Goal: Task Accomplishment & Management: Manage account settings

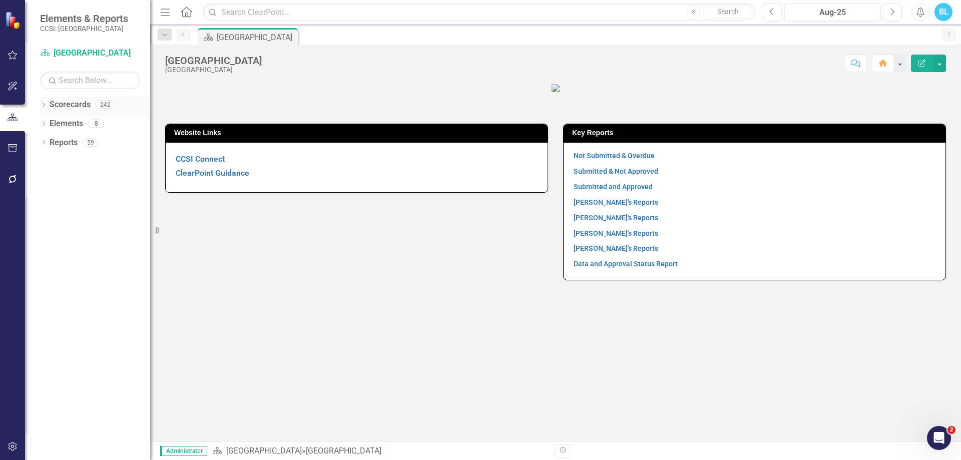
click at [43, 105] on icon "Dropdown" at bounding box center [43, 106] width 7 height 6
click at [49, 141] on icon "Dropdown" at bounding box center [49, 142] width 8 height 6
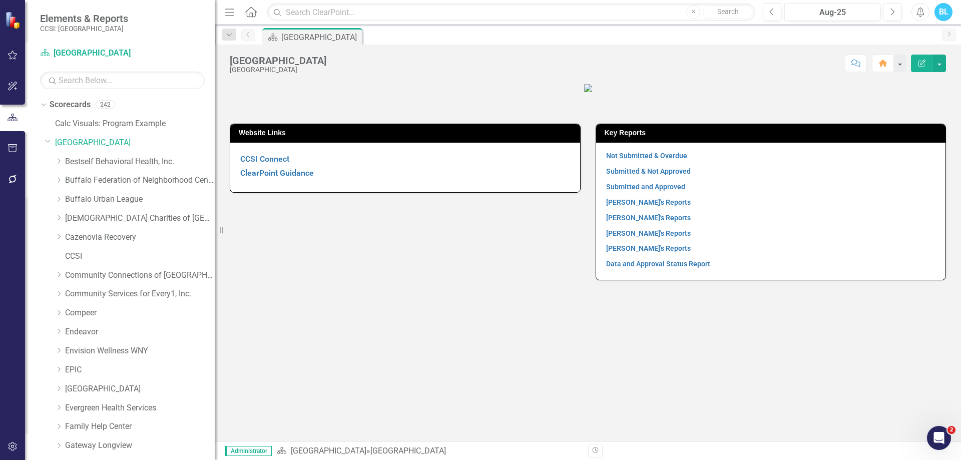
drag, startPoint x: 152, startPoint y: 227, endPoint x: 215, endPoint y: 231, distance: 63.2
click at [215, 231] on div "Resize" at bounding box center [219, 230] width 8 height 460
click at [58, 273] on icon "Dropdown" at bounding box center [59, 275] width 8 height 6
click at [138, 289] on link "CCNY Technical Support" at bounding box center [145, 294] width 140 height 12
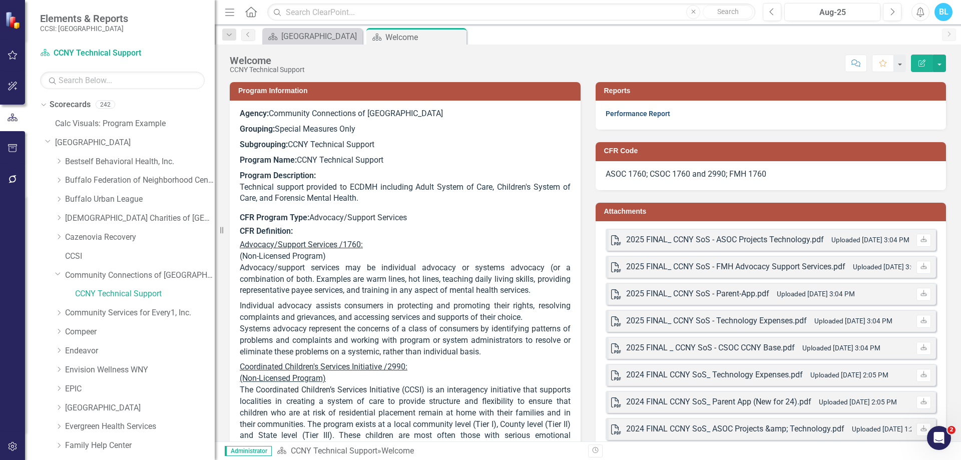
click at [656, 110] on link "Performance Report" at bounding box center [638, 114] width 65 height 8
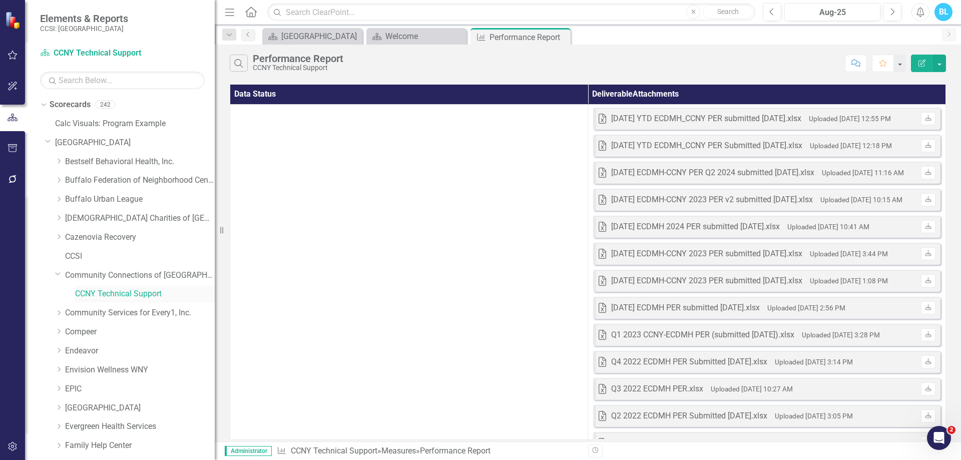
click at [135, 289] on link "CCNY Technical Support" at bounding box center [145, 294] width 140 height 12
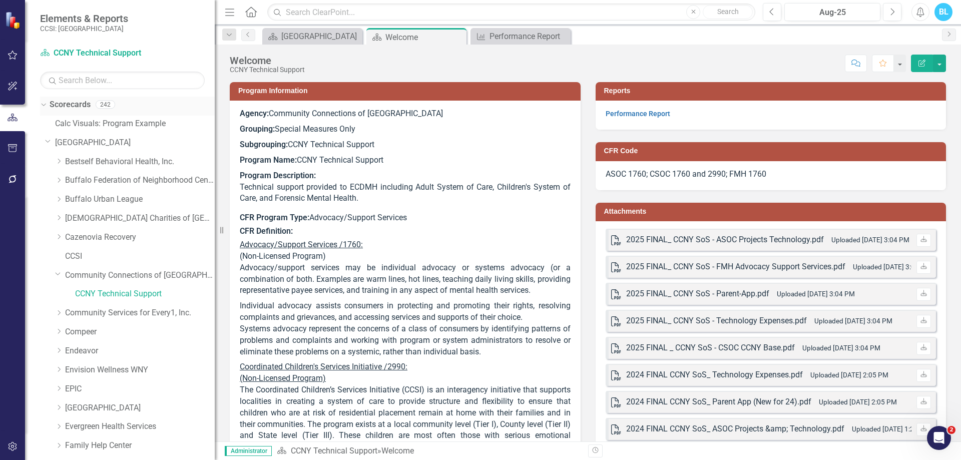
click at [75, 99] on div "Scorecards" at bounding box center [70, 105] width 41 height 17
click at [57, 103] on link "Scorecards" at bounding box center [70, 105] width 41 height 12
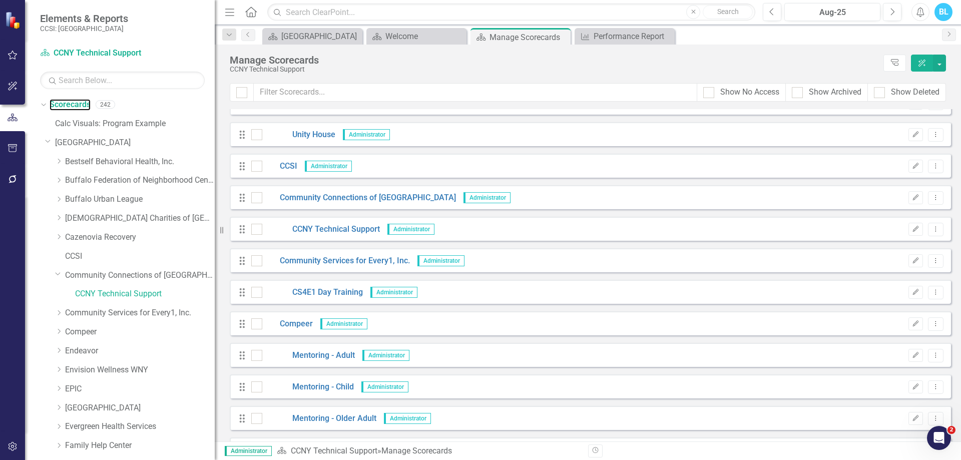
scroll to position [1375, 0]
click at [928, 223] on button "Dropdown Menu" at bounding box center [936, 229] width 16 height 14
click at [887, 263] on link "Copy Duplicate Scorecard" at bounding box center [880, 264] width 111 height 19
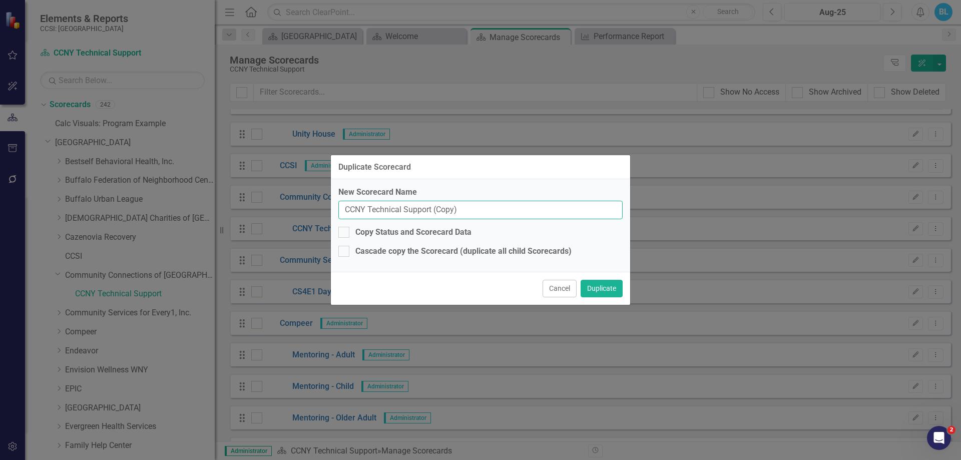
click at [477, 215] on input "CCNY Technical Support (Copy)" at bounding box center [480, 210] width 284 height 19
type input "C"
type input "Forensic Mental Health"
click at [607, 283] on button "Duplicate" at bounding box center [602, 289] width 42 height 18
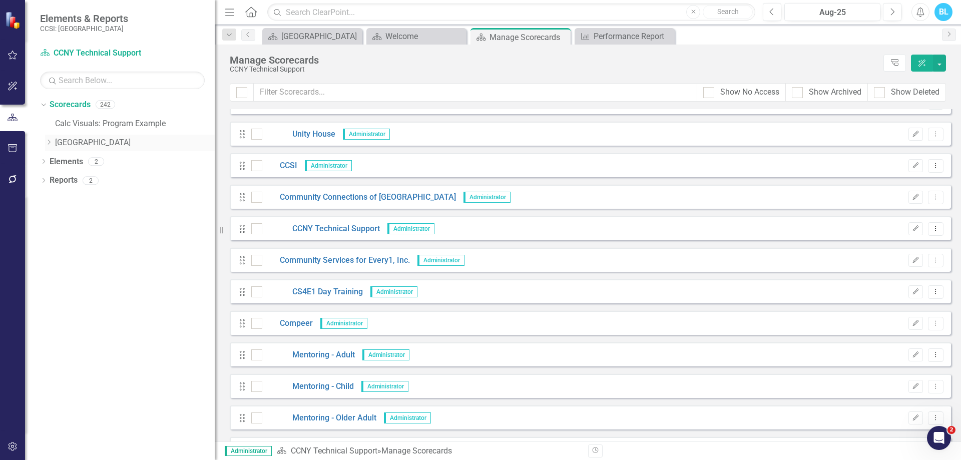
click at [49, 145] on icon "Dropdown" at bounding box center [49, 142] width 8 height 6
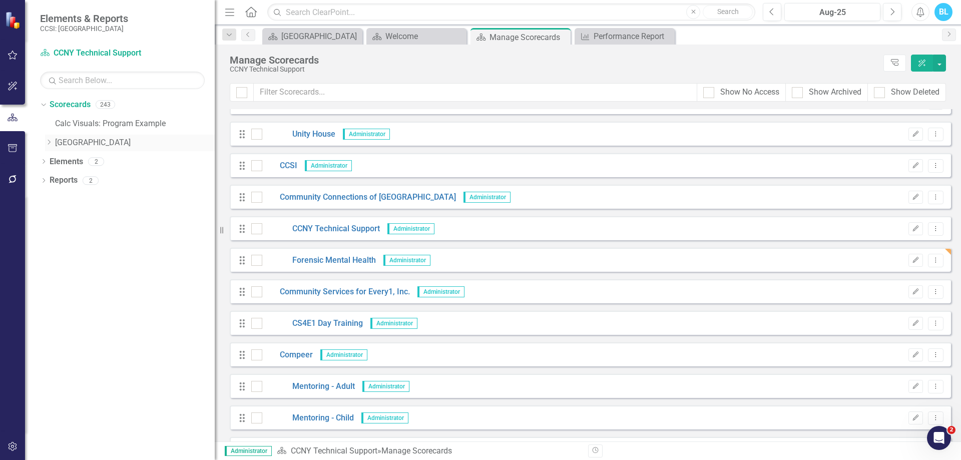
click at [48, 141] on icon "Dropdown" at bounding box center [49, 142] width 8 height 6
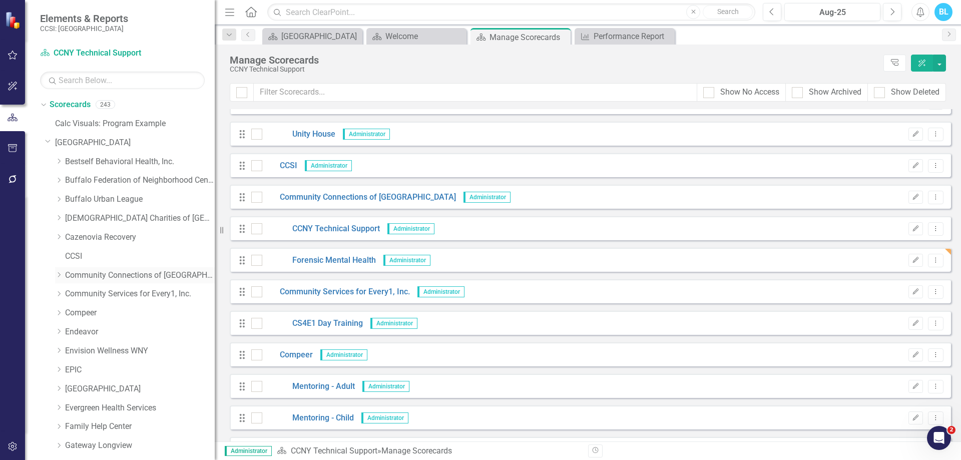
click at [58, 278] on div "Dropdown" at bounding box center [59, 275] width 8 height 9
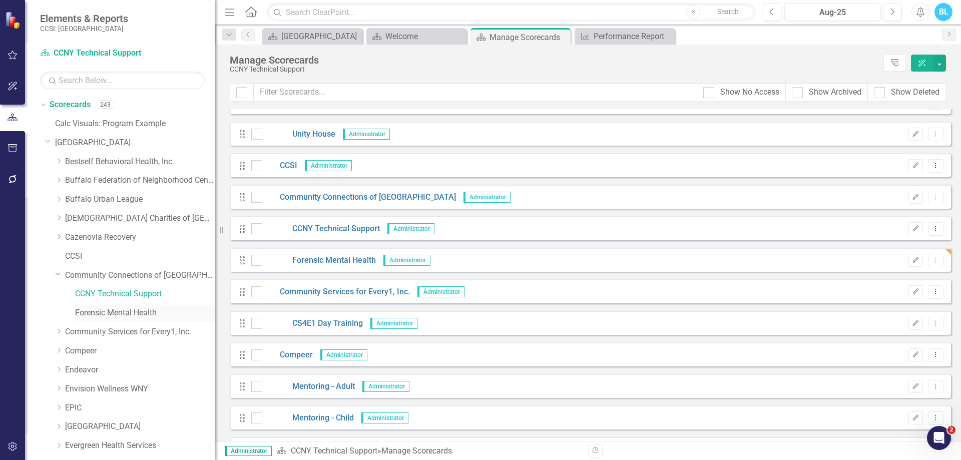
click at [113, 308] on link "Forensic Mental Health" at bounding box center [145, 313] width 140 height 12
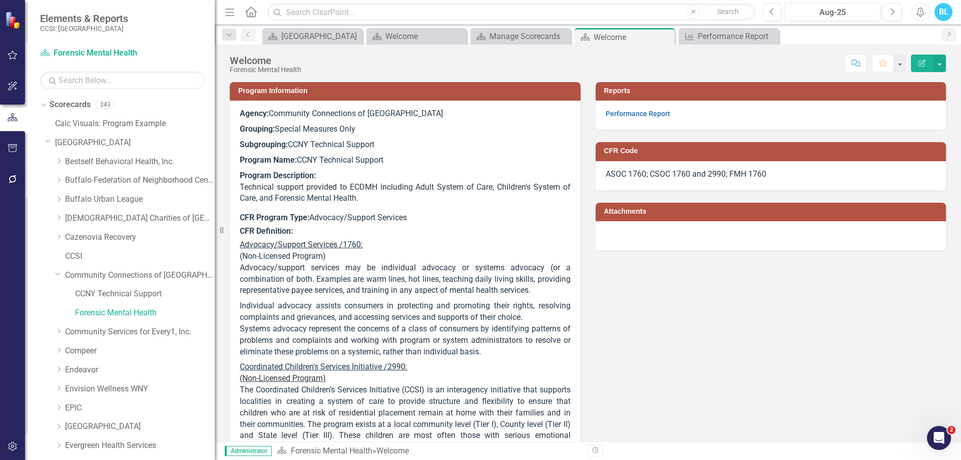
click at [406, 289] on span "Advocacy/support services may be individual advocacy or systems advocacy (or a …" at bounding box center [405, 279] width 331 height 33
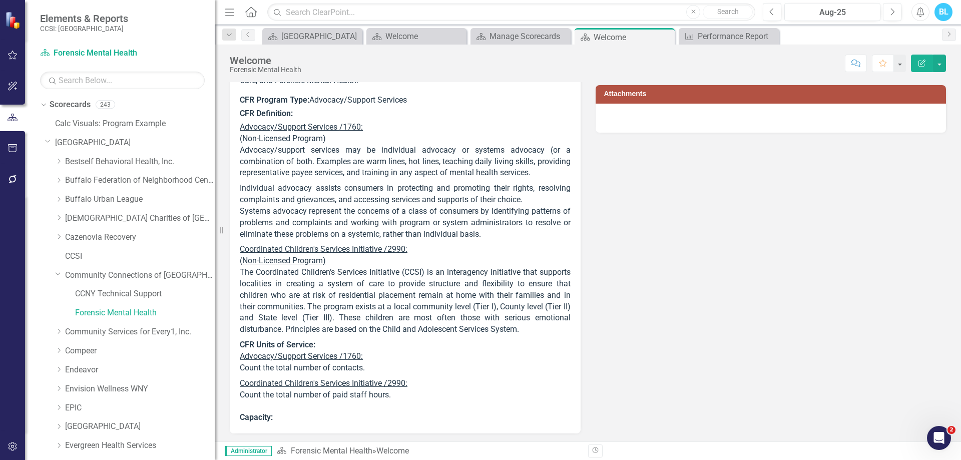
scroll to position [118, 0]
click at [484, 397] on p "Coordinated Children's Services Initiative /2990: Count the total number of pai…" at bounding box center [405, 399] width 331 height 48
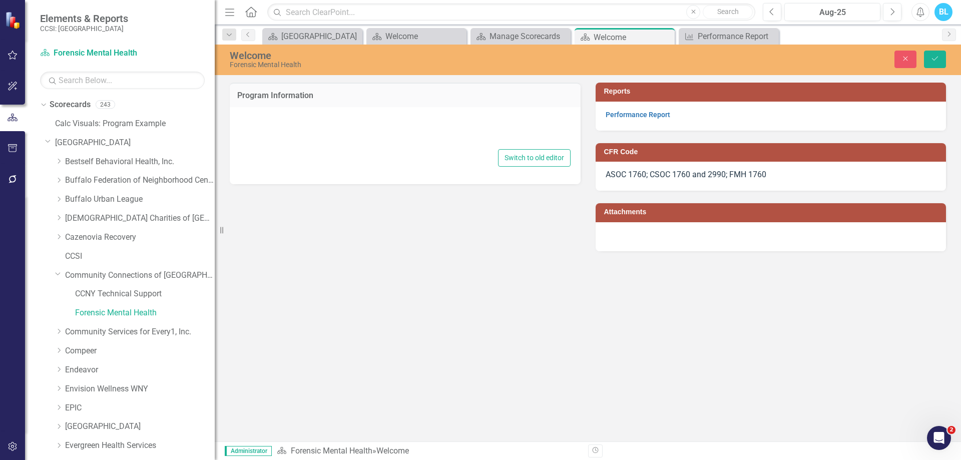
type textarea "<p><strong>Agency: </strong>Community Connections of NY</p> <p><strong>Grouping…"
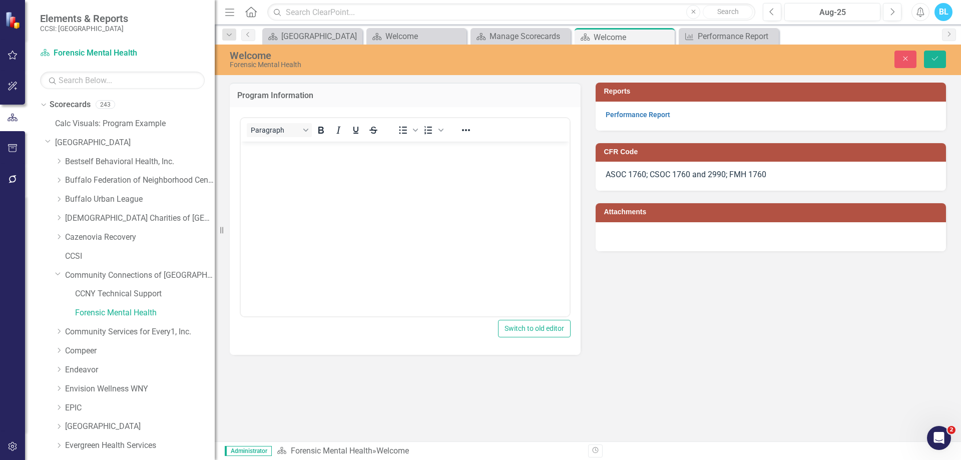
click at [484, 397] on div "Program Information Paragraph To open the popup, press Shift+Enter To open the …" at bounding box center [588, 262] width 746 height 359
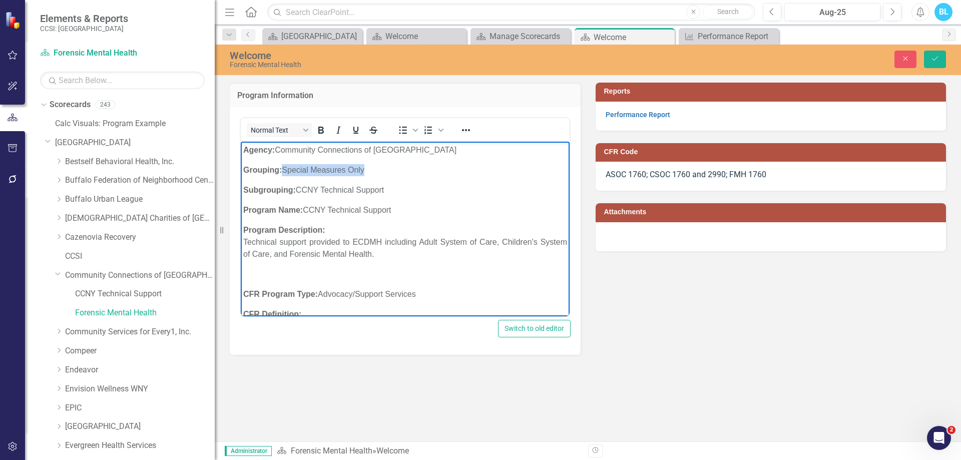
drag, startPoint x: 388, startPoint y: 171, endPoint x: 285, endPoint y: 168, distance: 102.7
click at [285, 168] on p "Grouping: Special Measures Only" at bounding box center [405, 170] width 324 height 12
click at [392, 186] on p "Subgrouping: CCNY Technical Support" at bounding box center [405, 190] width 324 height 12
click at [403, 211] on p "Program Name: CCNY Technical Support" at bounding box center [405, 210] width 324 height 12
click at [379, 231] on p "Program Description: Technical support provided to ECDMH including Adult System…" at bounding box center [405, 242] width 324 height 36
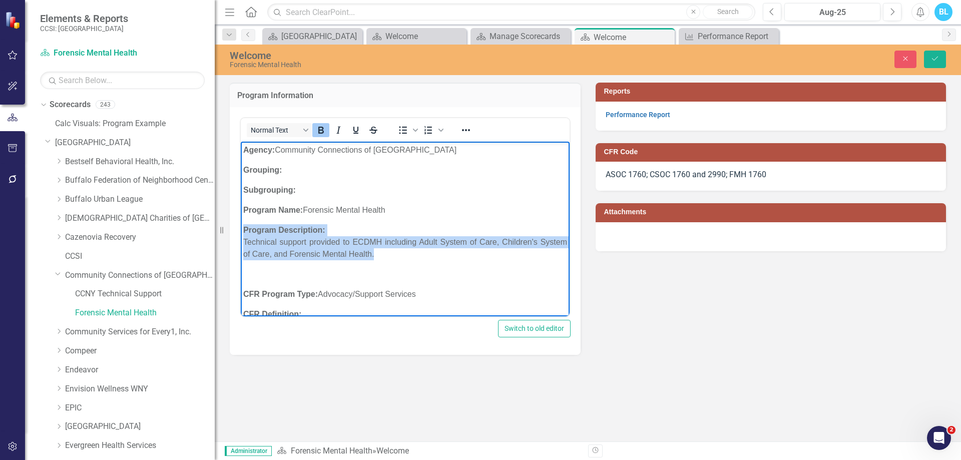
drag, startPoint x: 379, startPoint y: 231, endPoint x: 387, endPoint y: 252, distance: 22.3
click at [387, 252] on p "Program Description: Technical support provided to ECDMH including Adult System…" at bounding box center [405, 242] width 324 height 36
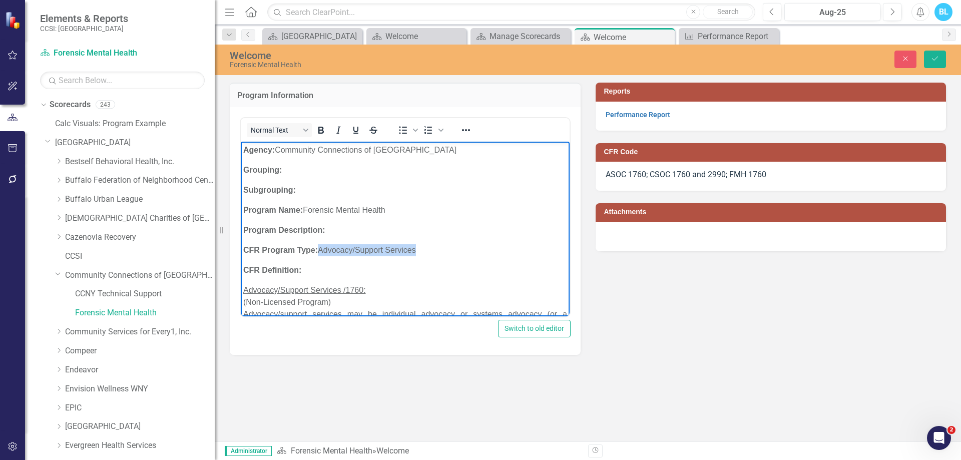
drag, startPoint x: 322, startPoint y: 246, endPoint x: 438, endPoint y: 243, distance: 115.2
click at [438, 244] on p "CFR Program Type: Advocacy/Support Services" at bounding box center [405, 250] width 324 height 12
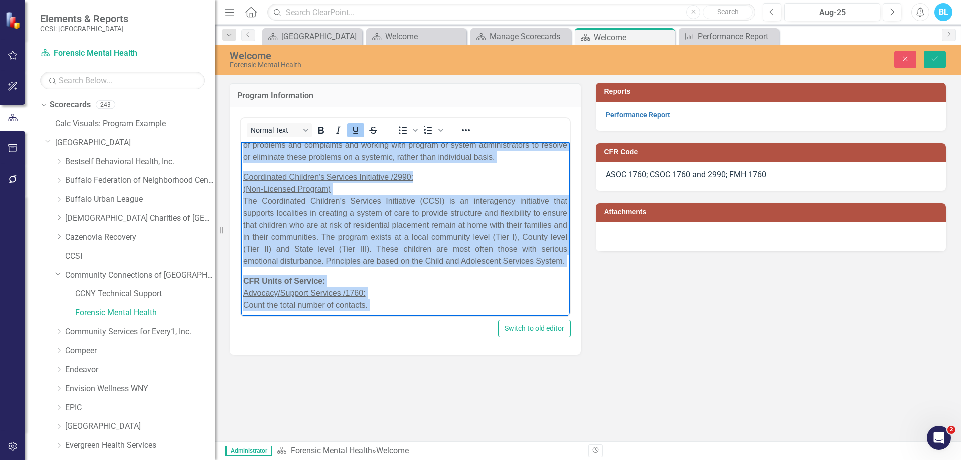
scroll to position [335, 0]
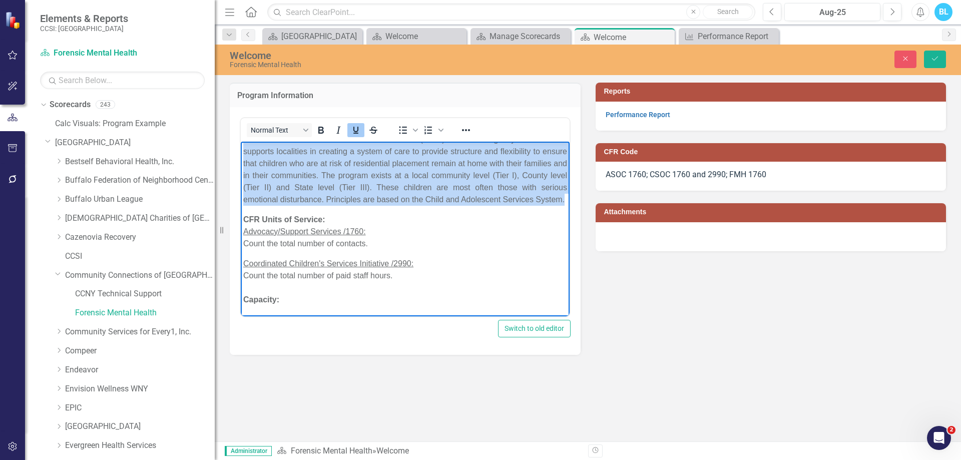
drag, startPoint x: 242, startPoint y: 188, endPoint x: 383, endPoint y: 194, distance: 141.3
click at [383, 194] on body "Agency: Community Connections of NY Grouping: Subgrouping: Program Name: Forens…" at bounding box center [405, 67] width 329 height 498
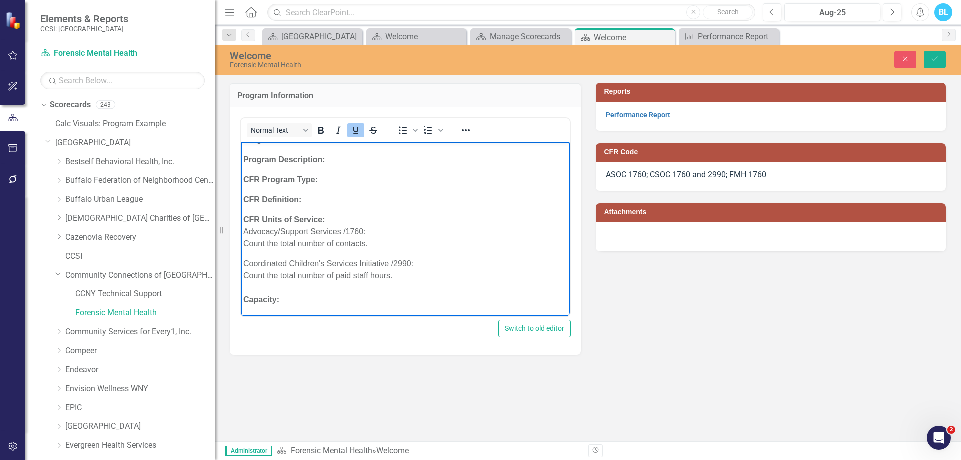
scroll to position [71, 0]
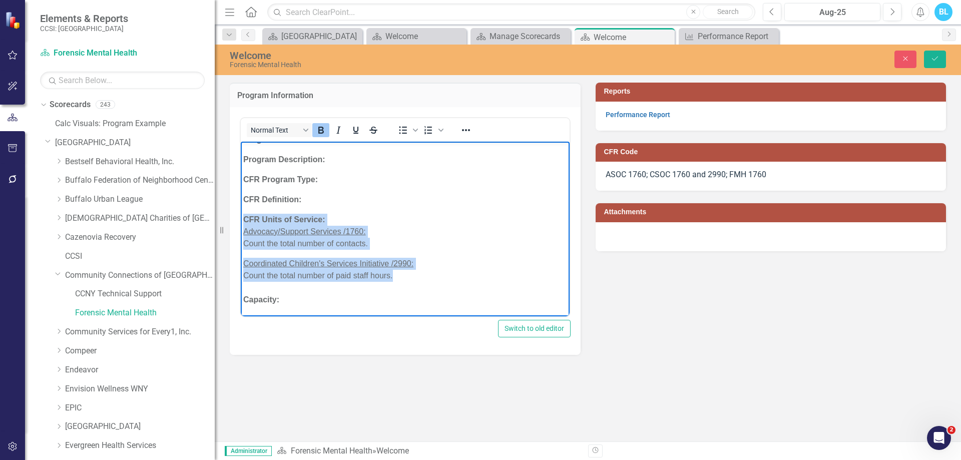
drag, startPoint x: 349, startPoint y: 223, endPoint x: 441, endPoint y: 279, distance: 107.4
click at [441, 279] on body "Agency: Community Connections of NY Grouping: Subgrouping: Program Name: Forens…" at bounding box center [405, 193] width 329 height 245
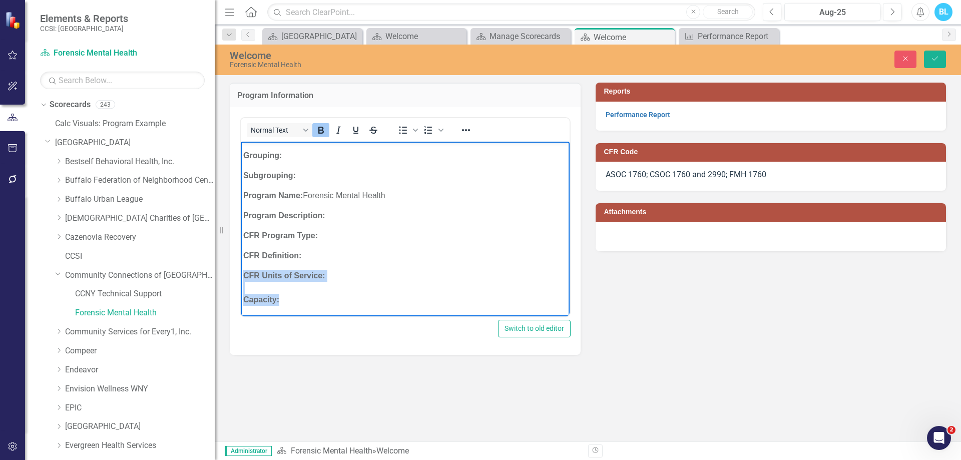
scroll to position [15, 0]
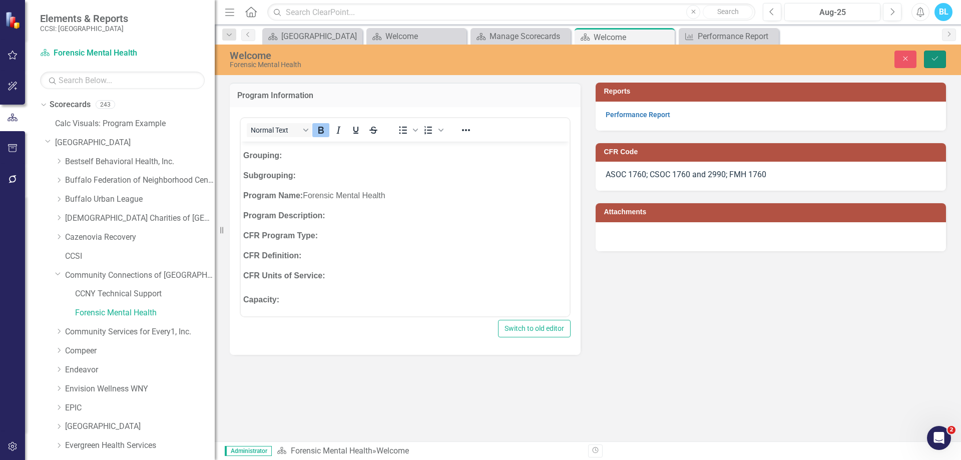
click at [934, 55] on icon "Save" at bounding box center [935, 58] width 9 height 7
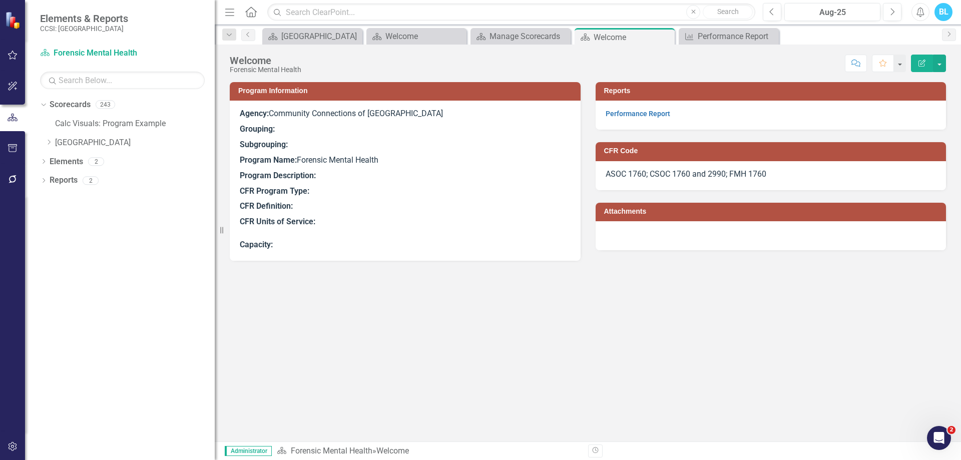
click at [726, 175] on span "ASOC 1760; CSOC 1760 and 2990; FMH 1760" at bounding box center [686, 174] width 161 height 10
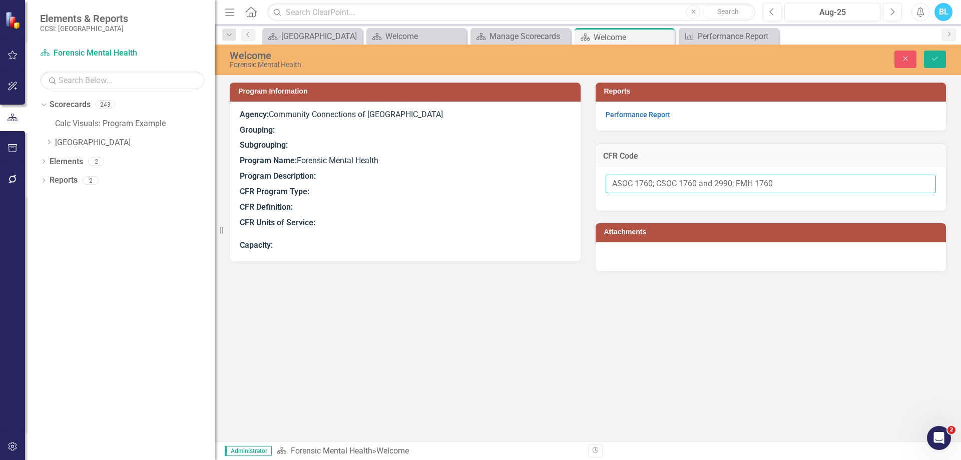
drag, startPoint x: 775, startPoint y: 184, endPoint x: 505, endPoint y: 232, distance: 274.0
click at [505, 232] on div "Program Information Agency: Community Connections of NY Grouping: Subgrouping: …" at bounding box center [587, 170] width 731 height 201
click at [939, 57] on icon "Save" at bounding box center [935, 58] width 9 height 7
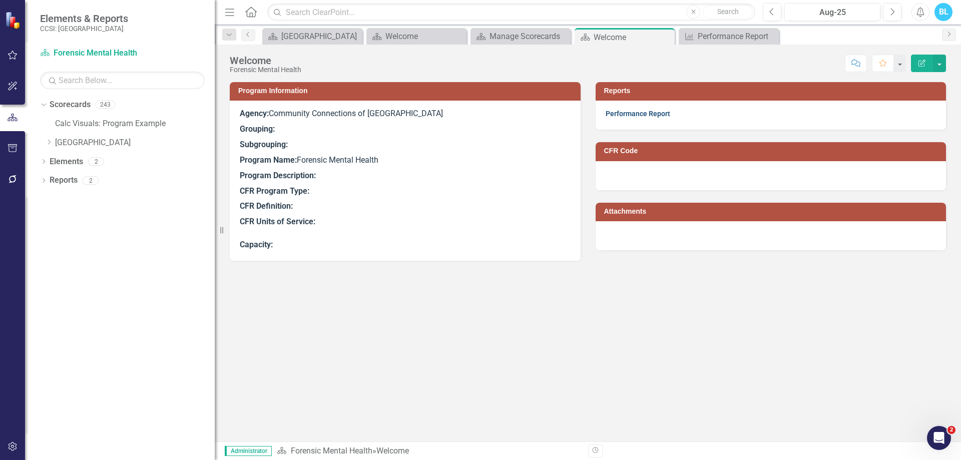
click at [637, 112] on link "Performance Report" at bounding box center [638, 114] width 65 height 8
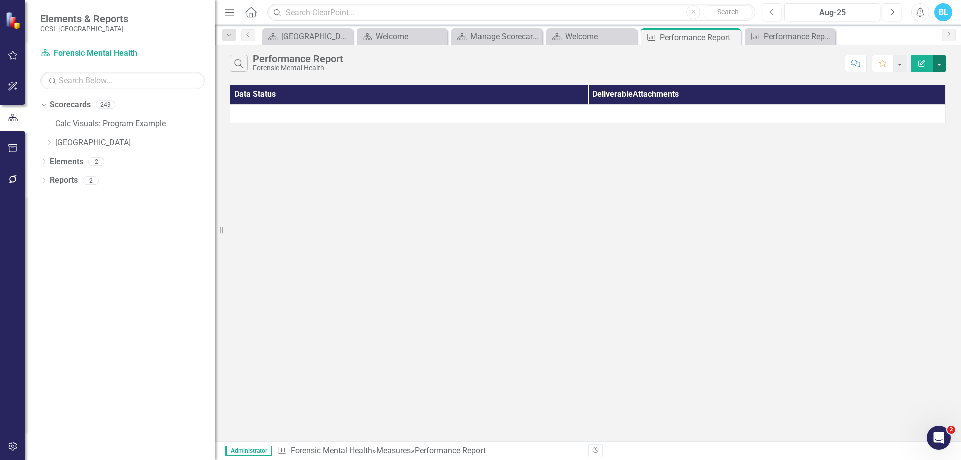
click at [944, 62] on button "button" at bounding box center [939, 64] width 13 height 18
click at [913, 80] on link "Edit Report Edit Report" at bounding box center [906, 82] width 79 height 19
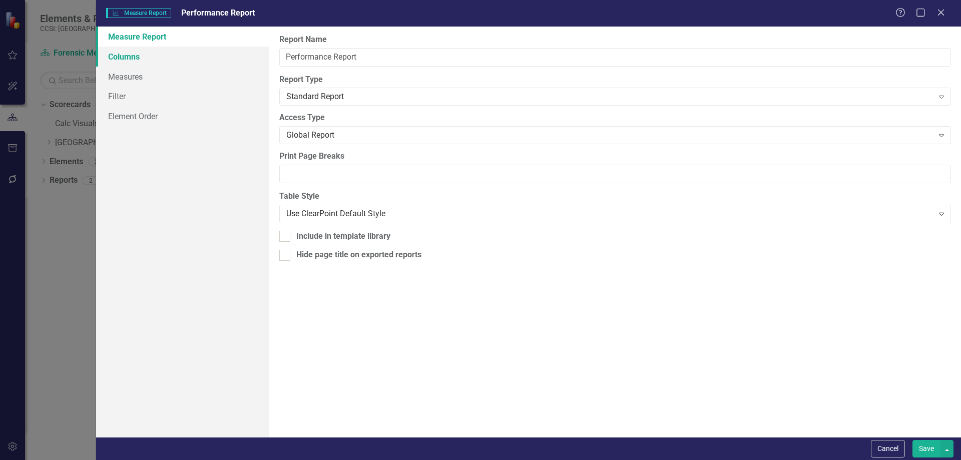
click at [148, 58] on link "Columns" at bounding box center [182, 57] width 173 height 20
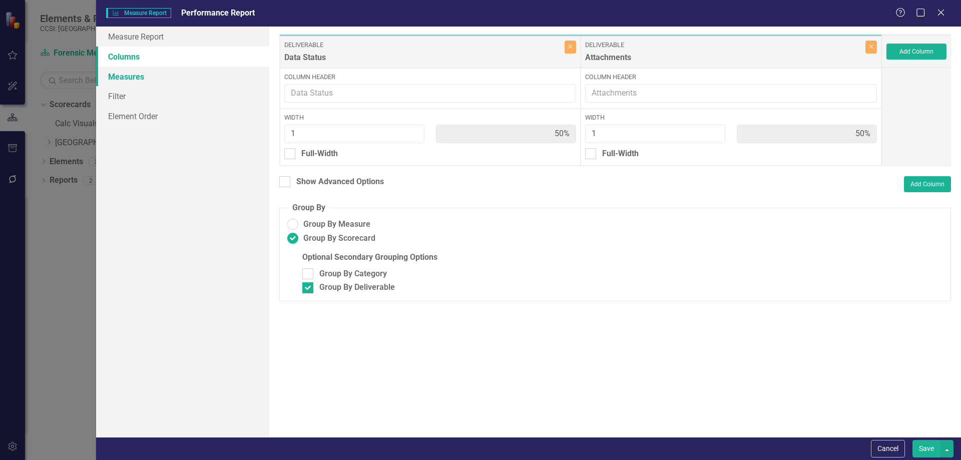
click at [144, 77] on link "Measures" at bounding box center [182, 77] width 173 height 20
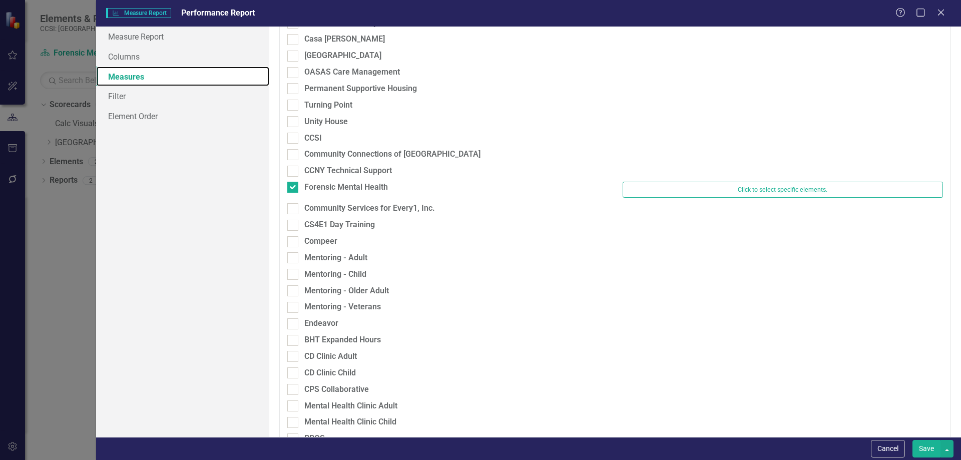
scroll to position [691, 0]
click at [899, 447] on button "Cancel" at bounding box center [888, 449] width 34 height 18
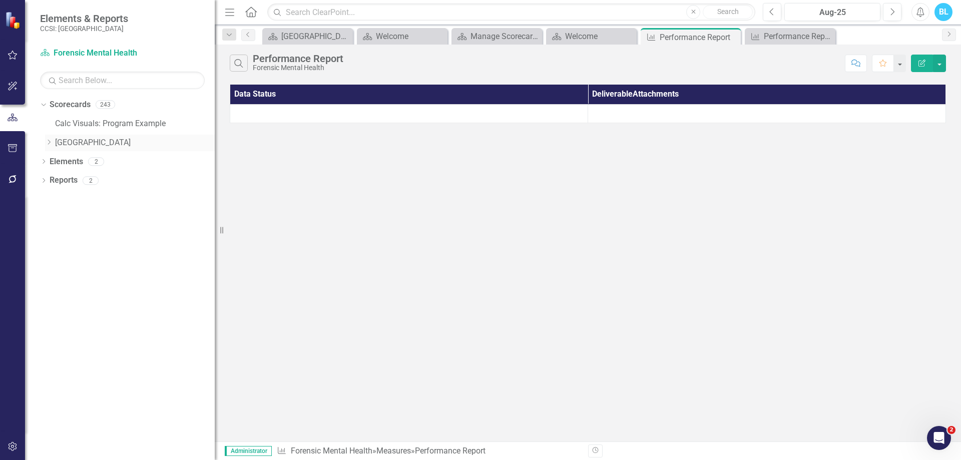
click at [51, 143] on icon "Dropdown" at bounding box center [49, 142] width 8 height 6
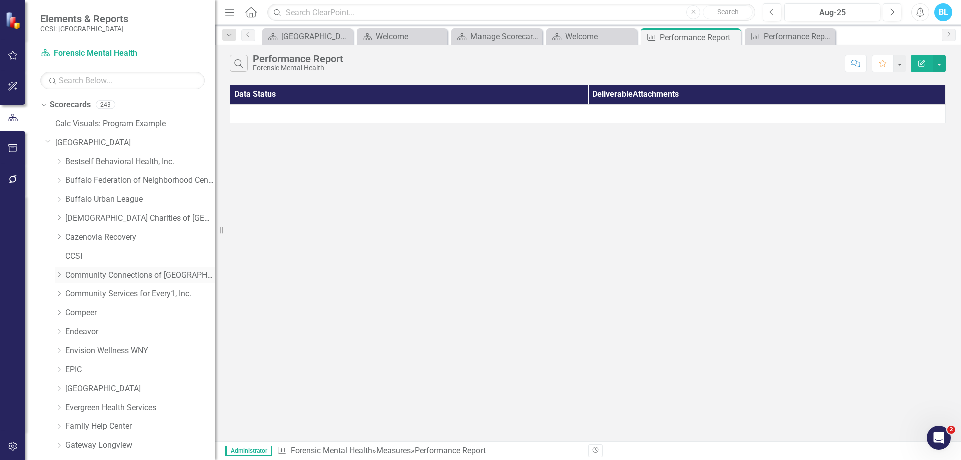
click at [62, 274] on icon "Dropdown" at bounding box center [59, 275] width 8 height 6
click at [113, 312] on link "Forensic Mental Health" at bounding box center [145, 313] width 140 height 12
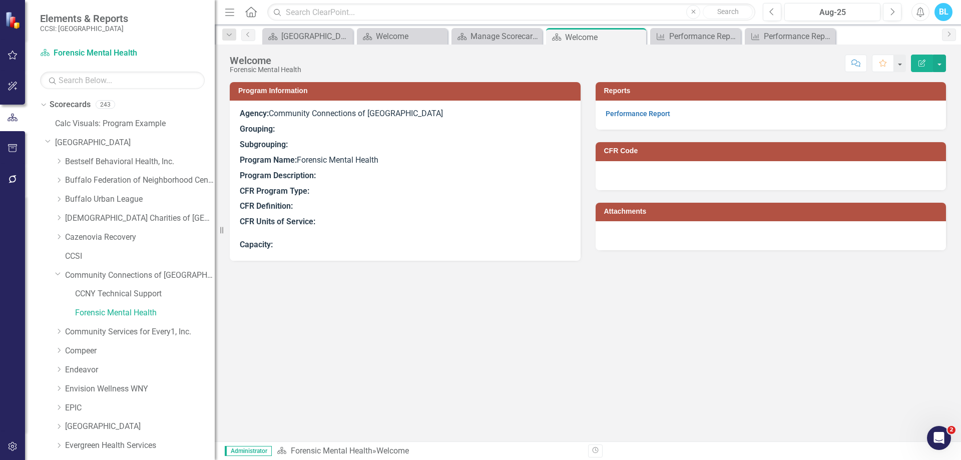
click at [421, 207] on p "CFR Definition:" at bounding box center [405, 207] width 331 height 16
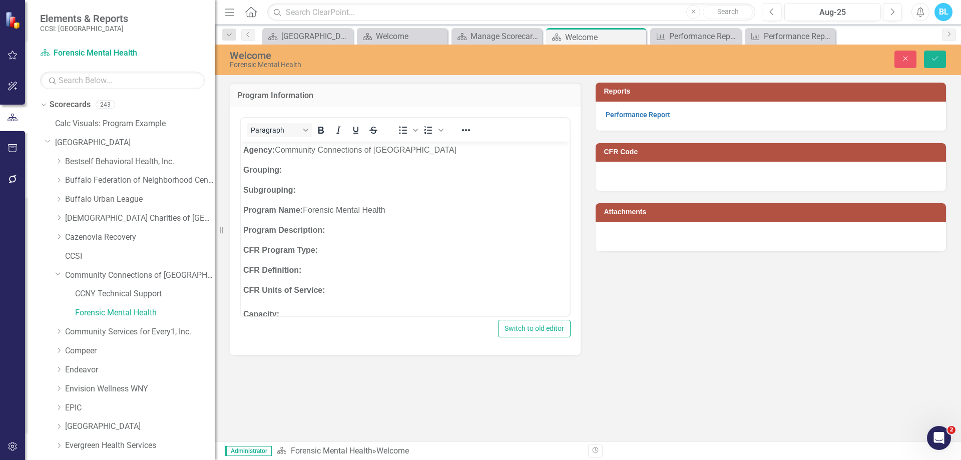
scroll to position [15, 0]
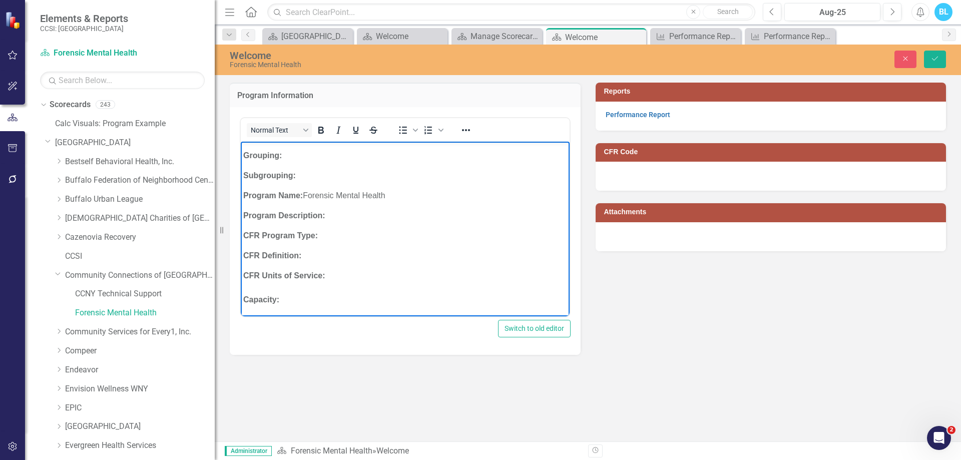
click at [343, 286] on p "CFR Units of Service: Capacity:" at bounding box center [405, 287] width 324 height 36
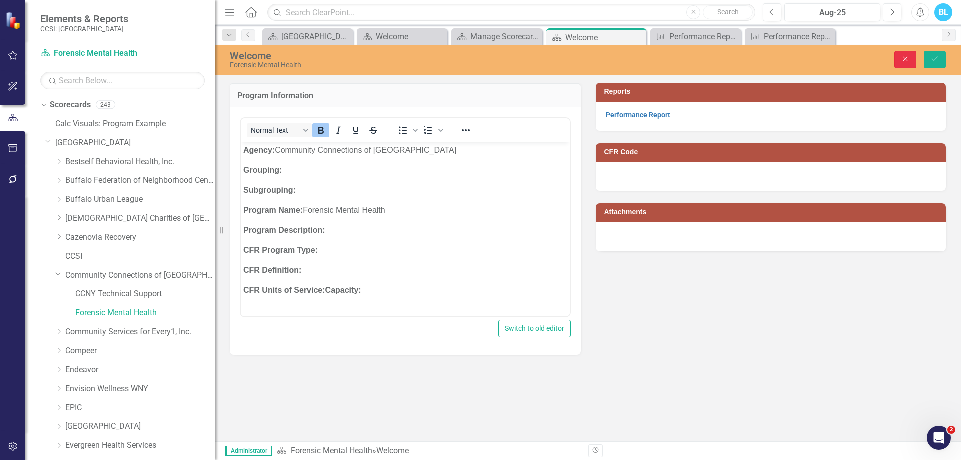
click at [902, 59] on icon "Close" at bounding box center [905, 58] width 9 height 7
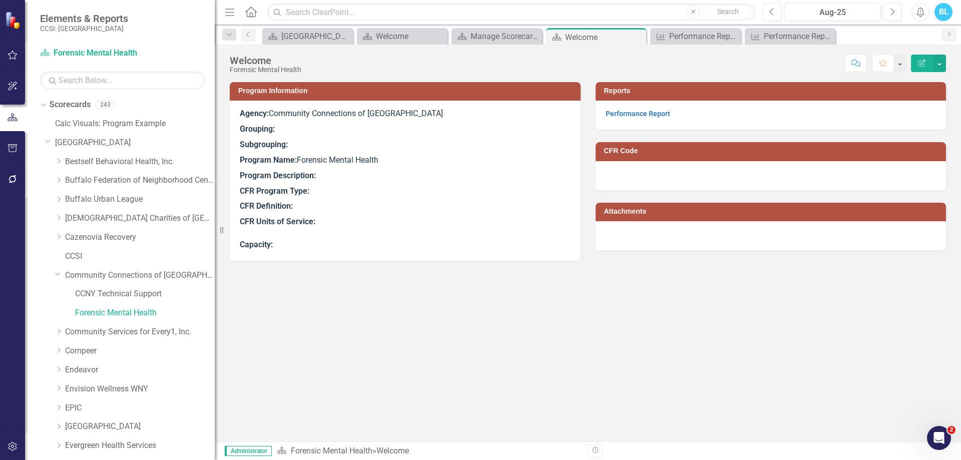
click at [471, 355] on div "Program Information Agency: Community Connections of NY Grouping: Subgrouping: …" at bounding box center [588, 261] width 746 height 359
click at [362, 236] on p "CFR Units of Service: Capacity:" at bounding box center [405, 232] width 331 height 37
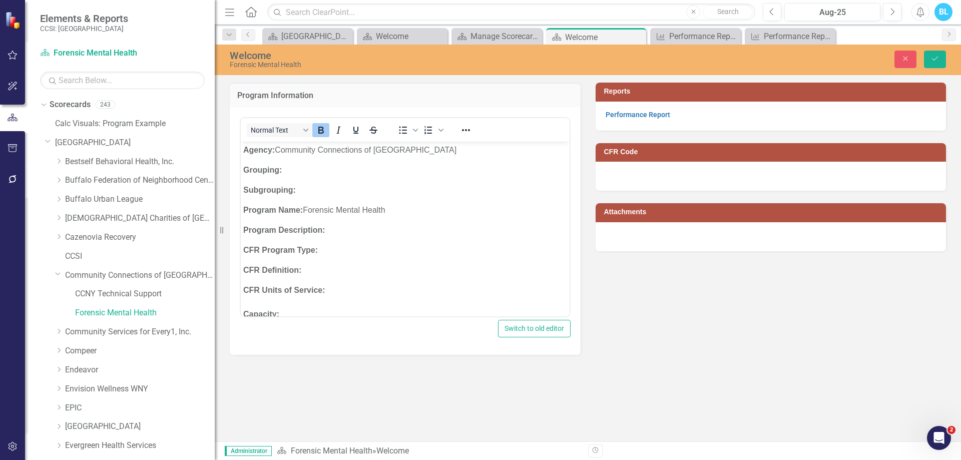
scroll to position [15, 0]
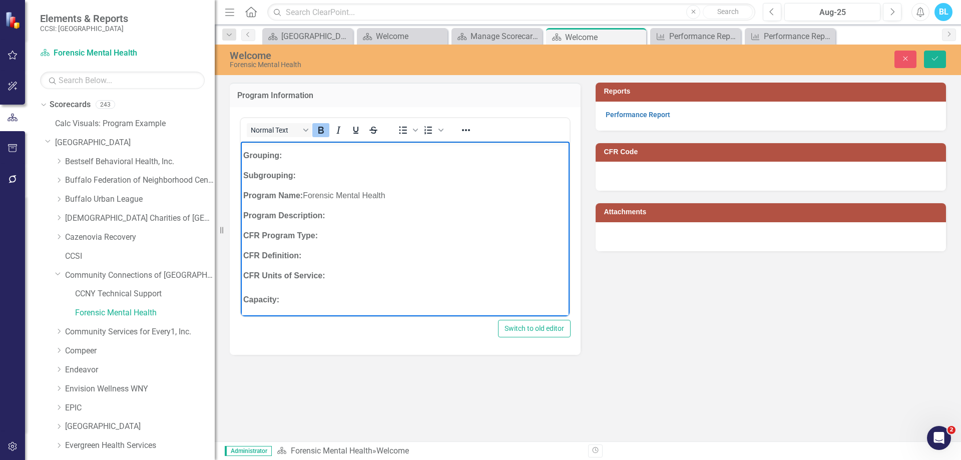
drag, startPoint x: 329, startPoint y: 306, endPoint x: 327, endPoint y: 300, distance: 6.7
click at [327, 300] on body "Agency: Community Connections of NY Grouping: Subgrouping: Program Name: Forens…" at bounding box center [405, 221] width 329 height 189
click at [472, 132] on icon "Reveal or hide additional toolbar items" at bounding box center [466, 130] width 12 height 12
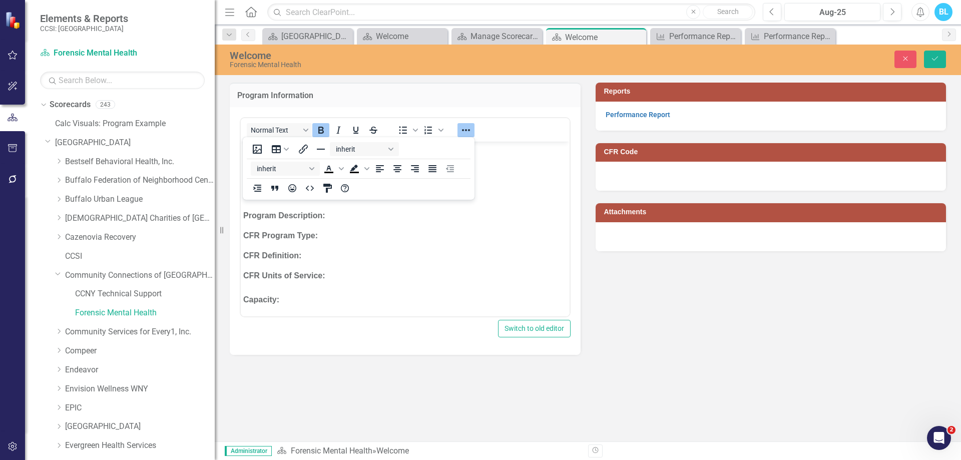
click at [626, 326] on div "Program Information <p><strong>Agency: </strong>Community Connections of NY</p>…" at bounding box center [587, 212] width 731 height 285
click at [905, 59] on icon "Close" at bounding box center [905, 58] width 9 height 7
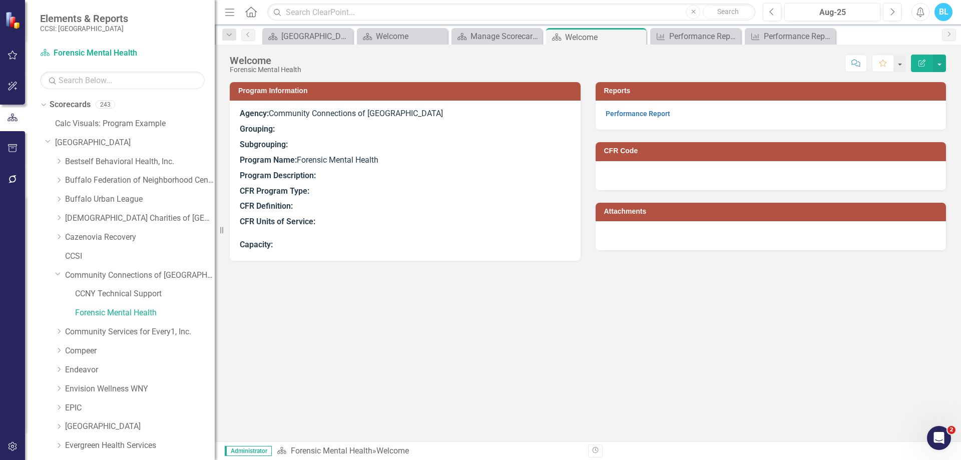
click at [327, 341] on div "Program Information Agency: Community Connections of NY Grouping: Subgrouping: …" at bounding box center [588, 261] width 746 height 359
click at [94, 279] on link "Community Connections of [GEOGRAPHIC_DATA]" at bounding box center [140, 276] width 150 height 12
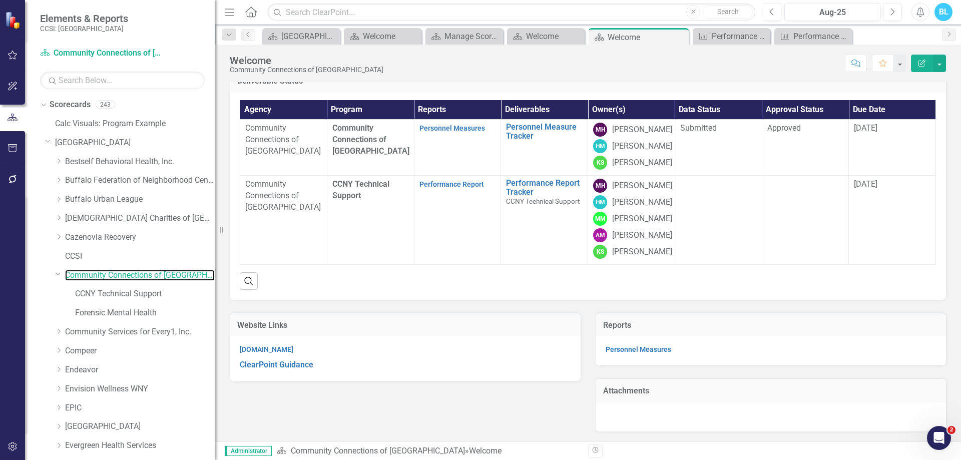
scroll to position [151, 0]
click at [631, 349] on link "Personnel Measures" at bounding box center [639, 349] width 66 height 8
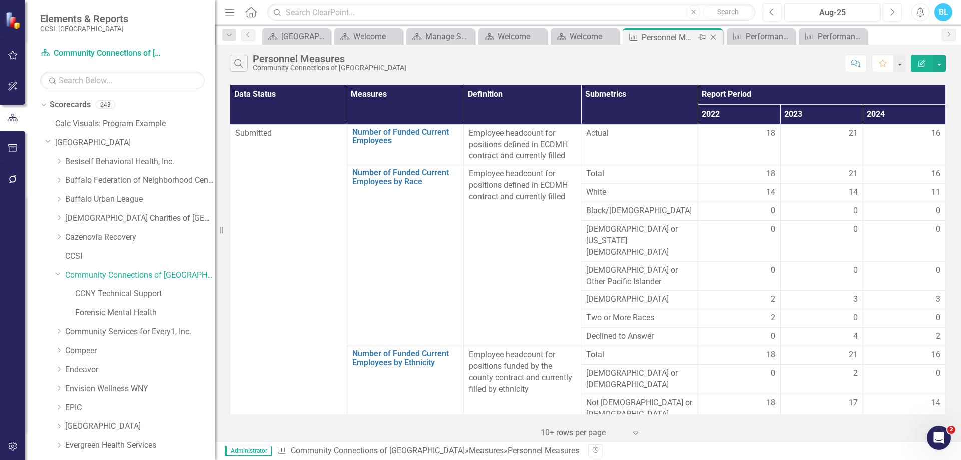
click at [711, 37] on icon "Close" at bounding box center [713, 37] width 10 height 8
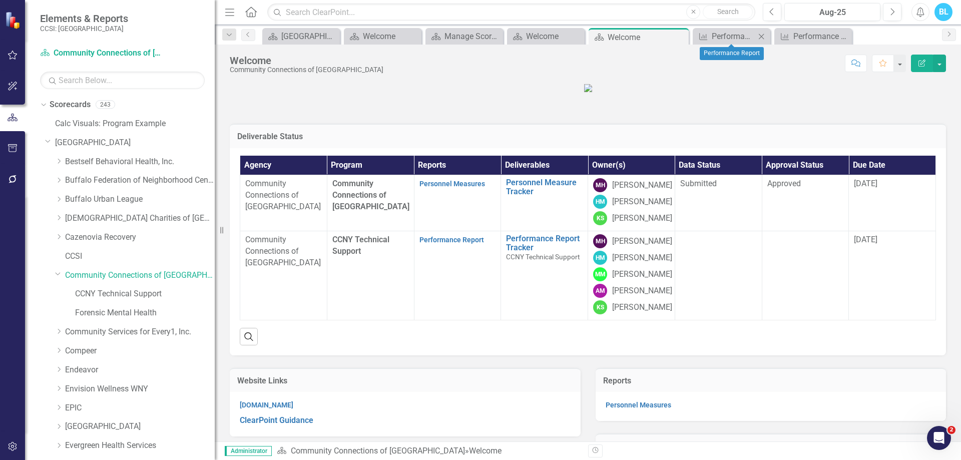
click at [761, 36] on icon at bounding box center [762, 37] width 6 height 6
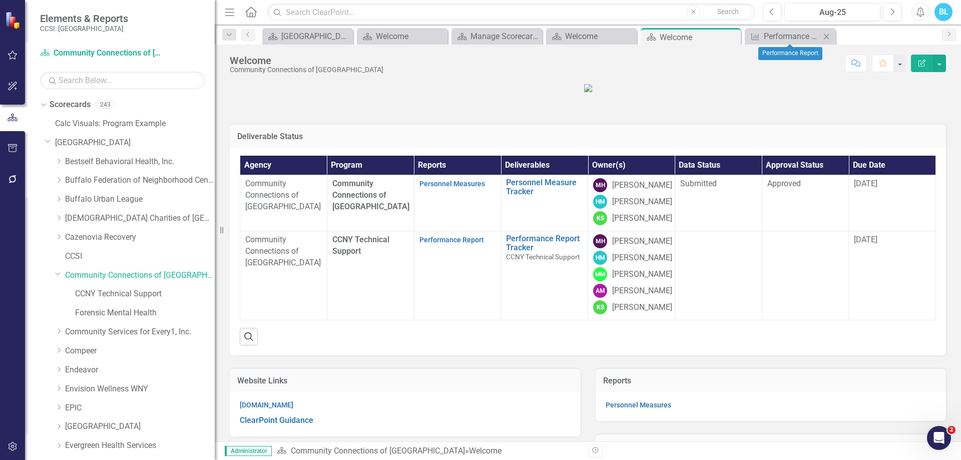
click at [826, 37] on icon "Close" at bounding box center [827, 37] width 10 height 8
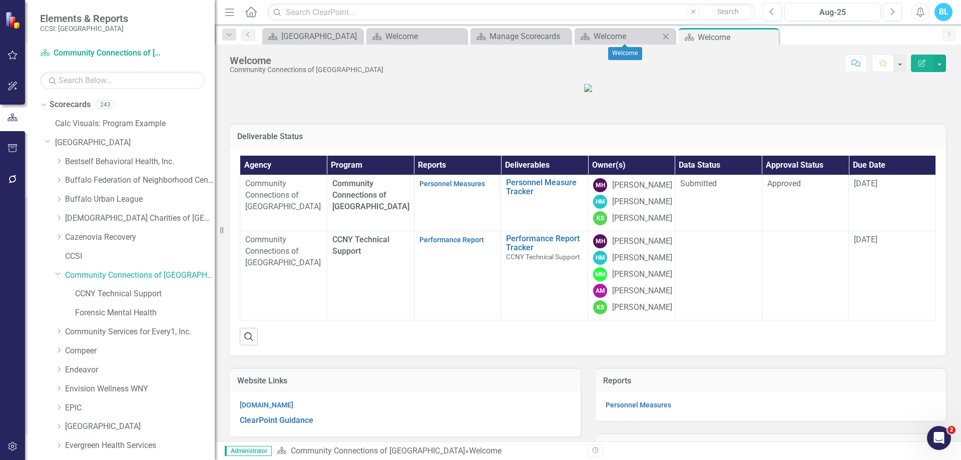
click at [667, 37] on icon at bounding box center [666, 37] width 6 height 6
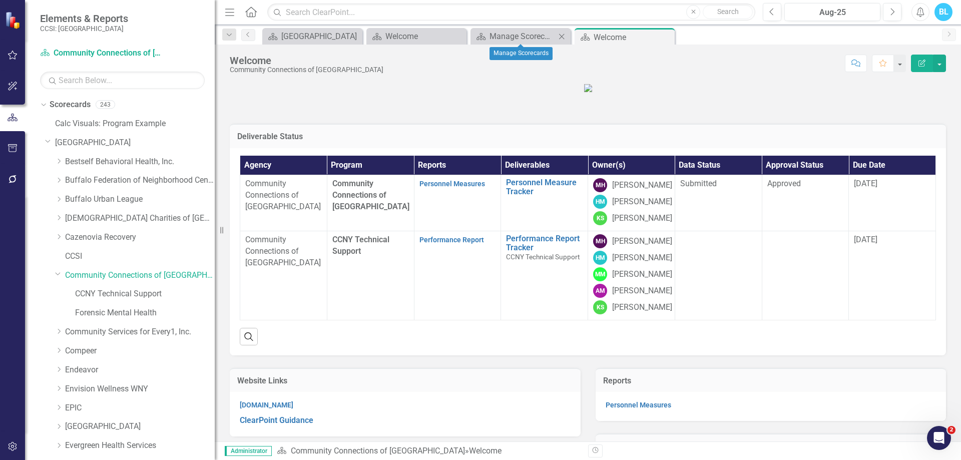
click at [559, 35] on icon "Close" at bounding box center [562, 37] width 10 height 8
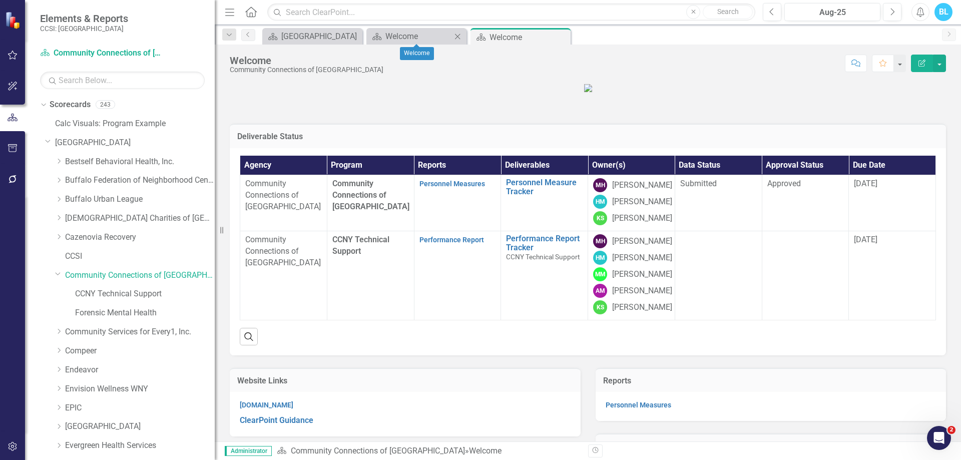
click at [461, 31] on div "Close" at bounding box center [458, 36] width 13 height 13
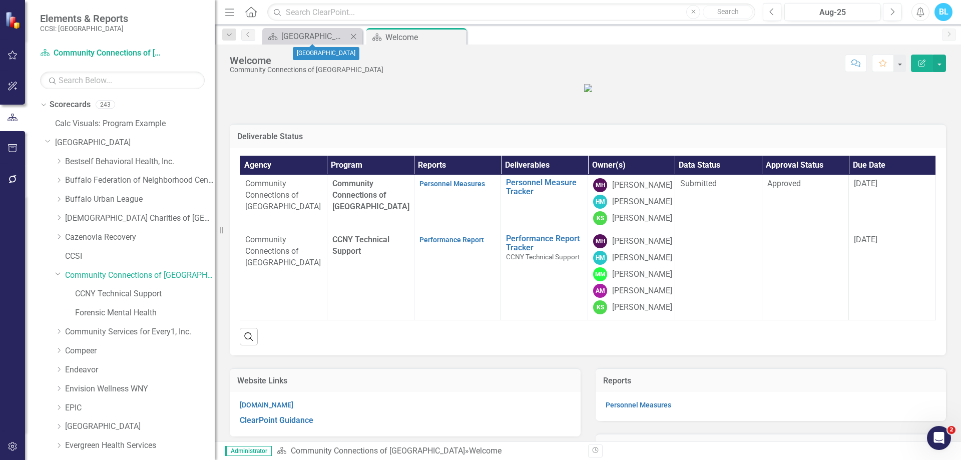
click at [352, 35] on icon at bounding box center [354, 37] width 6 height 6
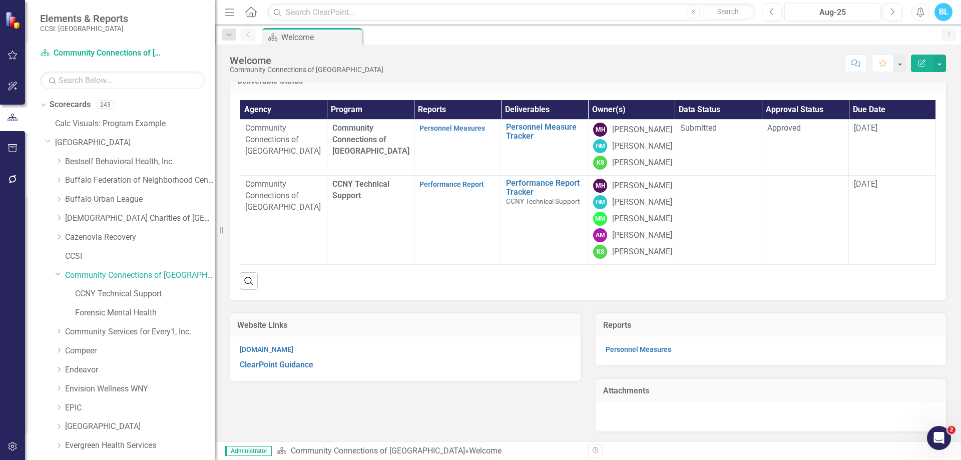
scroll to position [77, 0]
click at [255, 289] on button "Search" at bounding box center [249, 280] width 18 height 17
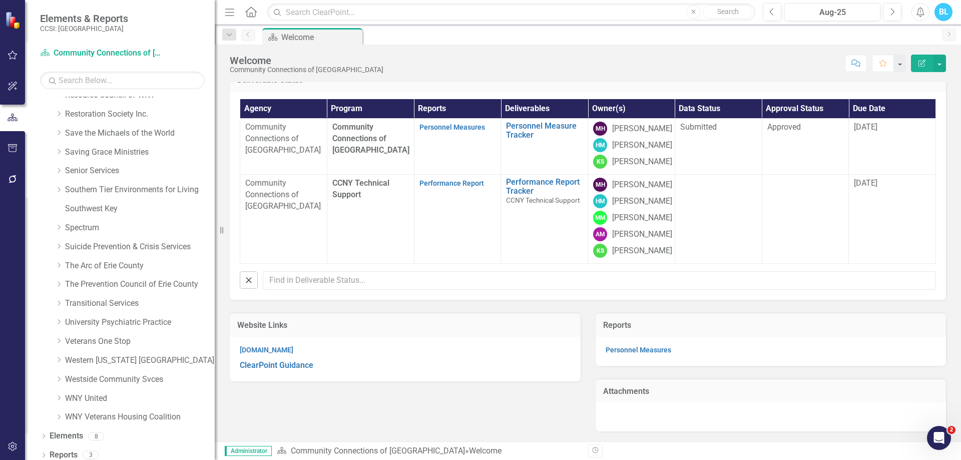
scroll to position [622, 0]
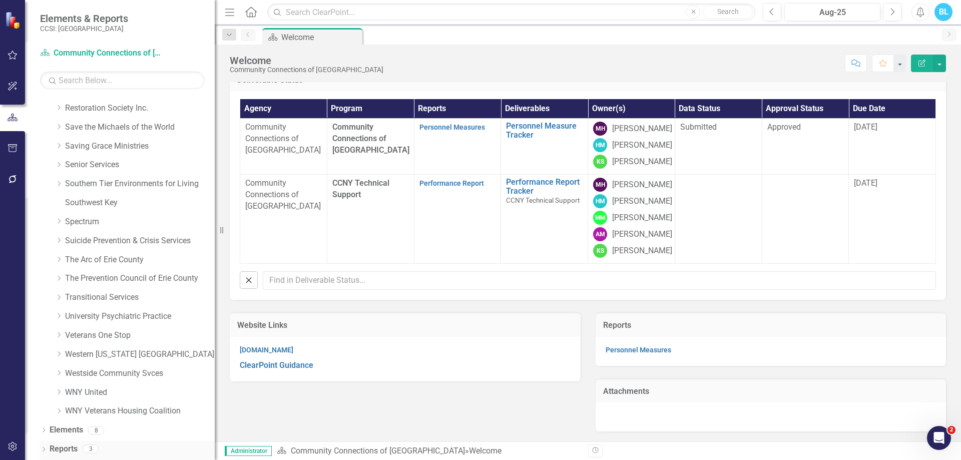
click at [44, 448] on icon "Dropdown" at bounding box center [43, 451] width 7 height 6
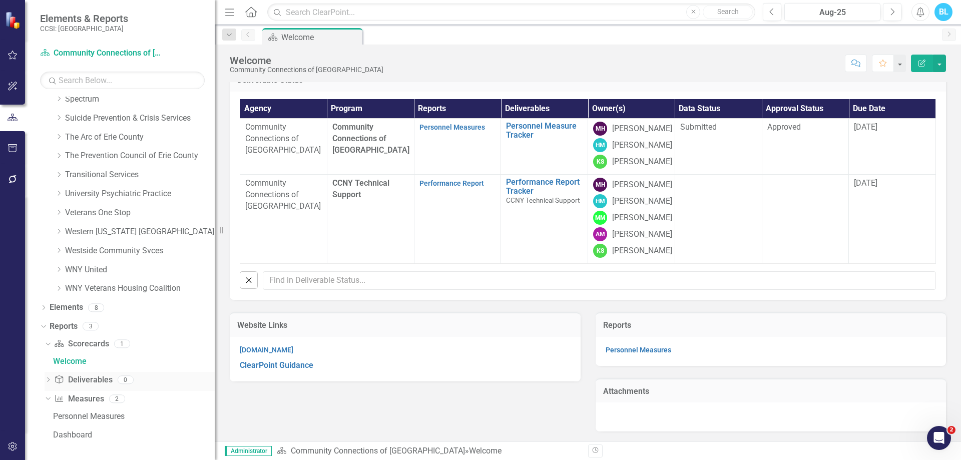
click at [47, 380] on icon "Dropdown" at bounding box center [48, 381] width 7 height 6
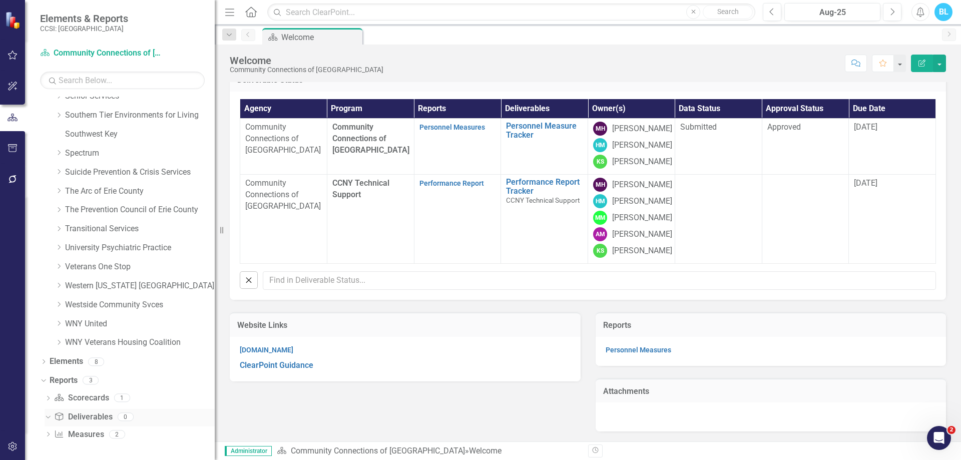
scroll to position [690, 0]
click at [94, 417] on link "Deliverable Deliverables" at bounding box center [83, 418] width 58 height 12
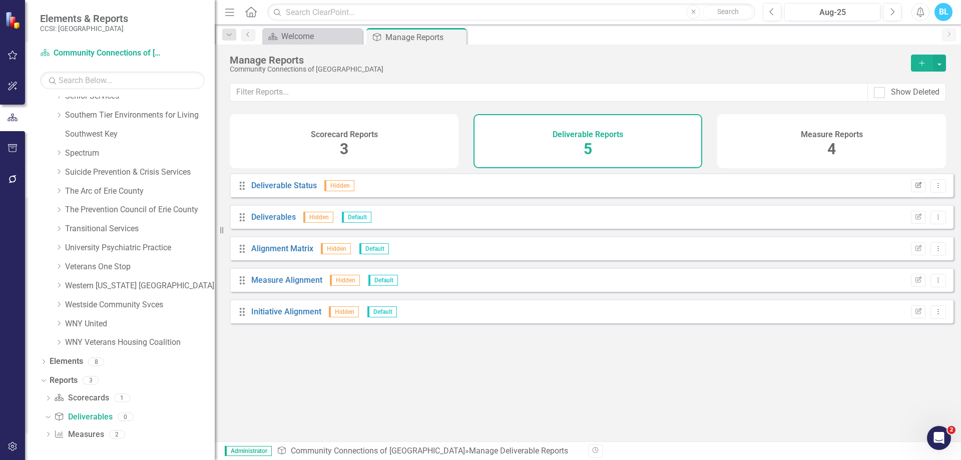
click at [918, 188] on button "Edit Report" at bounding box center [918, 185] width 15 height 13
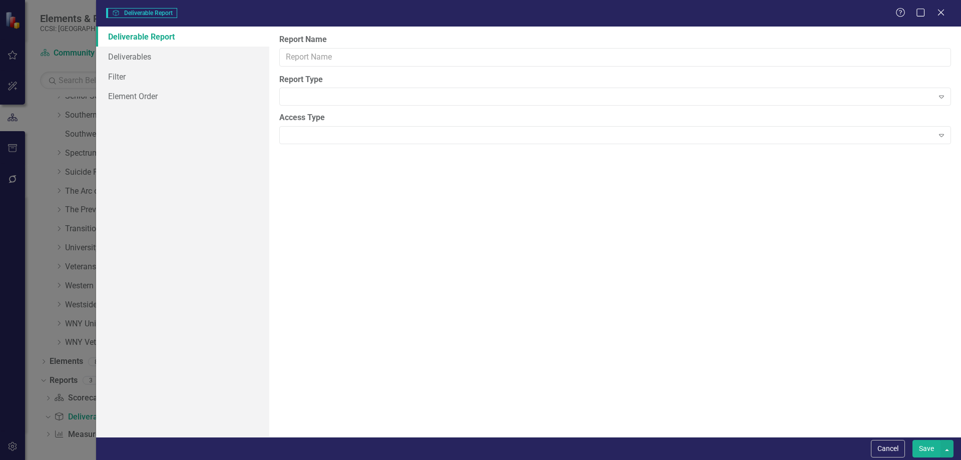
type input "Deliverable Status"
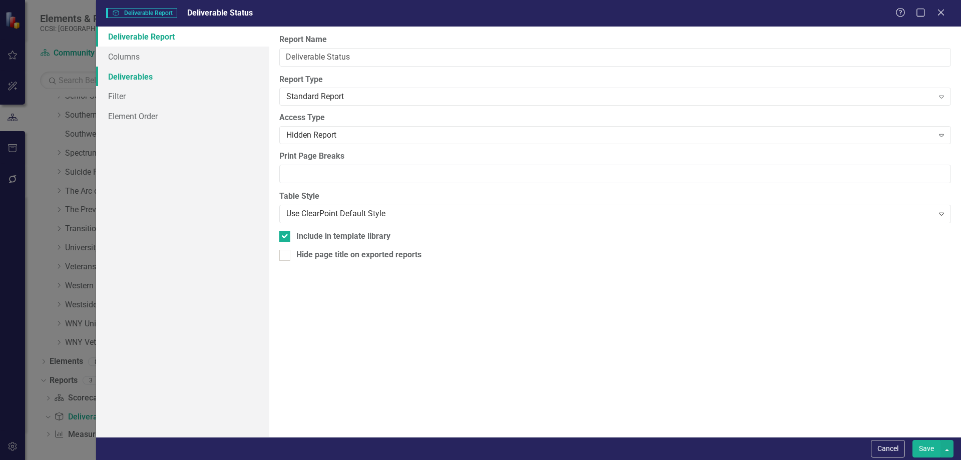
click at [172, 75] on link "Deliverables" at bounding box center [182, 77] width 173 height 20
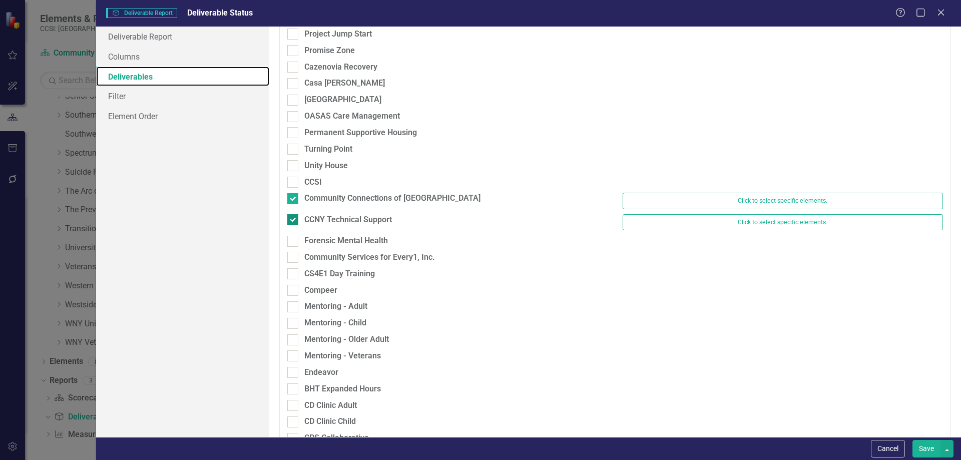
scroll to position [647, 0]
click at [291, 243] on div at bounding box center [292, 241] width 11 height 11
click at [291, 243] on input "Forensic Mental Health" at bounding box center [290, 239] width 7 height 7
checkbox input "true"
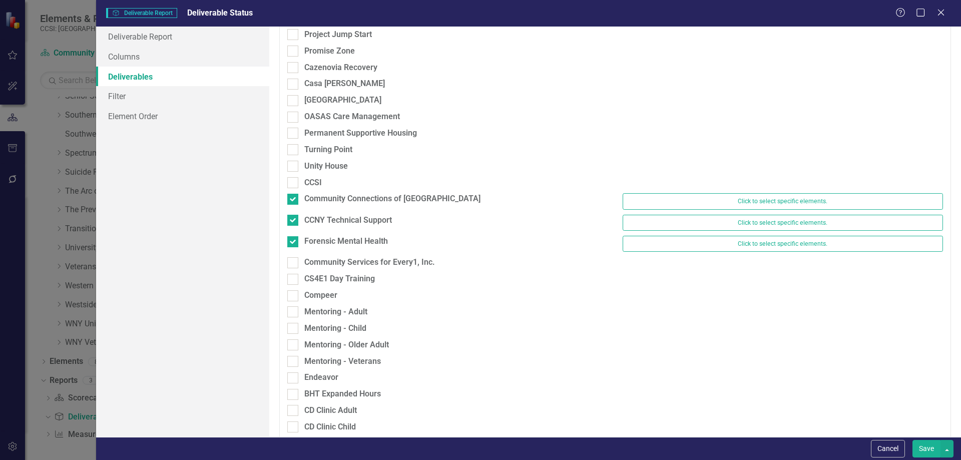
click at [931, 448] on button "Save" at bounding box center [927, 449] width 28 height 18
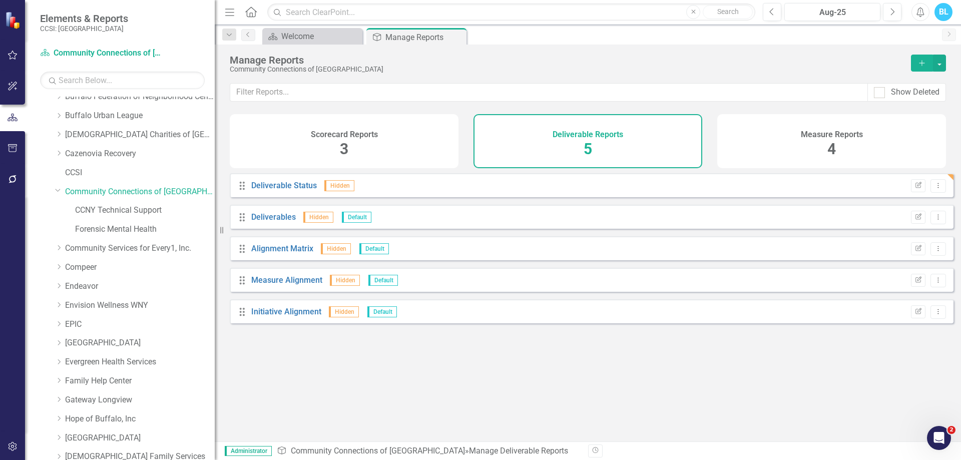
scroll to position [83, 0]
click at [151, 190] on link "Community Connections of [GEOGRAPHIC_DATA]" at bounding box center [140, 193] width 150 height 12
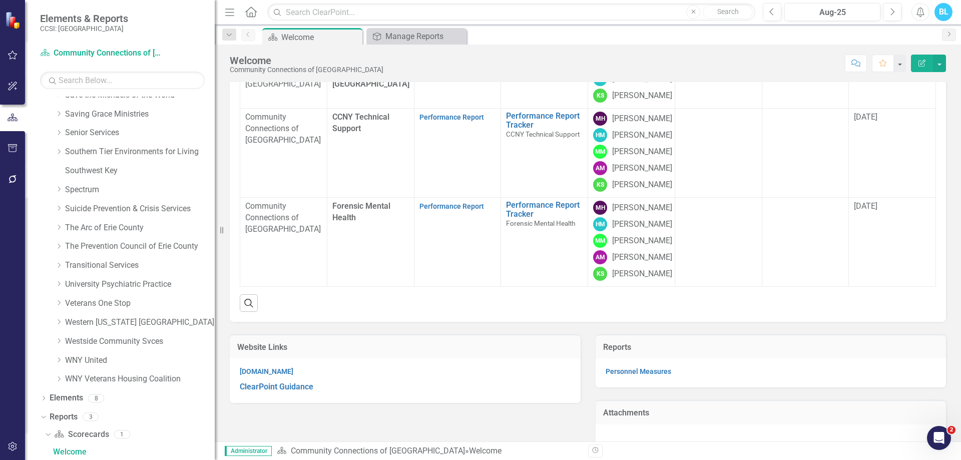
scroll to position [128, 0]
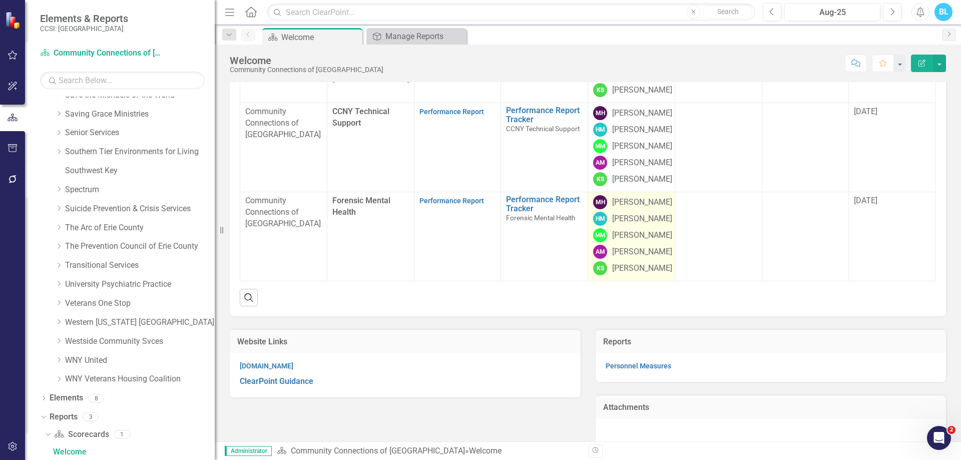
click at [665, 226] on div "HM [PERSON_NAME]" at bounding box center [631, 219] width 77 height 14
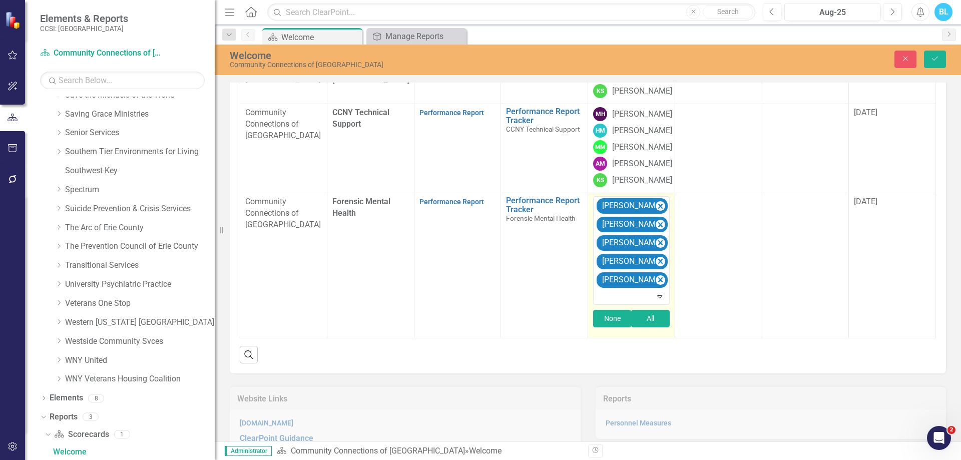
click at [610, 327] on button "None" at bounding box center [612, 319] width 38 height 18
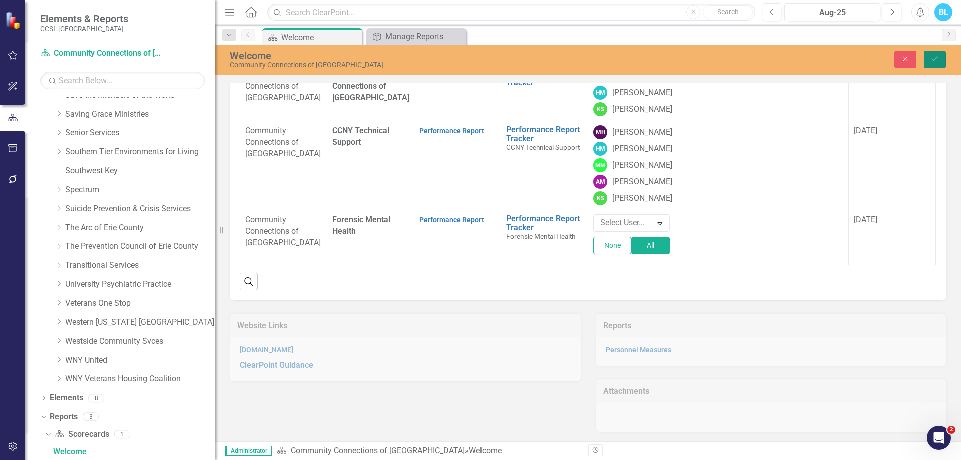
click at [936, 63] on button "Save" at bounding box center [935, 60] width 22 height 18
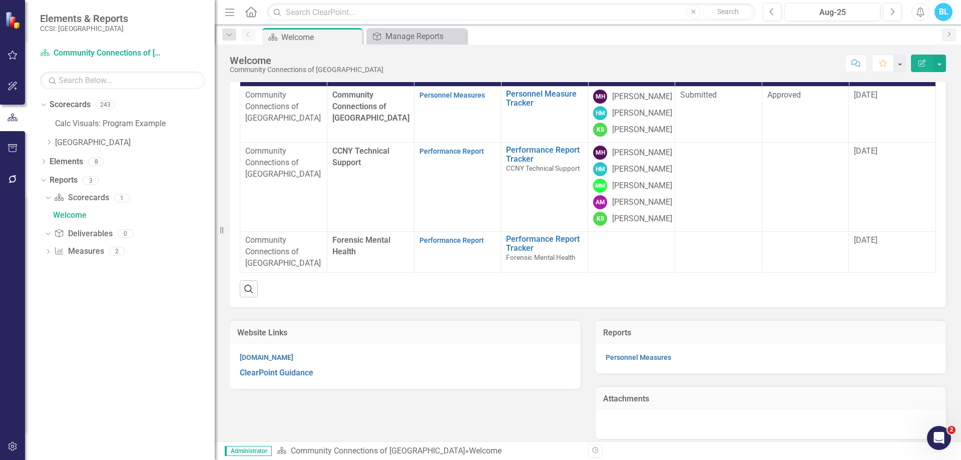
scroll to position [89, 0]
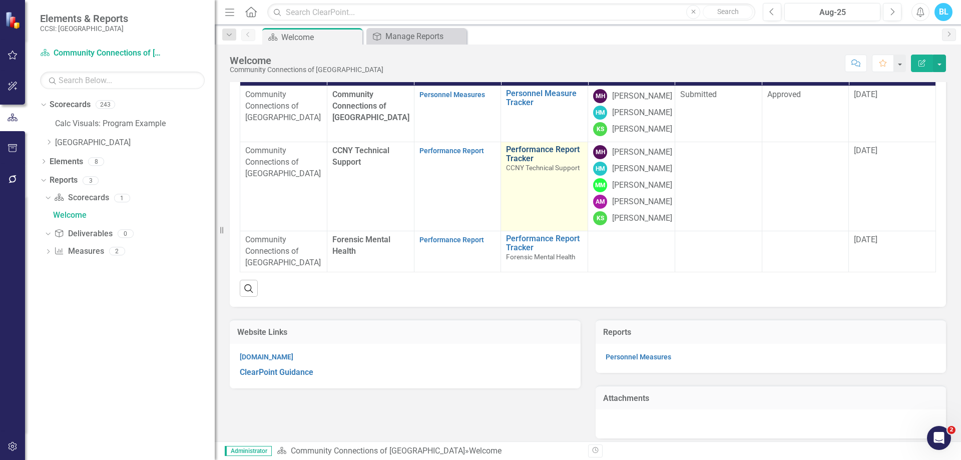
click at [522, 163] on link "Performance Report Tracker" at bounding box center [544, 154] width 77 height 18
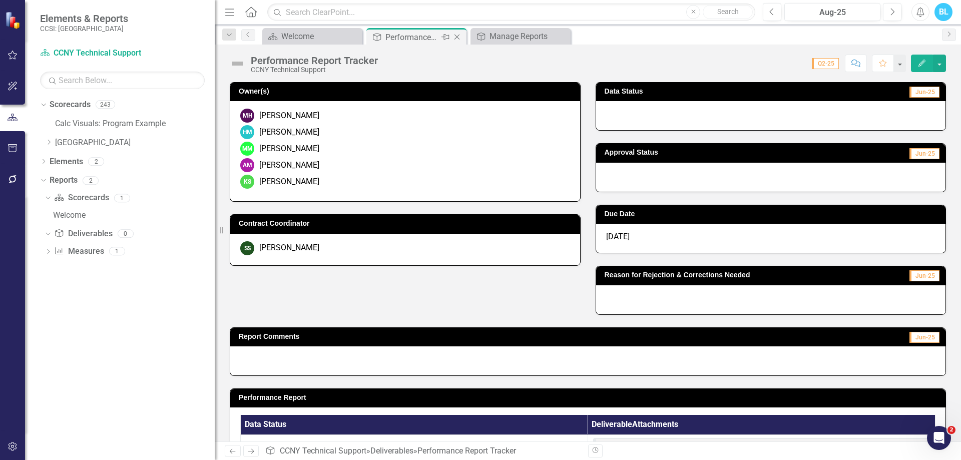
click at [460, 39] on icon "Close" at bounding box center [457, 37] width 10 height 8
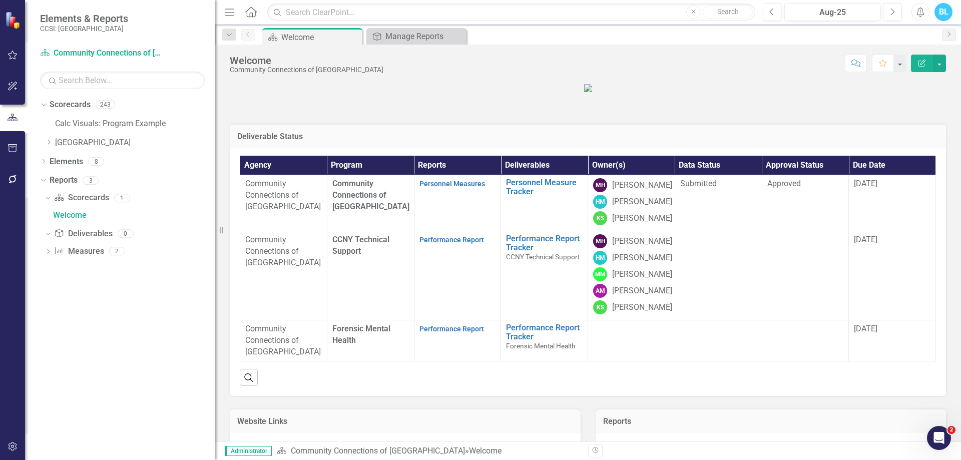
scroll to position [44, 0]
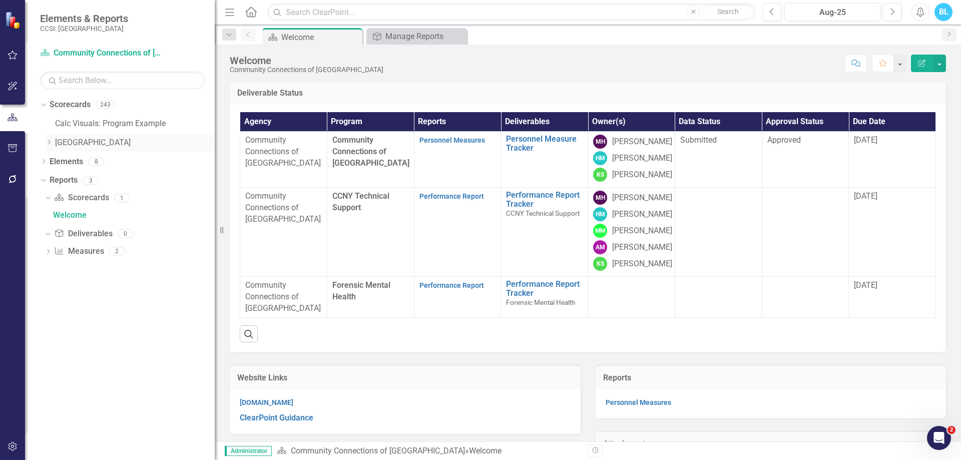
click at [59, 146] on link "[GEOGRAPHIC_DATA]" at bounding box center [135, 143] width 160 height 12
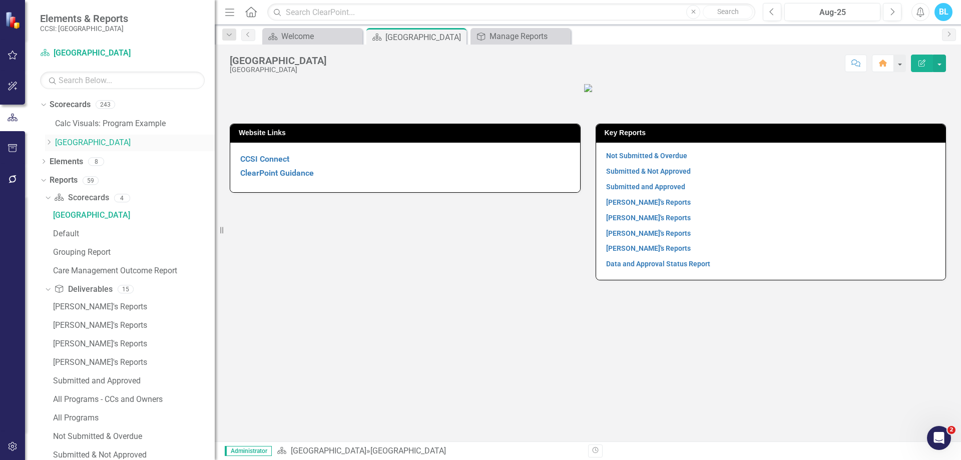
click at [48, 141] on icon "Dropdown" at bounding box center [49, 142] width 8 height 6
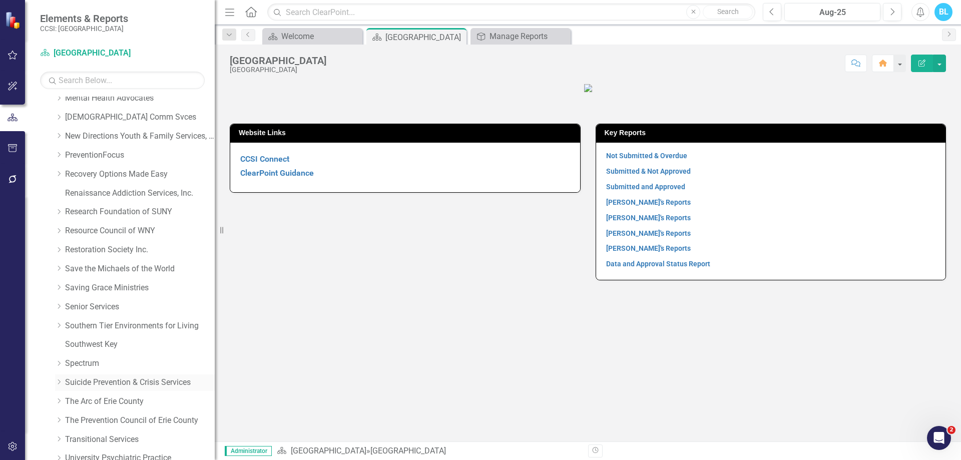
scroll to position [443, 0]
click at [59, 360] on icon "Dropdown" at bounding box center [59, 363] width 8 height 6
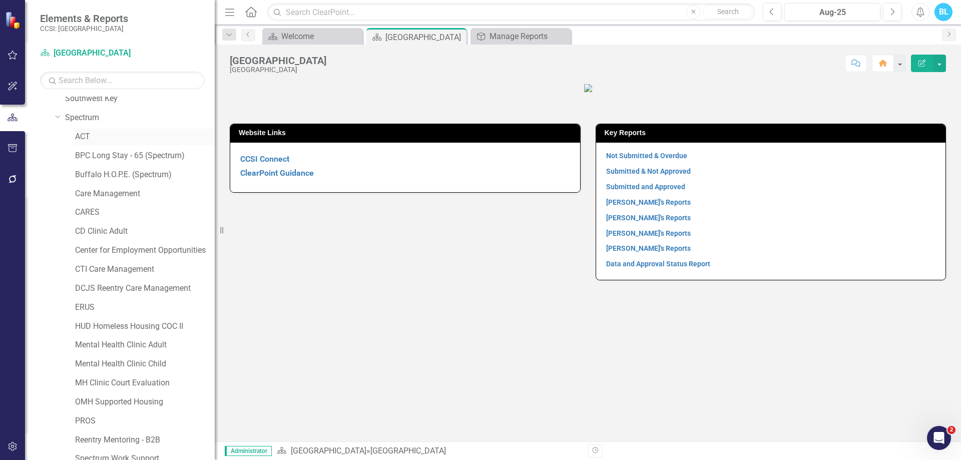
scroll to position [689, 0]
click at [87, 213] on link "CARES" at bounding box center [145, 212] width 140 height 12
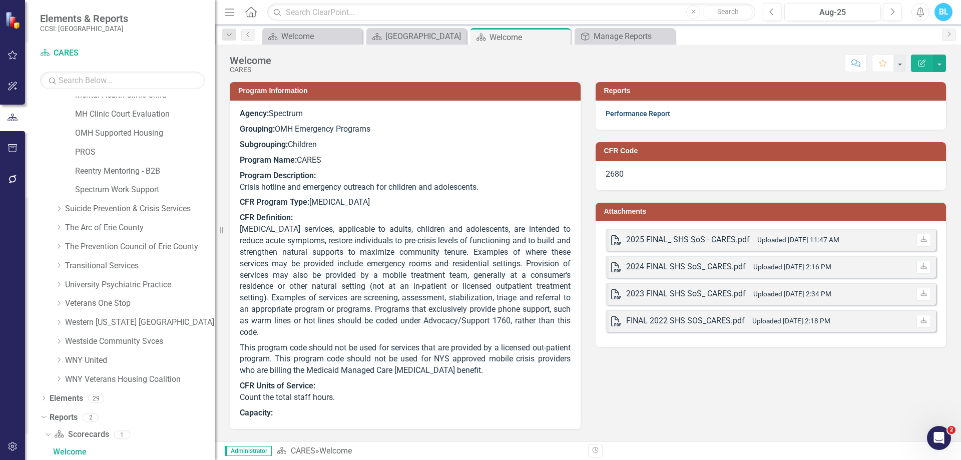
click at [637, 116] on link "Performance Report" at bounding box center [638, 114] width 65 height 8
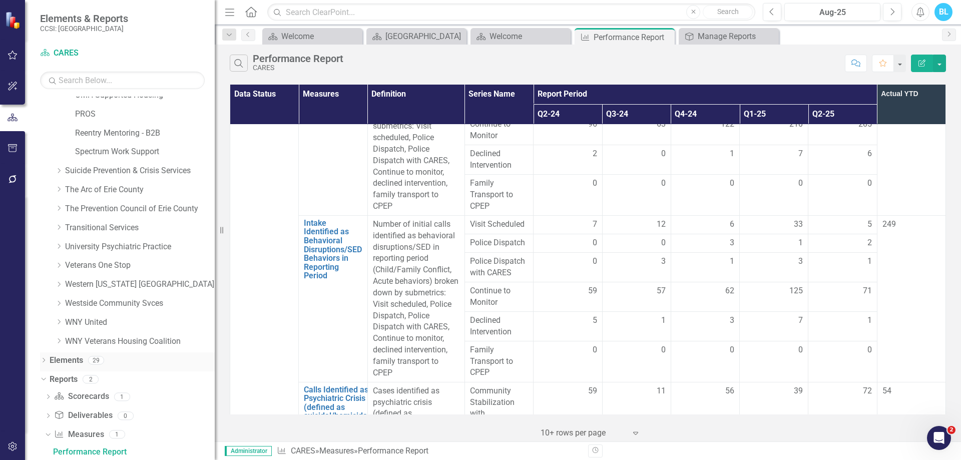
scroll to position [1012, 0]
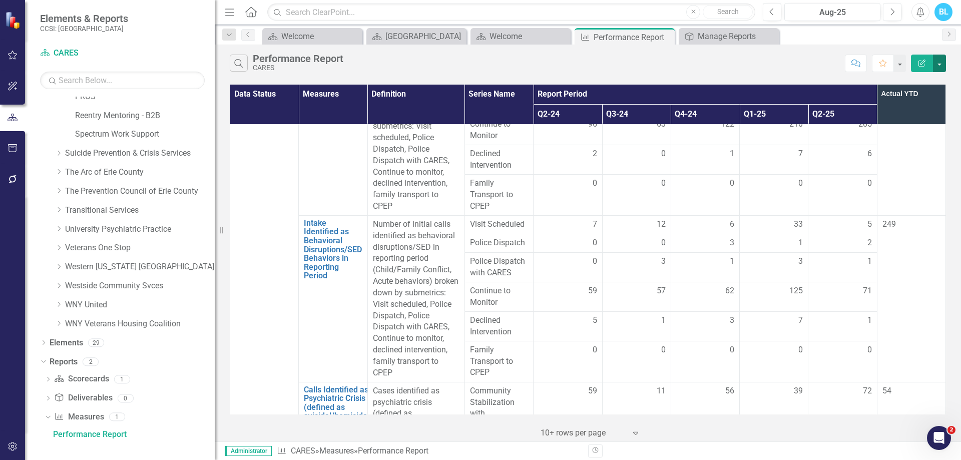
click at [938, 66] on button "button" at bounding box center [939, 64] width 13 height 18
click at [102, 432] on div "Performance Report" at bounding box center [134, 434] width 162 height 9
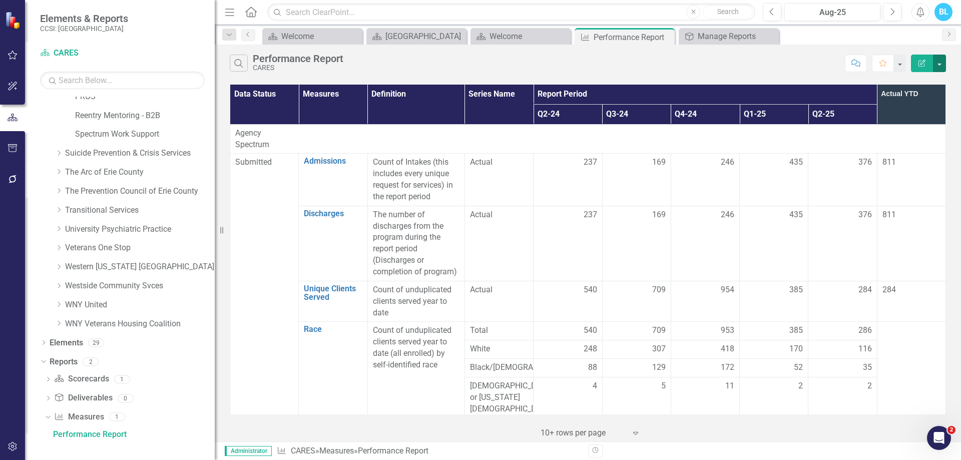
click at [943, 66] on button "button" at bounding box center [939, 64] width 13 height 18
click at [923, 80] on link "Edit Report Edit Report" at bounding box center [906, 82] width 79 height 19
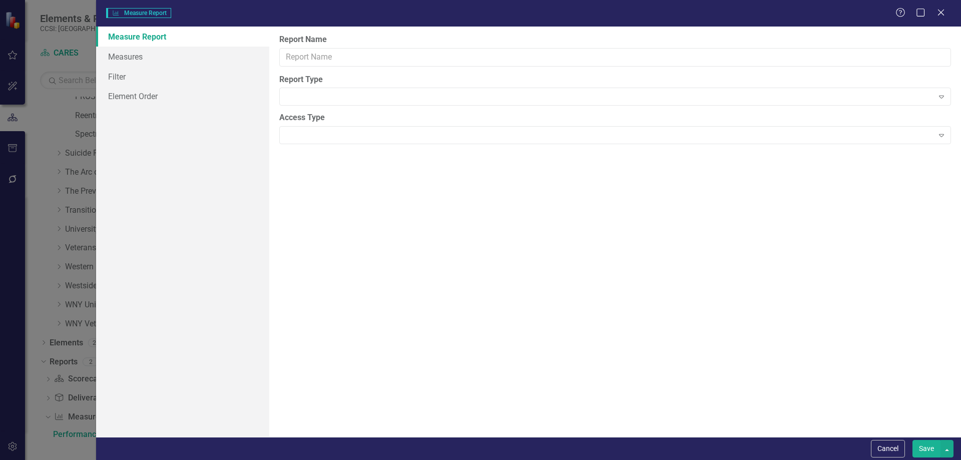
type input "Performance Report"
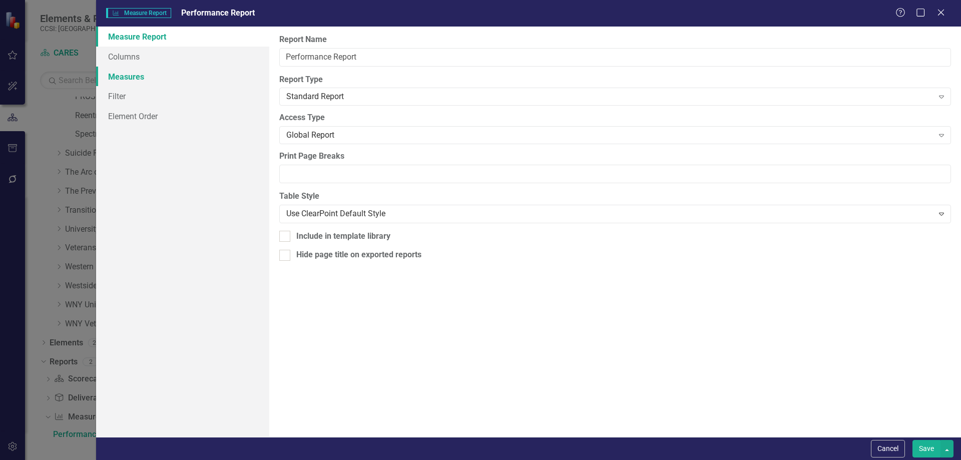
click at [182, 71] on link "Measures" at bounding box center [182, 77] width 173 height 20
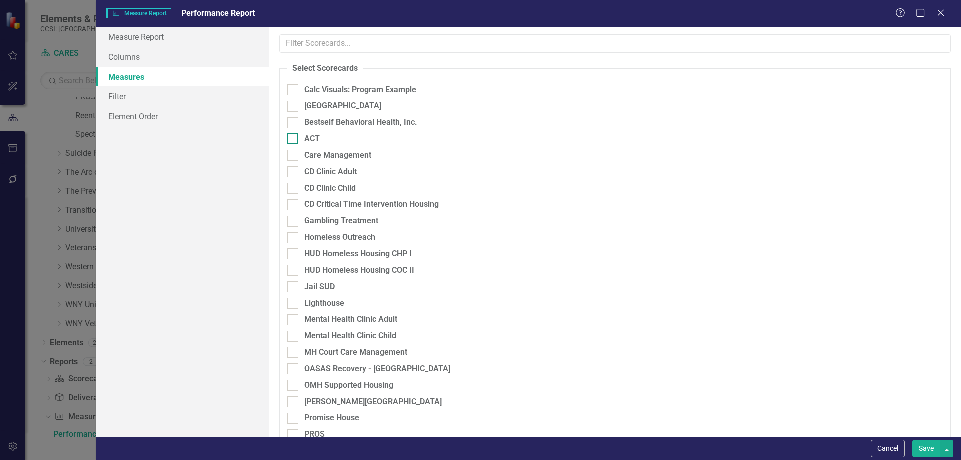
click at [520, 143] on div "ACT" at bounding box center [447, 139] width 320 height 12
click at [294, 140] on input "ACT" at bounding box center [290, 136] width 7 height 7
checkbox input "true"
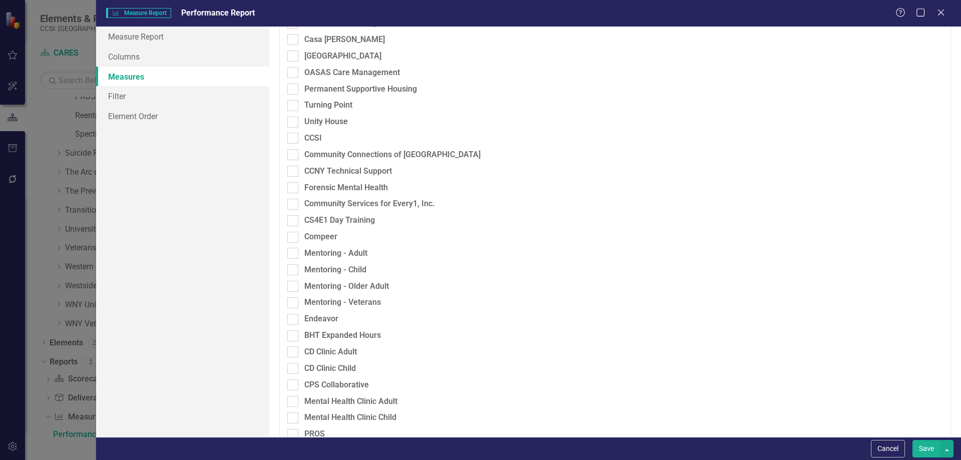
scroll to position [699, 0]
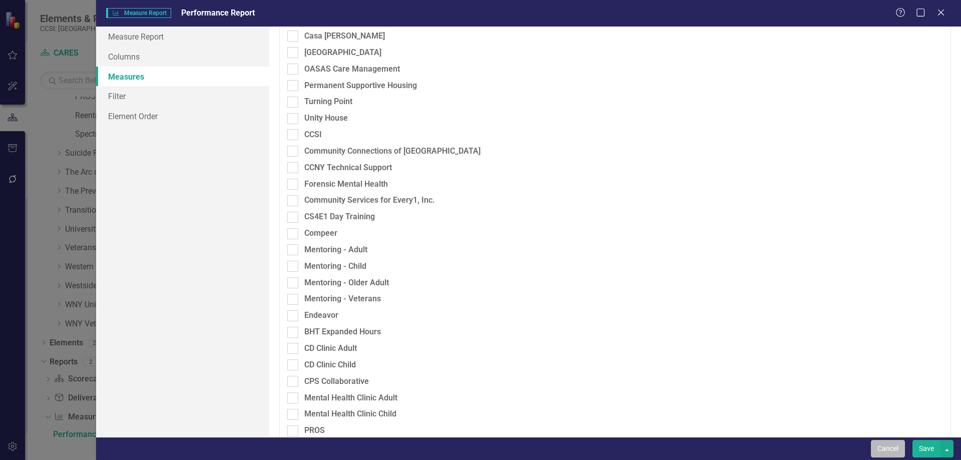
click at [879, 442] on button "Cancel" at bounding box center [888, 449] width 34 height 18
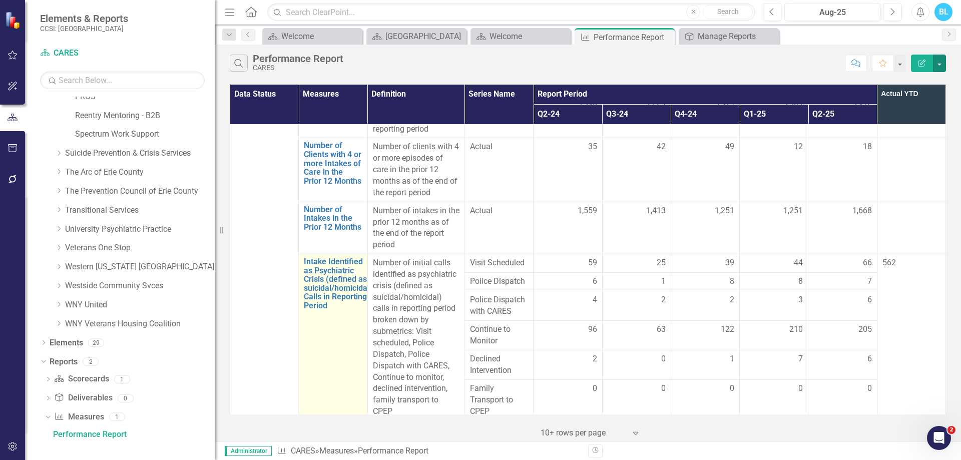
scroll to position [1555, 0]
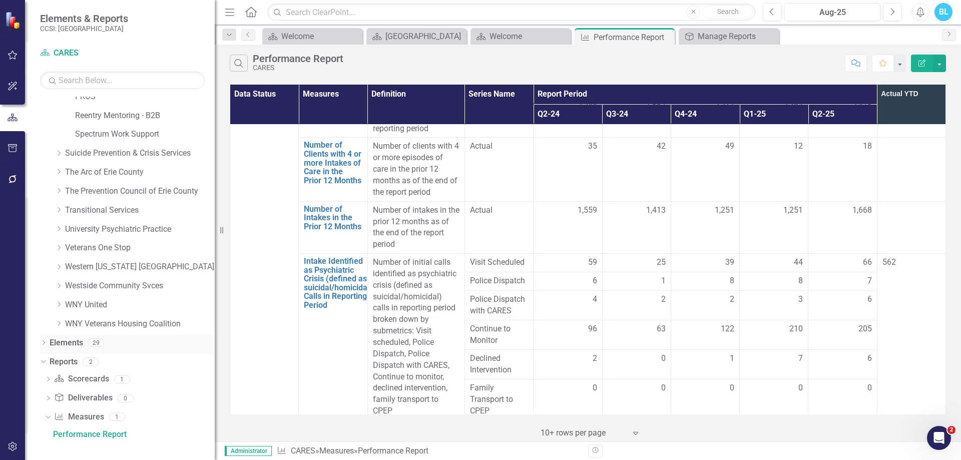
click at [44, 338] on div "Dropdown Elements 29" at bounding box center [127, 344] width 175 height 19
click at [46, 344] on icon "Dropdown" at bounding box center [43, 344] width 7 height 6
click at [89, 381] on link "Measure Measures" at bounding box center [80, 381] width 50 height 12
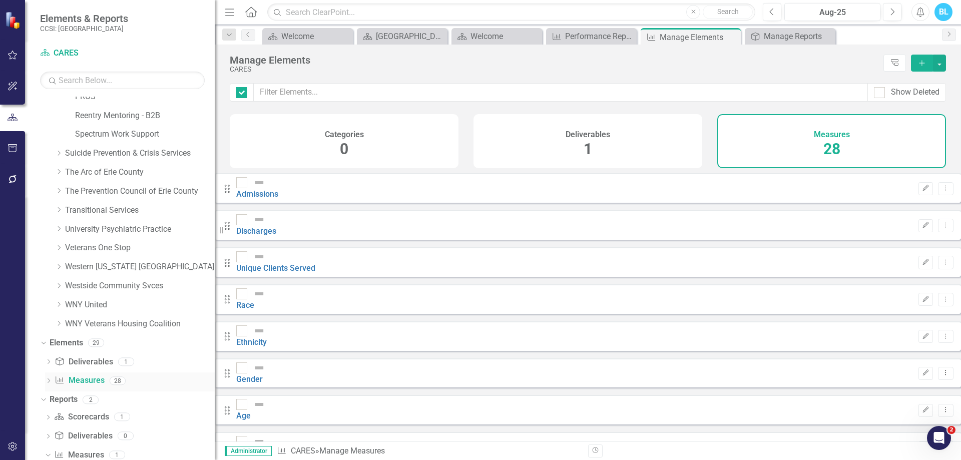
checkbox input "false"
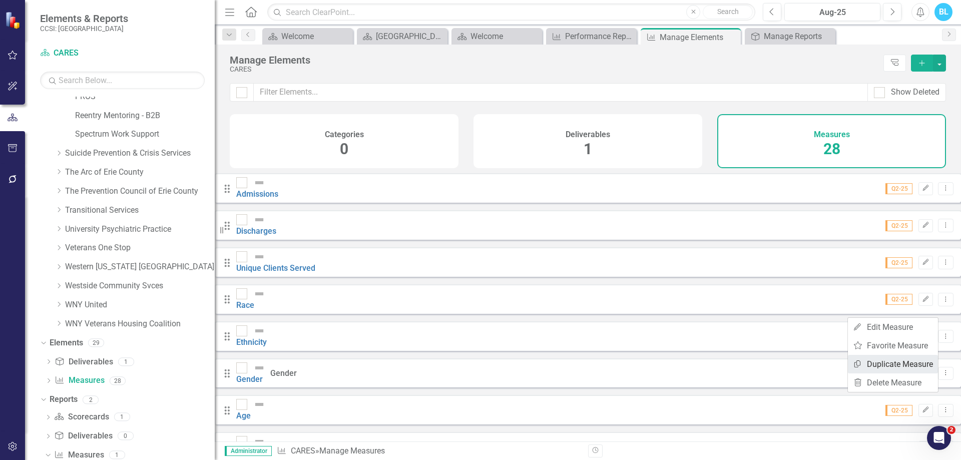
click at [896, 365] on link "Copy Duplicate Measure" at bounding box center [893, 364] width 90 height 19
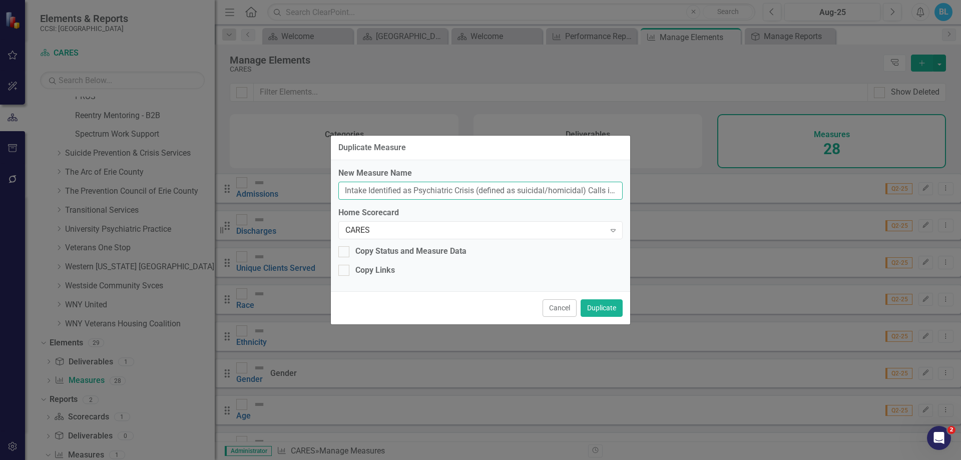
click at [544, 189] on input "Intake Identified as Psychiatric Crisis (defined as suicidal/homicidal) Calls i…" at bounding box center [480, 191] width 284 height 19
click at [367, 199] on input "Intake Identified as Psychiatric Crisis (defined as suicidal/homicidal) Calls i…" at bounding box center [480, 191] width 284 height 19
paste input "TANF Eligibility by Insurance"
type input "TANF Eligibility by Insurance"
click at [384, 272] on div "Copy Links" at bounding box center [375, 271] width 40 height 12
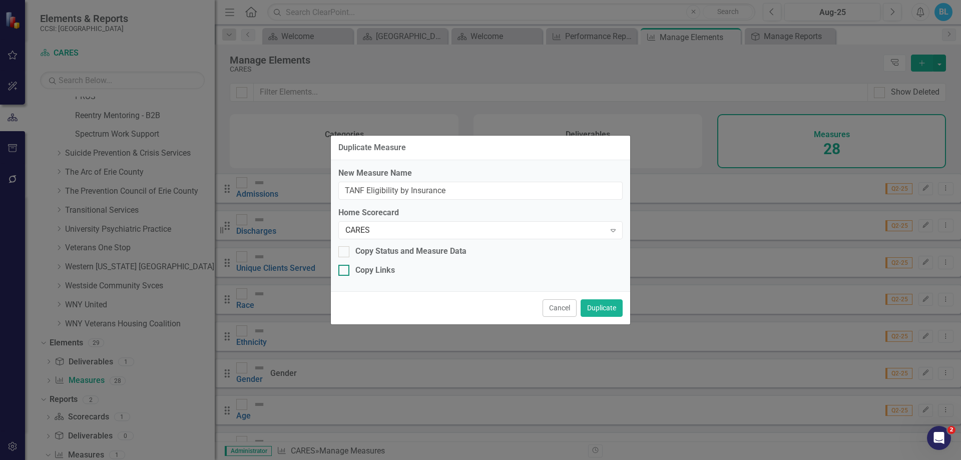
click at [345, 271] on input "Copy Links" at bounding box center [341, 268] width 7 height 7
checkbox input "true"
click at [597, 306] on button "Duplicate" at bounding box center [602, 308] width 42 height 18
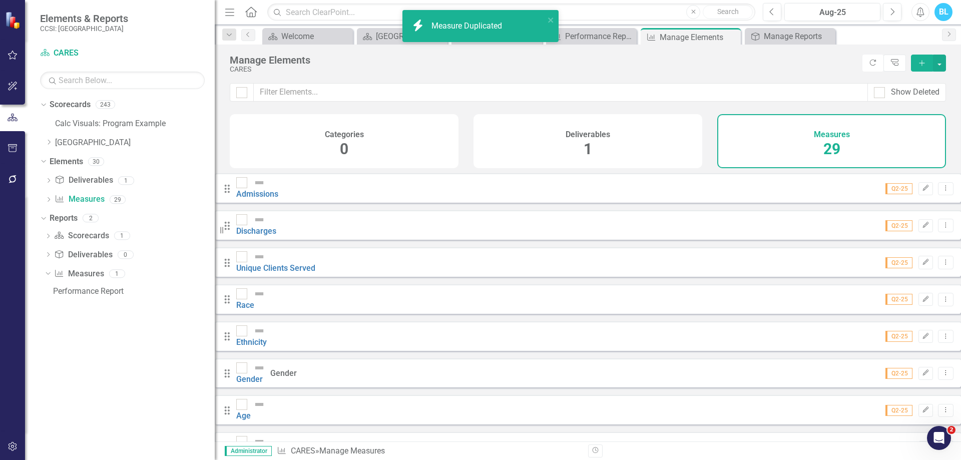
scroll to position [0, 0]
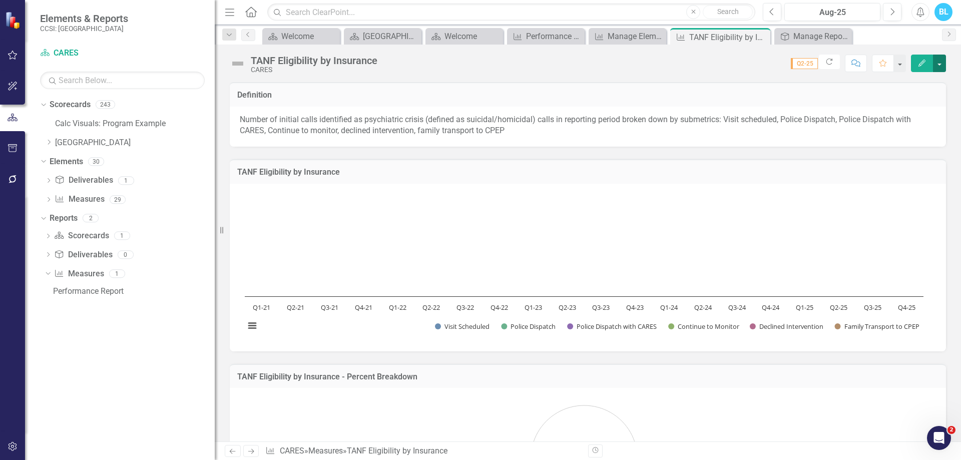
click at [941, 62] on button "button" at bounding box center [939, 64] width 13 height 18
click at [903, 88] on link "Edit Edit Measure" at bounding box center [897, 82] width 98 height 19
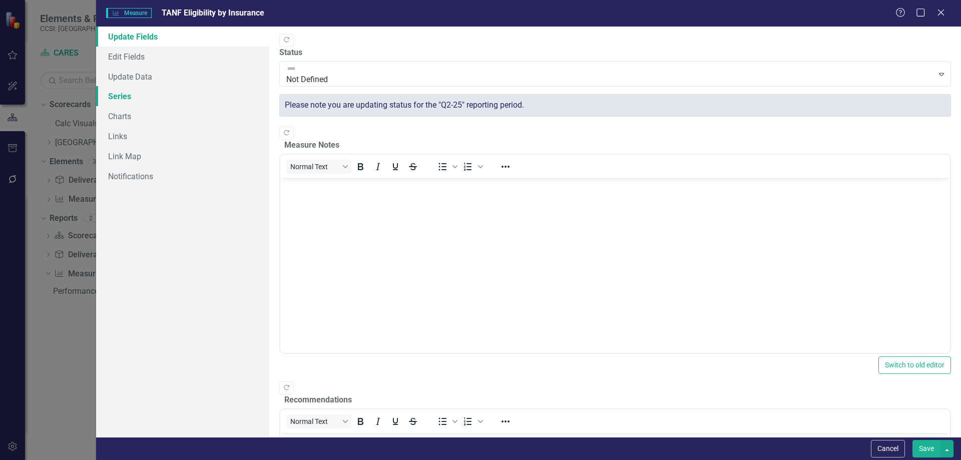
click at [161, 96] on link "Series" at bounding box center [182, 96] width 173 height 20
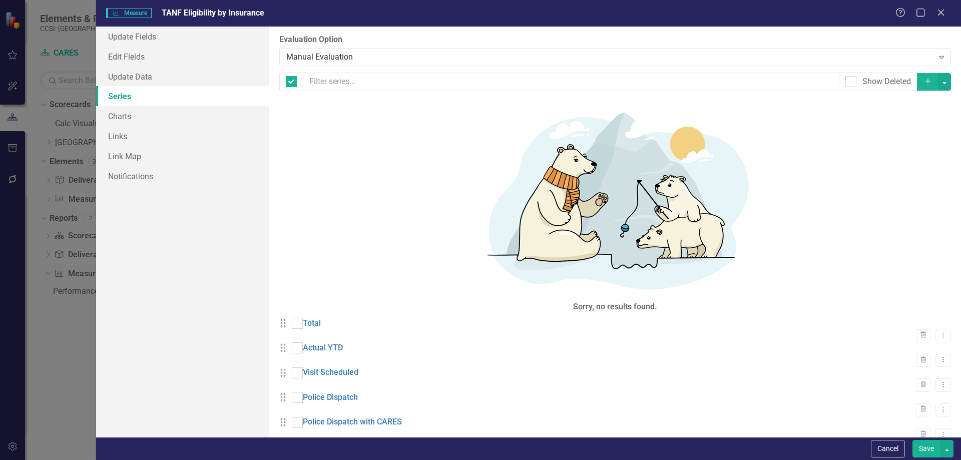
checkbox input "false"
click at [920, 332] on icon "Trash" at bounding box center [924, 335] width 8 height 6
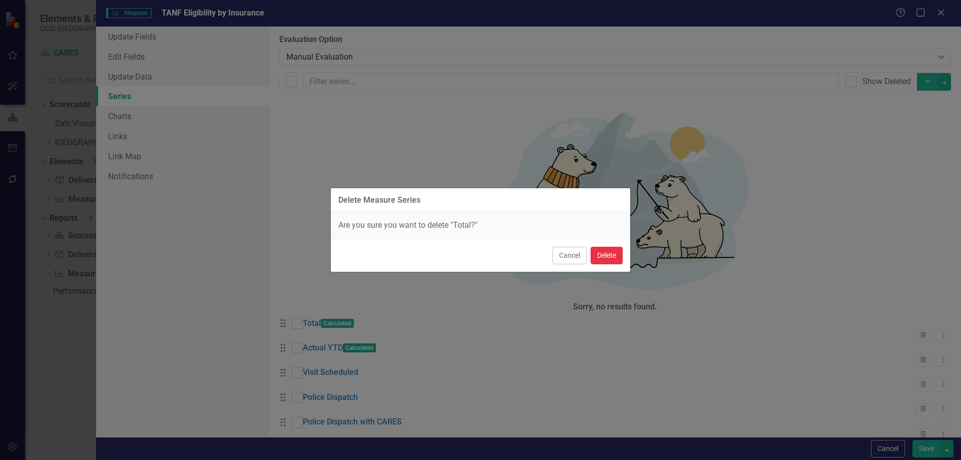
click at [610, 252] on button "Delete" at bounding box center [607, 256] width 32 height 18
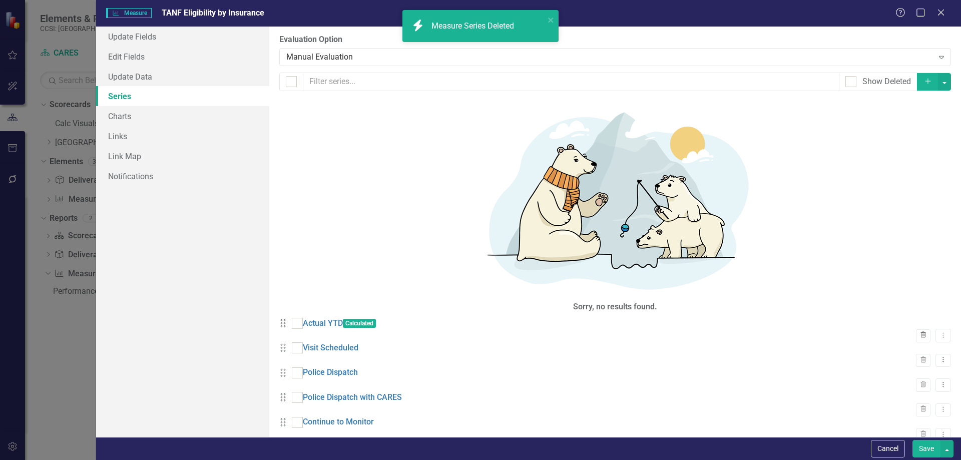
click at [920, 332] on icon "Trash" at bounding box center [924, 335] width 8 height 6
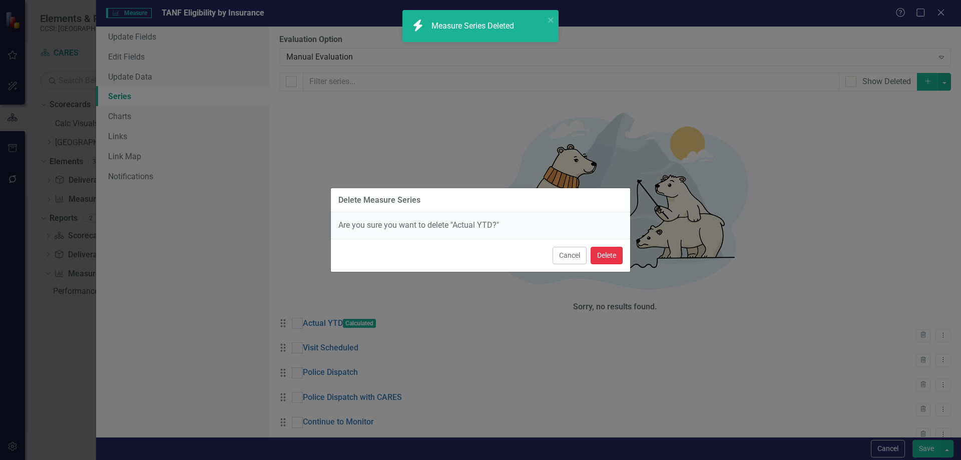
click at [614, 256] on button "Delete" at bounding box center [607, 256] width 32 height 18
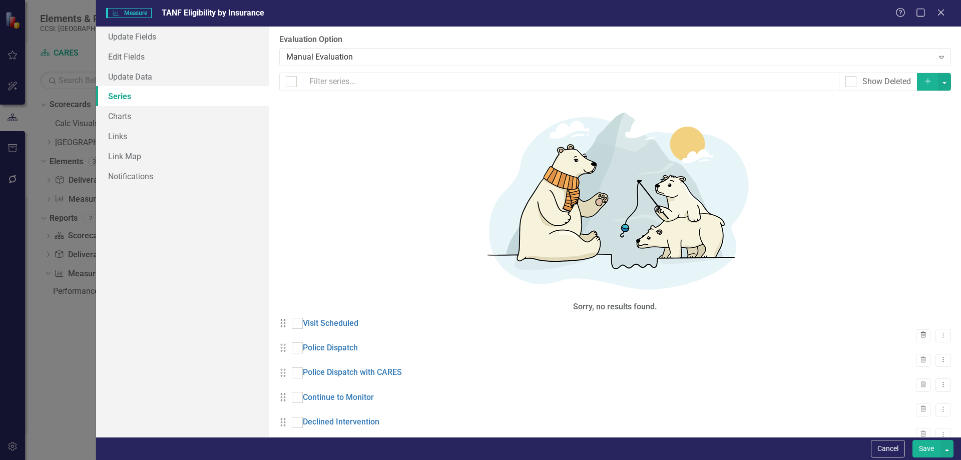
click at [920, 332] on icon "Trash" at bounding box center [924, 335] width 8 height 6
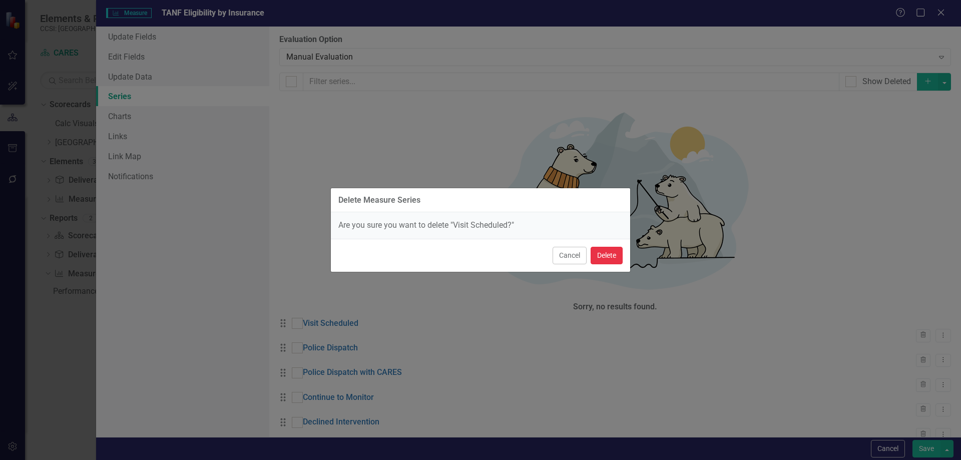
click at [613, 255] on button "Delete" at bounding box center [607, 256] width 32 height 18
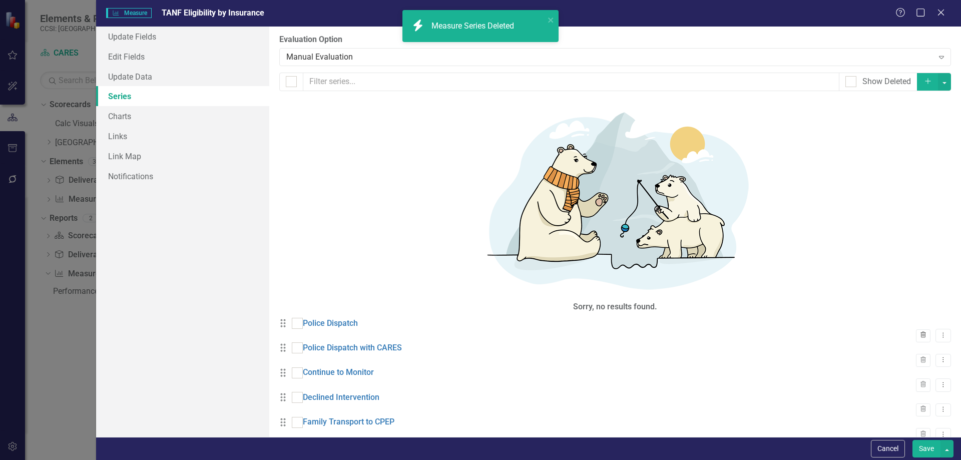
click at [920, 332] on icon "Trash" at bounding box center [924, 335] width 8 height 6
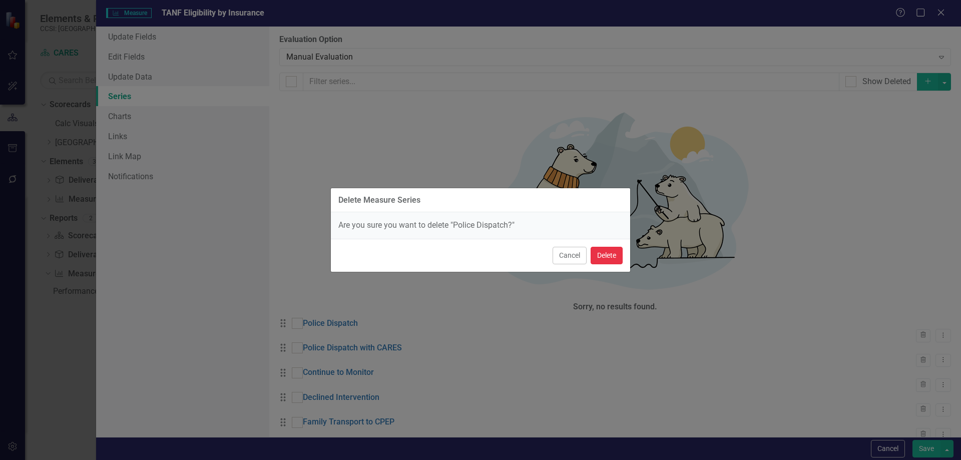
click at [614, 258] on button "Delete" at bounding box center [607, 256] width 32 height 18
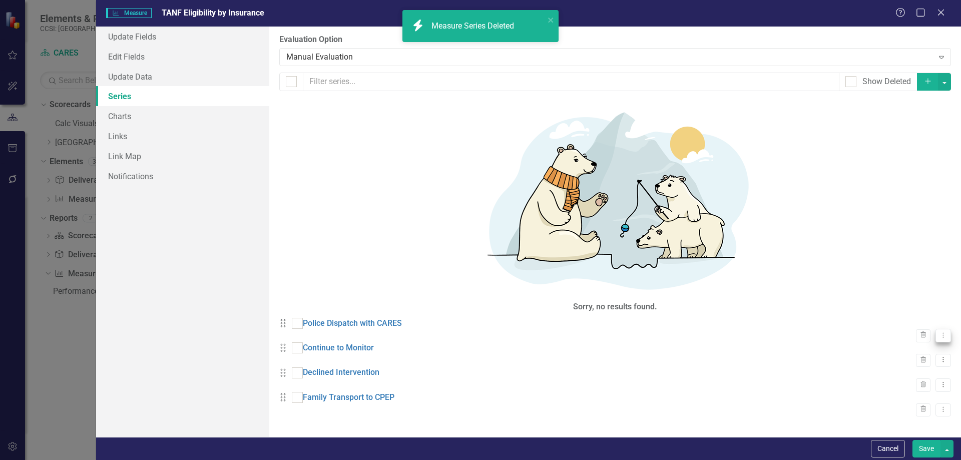
click at [939, 332] on icon "Dropdown Menu" at bounding box center [943, 335] width 9 height 7
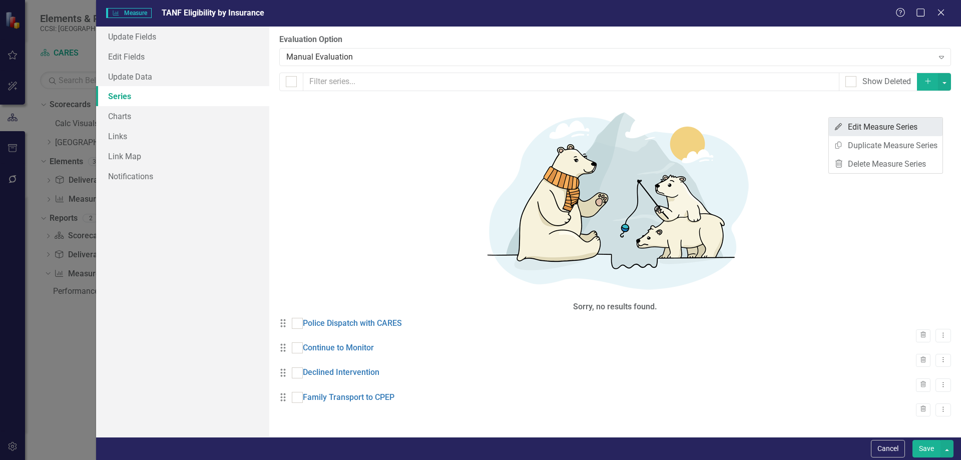
click at [901, 126] on link "Edit Edit Measure Series" at bounding box center [886, 127] width 114 height 19
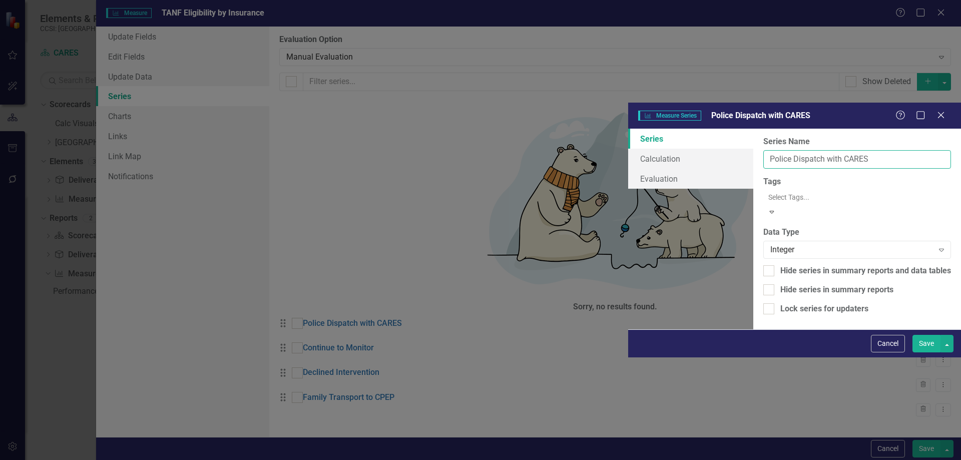
click at [763, 150] on input "Police Dispatch with CARES" at bounding box center [857, 159] width 188 height 19
type input "P"
type input "Medicaid"
click at [628, 149] on link "Calculation" at bounding box center [690, 159] width 125 height 20
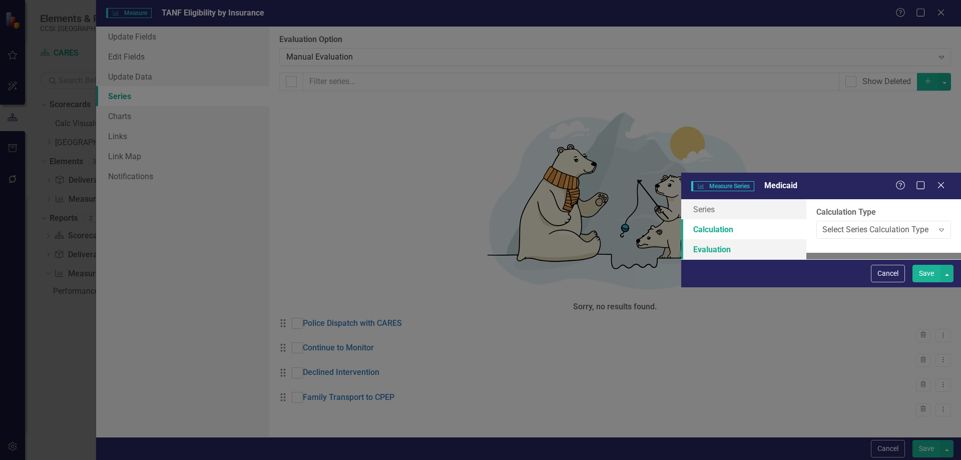
click at [681, 239] on link "Evaluation" at bounding box center [743, 249] width 125 height 20
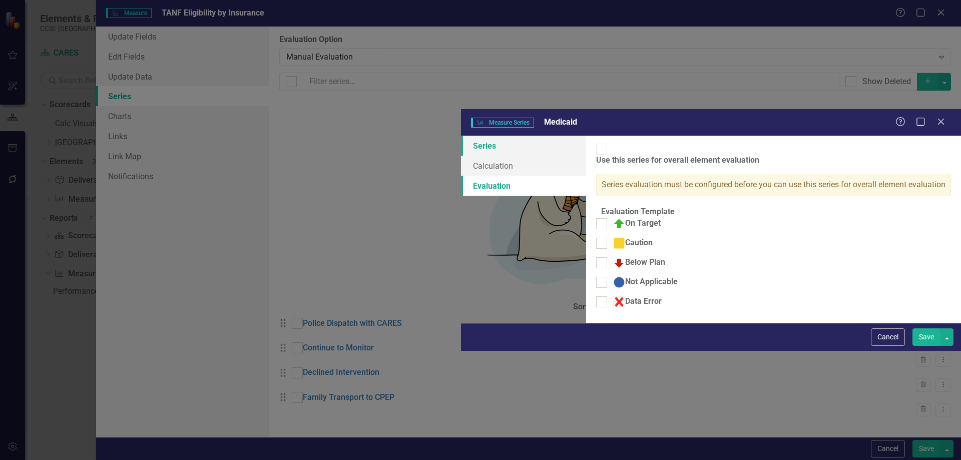
click at [461, 136] on link "Series" at bounding box center [523, 146] width 125 height 20
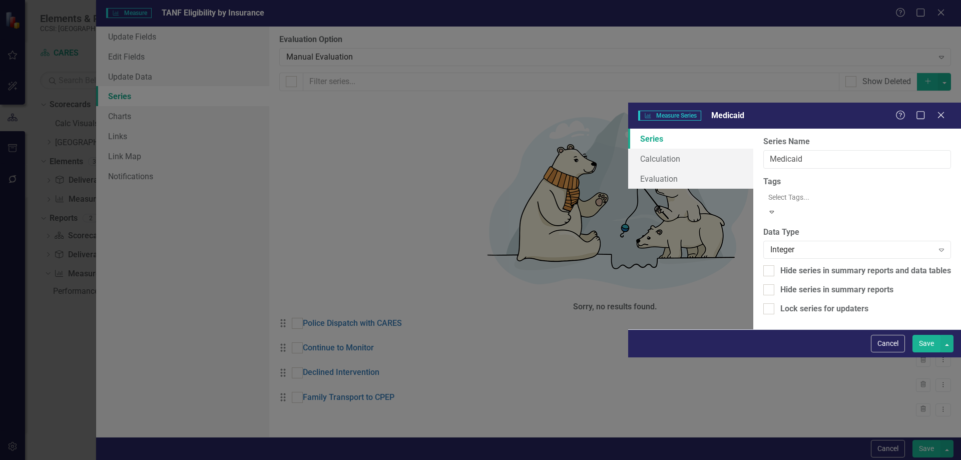
click at [919, 352] on button "Save" at bounding box center [927, 344] width 28 height 18
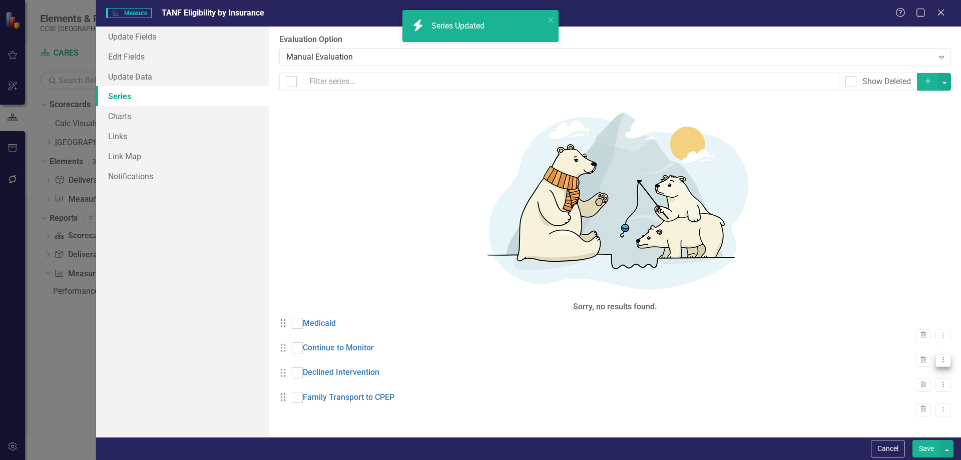
click at [939, 356] on icon "Dropdown Menu" at bounding box center [943, 359] width 9 height 7
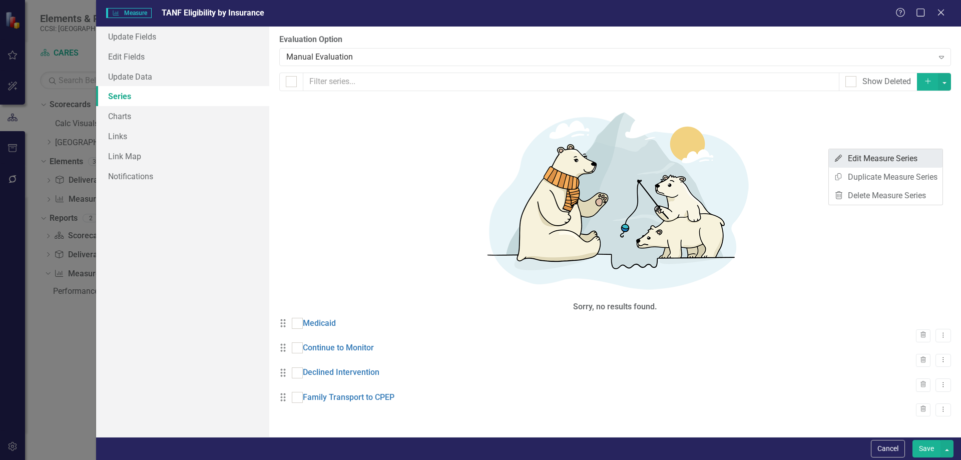
click at [894, 161] on link "Edit Edit Measure Series" at bounding box center [886, 158] width 114 height 19
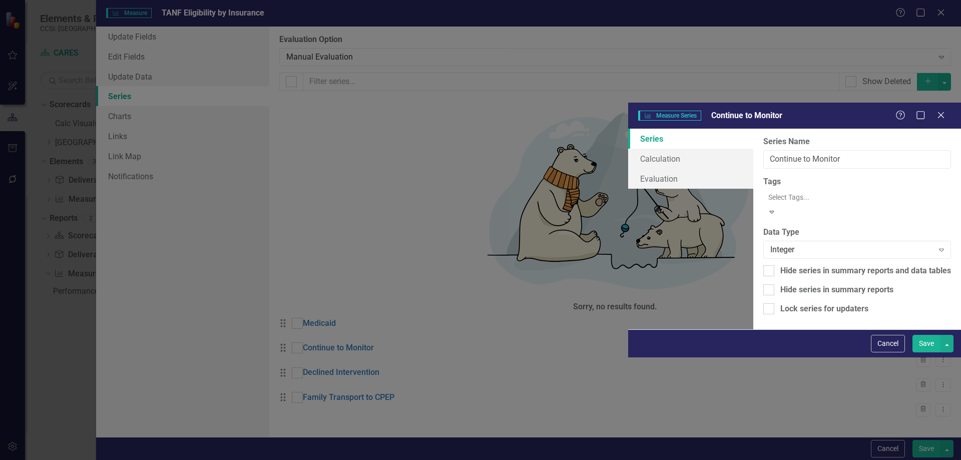
click at [763, 136] on div "Series Name Continue to Monitor" at bounding box center [857, 152] width 188 height 33
click at [763, 150] on input "Continue to Monitor" at bounding box center [857, 159] width 188 height 19
type input "C"
type input "Child Health Plus"
click at [918, 352] on button "Save" at bounding box center [927, 344] width 28 height 18
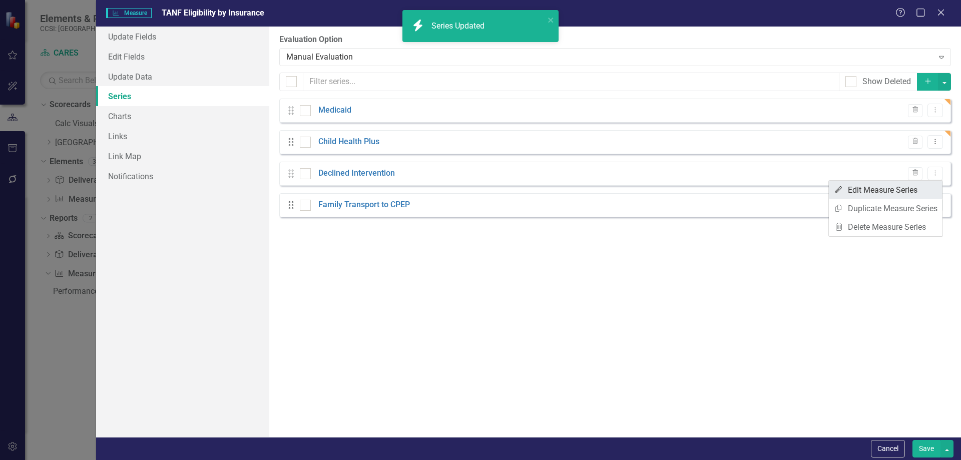
click at [918, 185] on link "Edit Edit Measure Series" at bounding box center [886, 190] width 114 height 19
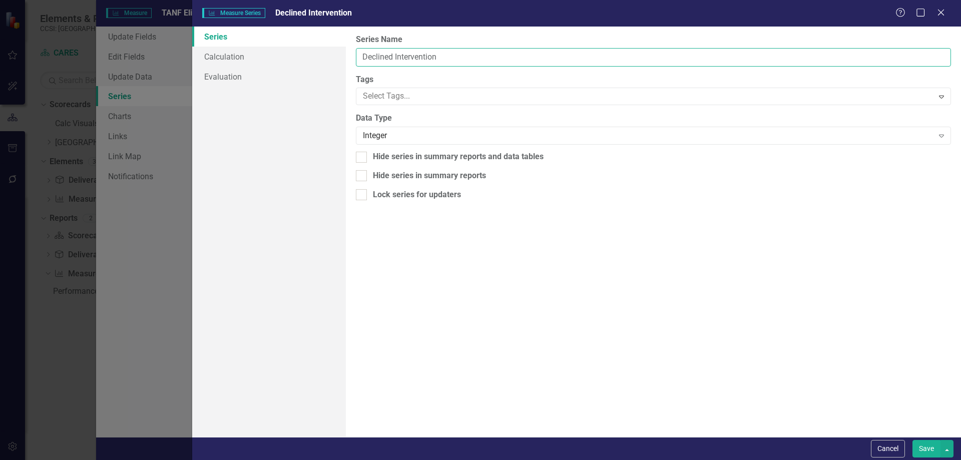
click at [474, 49] on input "Declined Intervention" at bounding box center [653, 57] width 595 height 19
type input "D"
type input "Private Insurance"
click at [924, 453] on button "Save" at bounding box center [927, 449] width 28 height 18
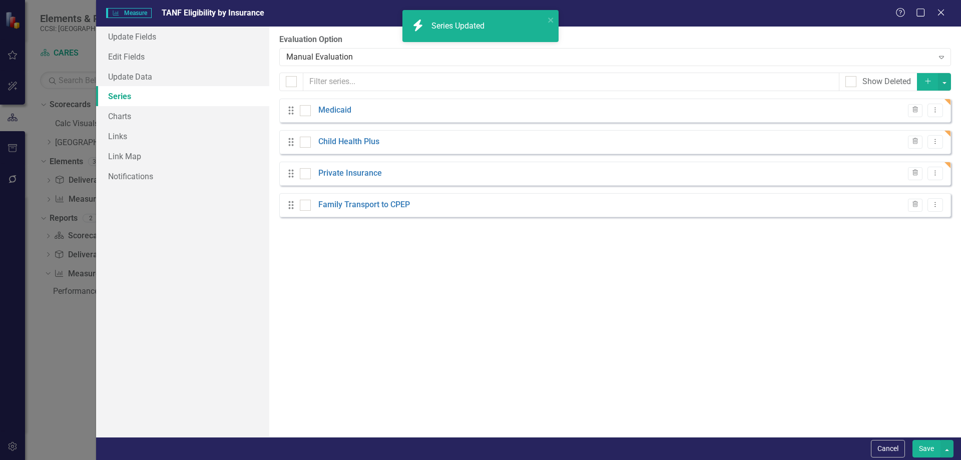
click at [595, 313] on div "From this page, you can add, edit, delete, or duplicate the measure series for …" at bounding box center [615, 232] width 692 height 411
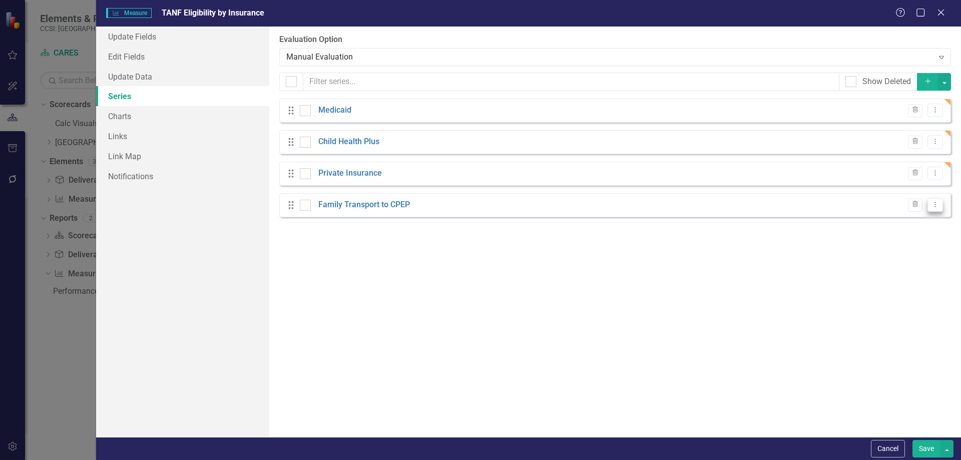
click at [933, 206] on icon "Dropdown Menu" at bounding box center [935, 204] width 9 height 7
click at [901, 224] on link "Edit Edit Measure Series" at bounding box center [886, 221] width 114 height 19
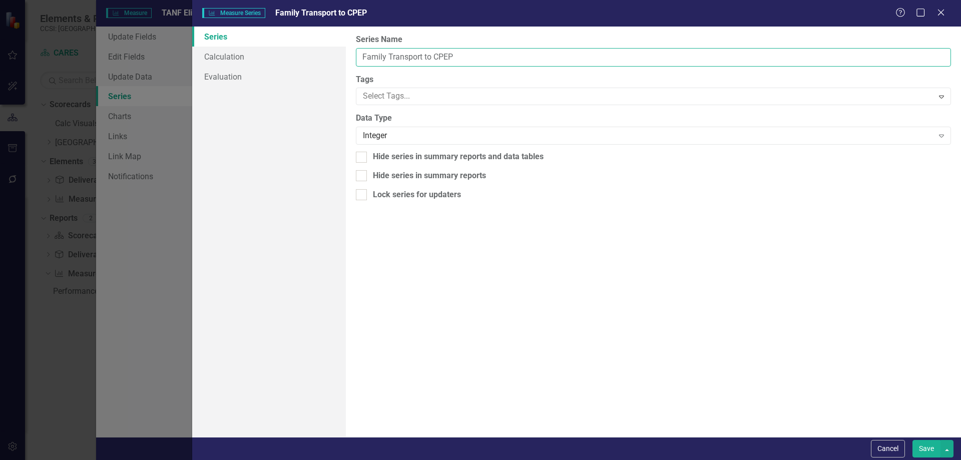
click at [472, 59] on input "Family Transport to CPEP" at bounding box center [653, 57] width 595 height 19
type input "F"
type input "Unknown"
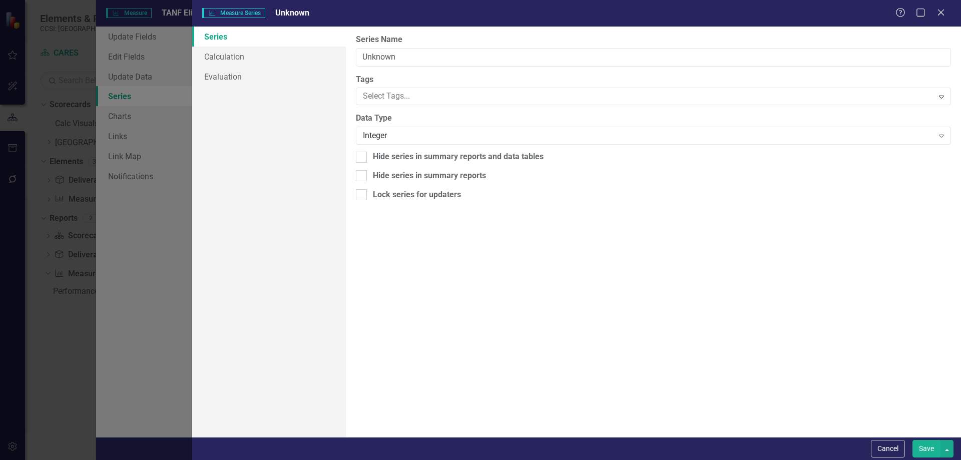
click at [928, 452] on button "Save" at bounding box center [927, 449] width 28 height 18
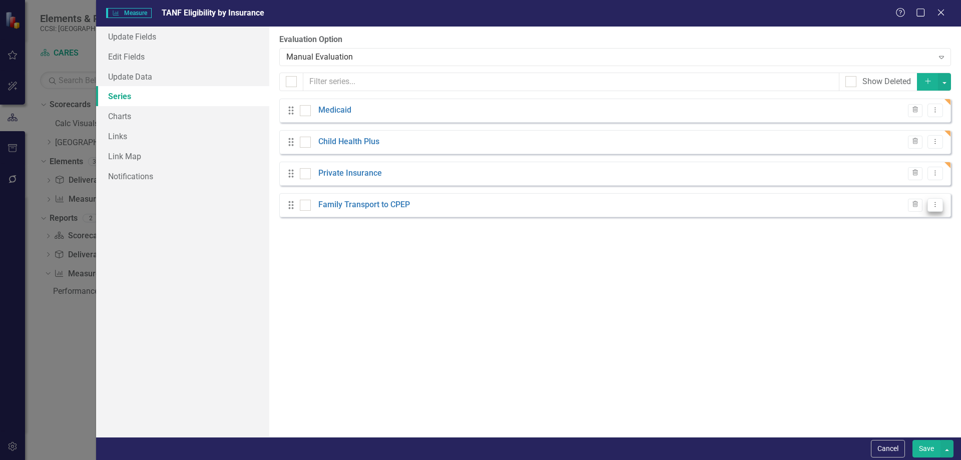
click at [940, 201] on button "Dropdown Menu" at bounding box center [936, 205] width 16 height 14
click at [903, 220] on link "Edit Edit Measure Series" at bounding box center [886, 221] width 114 height 19
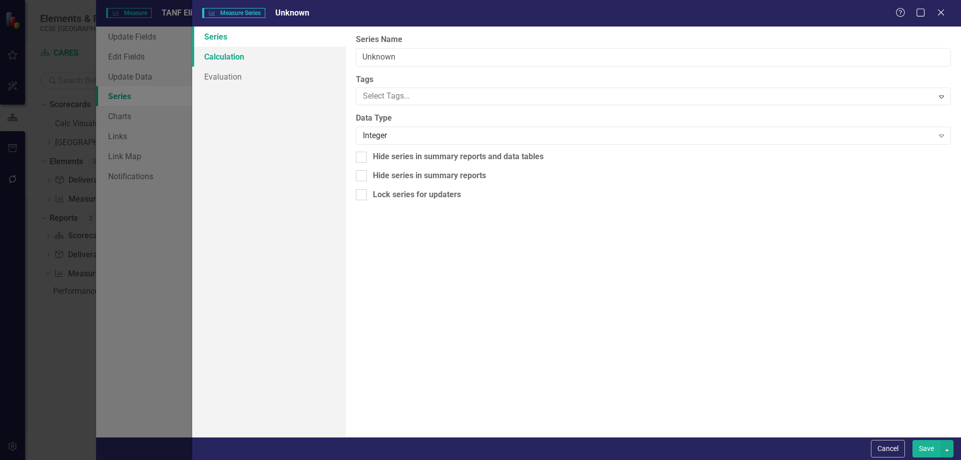
click at [271, 60] on link "Calculation" at bounding box center [269, 57] width 154 height 20
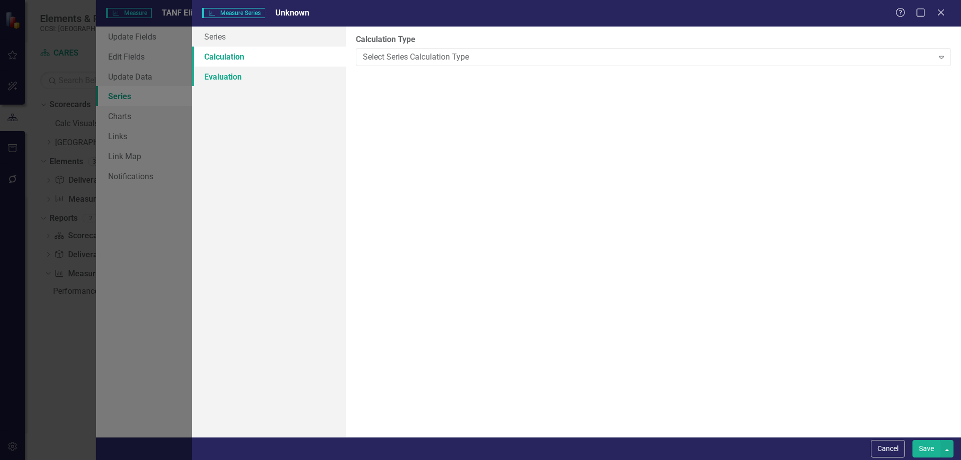
click at [270, 73] on link "Evaluation" at bounding box center [269, 77] width 154 height 20
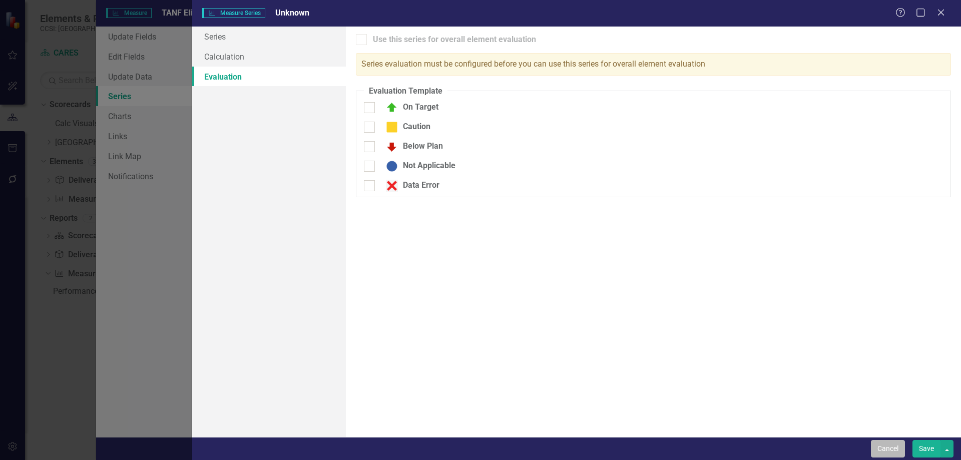
click at [887, 443] on button "Cancel" at bounding box center [888, 449] width 34 height 18
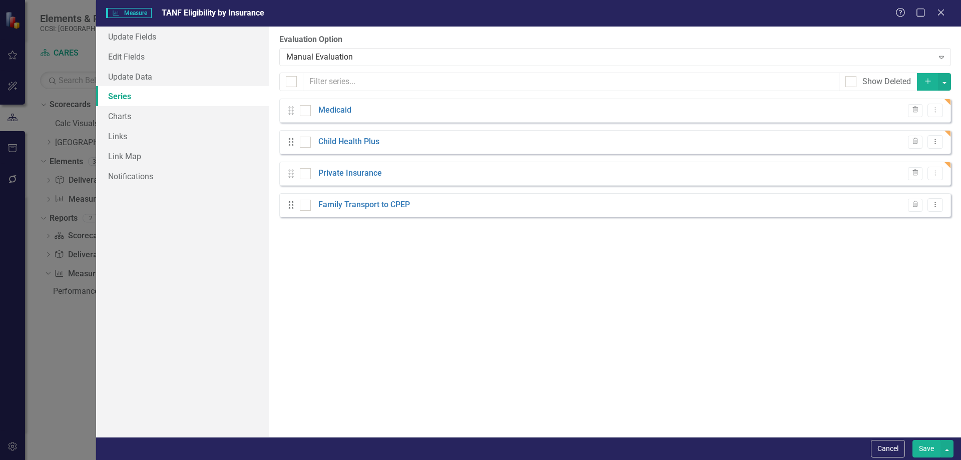
click at [725, 314] on div "From this page, you can add, edit, delete, or duplicate the measure series for …" at bounding box center [615, 232] width 692 height 411
click at [918, 447] on button "Save" at bounding box center [927, 449] width 28 height 18
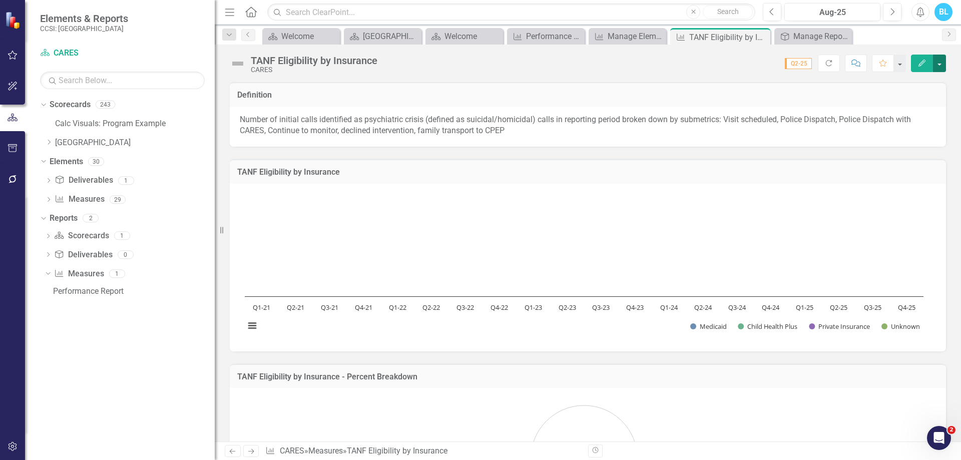
click at [936, 66] on button "button" at bounding box center [939, 64] width 13 height 18
click at [916, 79] on link "Edit Edit Measure" at bounding box center [897, 82] width 98 height 19
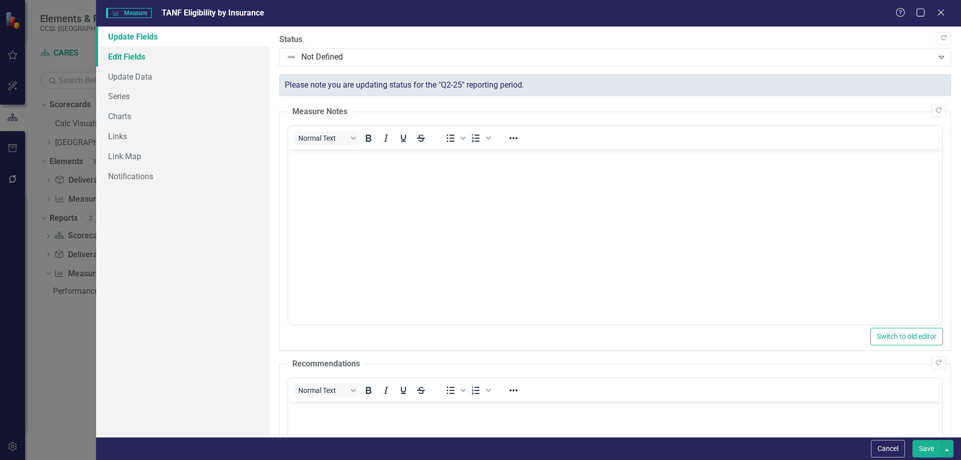
click at [190, 56] on link "Edit Fields" at bounding box center [182, 57] width 173 height 20
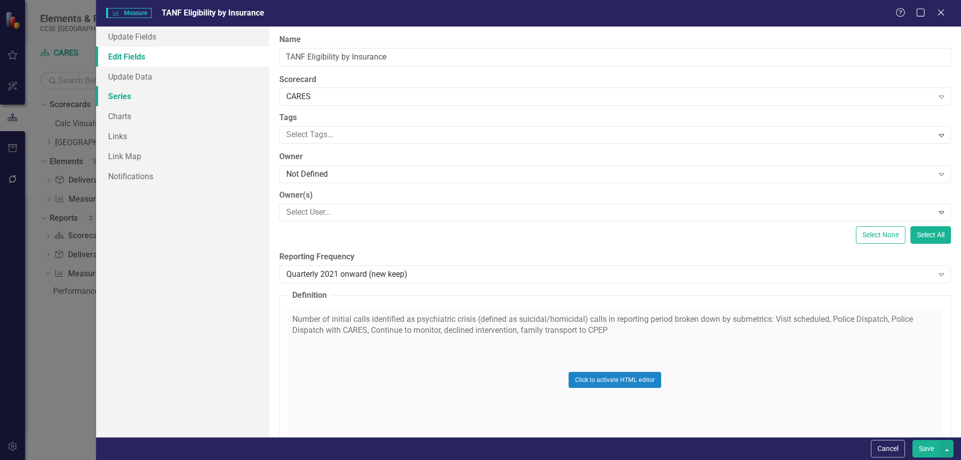
click at [185, 96] on link "Series" at bounding box center [182, 96] width 173 height 20
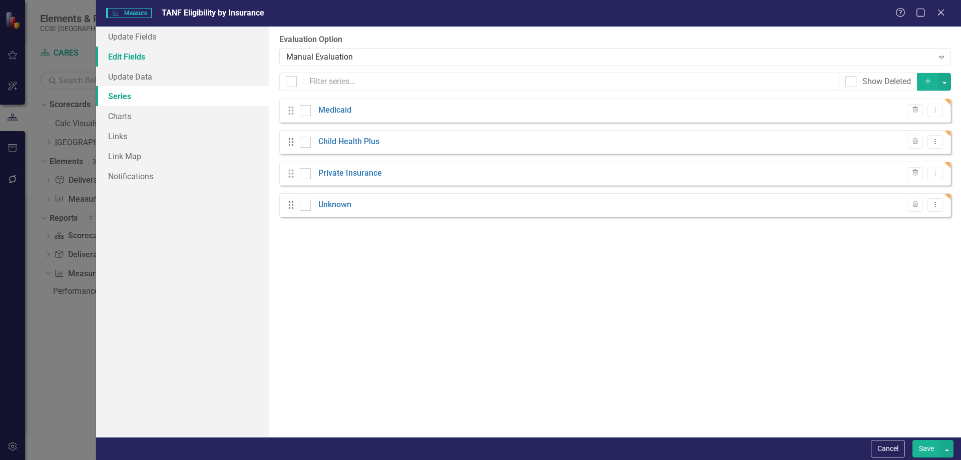
click at [160, 53] on link "Edit Fields" at bounding box center [182, 57] width 173 height 20
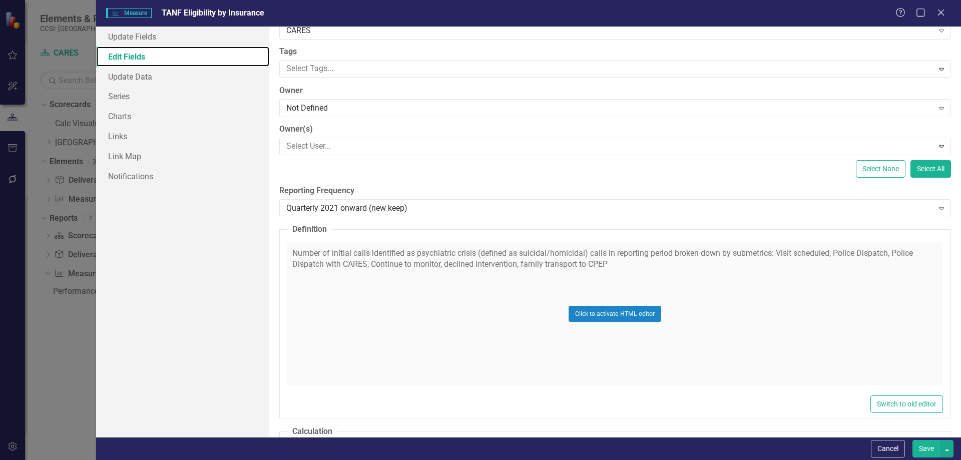
scroll to position [67, 0]
click at [606, 315] on button "Click to activate HTML editor" at bounding box center [615, 313] width 93 height 16
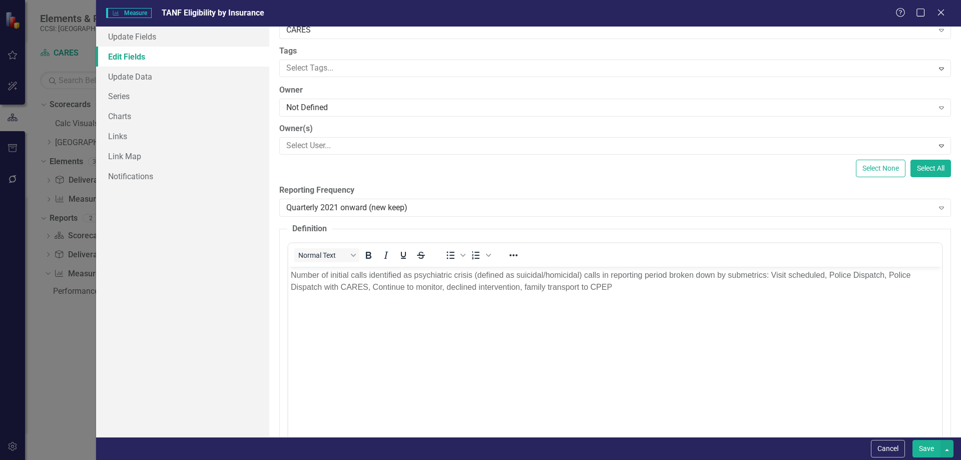
scroll to position [0, 0]
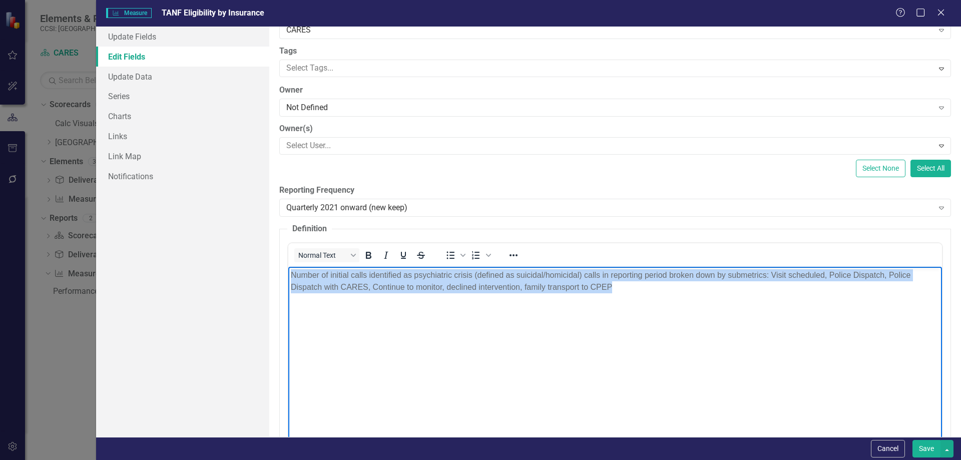
drag, startPoint x: 620, startPoint y: 284, endPoint x: 572, endPoint y: 541, distance: 260.9
click at [288, 266] on html "Number of initial calls identified as psychiatric crisis (defined as suicidal/h…" at bounding box center [615, 341] width 654 height 150
paste body "Rich Text Area. Press ALT-0 for help."
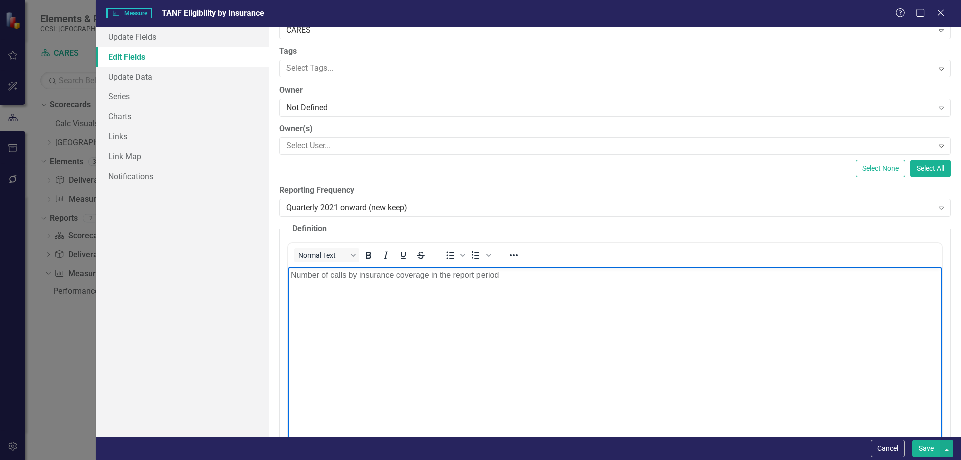
click at [952, 387] on div "ClearPoint Can Do More! How ClearPoint Can Help Close Enterprise plans can auto…" at bounding box center [615, 232] width 692 height 411
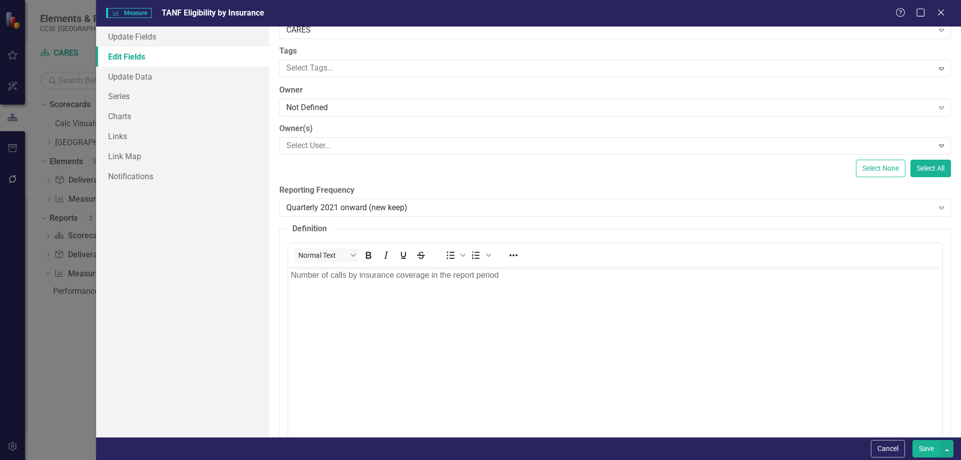
click at [924, 451] on button "Save" at bounding box center [927, 449] width 28 height 18
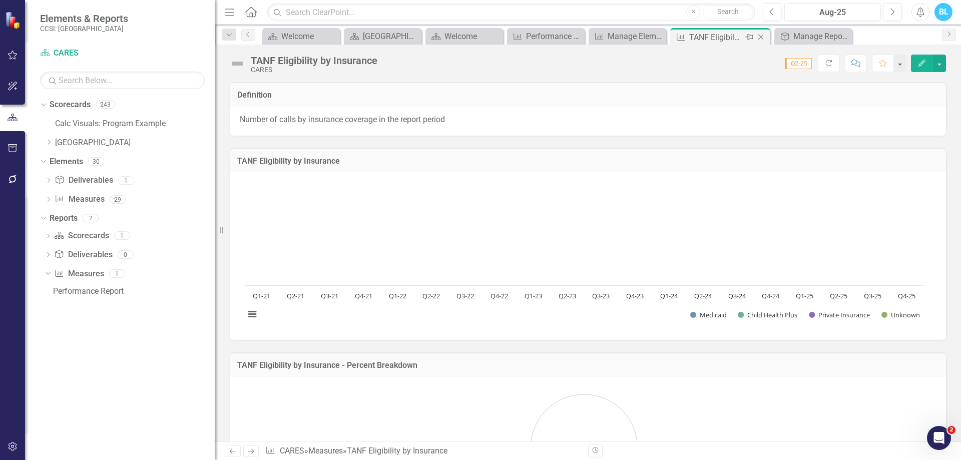
click at [763, 37] on icon "Close" at bounding box center [761, 37] width 10 height 8
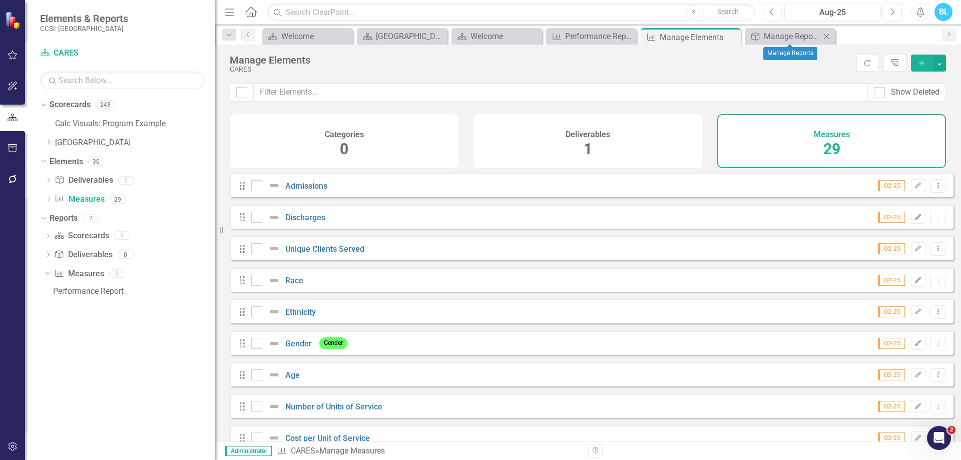
click at [829, 36] on icon "Close" at bounding box center [827, 37] width 10 height 8
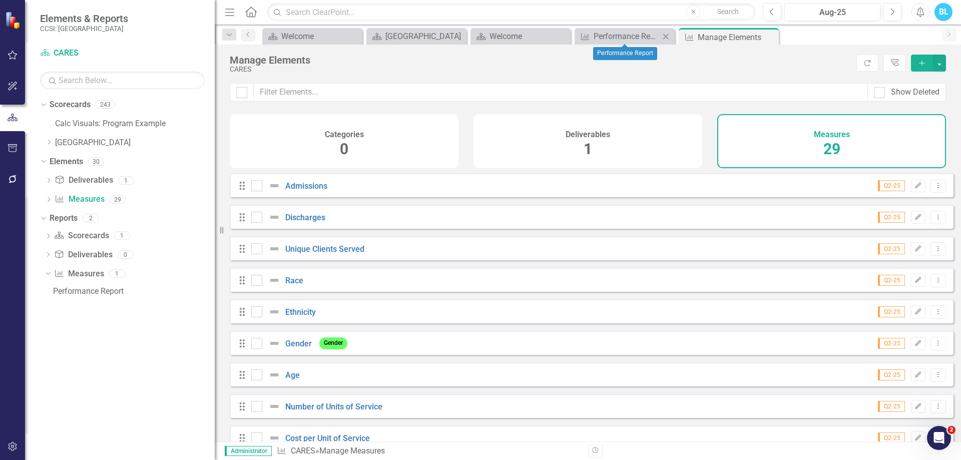
click at [667, 38] on icon "Close" at bounding box center [666, 37] width 10 height 8
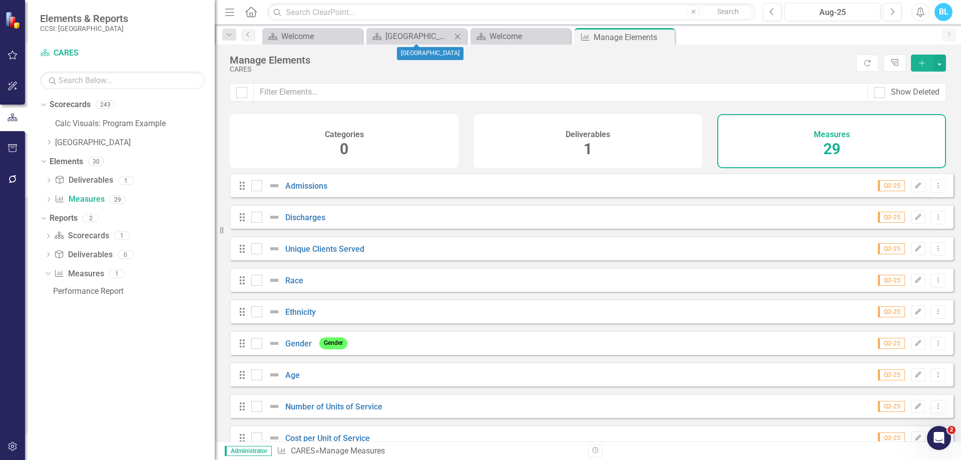
click at [458, 41] on div "Close" at bounding box center [458, 36] width 13 height 13
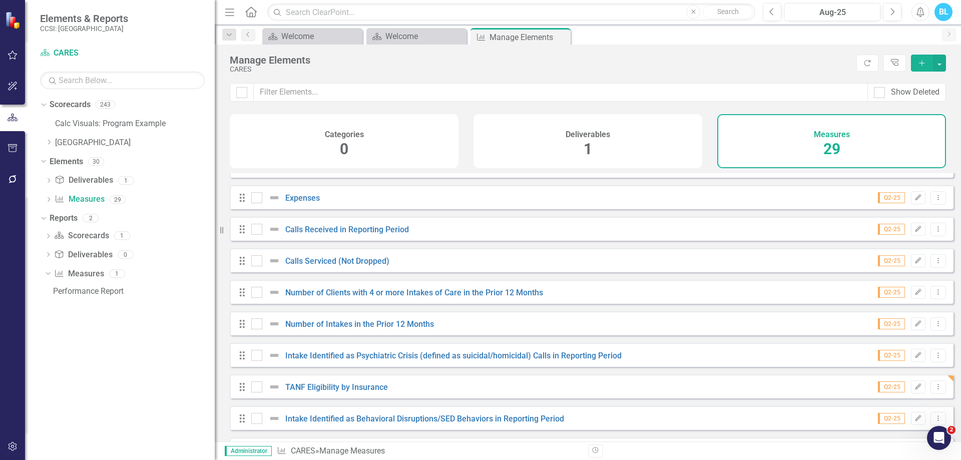
scroll to position [391, 0]
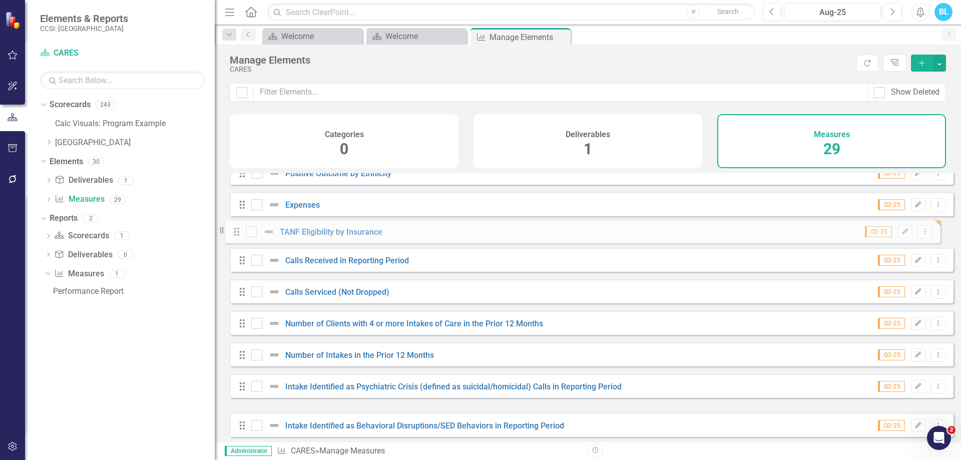
drag, startPoint x: 242, startPoint y: 404, endPoint x: 237, endPoint y: 234, distance: 169.8
click at [237, 234] on div "Drag Admissions Q2-25 Edit Dropdown Menu Drag Discharges Q2-25 Edit Dropdown Me…" at bounding box center [592, 235] width 724 height 907
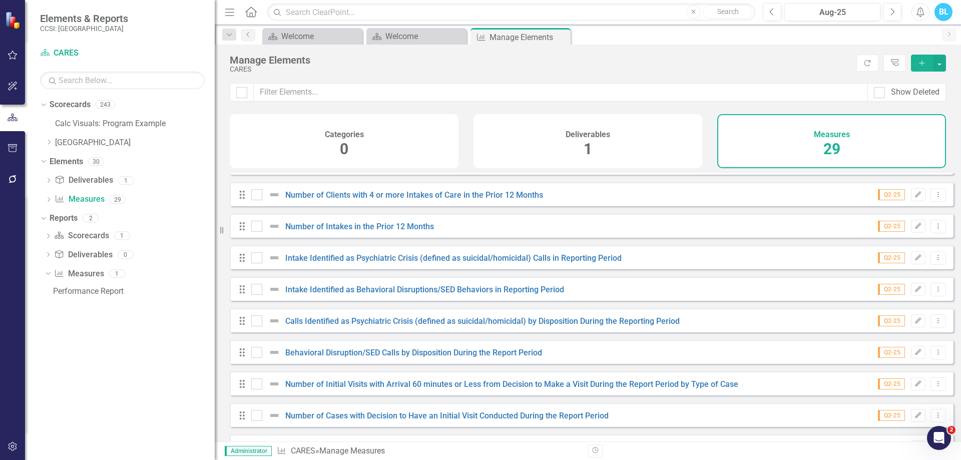
scroll to position [527, 0]
click at [942, 62] on button "button" at bounding box center [939, 63] width 13 height 17
click at [810, 48] on div "Manage Elements CARES Refresh Tree Explorer Add" at bounding box center [588, 64] width 746 height 39
click at [859, 61] on button "Refresh" at bounding box center [868, 63] width 22 height 17
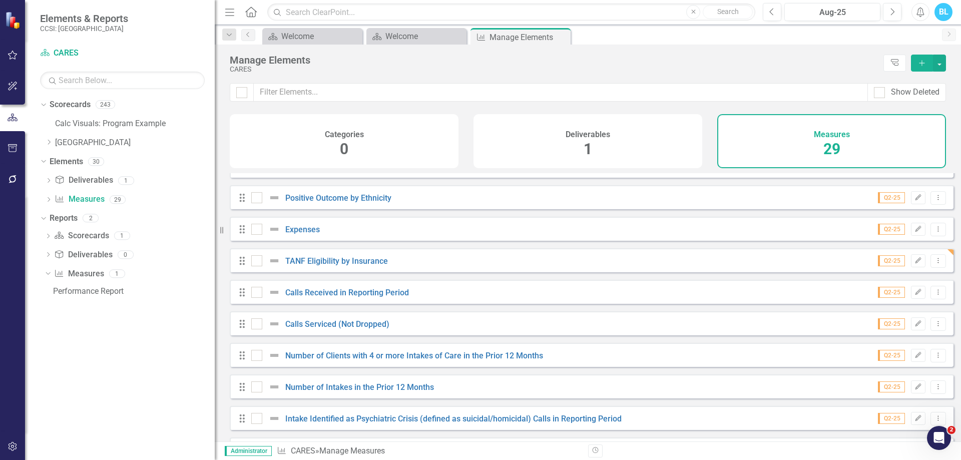
scroll to position [366, 0]
click at [931, 264] on button "Dropdown Menu" at bounding box center [939, 262] width 16 height 14
click at [894, 320] on link "Copy Duplicate Measure" at bounding box center [893, 322] width 90 height 19
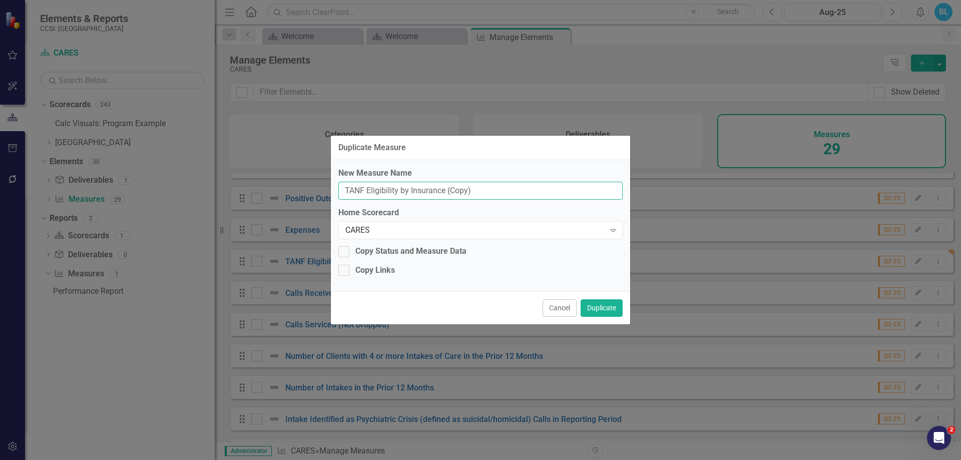
click at [502, 192] on input "TANF Eligibility by Insurance (Copy)" at bounding box center [480, 191] width 284 height 19
type input "T"
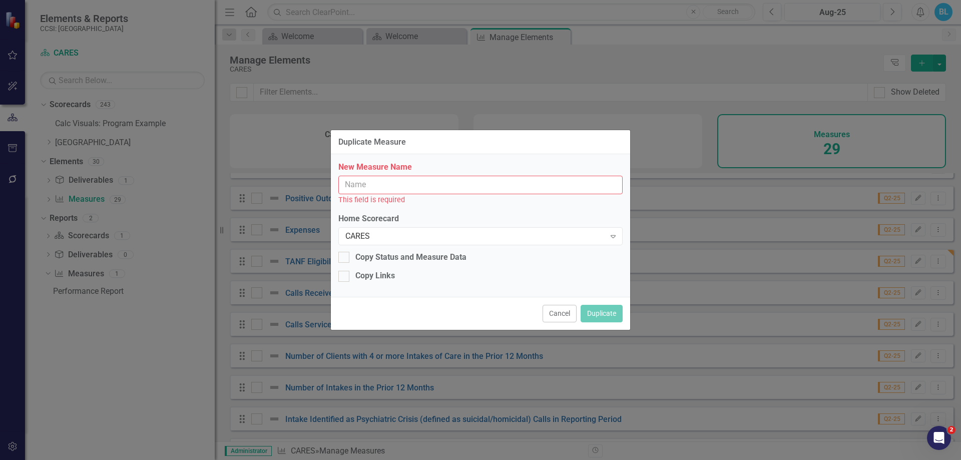
click at [369, 182] on input "New Measure Name" at bounding box center [480, 185] width 284 height 19
paste input "TANF Eligibility by Zip Code"
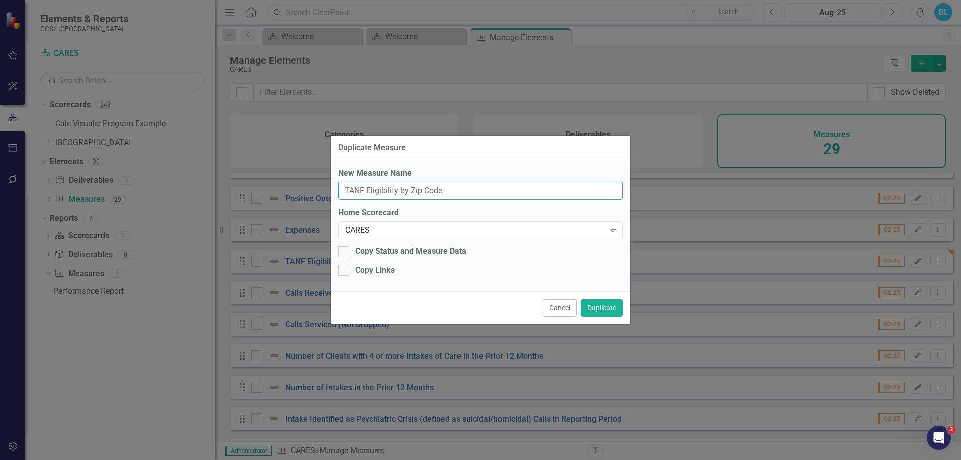
click at [340, 192] on input "TANF Eligibility by Zip Code" at bounding box center [480, 191] width 284 height 19
type input "TANF Eligibility by Zip Code"
click at [377, 270] on div "Copy Links" at bounding box center [375, 271] width 40 height 12
click at [345, 270] on input "Copy Links" at bounding box center [341, 268] width 7 height 7
checkbox input "true"
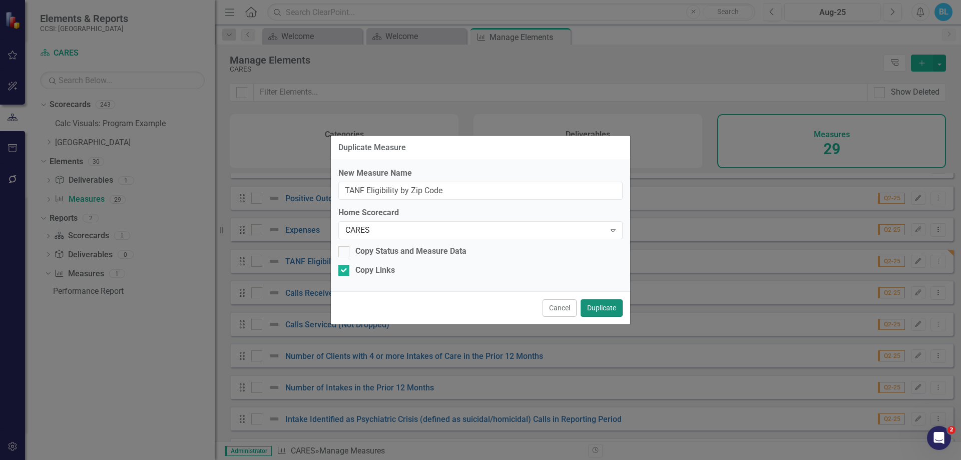
click at [603, 307] on button "Duplicate" at bounding box center [602, 308] width 42 height 18
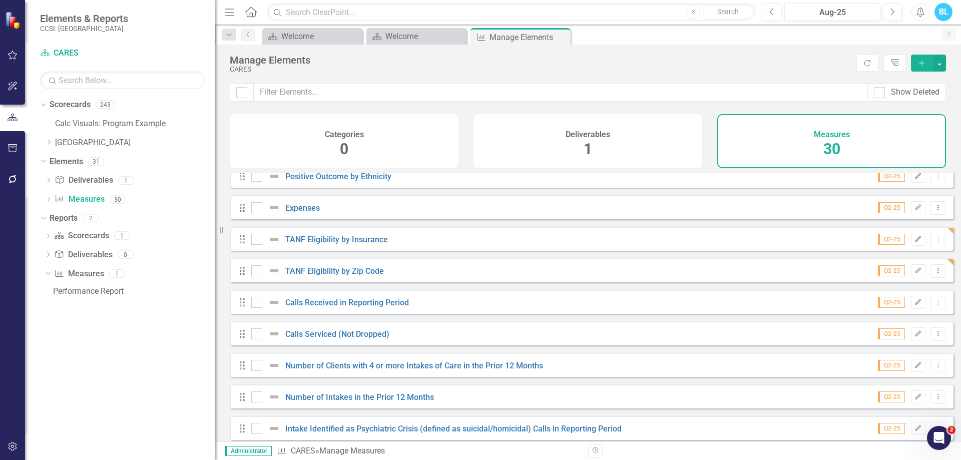
scroll to position [390, 0]
click at [934, 272] on icon "Dropdown Menu" at bounding box center [938, 268] width 9 height 7
click at [909, 289] on link "Edit Edit Measure" at bounding box center [893, 293] width 90 height 19
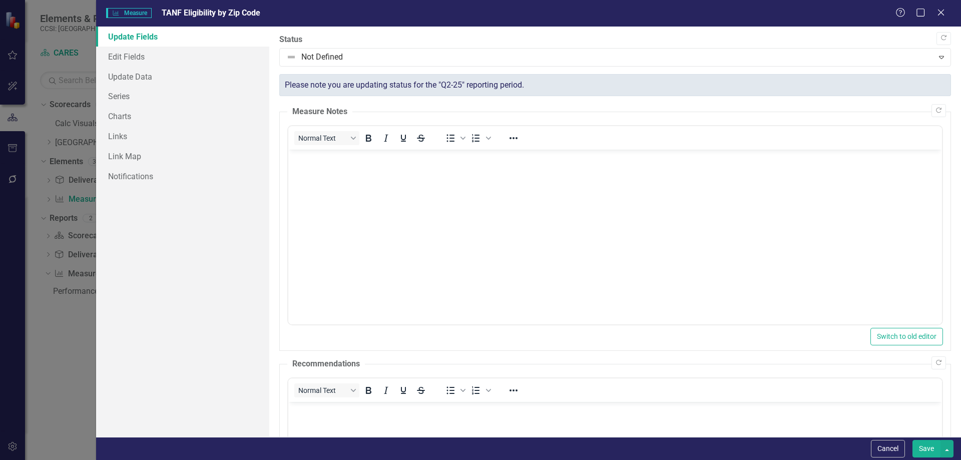
scroll to position [0, 0]
click at [197, 57] on link "Edit Fields" at bounding box center [182, 57] width 173 height 20
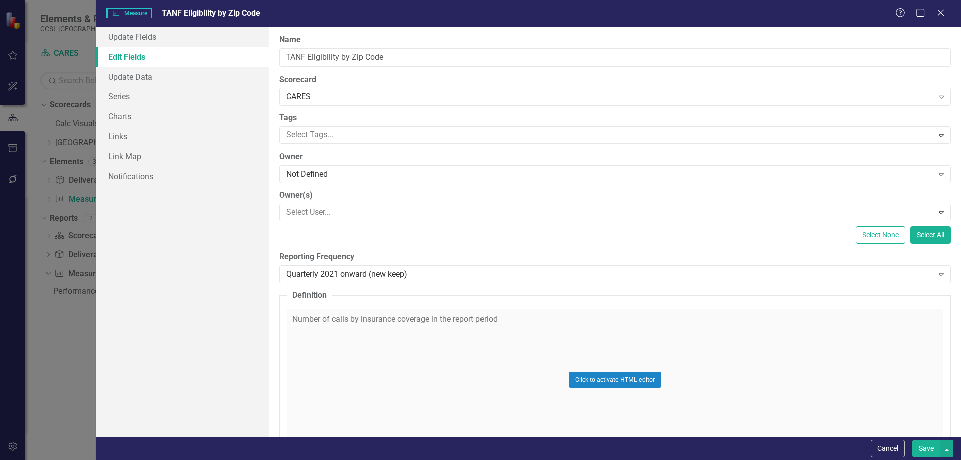
click at [544, 326] on div "Click to activate HTML editor" at bounding box center [615, 380] width 656 height 143
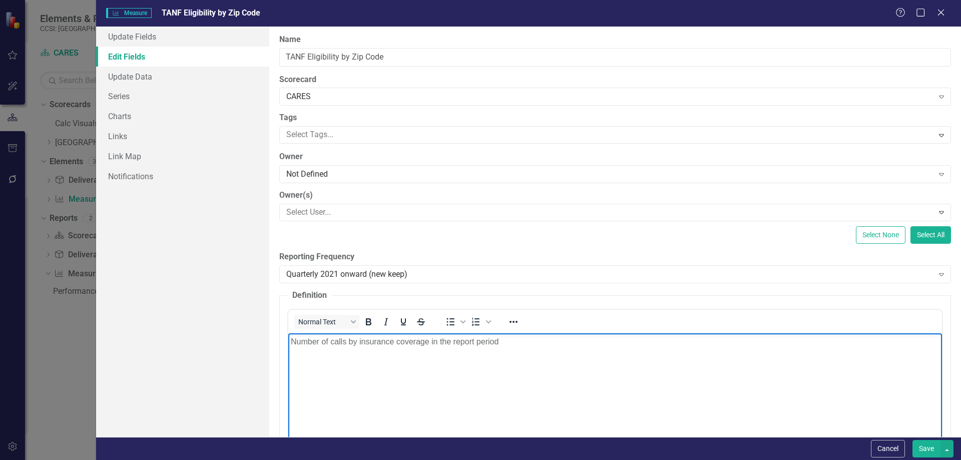
click at [526, 347] on body "Number of calls by insurance coverage in the report period" at bounding box center [615, 408] width 654 height 150
paste body "Rich Text Area. Press ALT-0 for help."
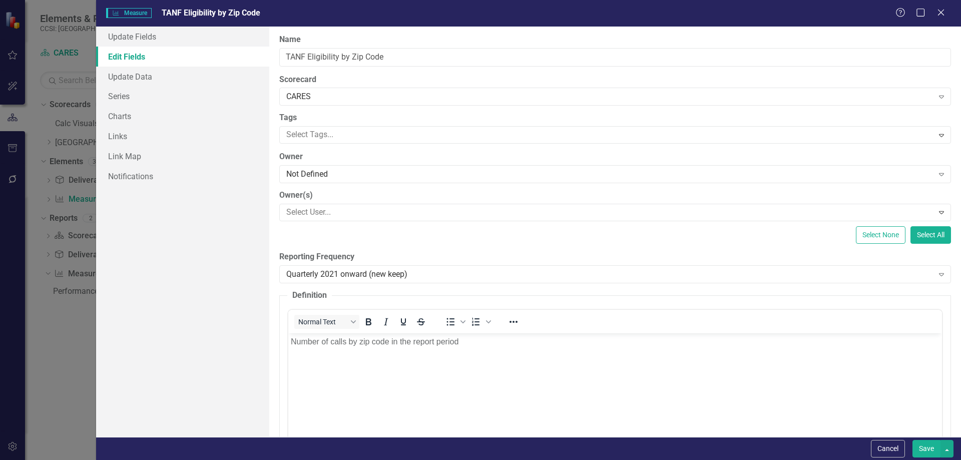
click at [771, 242] on div "Select None Select All" at bounding box center [615, 235] width 672 height 18
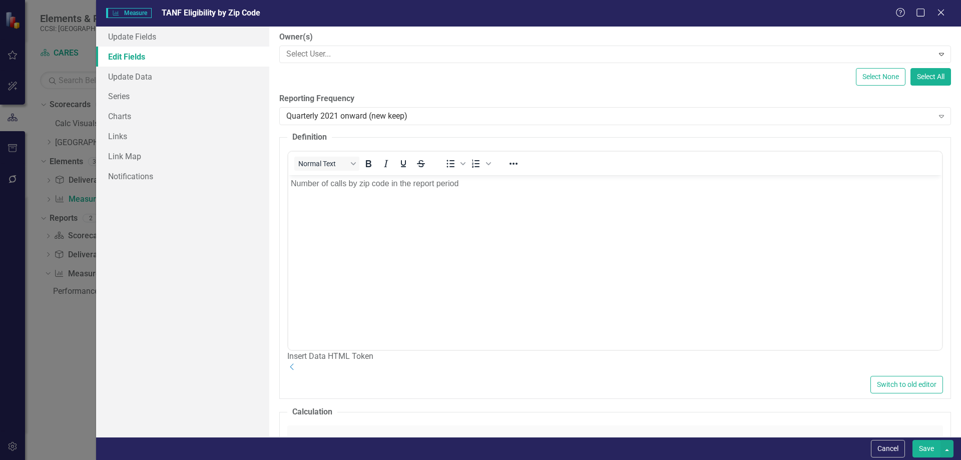
scroll to position [205, 0]
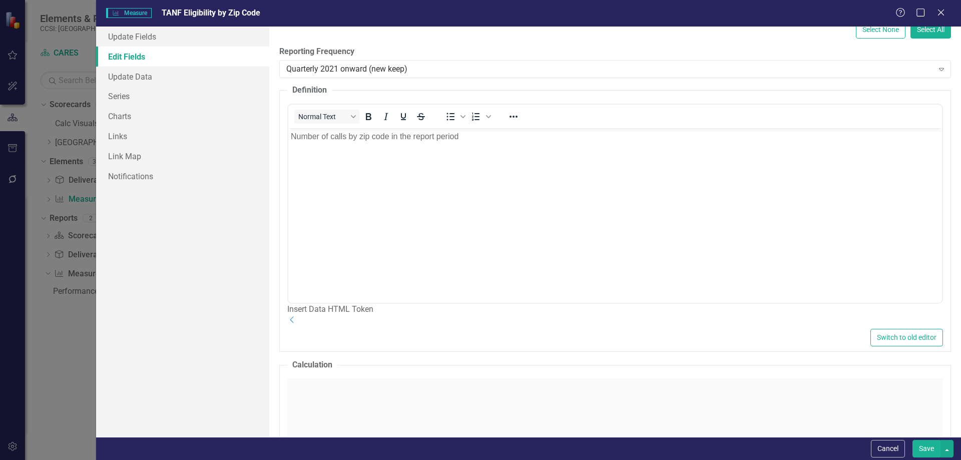
click at [926, 447] on button "Save" at bounding box center [927, 449] width 28 height 18
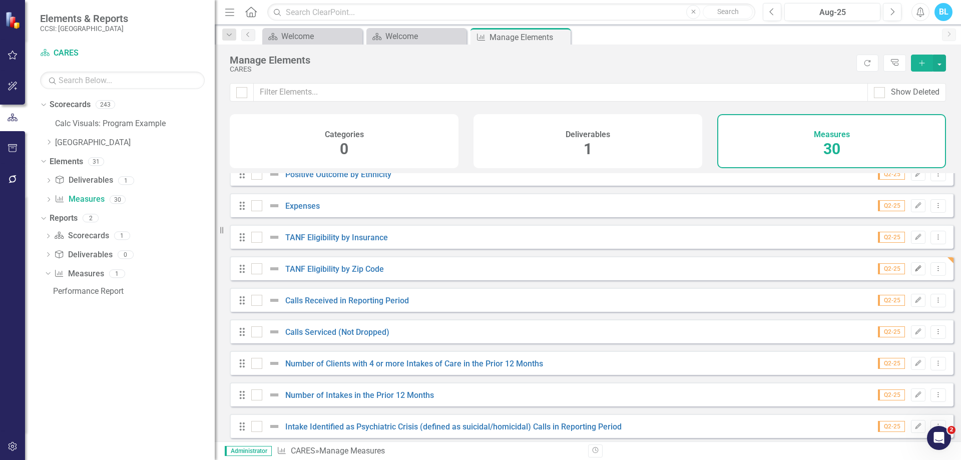
click at [916, 271] on icon "button" at bounding box center [919, 268] width 6 height 6
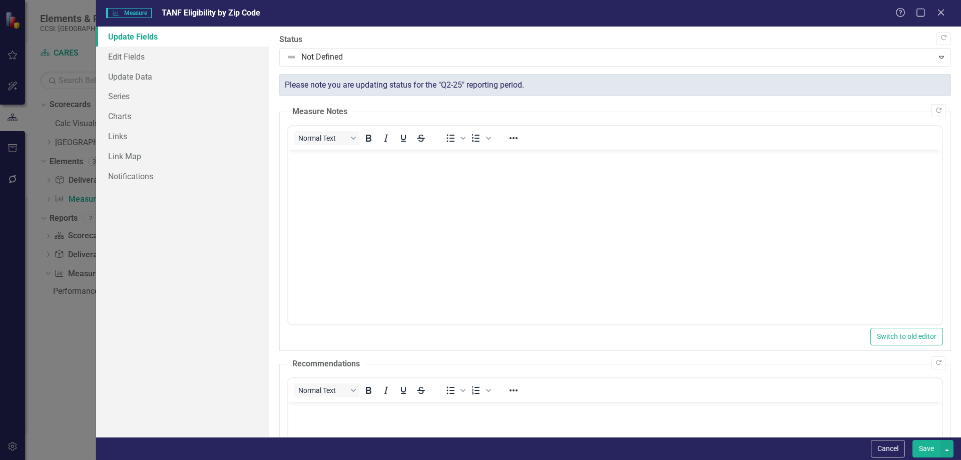
scroll to position [0, 0]
click at [161, 92] on link "Series" at bounding box center [182, 96] width 173 height 20
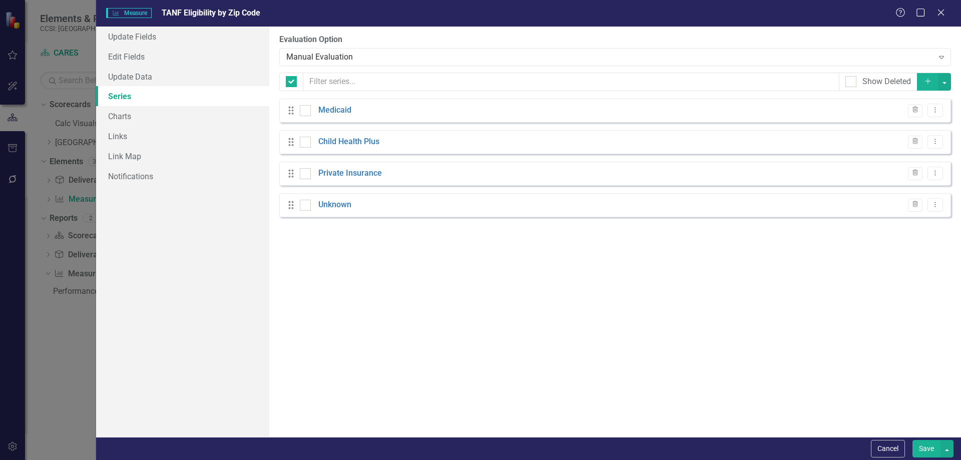
checkbox input "false"
click at [936, 108] on icon "Dropdown Menu" at bounding box center [935, 110] width 9 height 7
click at [889, 127] on link "Edit Edit Measure Series" at bounding box center [886, 127] width 114 height 19
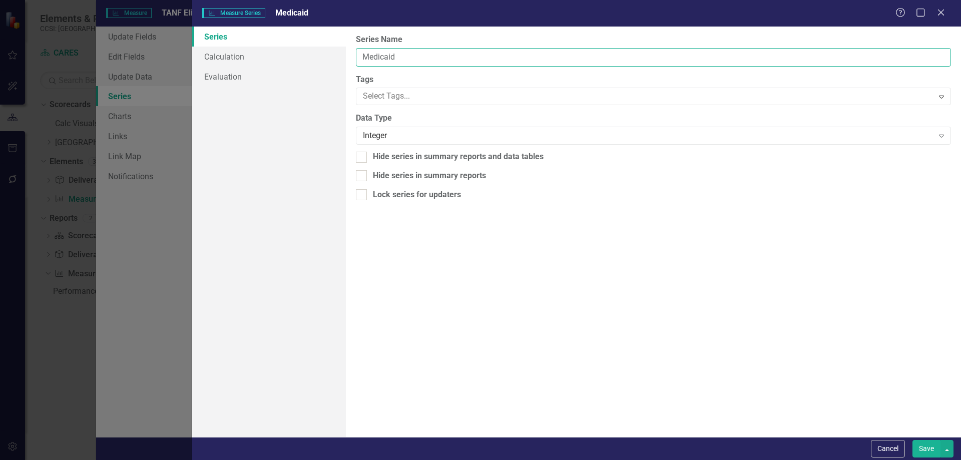
click at [449, 61] on input "Medicaid" at bounding box center [653, 57] width 595 height 19
type input "M"
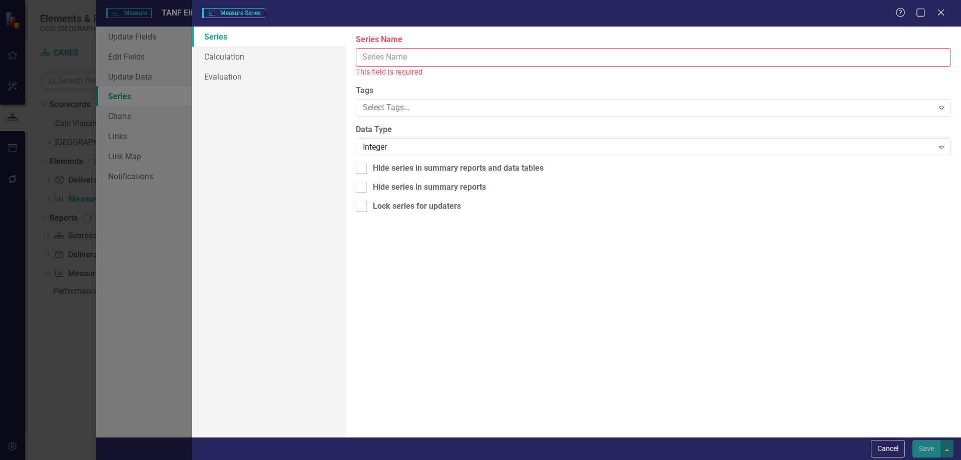
paste input "Highest Risk Level - 14201, 14202, 14203, 14204, 14213"
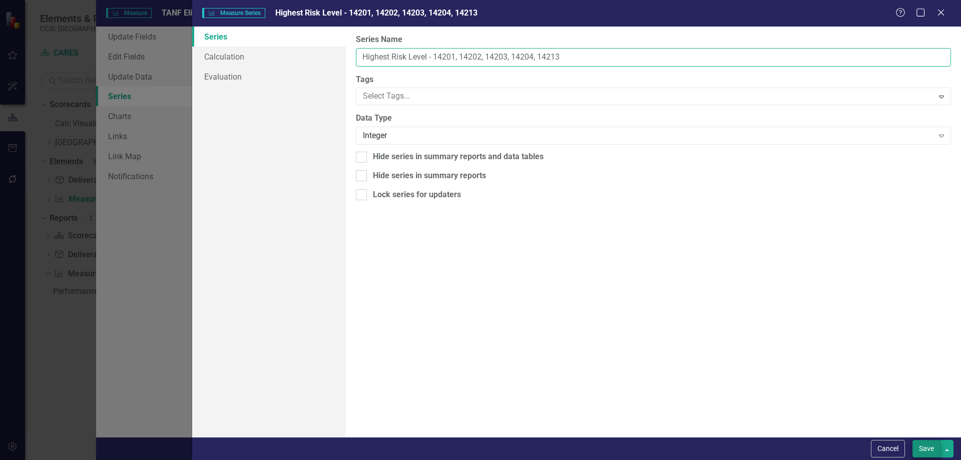
type input "Highest Risk Level - 14201, 14202, 14203, 14204, 14213"
click at [931, 452] on button "Save" at bounding box center [927, 449] width 28 height 18
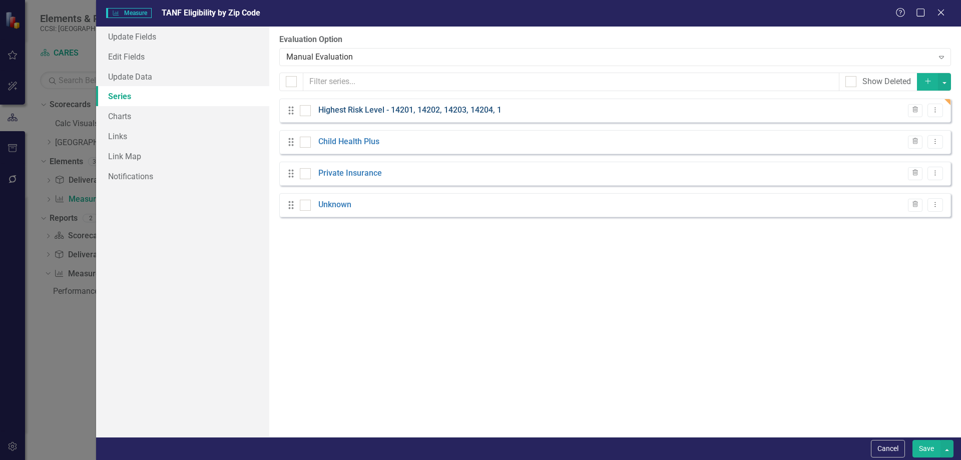
click at [384, 110] on link "Highest Risk Level - 14201, 14202, 14203, 14204, 1" at bounding box center [409, 111] width 183 height 12
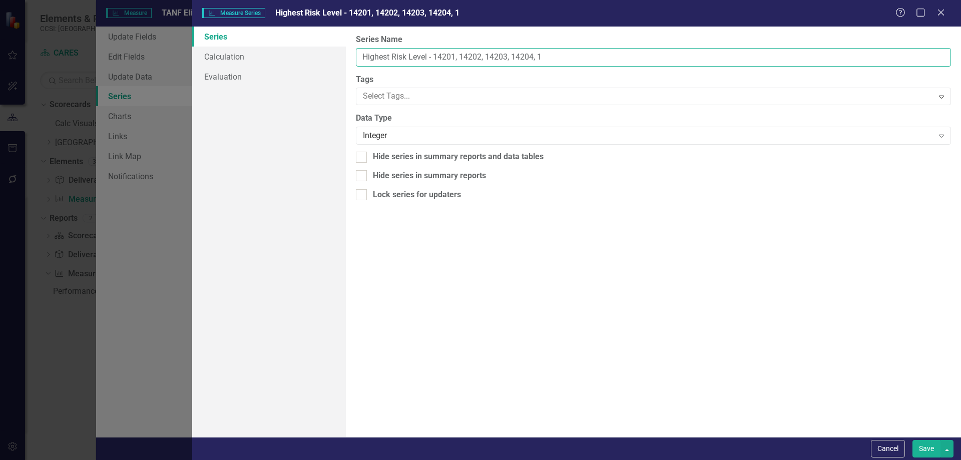
click at [570, 62] on input "Highest Risk Level - 14201, 14202, 14203, 14204, 1" at bounding box center [653, 57] width 595 height 19
type input "Highest Risk Level - 14201,14202,14203,14204,14213"
click at [931, 443] on button "Save" at bounding box center [927, 449] width 28 height 18
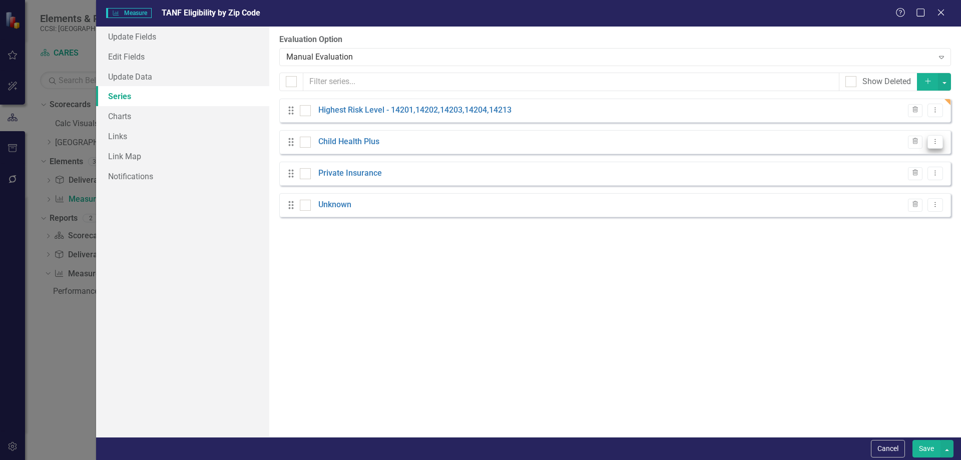
click at [934, 140] on icon "Dropdown Menu" at bounding box center [935, 141] width 9 height 7
click at [896, 163] on link "Edit Edit Measure Series" at bounding box center [886, 158] width 114 height 19
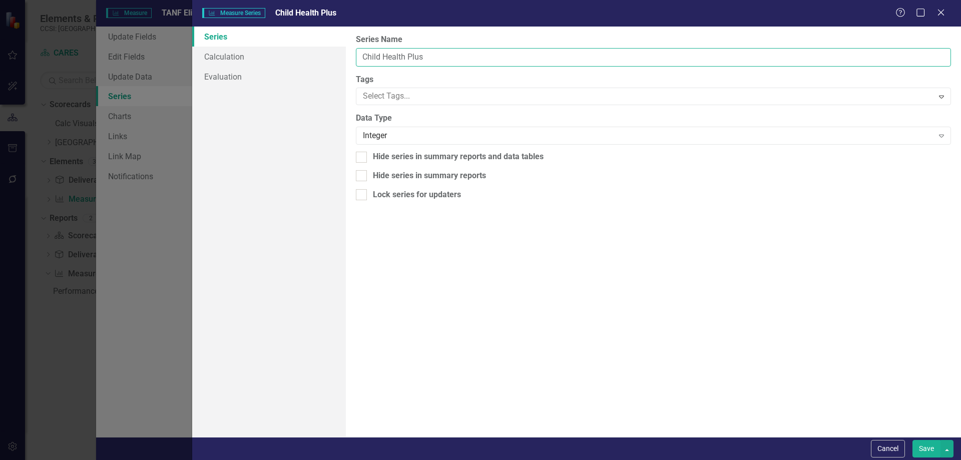
click at [431, 57] on input "Child Health Plus" at bounding box center [653, 57] width 595 height 19
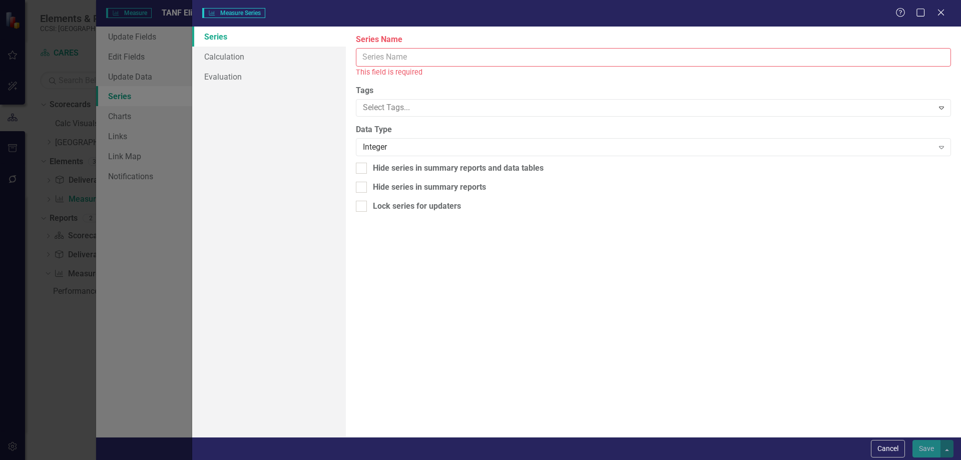
paste input "Medium Risk Level - 14207, 14215, 14211, 14206"
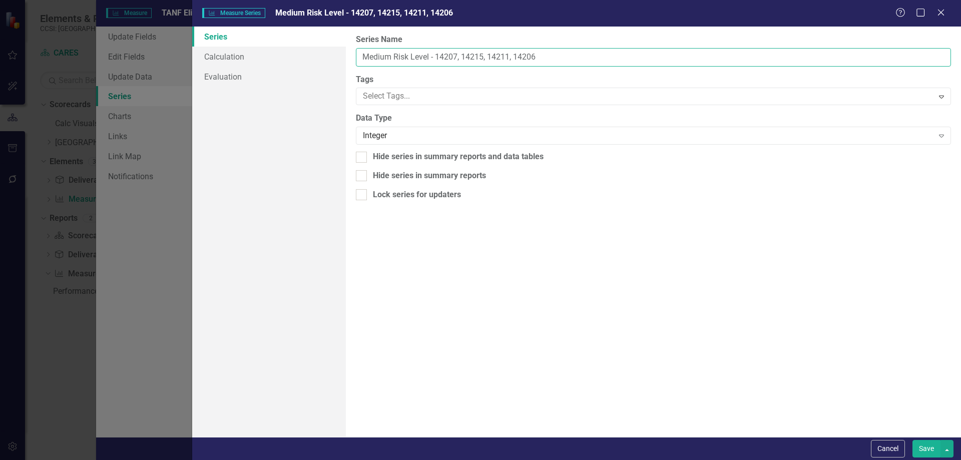
click at [514, 60] on input "Medium Risk Level - 14207, 14215, 14211, 14206" at bounding box center [653, 57] width 595 height 19
type input "Medium Risk Level - 14207,14215,14211,14206"
click at [928, 450] on button "Save" at bounding box center [927, 449] width 28 height 18
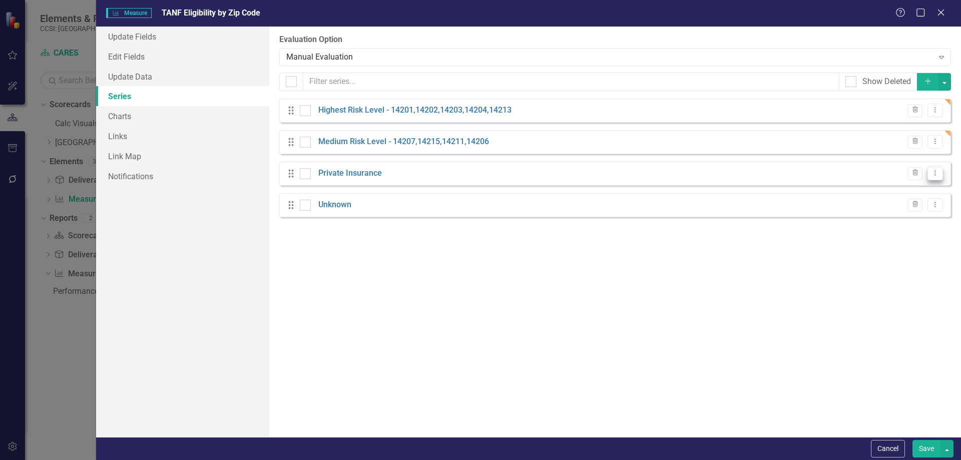
click at [929, 175] on button "Dropdown Menu" at bounding box center [936, 174] width 16 height 14
click at [906, 184] on link "Edit Edit Measure Series" at bounding box center [886, 190] width 114 height 19
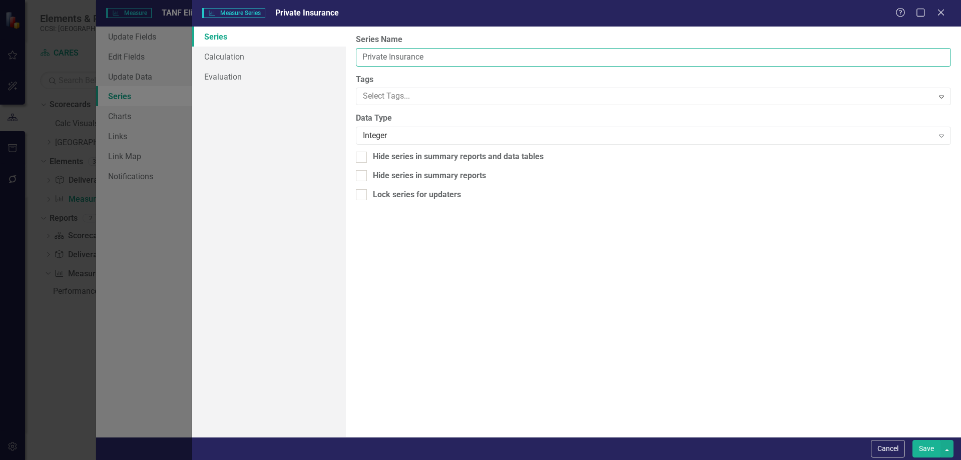
click at [446, 58] on input "Private Insurance" at bounding box center [653, 57] width 595 height 19
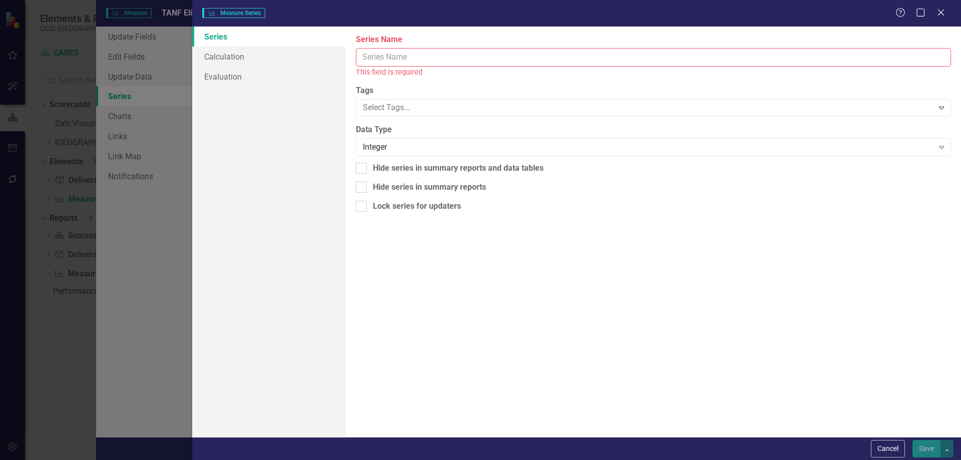
paste input "Low Risk Level - 14213, 14209, 14208, 14208"
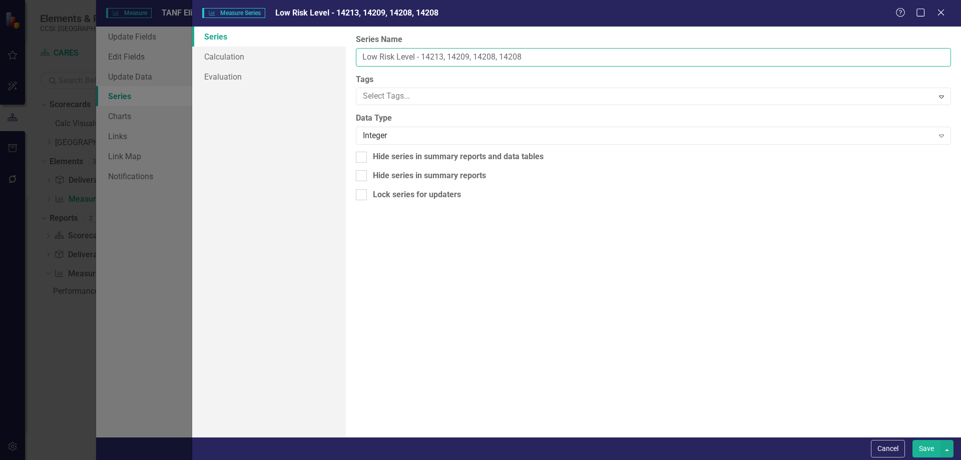
click at [501, 58] on input "Low Risk Level - 14213, 14209, 14208, 14208" at bounding box center [653, 57] width 595 height 19
type input "Low Risk Level - 14213,14209,14208,14208"
click at [928, 448] on button "Save" at bounding box center [927, 449] width 28 height 18
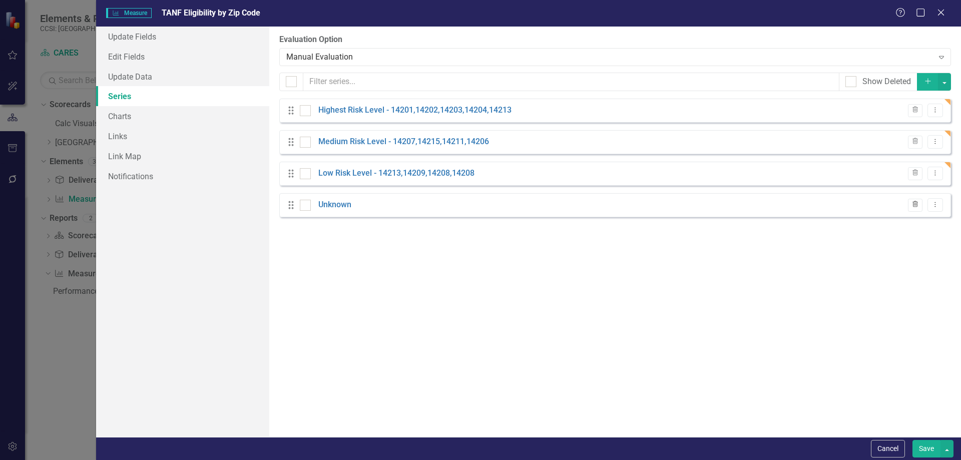
click at [917, 203] on icon "Trash" at bounding box center [916, 205] width 8 height 6
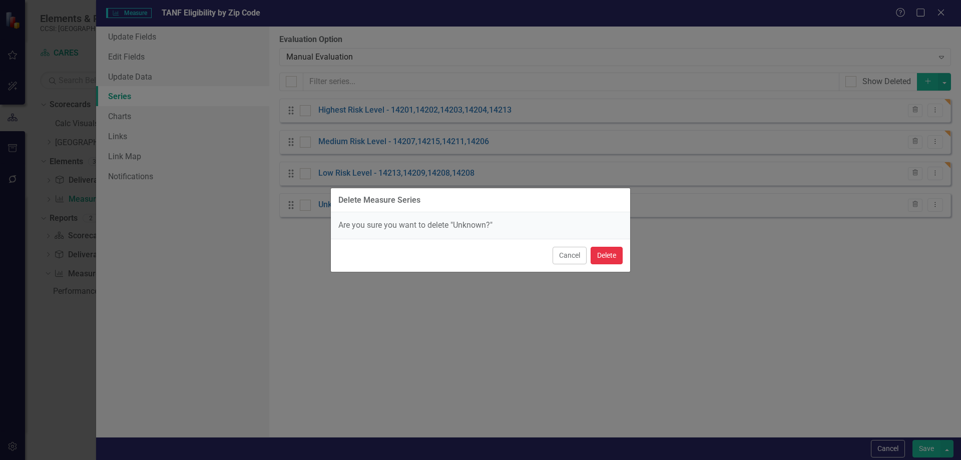
click at [612, 256] on button "Delete" at bounding box center [607, 256] width 32 height 18
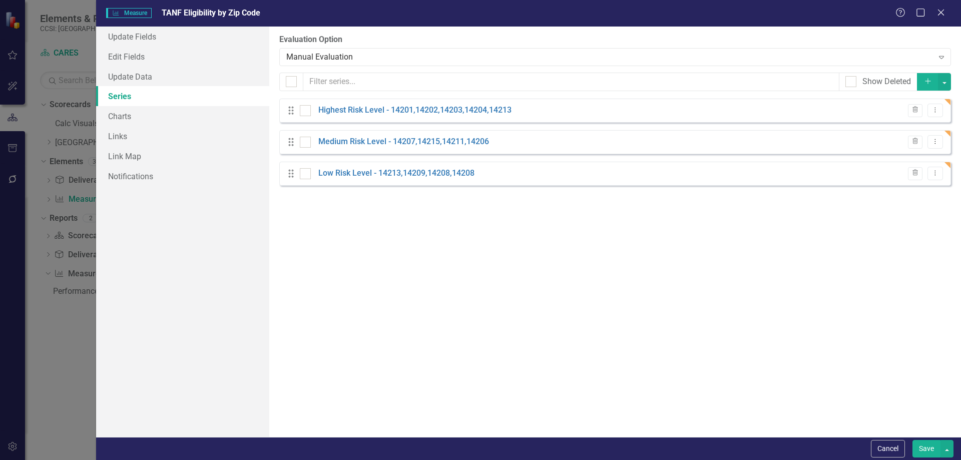
click at [927, 448] on button "Save" at bounding box center [927, 449] width 28 height 18
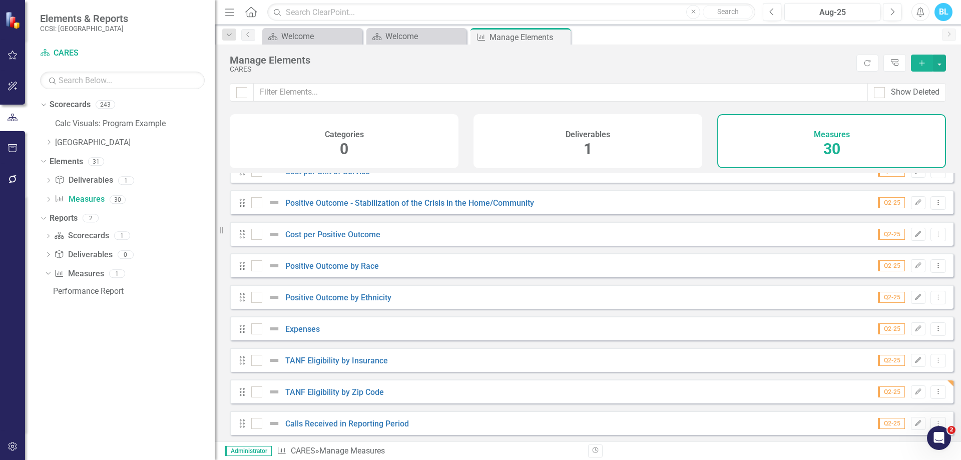
scroll to position [685, 0]
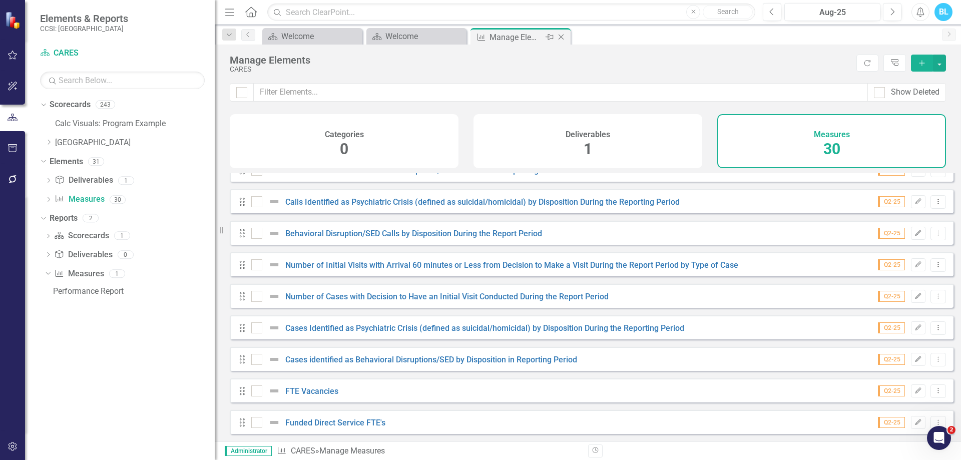
click at [563, 38] on icon "Close" at bounding box center [561, 37] width 10 height 8
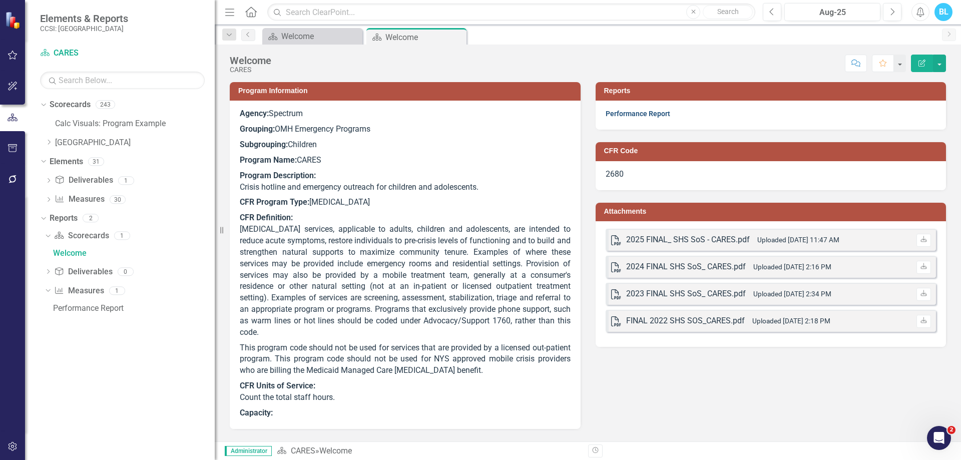
click at [647, 113] on link "Performance Report" at bounding box center [638, 114] width 65 height 8
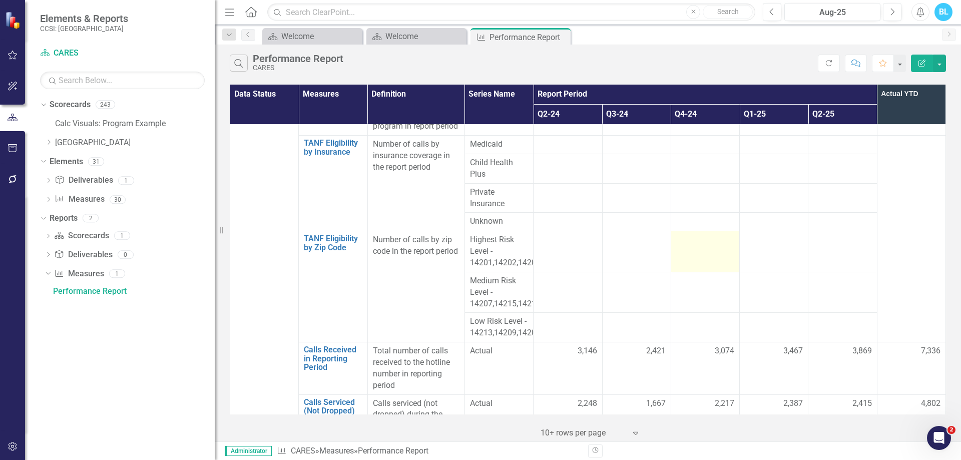
scroll to position [1465, 0]
click at [47, 147] on div "Dropdown" at bounding box center [49, 143] width 8 height 9
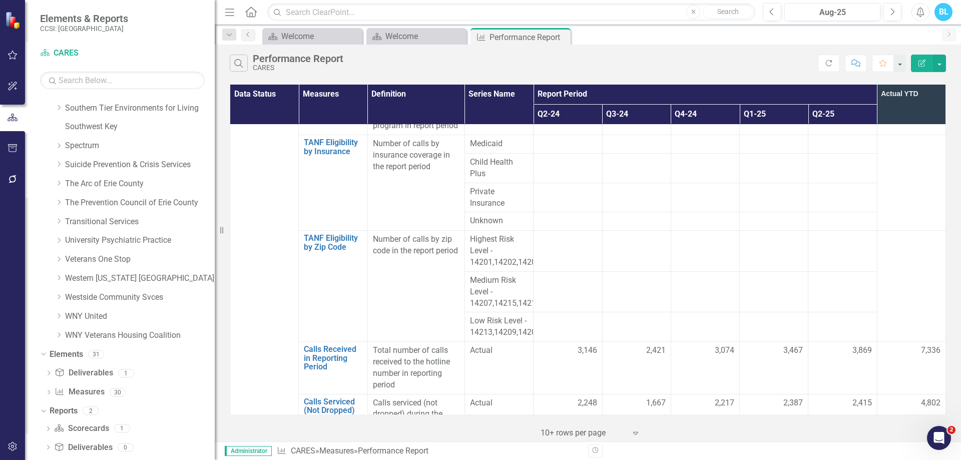
scroll to position [660, 0]
click at [59, 240] on icon "Dropdown" at bounding box center [59, 240] width 8 height 6
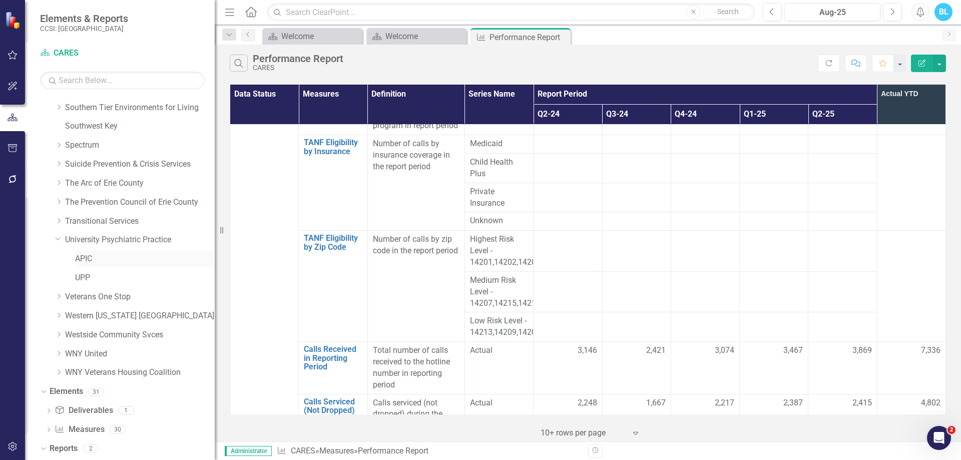
click at [104, 255] on link "APIC" at bounding box center [145, 259] width 140 height 12
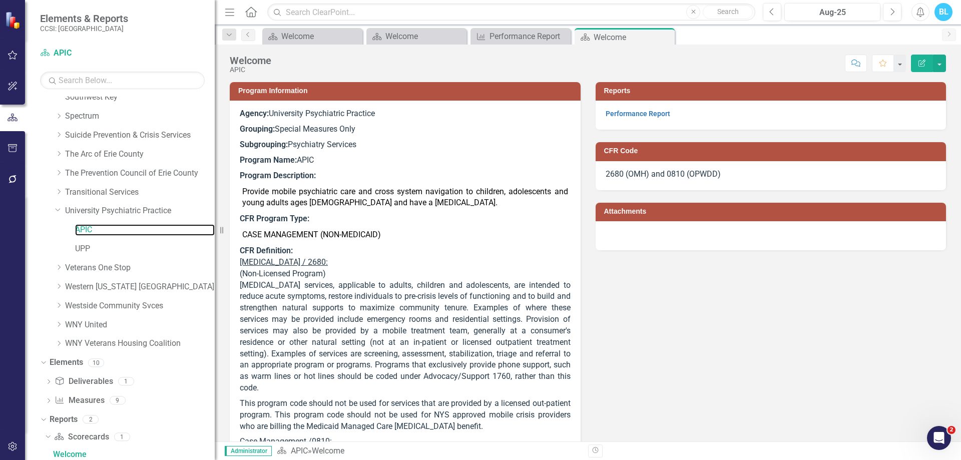
scroll to position [691, 0]
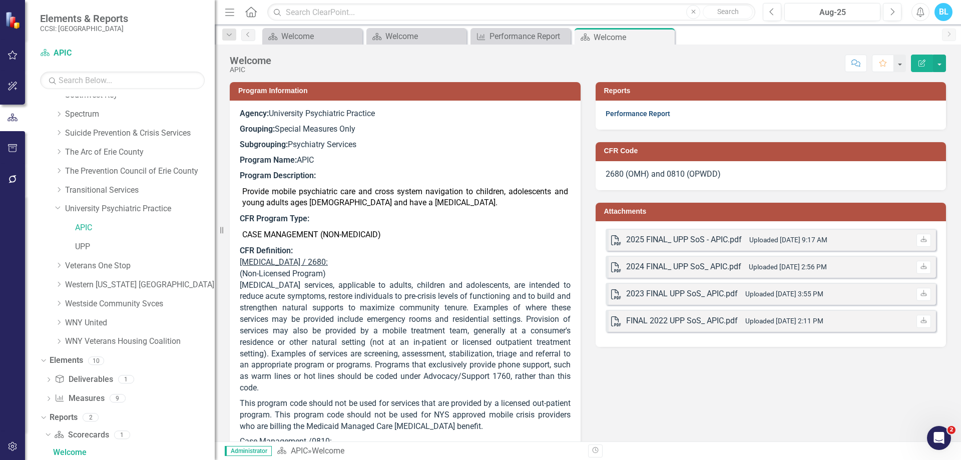
click at [618, 114] on link "Performance Report" at bounding box center [638, 114] width 65 height 8
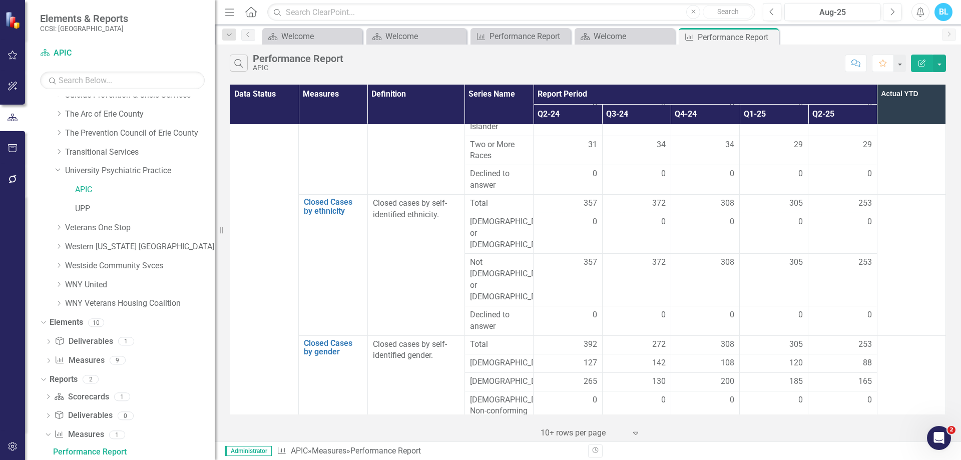
scroll to position [528, 0]
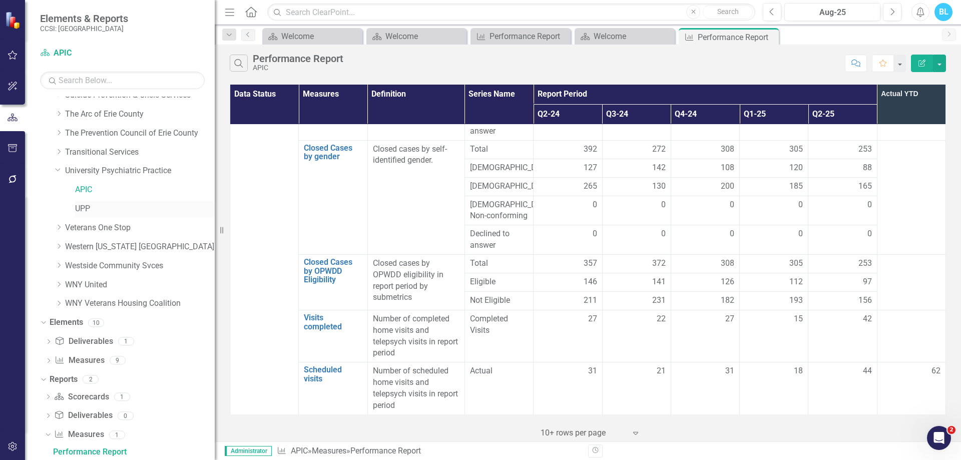
click at [80, 211] on link "UPP" at bounding box center [145, 209] width 140 height 12
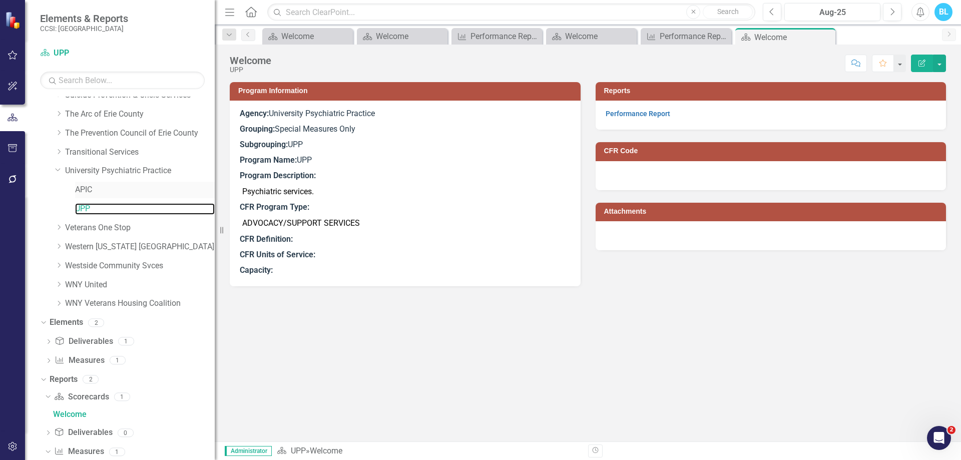
scroll to position [691, 0]
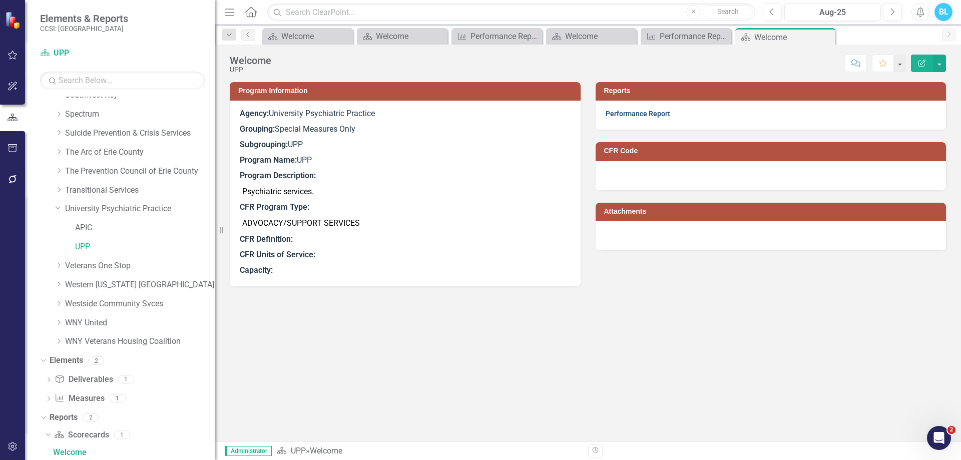
click at [630, 110] on link "Performance Report" at bounding box center [638, 114] width 65 height 8
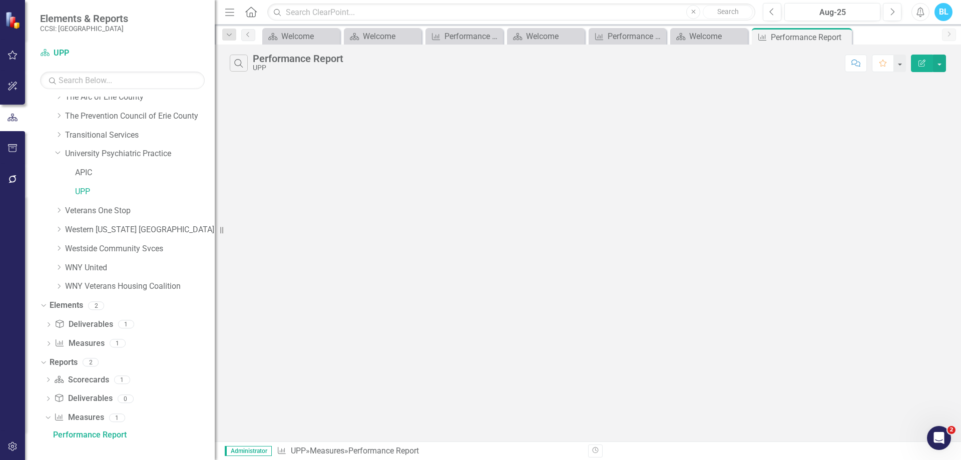
scroll to position [729, 0]
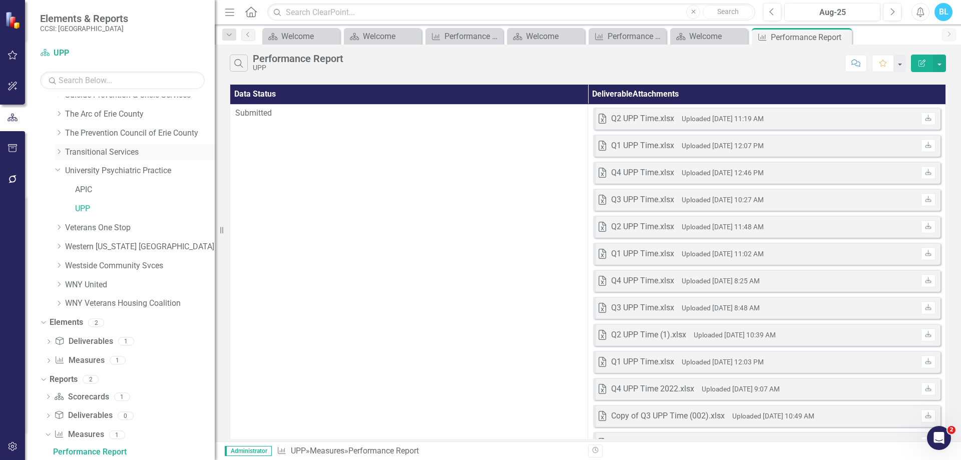
click at [57, 148] on div "Dropdown" at bounding box center [59, 152] width 8 height 9
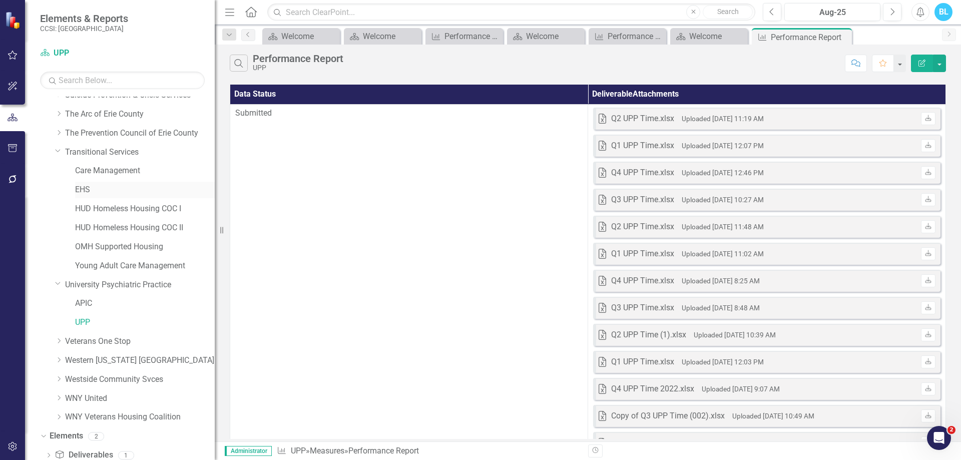
click at [88, 193] on link "EHS" at bounding box center [145, 190] width 140 height 12
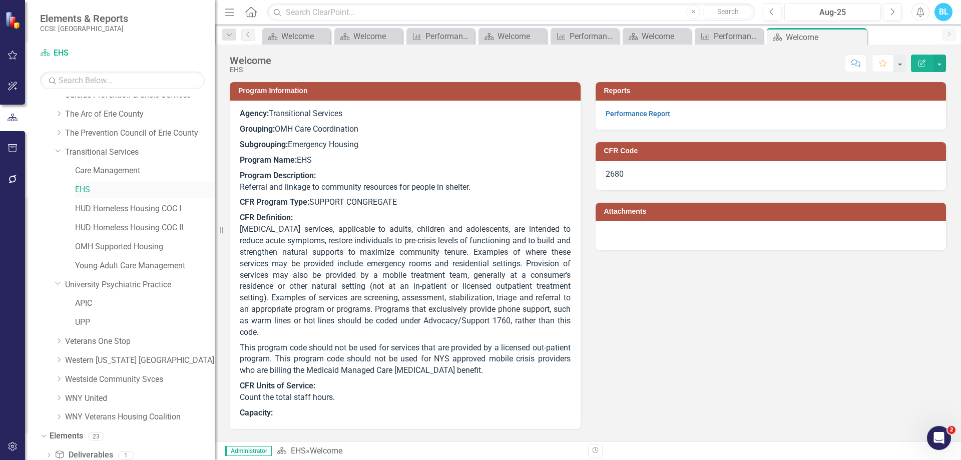
scroll to position [805, 0]
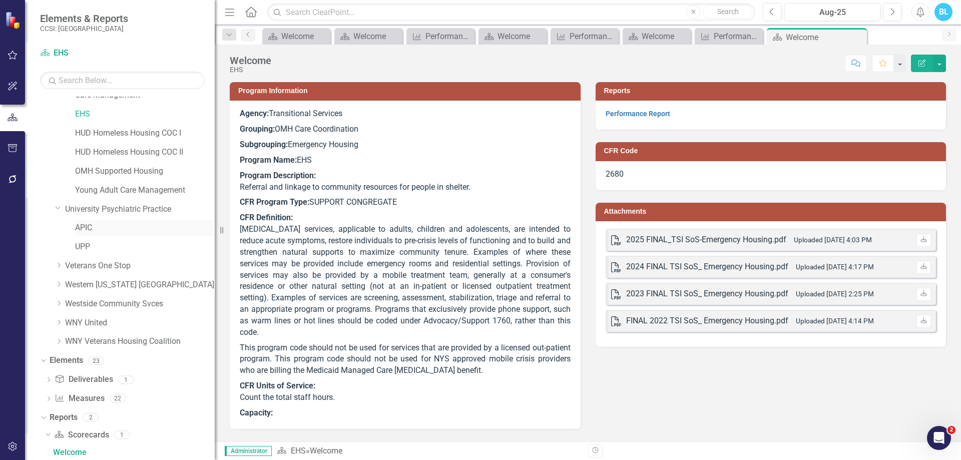
click at [86, 234] on link "APIC" at bounding box center [145, 228] width 140 height 12
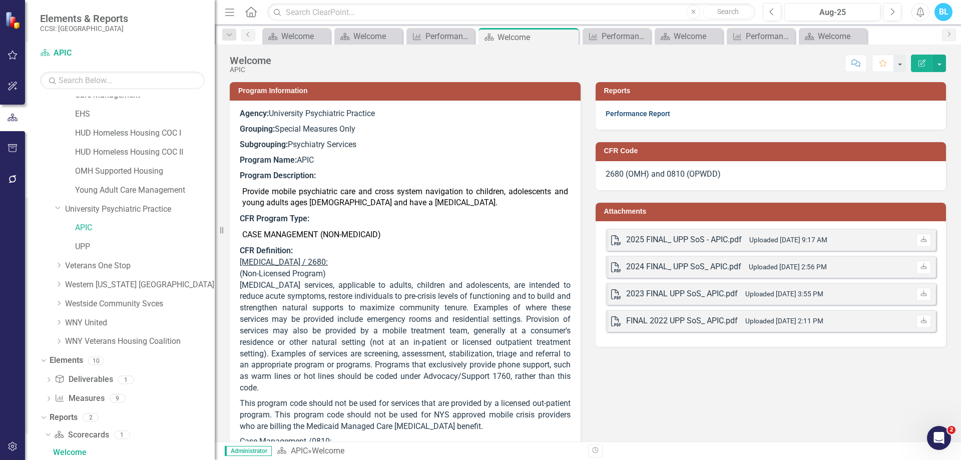
click at [651, 116] on link "Performance Report" at bounding box center [638, 114] width 65 height 8
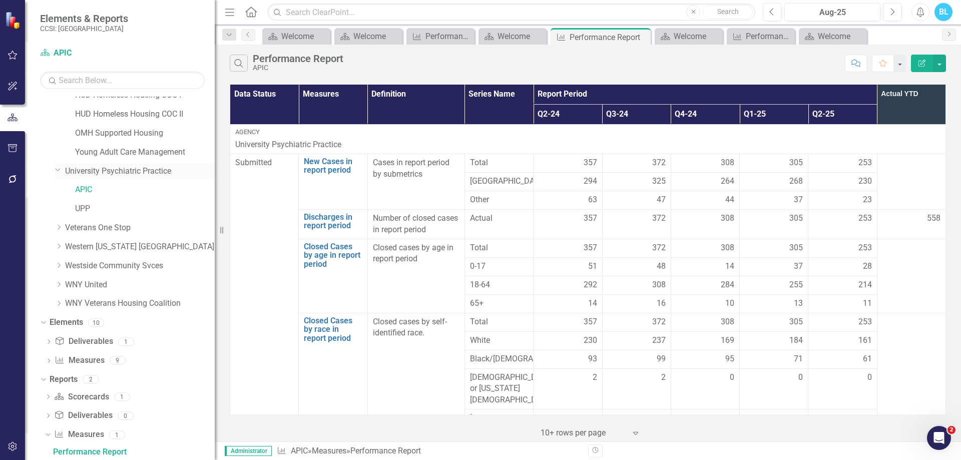
click at [120, 173] on link "University Psychiatric Practice" at bounding box center [140, 172] width 150 height 12
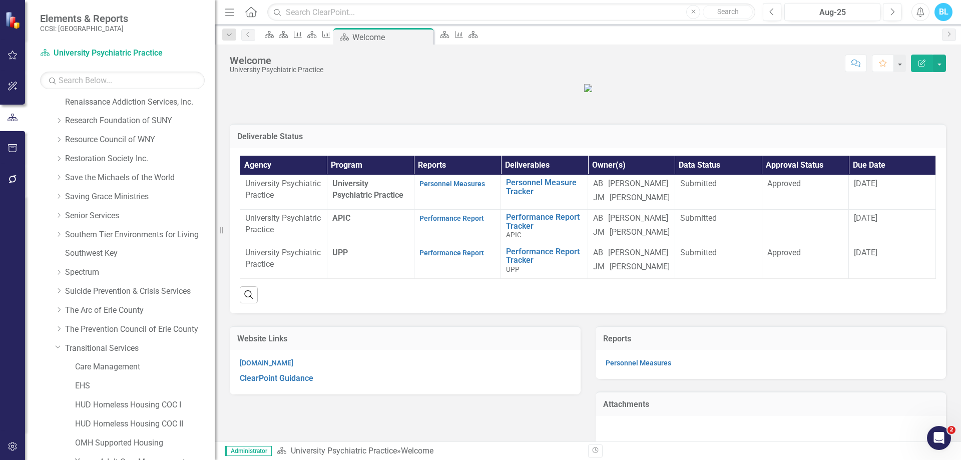
scroll to position [533, 0]
click at [427, 36] on icon at bounding box center [425, 38] width 6 height 6
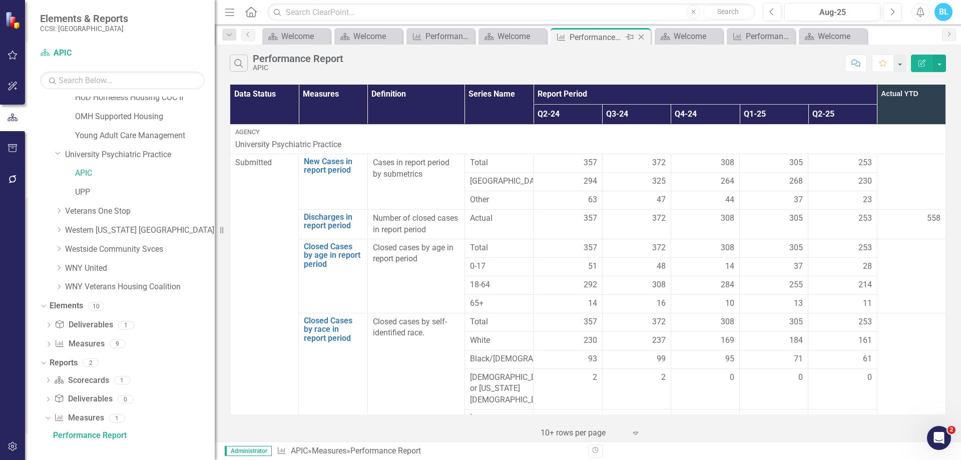
scroll to position [843, 0]
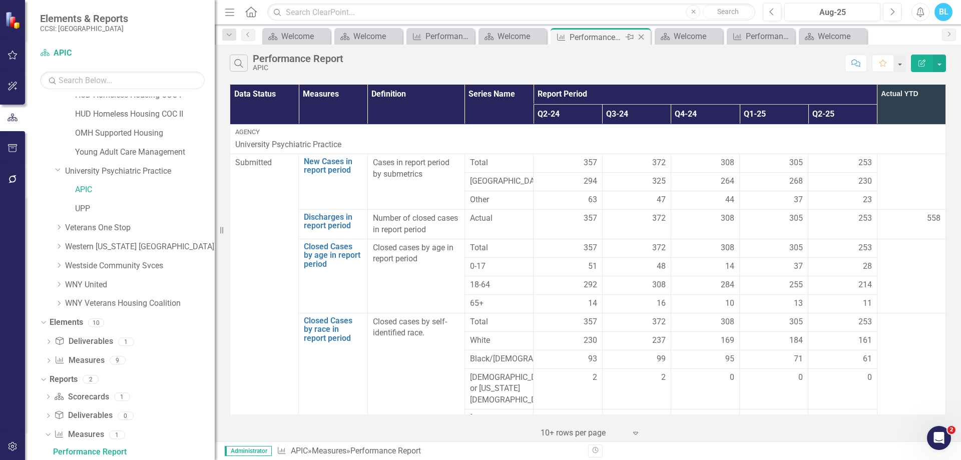
click at [644, 37] on icon "Close" at bounding box center [641, 37] width 10 height 8
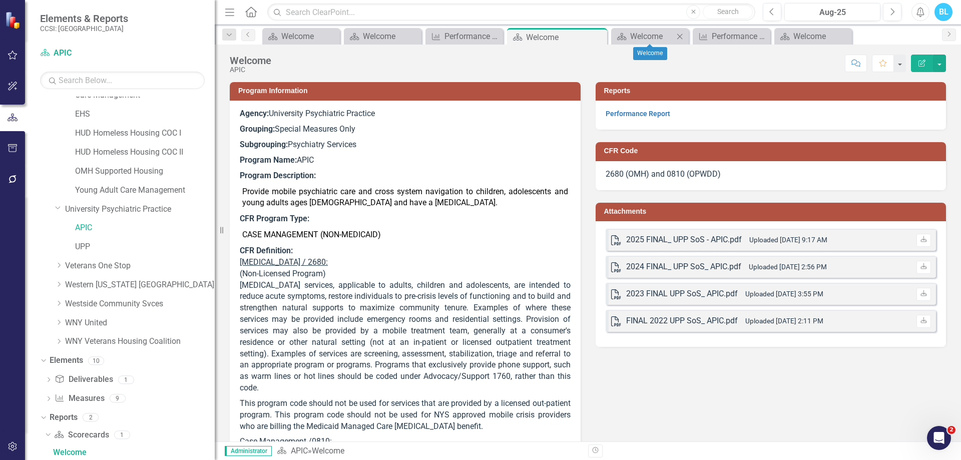
click at [682, 38] on icon at bounding box center [680, 37] width 6 height 6
click at [635, 40] on icon "Close" at bounding box center [637, 37] width 10 height 8
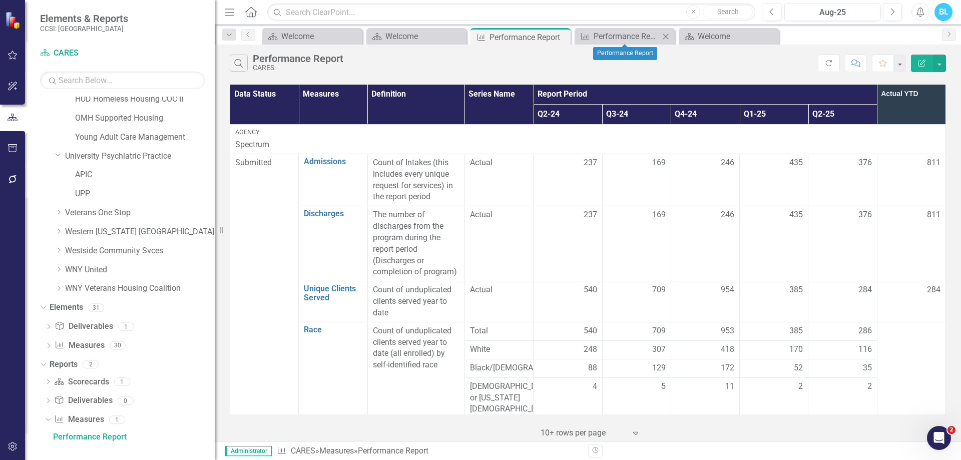
click at [666, 35] on icon "Close" at bounding box center [666, 37] width 10 height 8
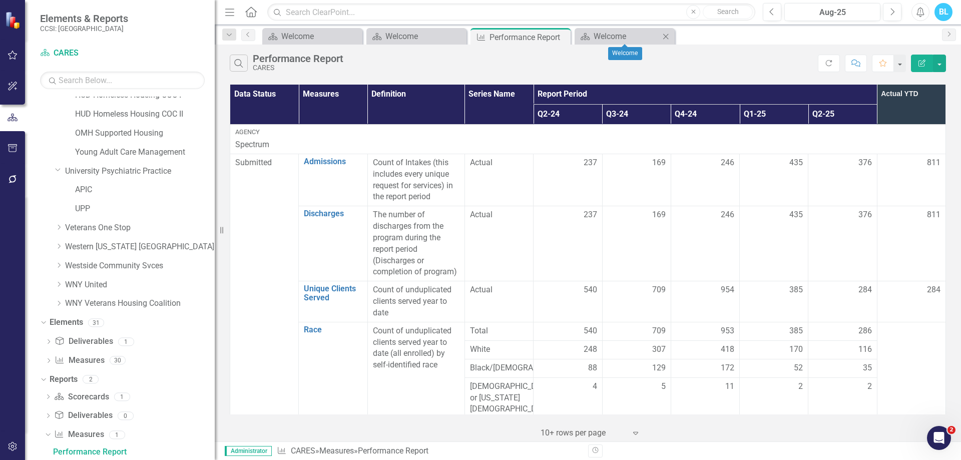
click at [666, 35] on icon "Close" at bounding box center [666, 37] width 10 height 8
click at [562, 36] on icon "Close" at bounding box center [561, 37] width 10 height 8
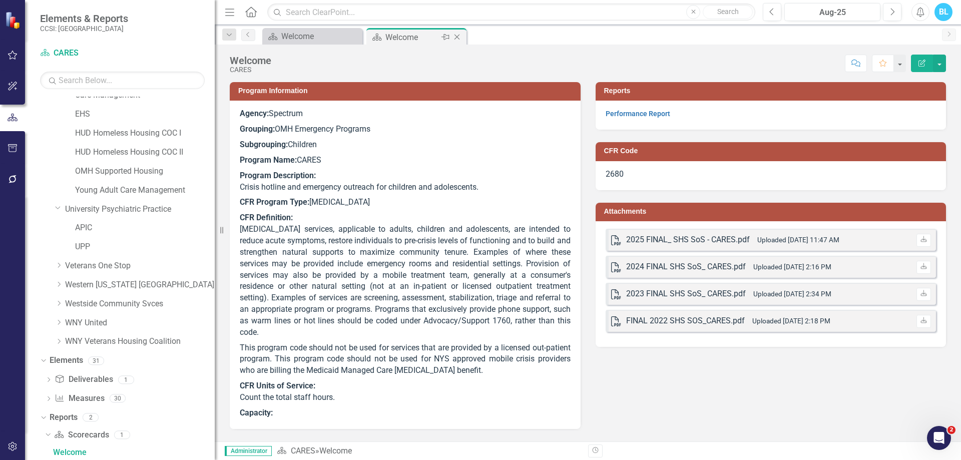
click at [460, 36] on icon "Close" at bounding box center [457, 37] width 10 height 8
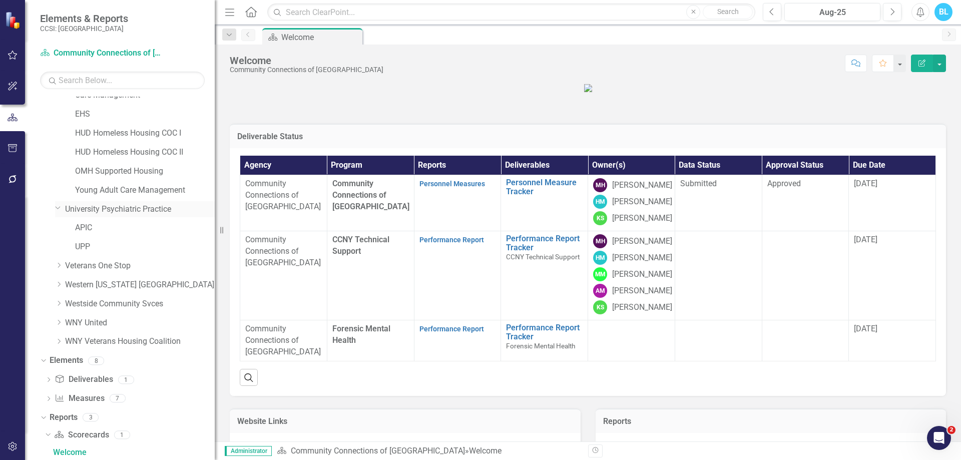
click at [127, 208] on link "University Psychiatric Practice" at bounding box center [140, 210] width 150 height 12
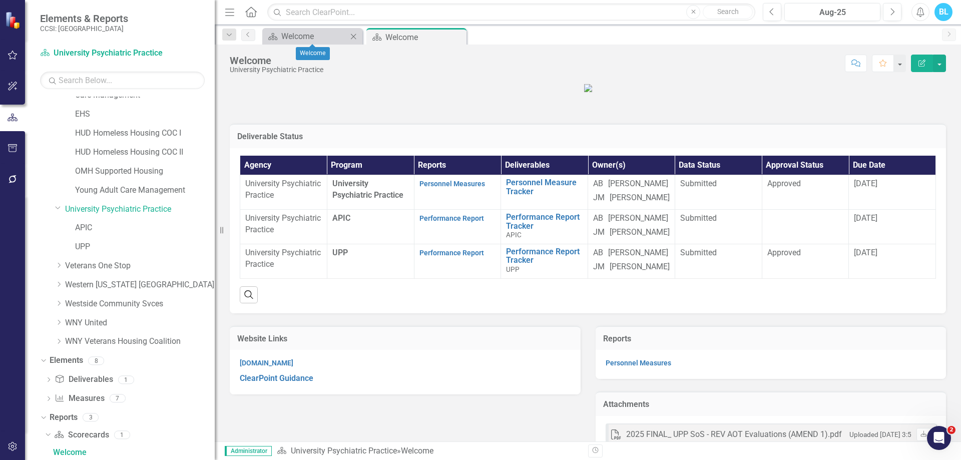
click at [354, 37] on icon "Close" at bounding box center [353, 37] width 10 height 8
click at [88, 223] on link "APIC" at bounding box center [145, 228] width 140 height 12
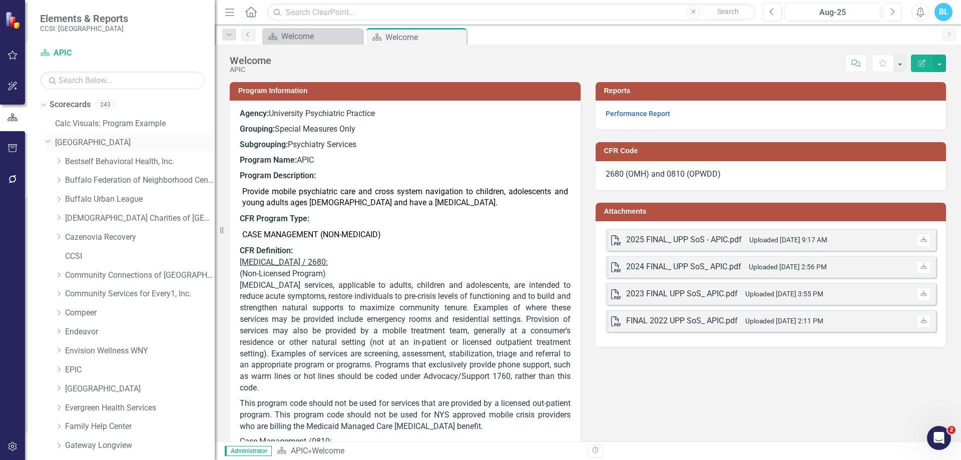
click at [60, 139] on link "[GEOGRAPHIC_DATA]" at bounding box center [135, 143] width 160 height 12
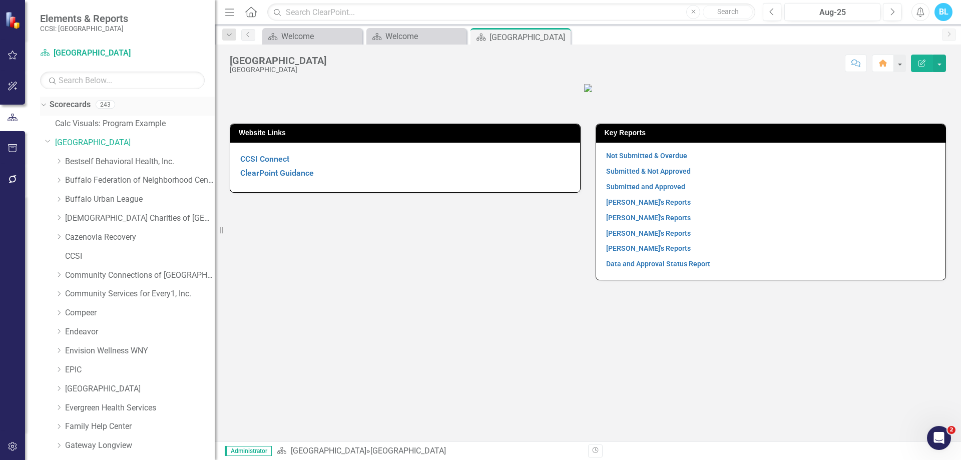
click at [79, 102] on link "Scorecards" at bounding box center [70, 105] width 41 height 12
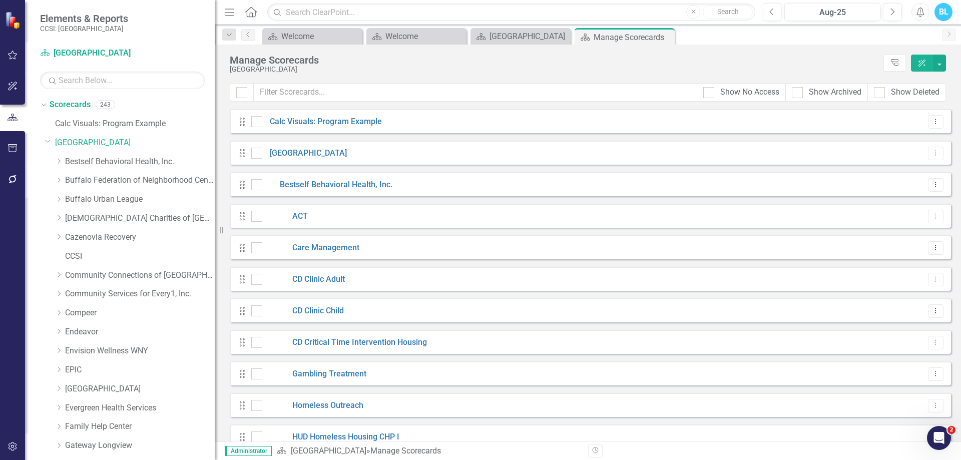
click at [0, 0] on icon "Close" at bounding box center [0, 0] width 0 height 0
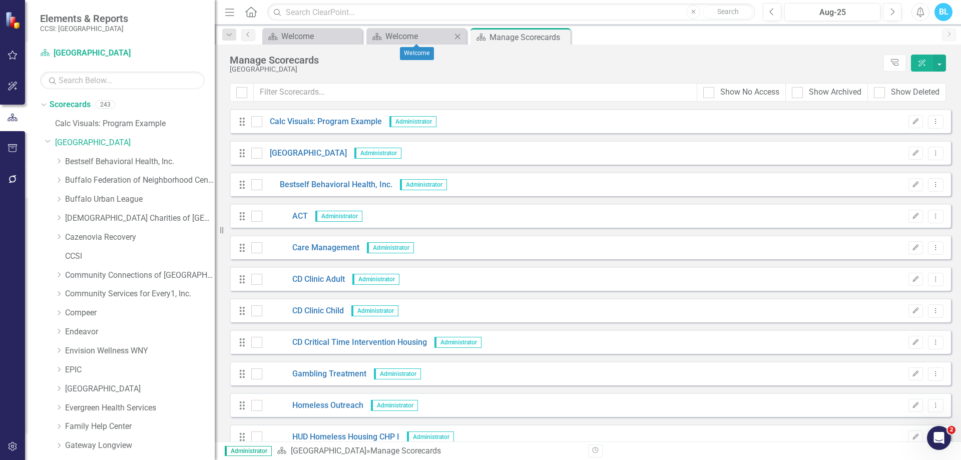
click at [460, 36] on icon "Close" at bounding box center [458, 37] width 10 height 8
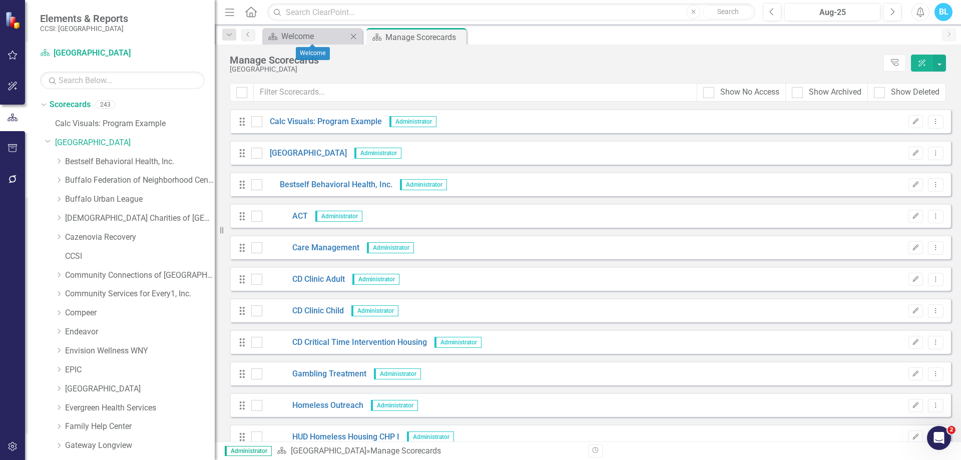
click at [356, 35] on icon "Close" at bounding box center [353, 37] width 10 height 8
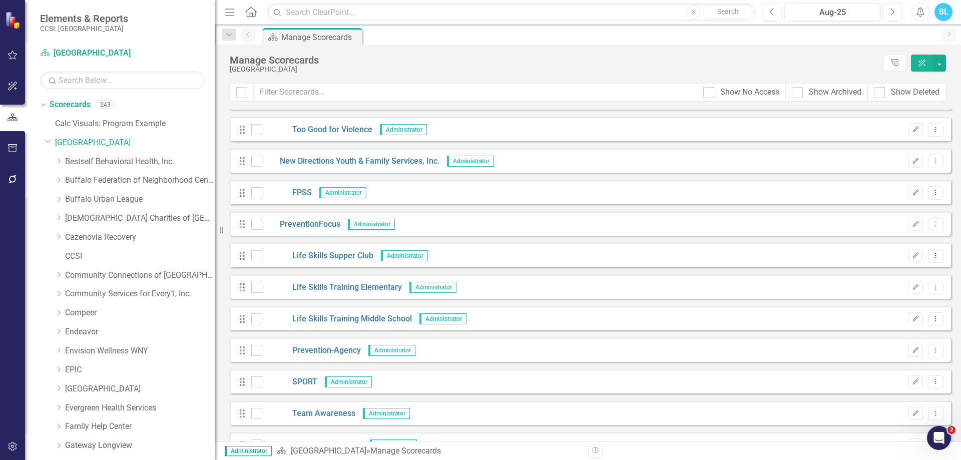
scroll to position [3724, 0]
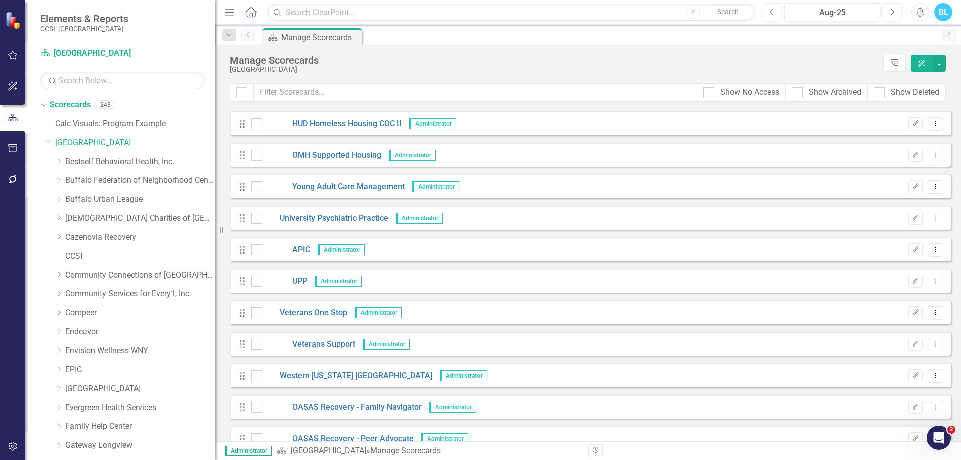
scroll to position [6730, 0]
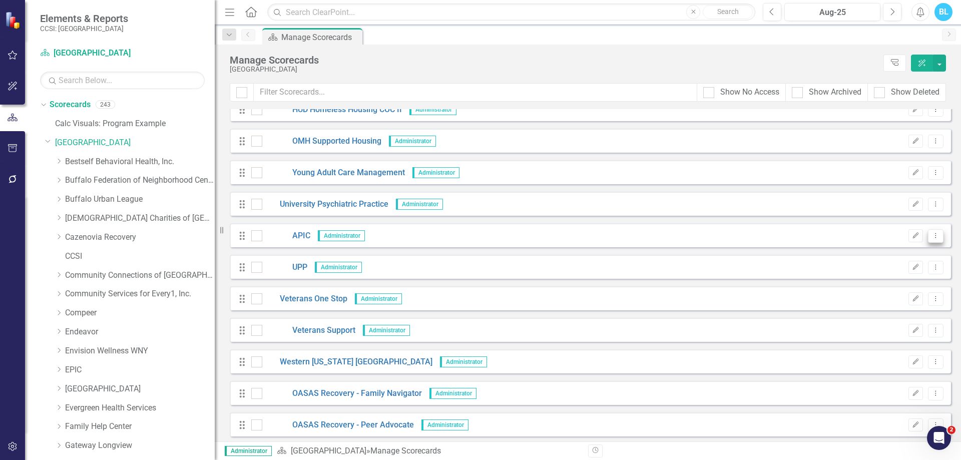
click at [932, 236] on icon "Dropdown Menu" at bounding box center [936, 235] width 9 height 7
click at [882, 272] on link "Copy Duplicate Scorecard" at bounding box center [880, 271] width 111 height 19
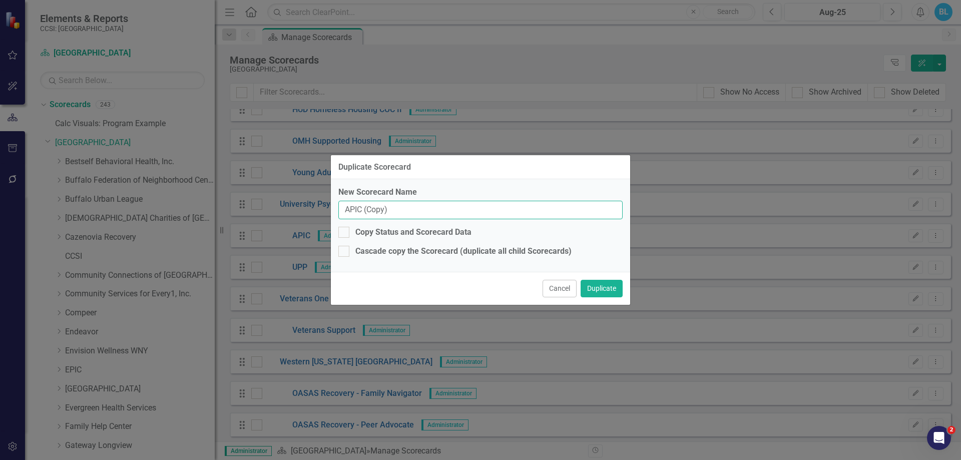
click at [453, 211] on input "APIC (Copy)" at bounding box center [480, 210] width 284 height 19
type input "A"
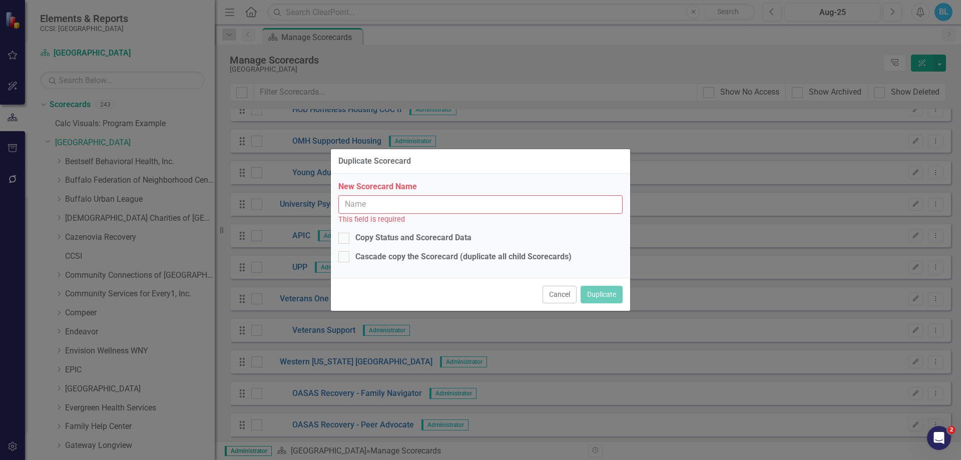
click at [443, 205] on input "New Scorecard Name" at bounding box center [480, 204] width 284 height 19
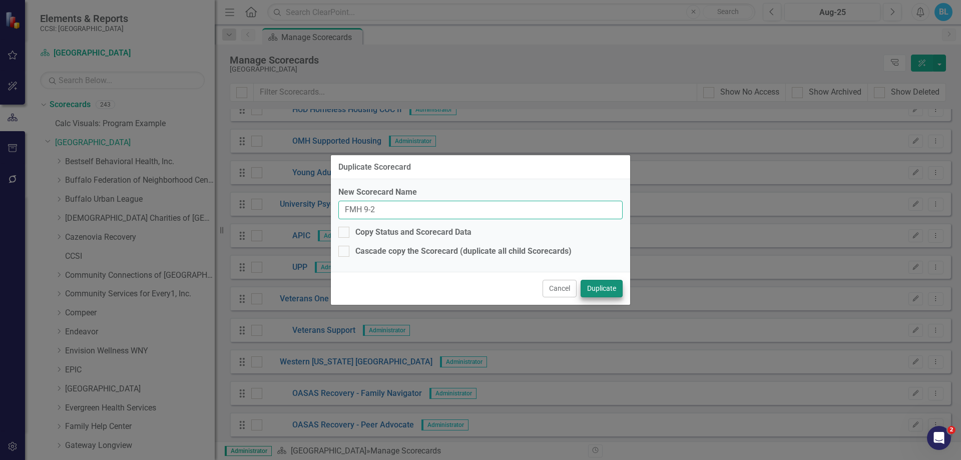
type input "FMH 9-2"
click at [614, 284] on button "Duplicate" at bounding box center [602, 289] width 42 height 18
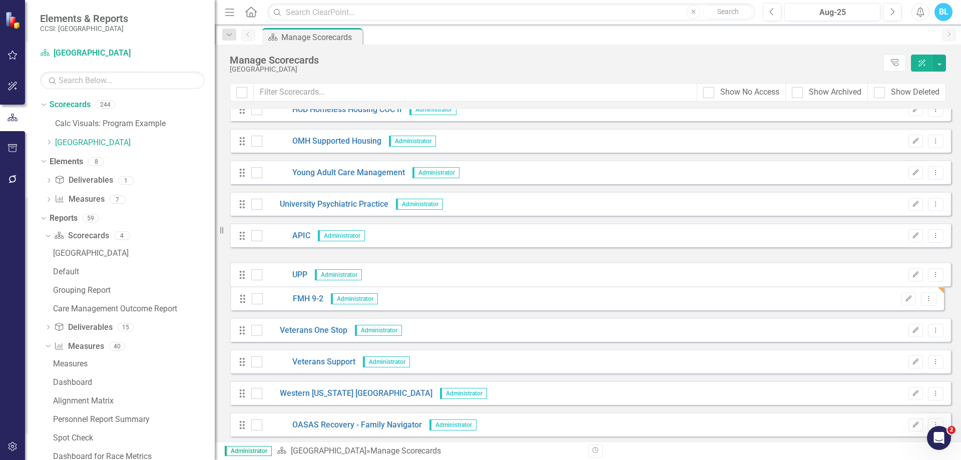
drag, startPoint x: 238, startPoint y: 267, endPoint x: 239, endPoint y: 299, distance: 31.5
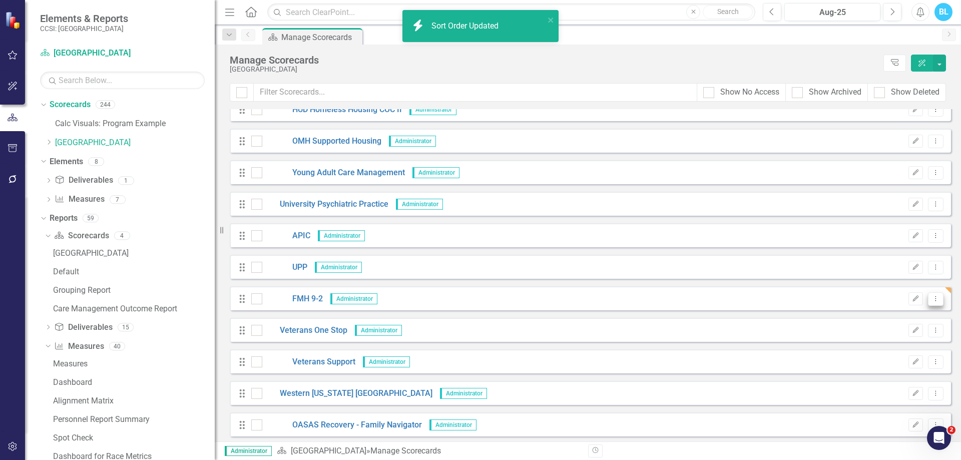
click at [932, 300] on icon "Dropdown Menu" at bounding box center [936, 298] width 9 height 7
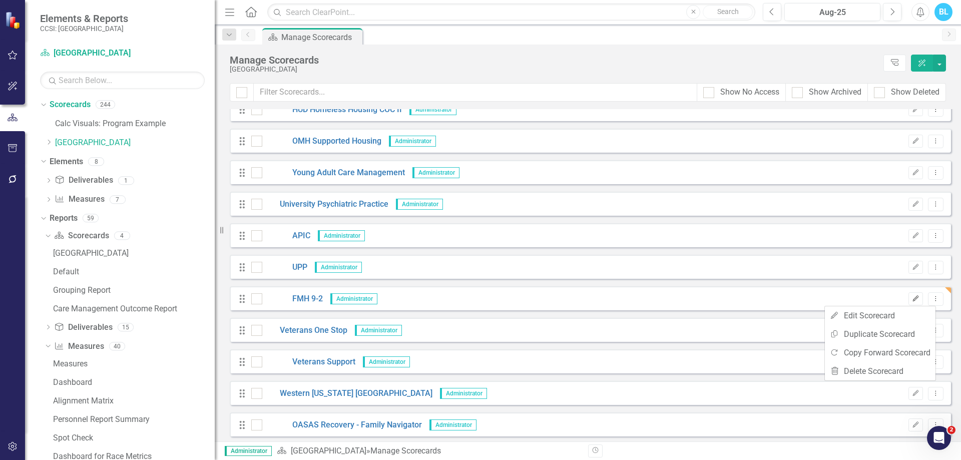
click at [913, 298] on button "Edit" at bounding box center [916, 298] width 15 height 13
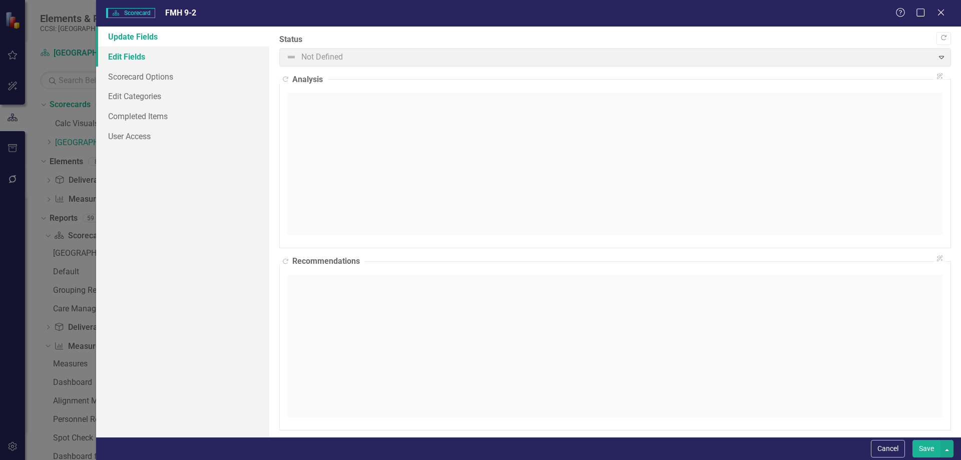
click at [188, 56] on link "Edit Fields" at bounding box center [182, 57] width 173 height 20
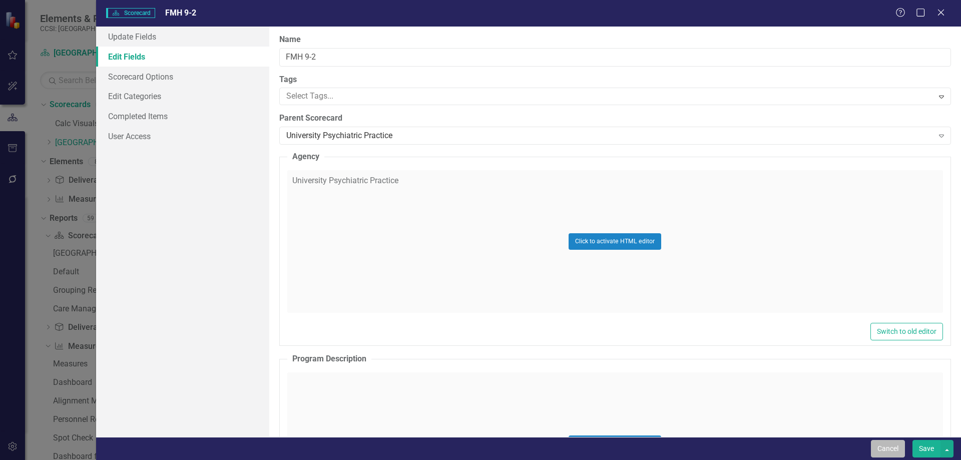
click at [888, 445] on button "Cancel" at bounding box center [888, 449] width 34 height 18
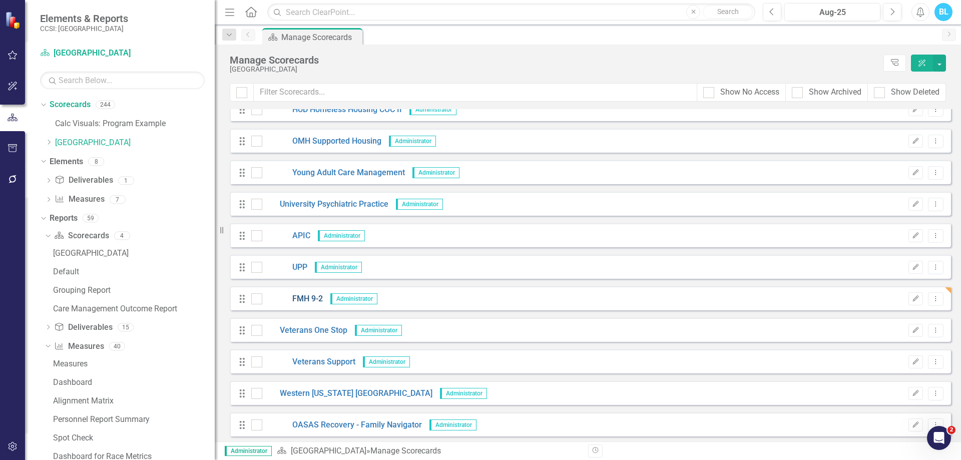
click at [308, 296] on link "FMH 9-2" at bounding box center [292, 299] width 61 height 12
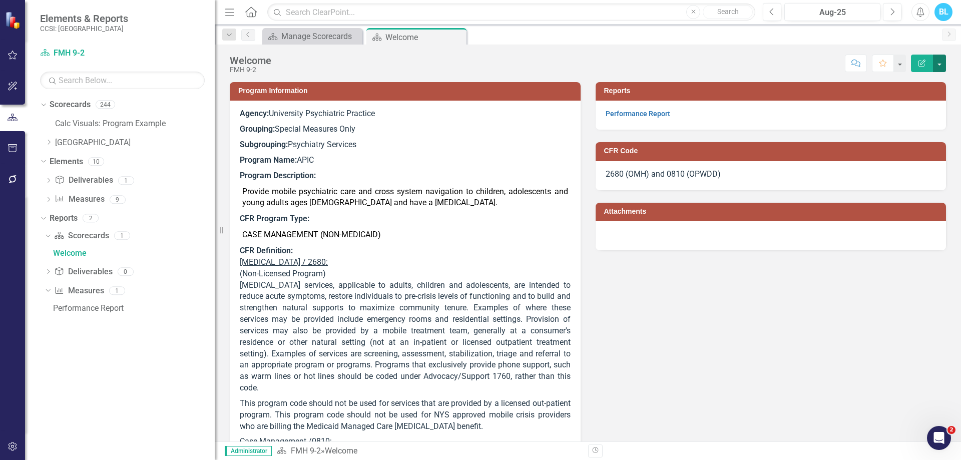
click at [943, 61] on button "button" at bounding box center [939, 64] width 13 height 18
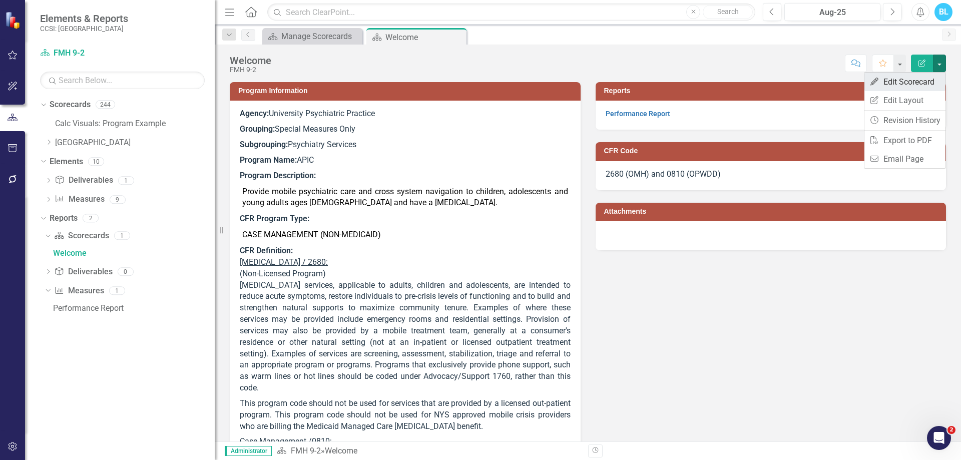
click at [925, 79] on link "Edit Edit Scorecard" at bounding box center [905, 82] width 81 height 19
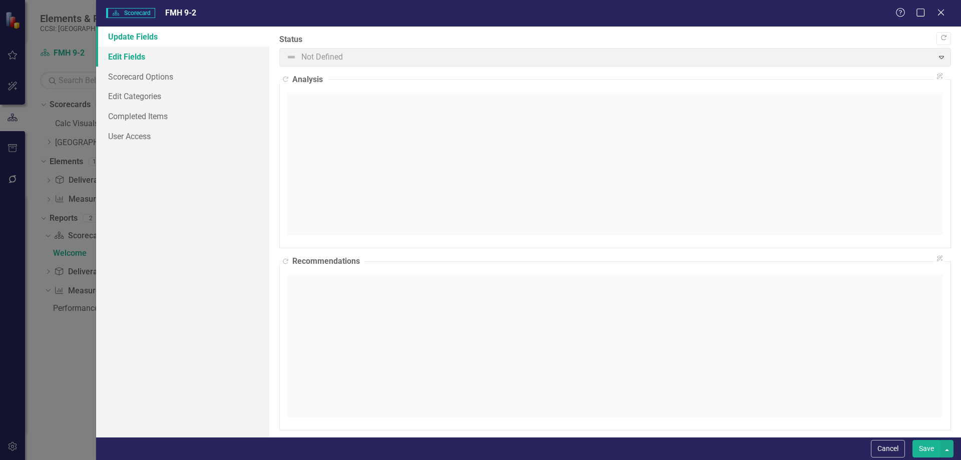
click at [198, 59] on link "Edit Fields" at bounding box center [182, 57] width 173 height 20
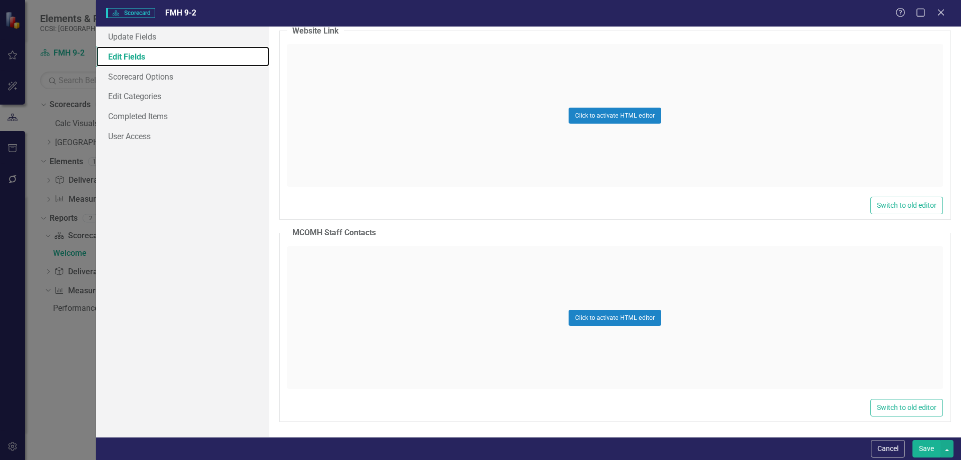
scroll to position [5876, 0]
click at [158, 73] on link "Scorecard Options" at bounding box center [182, 77] width 173 height 20
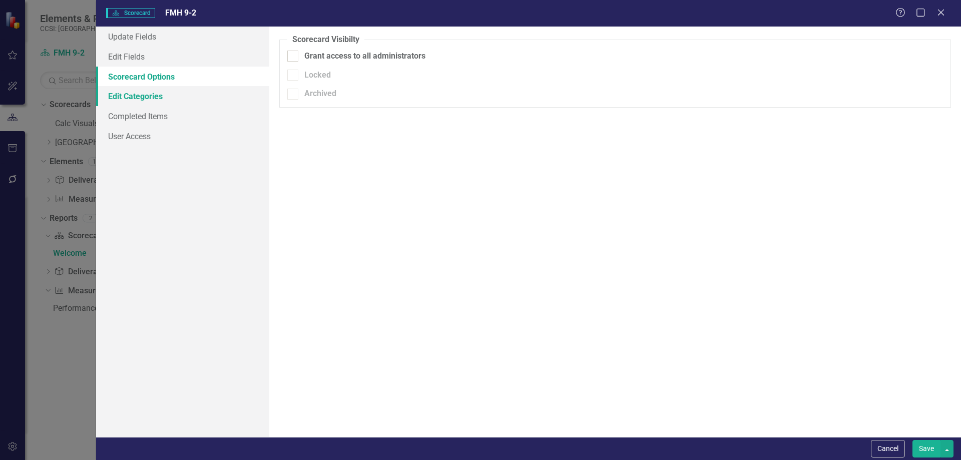
click at [186, 91] on link "Edit Categories" at bounding box center [182, 96] width 173 height 20
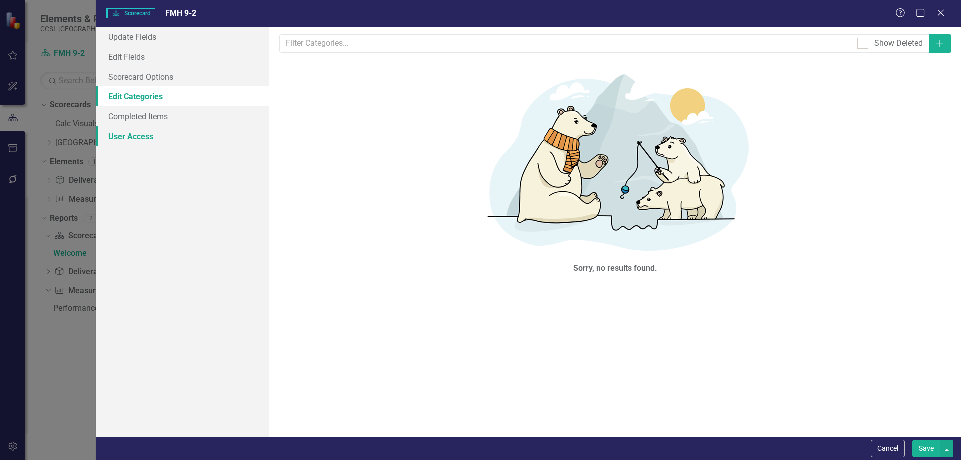
click at [175, 140] on link "User Access" at bounding box center [182, 136] width 173 height 20
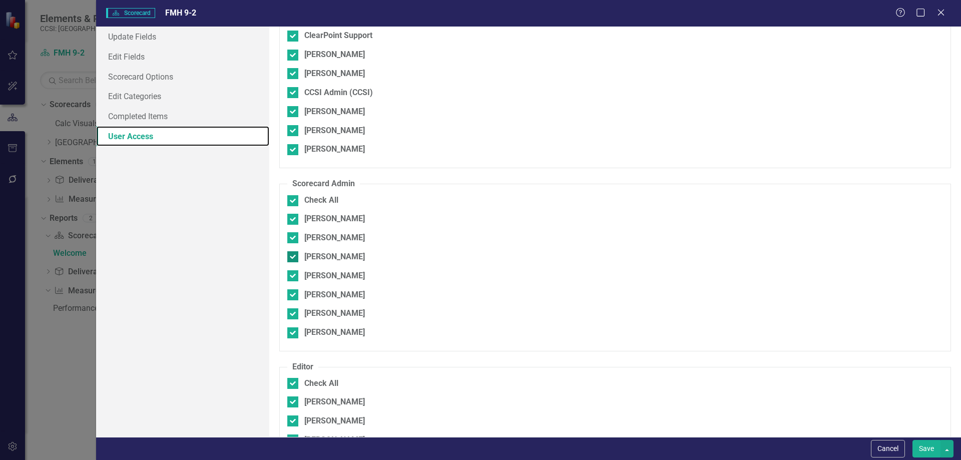
scroll to position [0, 0]
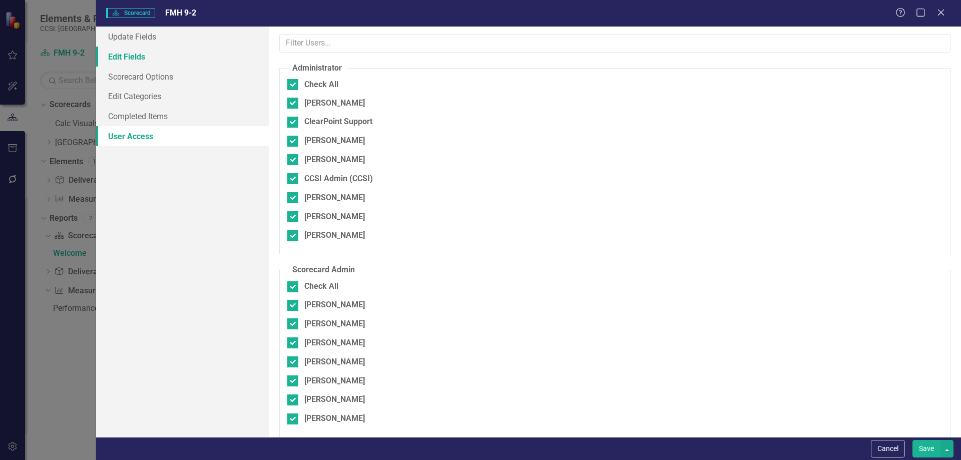
click at [170, 51] on link "Edit Fields" at bounding box center [182, 57] width 173 height 20
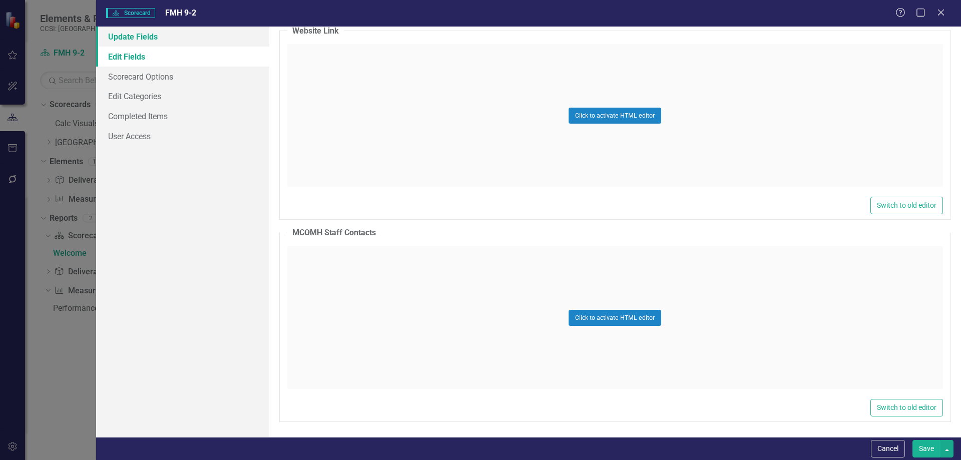
click at [181, 35] on link "Update Fields" at bounding box center [182, 37] width 173 height 20
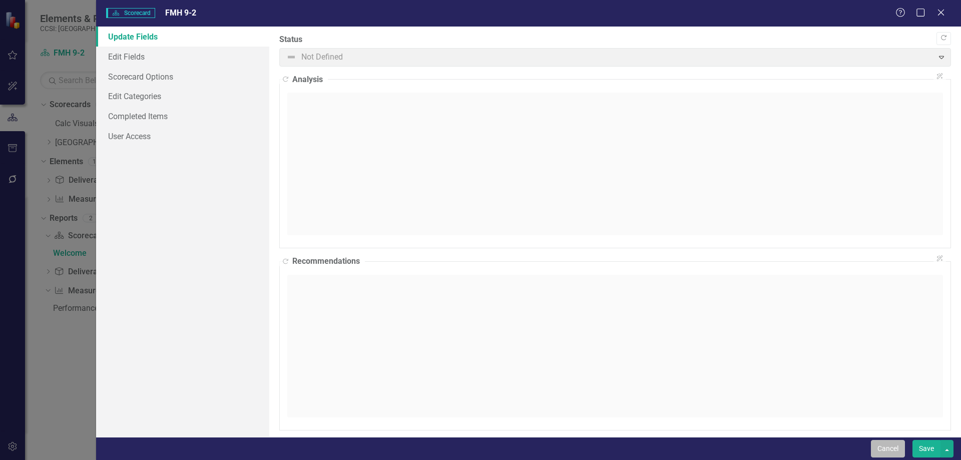
click at [901, 451] on button "Cancel" at bounding box center [888, 449] width 34 height 18
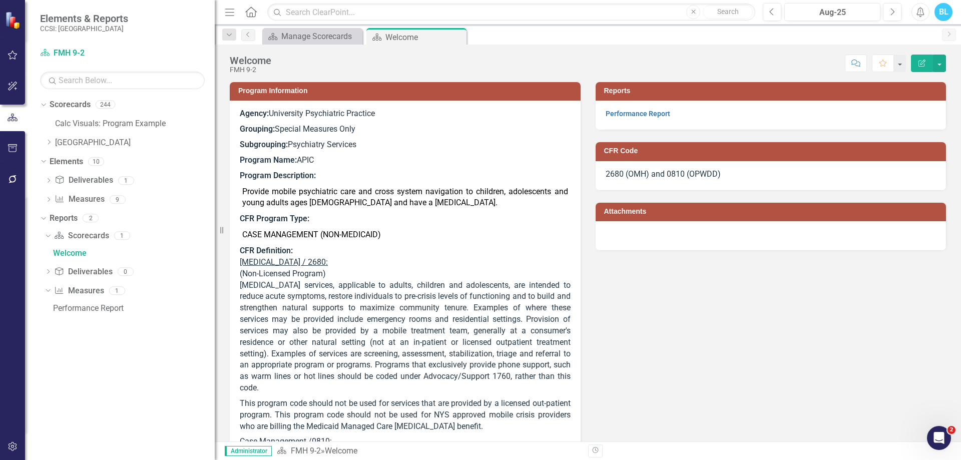
click at [522, 235] on td "CASE MANAGEMENT (NON-MEDICAID)" at bounding box center [405, 235] width 331 height 17
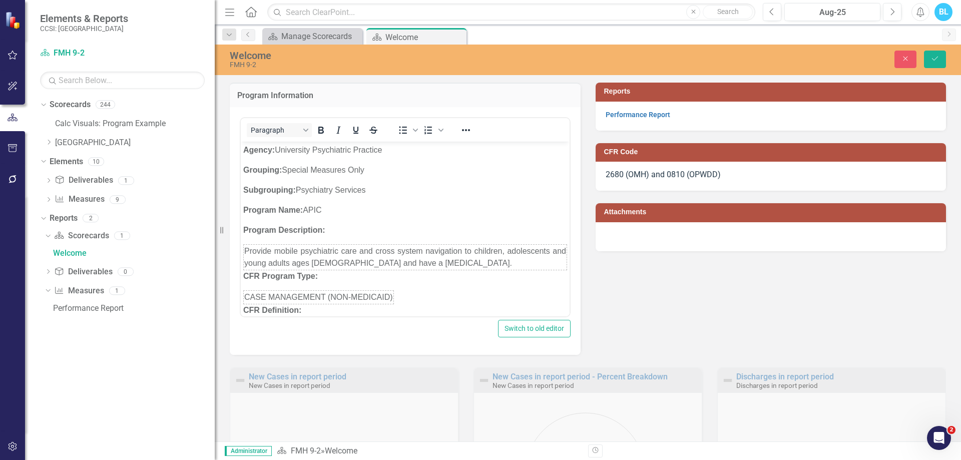
click at [413, 164] on p "Grouping: Special Measures Only" at bounding box center [405, 170] width 324 height 12
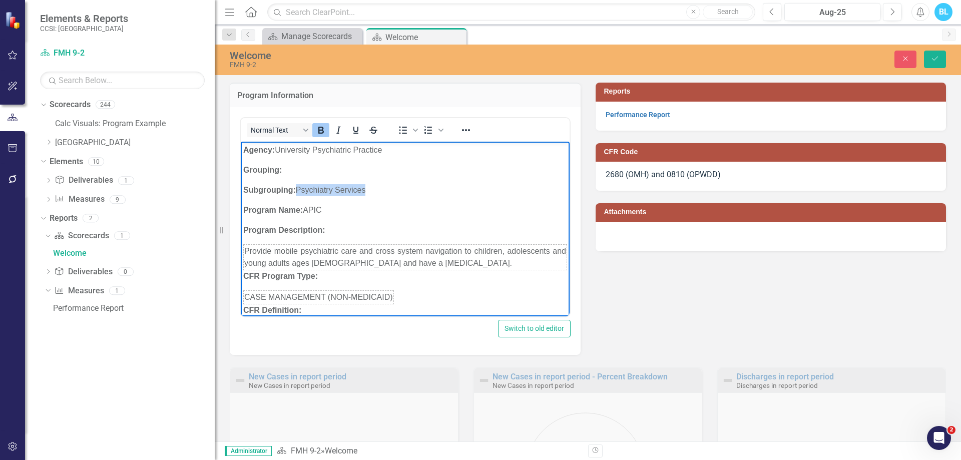
drag, startPoint x: 385, startPoint y: 187, endPoint x: 297, endPoint y: 194, distance: 88.4
click at [297, 194] on p "Subgrouping: Psychiatry Services" at bounding box center [405, 190] width 324 height 12
click at [334, 210] on p "Program Name: APIC" at bounding box center [405, 210] width 324 height 12
click at [370, 227] on p "Program Description:" at bounding box center [405, 230] width 324 height 12
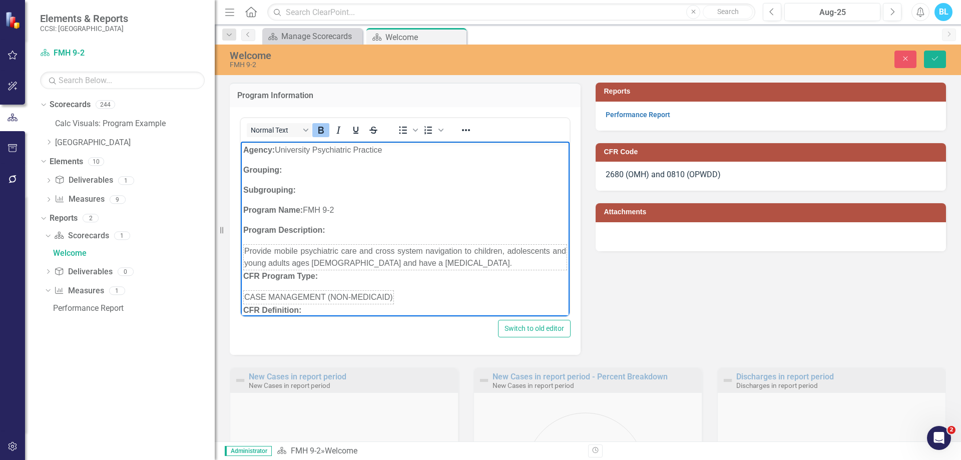
drag, startPoint x: 370, startPoint y: 227, endPoint x: 566, endPoint y: 260, distance: 197.9
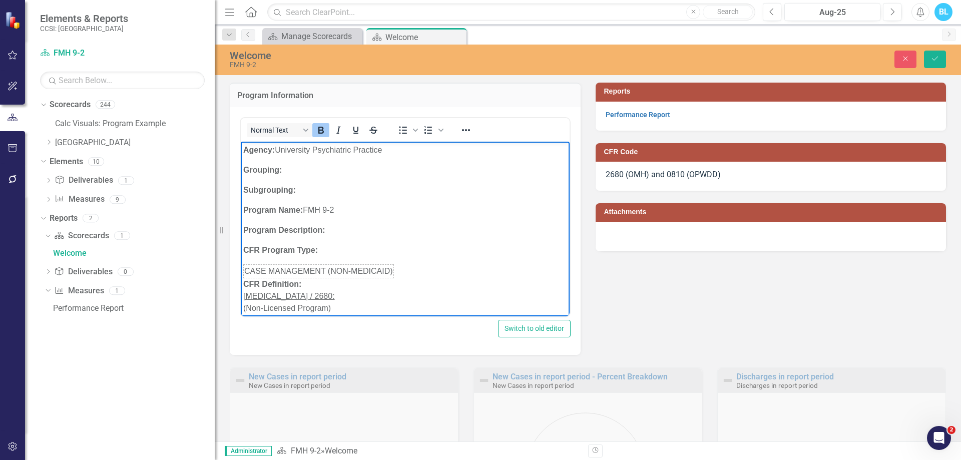
drag, startPoint x: 416, startPoint y: 262, endPoint x: 391, endPoint y: 239, distance: 34.0
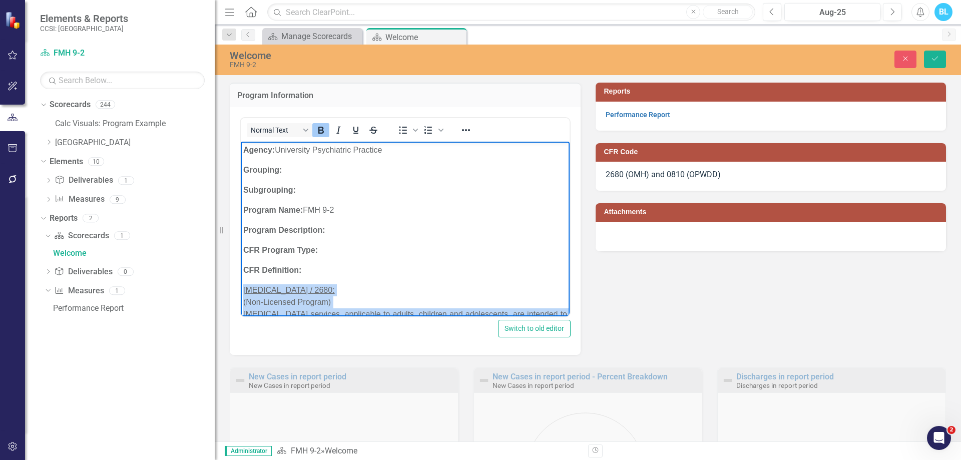
drag, startPoint x: 366, startPoint y: 271, endPoint x: 390, endPoint y: 290, distance: 30.3
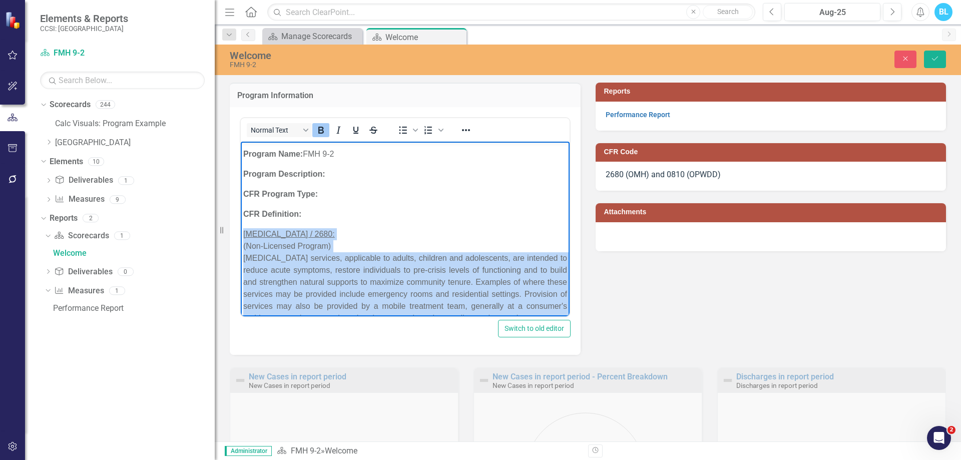
scroll to position [56, 0]
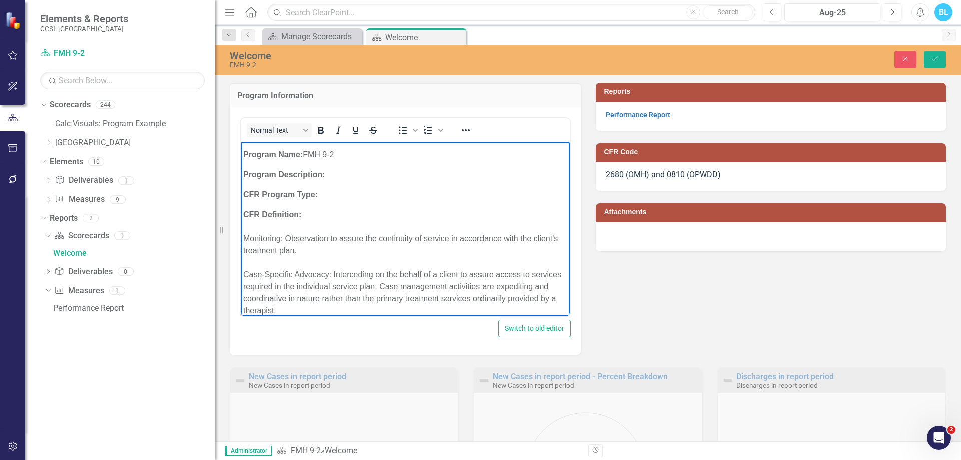
click at [476, 262] on p "CFR Definition: Monitoring: Observation to assure the continuity of service in …" at bounding box center [405, 292] width 324 height 168
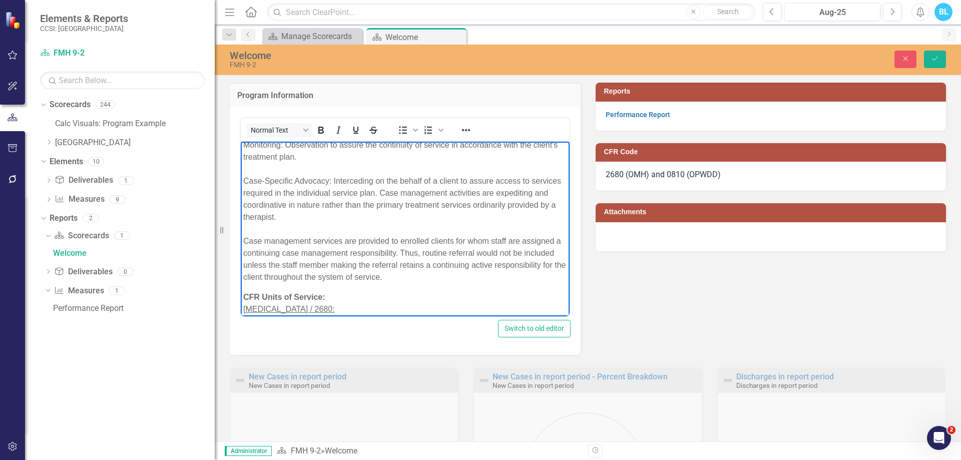
scroll to position [223, 0]
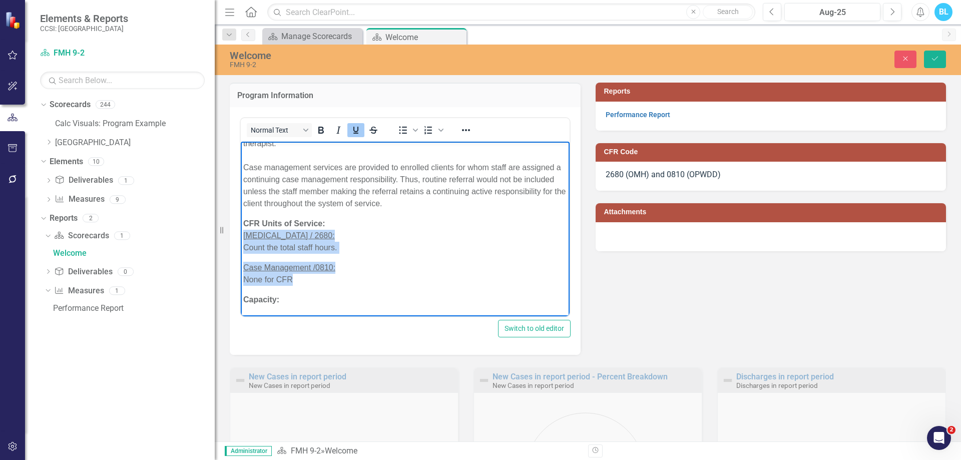
drag, startPoint x: 356, startPoint y: 281, endPoint x: 237, endPoint y: 231, distance: 129.1
click at [241, 231] on html "Agency: University Psychiatric Practice Grouping: Subgrouping: Program Name: FM…" at bounding box center [405, 117] width 329 height 398
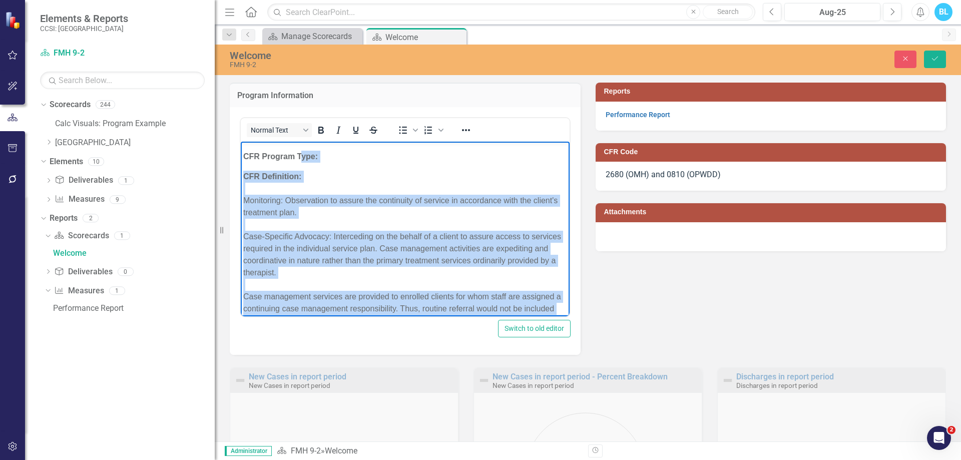
scroll to position [76, 0]
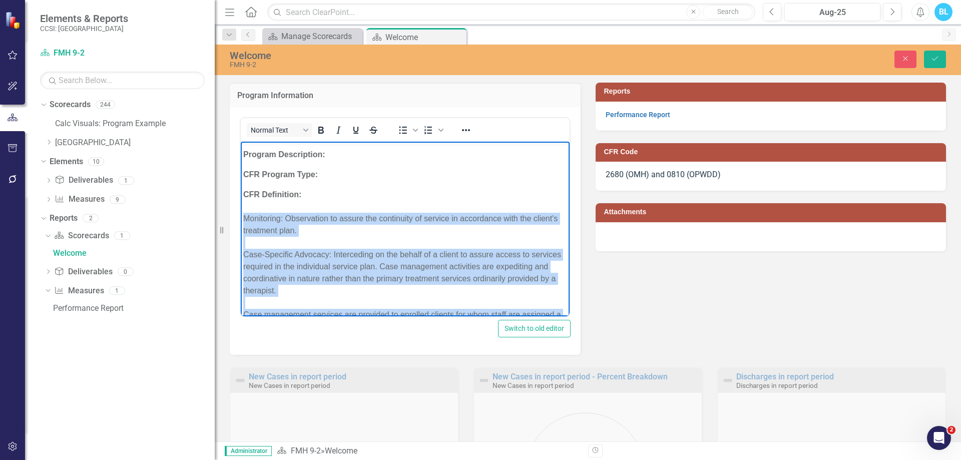
drag, startPoint x: 480, startPoint y: 260, endPoint x: 229, endPoint y: 214, distance: 254.9
click at [241, 214] on html "Agency: University Psychiatric Practice Grouping: Subgrouping: Program Name: FM…" at bounding box center [405, 236] width 329 height 341
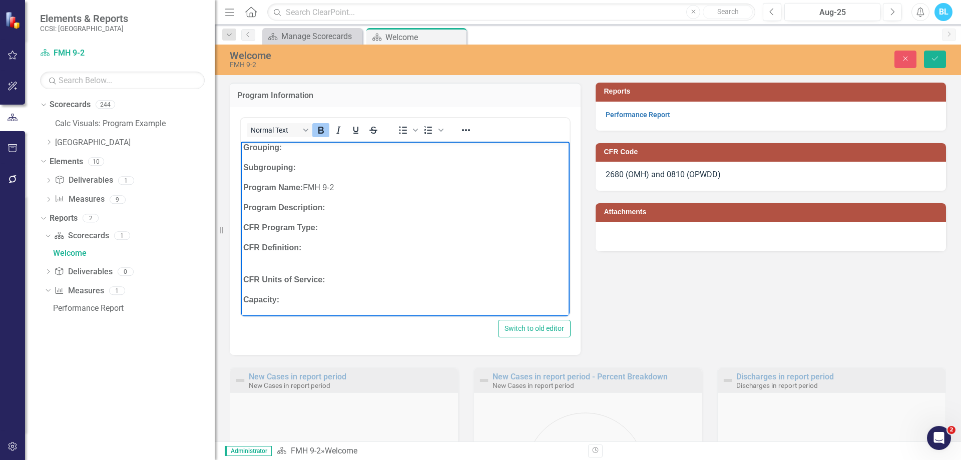
scroll to position [11, 0]
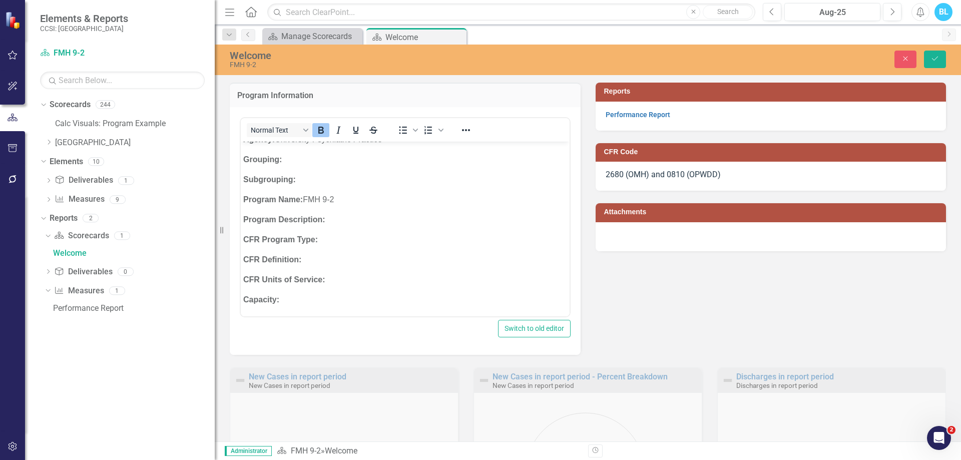
click at [672, 327] on div "Program Information Normal Text To open the popup, press Shift+Enter To open th…" at bounding box center [587, 212] width 731 height 285
click at [934, 61] on icon "Save" at bounding box center [935, 58] width 9 height 7
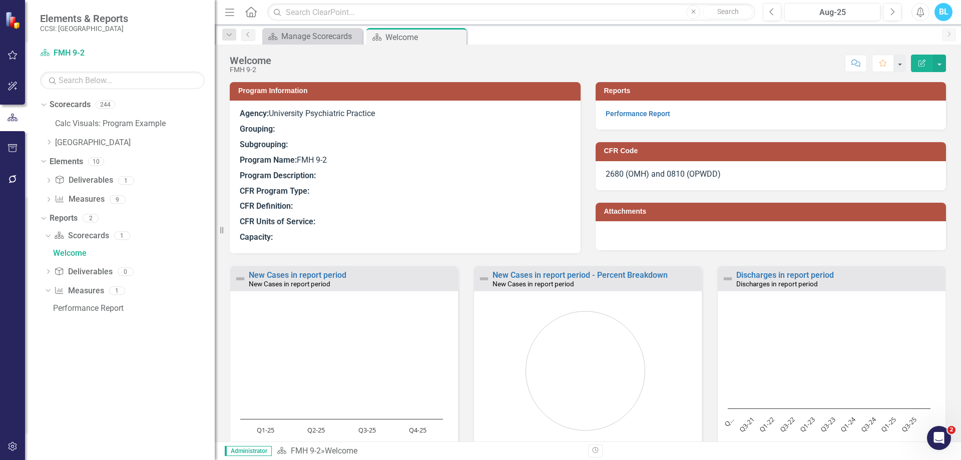
click at [721, 172] on div "2680 (OMH) and 0810 (OPWDD)" at bounding box center [771, 175] width 351 height 29
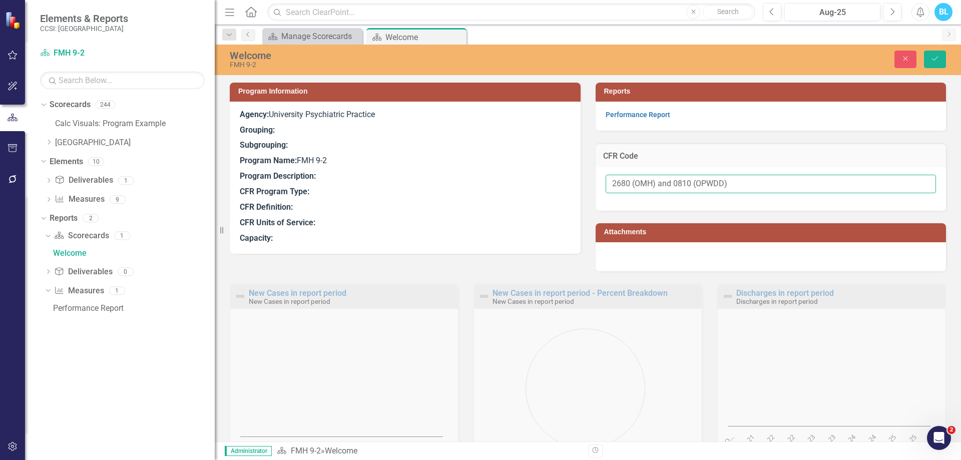
drag, startPoint x: 731, startPoint y: 186, endPoint x: 513, endPoint y: 214, distance: 220.6
click at [513, 214] on div "Program Information Agency: University Psychiatric Practice Grouping: Subgroupi…" at bounding box center [587, 170] width 731 height 201
click at [942, 55] on button "Save" at bounding box center [935, 60] width 22 height 18
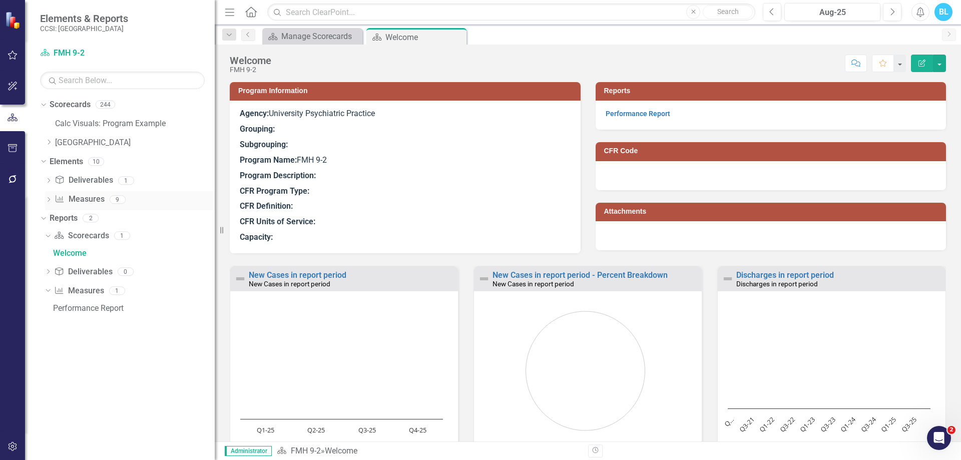
click at [49, 197] on div "Dropdown" at bounding box center [48, 201] width 7 height 9
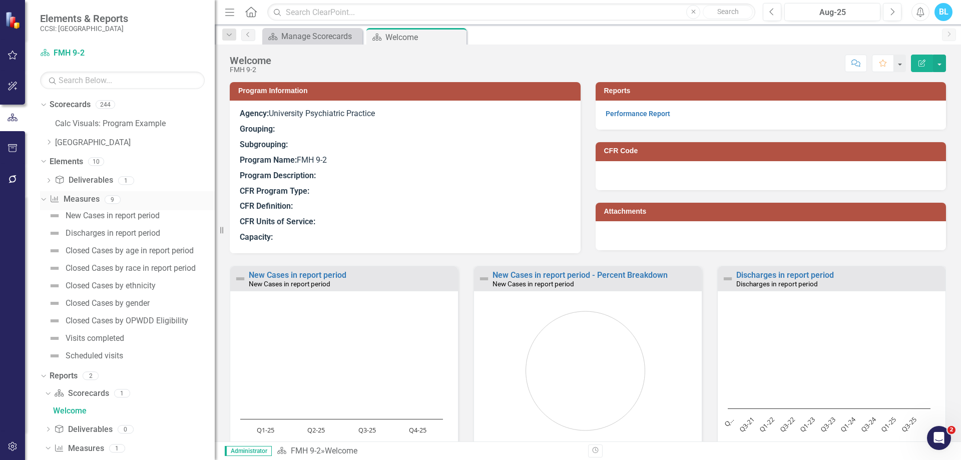
click at [82, 197] on link "Measure Measures" at bounding box center [75, 200] width 50 height 12
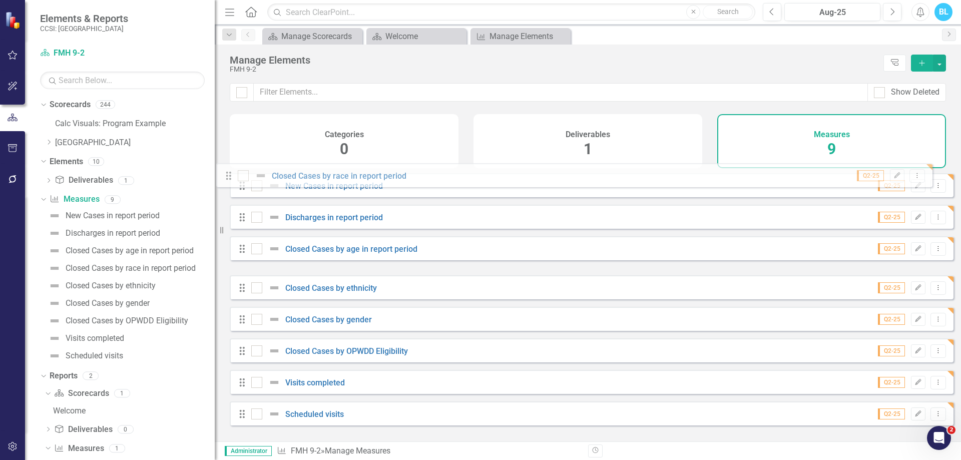
drag, startPoint x: 242, startPoint y: 287, endPoint x: 231, endPoint y: 178, distance: 109.1
click at [231, 178] on div "Show Deleted Categories 0 Deliverables 1 Measures 9 Looks like you don't have a…" at bounding box center [588, 262] width 746 height 358
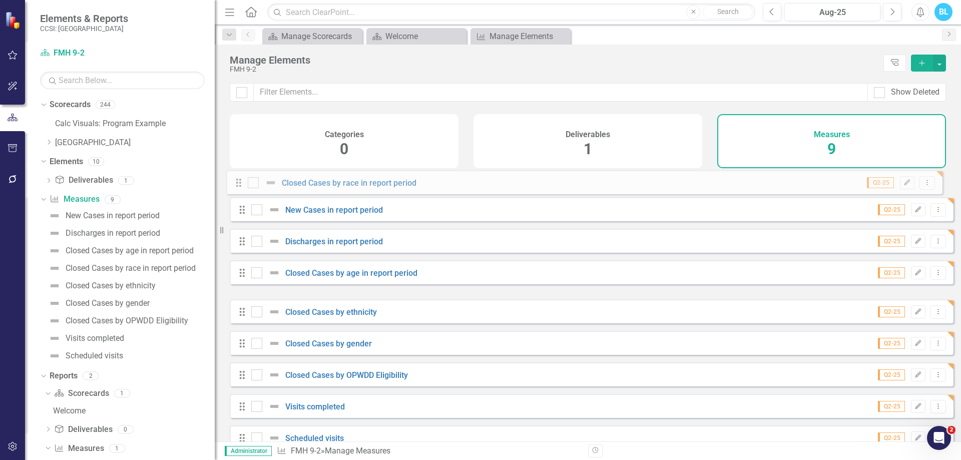
drag, startPoint x: 243, startPoint y: 289, endPoint x: 239, endPoint y: 185, distance: 104.7
click at [239, 185] on div "Drag New Cases in report period Q2-25 Edit Dropdown Menu Drag Discharges in rep…" at bounding box center [592, 311] width 724 height 276
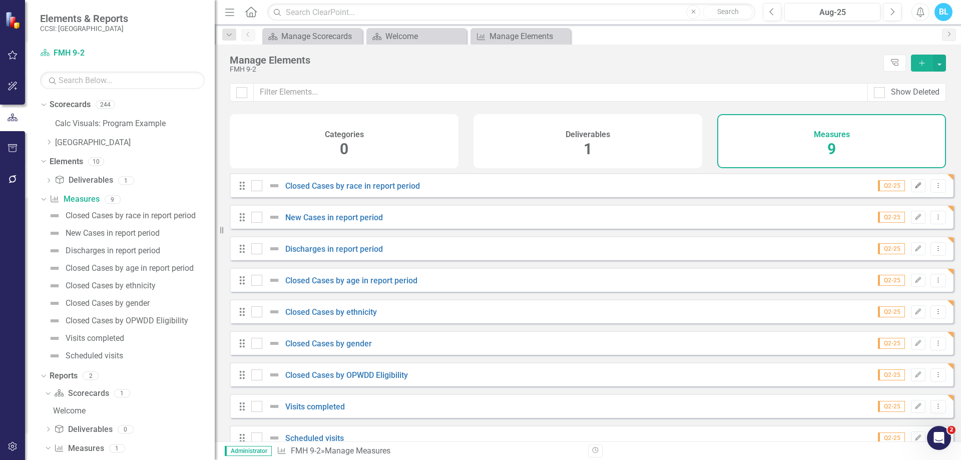
click at [911, 192] on button "Edit" at bounding box center [918, 185] width 15 height 13
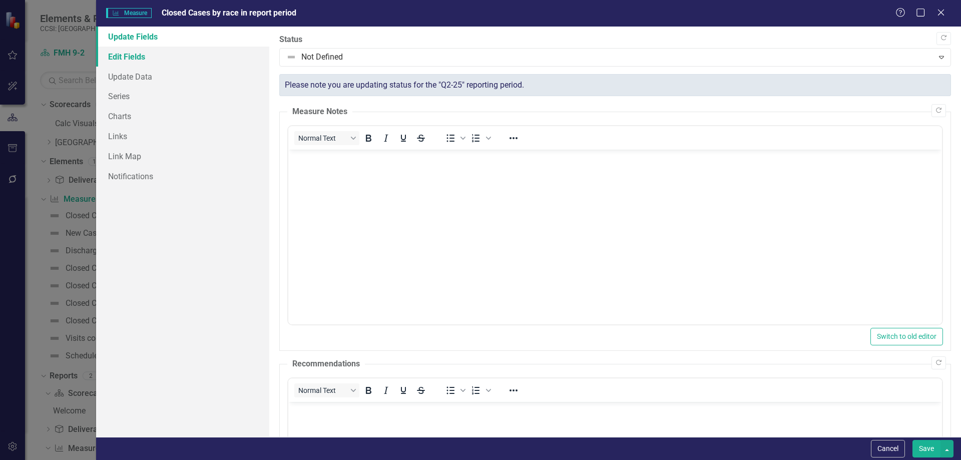
click at [180, 54] on link "Edit Fields" at bounding box center [182, 57] width 173 height 20
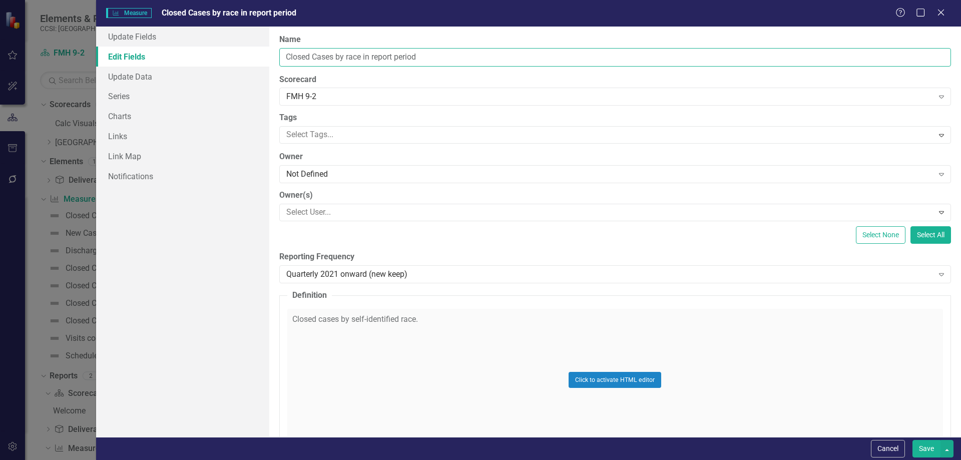
drag, startPoint x: 450, startPoint y: 57, endPoint x: 211, endPoint y: 57, distance: 238.8
click at [211, 57] on div "Update Fields Edit Fields Update Data Series Charts Links Link Map Notification…" at bounding box center [528, 232] width 865 height 411
type input "Race"
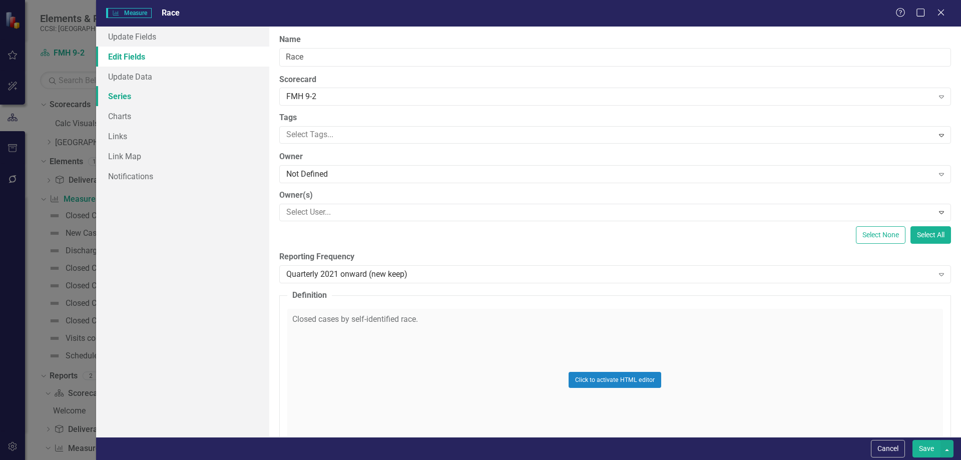
click at [197, 100] on link "Series" at bounding box center [182, 96] width 173 height 20
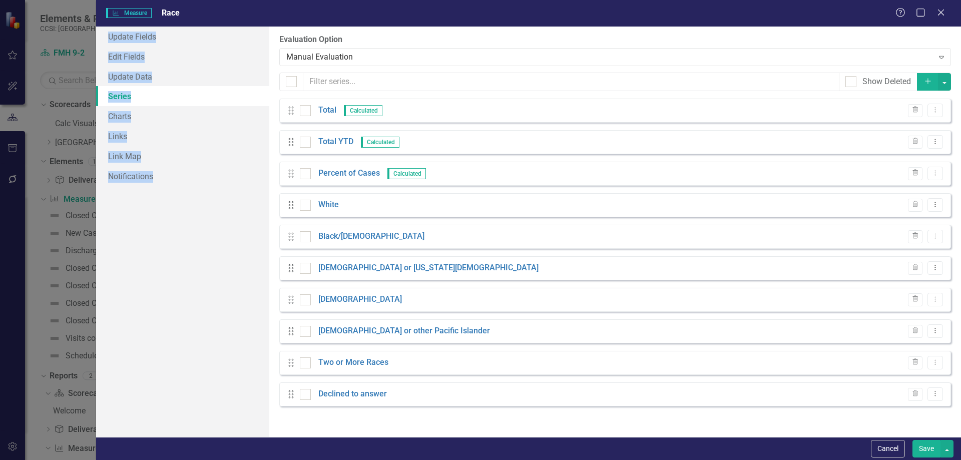
drag, startPoint x: 267, startPoint y: 389, endPoint x: 266, endPoint y: 475, distance: 86.6
click at [266, 460] on html "Elements & Reports CCSI: Erie Scorecard FMH 9-2 Search Dropdown Scorecards 244 …" at bounding box center [480, 230] width 961 height 460
click at [931, 446] on button "Save" at bounding box center [927, 449] width 28 height 18
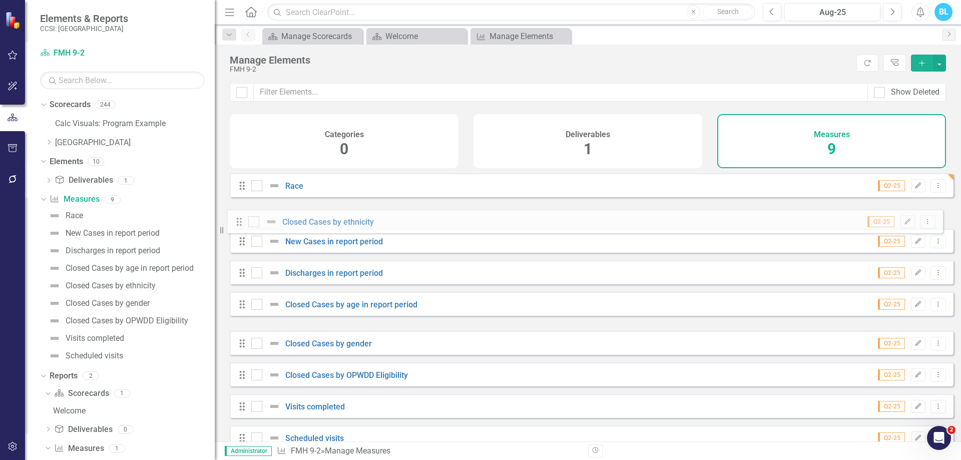
drag, startPoint x: 240, startPoint y: 322, endPoint x: 237, endPoint y: 224, distance: 97.7
click at [237, 224] on div "Drag Race Q2-25 Edit Dropdown Menu Drag New Cases in report period Q2-25 Edit D…" at bounding box center [592, 311] width 724 height 276
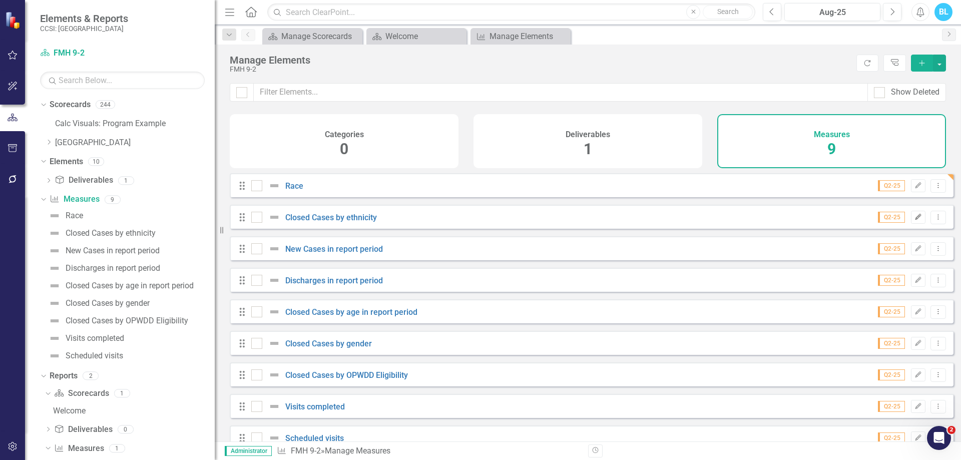
click at [911, 221] on button "Edit" at bounding box center [918, 217] width 15 height 13
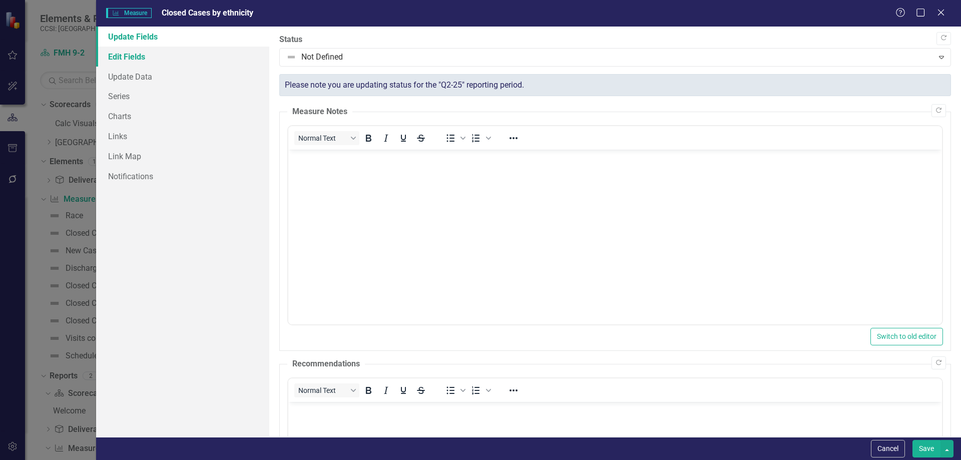
click at [186, 48] on link "Edit Fields" at bounding box center [182, 57] width 173 height 20
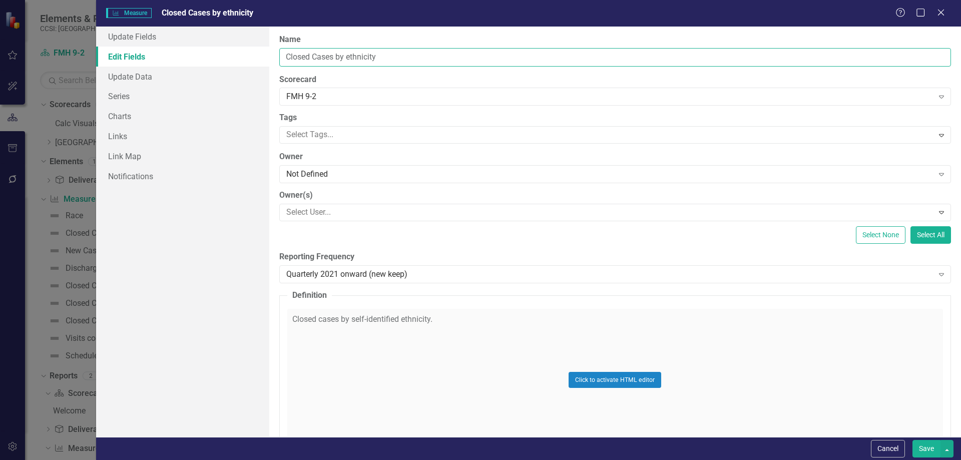
drag, startPoint x: 351, startPoint y: 60, endPoint x: 140, endPoint y: 57, distance: 211.3
click at [140, 57] on div "Update Fields Edit Fields Update Data Series Charts Links Link Map Notification…" at bounding box center [528, 232] width 865 height 411
type input "Ethnicity"
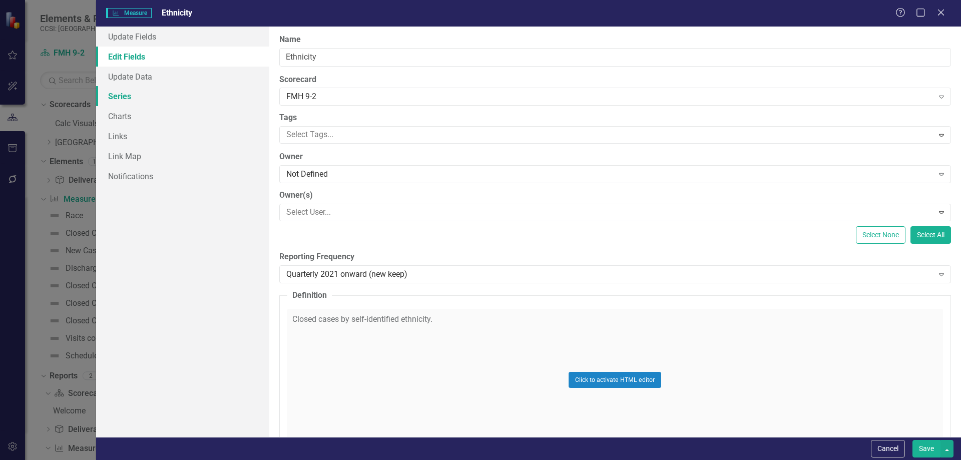
click at [181, 93] on link "Series" at bounding box center [182, 96] width 173 height 20
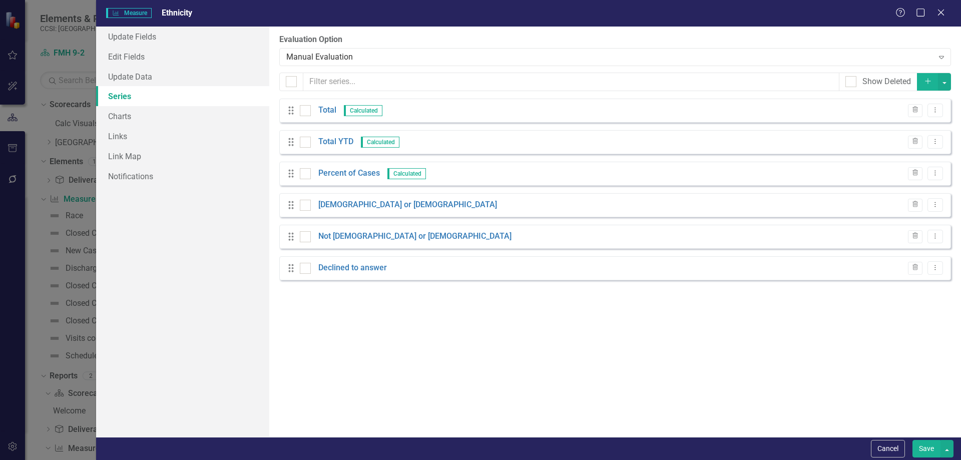
click at [923, 450] on button "Save" at bounding box center [927, 449] width 28 height 18
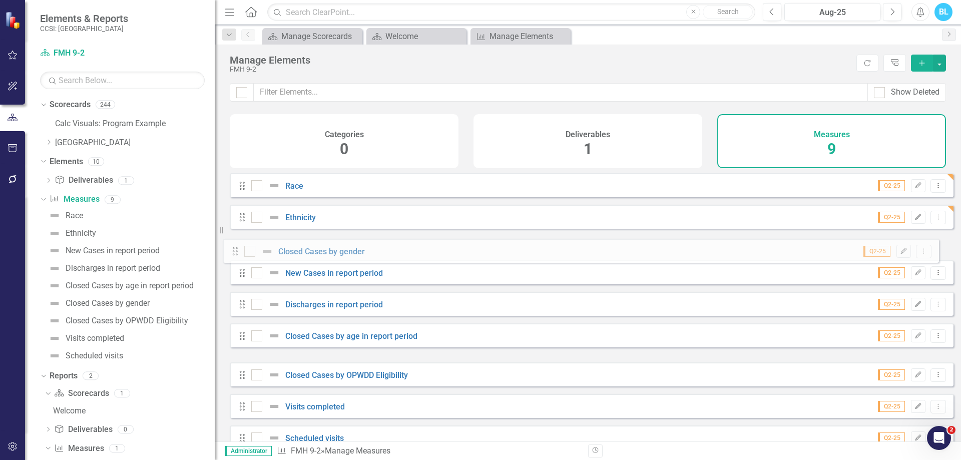
drag, startPoint x: 244, startPoint y: 352, endPoint x: 237, endPoint y: 252, distance: 99.9
click at [237, 252] on div "Drag Race Q2-25 Edit Dropdown Menu Drag Ethnicity Q2-25 Edit Dropdown Menu Drag…" at bounding box center [592, 311] width 724 height 276
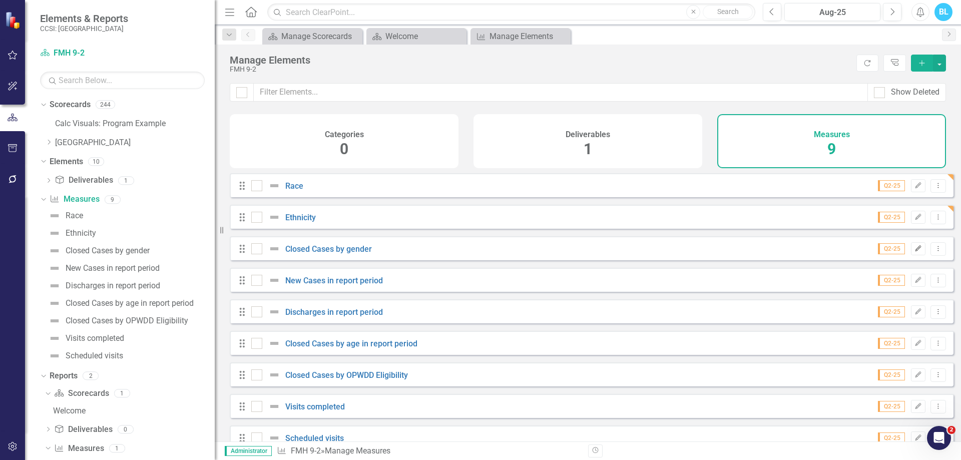
click at [915, 252] on icon "Edit" at bounding box center [919, 249] width 8 height 6
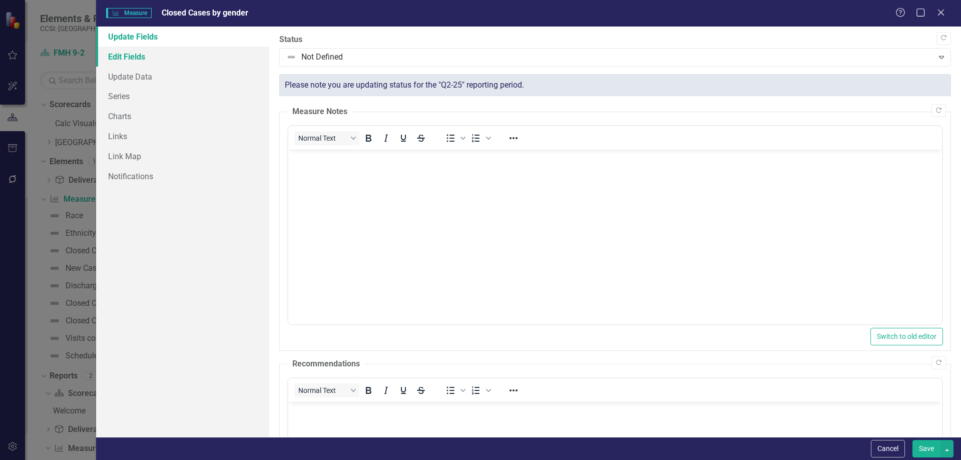
click at [175, 59] on link "Edit Fields" at bounding box center [182, 57] width 173 height 20
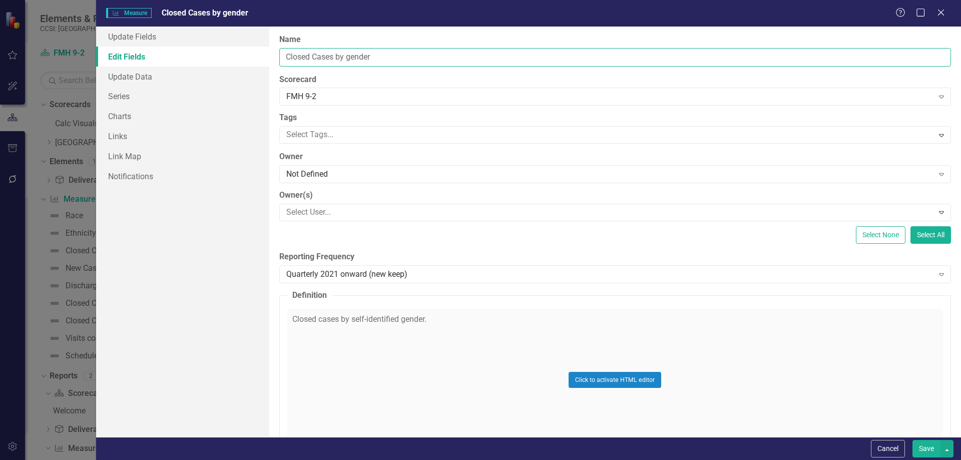
drag, startPoint x: 347, startPoint y: 58, endPoint x: 57, endPoint y: 35, distance: 291.8
click at [57, 35] on div "Measure Measure Closed Cases by gender Help Maximize Close Update Fields Edit F…" at bounding box center [480, 230] width 961 height 460
type input "Gender"
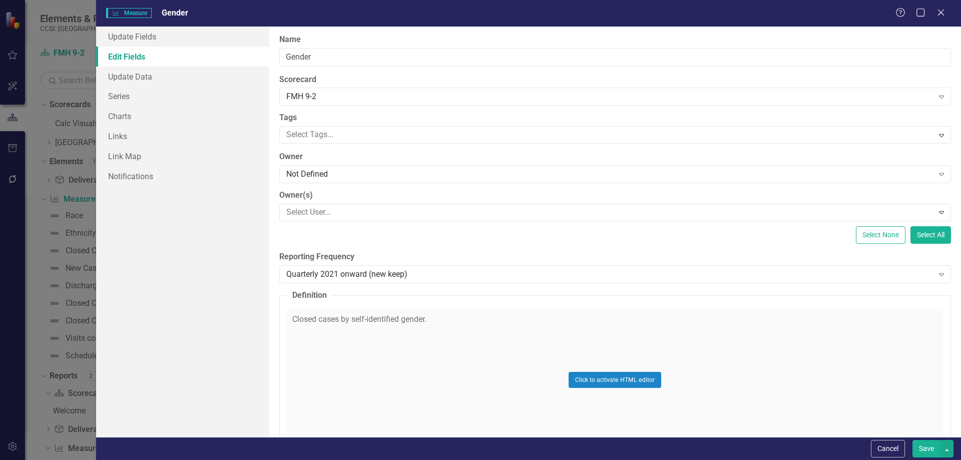
click at [931, 448] on button "Save" at bounding box center [927, 449] width 28 height 18
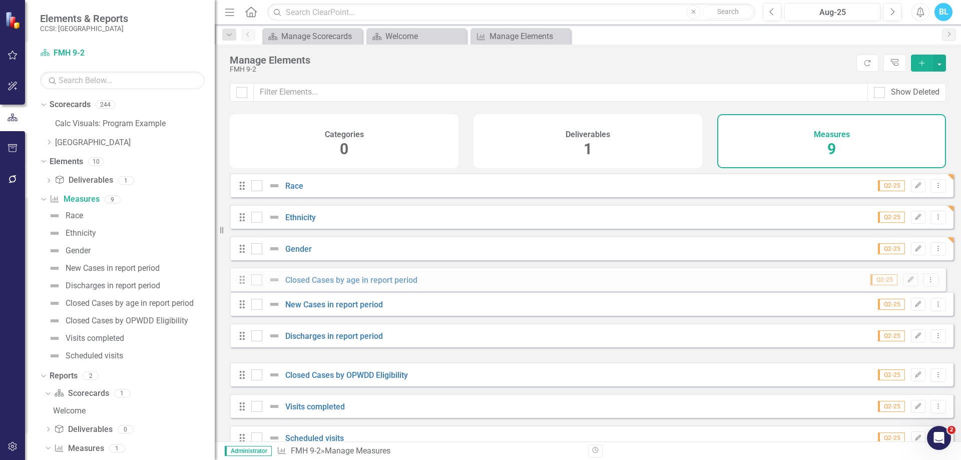
drag, startPoint x: 242, startPoint y: 352, endPoint x: 242, endPoint y: 281, distance: 71.1
click at [242, 281] on div "Drag Race Q2-25 Edit Dropdown Menu Drag Ethnicity Q2-25 Edit Dropdown Menu Drag…" at bounding box center [592, 311] width 724 height 276
click at [915, 283] on icon "Edit" at bounding box center [919, 280] width 8 height 6
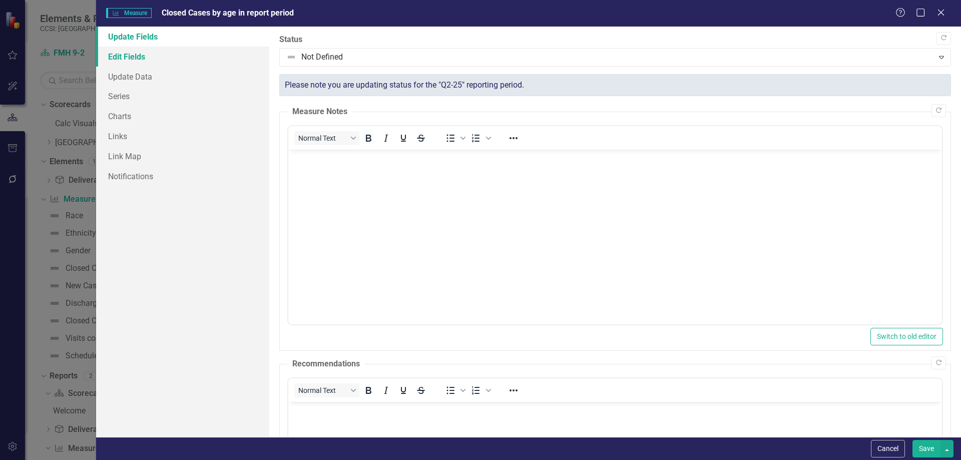
click at [172, 58] on link "Edit Fields" at bounding box center [182, 57] width 173 height 20
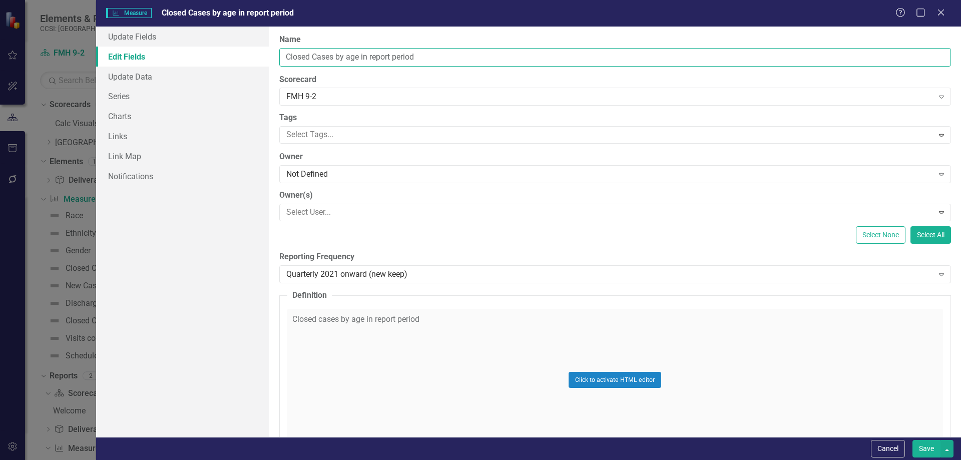
drag, startPoint x: 349, startPoint y: 58, endPoint x: 189, endPoint y: 55, distance: 160.2
click at [189, 55] on div "Update Fields Edit Fields Update Data Series Charts Links Link Map Notification…" at bounding box center [528, 232] width 865 height 411
drag, startPoint x: 301, startPoint y: 59, endPoint x: 564, endPoint y: 67, distance: 263.0
click at [564, 67] on div "ClearPoint Can Do More! How ClearPoint Can Help Close Enterprise plans can auto…" at bounding box center [615, 232] width 692 height 411
type input "Age"
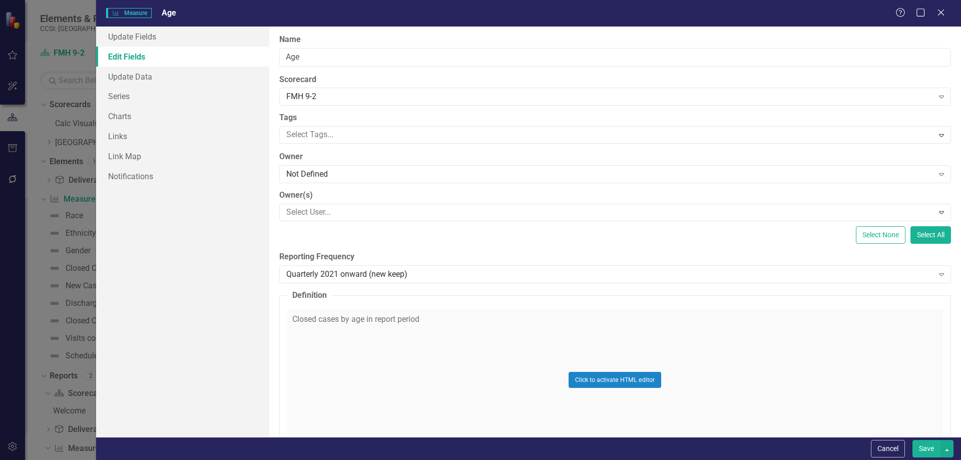
click at [389, 324] on div "Click to activate HTML editor" at bounding box center [615, 380] width 656 height 143
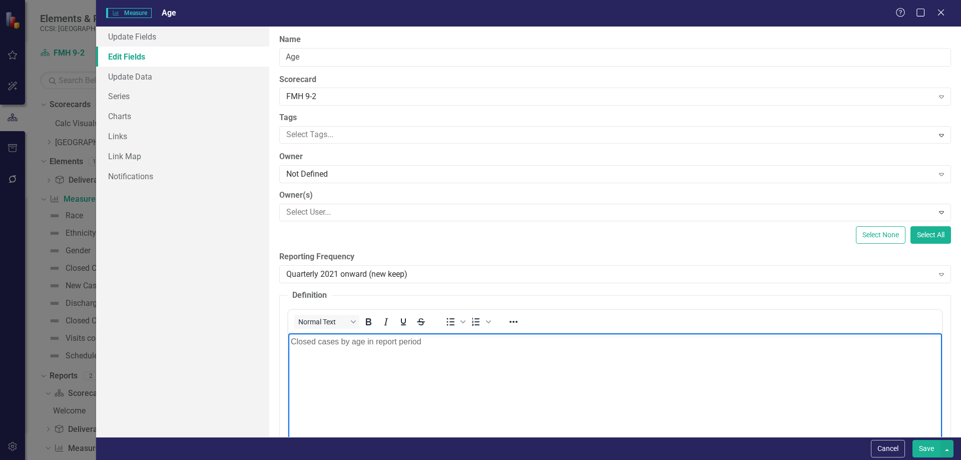
click at [443, 362] on body "Closed cases by age in report period" at bounding box center [615, 408] width 654 height 150
paste body "Rich Text Area. Press ALT-0 for help."
click at [818, 247] on div "ClearPoint Can Do More! How ClearPoint Can Help Close Enterprise plans can auto…" at bounding box center [615, 232] width 692 height 411
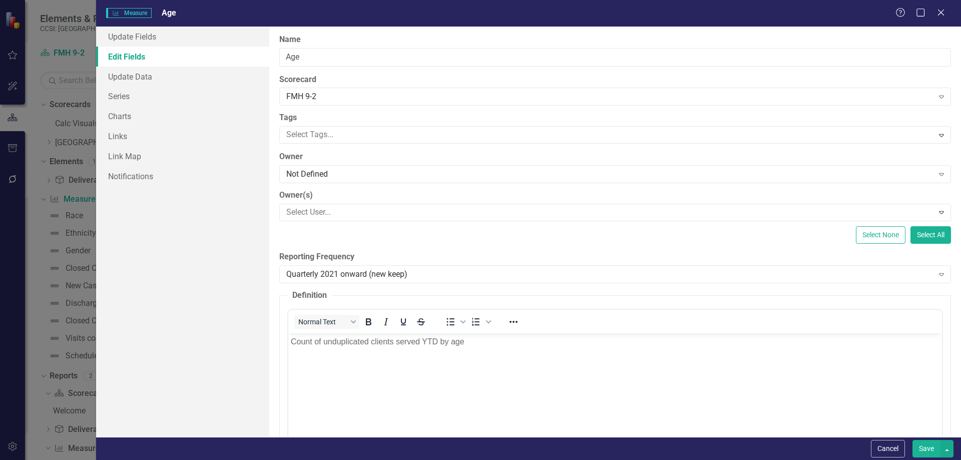
click at [926, 444] on button "Save" at bounding box center [927, 449] width 28 height 18
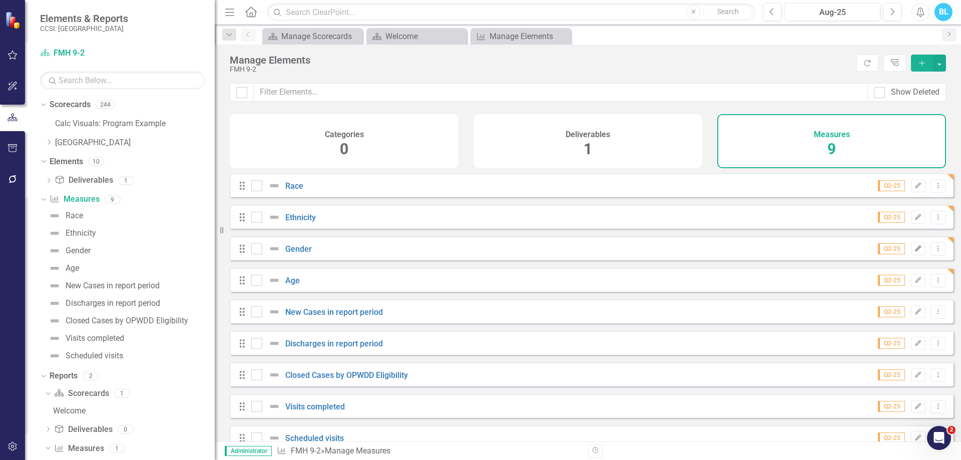
click at [911, 252] on button "Edit" at bounding box center [918, 248] width 15 height 13
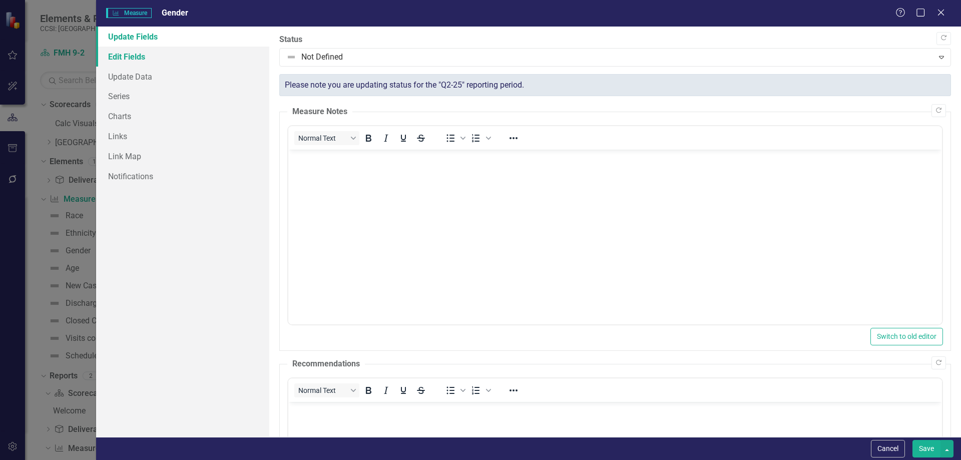
click at [204, 57] on link "Edit Fields" at bounding box center [182, 57] width 173 height 20
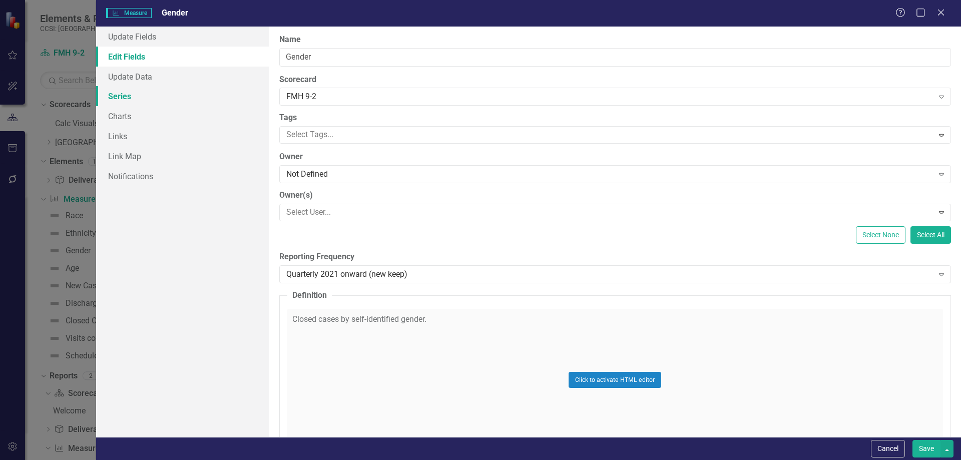
click at [176, 100] on link "Series" at bounding box center [182, 96] width 173 height 20
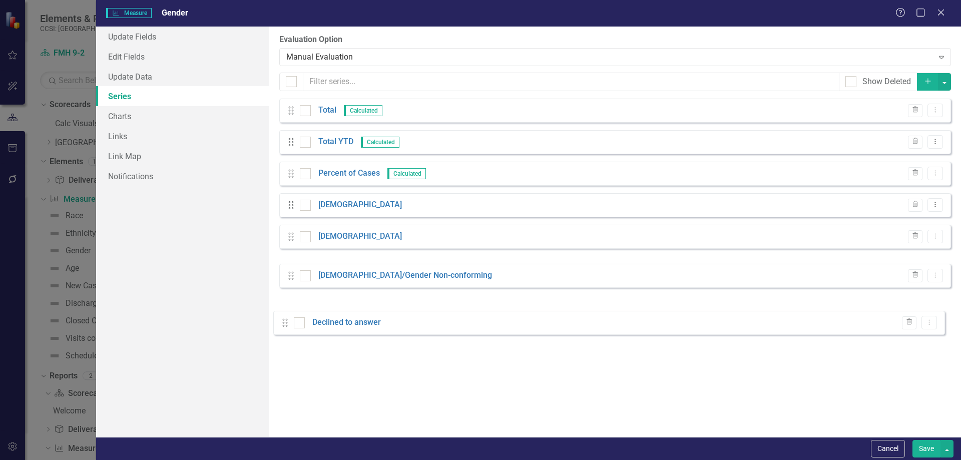
drag, startPoint x: 293, startPoint y: 273, endPoint x: 287, endPoint y: 328, distance: 55.4
click at [287, 328] on div "From this page, you can add, edit, delete, or duplicate the measure series for …" at bounding box center [615, 232] width 692 height 411
drag, startPoint x: 287, startPoint y: 267, endPoint x: 289, endPoint y: 307, distance: 40.1
click at [923, 442] on button "Save" at bounding box center [927, 449] width 28 height 18
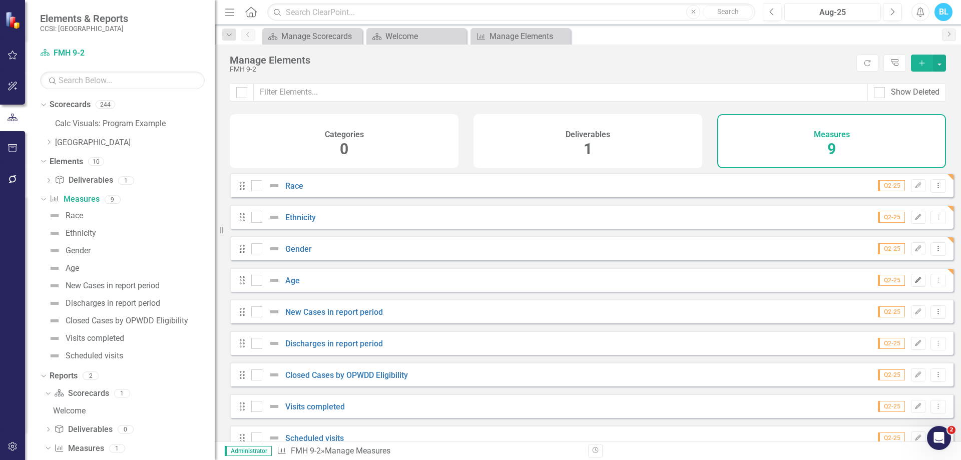
click at [912, 283] on button "Edit" at bounding box center [918, 280] width 15 height 13
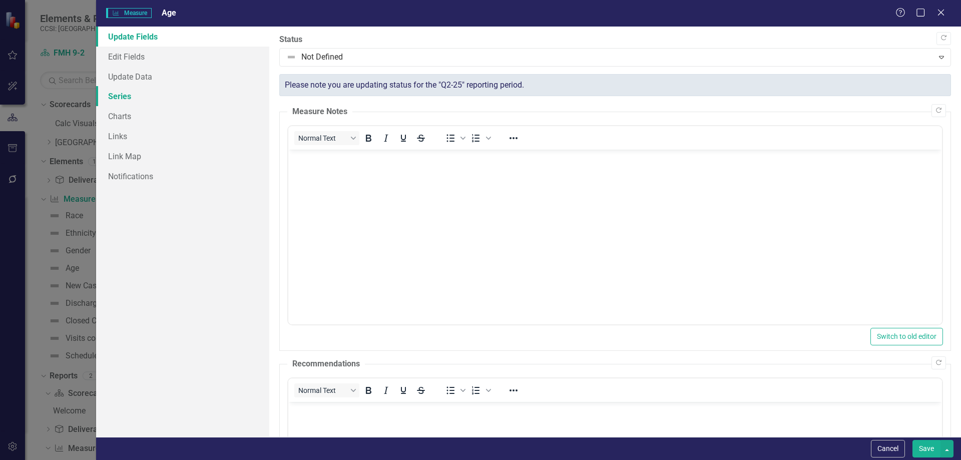
click at [189, 96] on link "Series" at bounding box center [182, 96] width 173 height 20
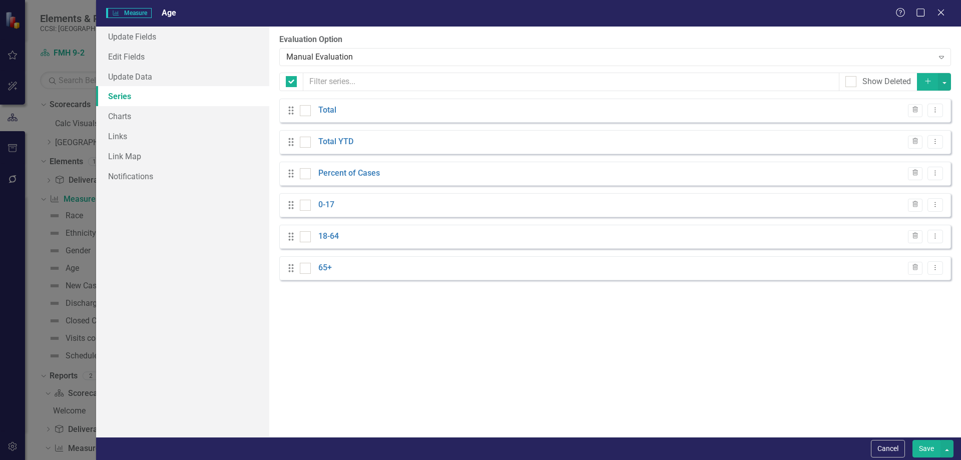
checkbox input "false"
click at [931, 201] on icon "Dropdown Menu" at bounding box center [935, 204] width 9 height 7
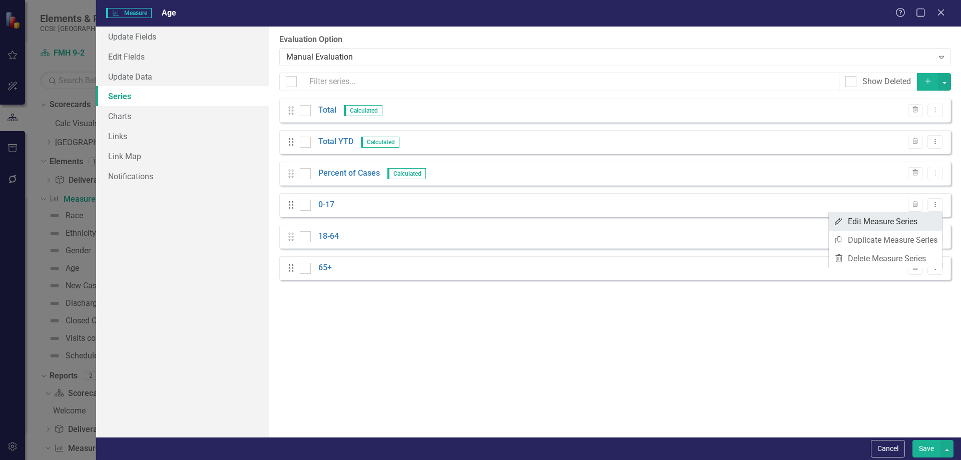
click at [888, 225] on link "Edit Edit Measure Series" at bounding box center [886, 221] width 114 height 19
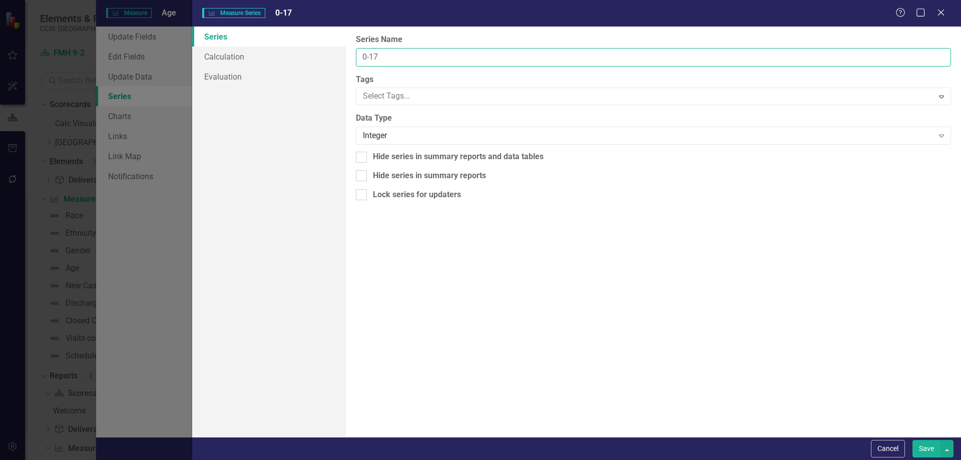
click at [603, 61] on input "0-17" at bounding box center [653, 57] width 595 height 19
type input "0"
type input "18-25"
click at [924, 445] on button "Save" at bounding box center [927, 449] width 28 height 18
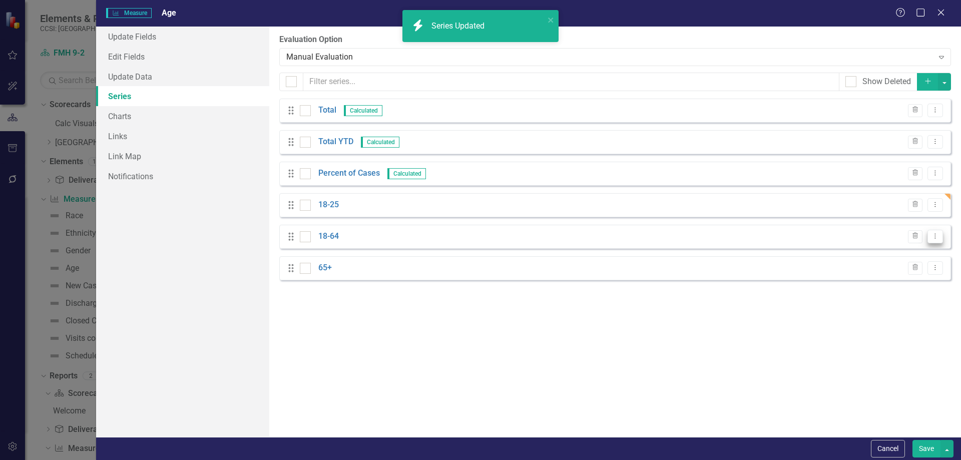
click at [941, 235] on button "Dropdown Menu" at bounding box center [936, 237] width 16 height 14
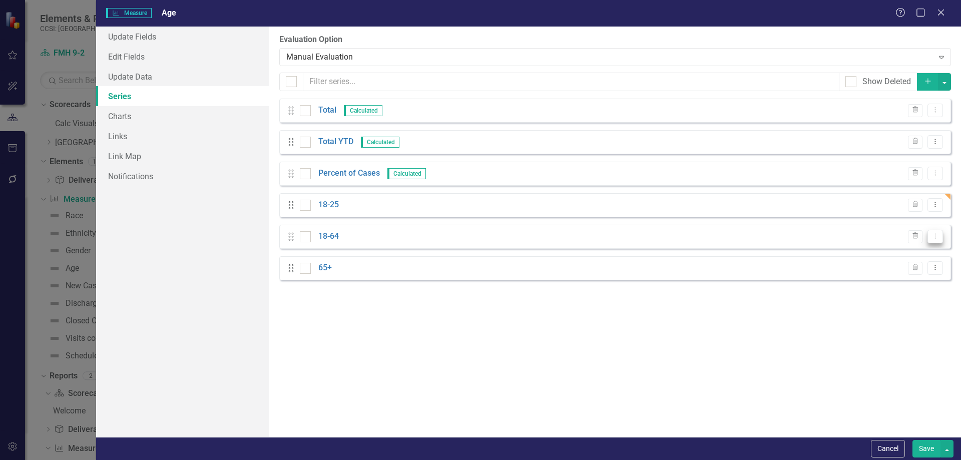
click at [939, 237] on icon "Dropdown Menu" at bounding box center [935, 236] width 9 height 7
click at [915, 251] on link "Edit Edit Measure Series" at bounding box center [886, 253] width 114 height 19
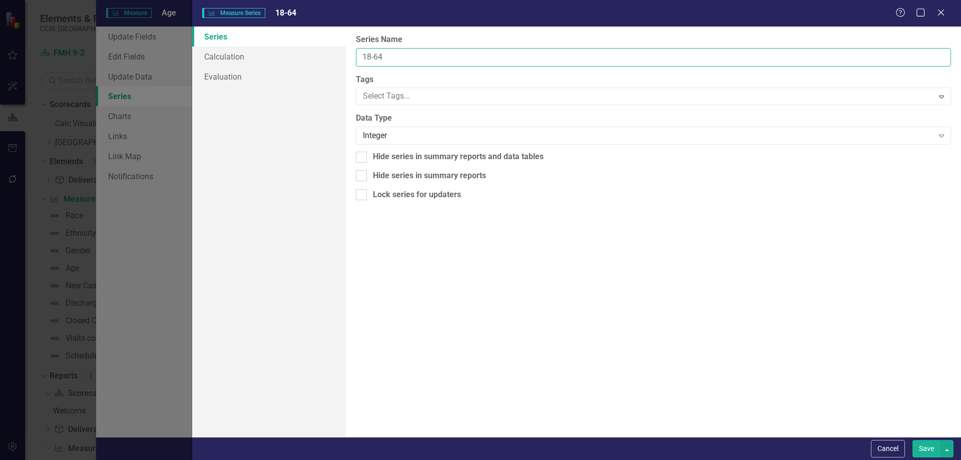
click at [402, 62] on input "18-64" at bounding box center [653, 57] width 595 height 19
type input "1"
type input "26-59"
click at [931, 448] on button "Save" at bounding box center [927, 449] width 28 height 18
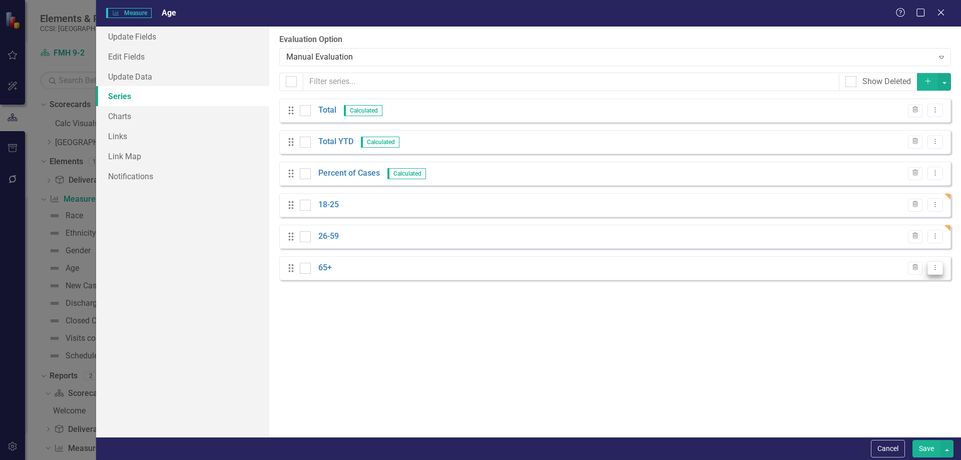
click at [938, 270] on icon "Dropdown Menu" at bounding box center [935, 267] width 9 height 7
click at [902, 290] on link "Edit Edit Measure Series" at bounding box center [886, 284] width 114 height 19
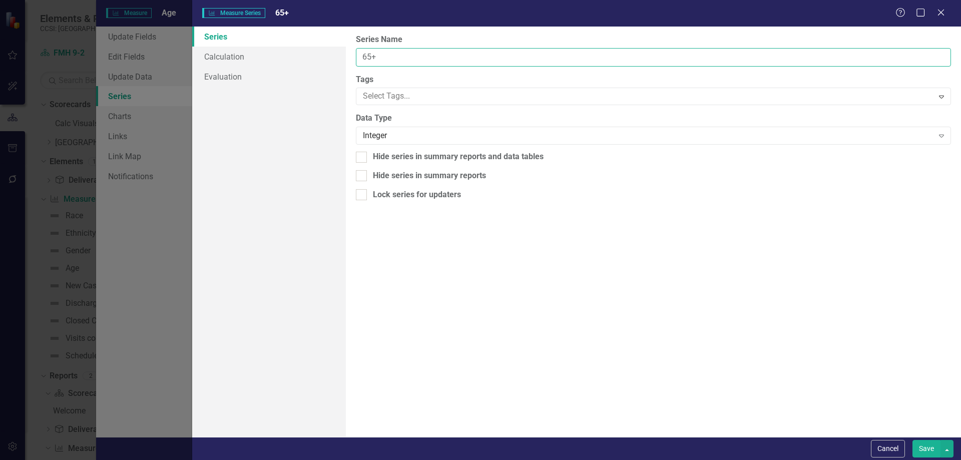
click at [405, 57] on input "65+" at bounding box center [653, 57] width 595 height 19
type input "60 and over"
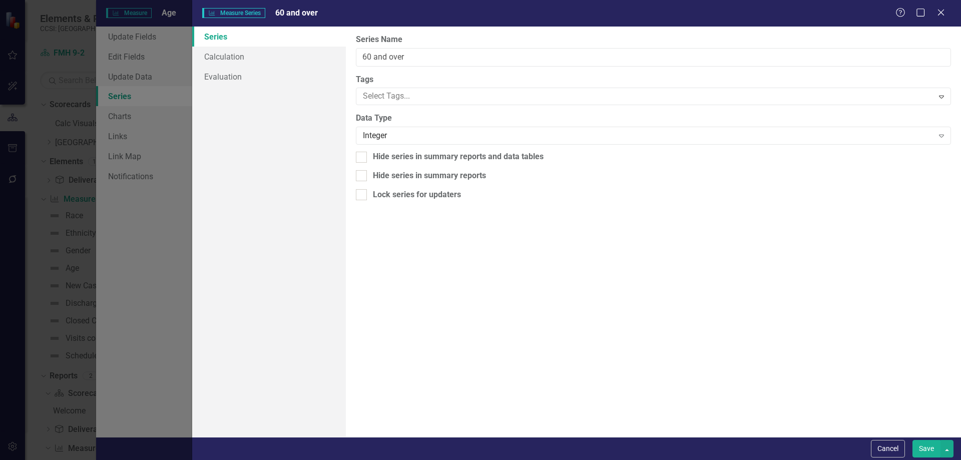
click at [938, 445] on button "Save" at bounding box center [927, 449] width 28 height 18
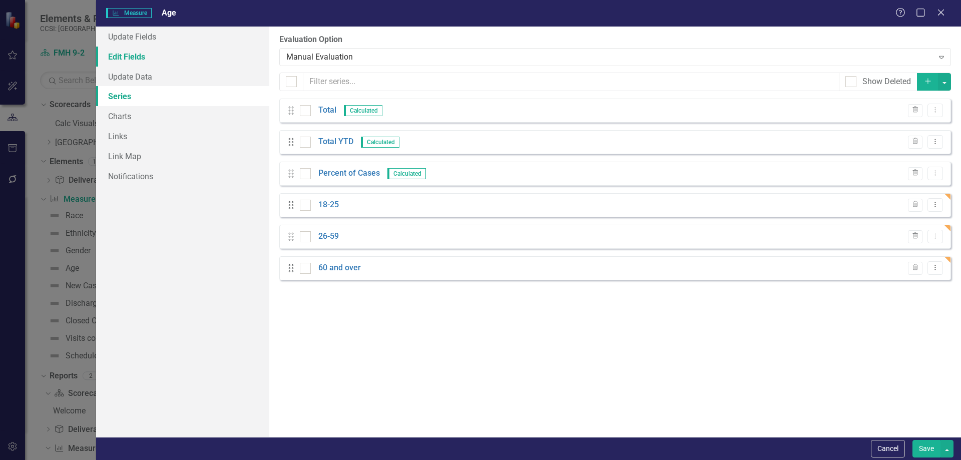
click at [199, 63] on link "Edit Fields" at bounding box center [182, 57] width 173 height 20
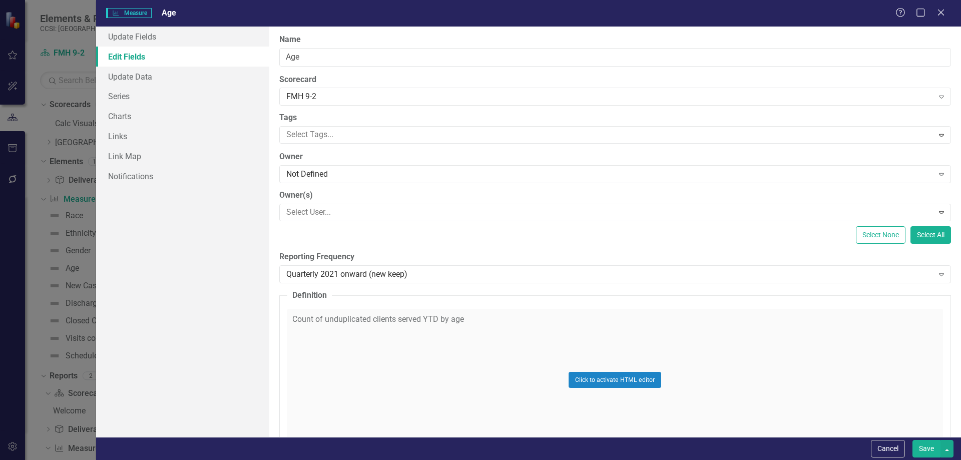
click at [925, 444] on button "Save" at bounding box center [927, 449] width 28 height 18
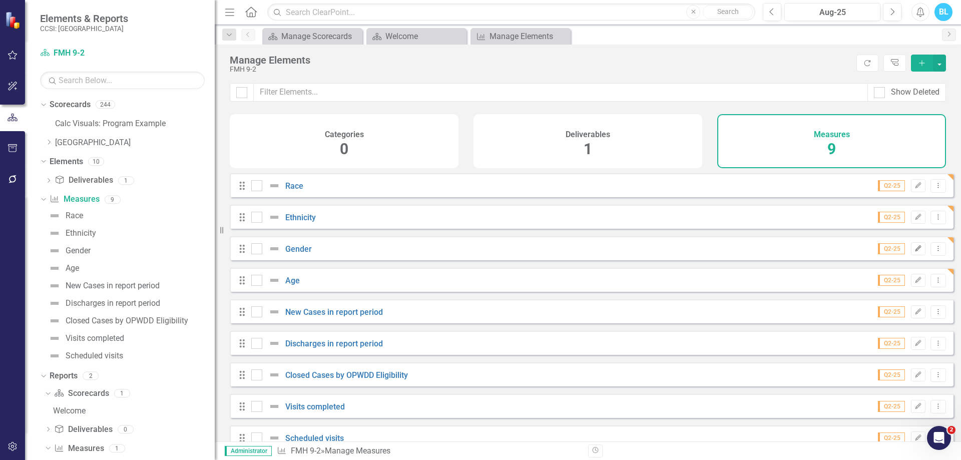
click at [915, 252] on icon "Edit" at bounding box center [919, 249] width 8 height 6
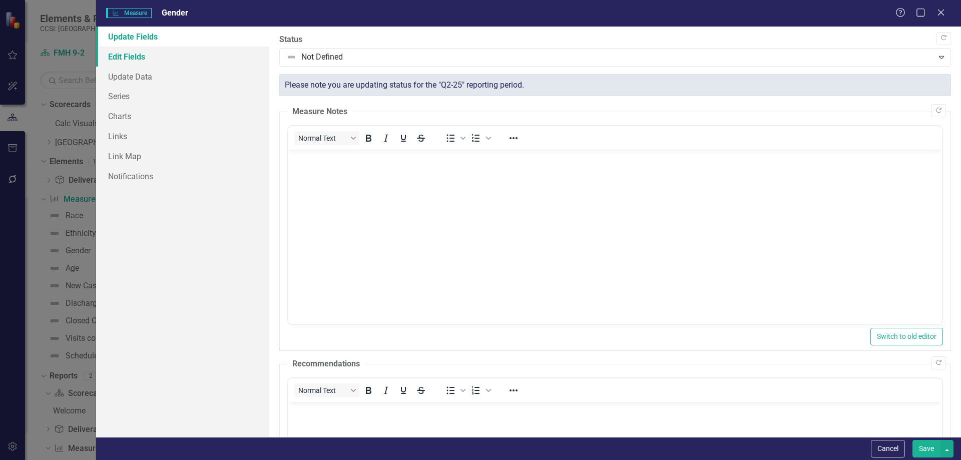
click at [182, 55] on link "Edit Fields" at bounding box center [182, 57] width 173 height 20
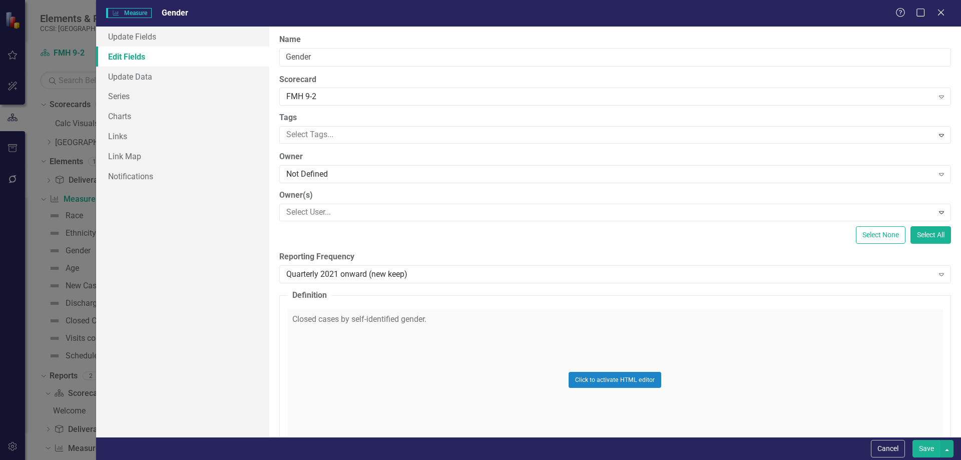
click at [485, 338] on div "Click to activate HTML editor" at bounding box center [615, 380] width 656 height 143
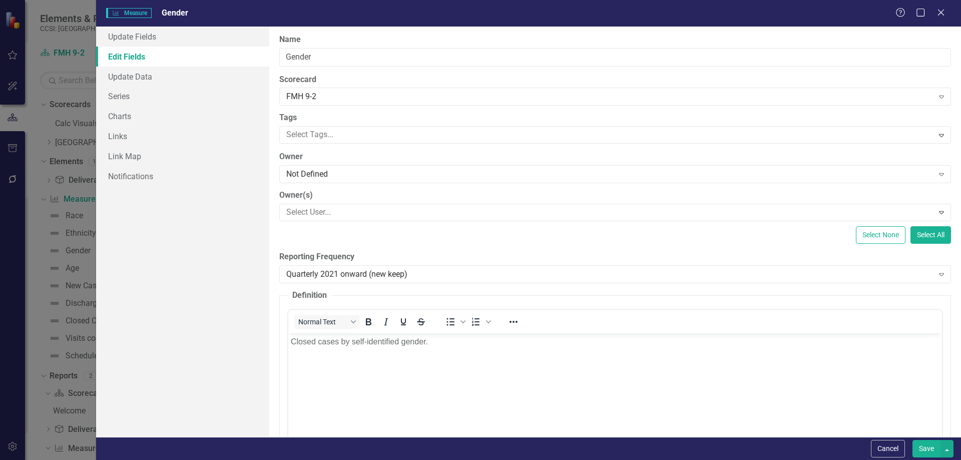
click at [484, 338] on p "Closed cases by self-identified gender." at bounding box center [614, 341] width 649 height 12
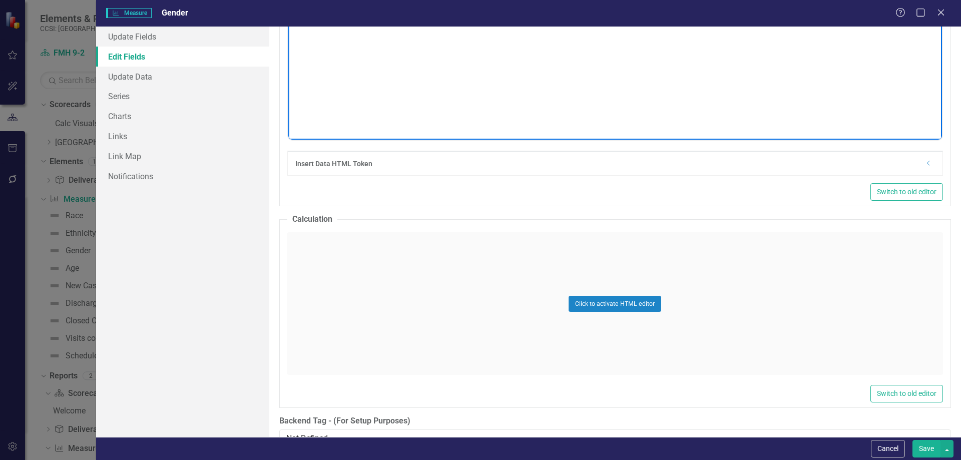
scroll to position [378, 0]
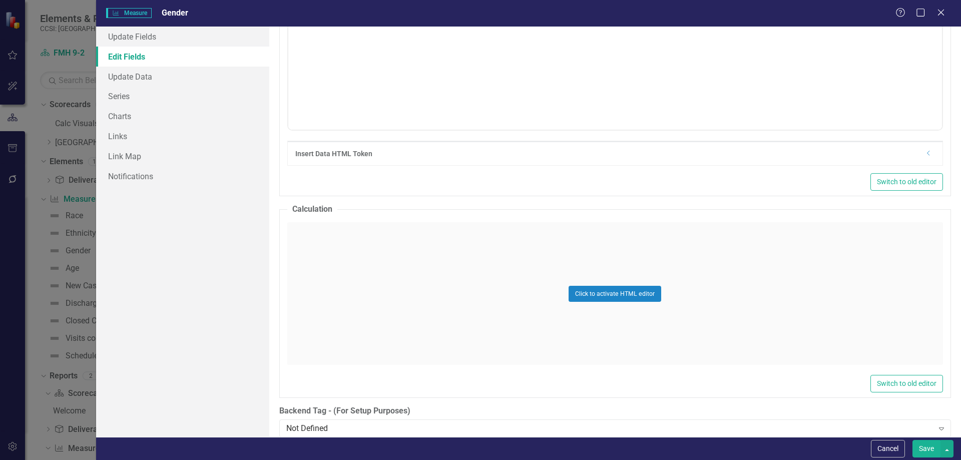
click at [826, 182] on div "Switch to old editor" at bounding box center [615, 182] width 656 height 18
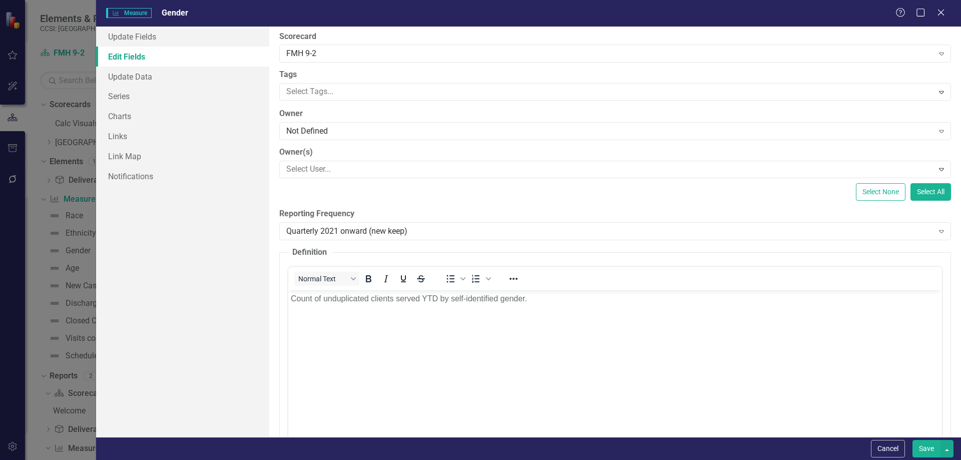
scroll to position [0, 0]
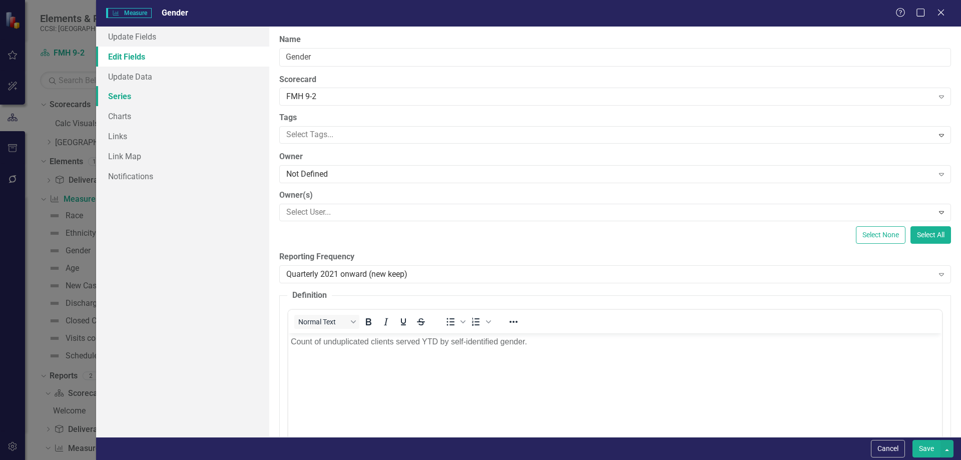
click at [225, 97] on link "Series" at bounding box center [182, 96] width 173 height 20
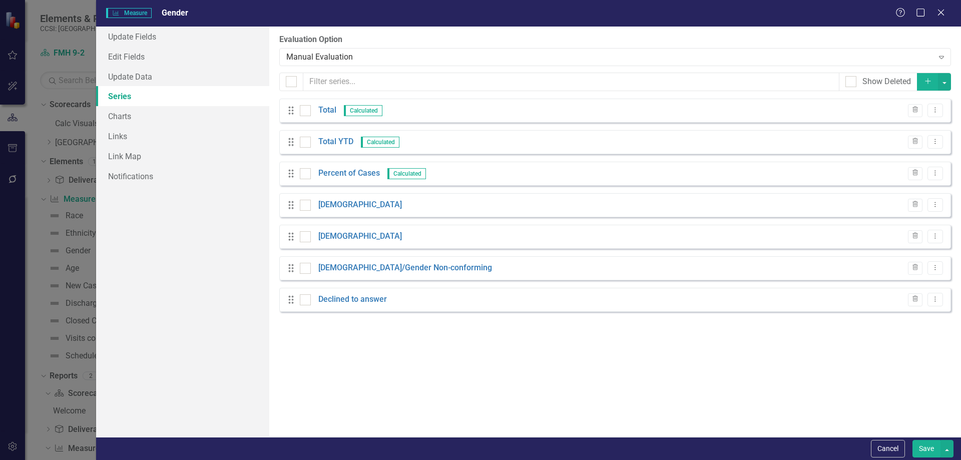
click at [925, 452] on button "Save" at bounding box center [927, 449] width 28 height 18
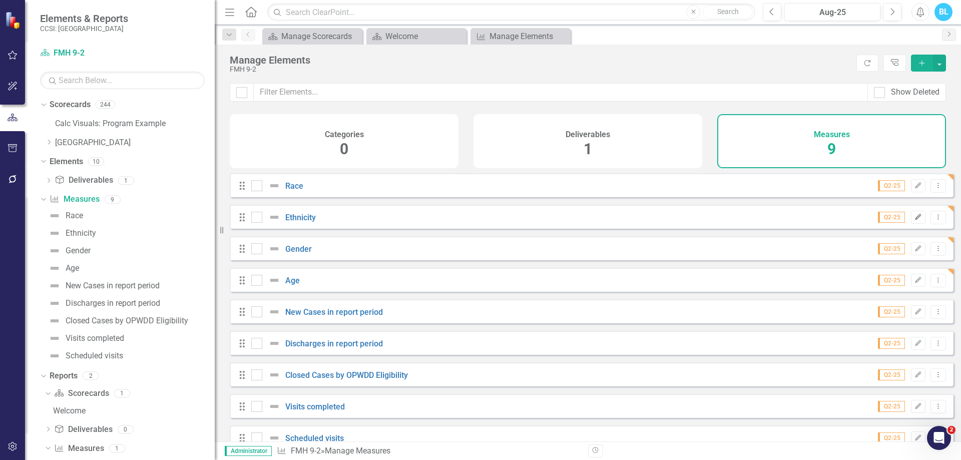
click at [915, 220] on icon "Edit" at bounding box center [919, 217] width 8 height 6
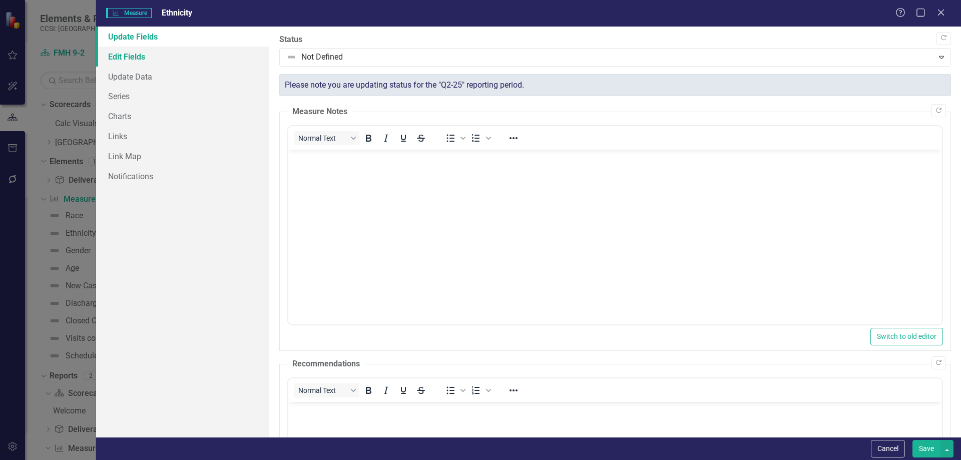
click at [216, 61] on link "Edit Fields" at bounding box center [182, 57] width 173 height 20
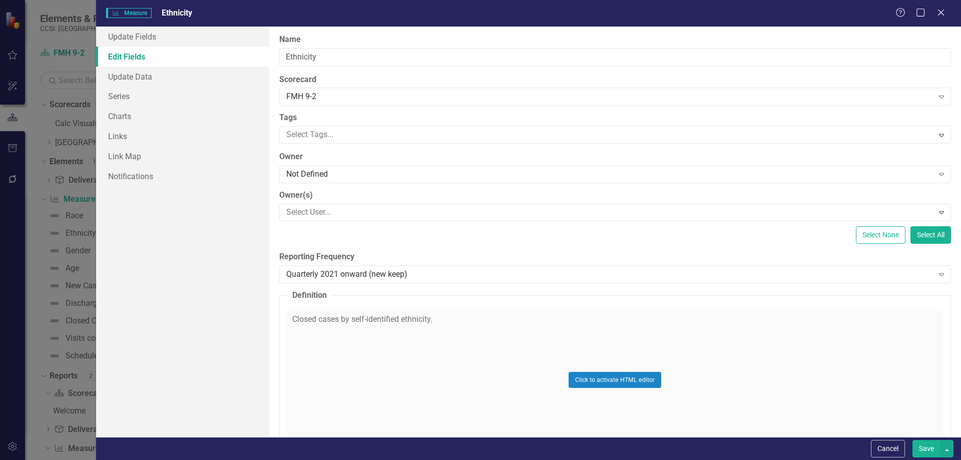
click at [451, 341] on div "Click to activate HTML editor" at bounding box center [615, 380] width 656 height 143
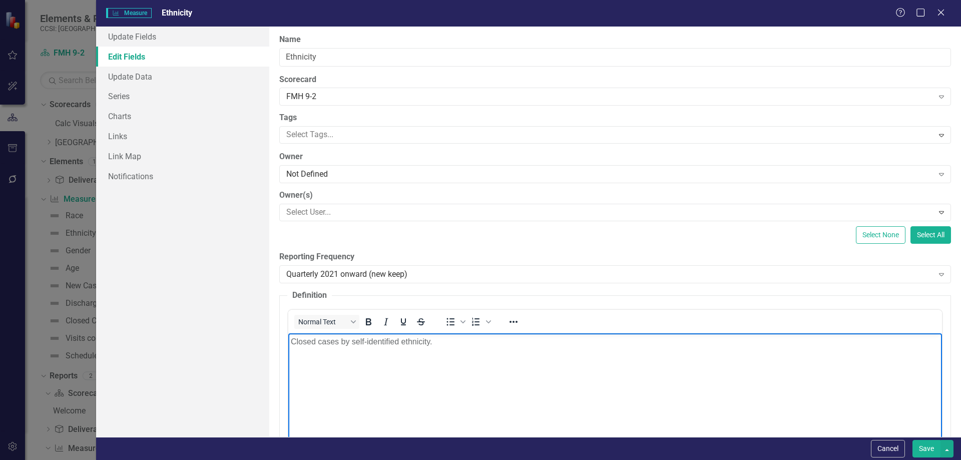
click at [451, 340] on p "Closed cases by self-identified ethnicity." at bounding box center [614, 341] width 649 height 12
paste body "Rich Text Area. Press ALT-0 for help."
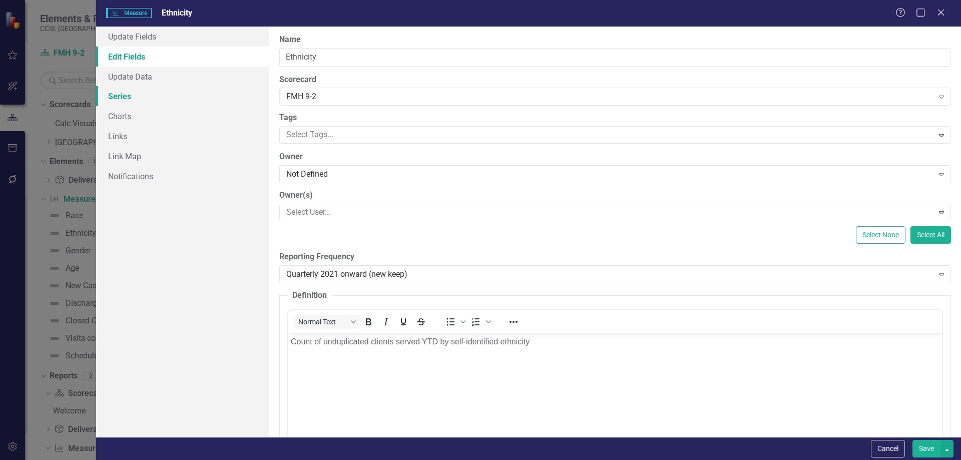
click at [187, 96] on link "Series" at bounding box center [182, 96] width 173 height 20
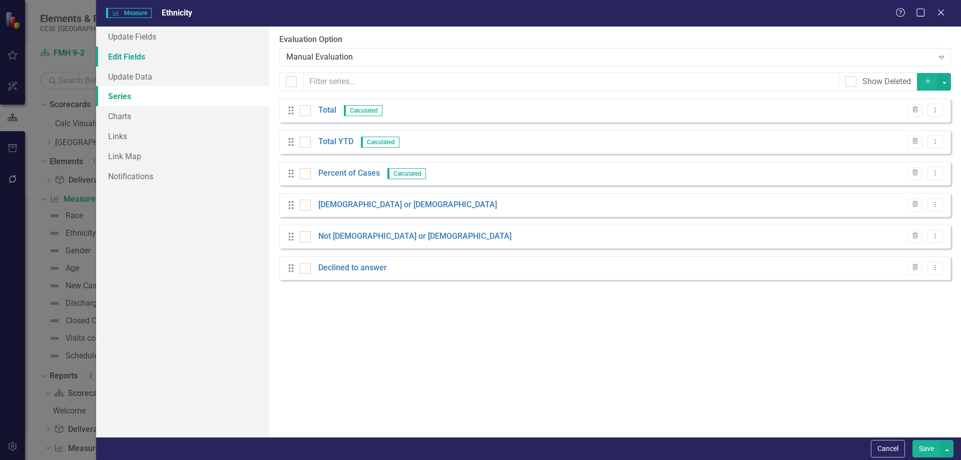
click at [188, 60] on link "Edit Fields" at bounding box center [182, 57] width 173 height 20
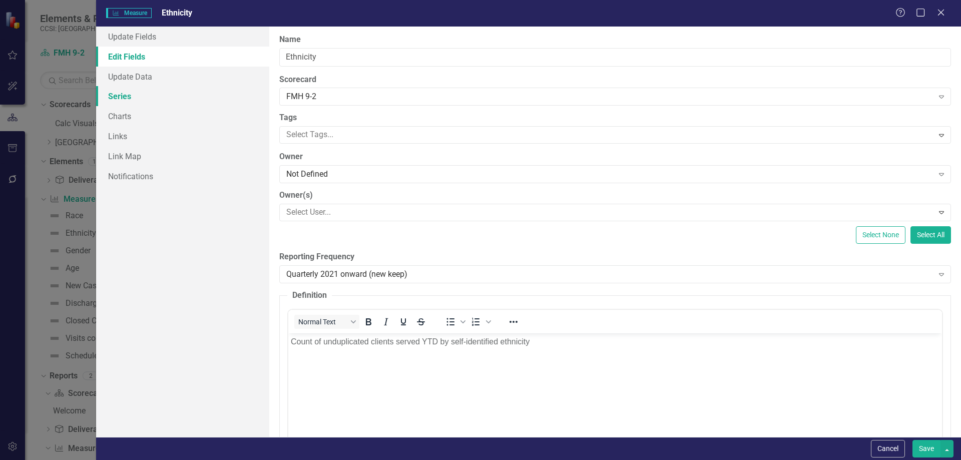
click at [177, 98] on link "Series" at bounding box center [182, 96] width 173 height 20
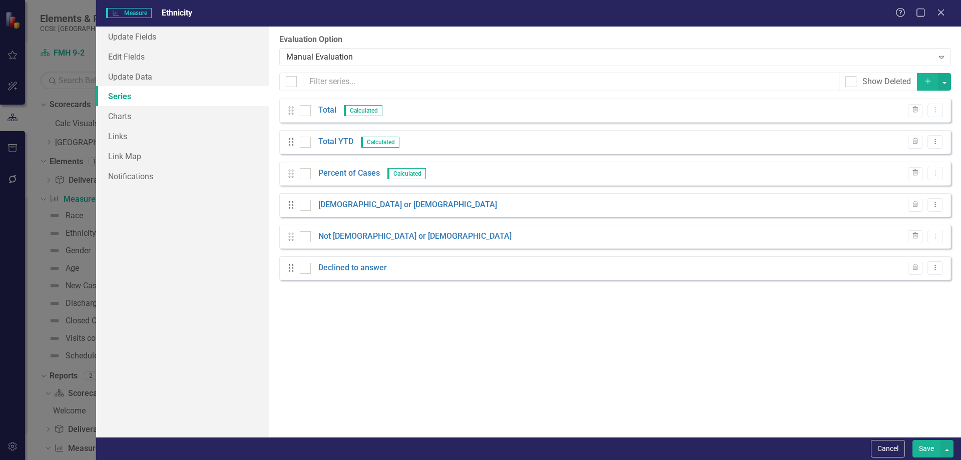
click at [924, 456] on button "Save" at bounding box center [927, 449] width 28 height 18
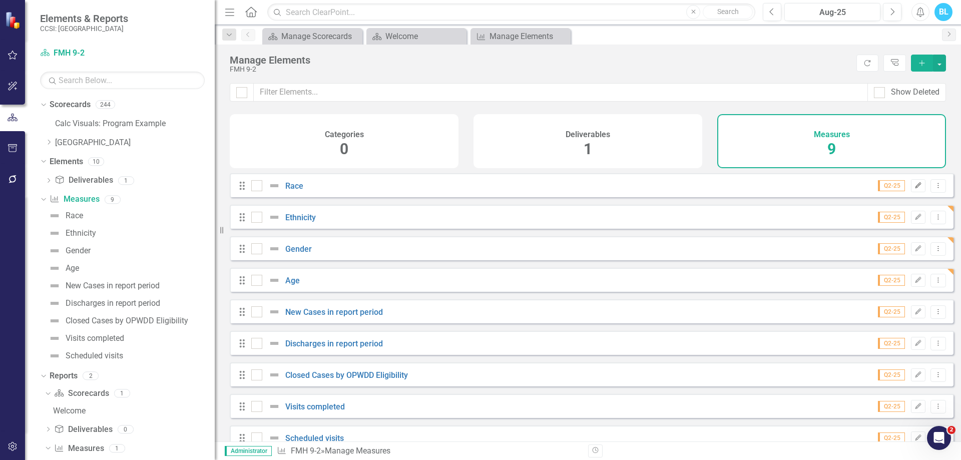
click at [915, 189] on icon "Edit" at bounding box center [919, 186] width 8 height 6
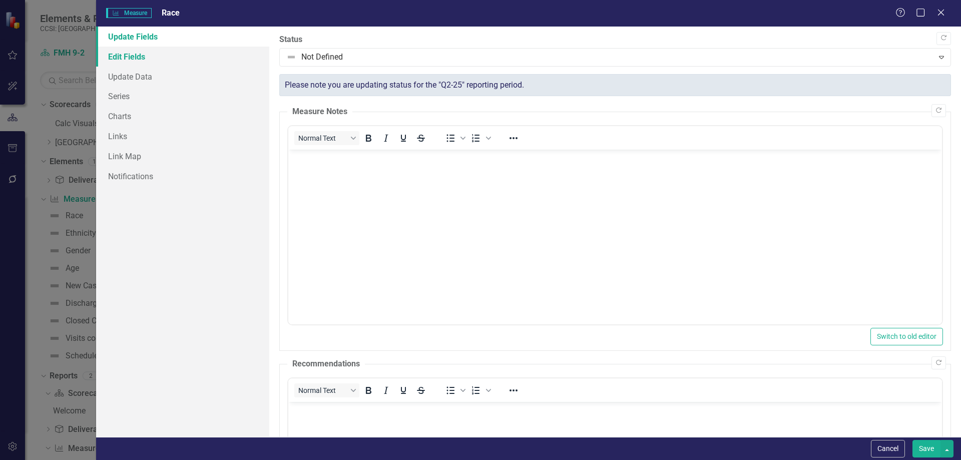
click at [170, 60] on link "Edit Fields" at bounding box center [182, 57] width 173 height 20
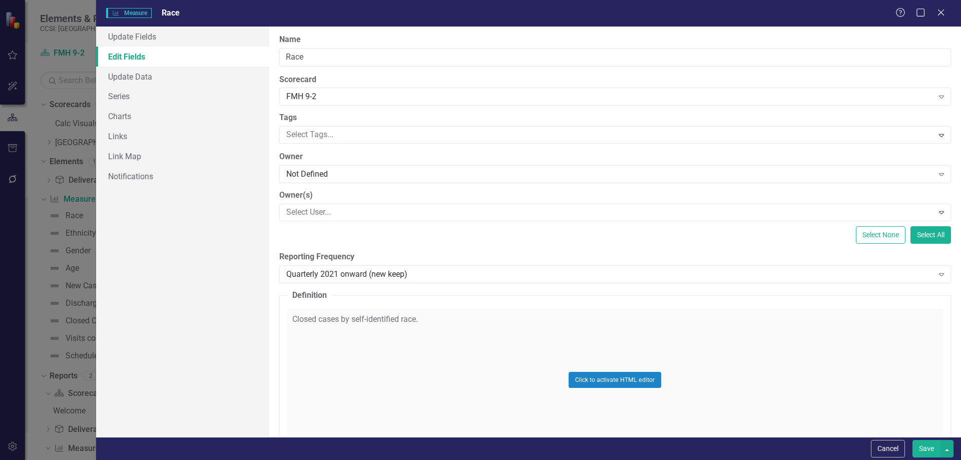
click at [453, 331] on div "Click to activate HTML editor" at bounding box center [615, 380] width 656 height 143
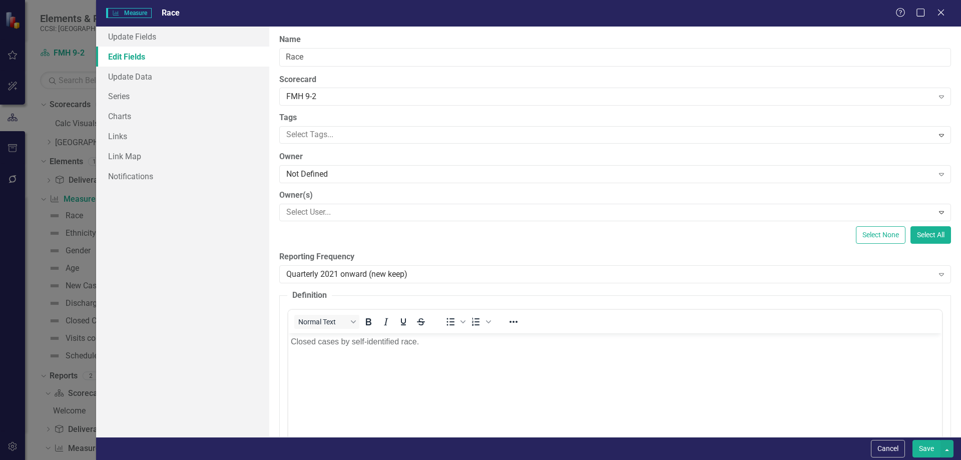
click at [453, 331] on div "Normal Text To open the popup, press Shift+Enter To open the popup, press Shift…" at bounding box center [615, 322] width 654 height 24
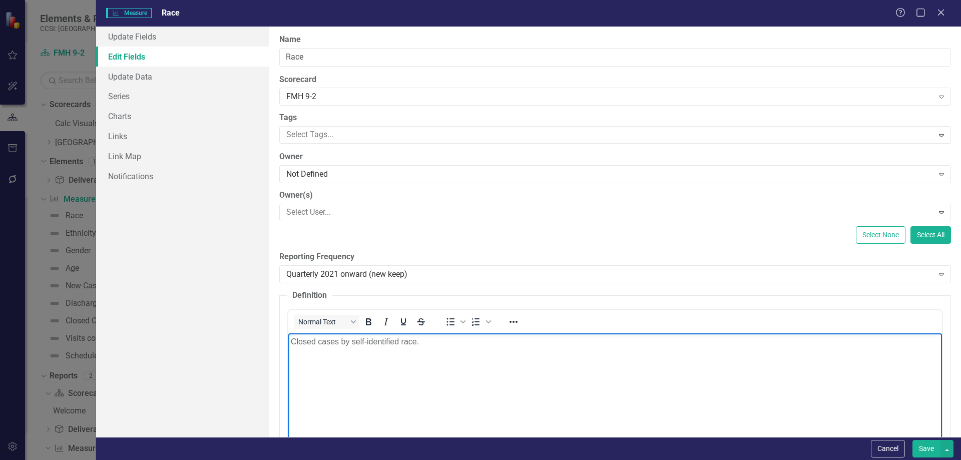
click at [455, 341] on p "Closed cases by self-identified race." at bounding box center [614, 341] width 649 height 12
paste body "Rich Text Area. Press ALT-0 for help."
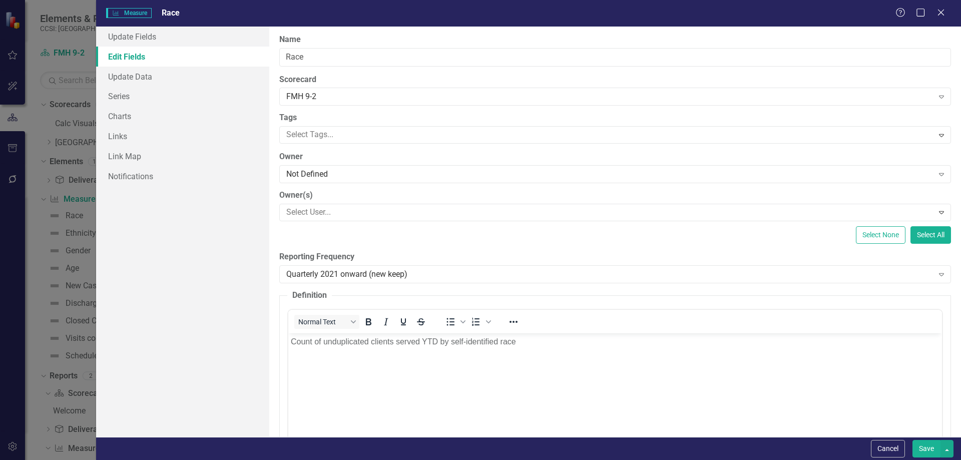
click at [210, 320] on div "Update Fields Edit Fields Update Data Series Charts Links Link Map Notifications" at bounding box center [182, 232] width 173 height 411
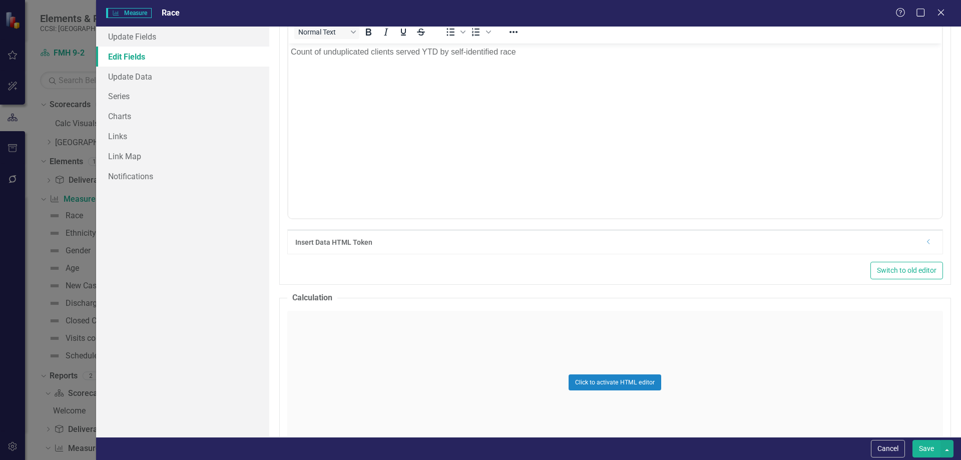
scroll to position [349, 0]
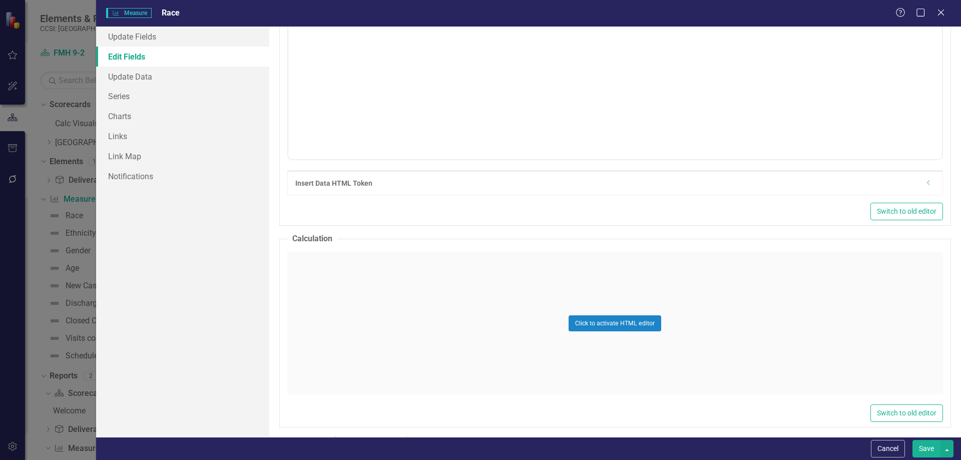
click at [927, 442] on button "Save" at bounding box center [927, 449] width 28 height 18
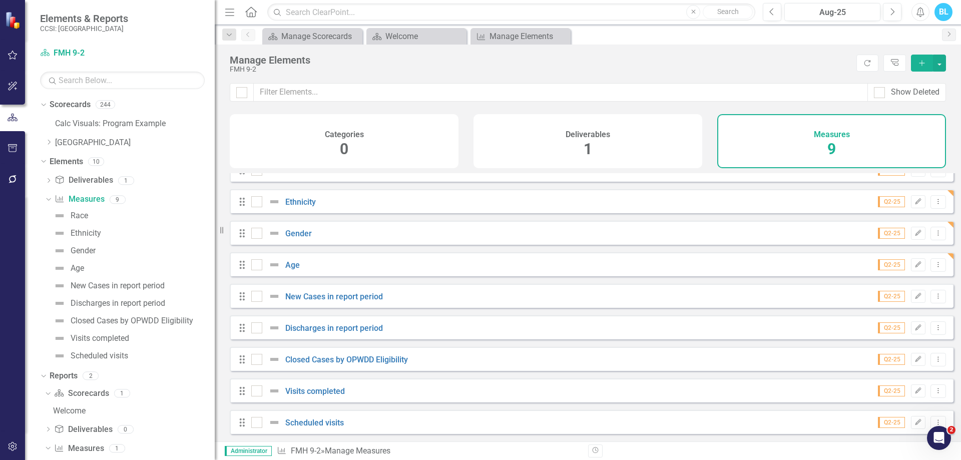
scroll to position [23, 0]
click at [589, 59] on div "Manage Elements" at bounding box center [541, 60] width 622 height 11
click at [541, 38] on div "Manage Elements" at bounding box center [523, 36] width 66 height 13
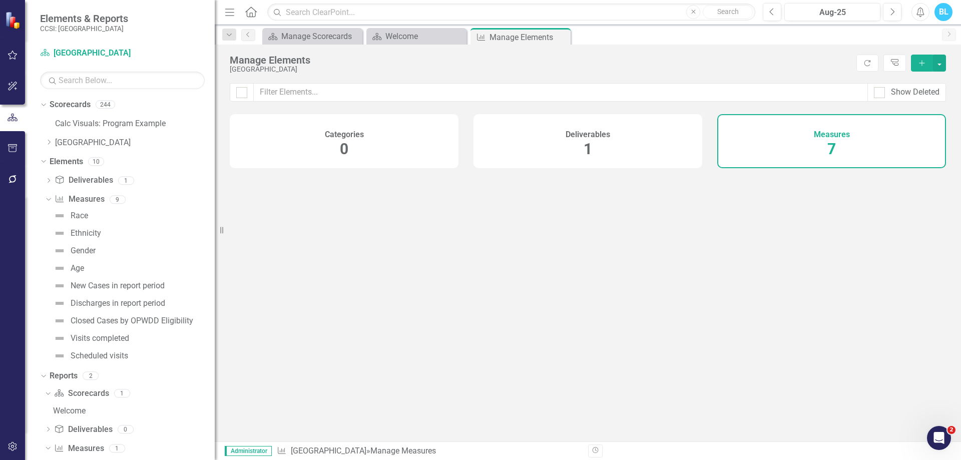
checkbox input "false"
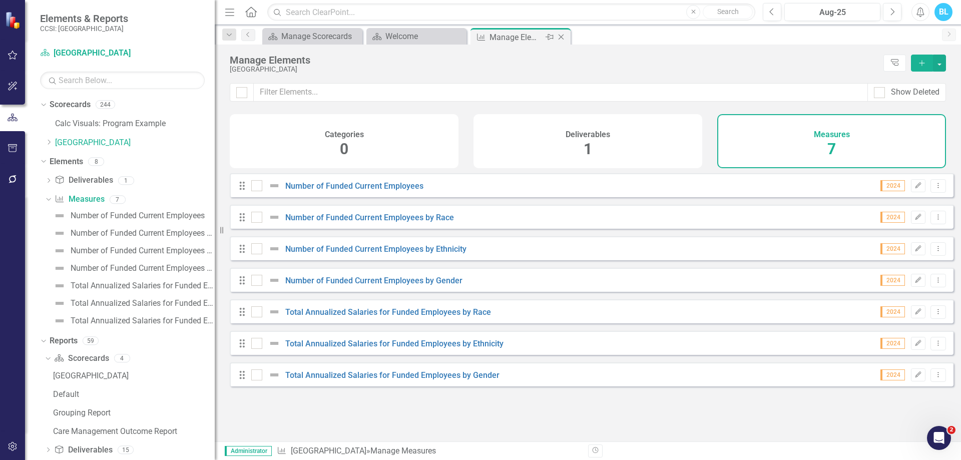
click at [561, 38] on icon "Close" at bounding box center [561, 37] width 10 height 8
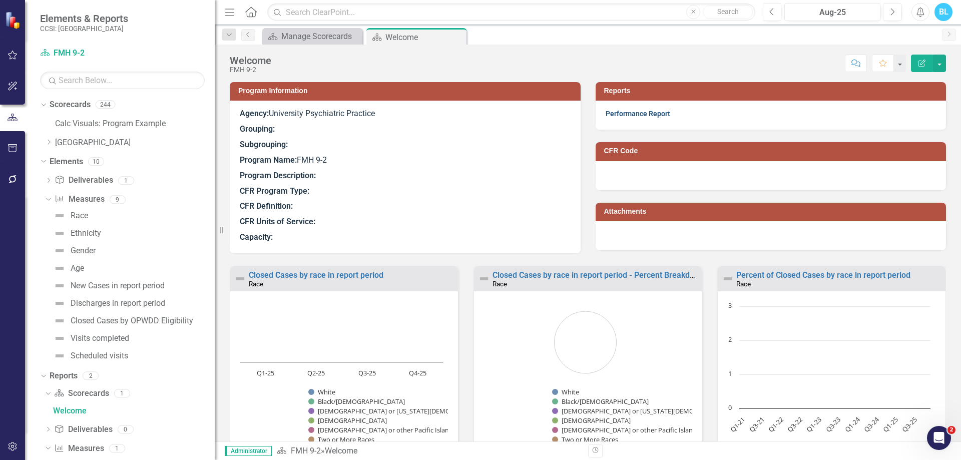
click at [617, 115] on link "Performance Report" at bounding box center [638, 114] width 65 height 8
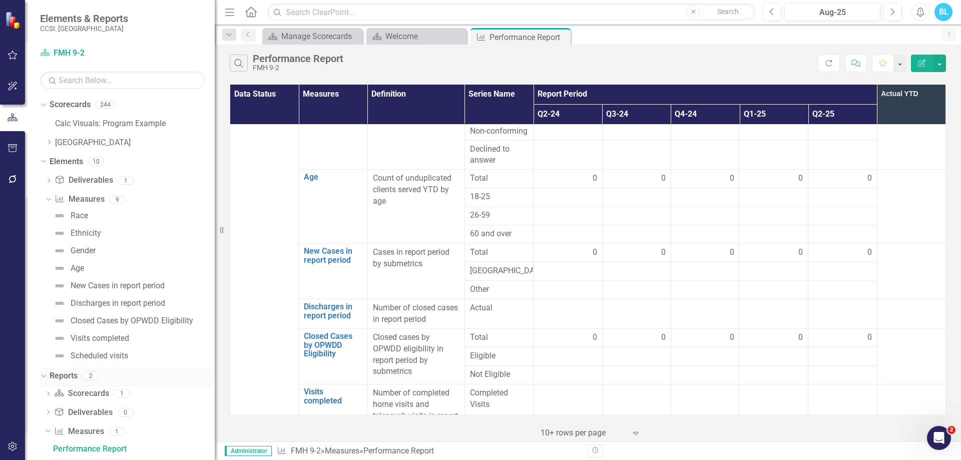
scroll to position [14, 0]
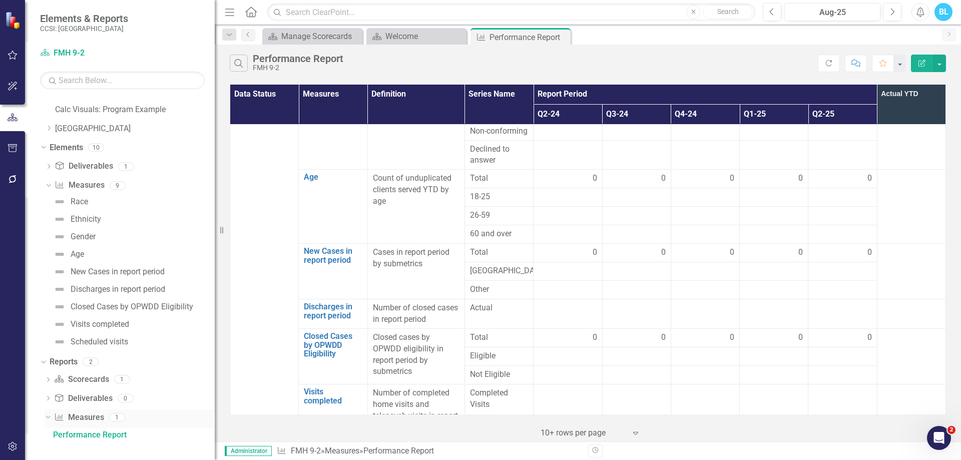
click at [77, 414] on link "Measure Measures" at bounding box center [79, 418] width 50 height 12
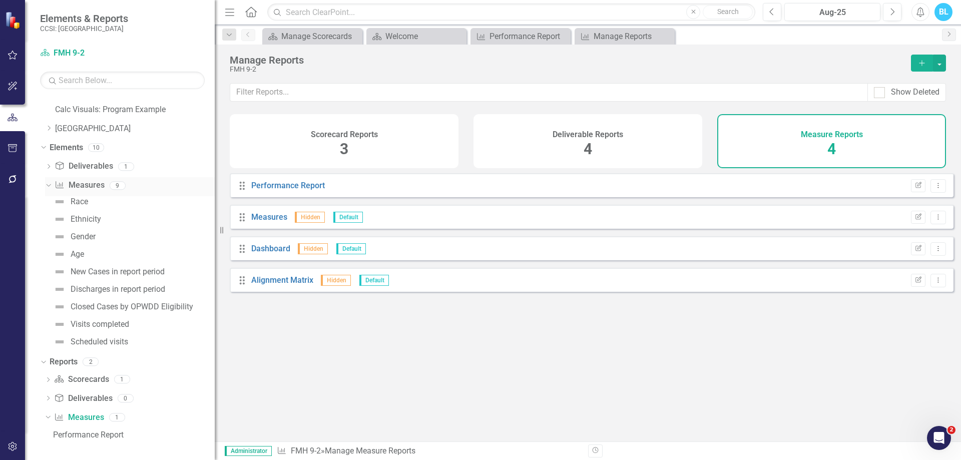
click at [93, 184] on link "Measure Measures" at bounding box center [80, 186] width 50 height 12
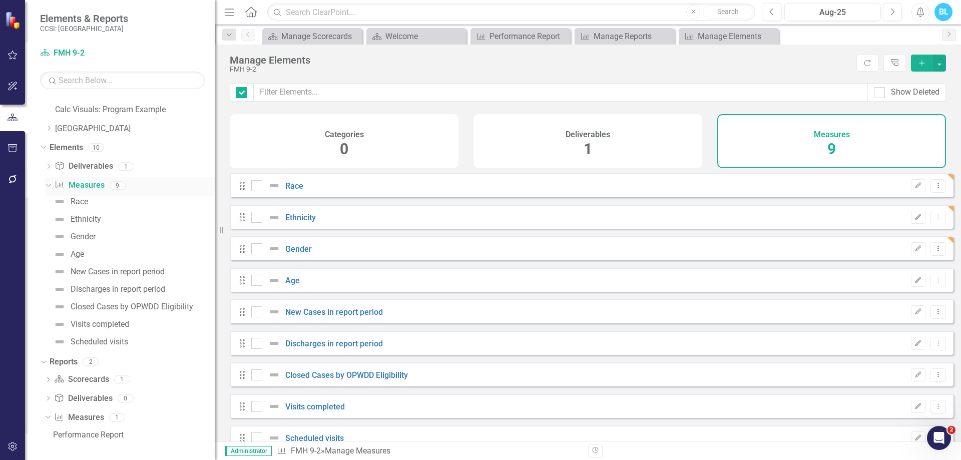
checkbox input "false"
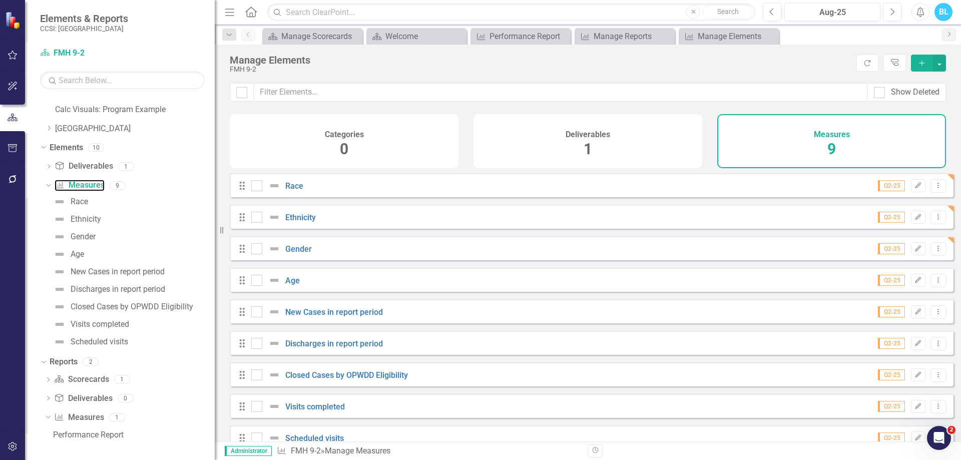
scroll to position [23, 0]
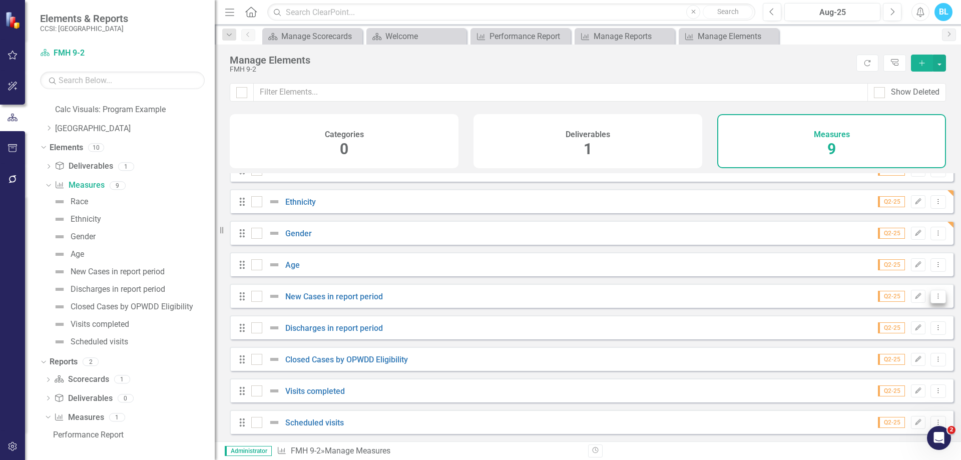
click at [935, 296] on icon "Dropdown Menu" at bounding box center [938, 296] width 9 height 7
click at [914, 367] on link "Trash Delete Measure" at bounding box center [893, 368] width 90 height 19
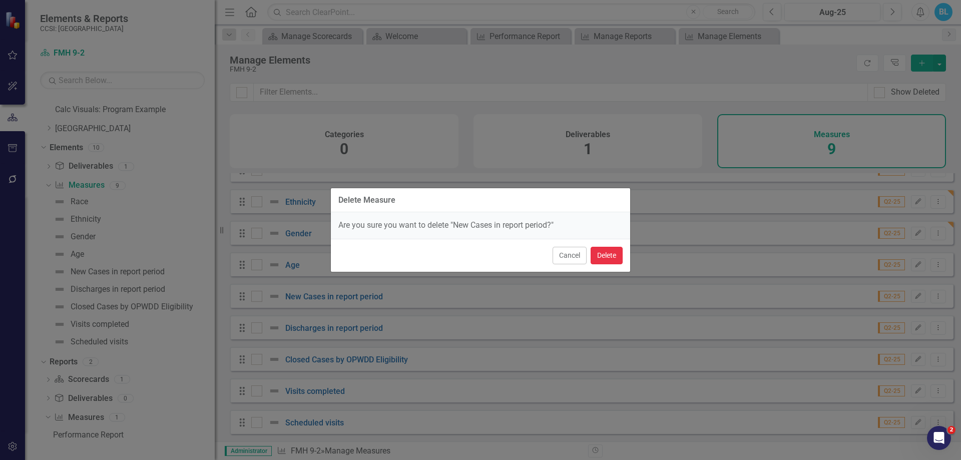
click at [602, 261] on button "Delete" at bounding box center [607, 256] width 32 height 18
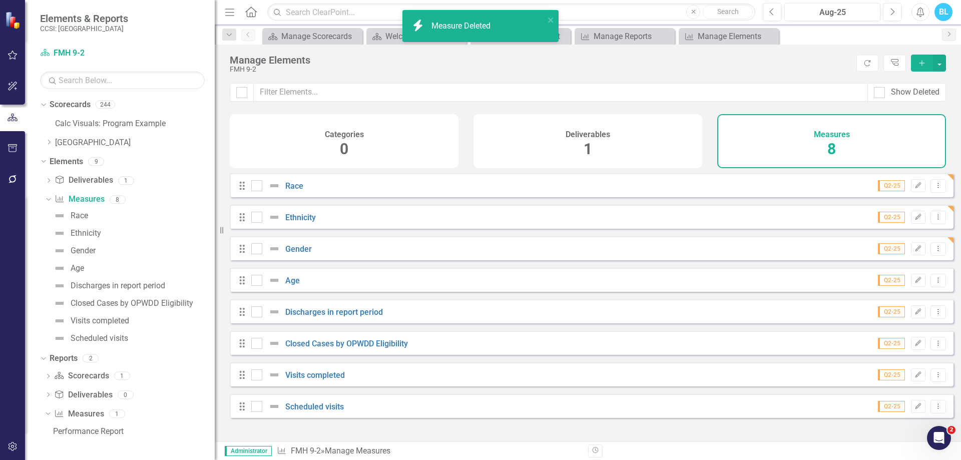
scroll to position [0, 0]
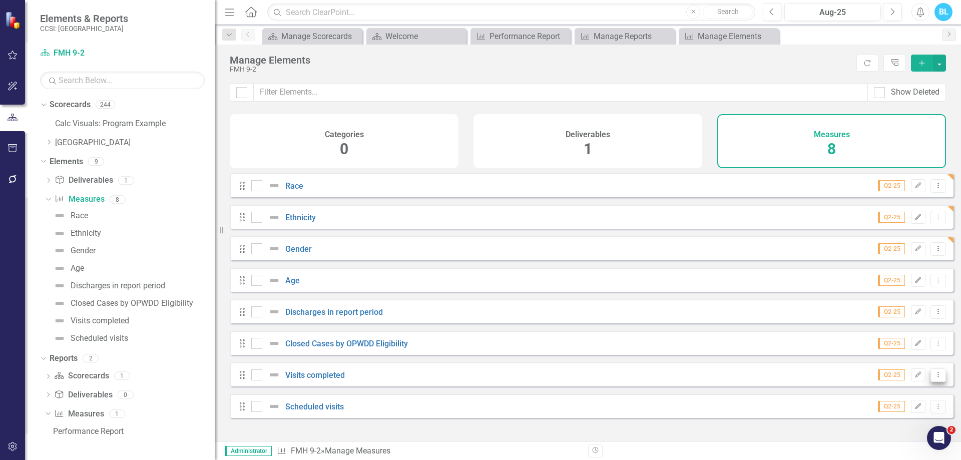
click at [934, 378] on icon "Dropdown Menu" at bounding box center [938, 374] width 9 height 7
click at [906, 360] on link "Trash Delete Measure" at bounding box center [893, 366] width 90 height 19
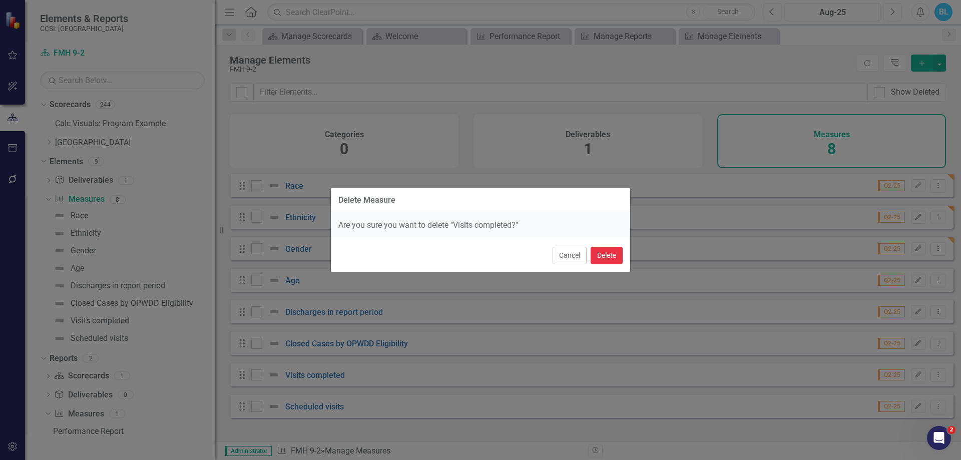
click at [602, 256] on button "Delete" at bounding box center [607, 256] width 32 height 18
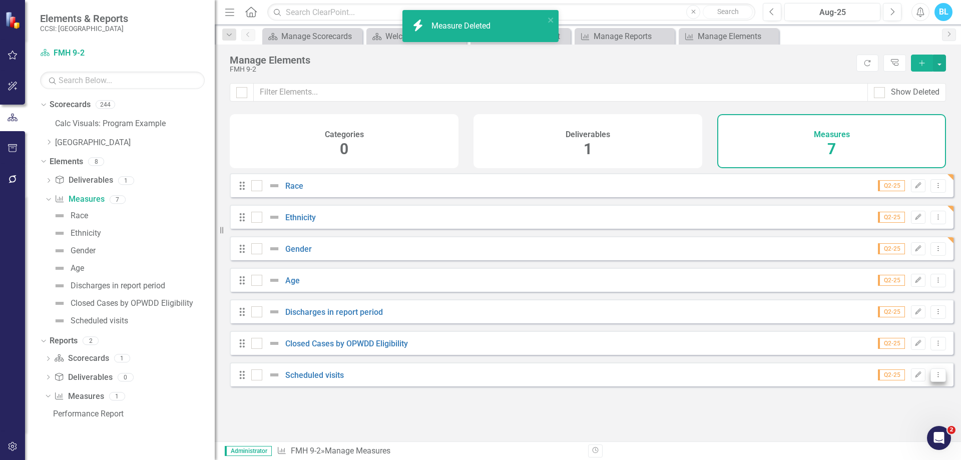
click at [931, 382] on button "Dropdown Menu" at bounding box center [939, 375] width 16 height 14
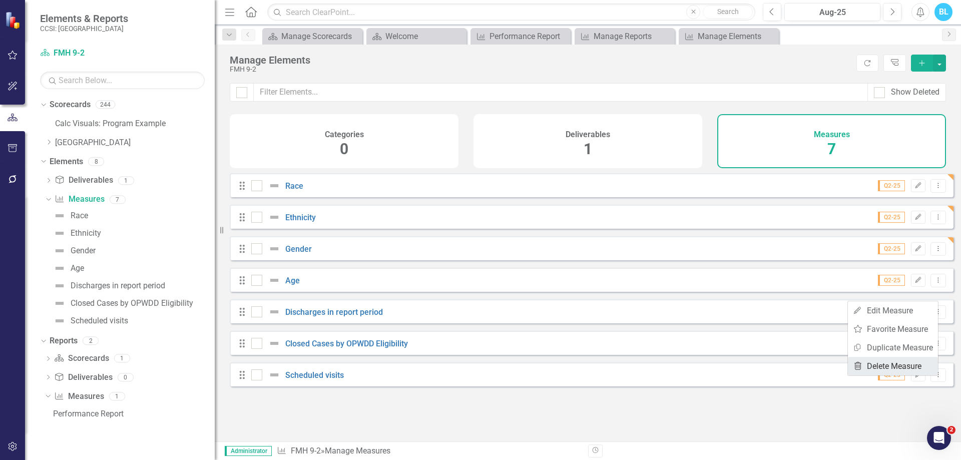
click at [885, 362] on link "Trash Delete Measure" at bounding box center [893, 366] width 90 height 19
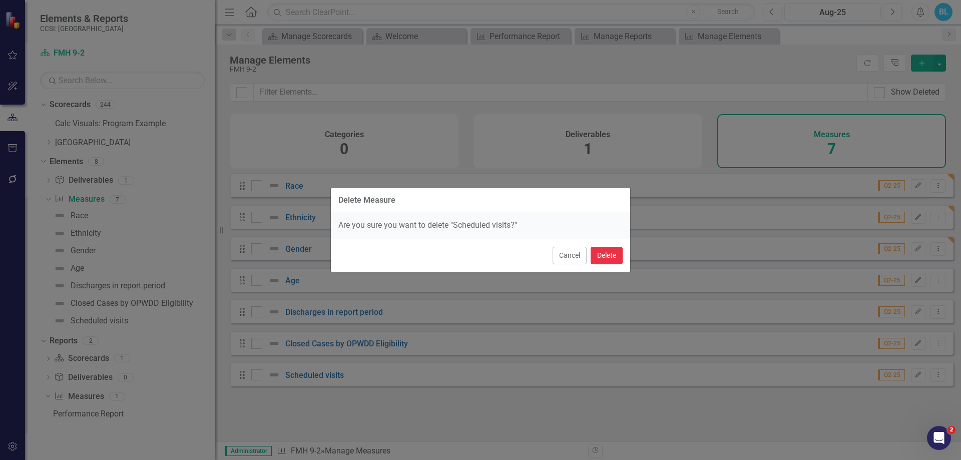
click at [610, 249] on button "Delete" at bounding box center [607, 256] width 32 height 18
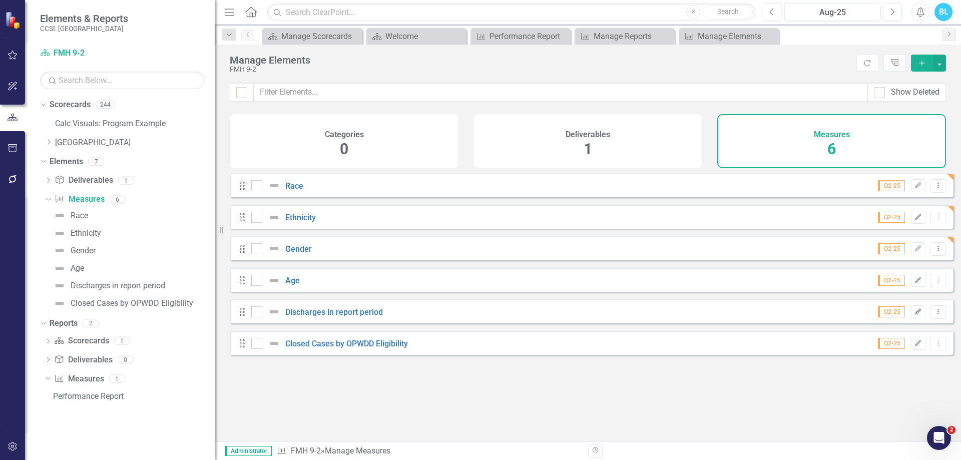
click at [915, 315] on icon "Edit" at bounding box center [919, 312] width 8 height 6
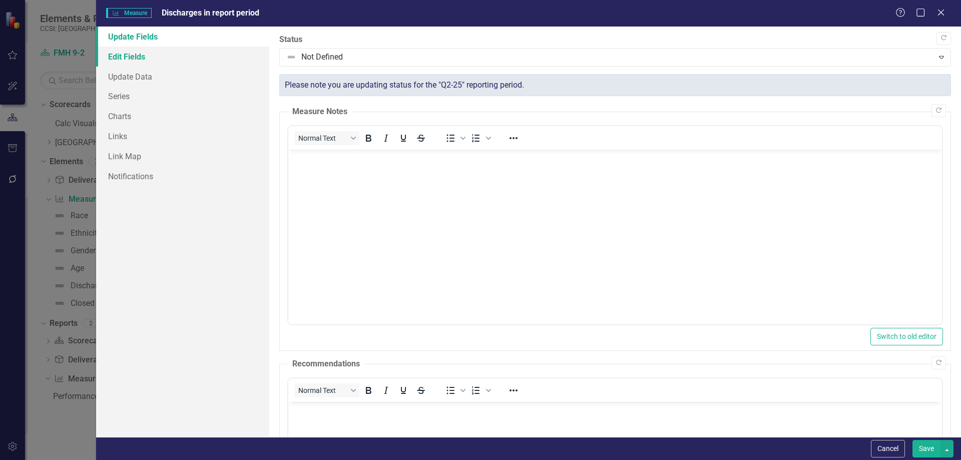
click at [201, 63] on link "Edit Fields" at bounding box center [182, 57] width 173 height 20
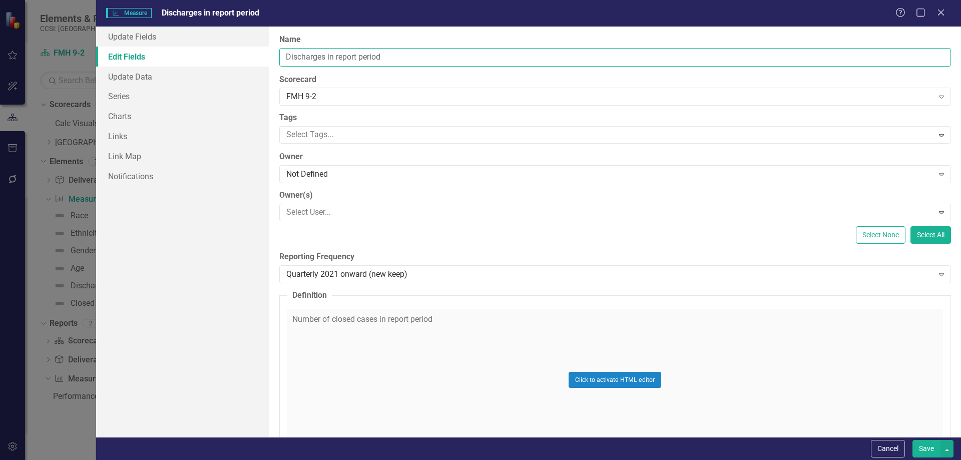
click at [396, 58] on input "Discharges in report period" at bounding box center [615, 57] width 672 height 19
type input "D"
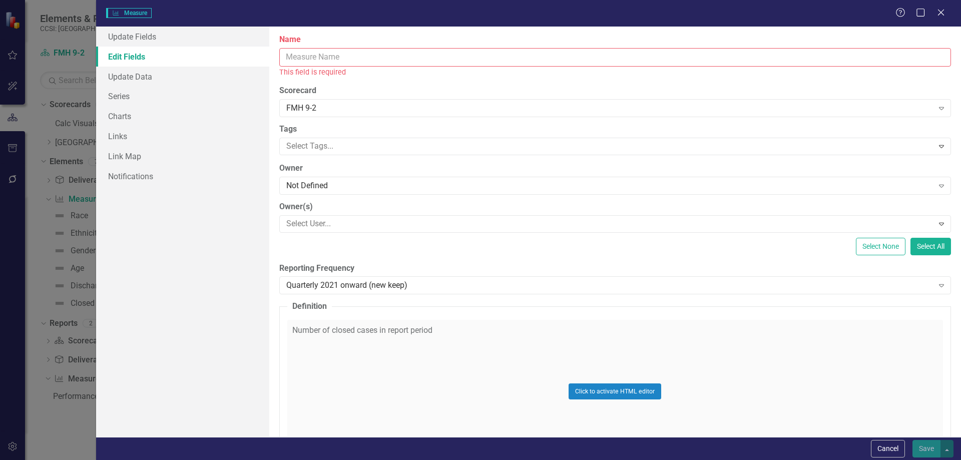
click at [485, 49] on input "Name" at bounding box center [615, 57] width 672 height 19
paste input "Incarcerated Individuals"
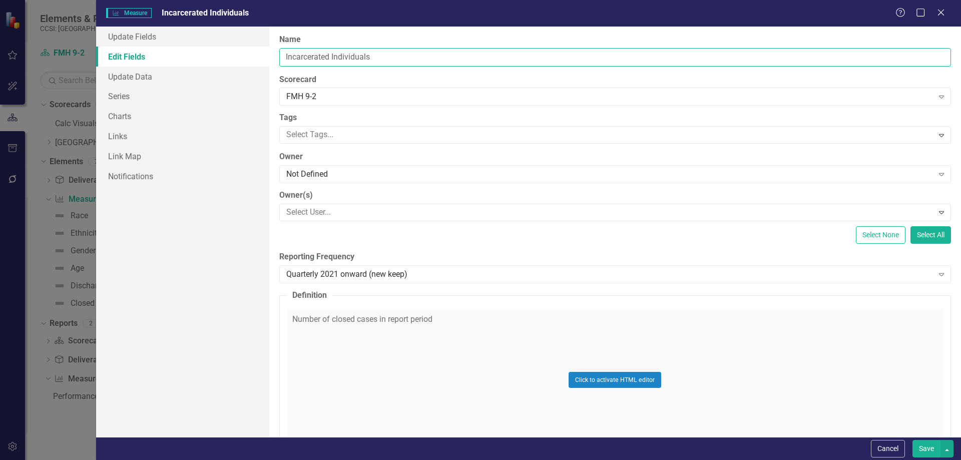
type input "Incarcerated Individuals"
click at [459, 330] on div "Click to activate HTML editor" at bounding box center [615, 380] width 656 height 143
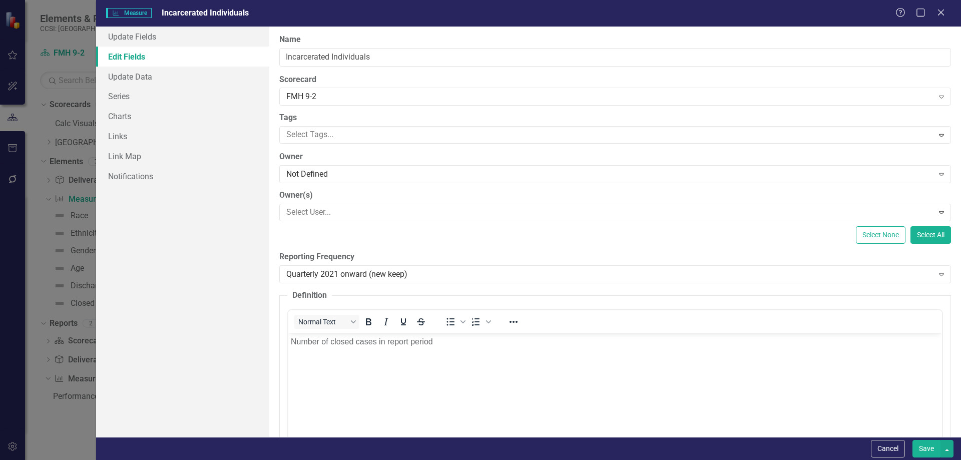
click at [453, 349] on body "Number of closed cases in report period" at bounding box center [615, 408] width 654 height 150
click at [786, 246] on div "ClearPoint Can Do More! How ClearPoint Can Help Close Enterprise plans can auto…" at bounding box center [615, 232] width 692 height 411
click at [924, 452] on button "Save" at bounding box center [927, 449] width 28 height 18
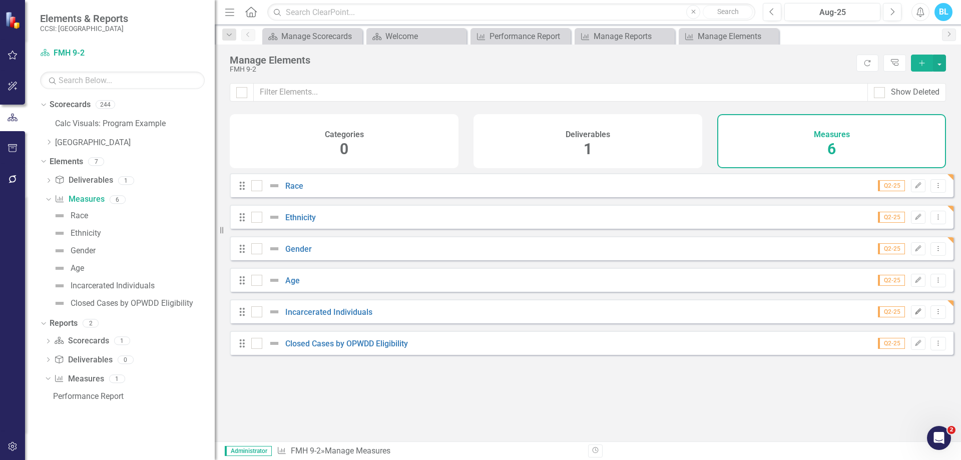
click at [911, 318] on button "Edit" at bounding box center [918, 311] width 15 height 13
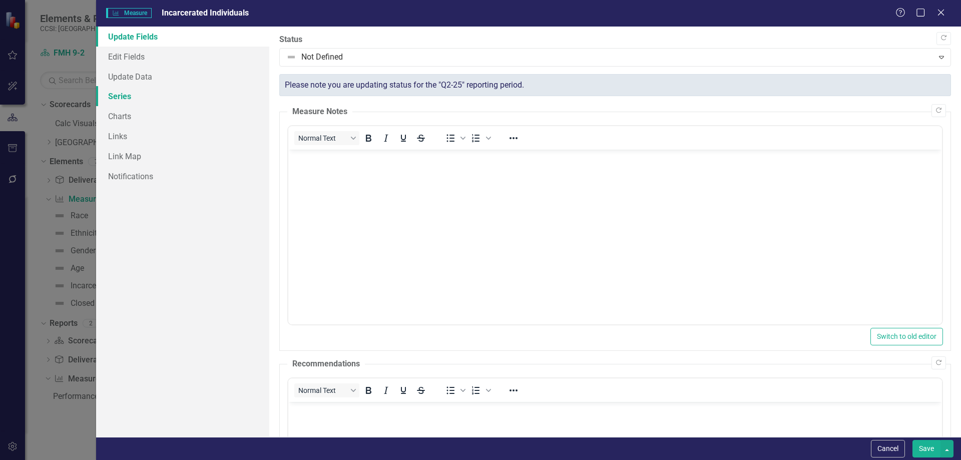
click at [154, 90] on link "Series" at bounding box center [182, 96] width 173 height 20
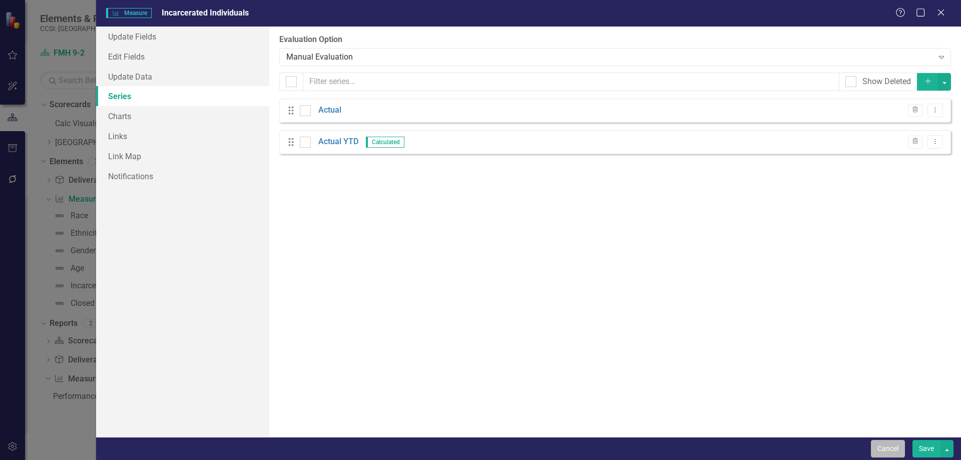
click at [896, 449] on button "Cancel" at bounding box center [888, 449] width 34 height 18
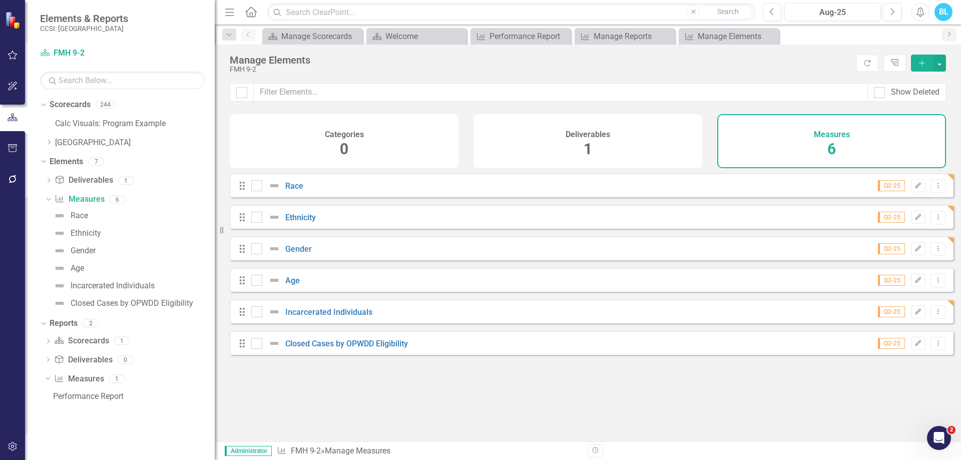
click at [740, 377] on div "Looks like you don't have any Measures set up yet. Why don't you add a Measure …" at bounding box center [592, 294] width 724 height 243
click at [915, 346] on icon "Edit" at bounding box center [919, 343] width 8 height 6
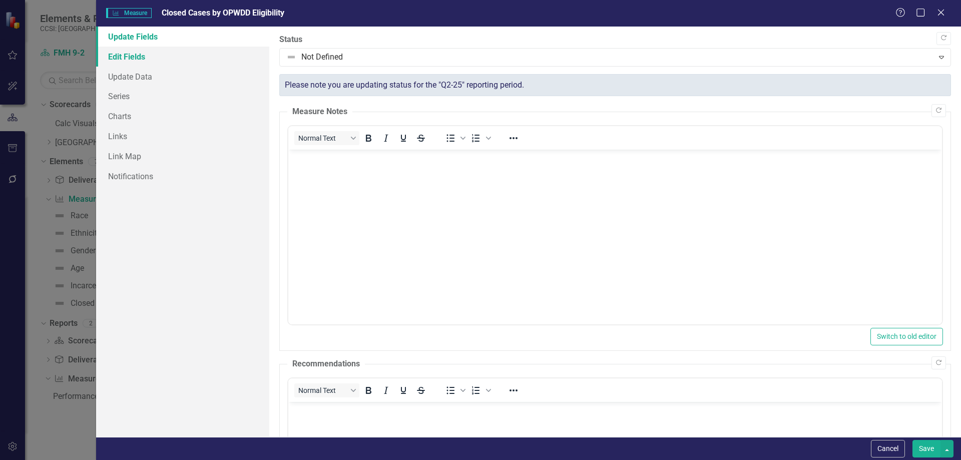
click at [192, 58] on link "Edit Fields" at bounding box center [182, 57] width 173 height 20
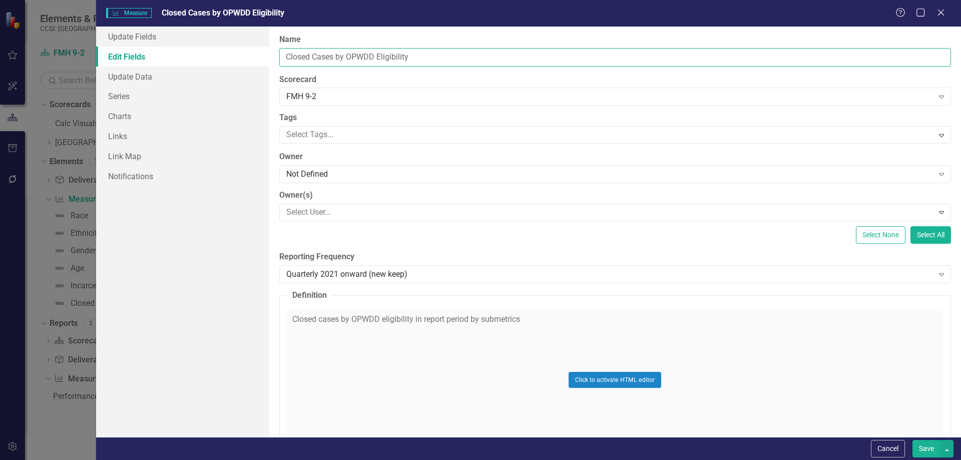
click at [465, 58] on input "Closed Cases by OPWDD Eligibility" at bounding box center [615, 57] width 672 height 19
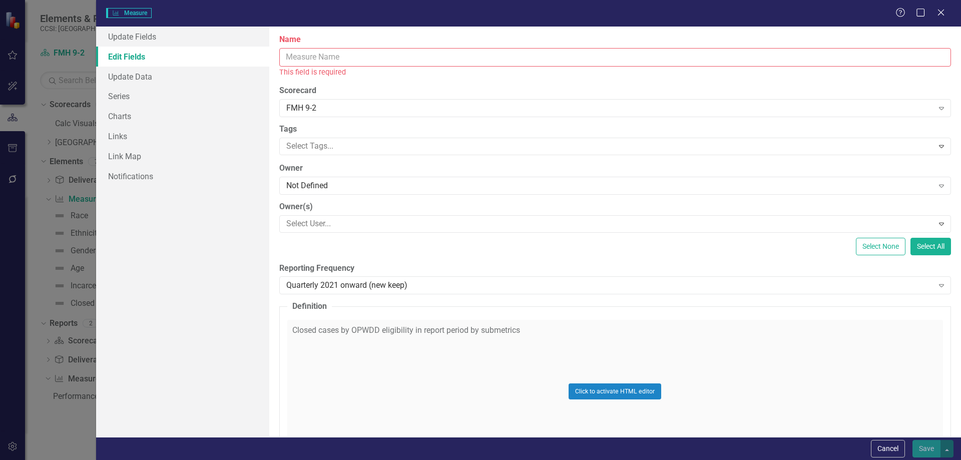
paste input "Number of days bed is filled"
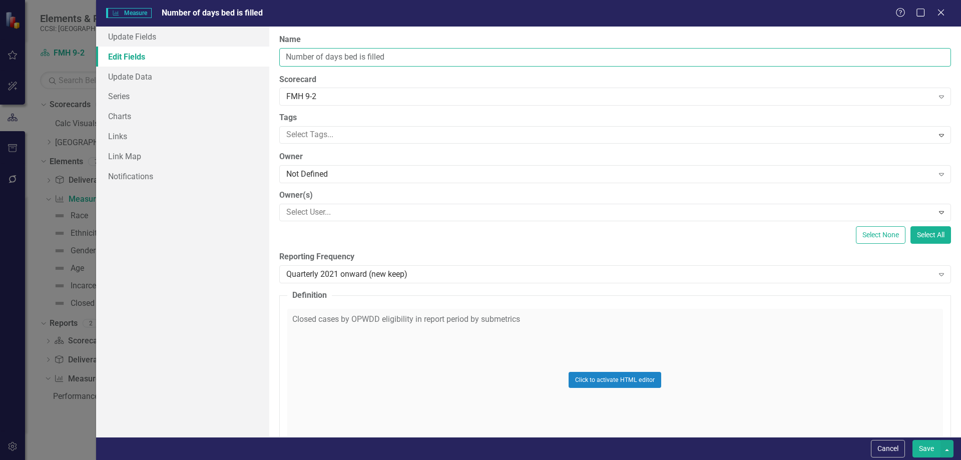
type input "Number of days bed is filled"
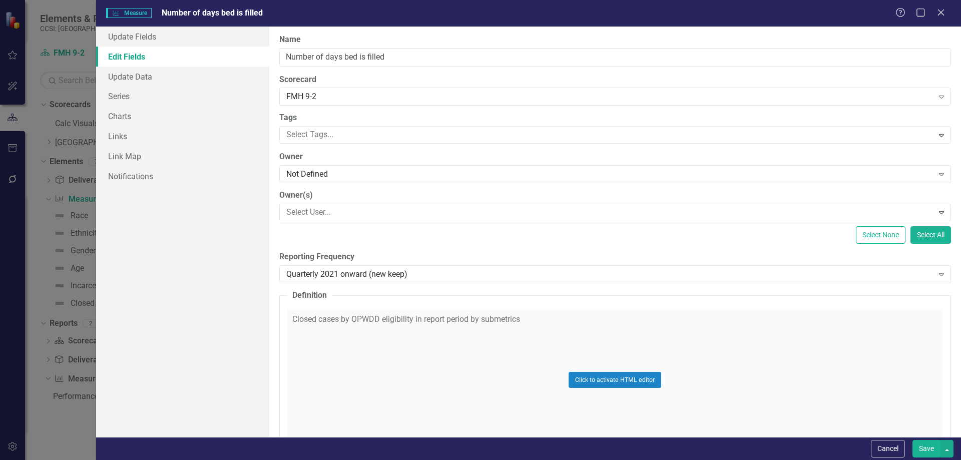
click at [385, 336] on div "Click to activate HTML editor" at bounding box center [615, 380] width 656 height 143
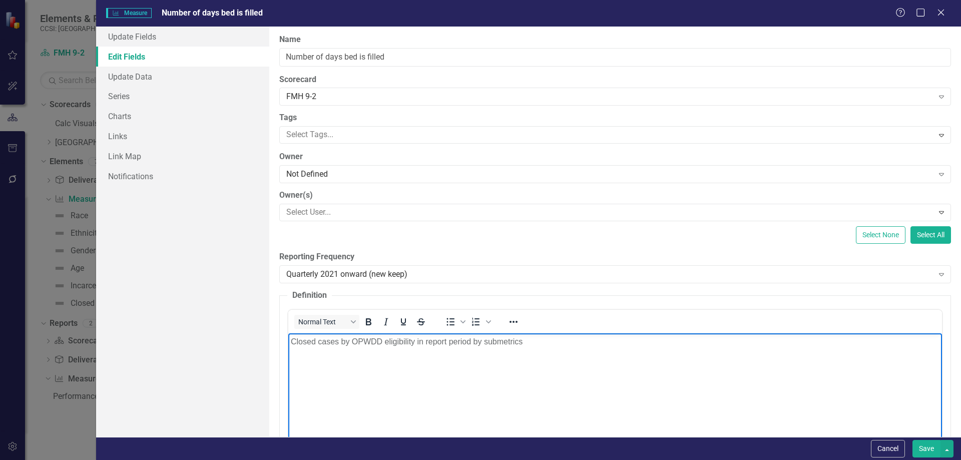
click at [397, 363] on body "Closed cases by OPWDD eligibility in report period by submetrics" at bounding box center [615, 408] width 654 height 150
paste body "Rich Text Area. Press ALT-0 for help."
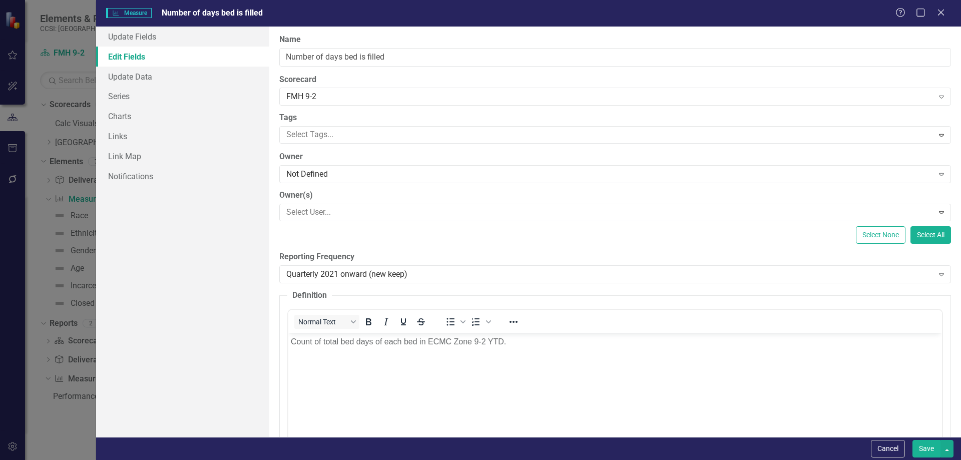
click at [738, 245] on div "ClearPoint Can Do More! How ClearPoint Can Help Close Enterprise plans can auto…" at bounding box center [615, 232] width 692 height 411
click at [177, 102] on link "Series" at bounding box center [182, 96] width 173 height 20
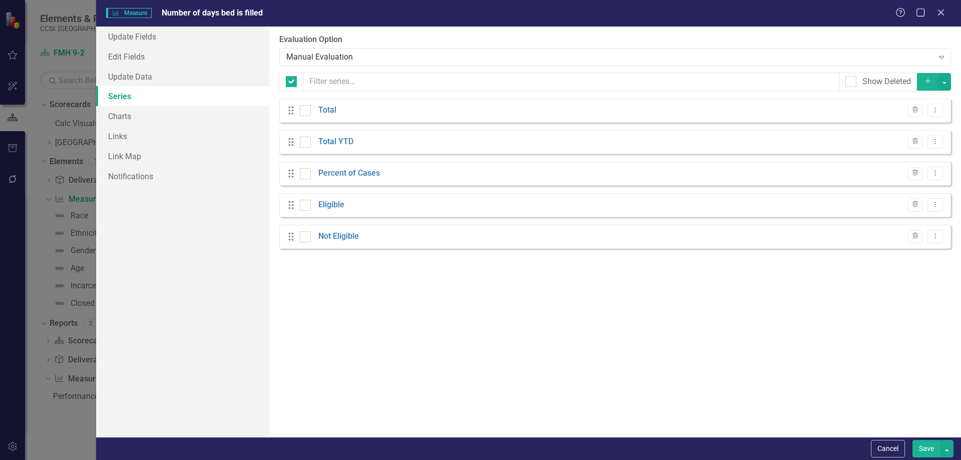
checkbox input "false"
click at [935, 205] on icon "Dropdown Menu" at bounding box center [935, 204] width 9 height 7
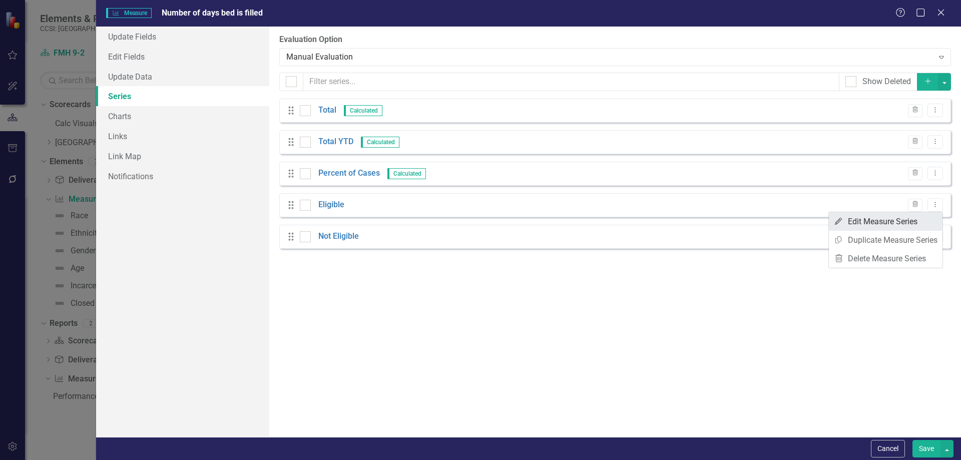
click at [912, 225] on link "Edit Edit Measure Series" at bounding box center [886, 221] width 114 height 19
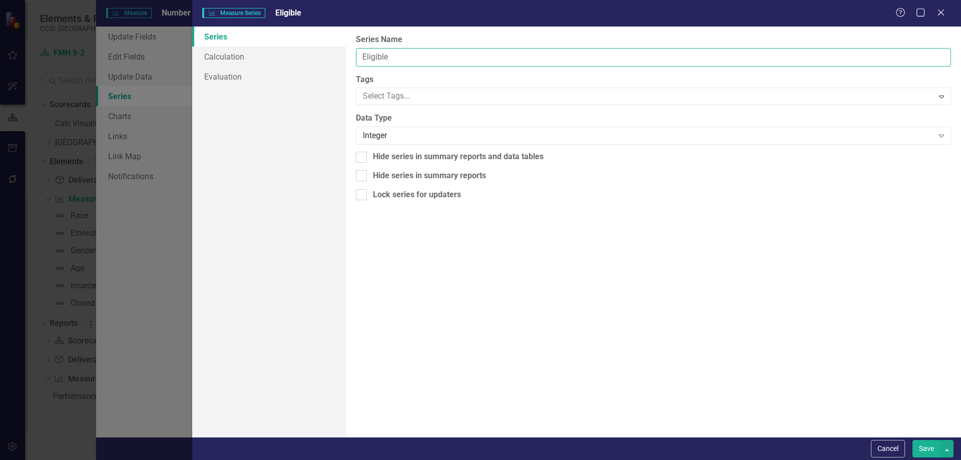
click at [381, 53] on input "Eligible" at bounding box center [653, 57] width 595 height 19
type input "Bed 1"
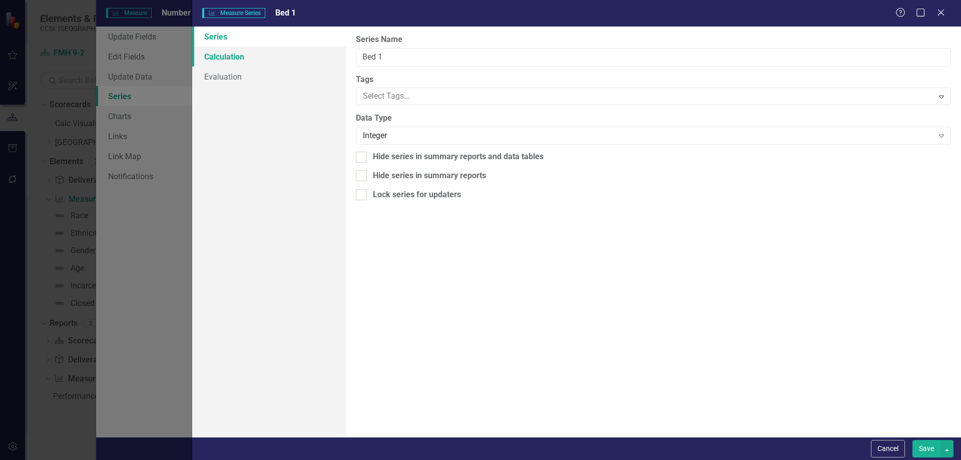
click at [307, 51] on link "Calculation" at bounding box center [269, 57] width 154 height 20
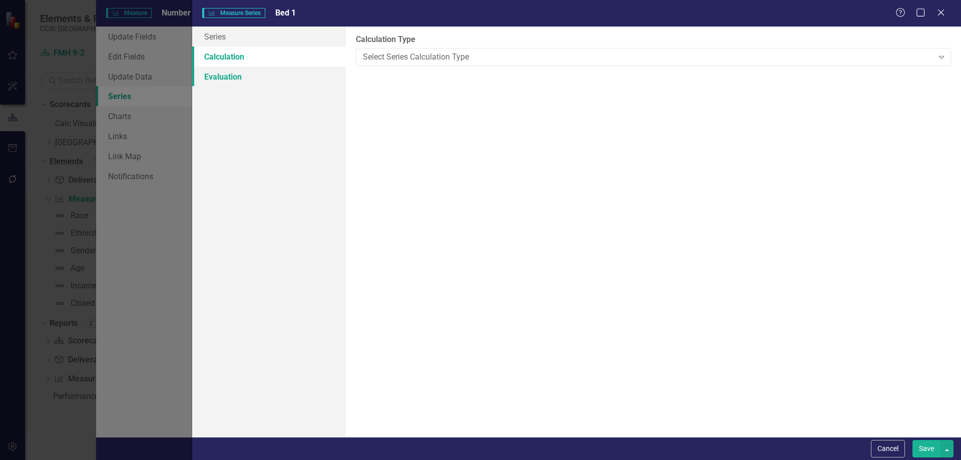
click at [305, 81] on link "Evaluation" at bounding box center [269, 77] width 154 height 20
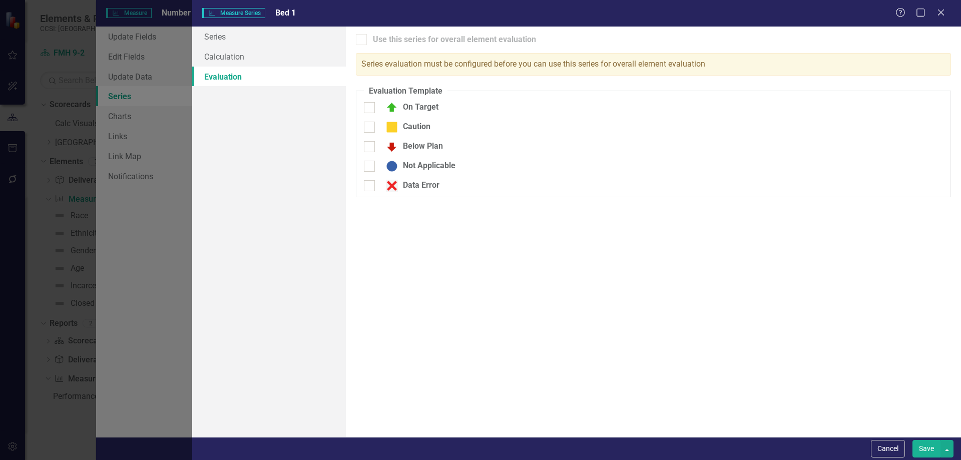
click at [923, 442] on button "Save" at bounding box center [927, 449] width 28 height 18
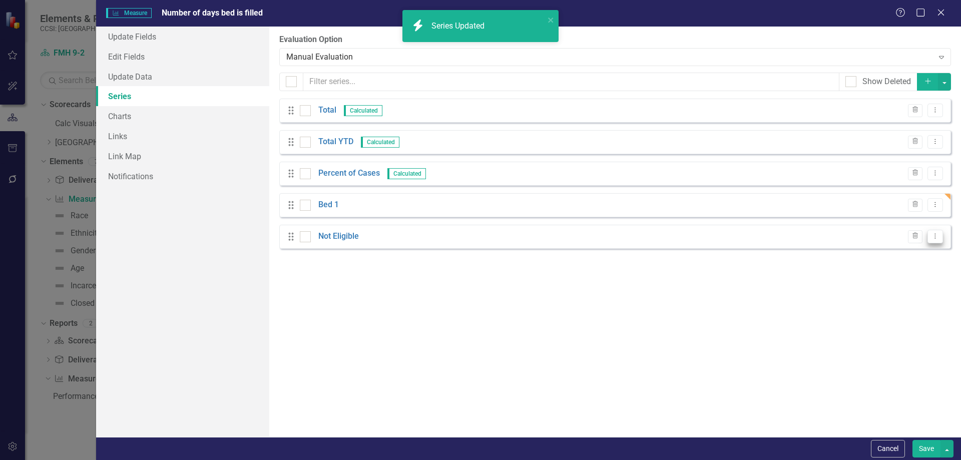
click at [931, 233] on icon "Dropdown Menu" at bounding box center [935, 236] width 9 height 7
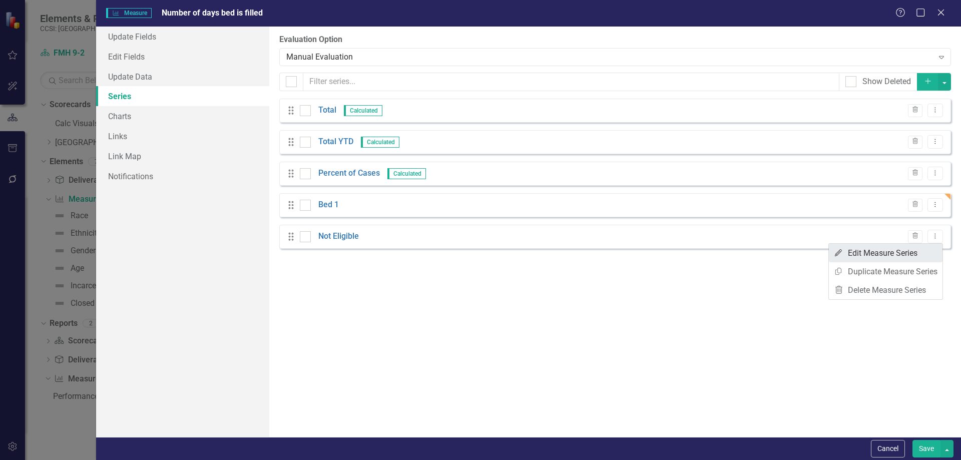
click at [898, 256] on link "Edit Edit Measure Series" at bounding box center [886, 253] width 114 height 19
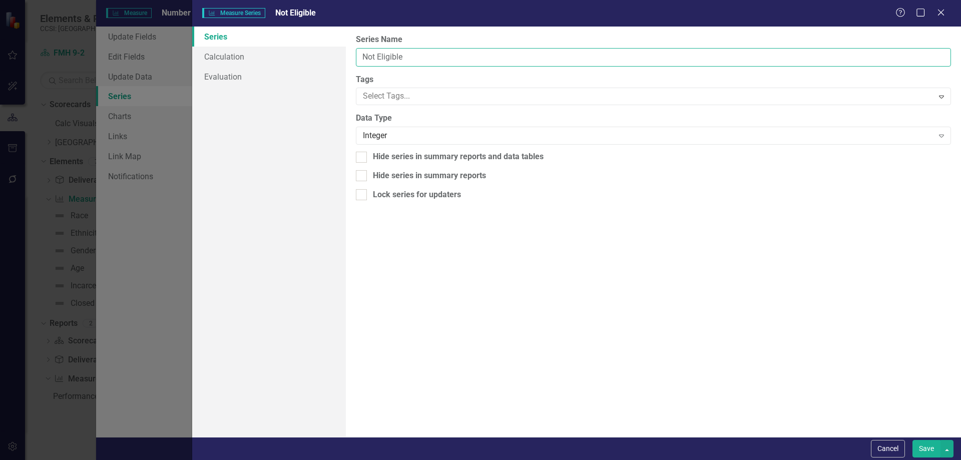
click at [386, 54] on input "Not Eligible" at bounding box center [653, 57] width 595 height 19
type input "N"
type input "Bed 2"
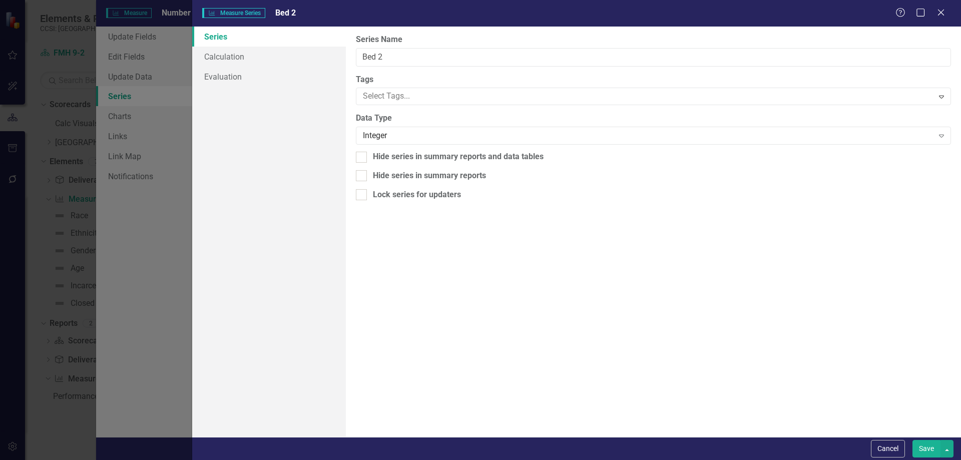
click at [926, 449] on button "Save" at bounding box center [927, 449] width 28 height 18
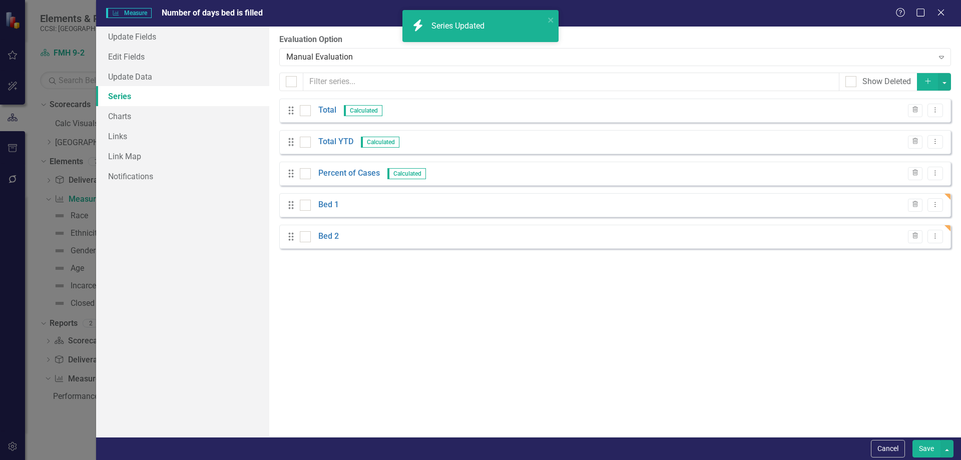
click at [924, 442] on button "Save" at bounding box center [927, 449] width 28 height 18
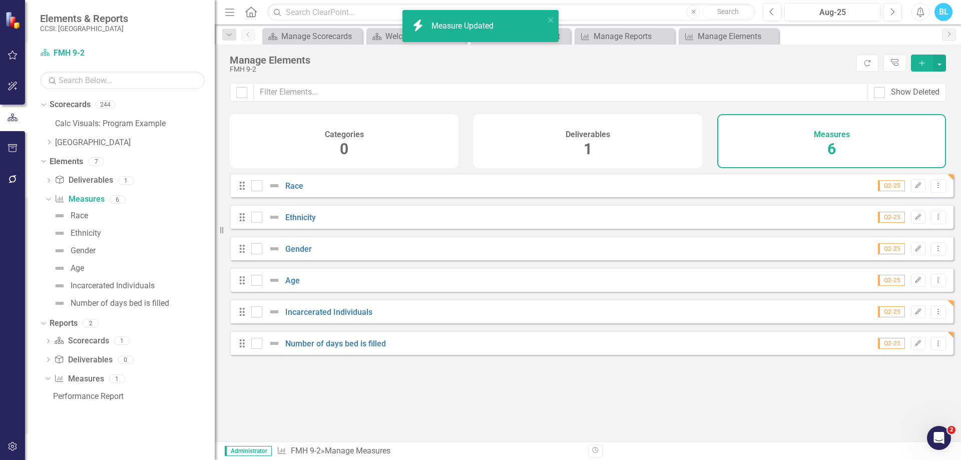
click at [625, 407] on div "Looks like you don't have any Measures set up yet. Why don't you add a Measure …" at bounding box center [592, 294] width 724 height 243
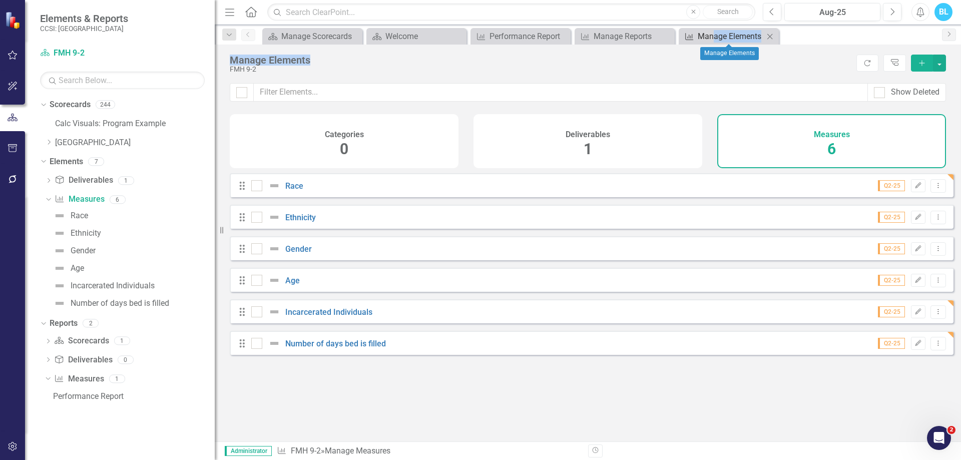
drag, startPoint x: 701, startPoint y: 59, endPoint x: 713, endPoint y: 32, distance: 29.3
click at [713, 32] on div "Menu Home Search Close Search Previous Aug-25 Next Alerts BL User Edit Profile …" at bounding box center [588, 230] width 746 height 460
click at [713, 32] on div "Manage Elements" at bounding box center [731, 36] width 66 height 13
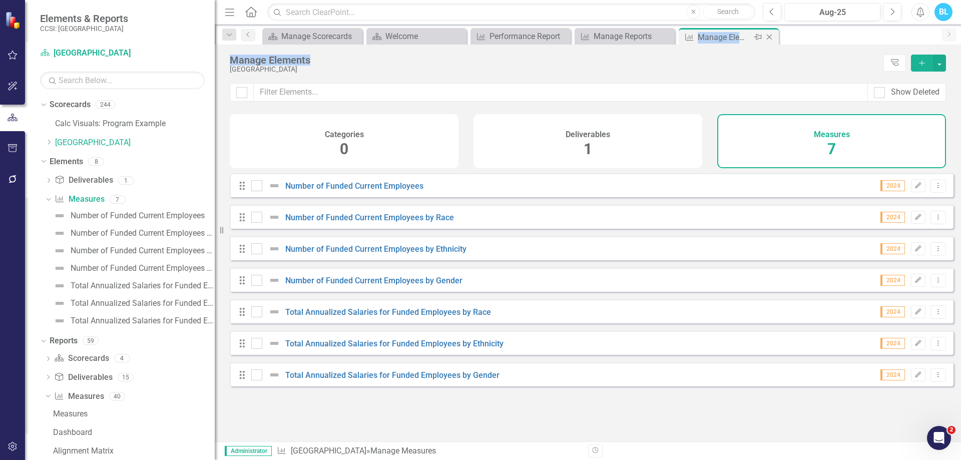
click at [772, 37] on icon "Close" at bounding box center [769, 37] width 10 height 8
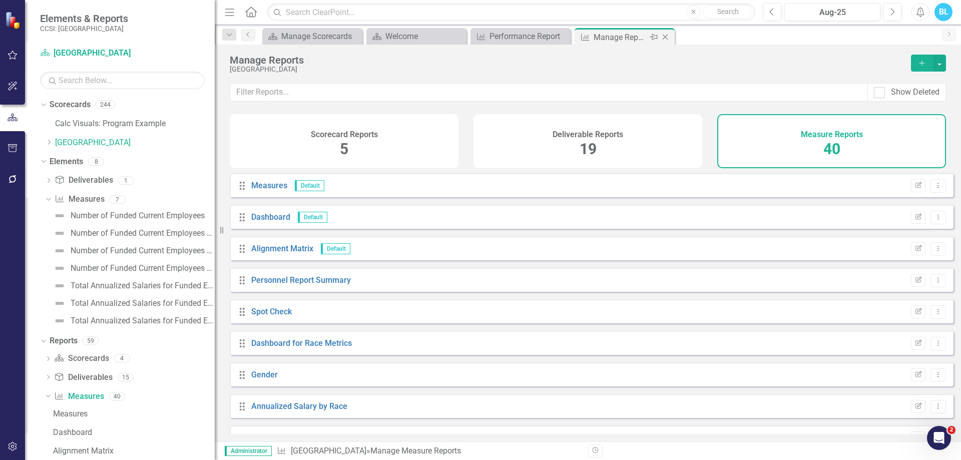
click at [666, 37] on icon at bounding box center [666, 38] width 6 height 6
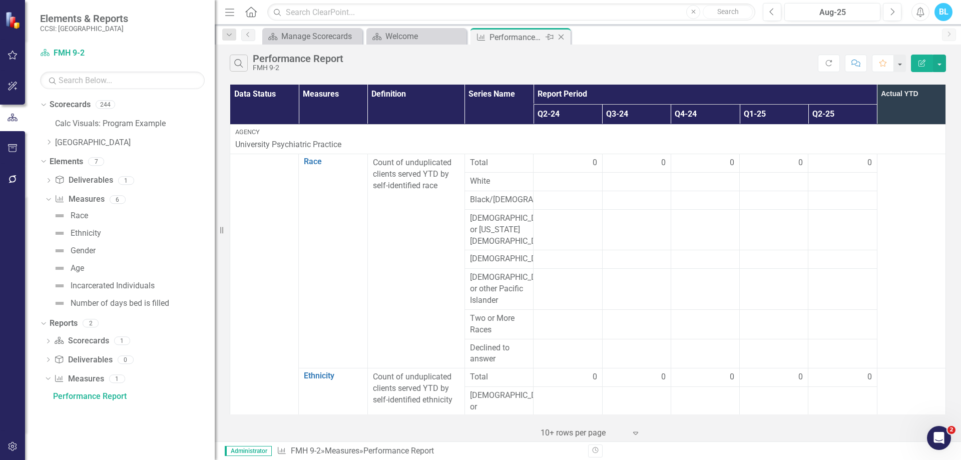
click at [564, 35] on icon "Close" at bounding box center [561, 37] width 10 height 8
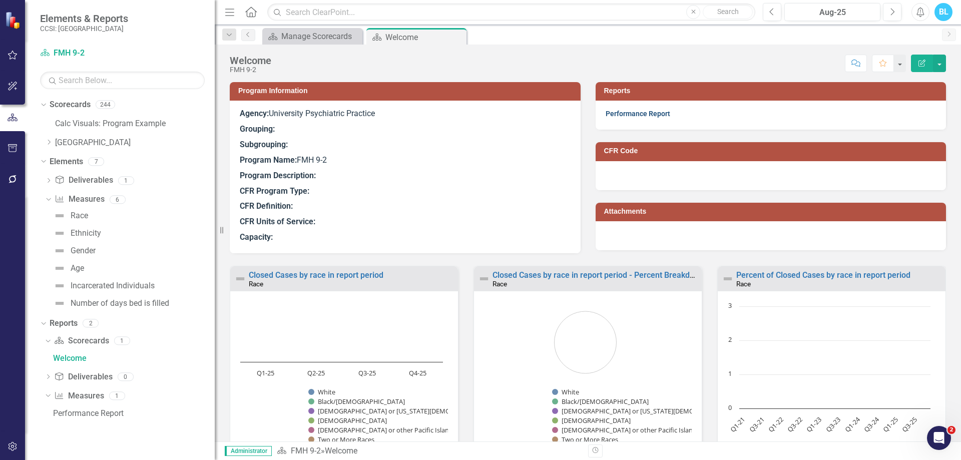
click at [628, 112] on link "Performance Report" at bounding box center [638, 114] width 65 height 8
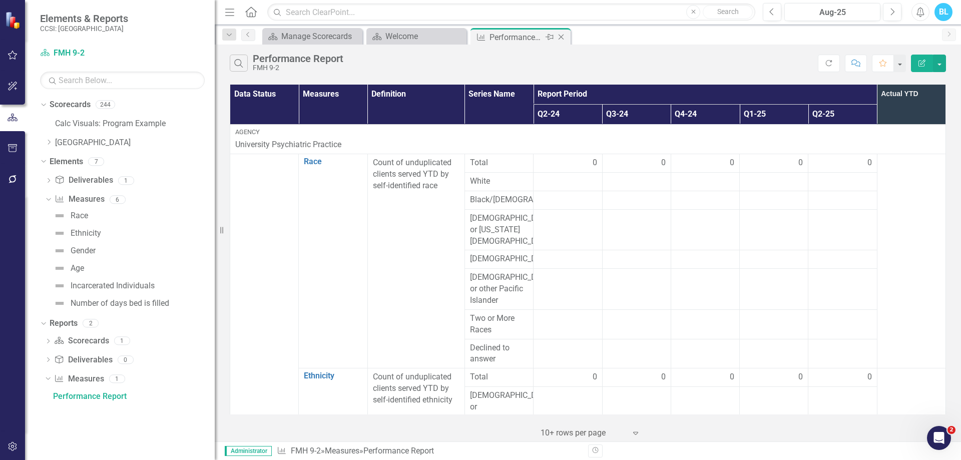
click at [564, 38] on icon "Close" at bounding box center [561, 37] width 10 height 8
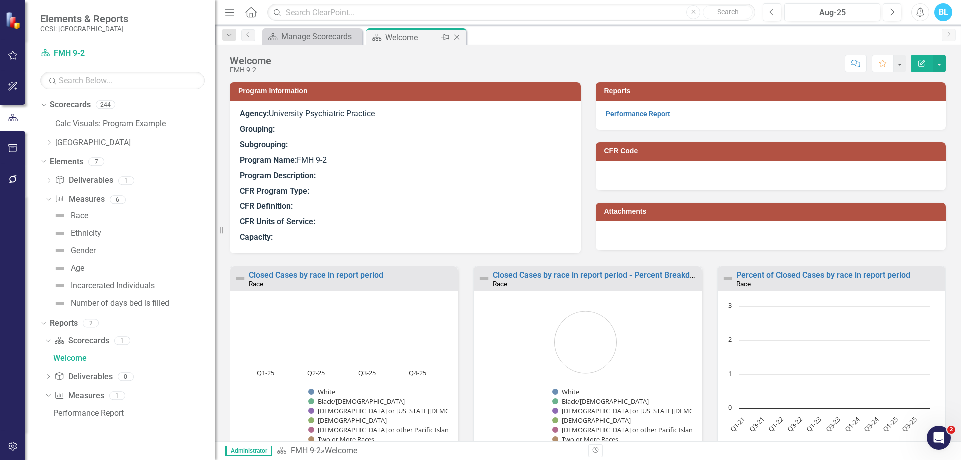
click at [460, 38] on icon "Close" at bounding box center [457, 37] width 10 height 8
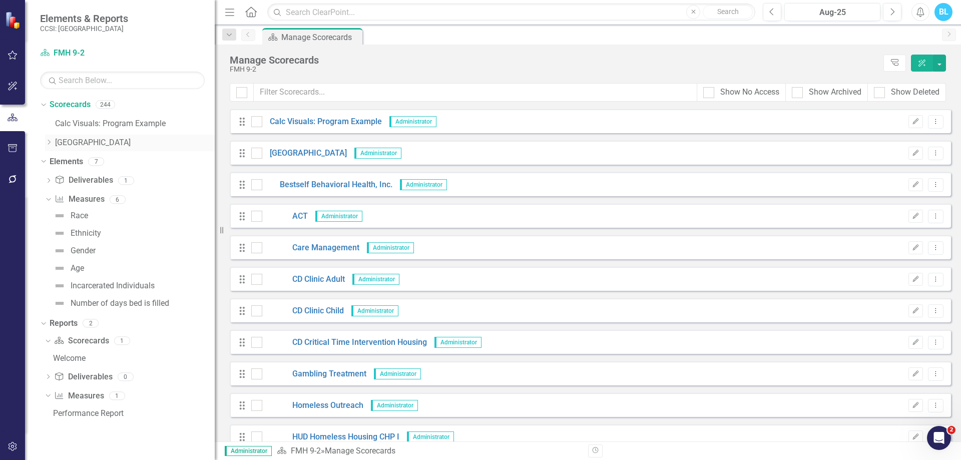
click at [49, 144] on icon "Dropdown" at bounding box center [49, 142] width 8 height 6
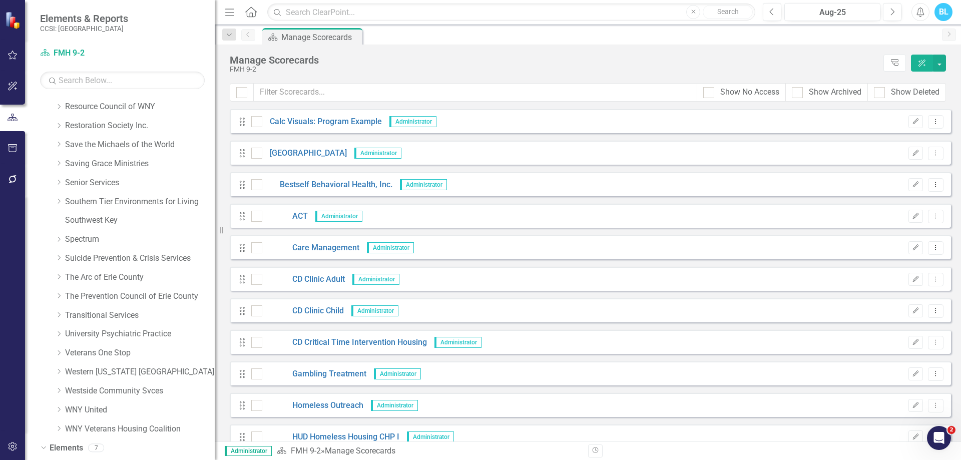
scroll to position [562, 0]
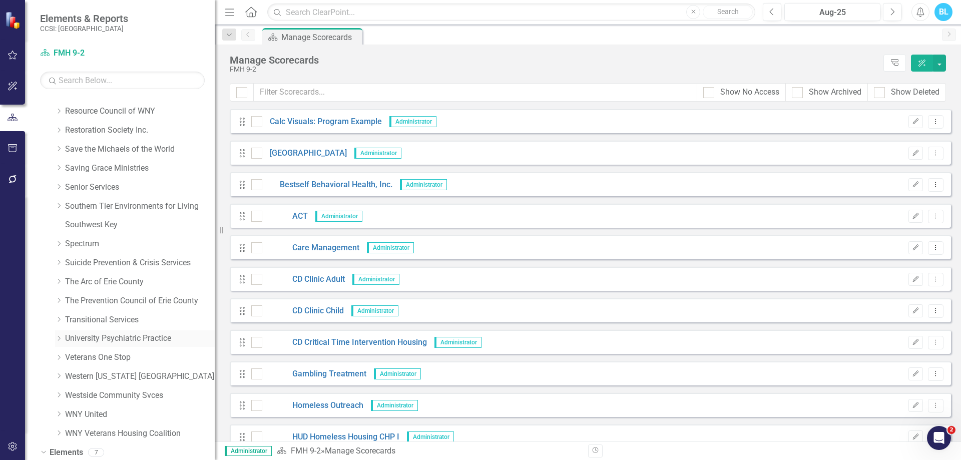
click at [60, 339] on icon at bounding box center [59, 338] width 3 height 5
click at [99, 343] on link "University Psychiatric Practice" at bounding box center [140, 339] width 150 height 12
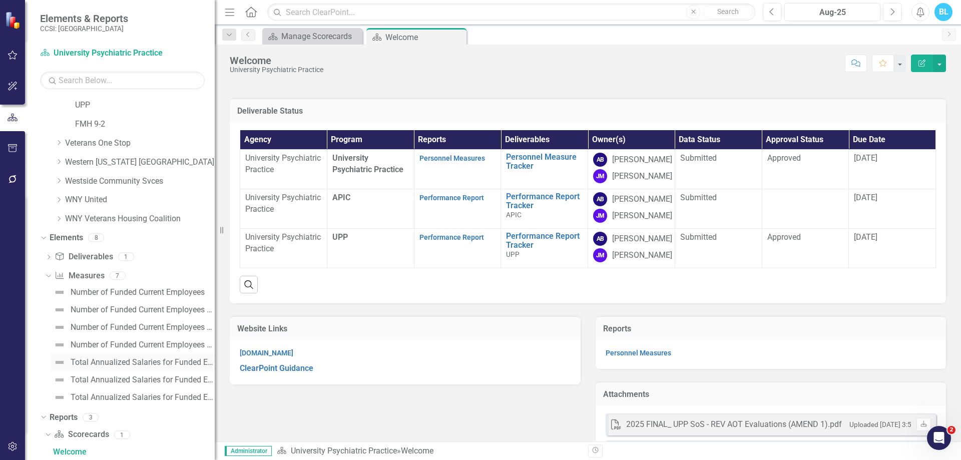
scroll to position [924, 0]
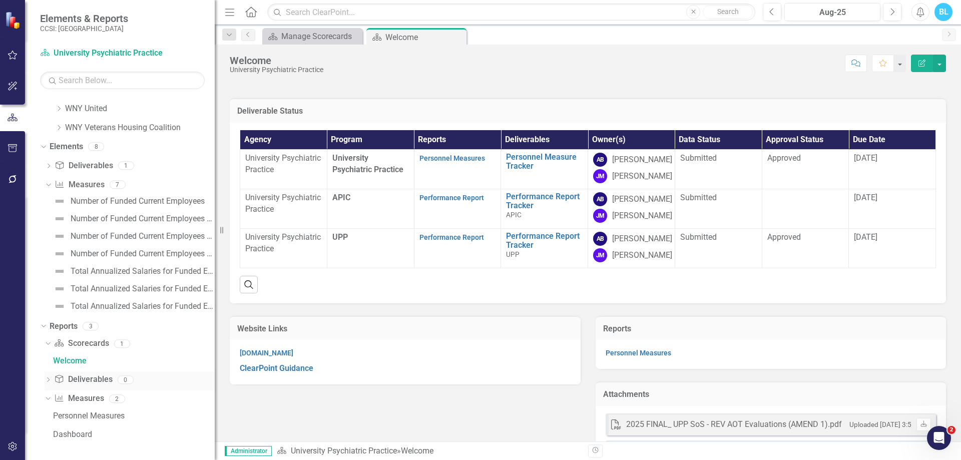
click at [48, 382] on icon "Dropdown" at bounding box center [48, 381] width 7 height 6
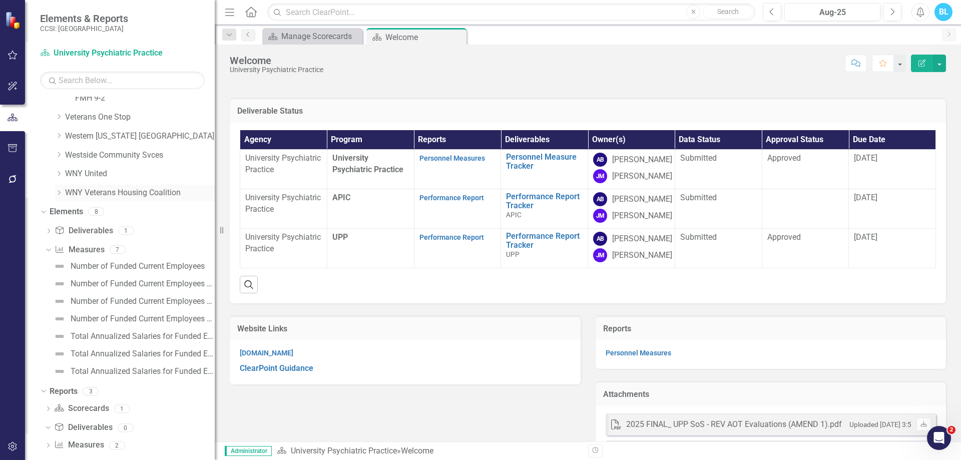
scroll to position [870, 0]
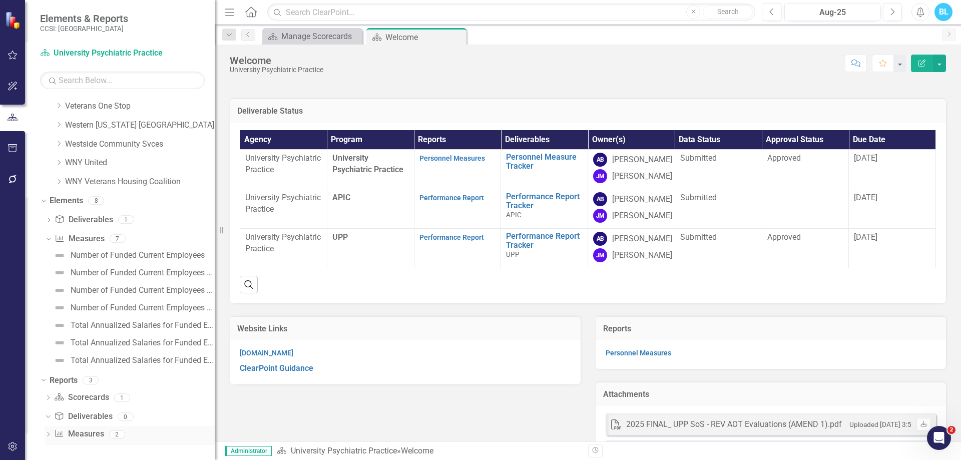
click at [50, 433] on icon "Dropdown" at bounding box center [48, 436] width 7 height 6
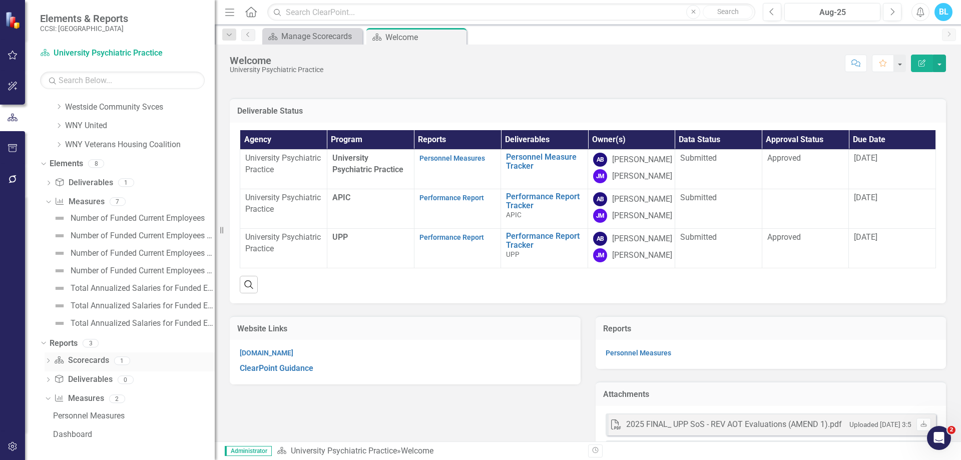
click at [48, 359] on icon at bounding box center [48, 360] width 3 height 5
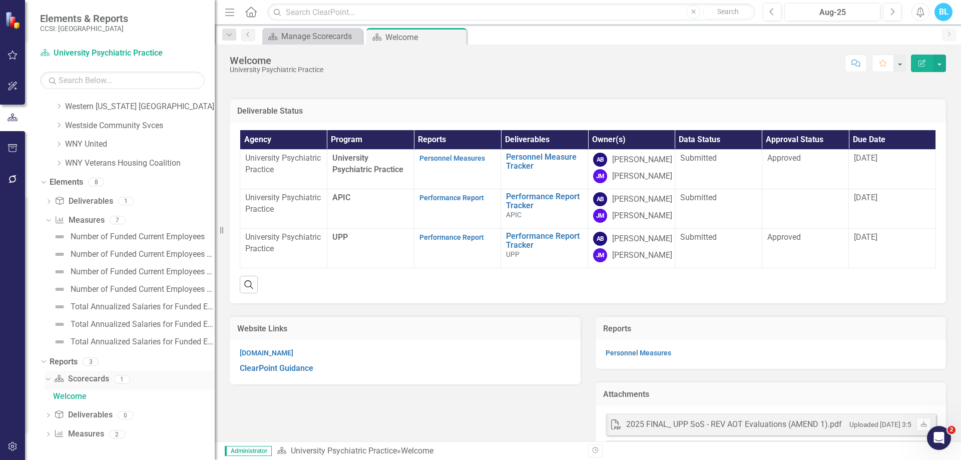
scroll to position [889, 0]
click at [83, 415] on link "Deliverable Deliverables" at bounding box center [83, 416] width 58 height 12
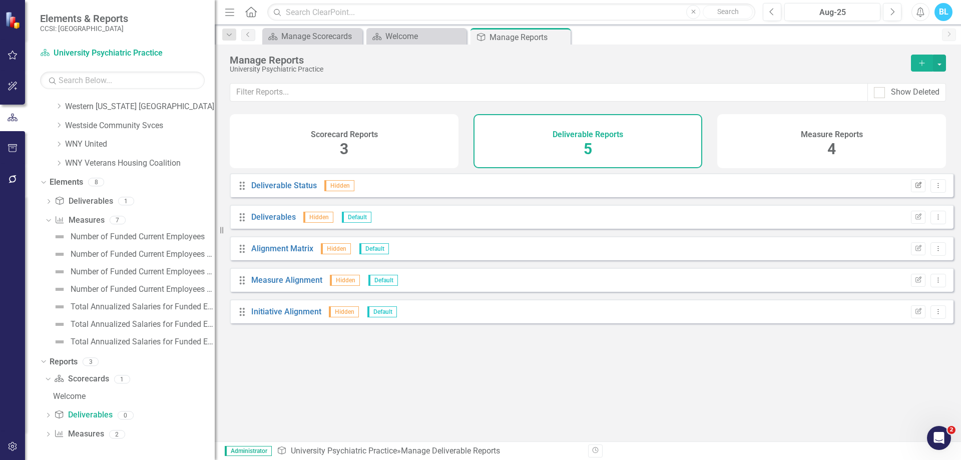
click at [915, 189] on icon "Edit Report" at bounding box center [919, 186] width 8 height 6
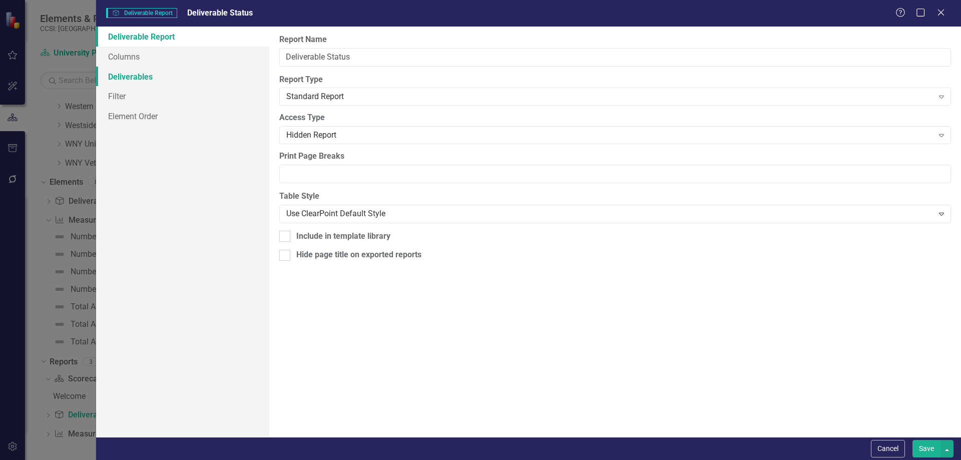
click at [207, 71] on link "Deliverables" at bounding box center [182, 77] width 173 height 20
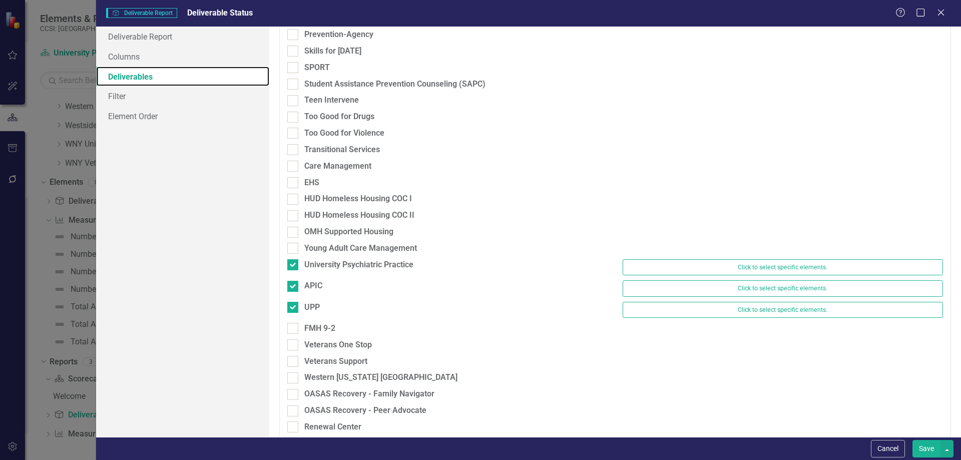
scroll to position [3375, 0]
click at [312, 331] on div "FMH 9-2" at bounding box center [319, 330] width 31 height 12
click at [294, 330] on input "FMH 9-2" at bounding box center [290, 327] width 7 height 7
checkbox input "true"
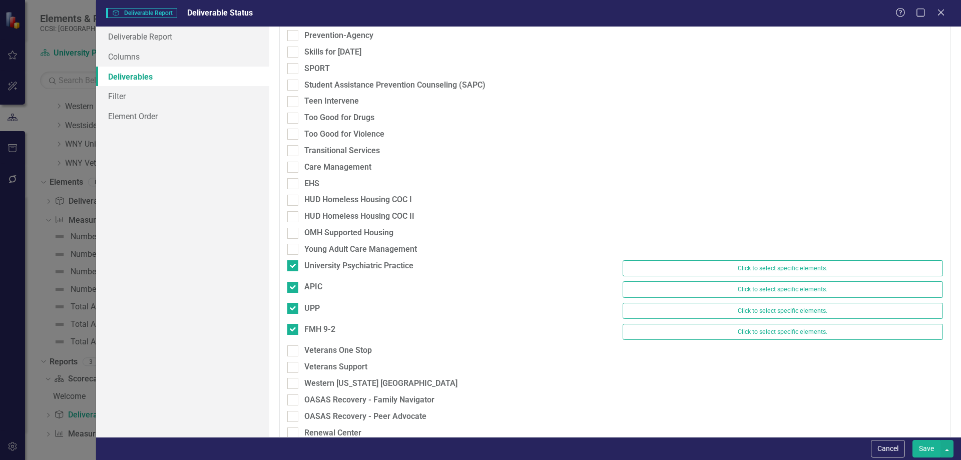
click at [927, 444] on button "Save" at bounding box center [927, 449] width 28 height 18
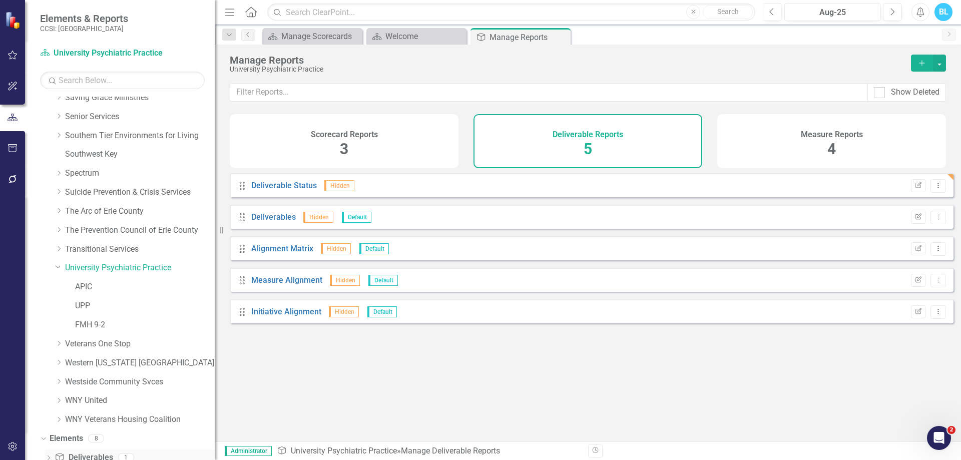
scroll to position [629, 0]
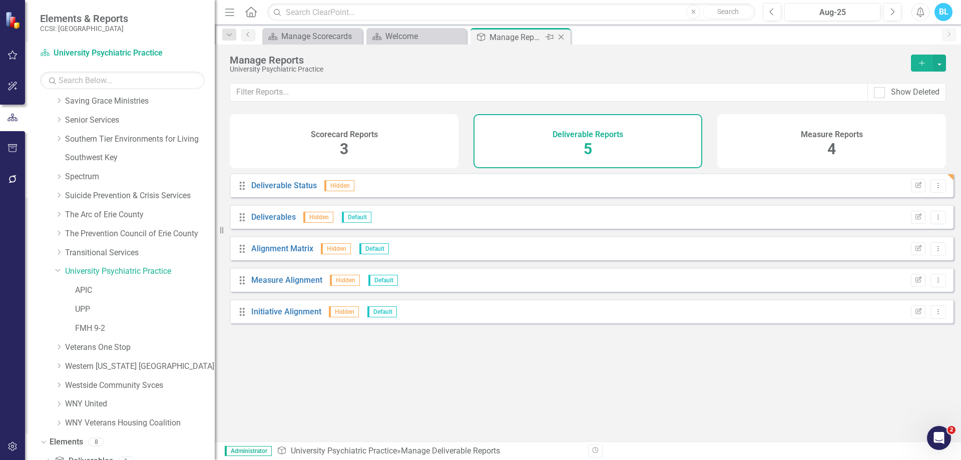
drag, startPoint x: 123, startPoint y: 202, endPoint x: 557, endPoint y: 32, distance: 466.3
click at [557, 32] on div "Deliverable Manage Reports Pin Close" at bounding box center [520, 37] width 95 height 13
click at [565, 37] on icon "Close" at bounding box center [561, 37] width 10 height 8
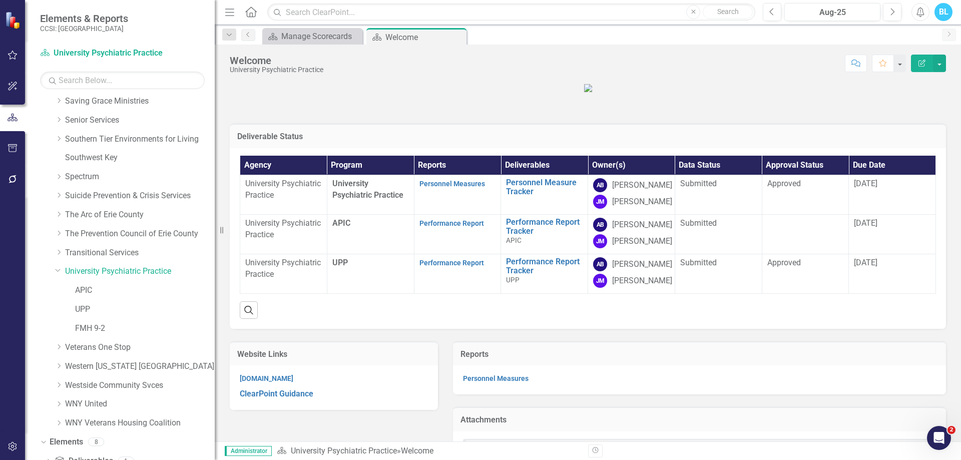
scroll to position [833, 0]
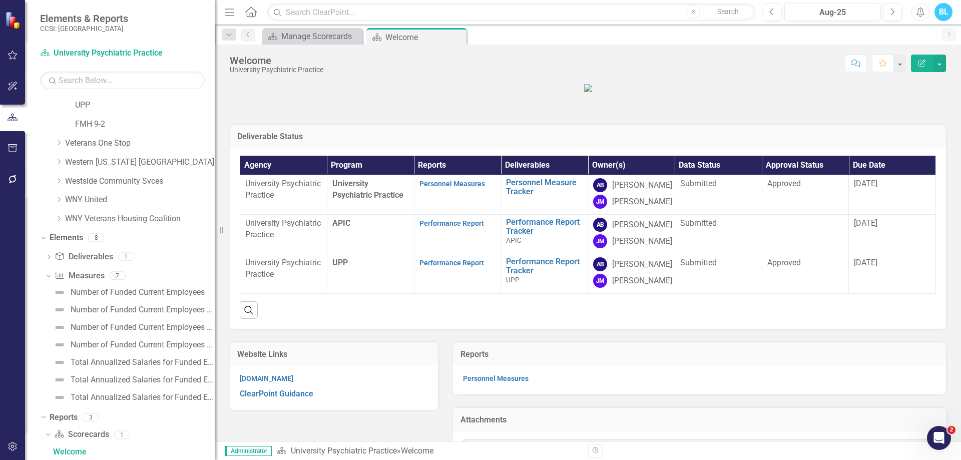
click at [364, 94] on figure at bounding box center [588, 88] width 716 height 12
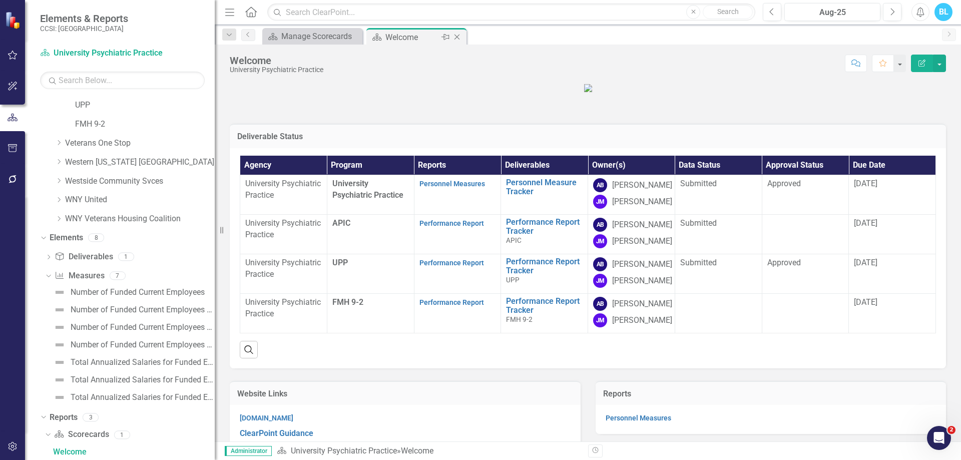
click at [461, 38] on icon "Close" at bounding box center [457, 37] width 10 height 8
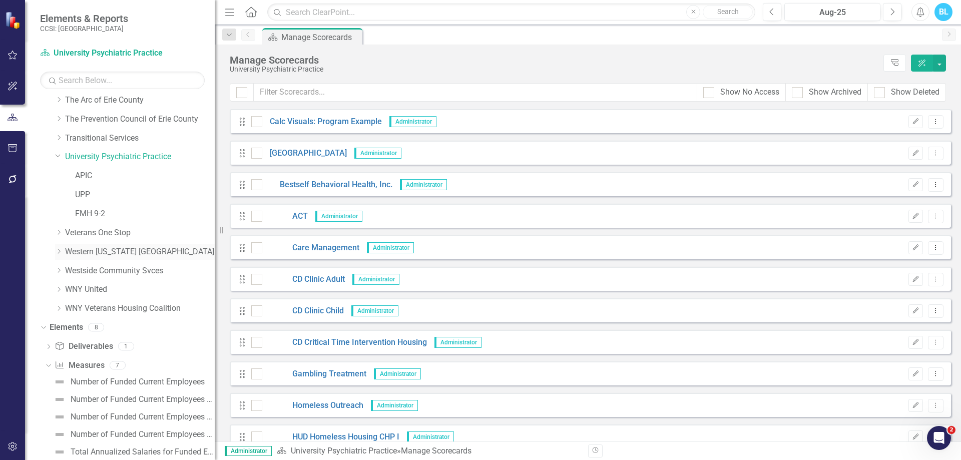
scroll to position [743, 0]
click at [149, 159] on link "University Psychiatric Practice" at bounding box center [140, 158] width 150 height 12
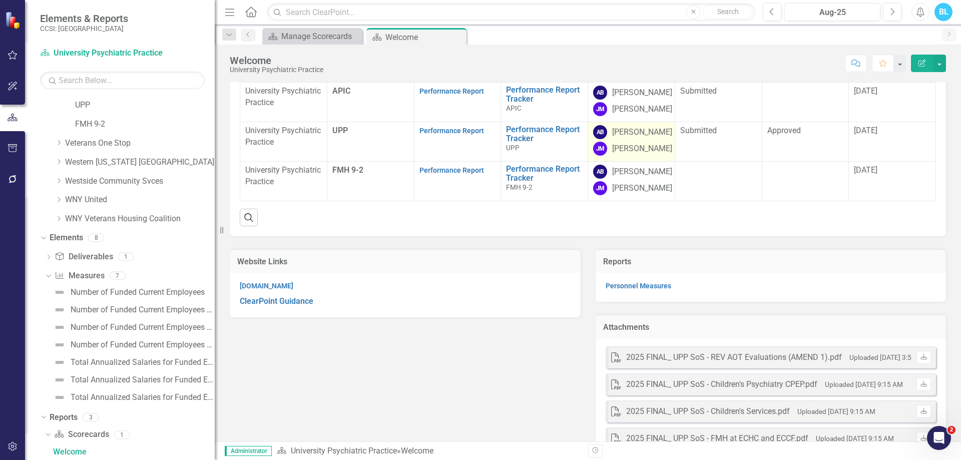
scroll to position [134, 0]
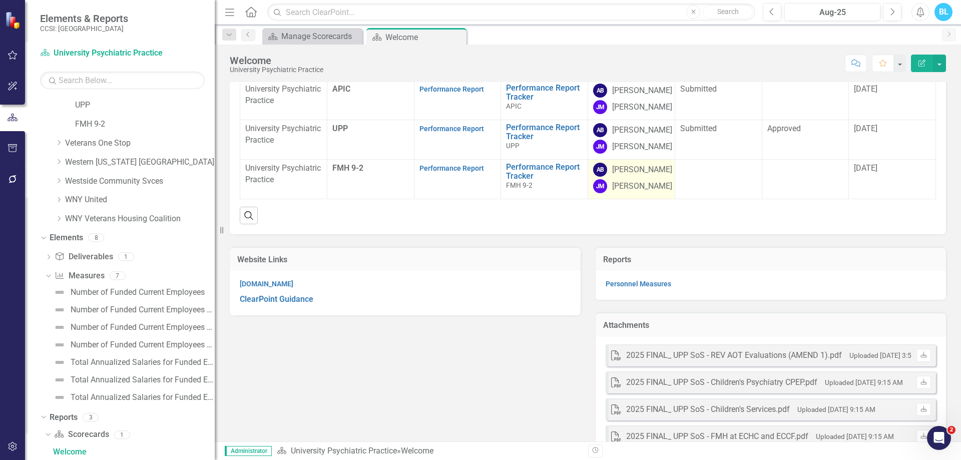
click at [662, 193] on div "JM Julie Mikula" at bounding box center [631, 186] width 77 height 14
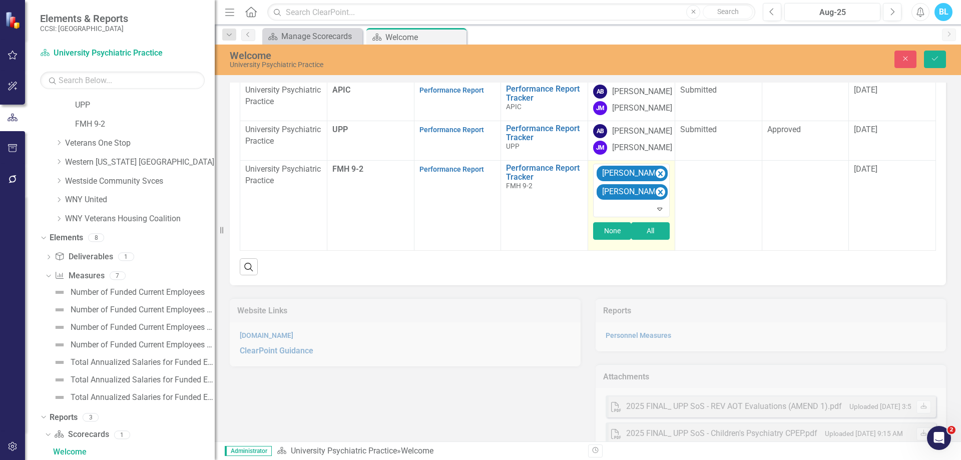
click at [618, 240] on button "None" at bounding box center [612, 231] width 38 height 18
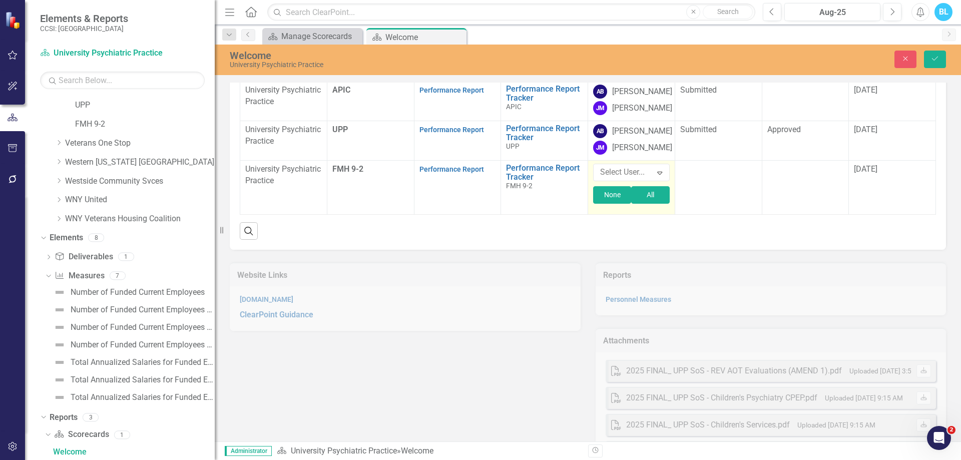
click at [606, 204] on button "None" at bounding box center [612, 195] width 38 height 18
click at [936, 60] on icon "Save" at bounding box center [935, 58] width 9 height 7
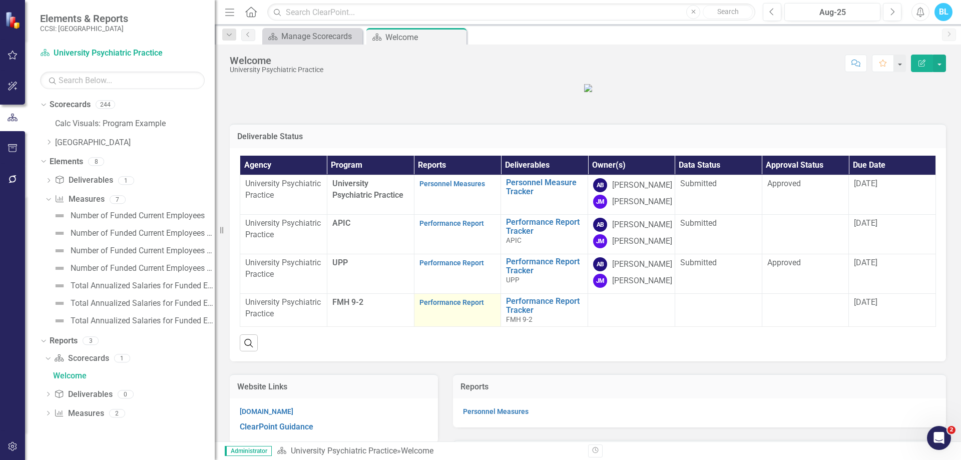
scroll to position [0, 0]
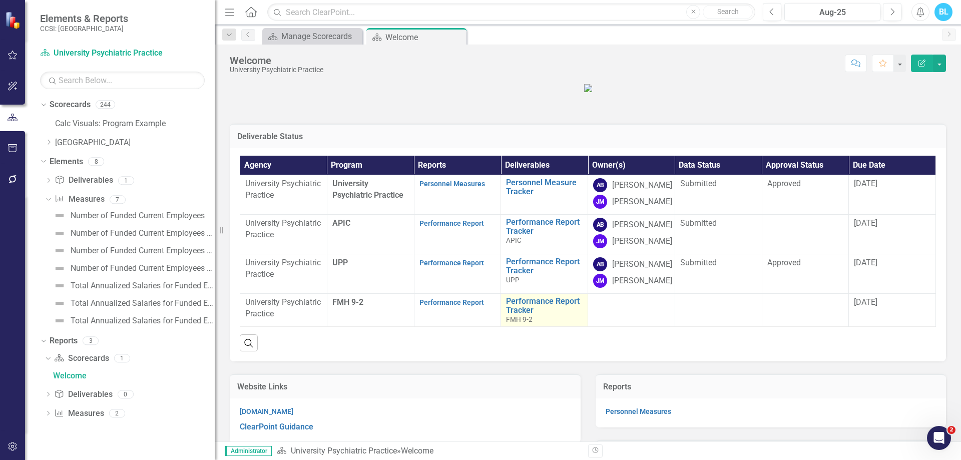
click at [519, 323] on span "FMH 9-2" at bounding box center [519, 319] width 27 height 8
click at [520, 314] on link "Performance Report Tracker" at bounding box center [544, 306] width 77 height 18
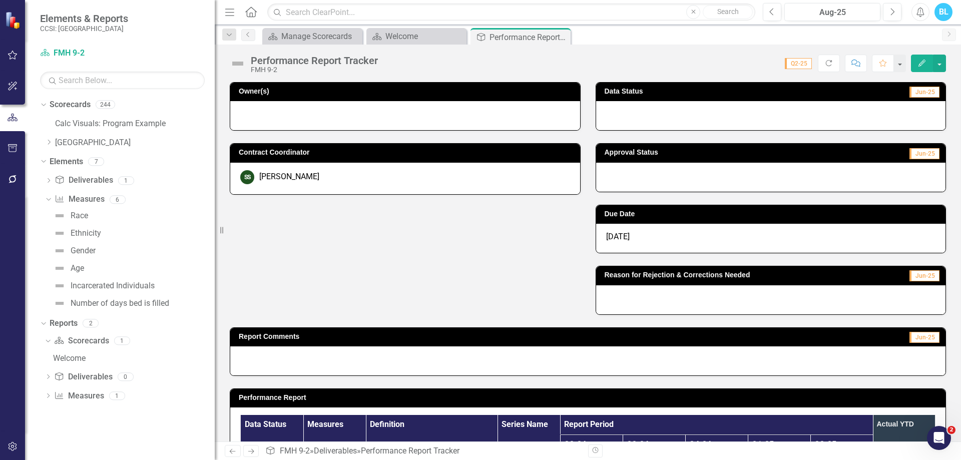
click at [452, 184] on div "SS Stacey Sinclair" at bounding box center [405, 177] width 330 height 14
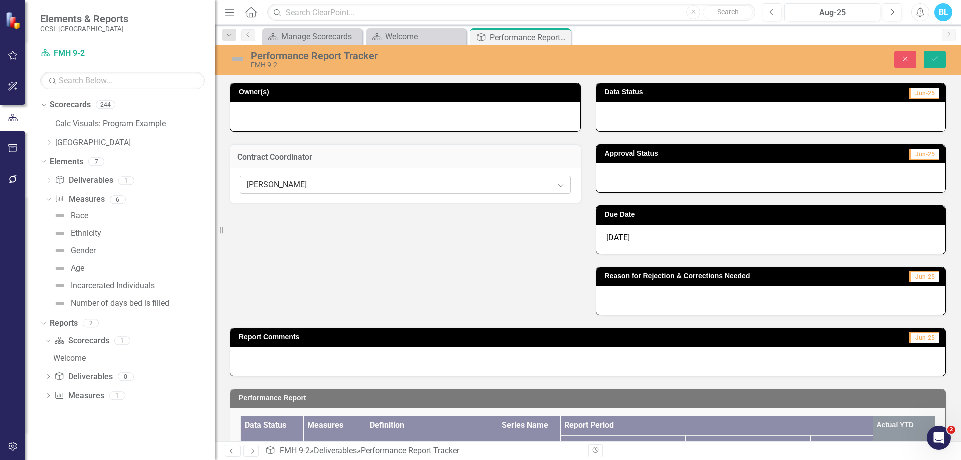
click at [452, 184] on div "[PERSON_NAME]" at bounding box center [400, 185] width 306 height 12
click at [448, 460] on div "Not Defined" at bounding box center [480, 466] width 961 height 12
click at [941, 64] on button "Save" at bounding box center [935, 60] width 22 height 18
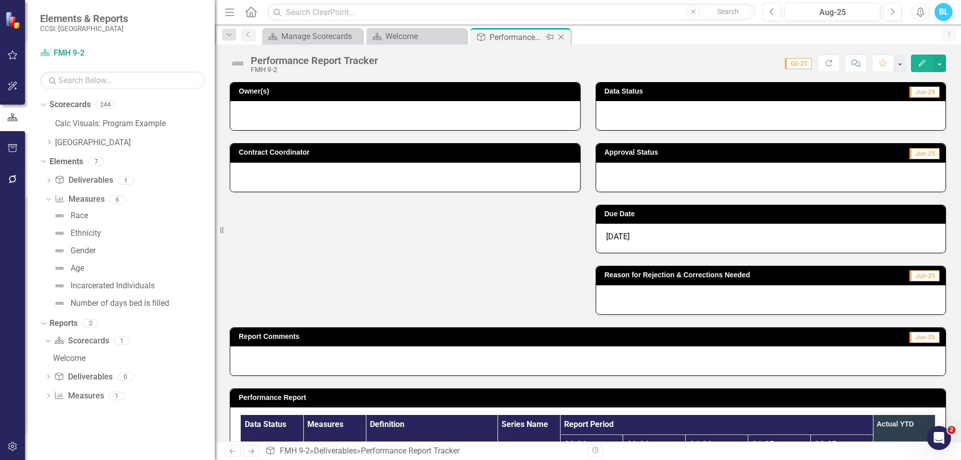
click at [562, 35] on icon "Close" at bounding box center [561, 37] width 10 height 8
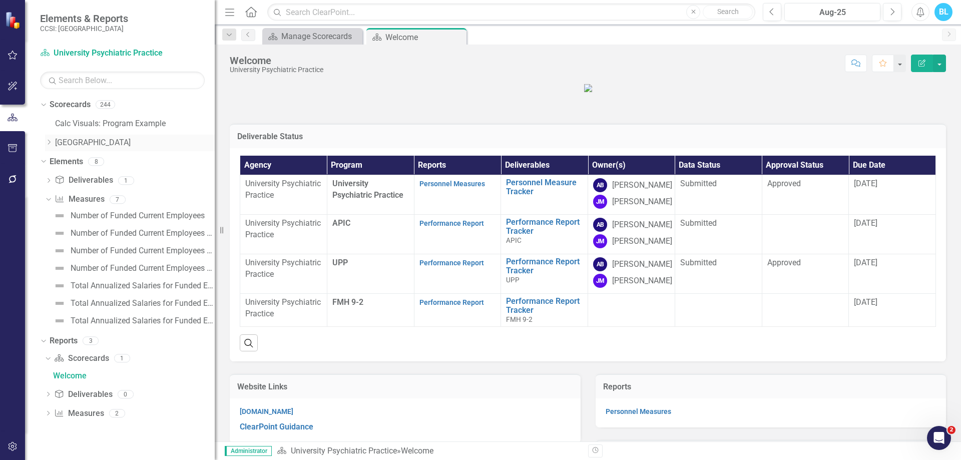
click at [50, 143] on icon at bounding box center [49, 142] width 3 height 5
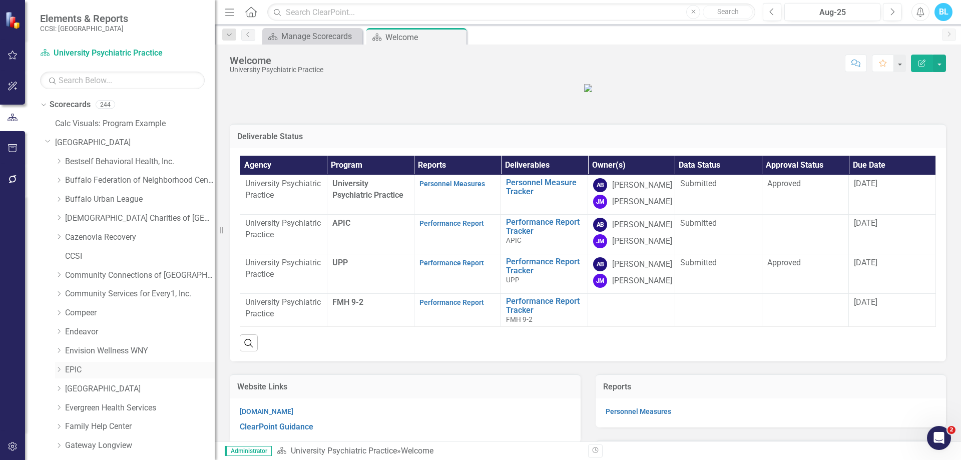
scroll to position [42, 0]
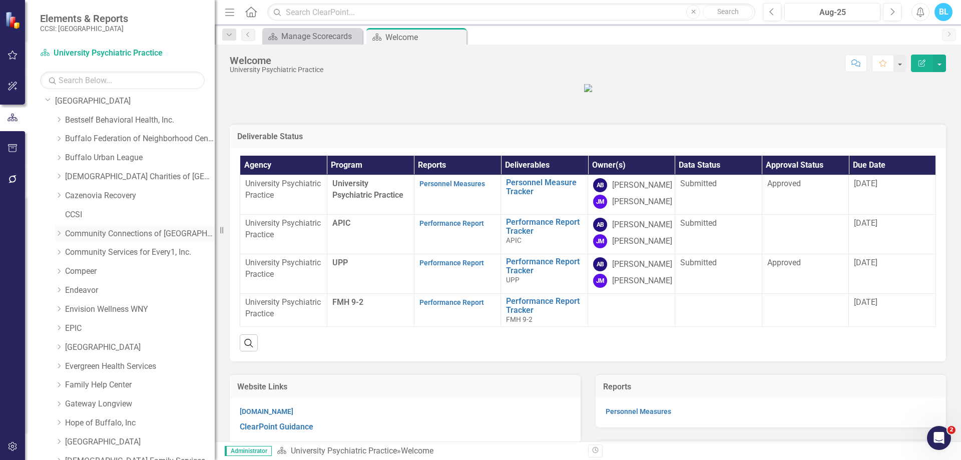
click at [58, 235] on icon "Dropdown" at bounding box center [59, 233] width 8 height 6
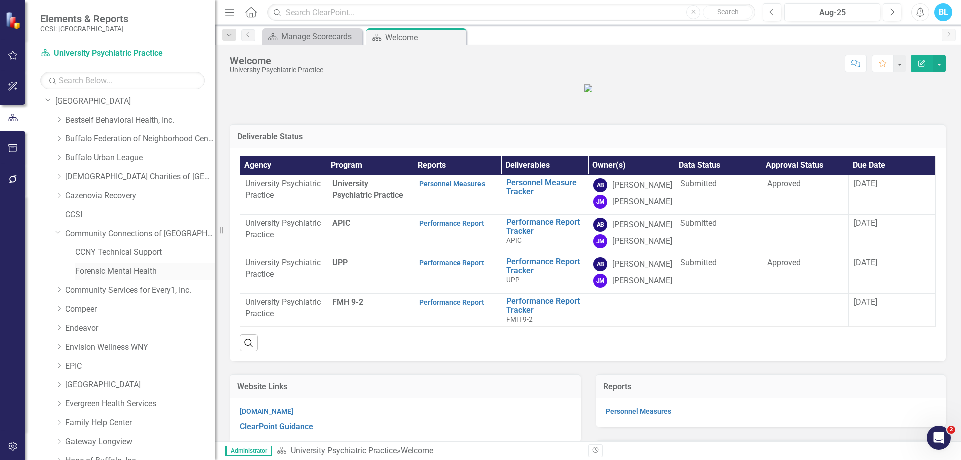
click at [89, 275] on link "Forensic Mental Health" at bounding box center [145, 272] width 140 height 12
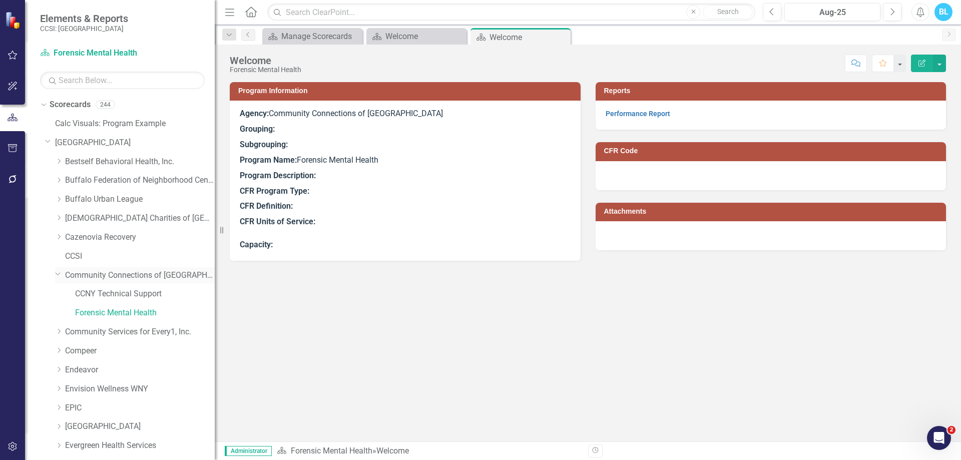
click at [135, 276] on link "Community Connections of [GEOGRAPHIC_DATA]" at bounding box center [140, 276] width 150 height 12
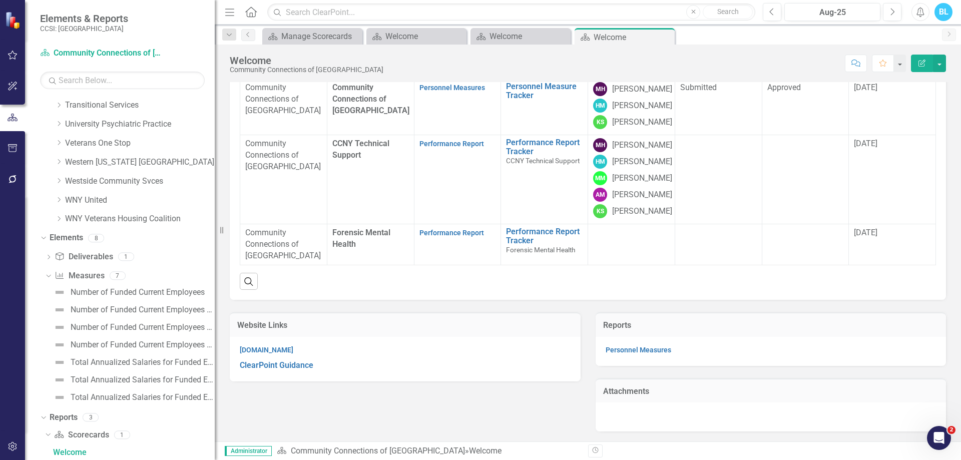
scroll to position [122, 0]
click at [528, 245] on link "Performance Report Tracker" at bounding box center [544, 236] width 77 height 18
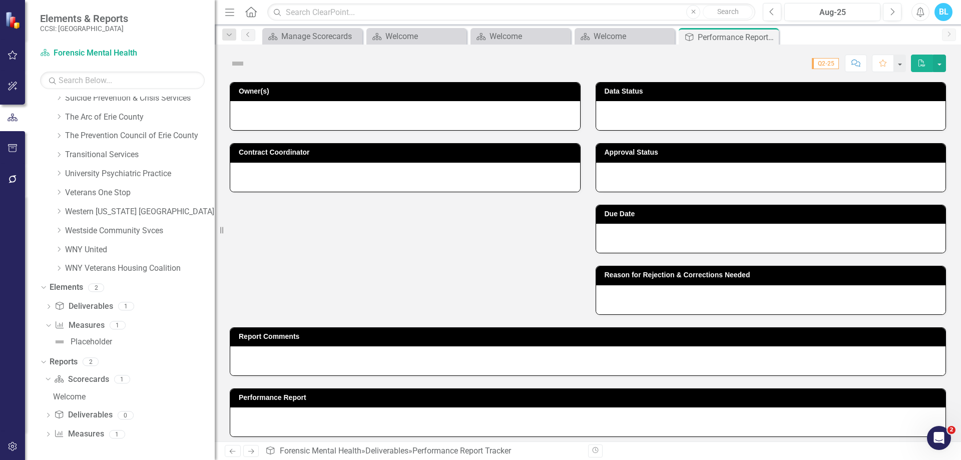
scroll to position [764, 0]
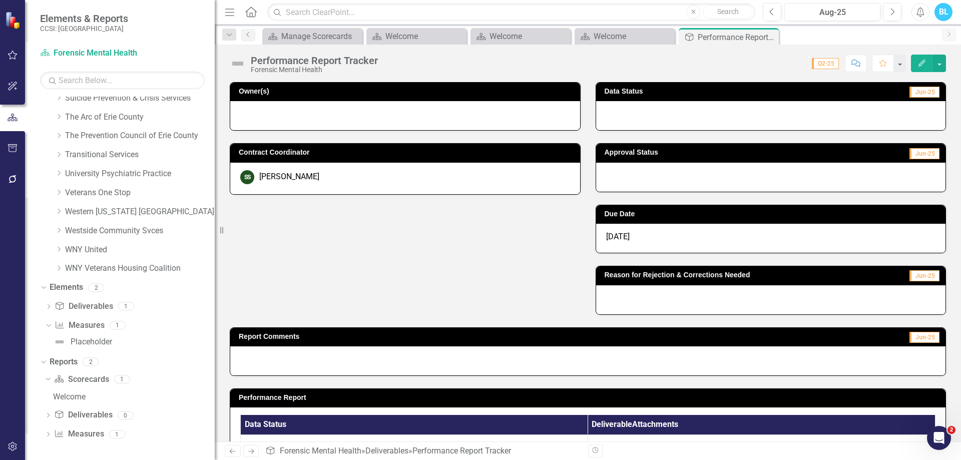
click at [515, 166] on div "SS Stacey Sinclair" at bounding box center [405, 179] width 350 height 32
click at [508, 176] on div "SS Stacey Sinclair" at bounding box center [405, 177] width 330 height 14
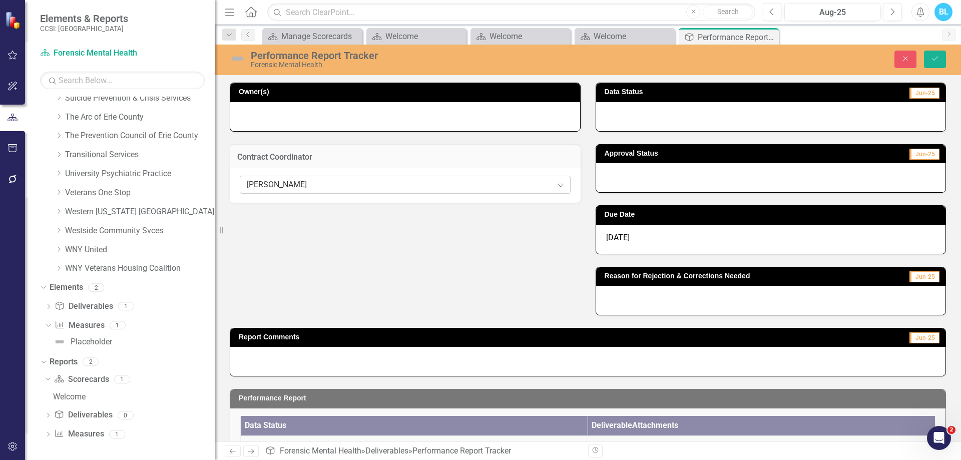
click at [556, 177] on div "Expand" at bounding box center [561, 185] width 18 height 16
click at [460, 460] on div "Not Defined" at bounding box center [480, 466] width 961 height 12
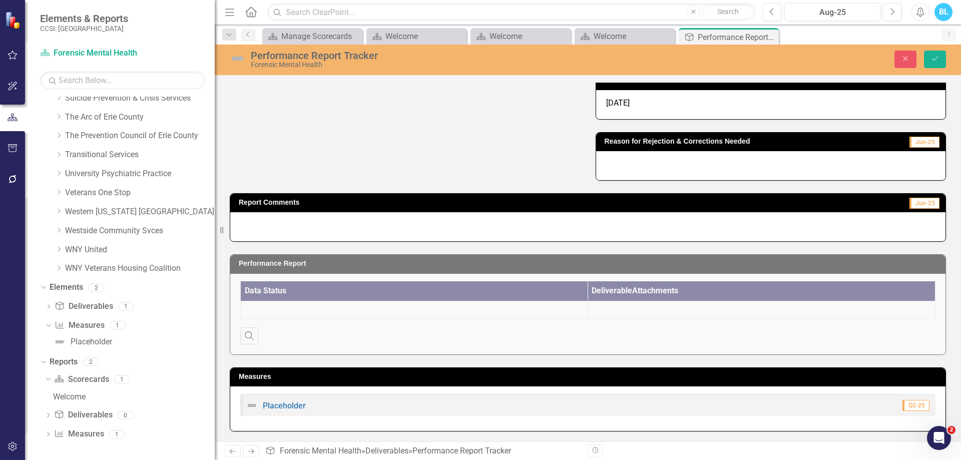
scroll to position [142, 0]
click at [936, 58] on icon "Save" at bounding box center [935, 58] width 9 height 7
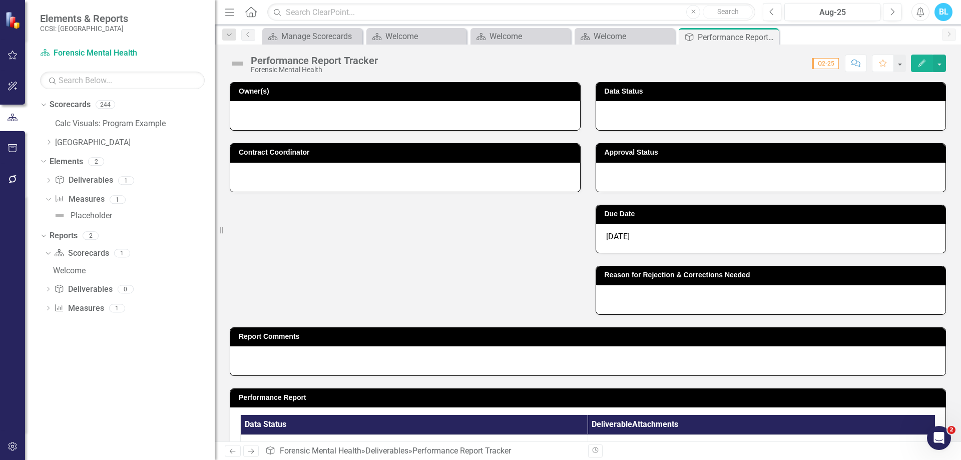
scroll to position [0, 0]
click at [425, 269] on div "Owner(s) Contract Coordinator Data Status Jun-25 Approval Status Jun-25 Due Dat…" at bounding box center [587, 192] width 731 height 245
click at [774, 34] on icon "Close" at bounding box center [769, 37] width 10 height 8
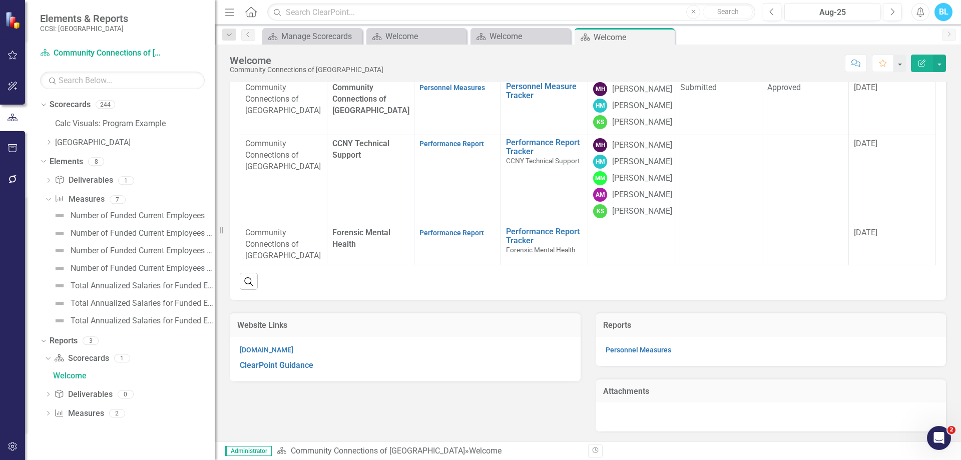
scroll to position [0, 1]
click at [67, 143] on link "[GEOGRAPHIC_DATA]" at bounding box center [135, 143] width 160 height 12
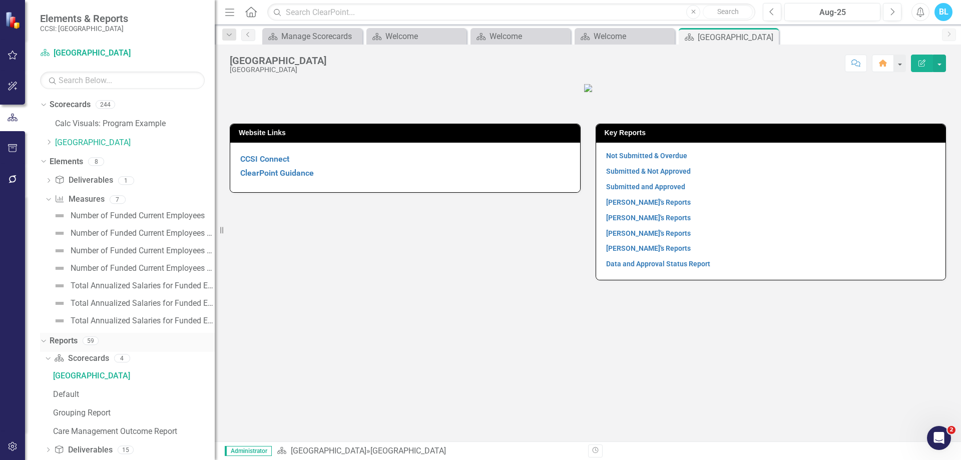
scroll to position [35, 0]
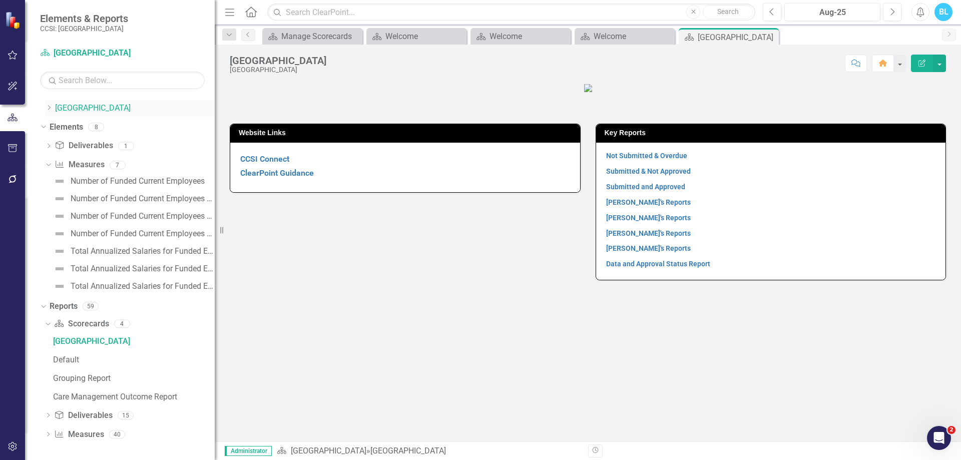
click at [50, 106] on icon "Dropdown" at bounding box center [49, 108] width 8 height 6
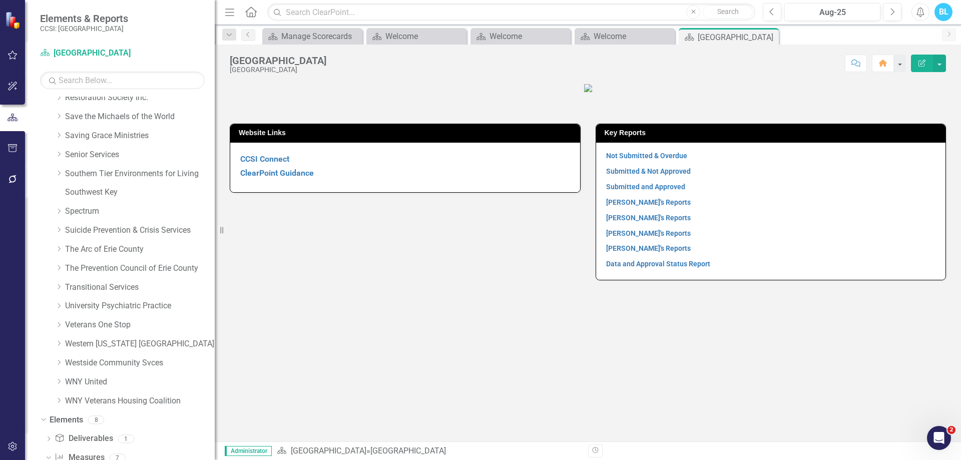
scroll to position [594, 0]
click at [61, 308] on icon "Dropdown" at bounding box center [59, 306] width 8 height 6
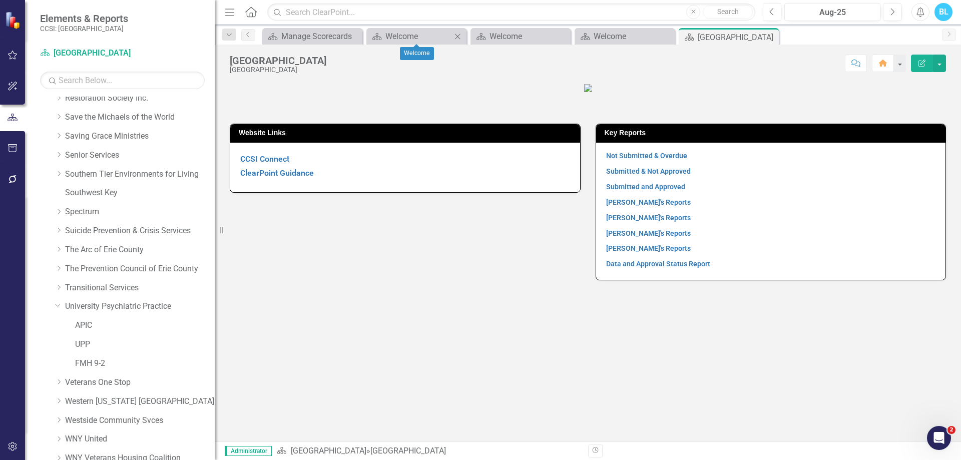
click at [459, 38] on icon "Close" at bounding box center [458, 37] width 10 height 8
click at [0, 0] on icon "Close" at bounding box center [0, 0] width 0 height 0
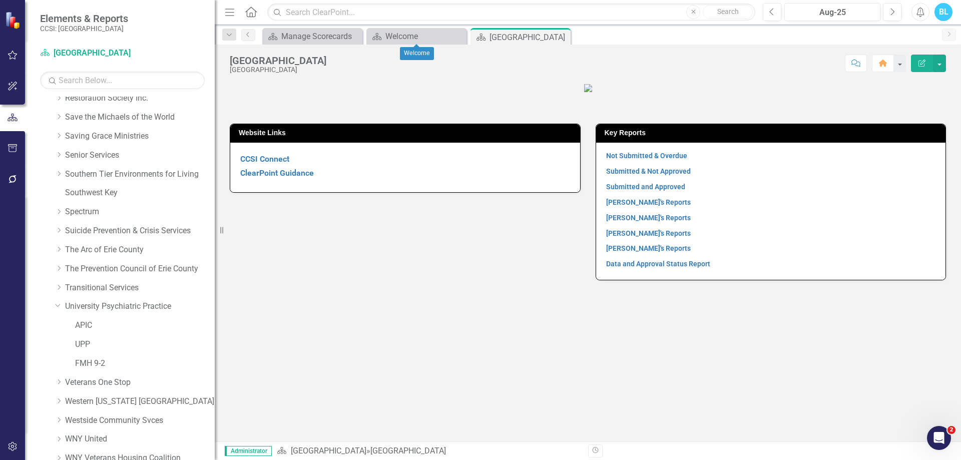
click at [0, 0] on icon "Close" at bounding box center [0, 0] width 0 height 0
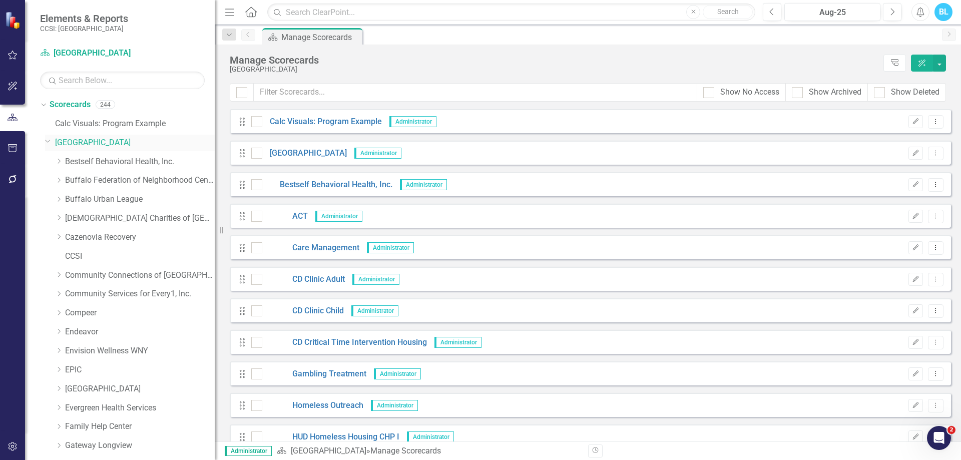
click at [65, 143] on link "[GEOGRAPHIC_DATA]" at bounding box center [135, 143] width 160 height 12
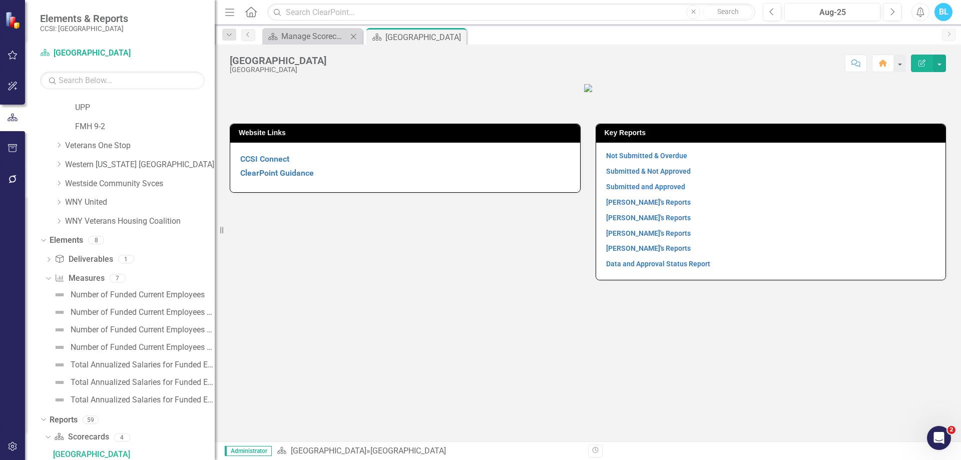
scroll to position [833, 0]
click at [356, 36] on icon "Close" at bounding box center [353, 37] width 10 height 8
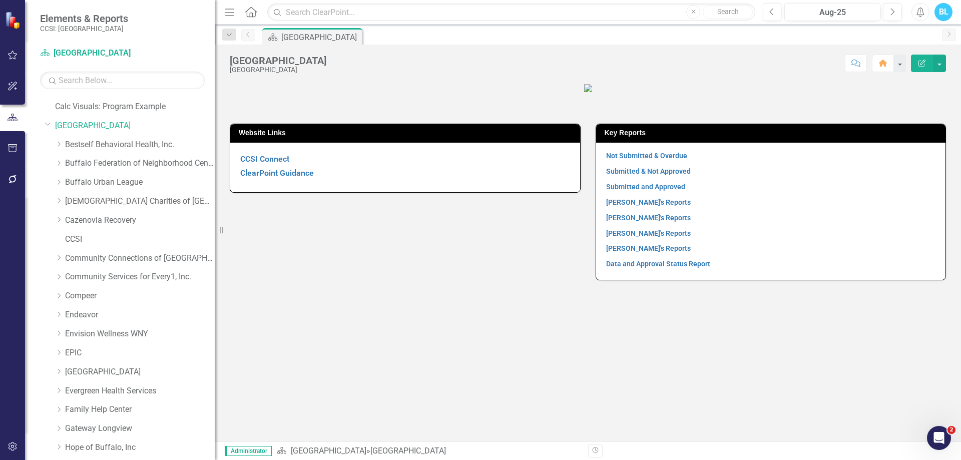
scroll to position [0, 0]
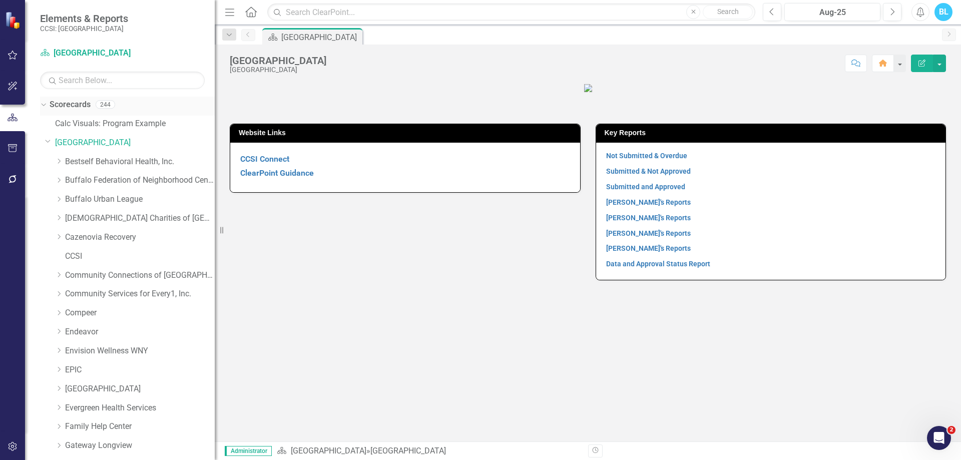
click at [73, 104] on link "Scorecards" at bounding box center [70, 105] width 41 height 12
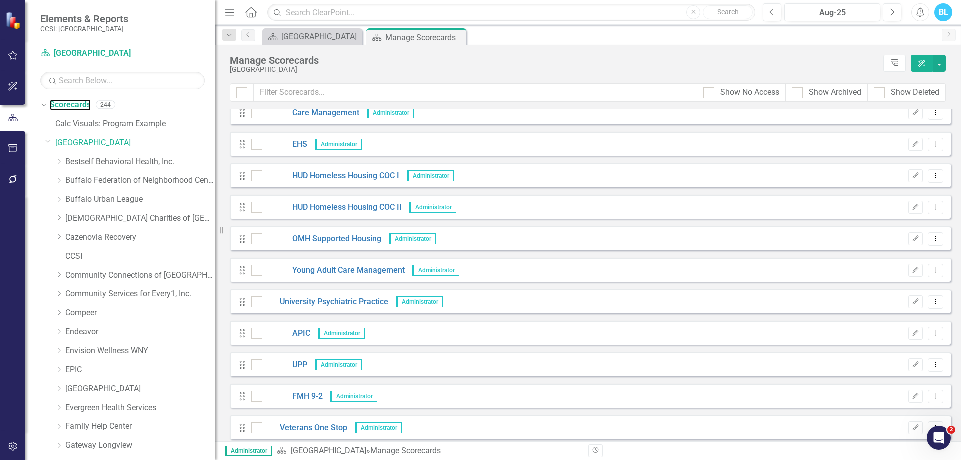
scroll to position [6632, 0]
click at [932, 397] on icon "Dropdown Menu" at bounding box center [936, 397] width 9 height 7
click at [868, 345] on link "Copy Duplicate Scorecard" at bounding box center [880, 343] width 111 height 19
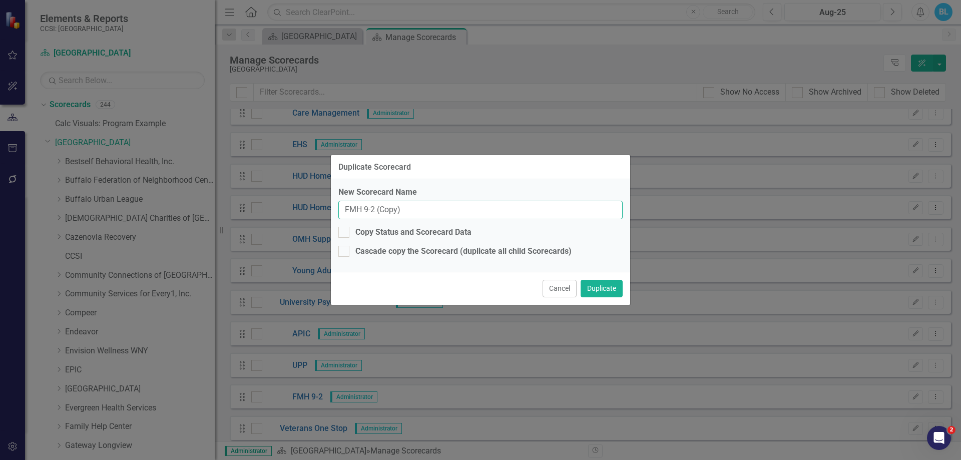
click at [478, 201] on input "FMH 9-2 (Copy)" at bounding box center [480, 210] width 284 height 19
type input "FMH ECHC-ECCF"
click at [603, 287] on button "Duplicate" at bounding box center [602, 289] width 42 height 18
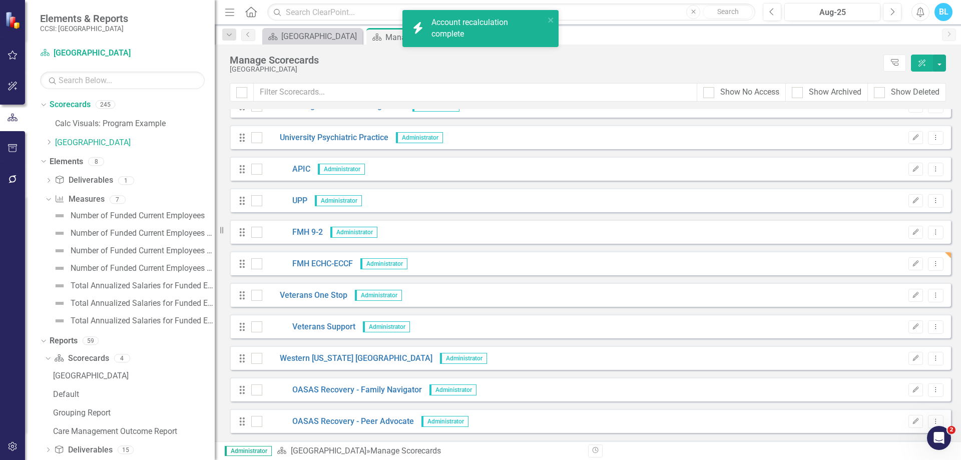
scroll to position [6798, 0]
click at [336, 264] on link "FMH ECHC-ECCF" at bounding box center [307, 263] width 91 height 12
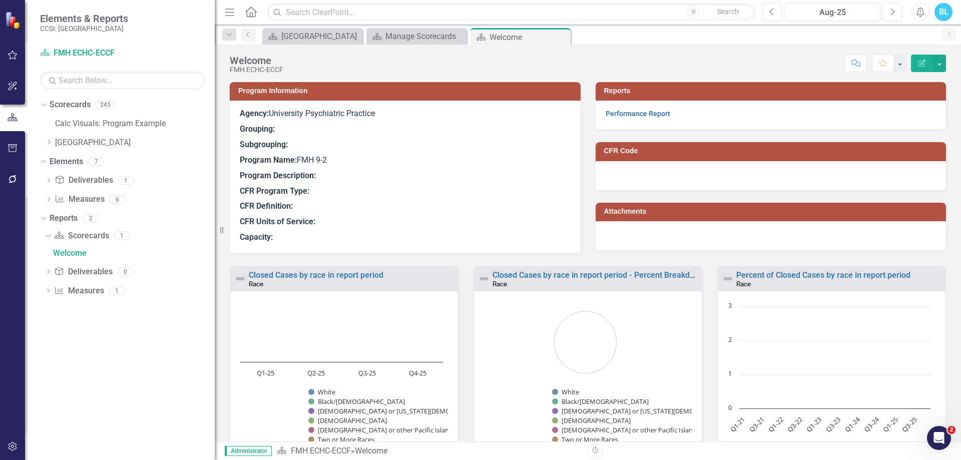
click at [437, 167] on p "Program Name: FMH 9-2" at bounding box center [405, 161] width 331 height 16
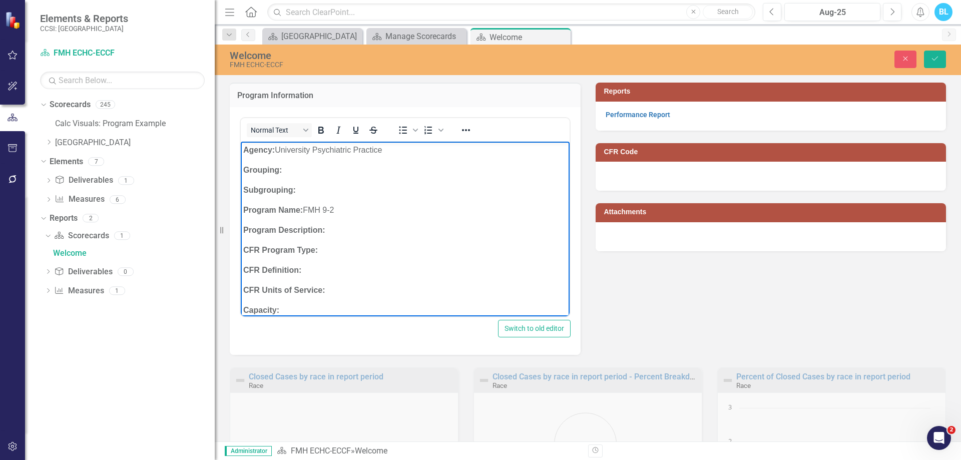
click at [337, 212] on p "Program Name: FMH 9-2" at bounding box center [405, 210] width 324 height 12
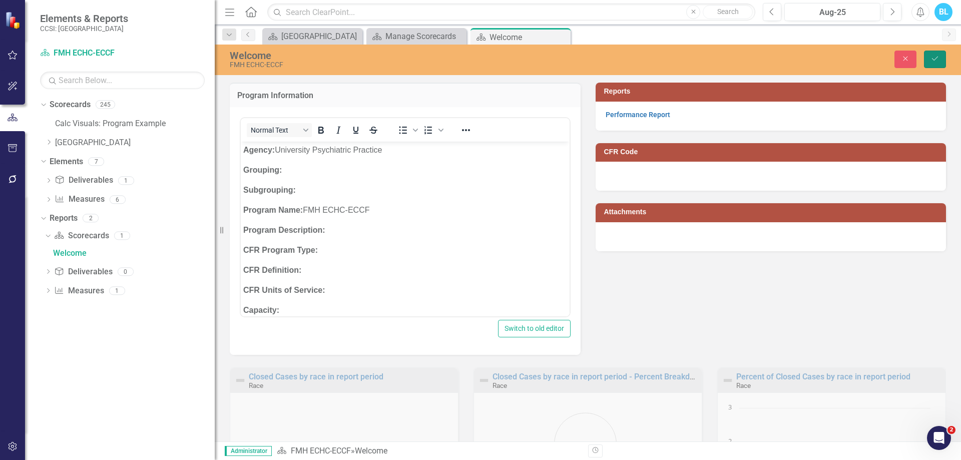
click at [938, 54] on button "Save" at bounding box center [935, 60] width 22 height 18
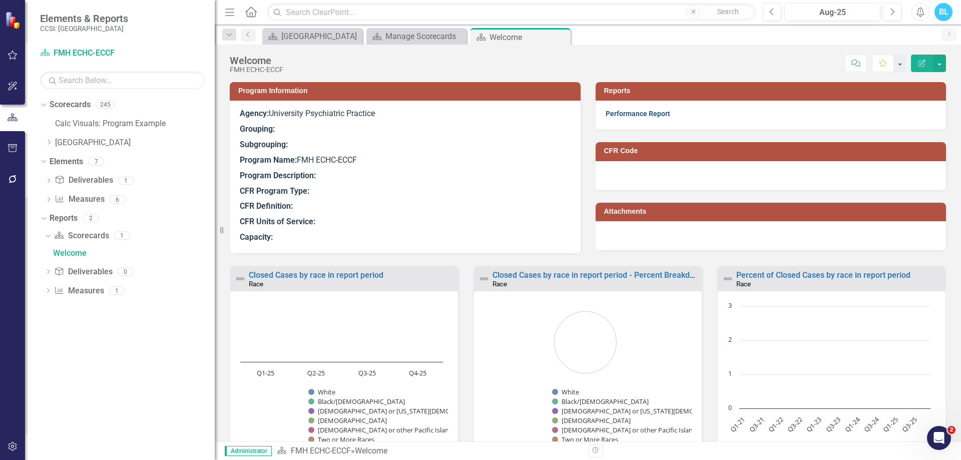
click at [646, 113] on link "Performance Report" at bounding box center [638, 114] width 65 height 8
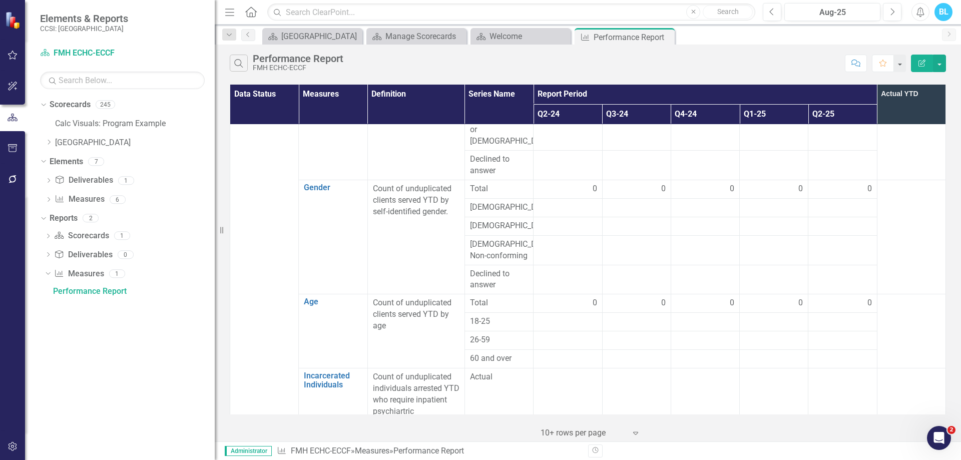
scroll to position [425, 0]
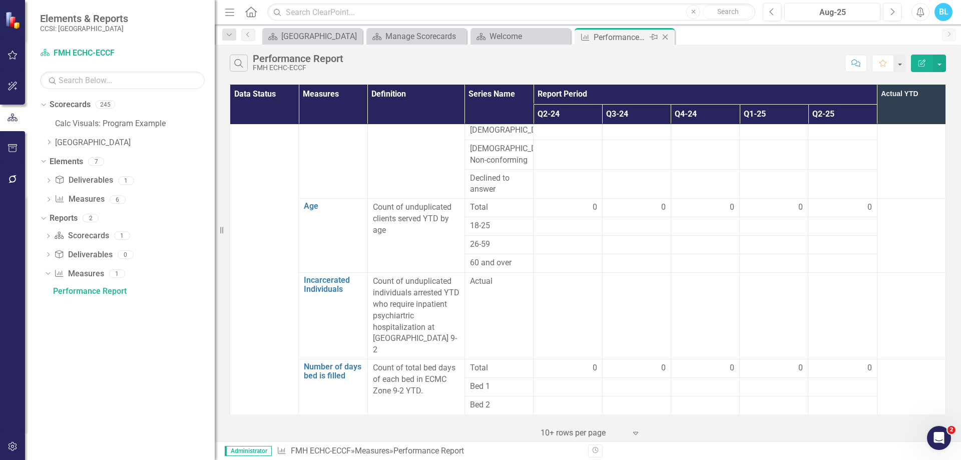
click at [666, 37] on icon "Close" at bounding box center [665, 37] width 10 height 8
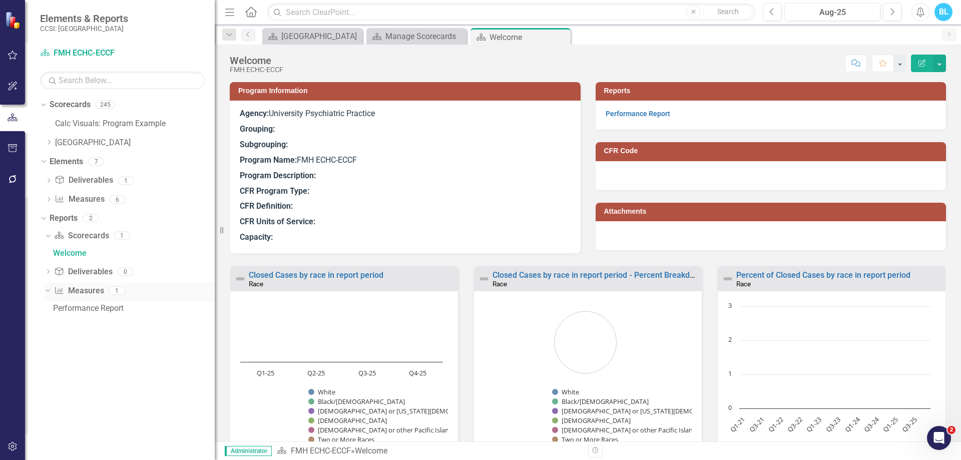
click at [47, 293] on icon "Dropdown" at bounding box center [47, 290] width 6 height 7
click at [47, 293] on icon "Dropdown" at bounding box center [48, 292] width 7 height 6
click at [96, 199] on link "Measure Measures" at bounding box center [80, 200] width 50 height 12
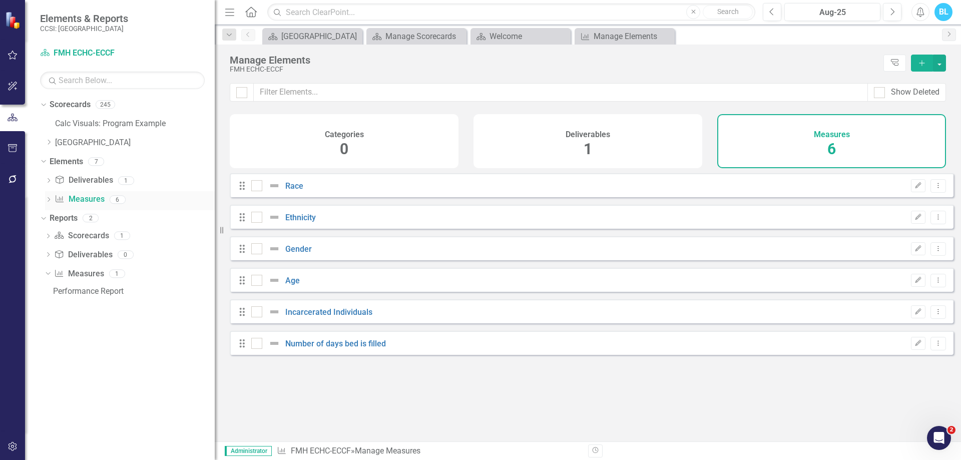
checkbox input "false"
click at [916, 346] on icon "button" at bounding box center [919, 343] width 6 height 6
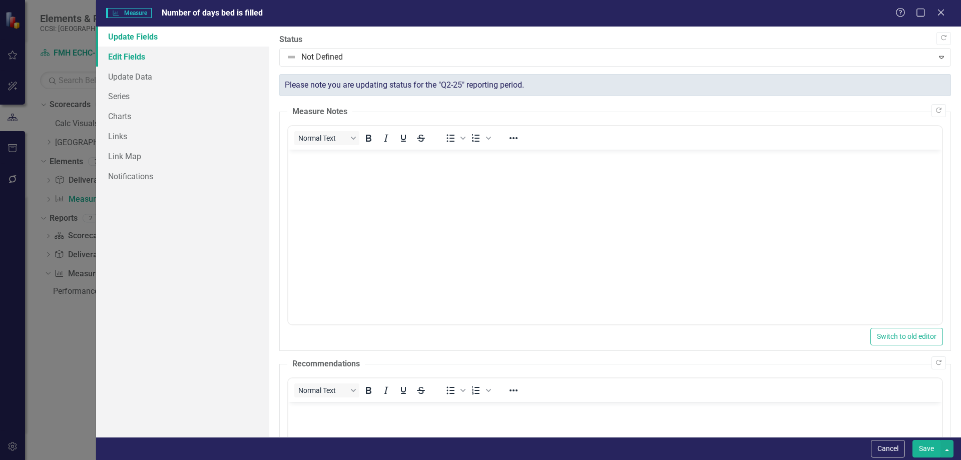
click at [143, 58] on link "Edit Fields" at bounding box center [182, 57] width 173 height 20
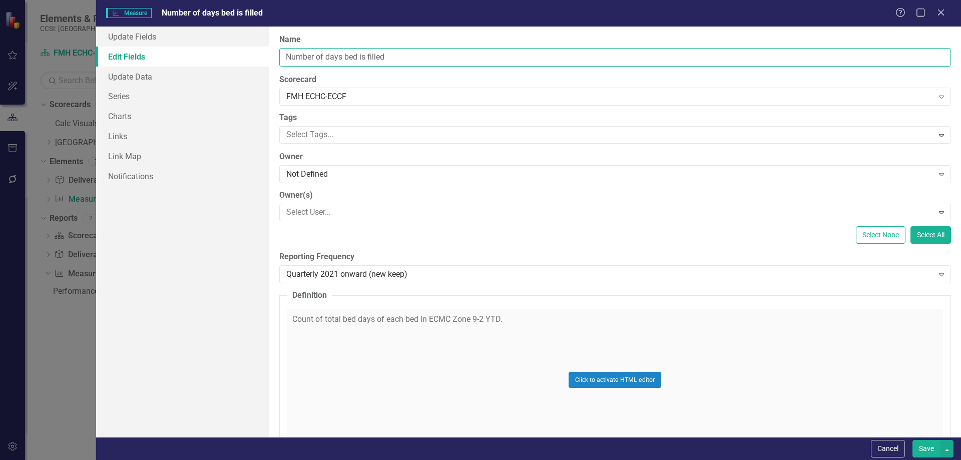
click at [389, 56] on input "Number of days bed is filled" at bounding box center [615, 57] width 672 height 19
type input "Progress Notes"
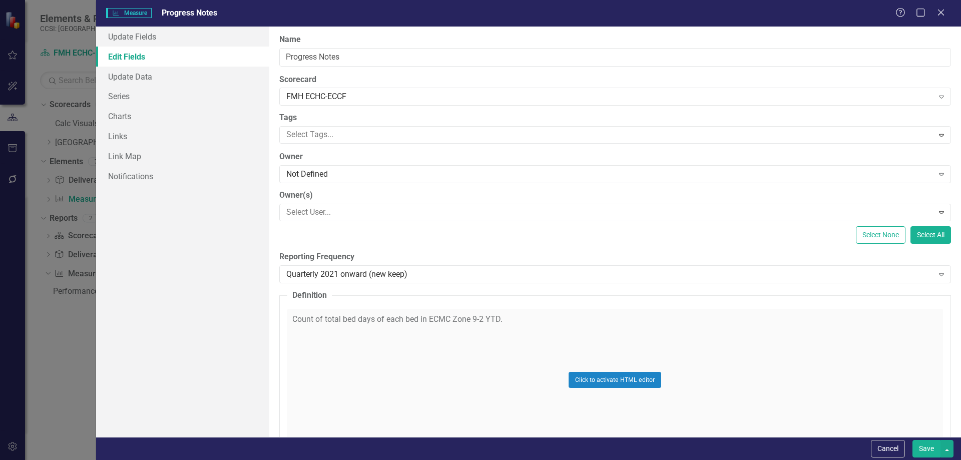
click at [525, 317] on div "Click to activate HTML editor" at bounding box center [615, 380] width 656 height 143
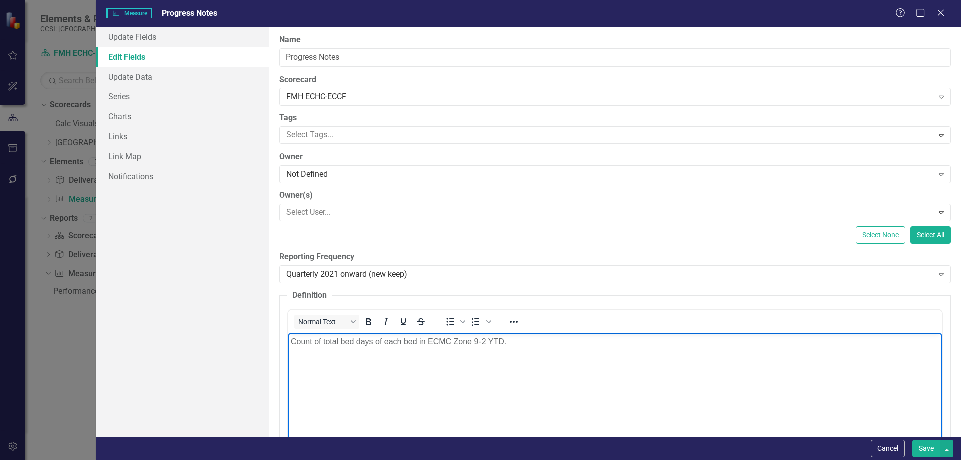
click at [524, 367] on body "Count of total bed days of each bed in ECMC Zone 9-2 YTD." at bounding box center [615, 408] width 654 height 150
paste body "Rich Text Area. Press ALT-0 for help."
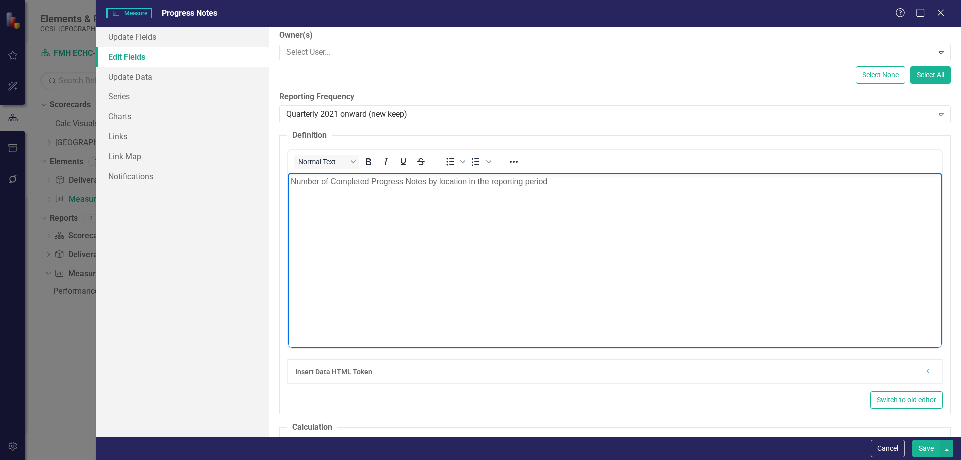
scroll to position [153, 0]
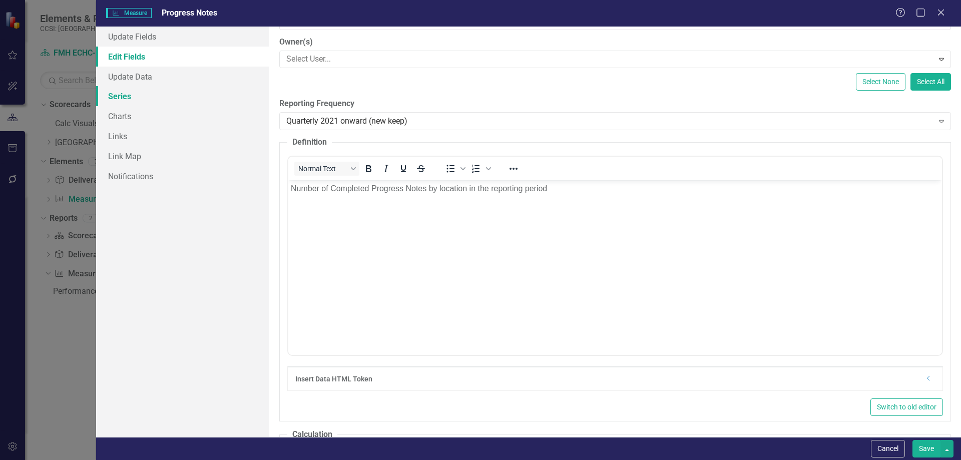
click at [169, 97] on link "Series" at bounding box center [182, 96] width 173 height 20
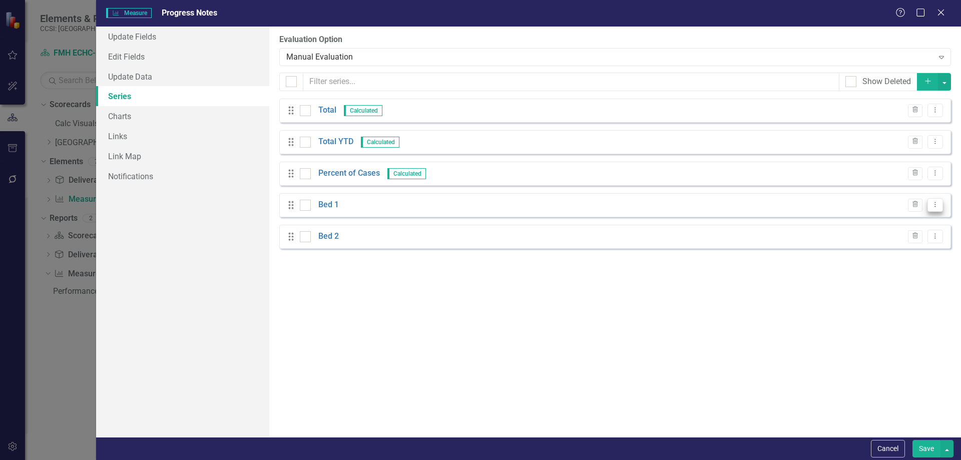
click at [939, 203] on icon "Dropdown Menu" at bounding box center [935, 204] width 9 height 7
click at [907, 219] on link "Edit Edit Measure Series" at bounding box center [886, 221] width 114 height 19
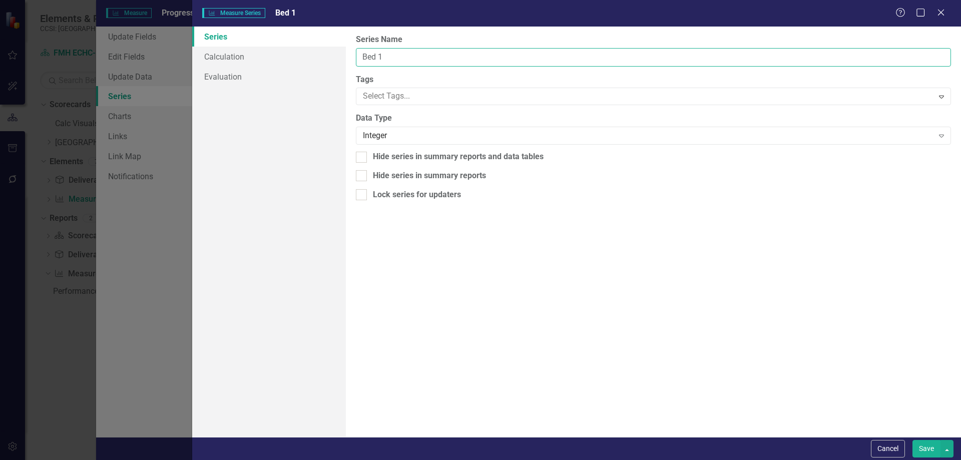
click at [387, 60] on input "Bed 1" at bounding box center [653, 57] width 595 height 19
type input "B"
type input "ECHC"
click at [927, 440] on div "Cancel Save" at bounding box center [576, 448] width 769 height 23
click at [925, 450] on button "Save" at bounding box center [927, 449] width 28 height 18
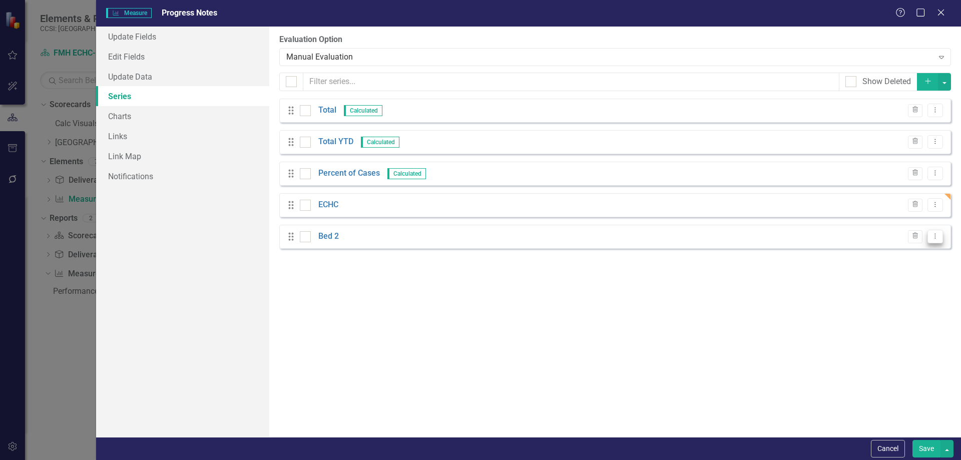
click at [932, 237] on icon "Dropdown Menu" at bounding box center [935, 236] width 9 height 7
click at [900, 252] on link "Edit Edit Measure Series" at bounding box center [886, 253] width 114 height 19
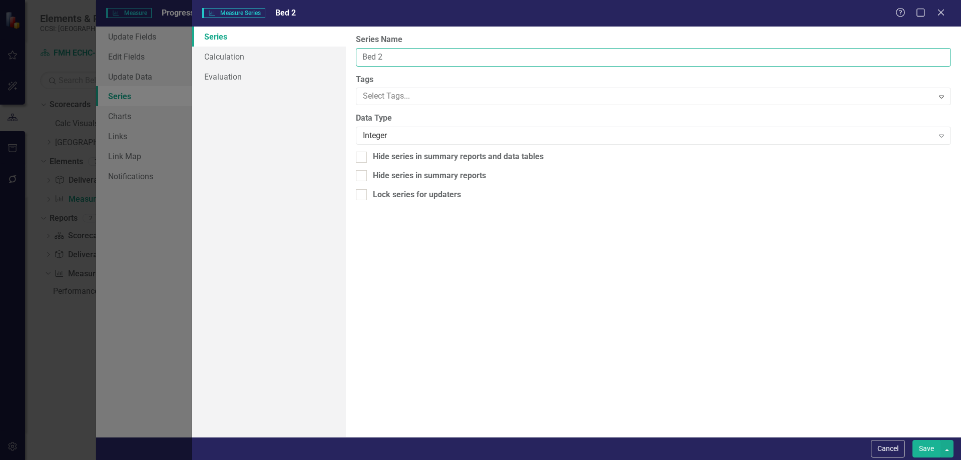
click at [391, 61] on input "Bed 2" at bounding box center [653, 57] width 595 height 19
type input "B"
type input "ECCF"
click at [924, 453] on button "Save" at bounding box center [927, 449] width 28 height 18
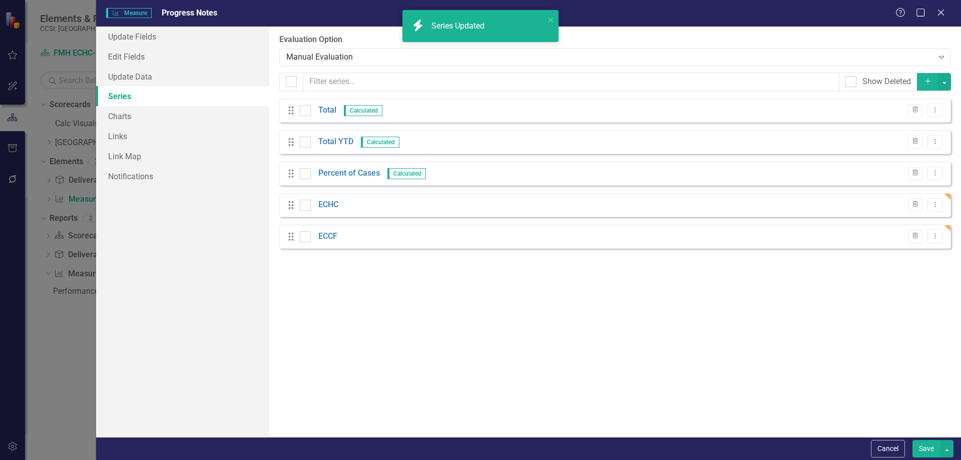
click at [928, 448] on button "Save" at bounding box center [927, 449] width 28 height 18
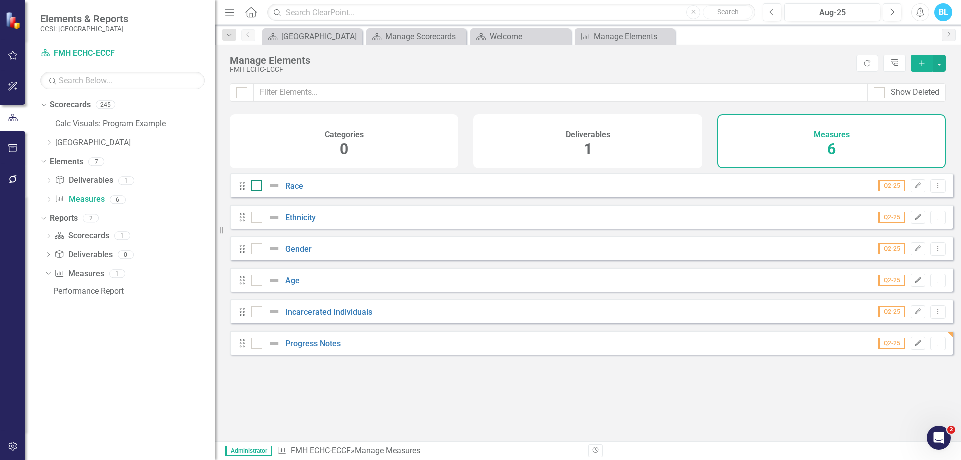
click at [254, 187] on input "checkbox" at bounding box center [254, 183] width 7 height 7
checkbox input "true"
click at [254, 223] on div at bounding box center [256, 217] width 11 height 11
click at [254, 218] on input "checkbox" at bounding box center [254, 215] width 7 height 7
checkbox input "true"
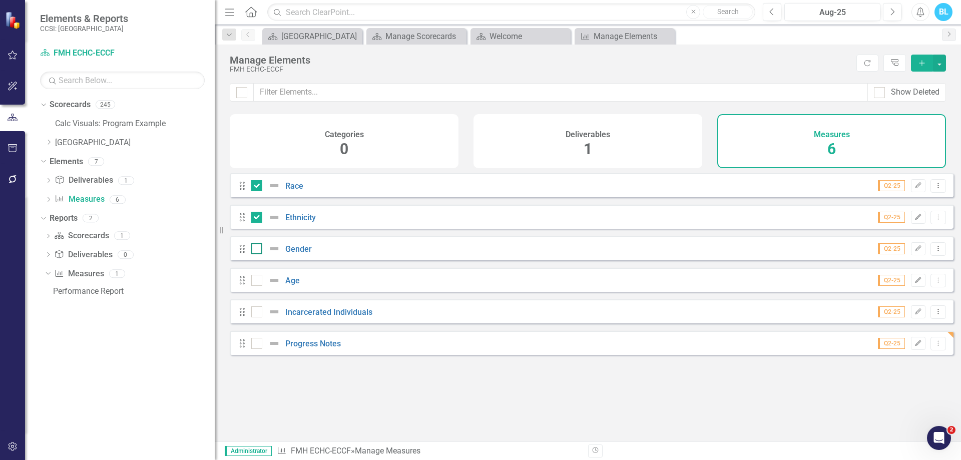
click at [255, 250] on input "checkbox" at bounding box center [254, 246] width 7 height 7
checkbox input "true"
click at [255, 281] on input "checkbox" at bounding box center [254, 278] width 7 height 7
checkbox input "true"
click at [257, 313] on input "checkbox" at bounding box center [254, 309] width 7 height 7
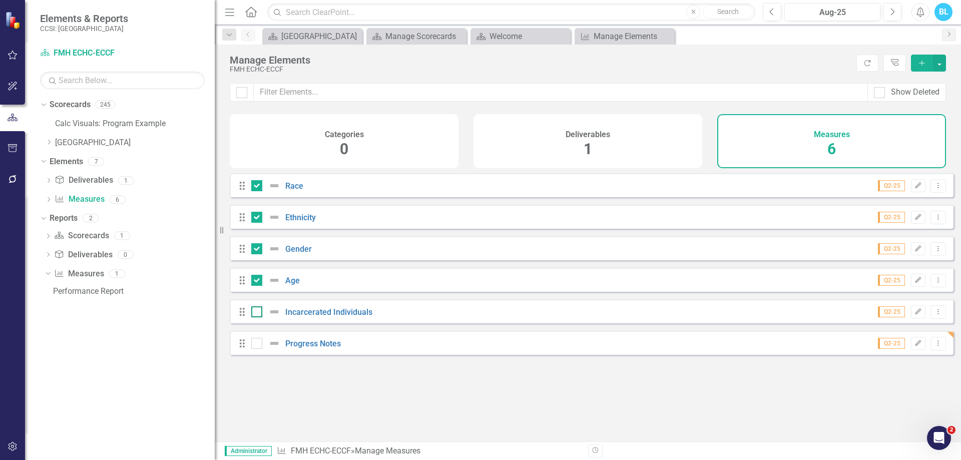
checkbox input "true"
click at [942, 63] on button "button" at bounding box center [939, 63] width 13 height 17
click at [918, 135] on link "Trash Delete Multiple" at bounding box center [906, 137] width 79 height 19
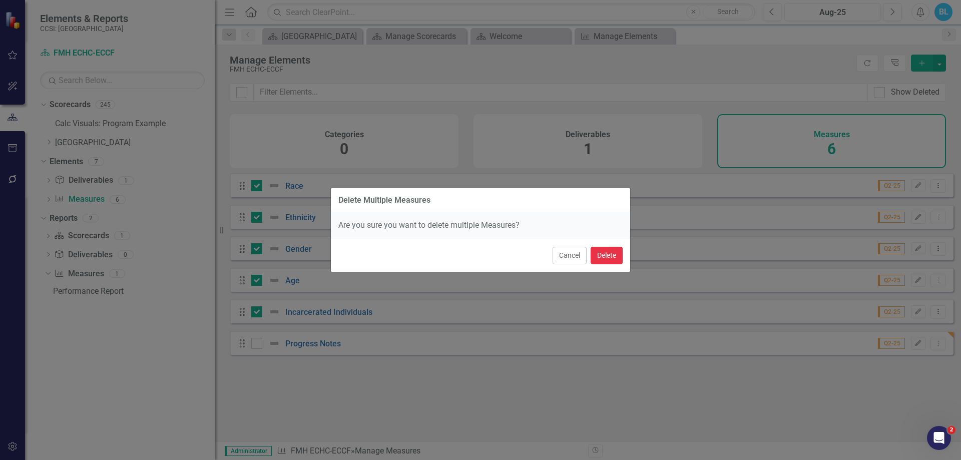
click at [613, 255] on button "Delete" at bounding box center [607, 256] width 32 height 18
checkbox input "false"
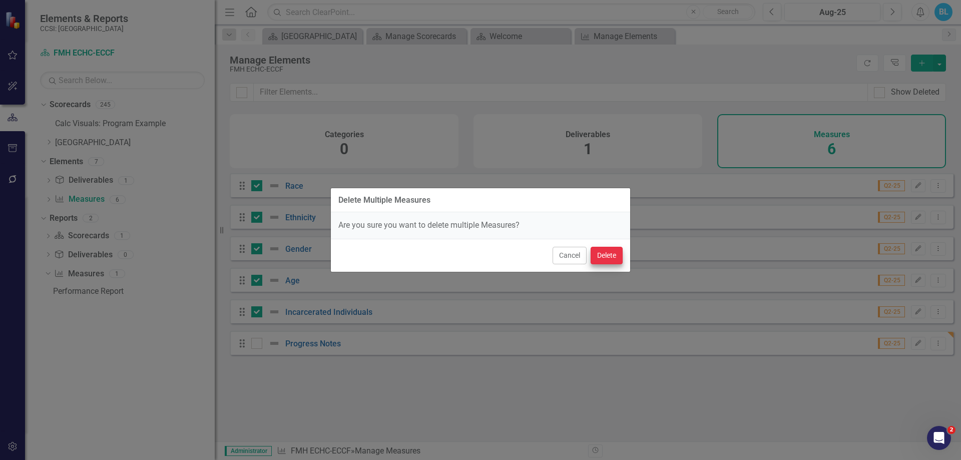
checkbox input "false"
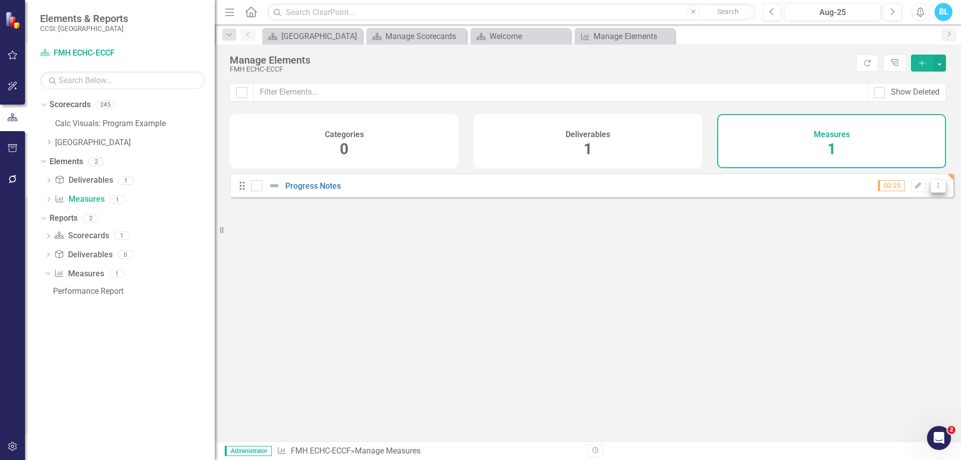
click at [937, 193] on button "Dropdown Menu" at bounding box center [939, 186] width 16 height 14
click at [901, 247] on link "Copy Duplicate Measure" at bounding box center [893, 247] width 90 height 19
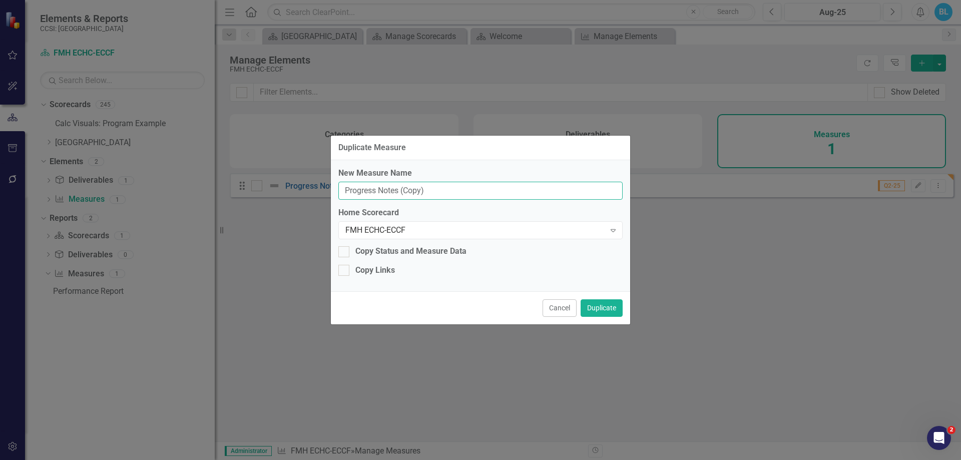
click at [438, 183] on input "Progress Notes (Copy)" at bounding box center [480, 191] width 284 height 19
type input "P"
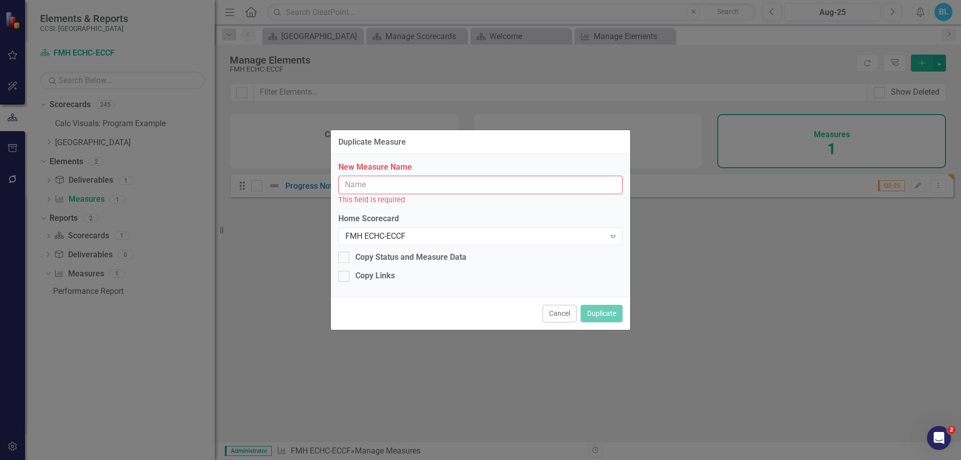
click at [355, 183] on input "New Measure Name" at bounding box center [480, 185] width 284 height 19
paste input "[MEDICAL_DATA] Follow-up"
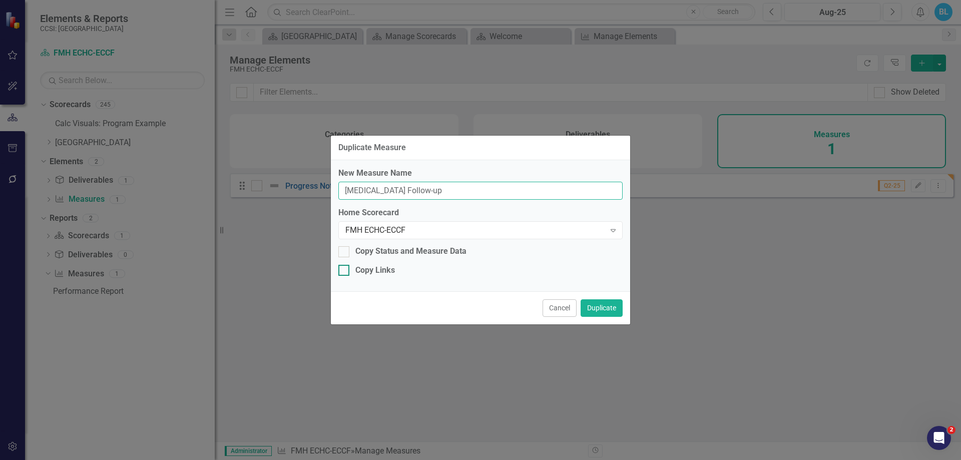
type input "[MEDICAL_DATA] Follow-up"
click at [373, 276] on div "Copy Links" at bounding box center [375, 271] width 40 height 12
click at [345, 271] on input "Copy Links" at bounding box center [341, 268] width 7 height 7
checkbox input "true"
click at [606, 310] on button "Duplicate" at bounding box center [602, 308] width 42 height 18
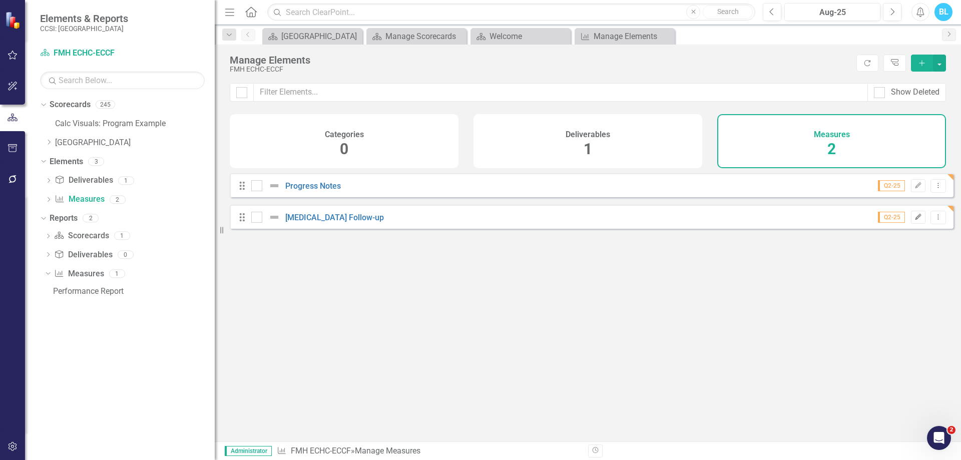
click at [911, 219] on button "Edit" at bounding box center [918, 217] width 15 height 13
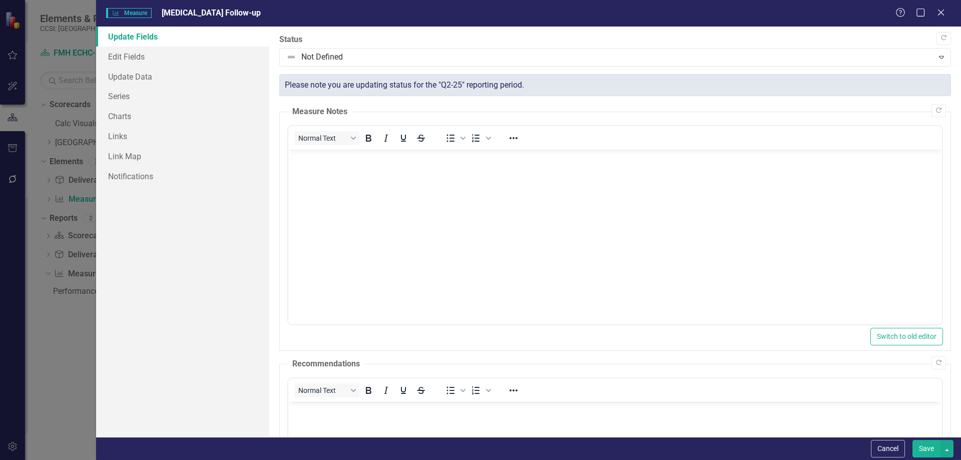
scroll to position [0, 0]
click at [207, 60] on link "Edit Fields" at bounding box center [182, 57] width 173 height 20
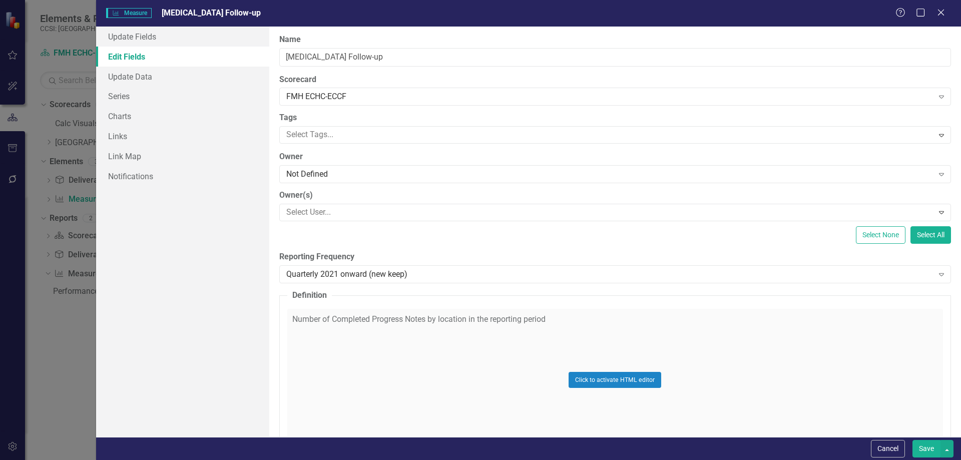
click at [374, 353] on div "Click to activate HTML editor" at bounding box center [615, 380] width 656 height 143
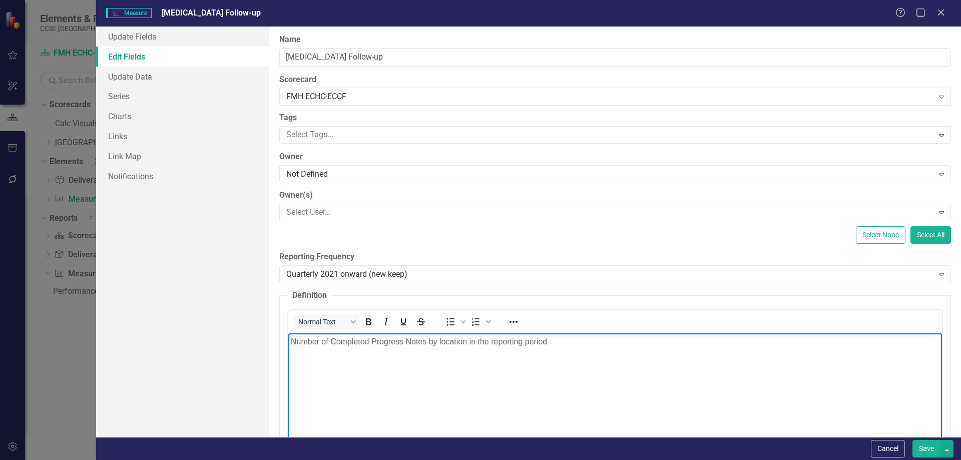
click at [587, 363] on body "Number of Completed Progress Notes by location in the reporting period" at bounding box center [615, 408] width 654 height 150
paste body "Rich Text Area. Press ALT-0 for help."
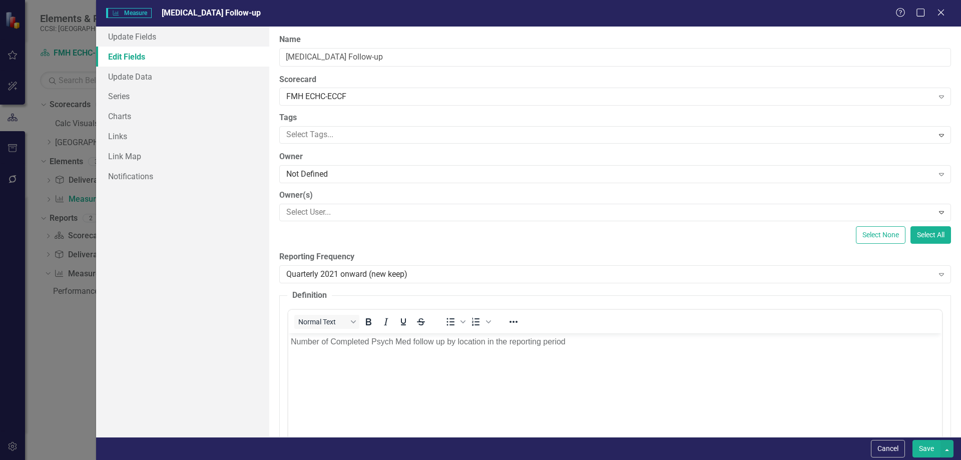
click at [802, 241] on div "Select None Select All" at bounding box center [615, 235] width 672 height 18
click at [928, 445] on button "Save" at bounding box center [927, 449] width 28 height 18
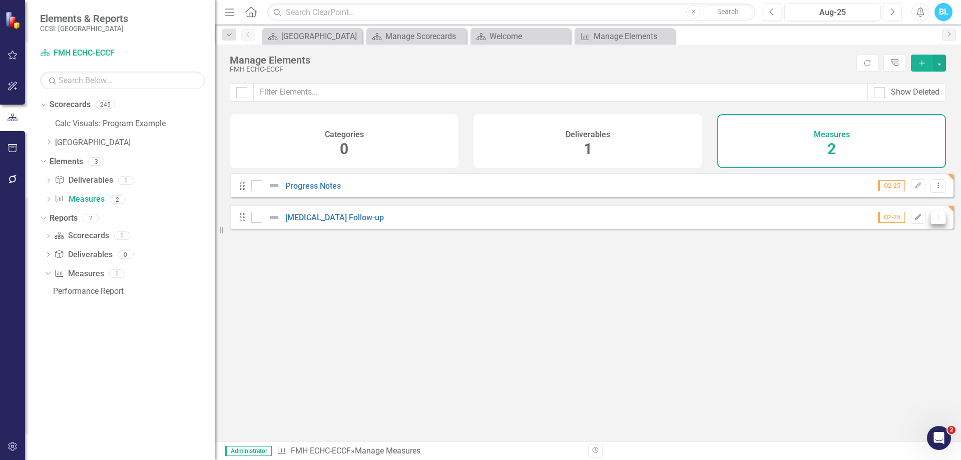
click at [931, 224] on button "Dropdown Menu" at bounding box center [939, 218] width 16 height 14
click at [891, 275] on link "Copy Duplicate Measure" at bounding box center [893, 278] width 90 height 19
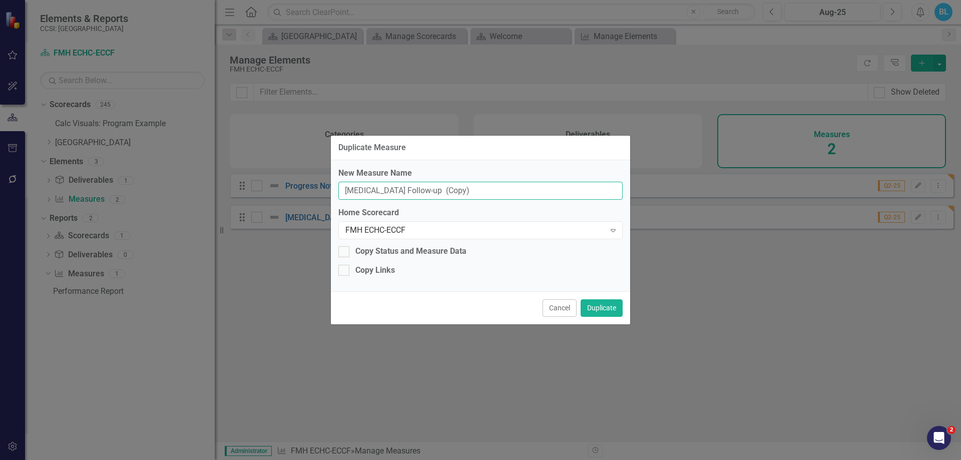
click at [501, 191] on input "Psychiatric Medication Follow-up (Copy)" at bounding box center [480, 191] width 284 height 19
type input "P"
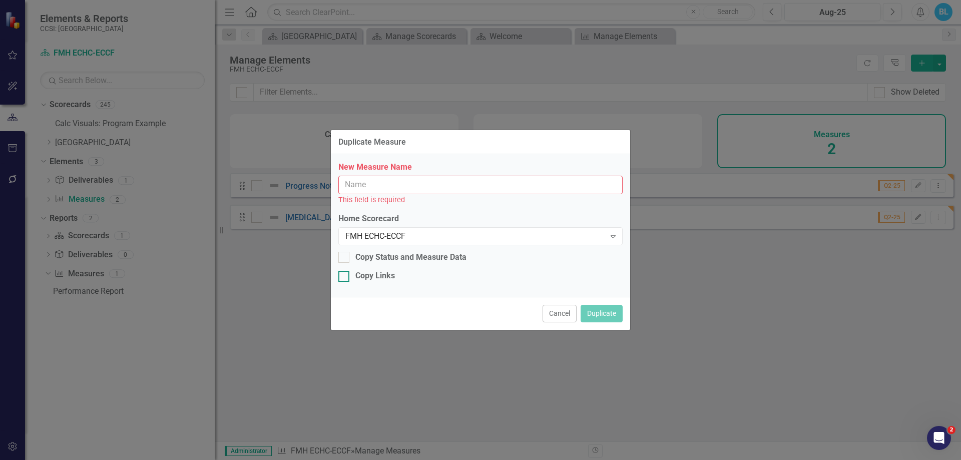
click at [382, 277] on div "Copy Links" at bounding box center [375, 276] width 40 height 12
click at [345, 277] on input "Copy Links" at bounding box center [341, 274] width 7 height 7
checkbox input "true"
click at [367, 192] on input "New Measure Name" at bounding box center [480, 185] width 284 height 19
paste input "[MEDICAL_DATA] Clinic (Consults)"
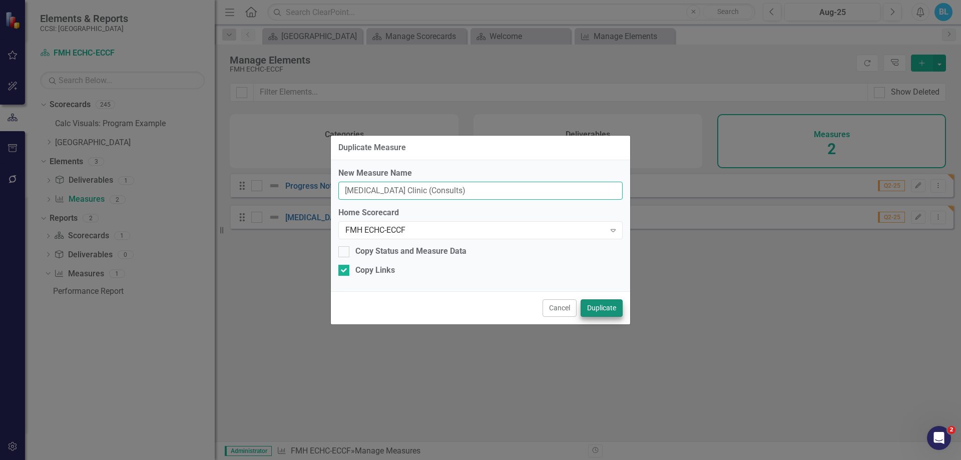
type input "[MEDICAL_DATA] Clinic (Consults)"
click at [610, 307] on button "Duplicate" at bounding box center [602, 308] width 42 height 18
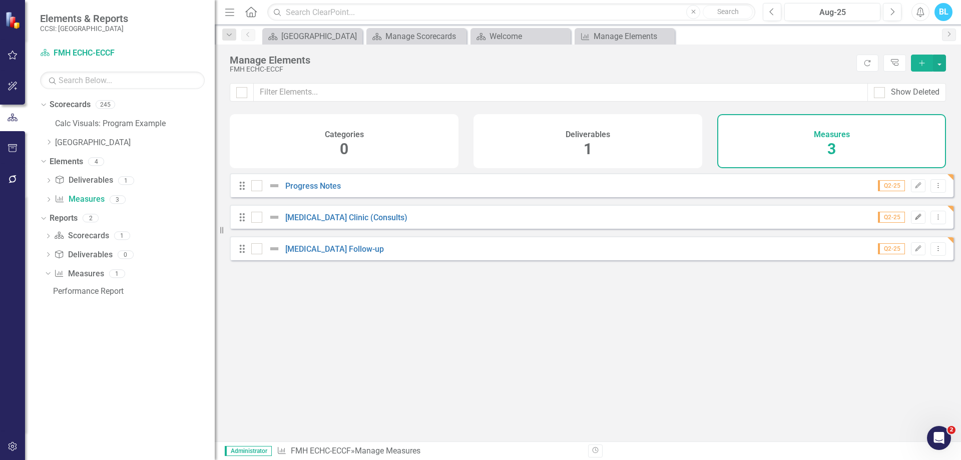
click at [915, 220] on icon "Edit" at bounding box center [919, 217] width 8 height 6
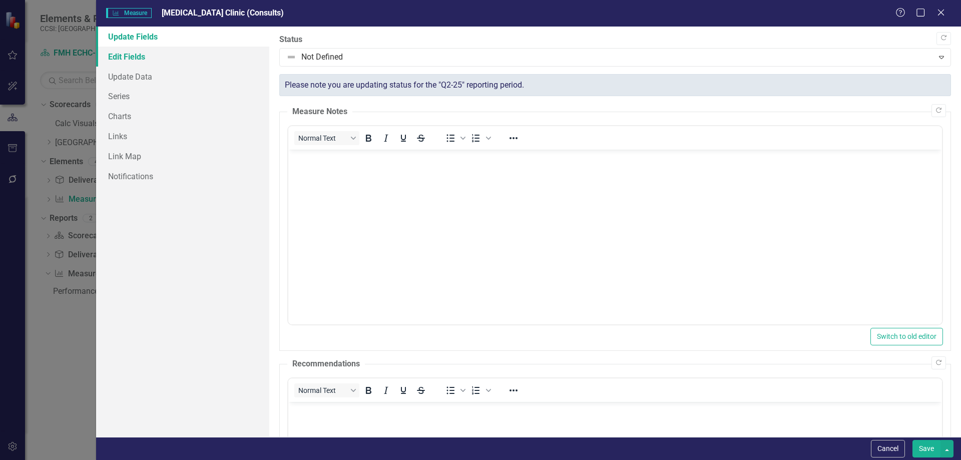
click at [196, 52] on link "Edit Fields" at bounding box center [182, 57] width 173 height 20
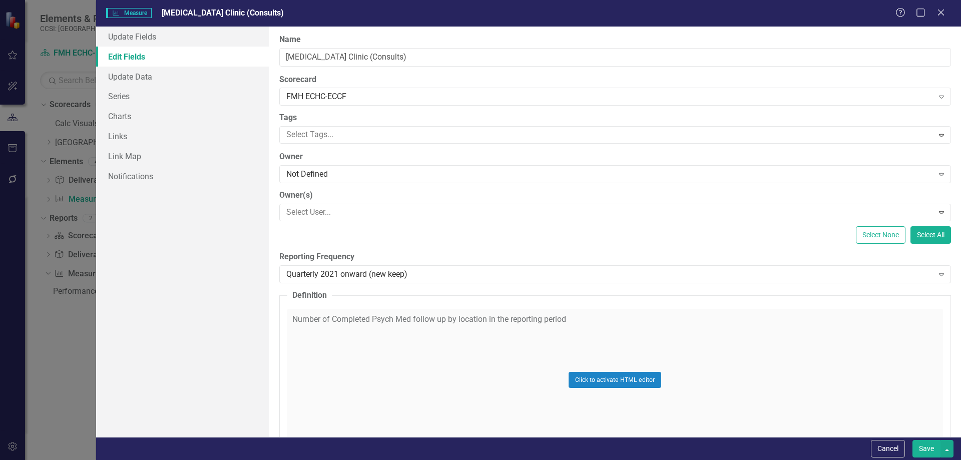
click at [370, 359] on div "Click to activate HTML editor" at bounding box center [615, 380] width 656 height 143
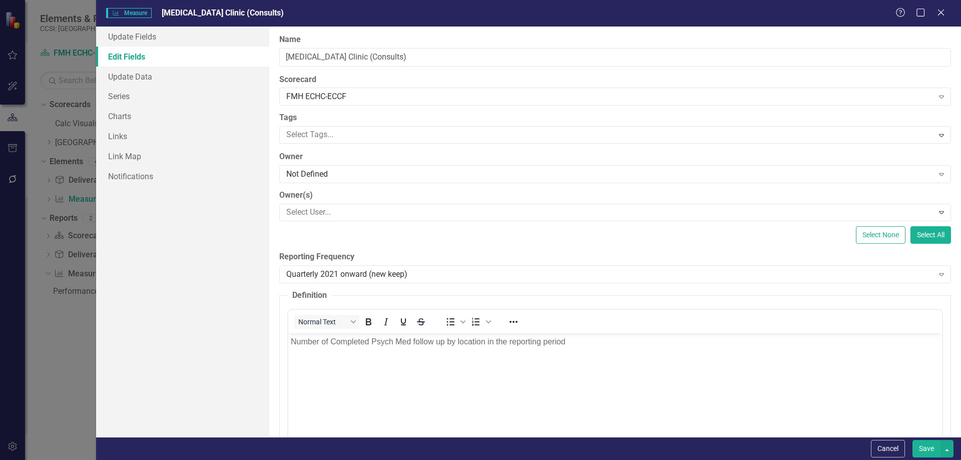
drag, startPoint x: 330, startPoint y: 3, endPoint x: 615, endPoint y: 329, distance: 433.3
click at [615, 329] on div "Normal Text To open the popup, press Shift+Enter To open the popup, press Shift…" at bounding box center [615, 322] width 654 height 20
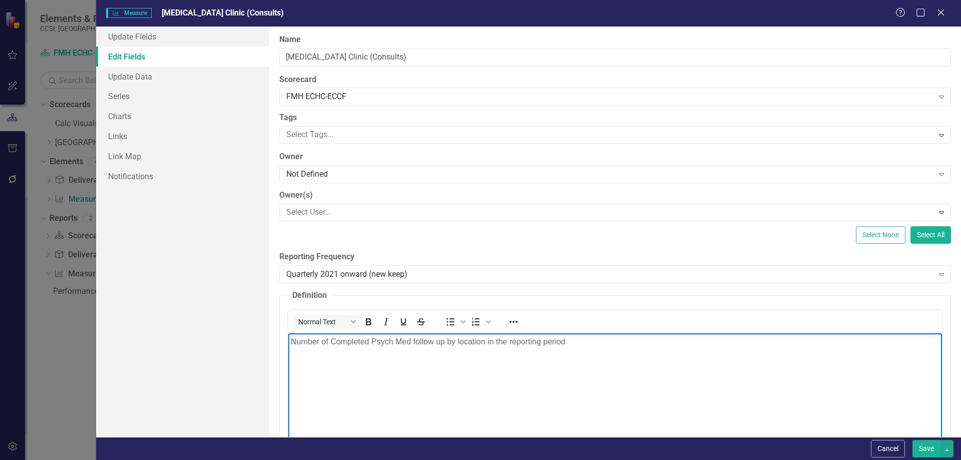
click at [624, 351] on body "Number of Completed Psych Med follow up by location in the reporting period" at bounding box center [615, 408] width 654 height 150
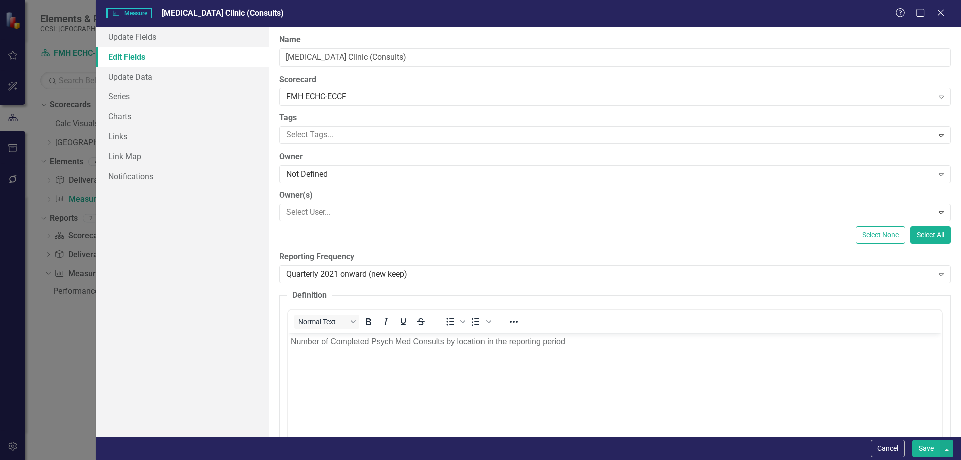
click at [926, 445] on button "Save" at bounding box center [927, 449] width 28 height 18
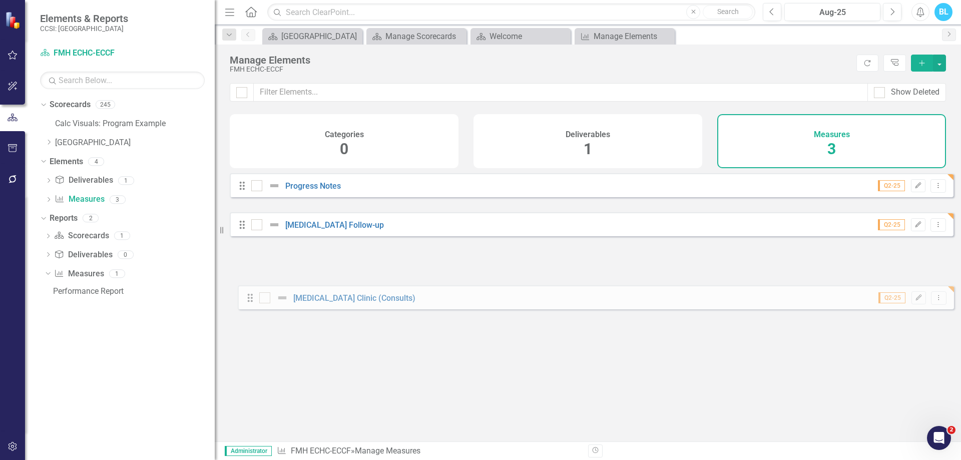
drag, startPoint x: 239, startPoint y: 228, endPoint x: 247, endPoint y: 301, distance: 73.5
click at [247, 301] on div "Looks like you don't have any Measures set up yet. Why don't you add a Measure …" at bounding box center [592, 294] width 724 height 243
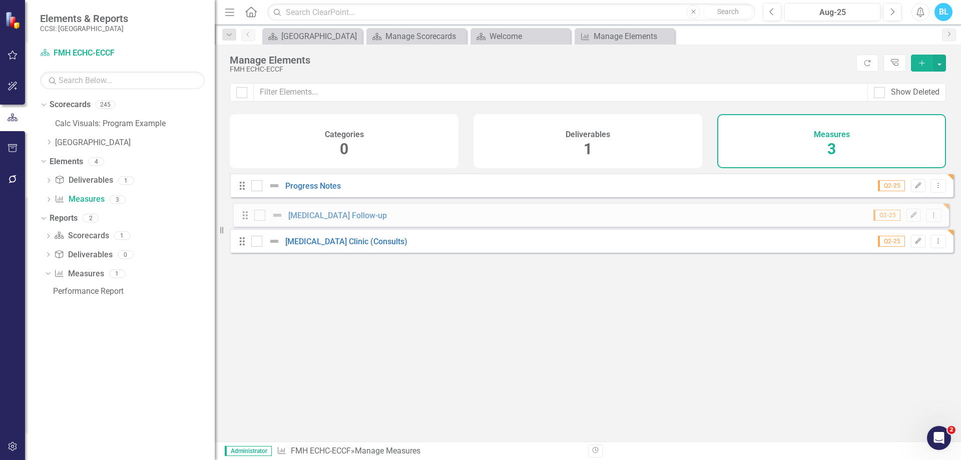
drag, startPoint x: 239, startPoint y: 256, endPoint x: 242, endPoint y: 215, distance: 41.2
click at [242, 215] on div "Drag Progress Notes Q2-25 Edit Dropdown Menu Drag Psychiatric Medication Clinic…" at bounding box center [592, 216] width 724 height 87
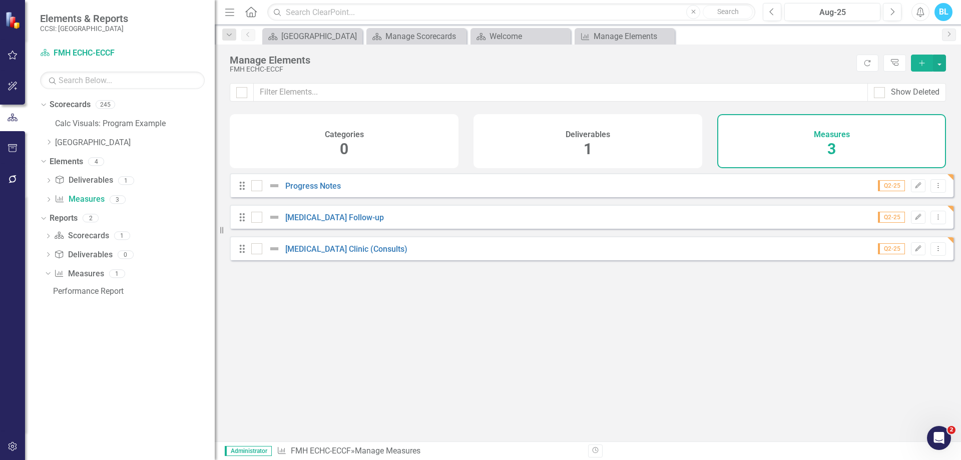
click at [934, 252] on icon "Dropdown Menu" at bounding box center [938, 248] width 9 height 7
click at [901, 306] on link "Copy Duplicate Measure" at bounding box center [893, 310] width 90 height 19
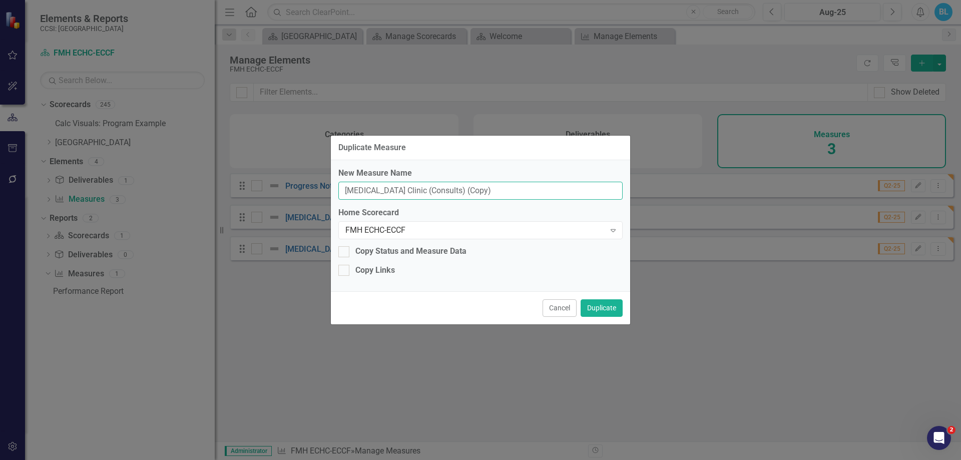
click at [441, 185] on input "[MEDICAL_DATA] Clinic (Consults) (Copy)" at bounding box center [480, 191] width 284 height 19
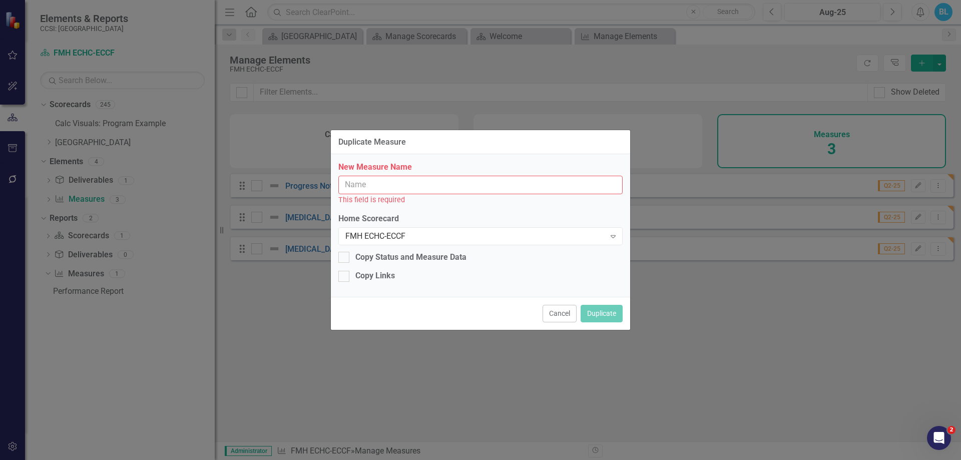
paste input "Court Mental Health Request"
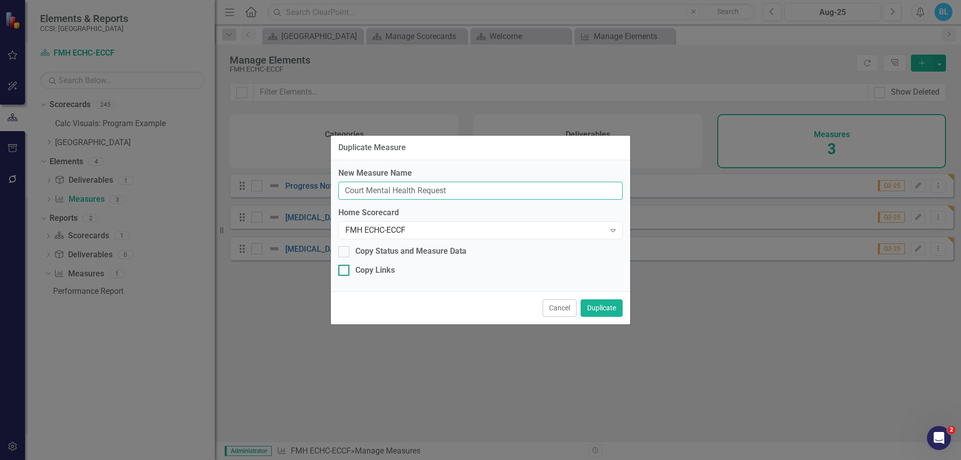
type input "Court Mental Health Request"
click at [385, 268] on div "Copy Links" at bounding box center [375, 271] width 40 height 12
click at [345, 268] on input "Copy Links" at bounding box center [341, 268] width 7 height 7
checkbox input "true"
click at [612, 306] on button "Duplicate" at bounding box center [602, 308] width 42 height 18
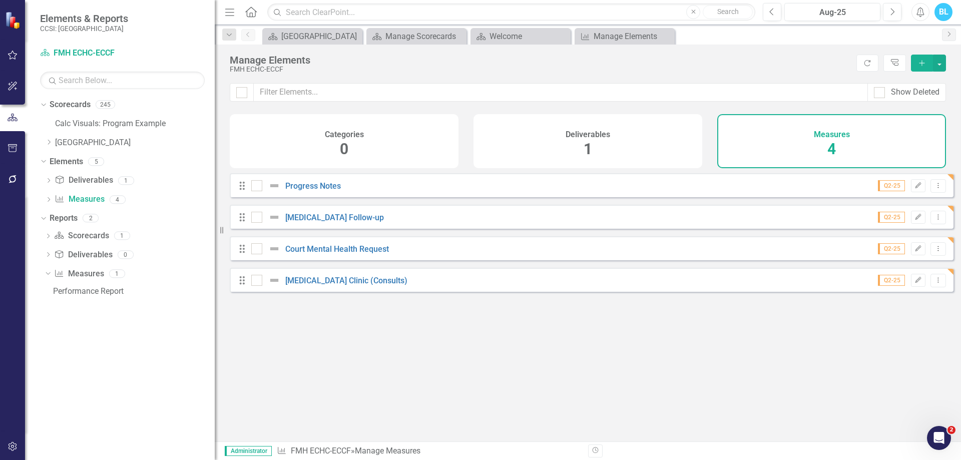
click at [517, 331] on div "Looks like you don't have any Measures set up yet. Why don't you add a Measure …" at bounding box center [592, 294] width 724 height 243
click at [669, 330] on div "Looks like you don't have any Measures set up yet. Why don't you add a Measure …" at bounding box center [592, 294] width 724 height 243
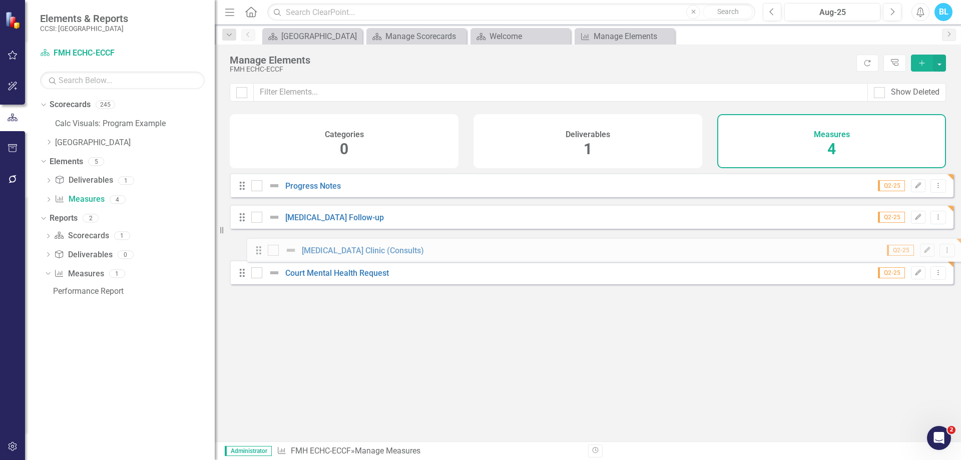
drag, startPoint x: 242, startPoint y: 285, endPoint x: 259, endPoint y: 247, distance: 41.0
click at [259, 247] on div "Drag Progress Notes Q2-25 Edit Dropdown Menu Drag [MEDICAL_DATA] Follow-up Q2-2…" at bounding box center [592, 232] width 724 height 119
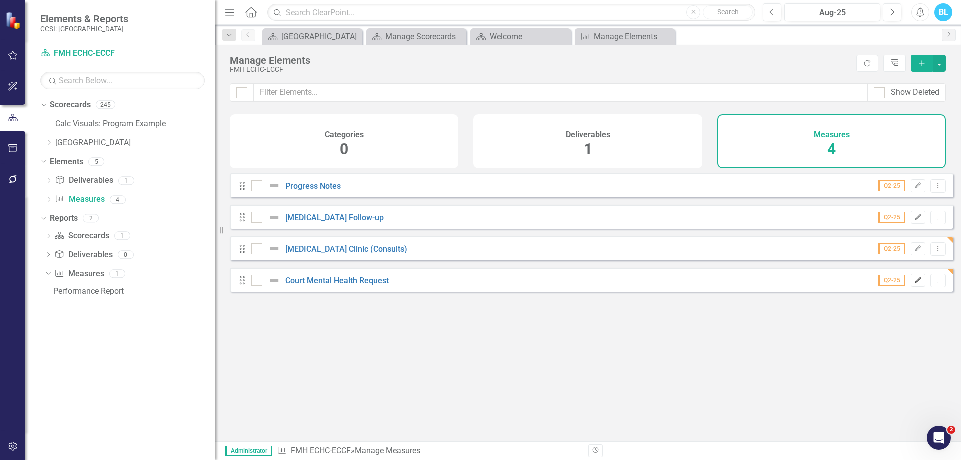
click at [911, 287] on button "Edit" at bounding box center [918, 280] width 15 height 13
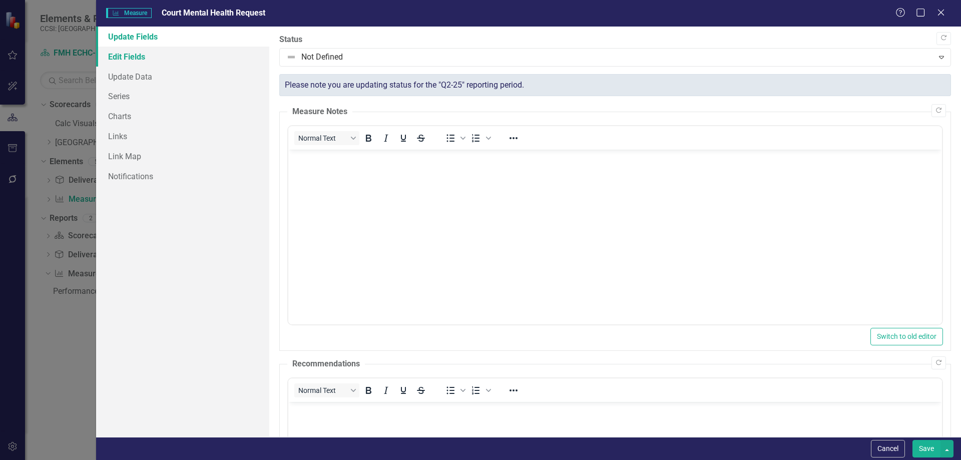
click at [208, 61] on link "Edit Fields" at bounding box center [182, 57] width 173 height 20
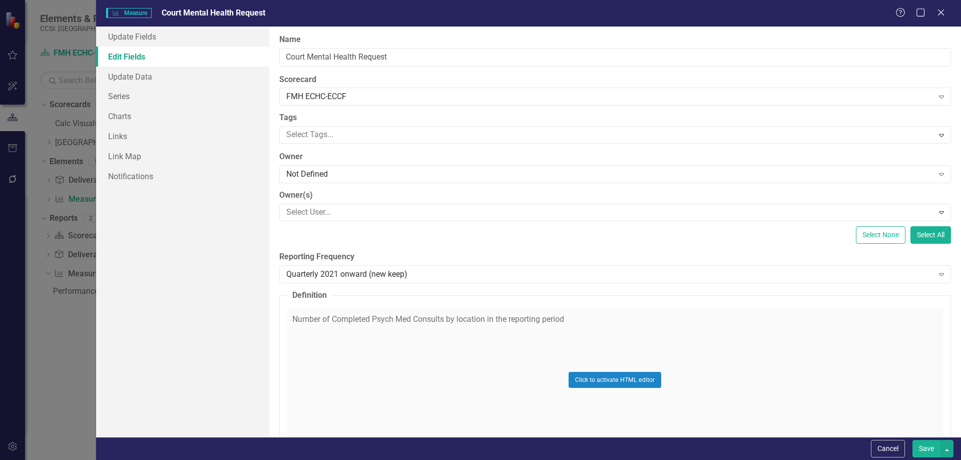
click at [583, 345] on div "Click to activate HTML editor" at bounding box center [615, 380] width 656 height 143
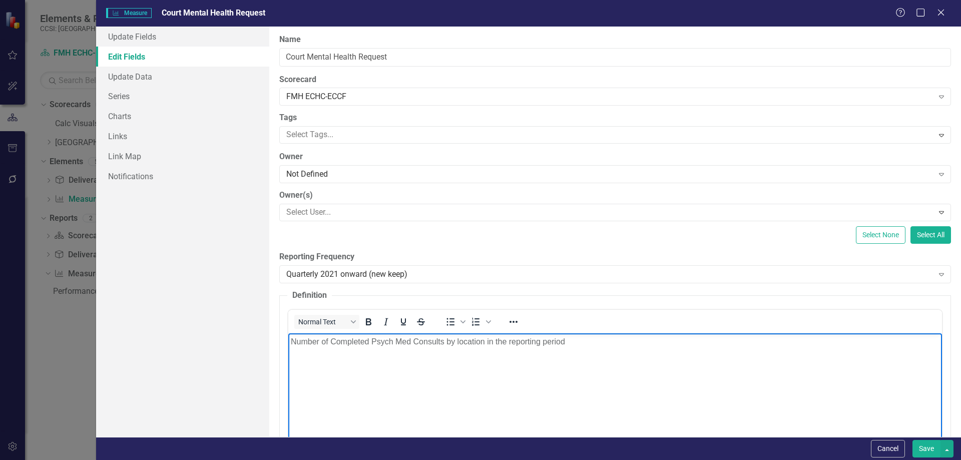
click at [583, 344] on p "Number of Completed Psych Med Consults by location in the reporting period" at bounding box center [614, 341] width 649 height 12
click at [353, 350] on body "Rich Text Area. Press ALT-0 for help." at bounding box center [615, 408] width 654 height 150
paste body "Rich Text Area. Press ALT-0 for help."
click at [756, 361] on body "Number of assessments/ medications/ treatments received in the reporting period" at bounding box center [615, 408] width 654 height 150
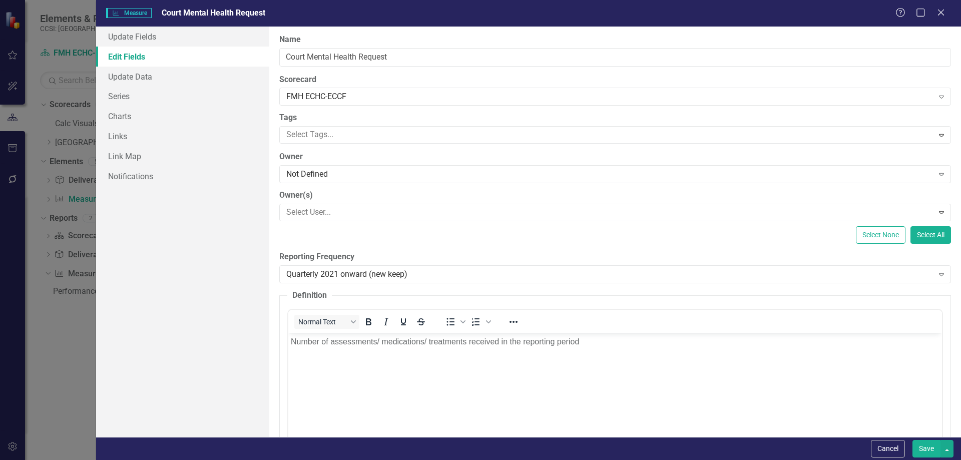
click at [807, 246] on div "ClearPoint Can Do More! How ClearPoint Can Help Close Enterprise plans can auto…" at bounding box center [615, 232] width 692 height 411
click at [926, 447] on button "Save" at bounding box center [927, 449] width 28 height 18
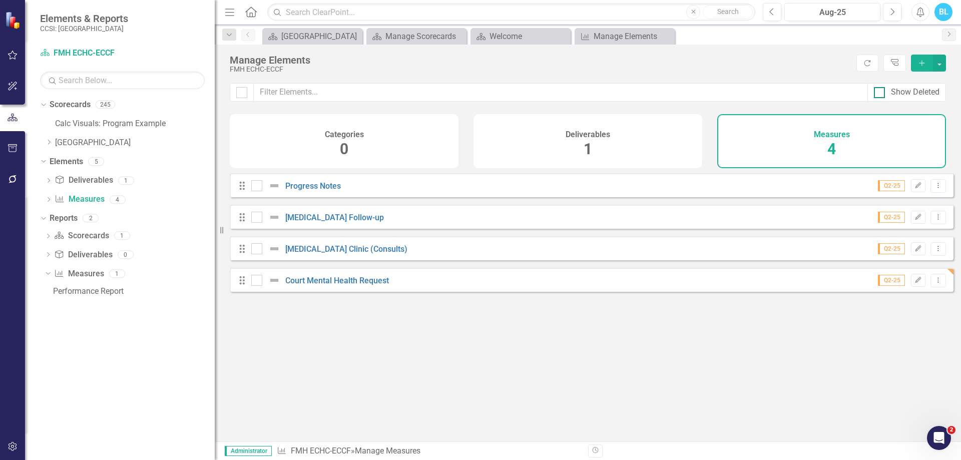
click at [929, 89] on div "Show Deleted" at bounding box center [915, 93] width 49 height 12
click at [881, 89] on input "Show Deleted" at bounding box center [877, 90] width 7 height 7
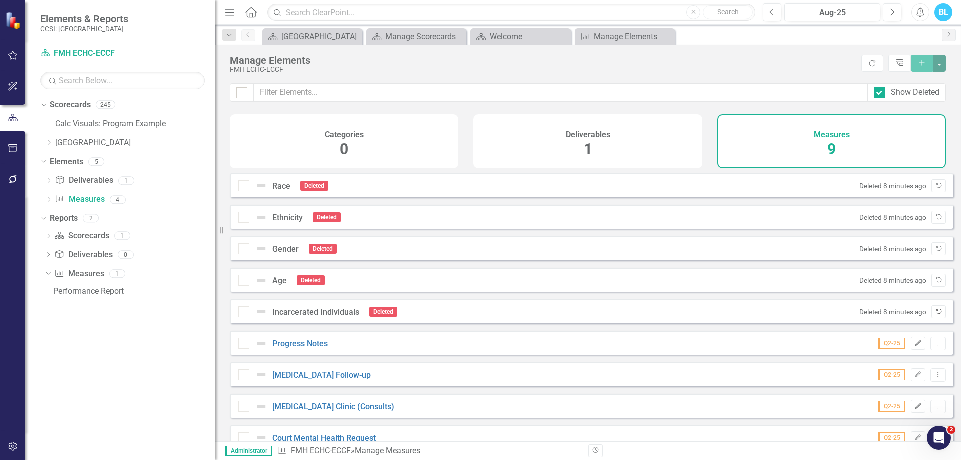
click at [935, 318] on button "Undelete" at bounding box center [939, 311] width 15 height 13
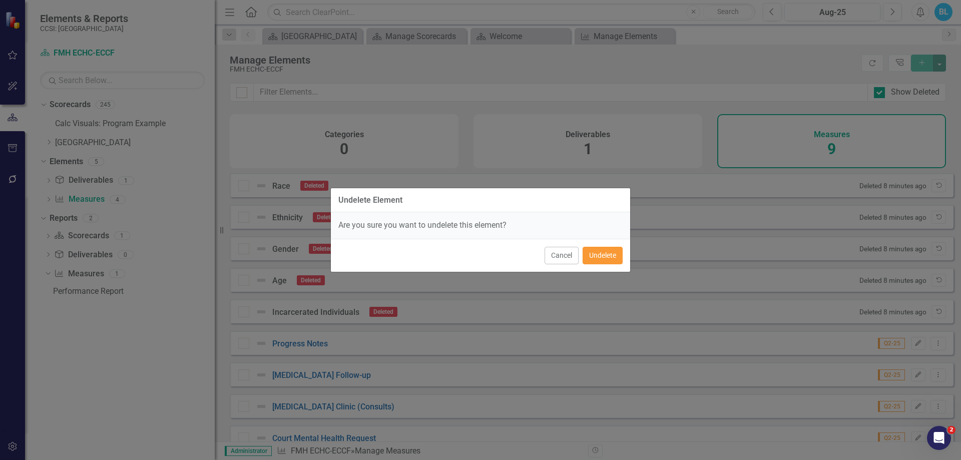
click at [609, 250] on button "Undelete" at bounding box center [603, 256] width 40 height 18
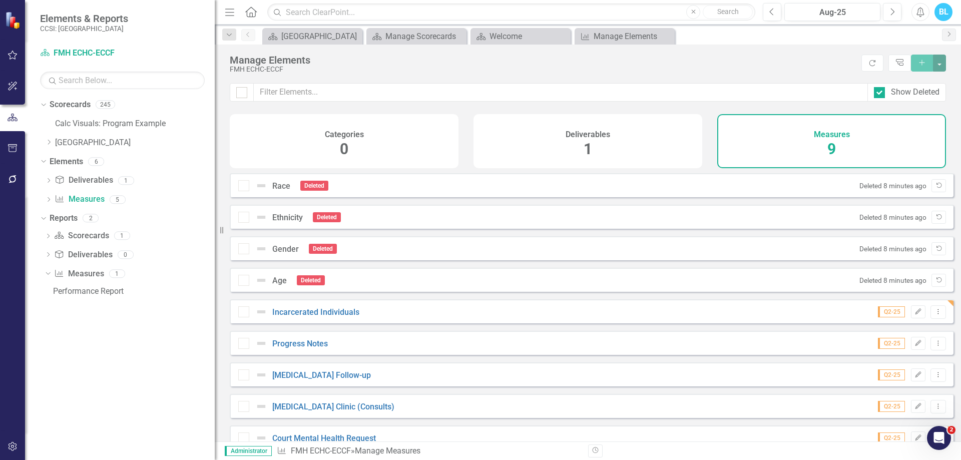
click at [875, 86] on div "Show Deleted" at bounding box center [907, 92] width 79 height 19
click at [879, 92] on input "Show Deleted" at bounding box center [877, 90] width 7 height 7
checkbox input "false"
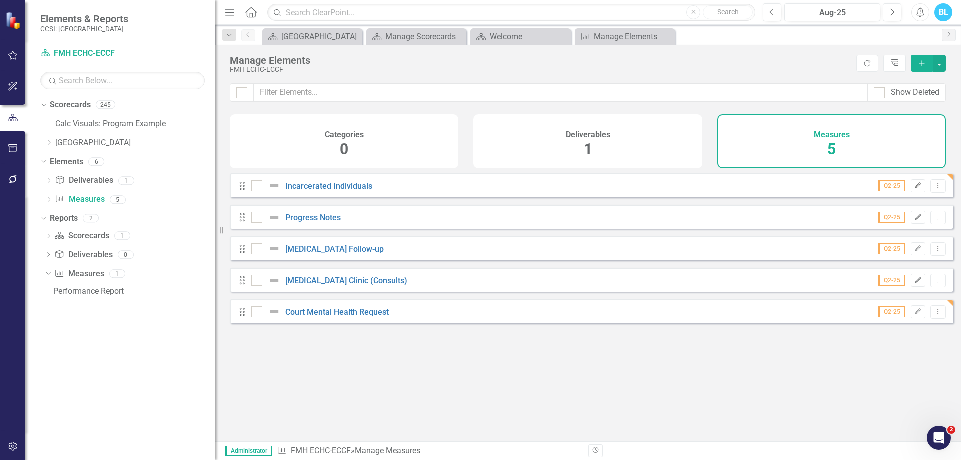
click at [915, 189] on icon "Edit" at bounding box center [919, 186] width 8 height 6
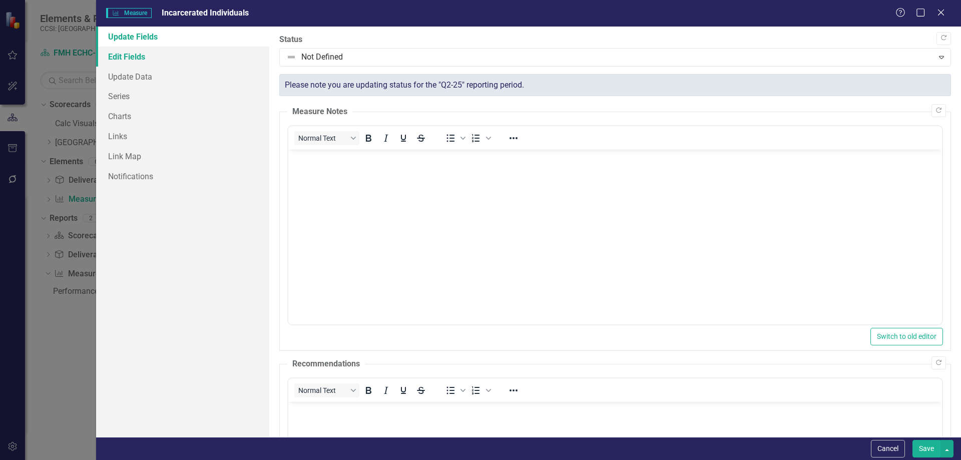
click at [181, 64] on link "Edit Fields" at bounding box center [182, 57] width 173 height 20
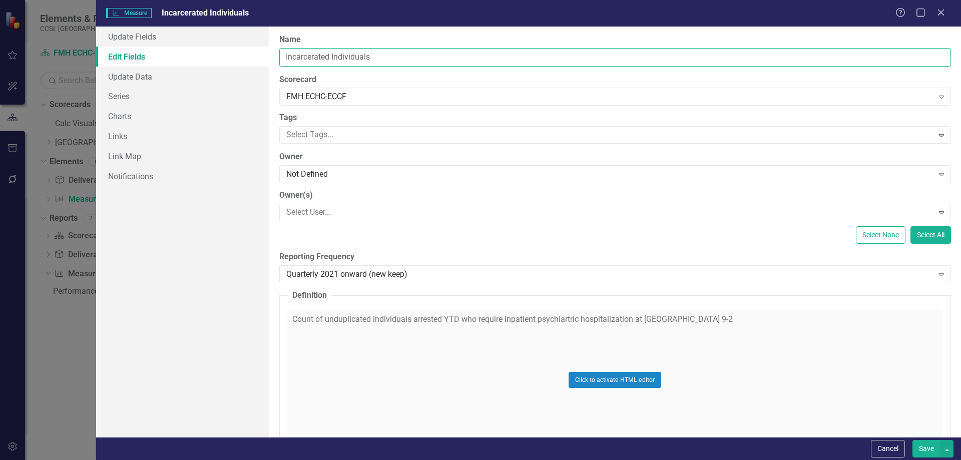
click at [404, 55] on input "Incarcerated Individuals" at bounding box center [615, 57] width 672 height 19
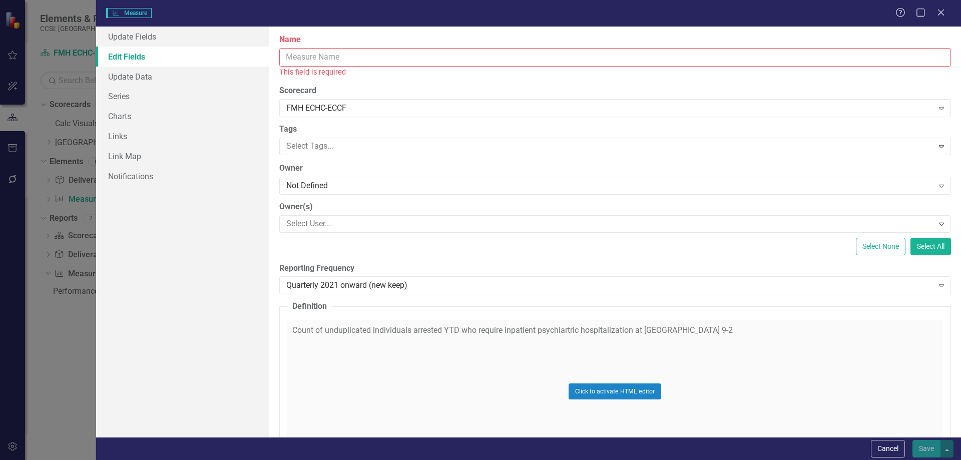
paste input "Court Ordered 730 Evaluations"
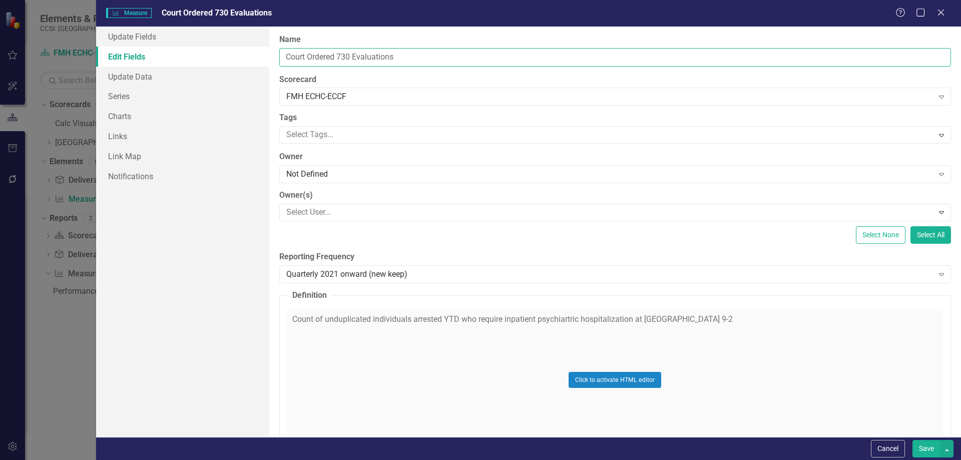
type input "Court Ordered 730 Evaluations"
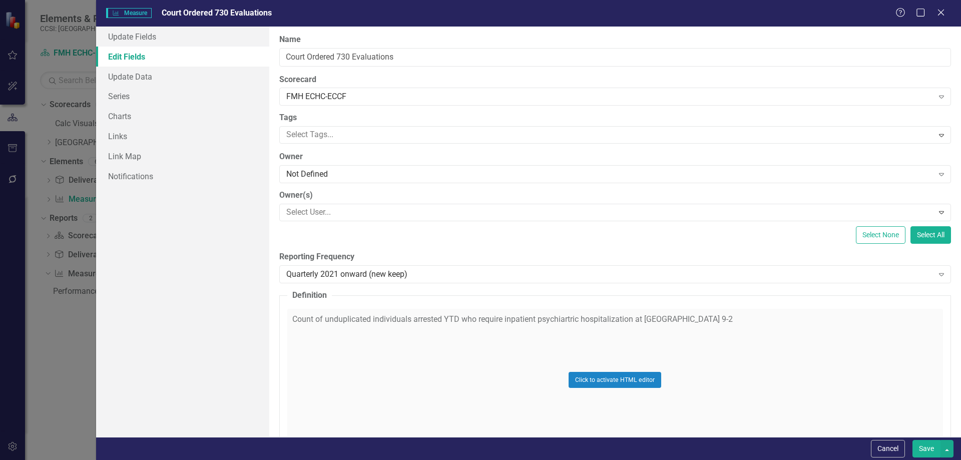
click at [509, 342] on div "Click to activate HTML editor" at bounding box center [615, 380] width 656 height 143
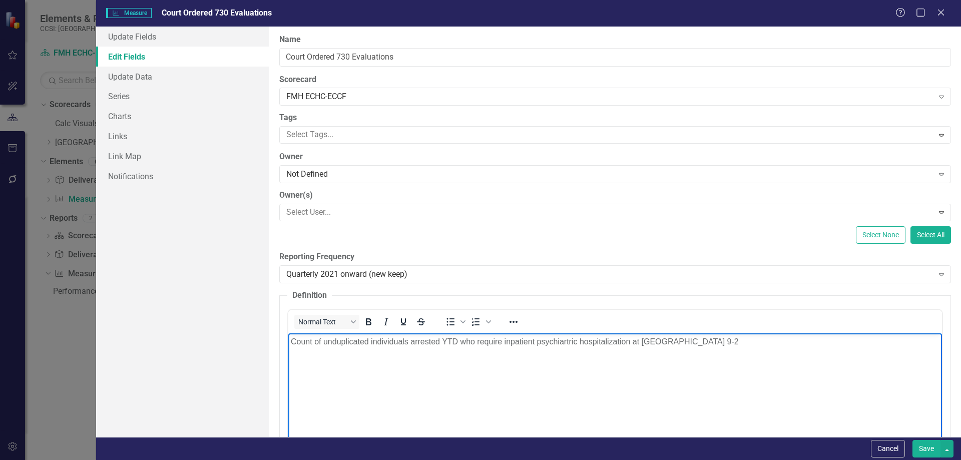
click at [509, 342] on p "Count of unduplicated individuals arrested YTD who require inpatient psychiartr…" at bounding box center [614, 341] width 649 height 12
paste body "Rich Text Area. Press ALT-0 for help."
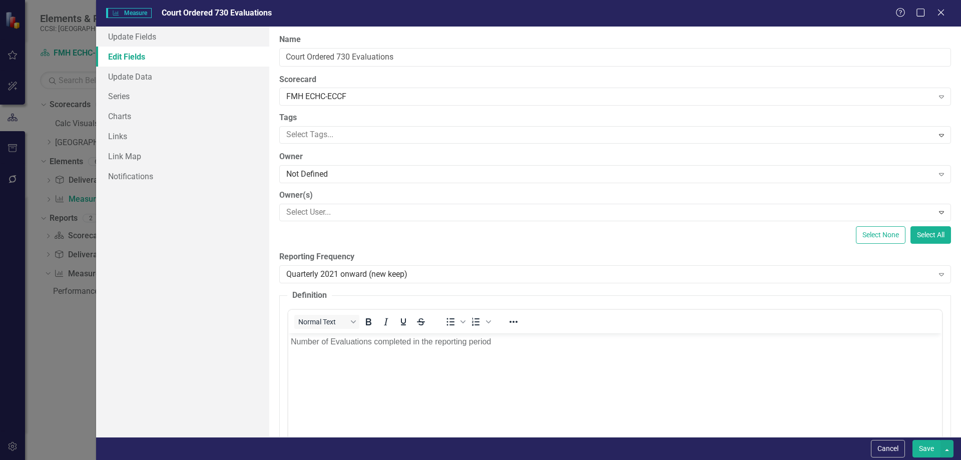
click at [717, 240] on div "Select None Select All" at bounding box center [615, 235] width 672 height 18
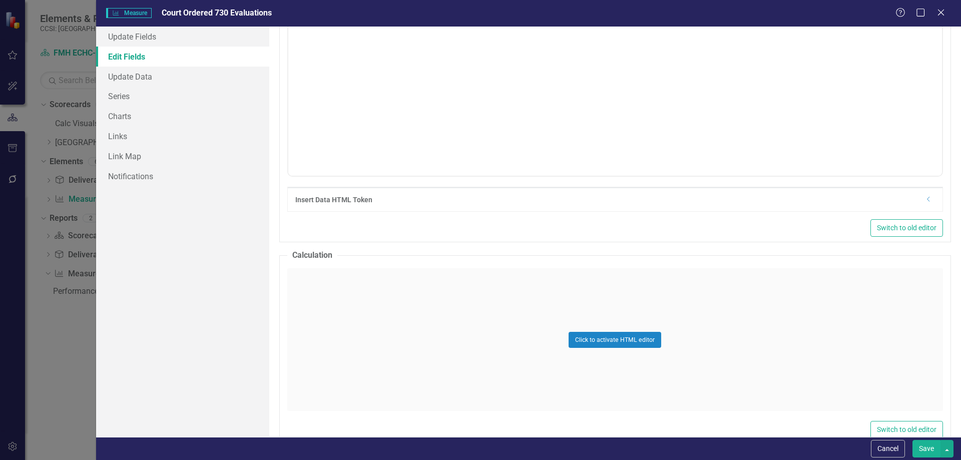
scroll to position [393, 0]
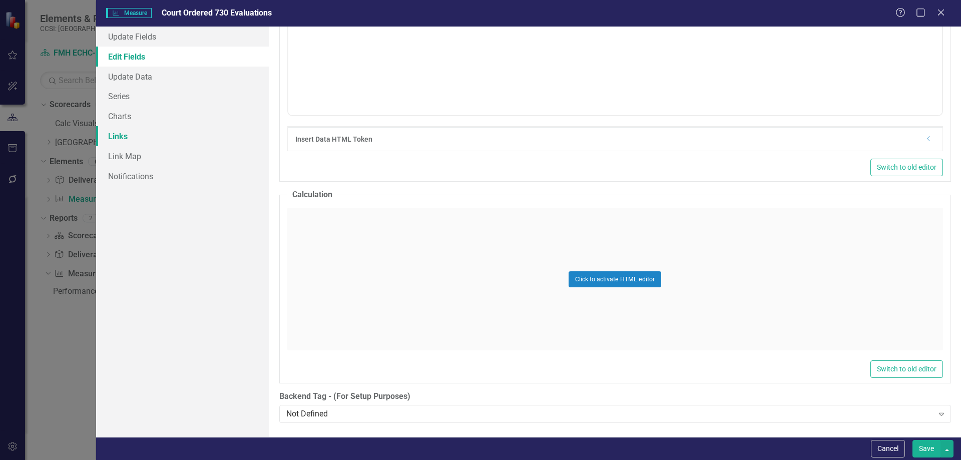
click at [160, 140] on link "Links" at bounding box center [182, 136] width 173 height 20
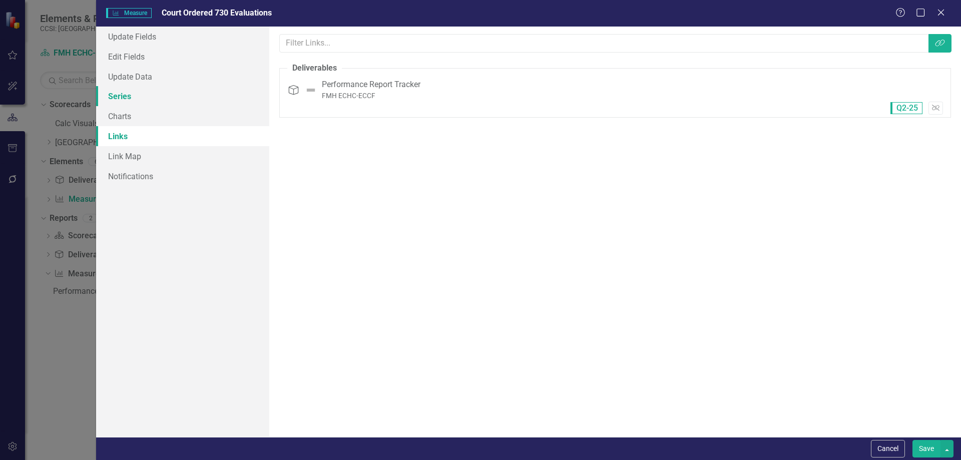
click at [161, 93] on link "Series" at bounding box center [182, 96] width 173 height 20
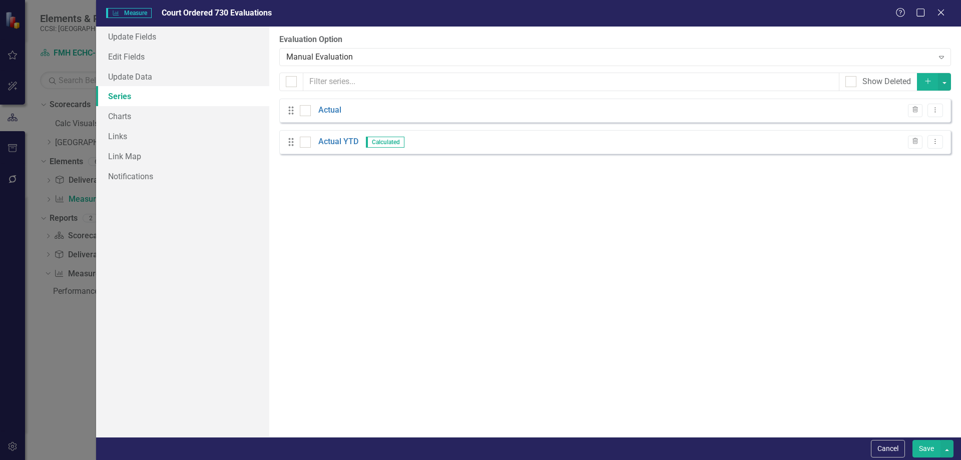
click at [923, 456] on button "Save" at bounding box center [927, 449] width 28 height 18
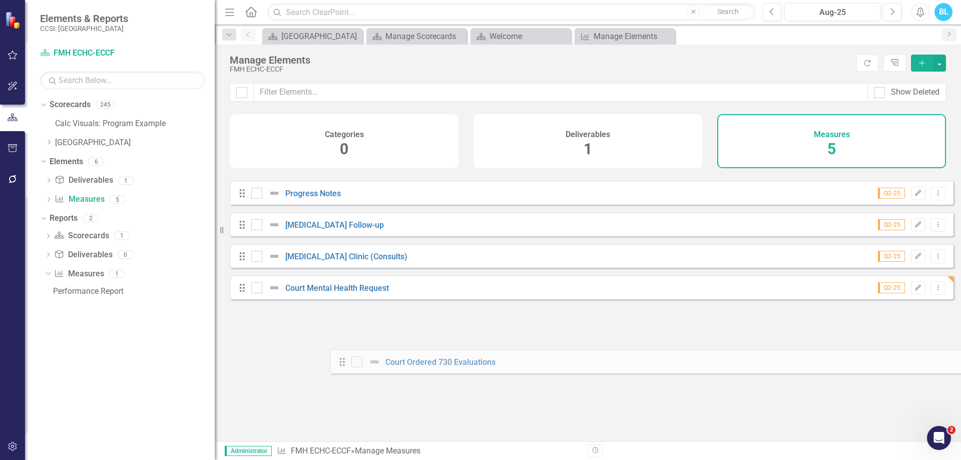
drag, startPoint x: 240, startPoint y: 193, endPoint x: 340, endPoint y: 361, distance: 196.2
click at [340, 361] on div "Looks like you don't have any Measures set up yet. Why don't you add a Measure …" at bounding box center [592, 294] width 724 height 243
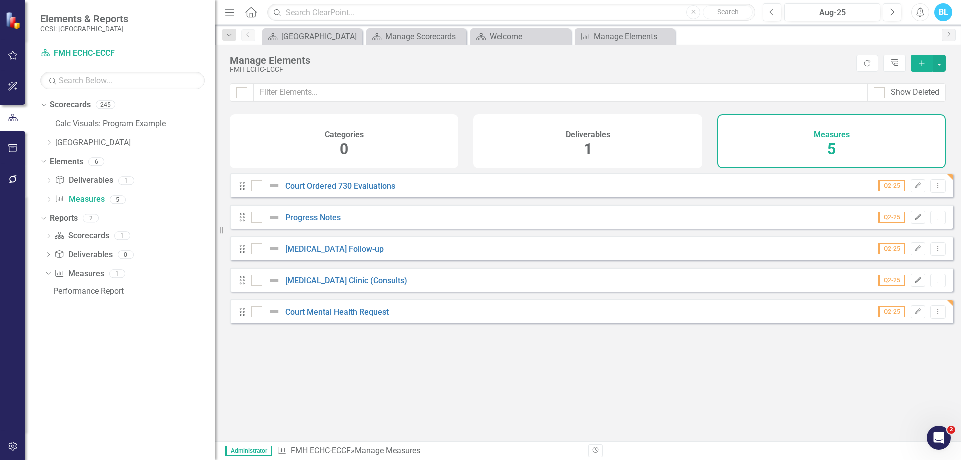
click at [240, 188] on div "Drag Court Ordered 730 Evaluations" at bounding box center [320, 186] width 165 height 12
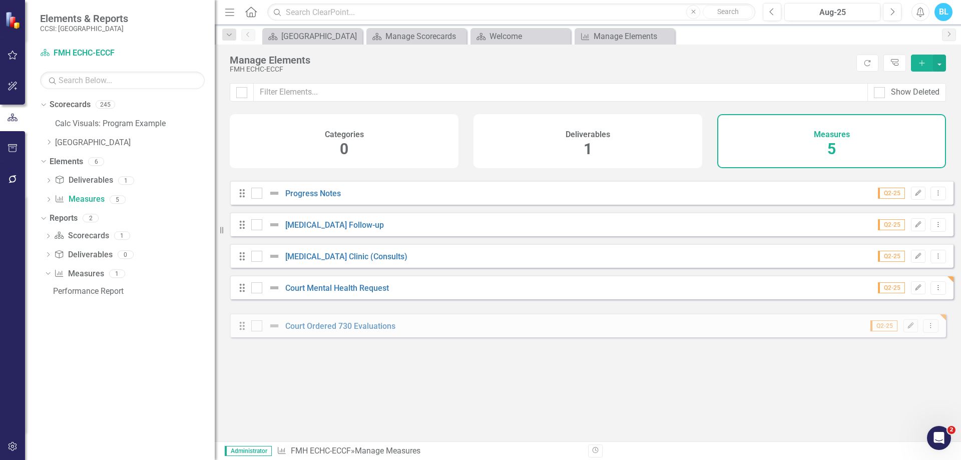
drag, startPoint x: 242, startPoint y: 193, endPoint x: 242, endPoint y: 325, distance: 132.7
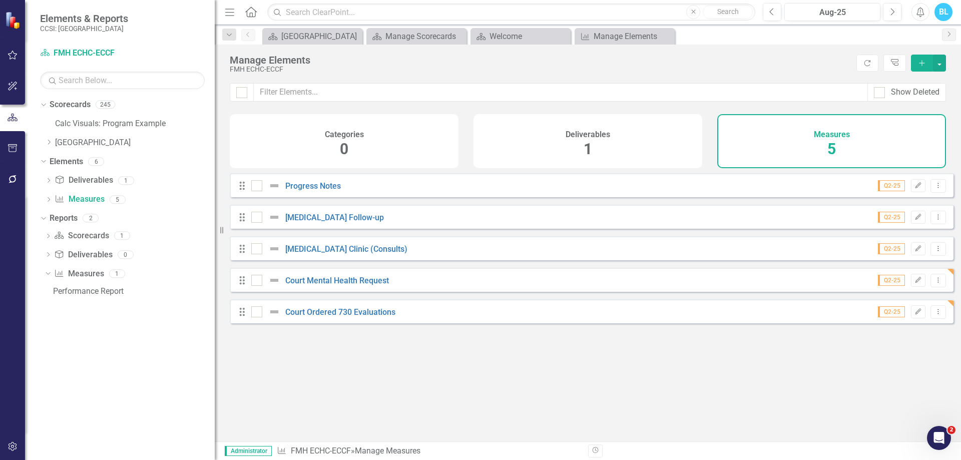
click at [504, 367] on div "Looks like you don't have any Measures set up yet. Why don't you add a Measure …" at bounding box center [592, 294] width 724 height 243
click at [871, 67] on button "Refresh" at bounding box center [868, 63] width 22 height 17
click at [657, 359] on div "Looks like you don't have any Measures set up yet. Why don't you add a Measure …" at bounding box center [592, 294] width 724 height 243
click at [670, 39] on icon "Close" at bounding box center [666, 37] width 10 height 8
click at [664, 33] on icon "Close" at bounding box center [666, 37] width 10 height 8
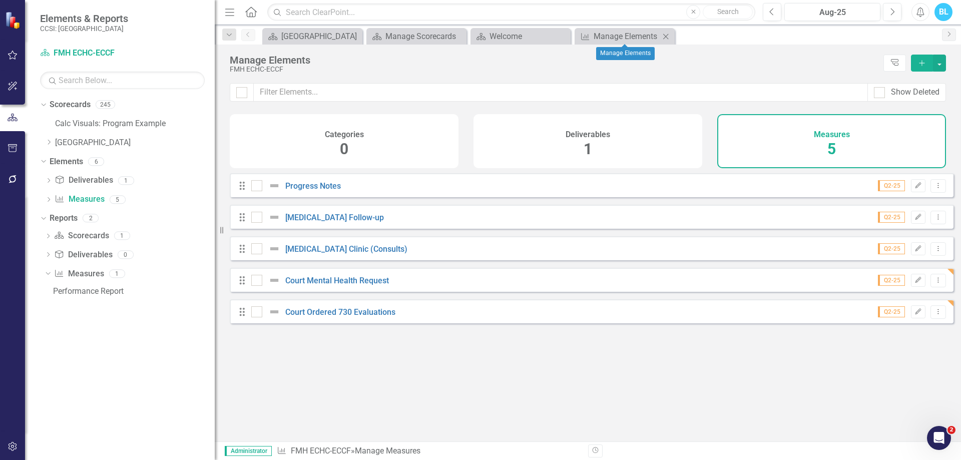
click at [665, 38] on icon at bounding box center [666, 37] width 6 height 6
click at [631, 35] on div "Manage Elements" at bounding box center [627, 36] width 66 height 13
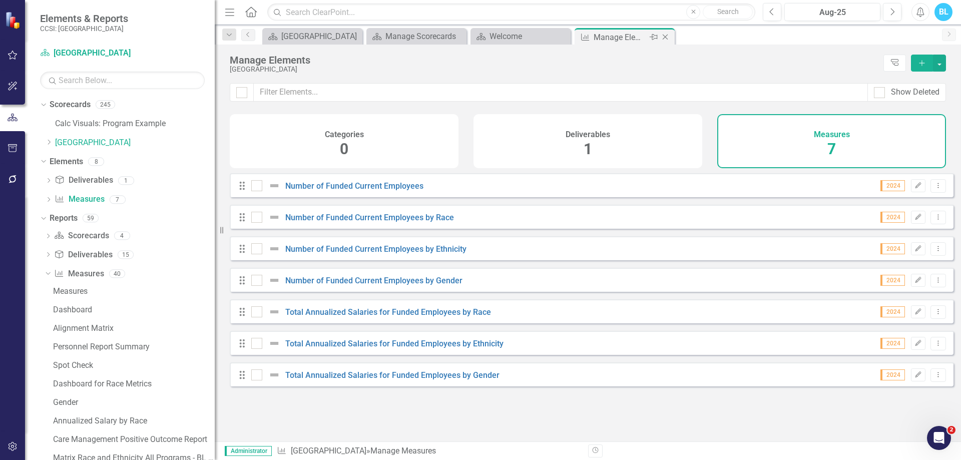
click at [671, 35] on div "Close" at bounding box center [666, 37] width 13 height 13
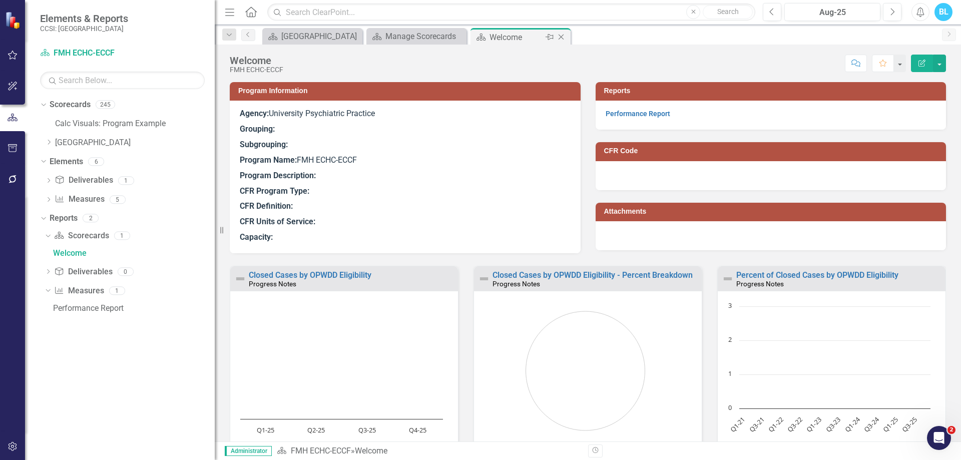
click at [565, 37] on icon "Close" at bounding box center [561, 37] width 10 height 8
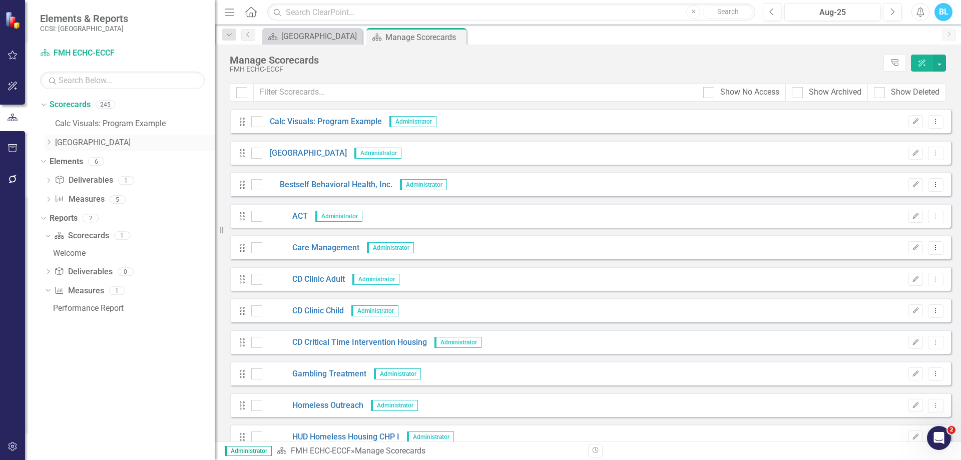
click at [48, 145] on icon "Dropdown" at bounding box center [49, 142] width 8 height 6
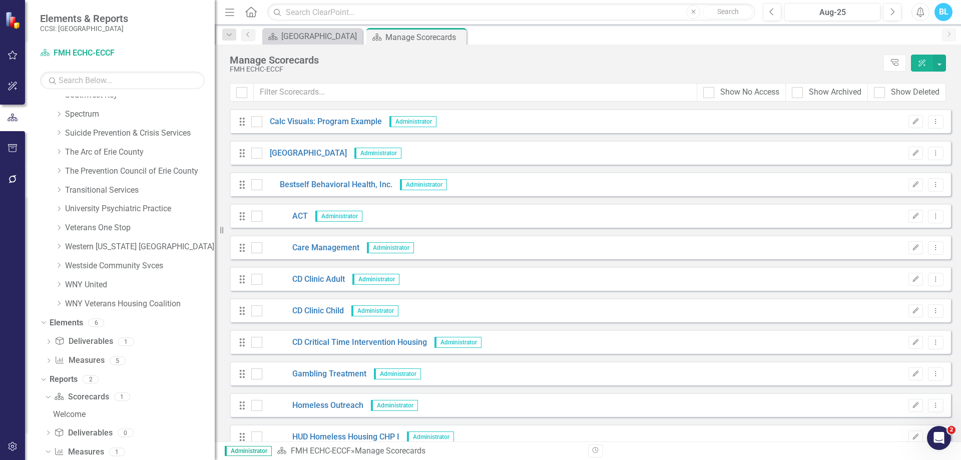
scroll to position [726, 0]
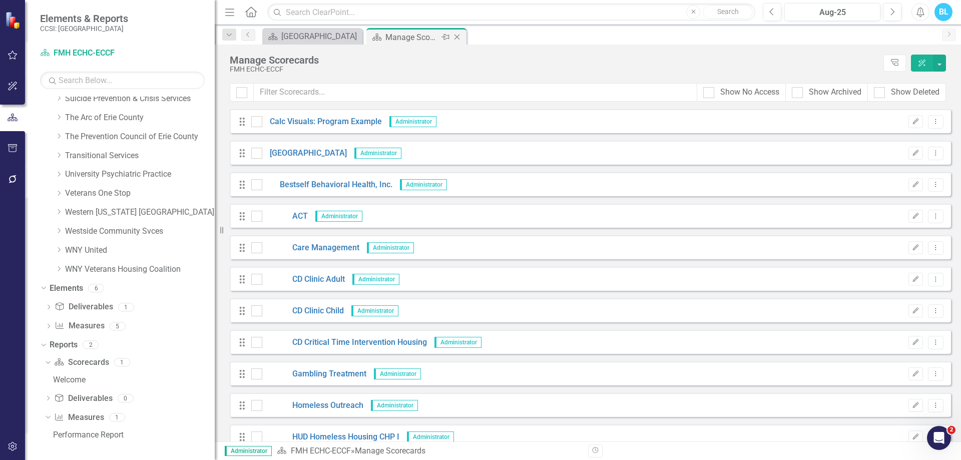
click at [460, 39] on icon "Close" at bounding box center [457, 37] width 10 height 8
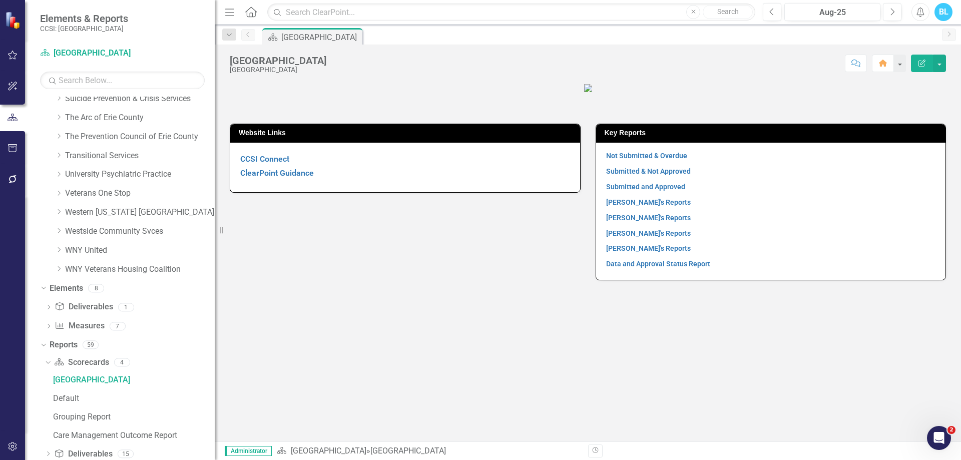
scroll to position [654, 0]
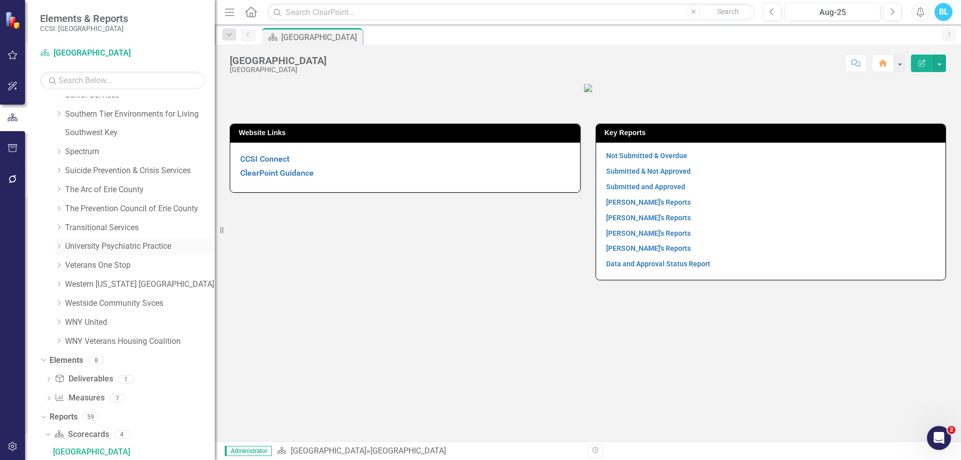
click at [58, 249] on div "Dropdown" at bounding box center [59, 246] width 8 height 9
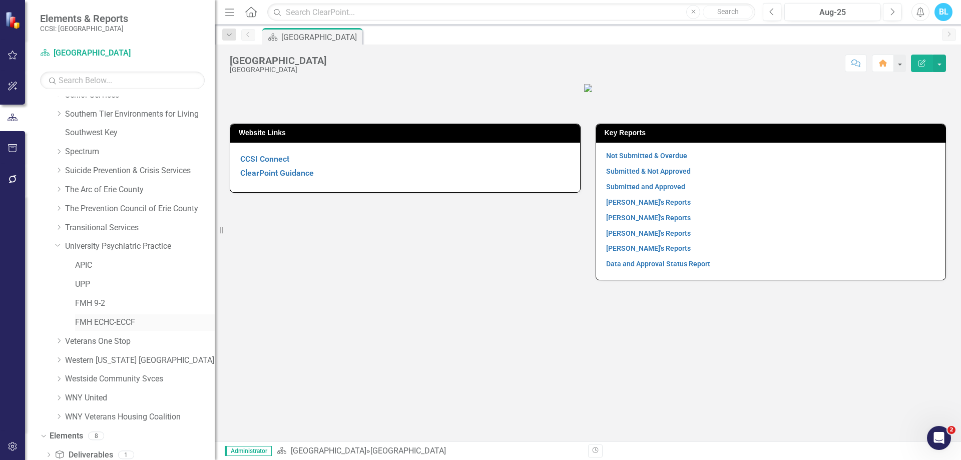
click at [133, 321] on link "FMH ECHC-ECCF" at bounding box center [145, 323] width 140 height 12
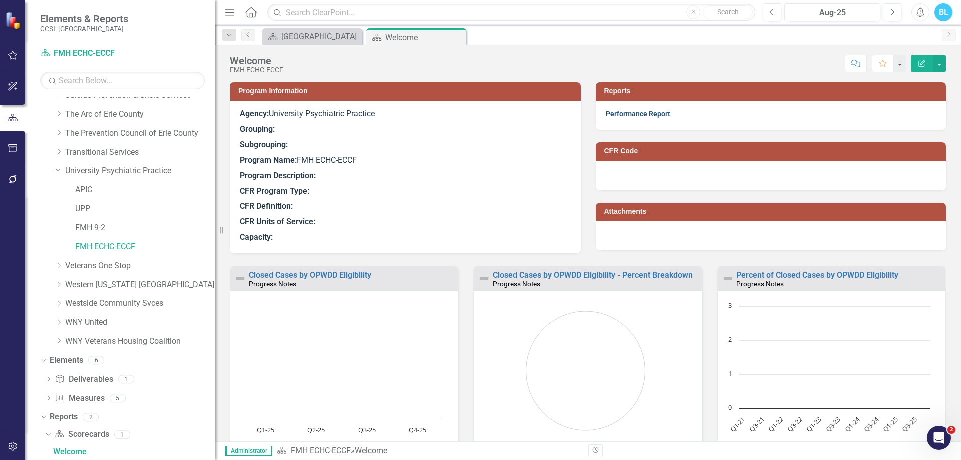
click at [641, 118] on link "Performance Report" at bounding box center [638, 114] width 65 height 8
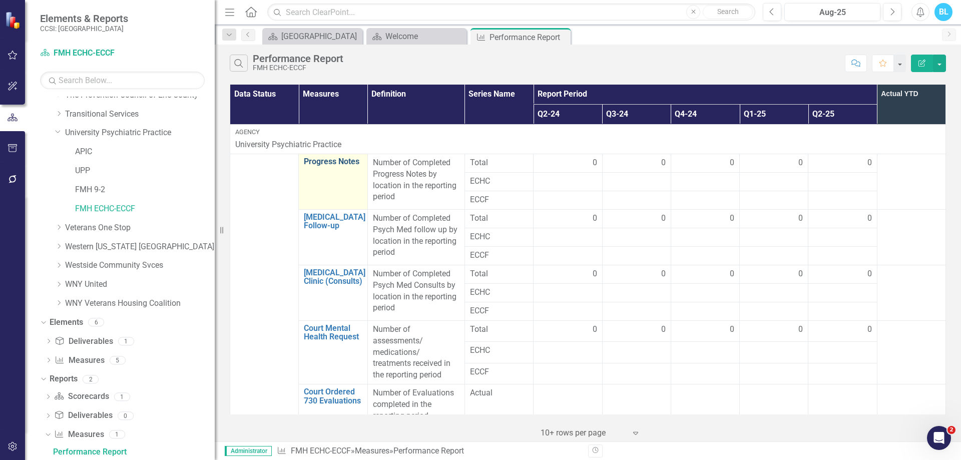
click at [332, 163] on link "Progress Notes" at bounding box center [333, 161] width 58 height 9
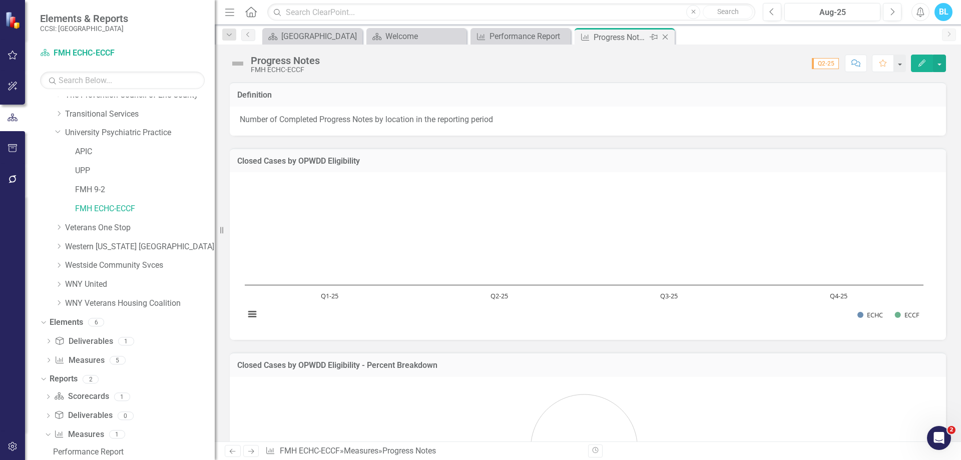
click at [669, 36] on icon "Close" at bounding box center [665, 37] width 10 height 8
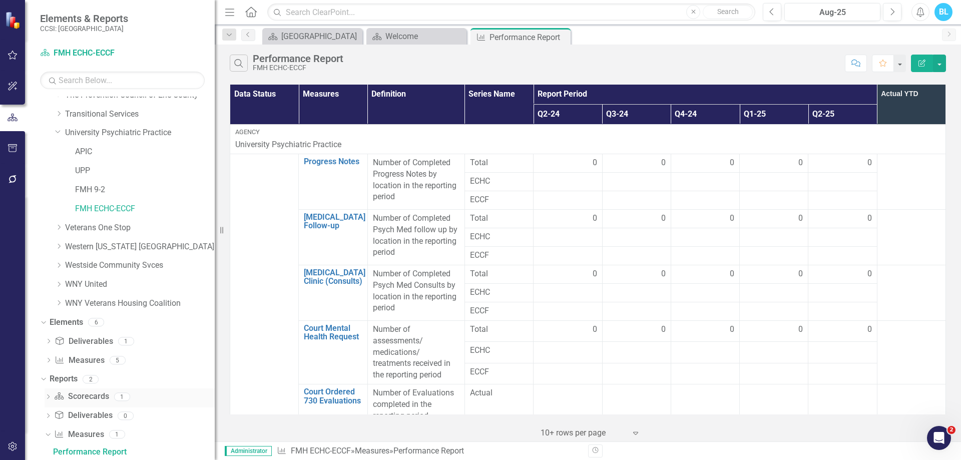
scroll to position [785, 0]
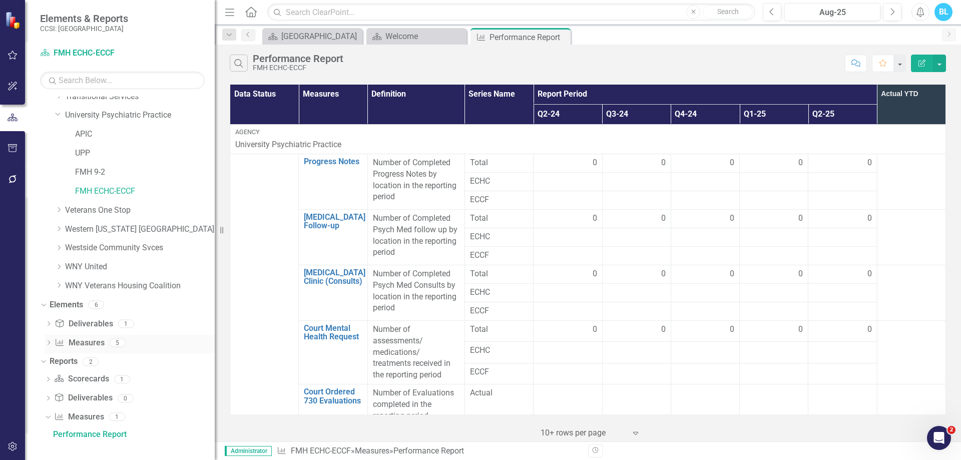
click at [82, 345] on link "Measure Measures" at bounding box center [80, 343] width 50 height 12
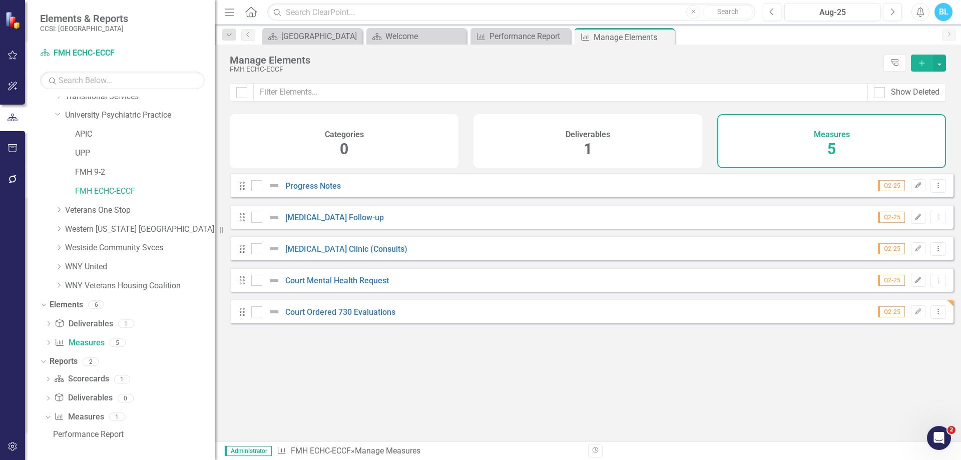
click at [915, 189] on icon "Edit" at bounding box center [919, 186] width 8 height 6
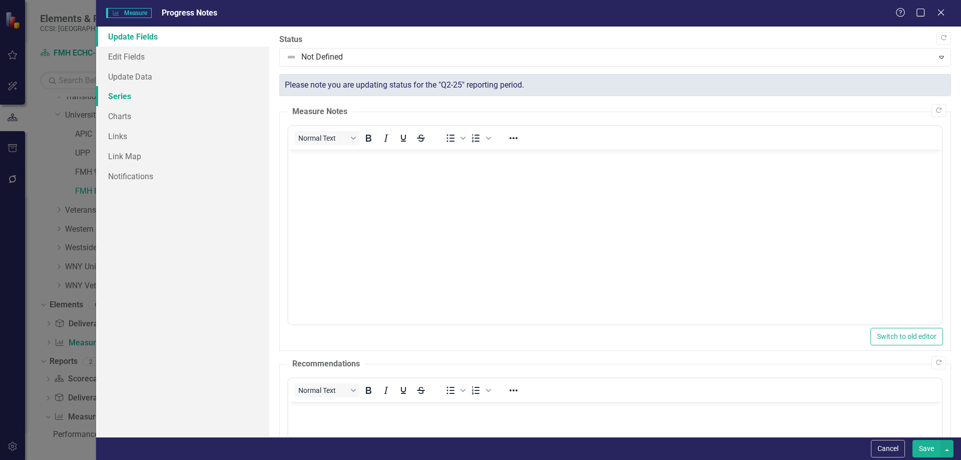
click at [180, 99] on link "Series" at bounding box center [182, 96] width 173 height 20
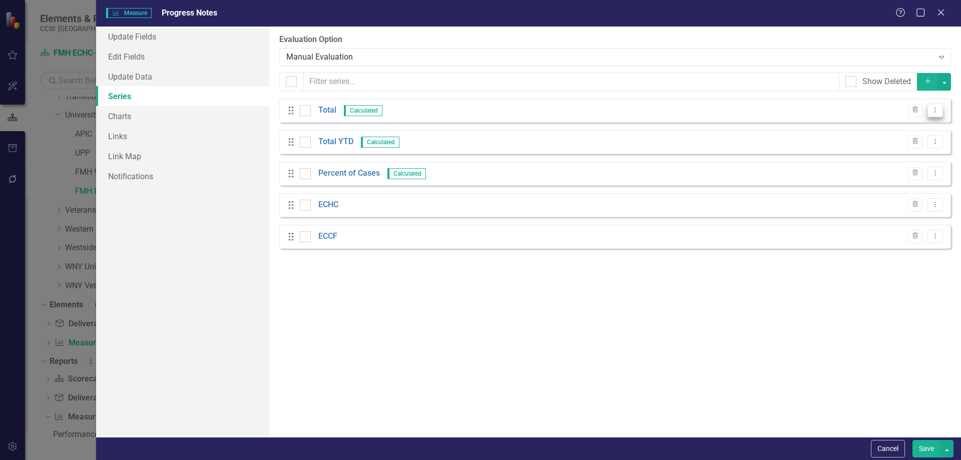
click at [937, 112] on icon "Dropdown Menu" at bounding box center [935, 110] width 9 height 7
click at [918, 126] on link "Edit Edit Measure Series" at bounding box center [886, 127] width 114 height 19
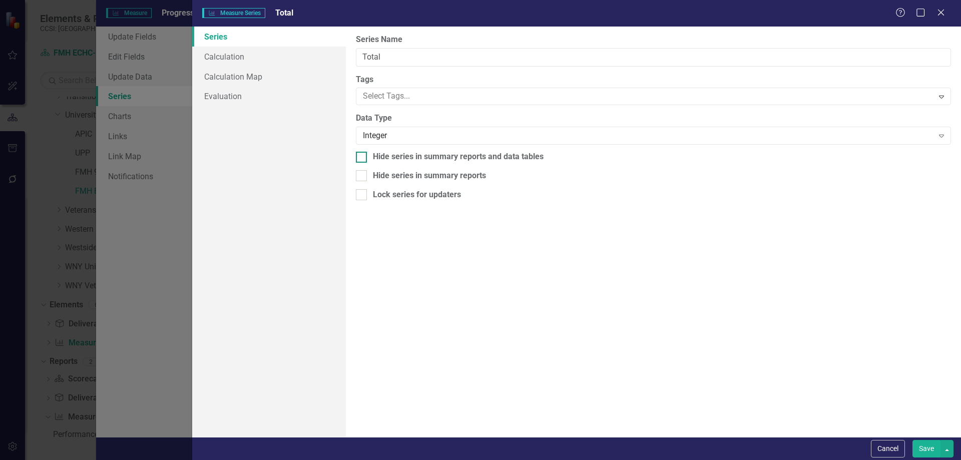
click at [484, 152] on div "Hide series in summary reports and data tables" at bounding box center [458, 157] width 171 height 12
click at [362, 152] on input "Hide series in summary reports and data tables" at bounding box center [359, 155] width 7 height 7
checkbox input "true"
click at [926, 450] on button "Save" at bounding box center [927, 449] width 28 height 18
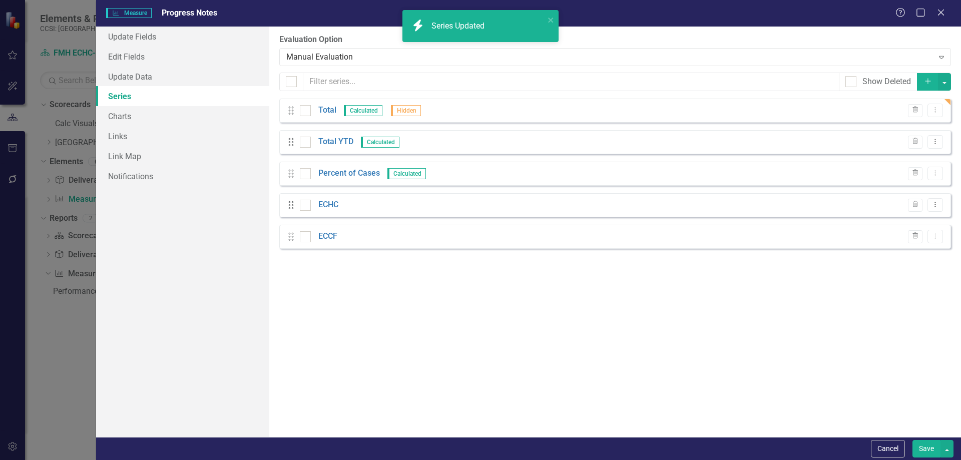
click at [129, 99] on link "Series" at bounding box center [182, 96] width 173 height 20
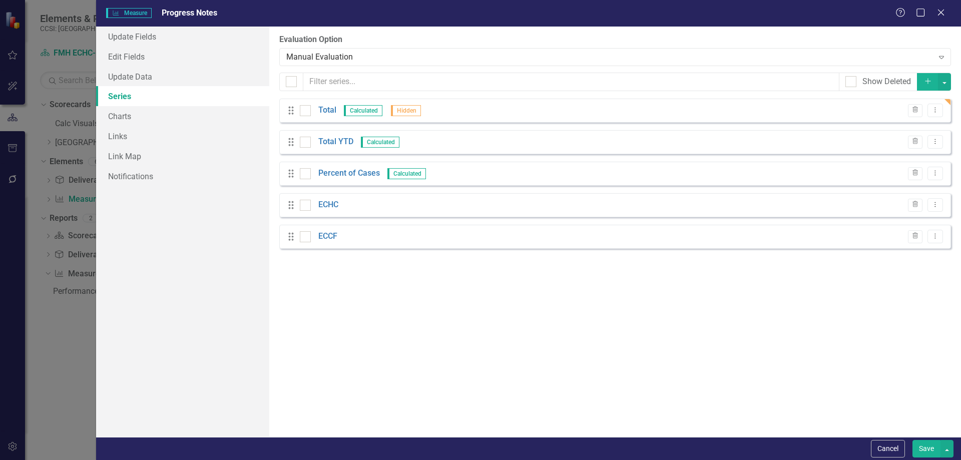
click at [115, 97] on link "Series" at bounding box center [182, 96] width 173 height 20
click at [921, 449] on button "Save" at bounding box center [927, 449] width 28 height 18
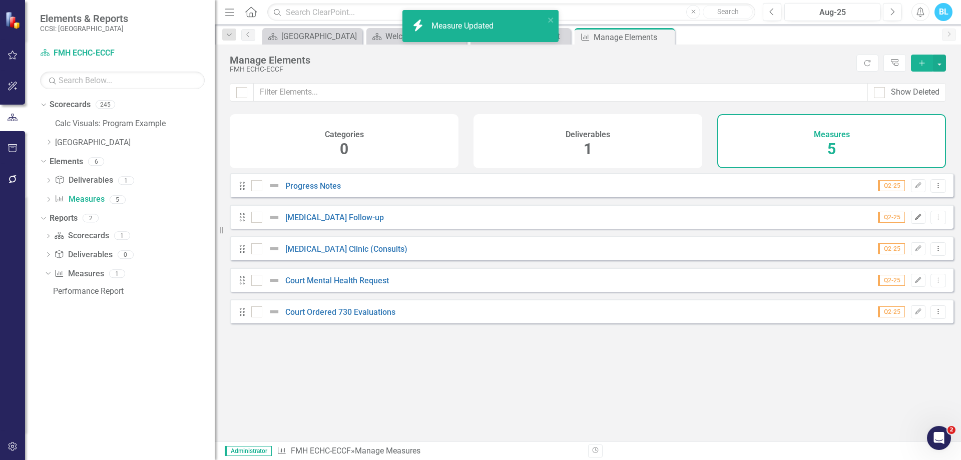
click at [915, 220] on icon "Edit" at bounding box center [919, 217] width 8 height 6
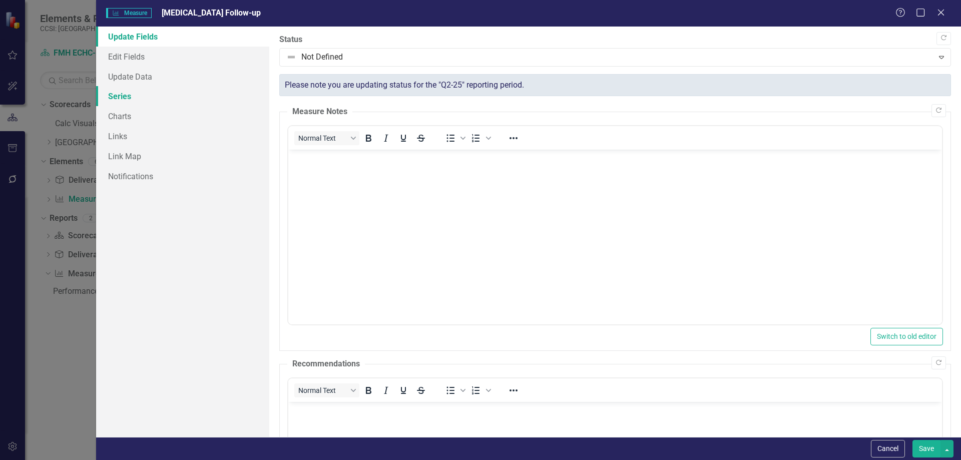
click at [198, 92] on link "Series" at bounding box center [182, 96] width 173 height 20
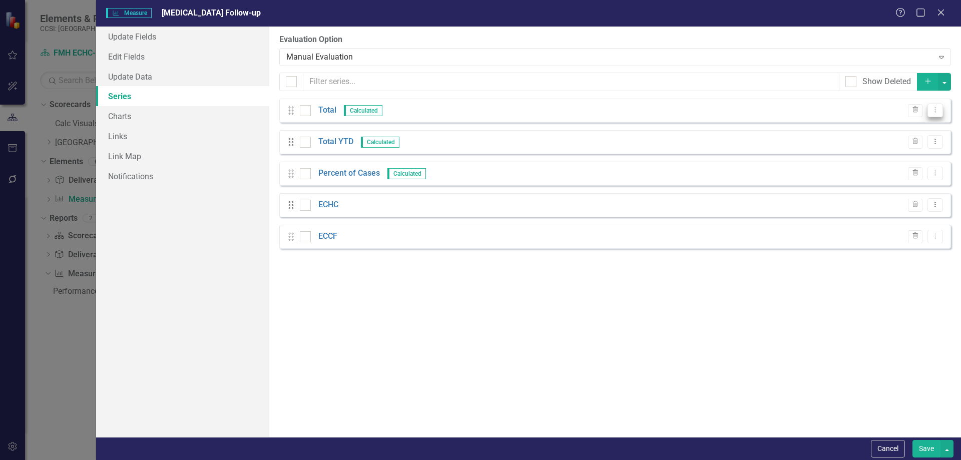
click at [932, 110] on icon "Dropdown Menu" at bounding box center [935, 110] width 9 height 7
click at [904, 127] on link "Edit Edit Measure Series" at bounding box center [886, 127] width 114 height 19
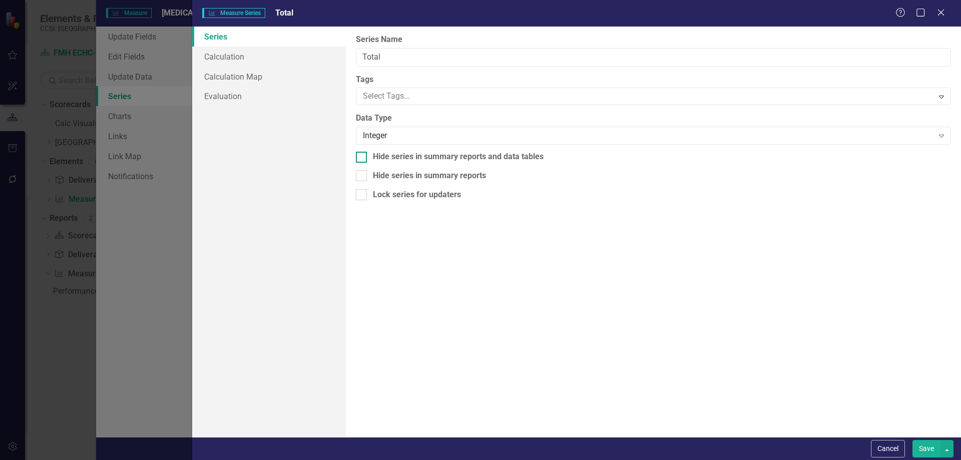
click at [415, 156] on div "Hide series in summary reports and data tables" at bounding box center [458, 157] width 171 height 12
click at [362, 156] on input "Hide series in summary reports and data tables" at bounding box center [359, 155] width 7 height 7
checkbox input "true"
click at [926, 442] on button "Save" at bounding box center [927, 449] width 28 height 18
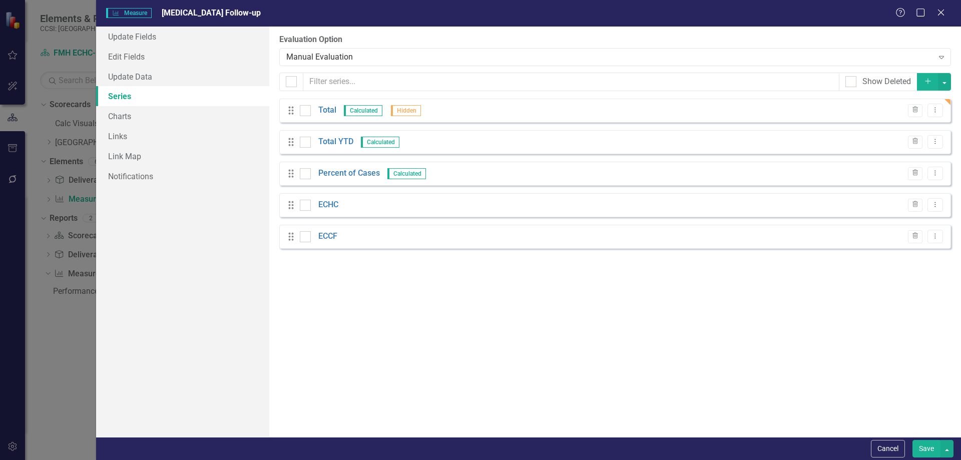
click at [925, 449] on button "Save" at bounding box center [927, 449] width 28 height 18
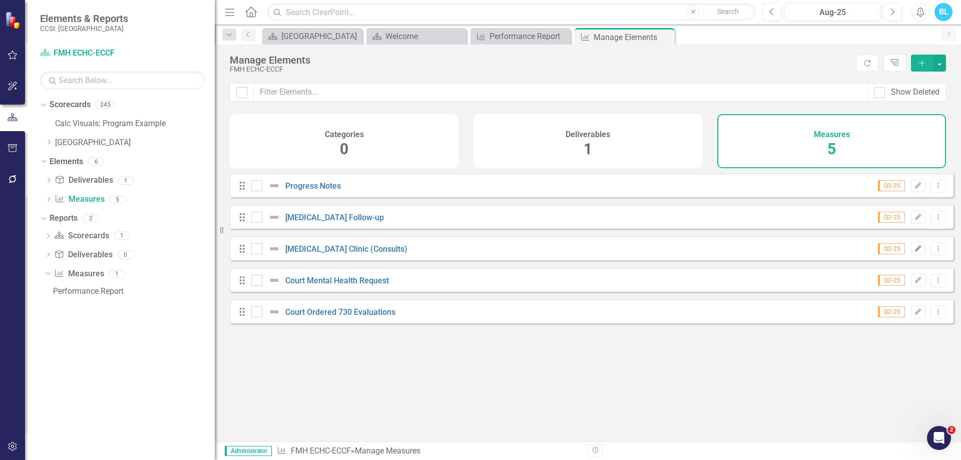
click at [915, 252] on icon "Edit" at bounding box center [919, 249] width 8 height 6
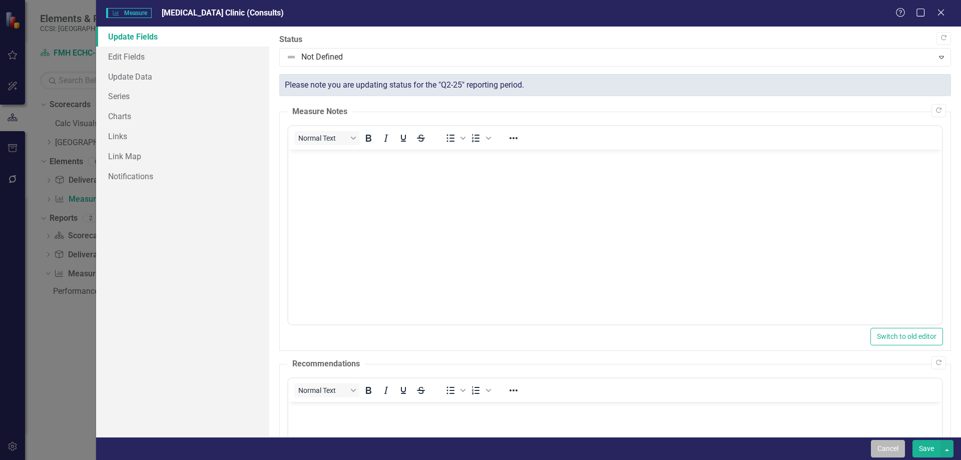
click at [886, 453] on button "Cancel" at bounding box center [888, 449] width 34 height 18
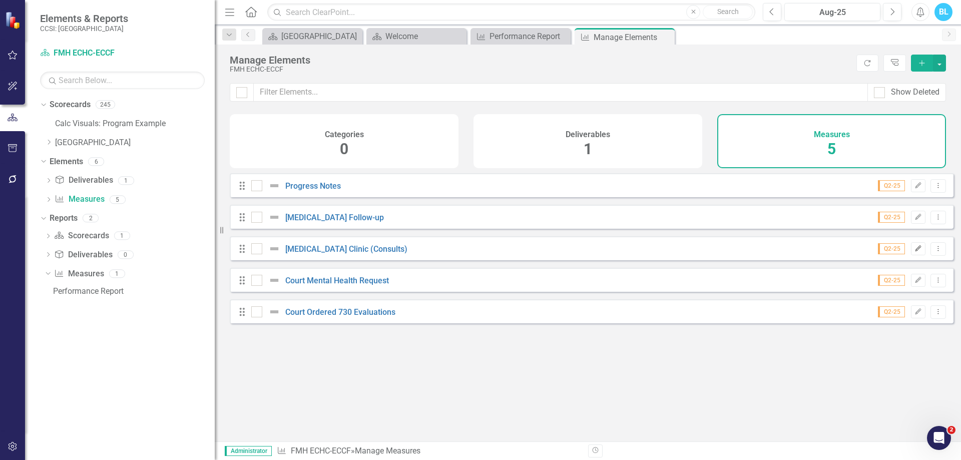
click at [915, 252] on icon "Edit" at bounding box center [919, 249] width 8 height 6
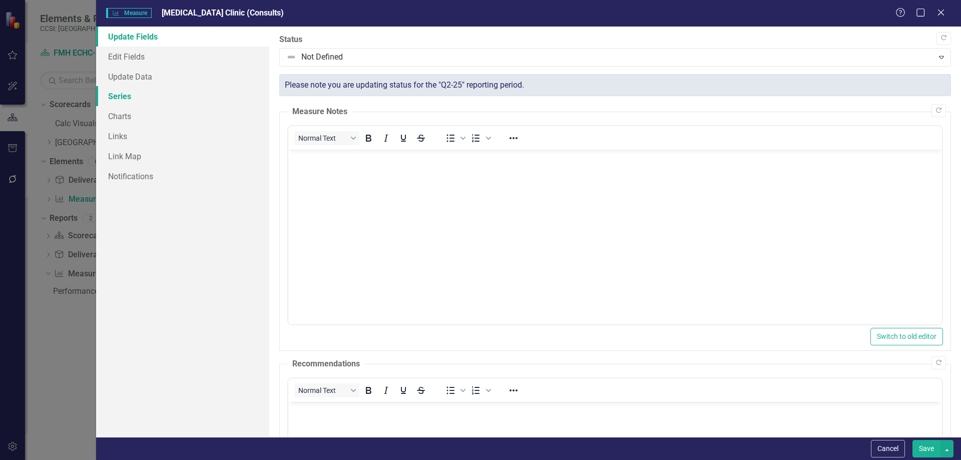
click at [147, 92] on link "Series" at bounding box center [182, 96] width 173 height 20
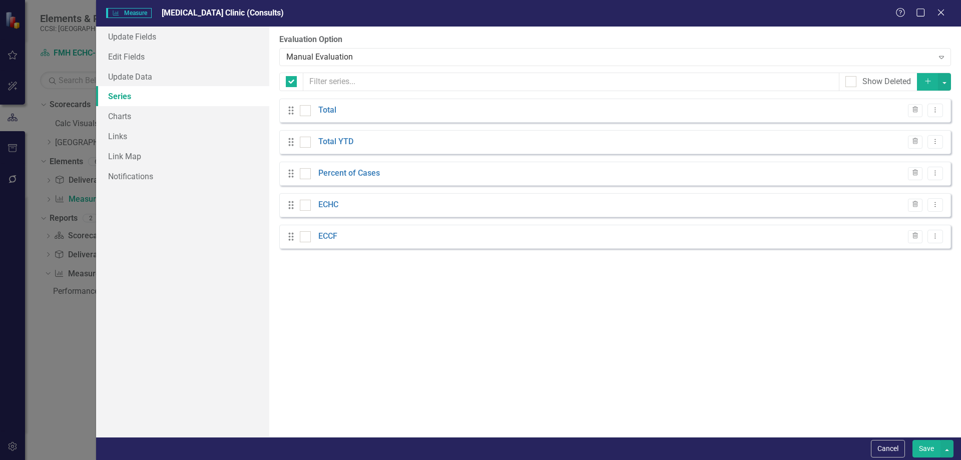
checkbox input "false"
click at [940, 114] on button "Dropdown Menu" at bounding box center [936, 111] width 16 height 14
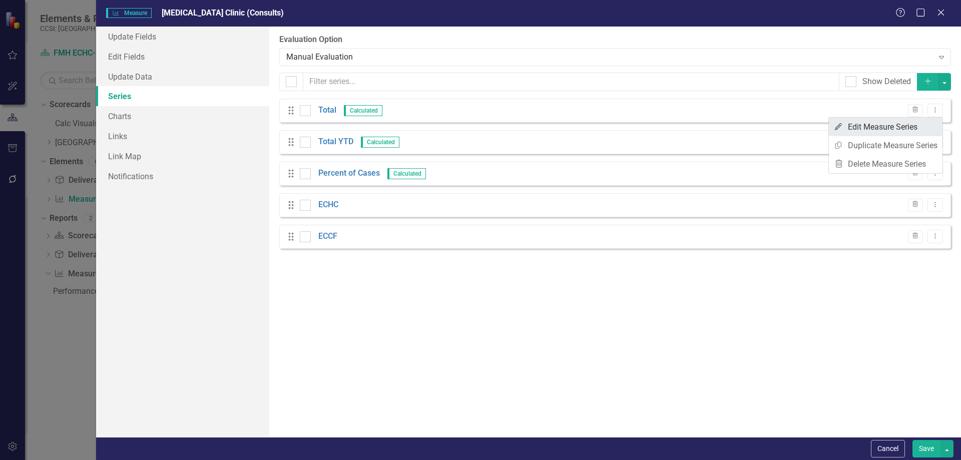
click at [913, 128] on link "Edit Edit Measure Series" at bounding box center [886, 127] width 114 height 19
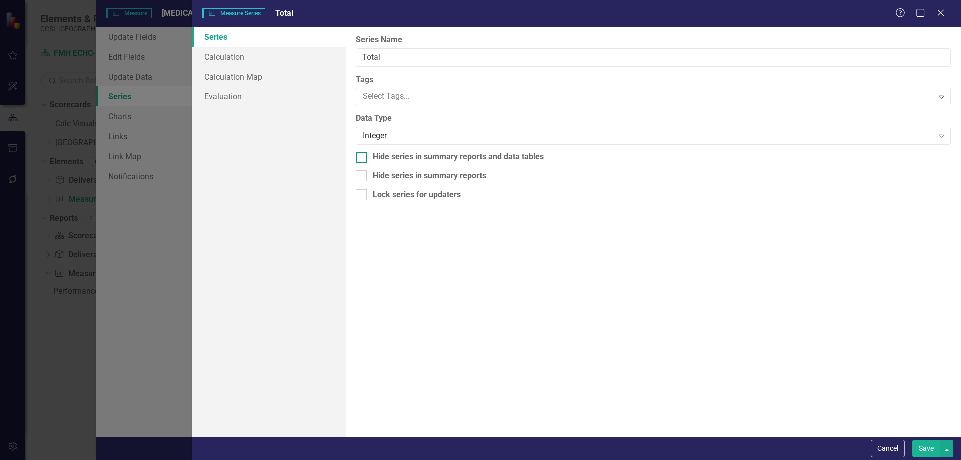
click at [511, 155] on div "Hide series in summary reports and data tables" at bounding box center [458, 157] width 171 height 12
click at [362, 155] on input "Hide series in summary reports and data tables" at bounding box center [359, 155] width 7 height 7
checkbox input "true"
click at [925, 450] on button "Save" at bounding box center [927, 449] width 28 height 18
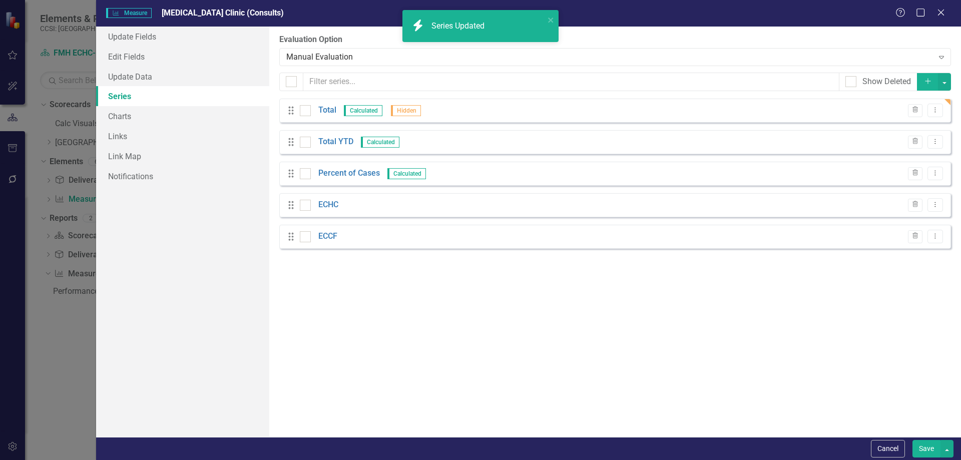
click at [925, 450] on button "Save" at bounding box center [927, 449] width 28 height 18
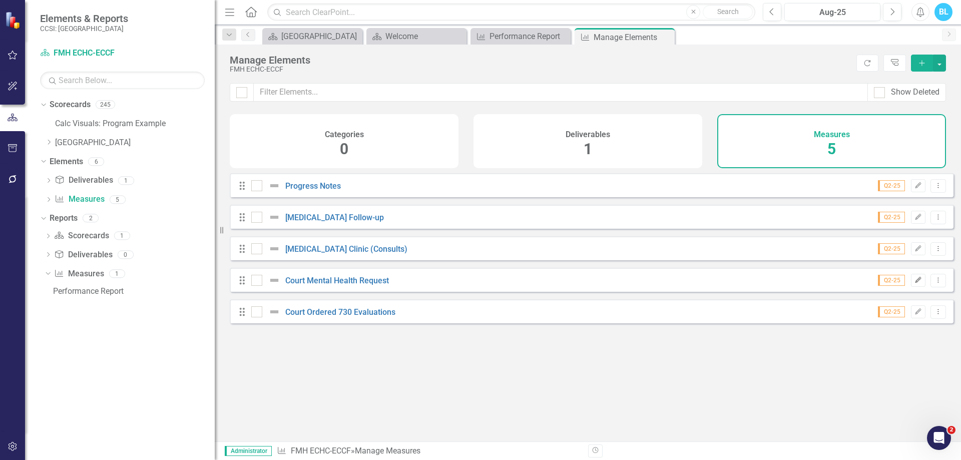
click at [915, 283] on icon "Edit" at bounding box center [919, 280] width 8 height 6
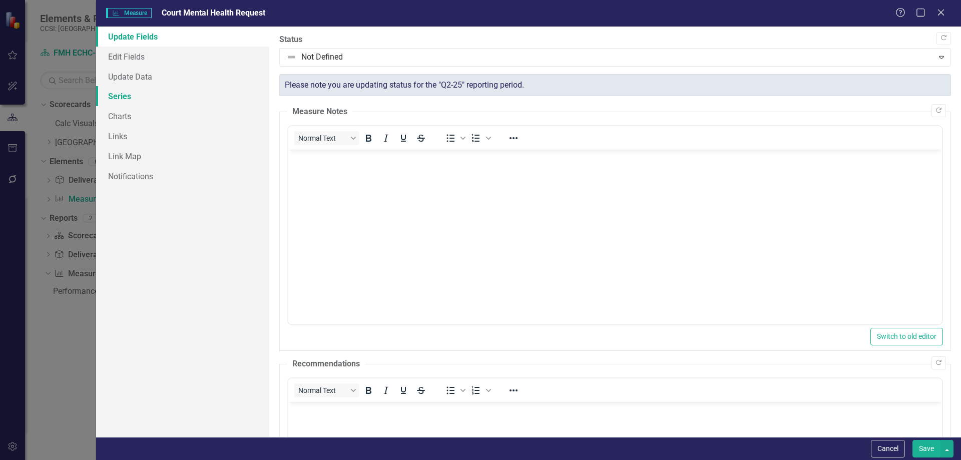
click at [236, 97] on link "Series" at bounding box center [182, 96] width 173 height 20
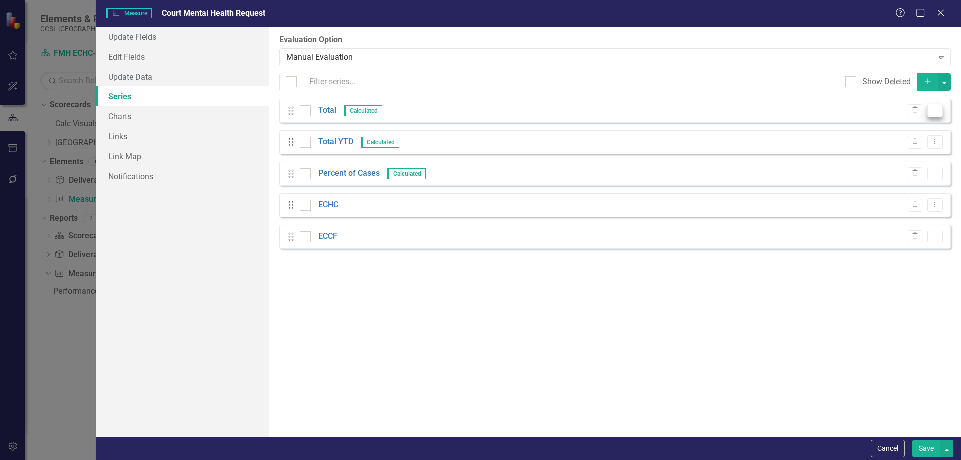
click at [932, 114] on button "Dropdown Menu" at bounding box center [936, 111] width 16 height 14
click at [900, 128] on link "Edit Edit Measure Series" at bounding box center [886, 127] width 114 height 19
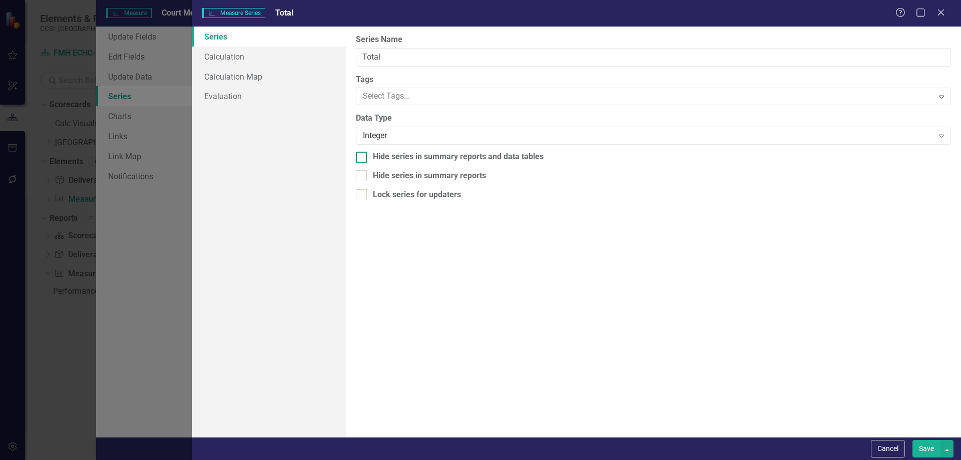
click at [412, 156] on div "Hide series in summary reports and data tables" at bounding box center [458, 157] width 171 height 12
click at [362, 156] on input "Hide series in summary reports and data tables" at bounding box center [359, 155] width 7 height 7
checkbox input "true"
click at [930, 447] on button "Save" at bounding box center [927, 449] width 28 height 18
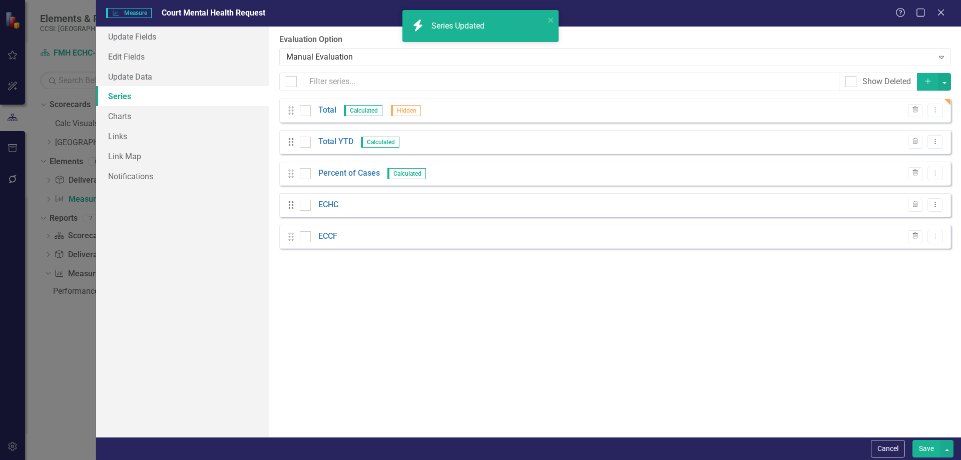
click at [930, 447] on button "Save" at bounding box center [927, 449] width 28 height 18
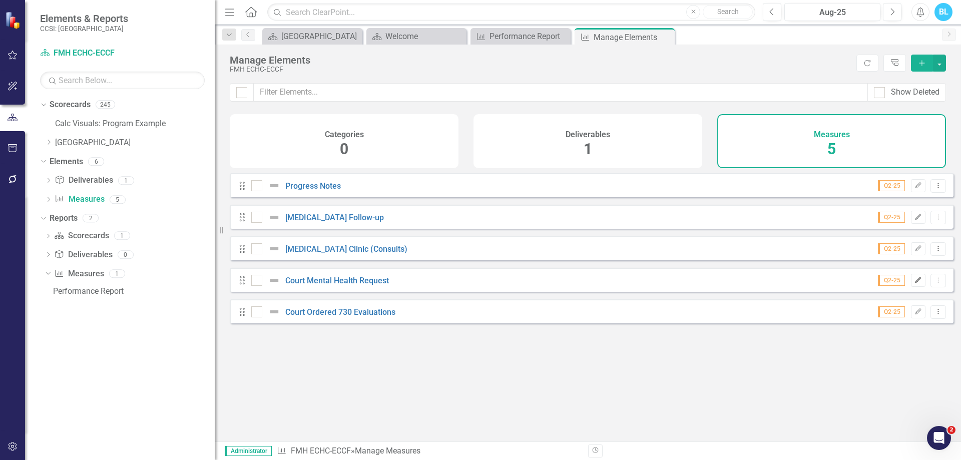
click at [915, 283] on icon "Edit" at bounding box center [919, 280] width 8 height 6
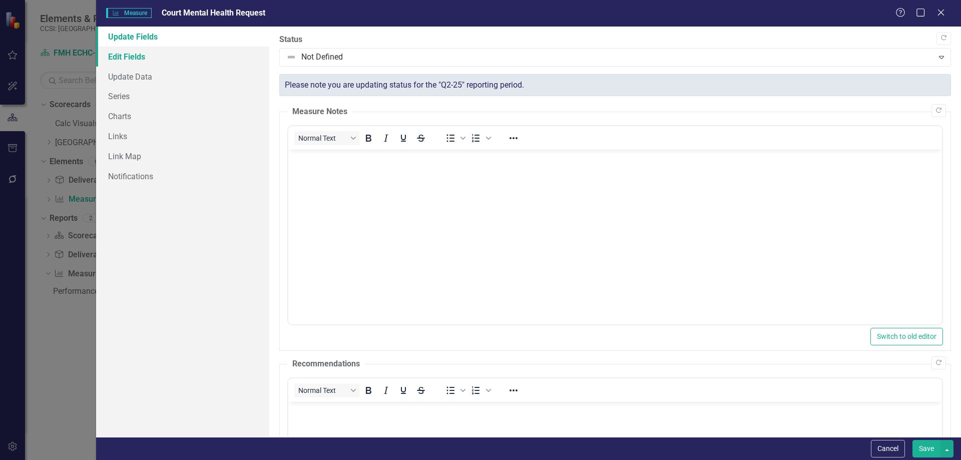
click at [229, 63] on link "Edit Fields" at bounding box center [182, 57] width 173 height 20
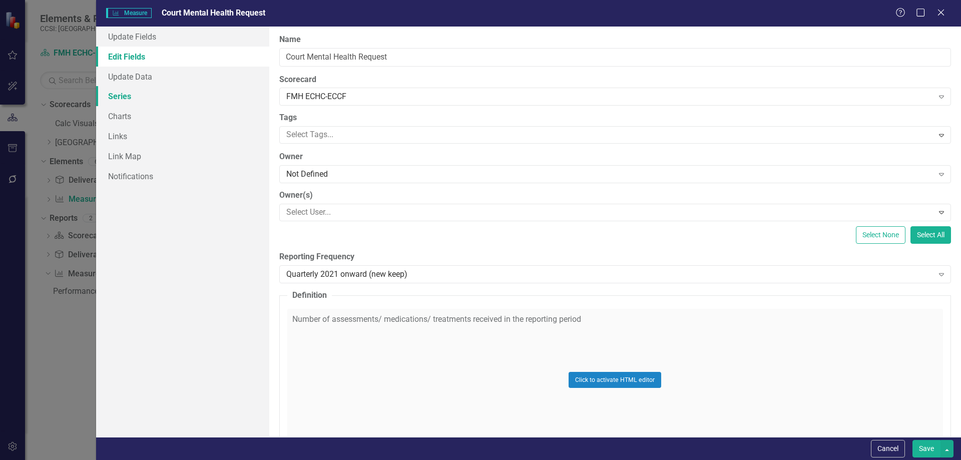
click at [190, 89] on link "Series" at bounding box center [182, 96] width 173 height 20
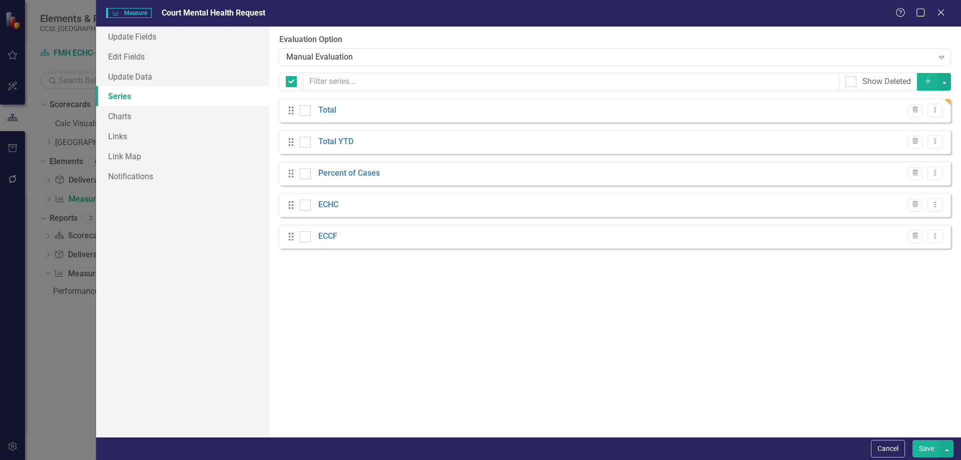
checkbox input "false"
click at [882, 446] on button "Cancel" at bounding box center [888, 449] width 34 height 18
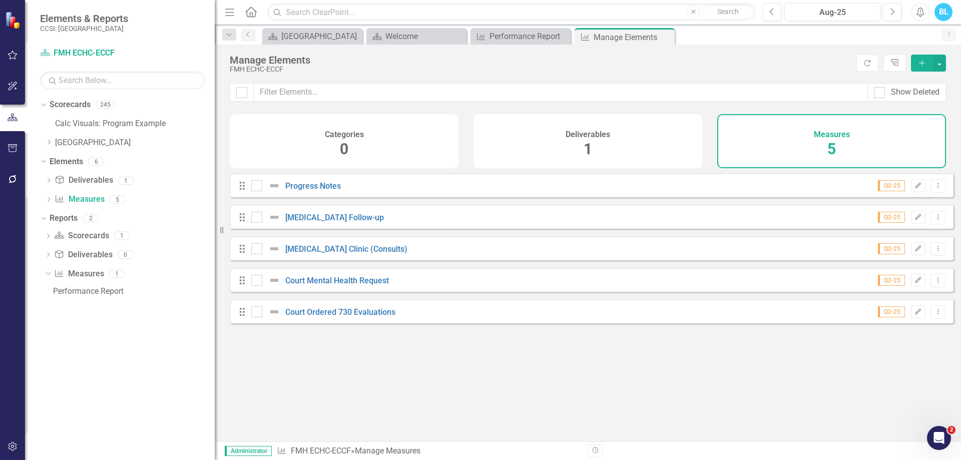
click at [910, 370] on div "Looks like you don't have any Measures set up yet. Why don't you add a Measure …" at bounding box center [592, 294] width 724 height 243
click at [666, 39] on icon "Close" at bounding box center [665, 37] width 10 height 8
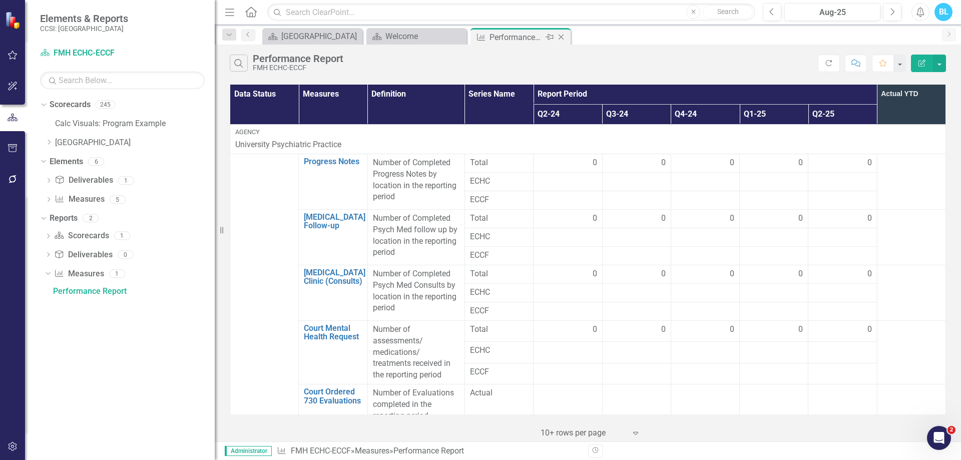
click at [565, 37] on icon "Close" at bounding box center [561, 37] width 10 height 8
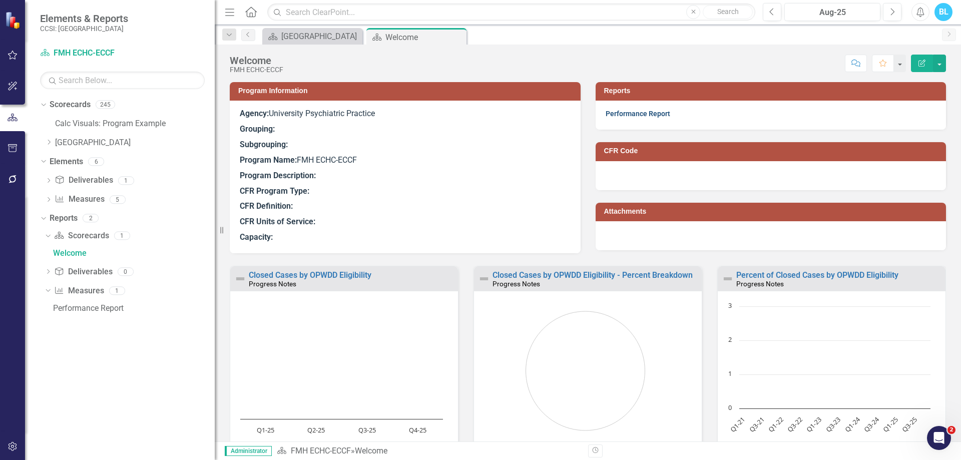
click at [631, 115] on link "Performance Report" at bounding box center [638, 114] width 65 height 8
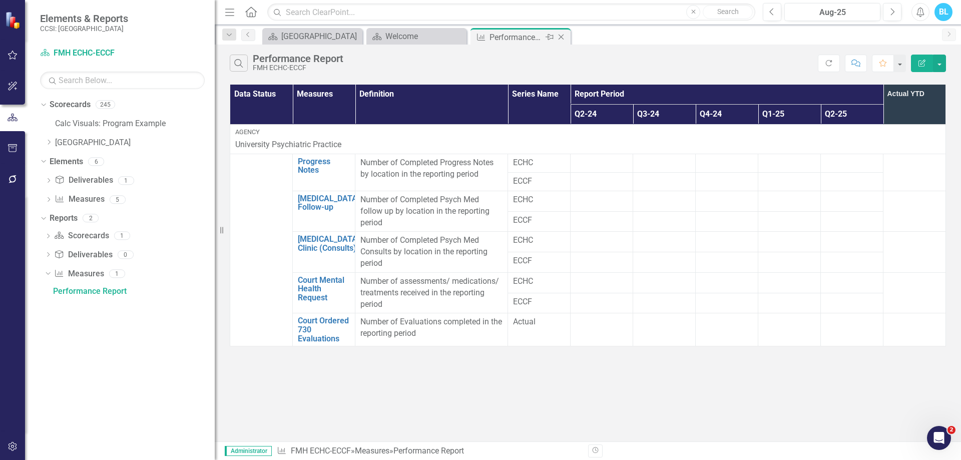
click at [566, 40] on icon "Close" at bounding box center [561, 37] width 10 height 8
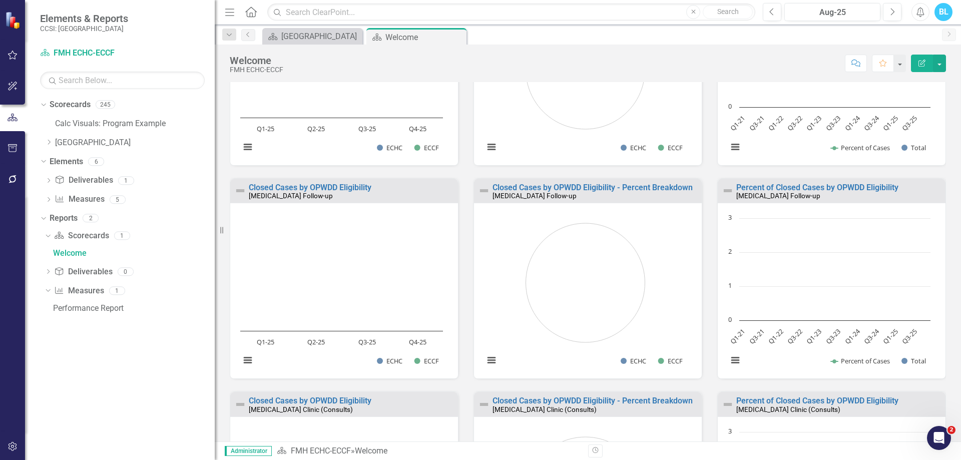
scroll to position [276, 0]
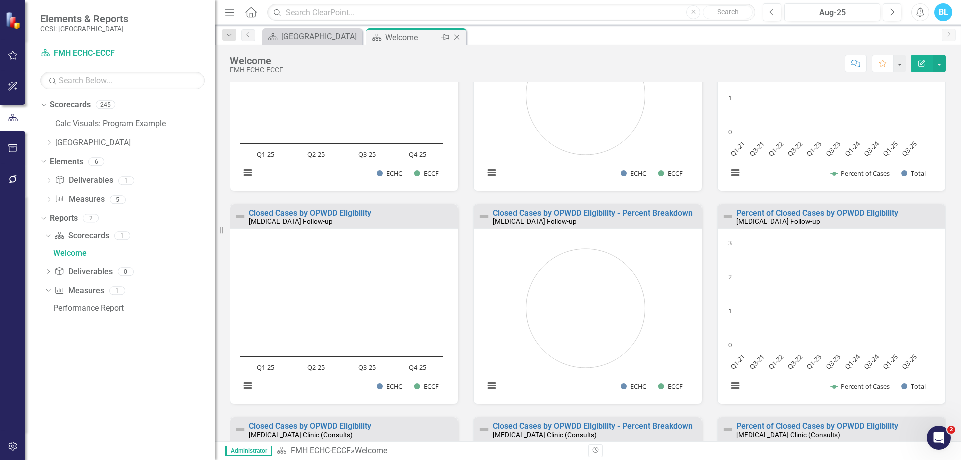
click at [457, 39] on icon "Close" at bounding box center [457, 37] width 10 height 8
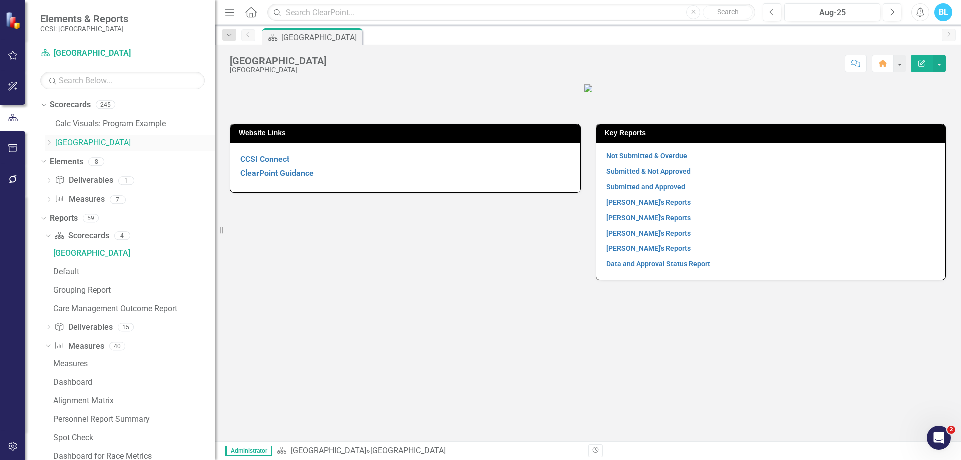
click at [51, 140] on icon "Dropdown" at bounding box center [49, 142] width 8 height 6
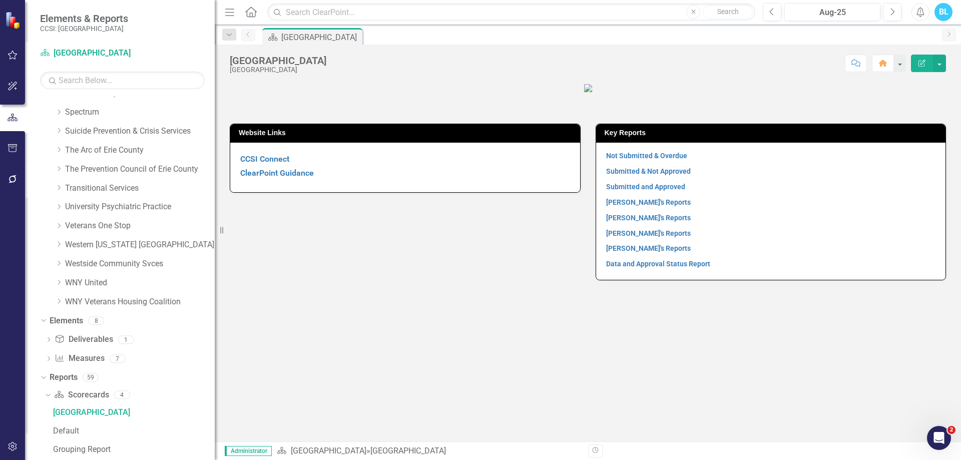
scroll to position [692, 0]
click at [57, 205] on icon "Dropdown" at bounding box center [59, 208] width 8 height 6
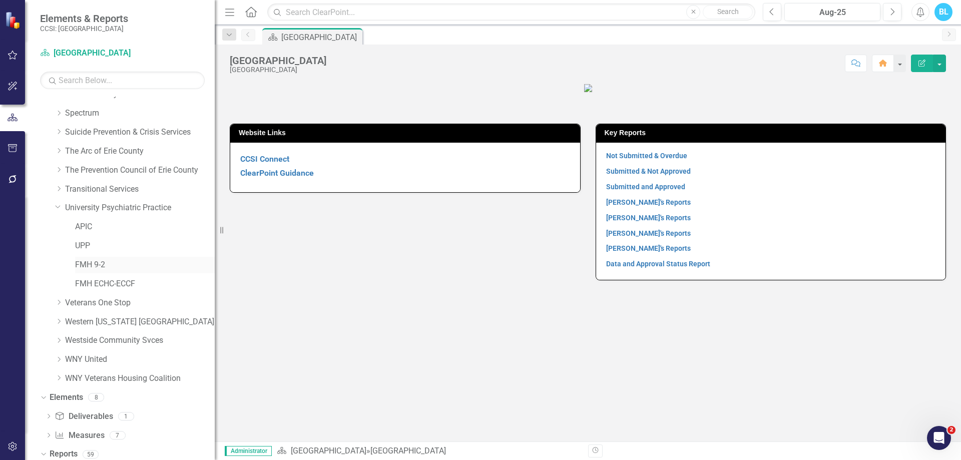
click at [88, 264] on link "FMH 9-2" at bounding box center [145, 265] width 140 height 12
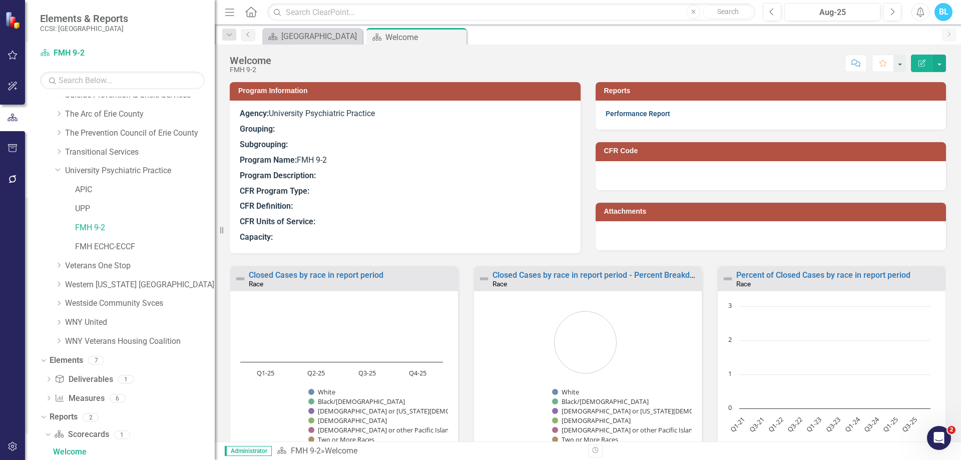
click at [655, 114] on link "Performance Report" at bounding box center [638, 114] width 65 height 8
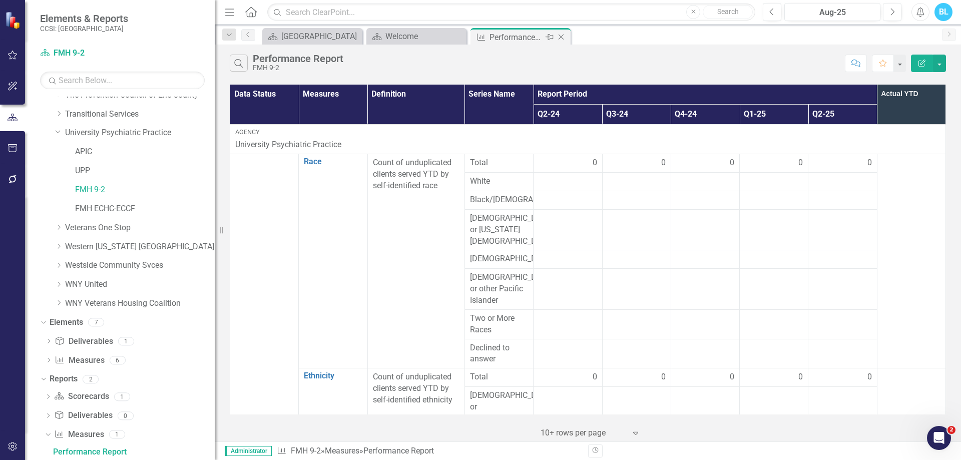
click at [564, 39] on icon "Close" at bounding box center [561, 37] width 10 height 8
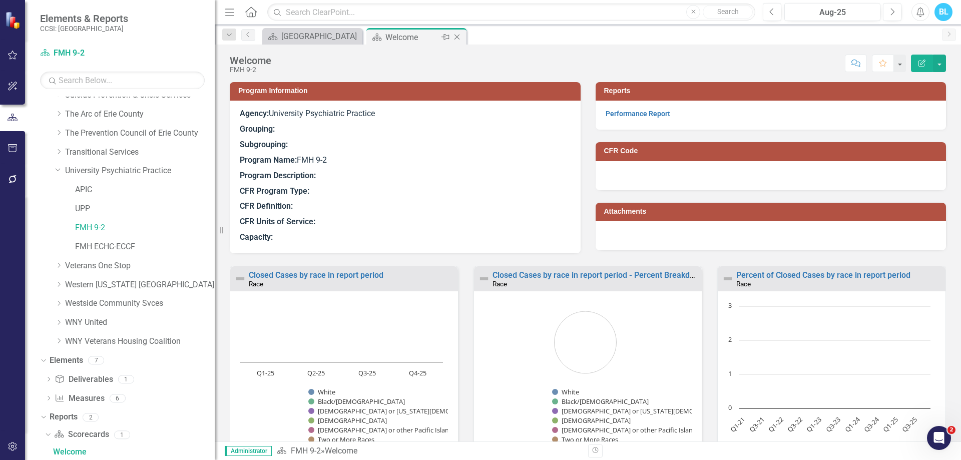
click at [462, 37] on icon "Close" at bounding box center [457, 37] width 10 height 8
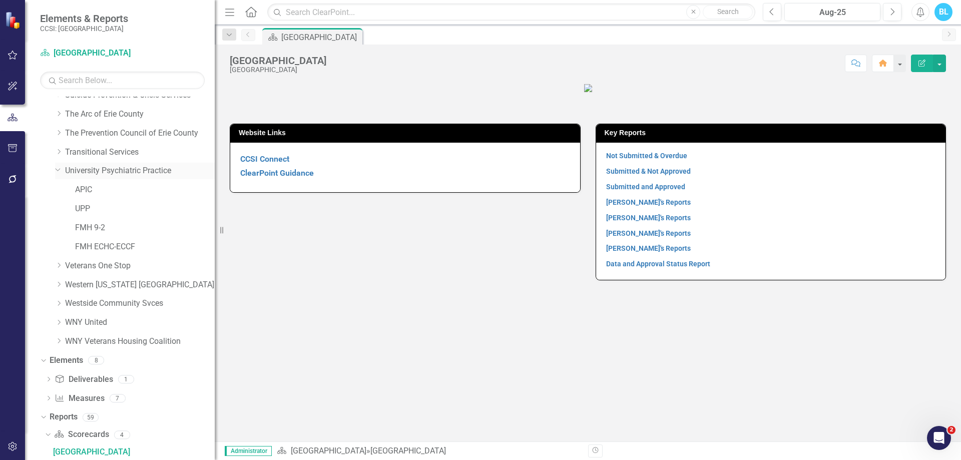
click at [133, 176] on link "University Psychiatric Practice" at bounding box center [140, 171] width 150 height 12
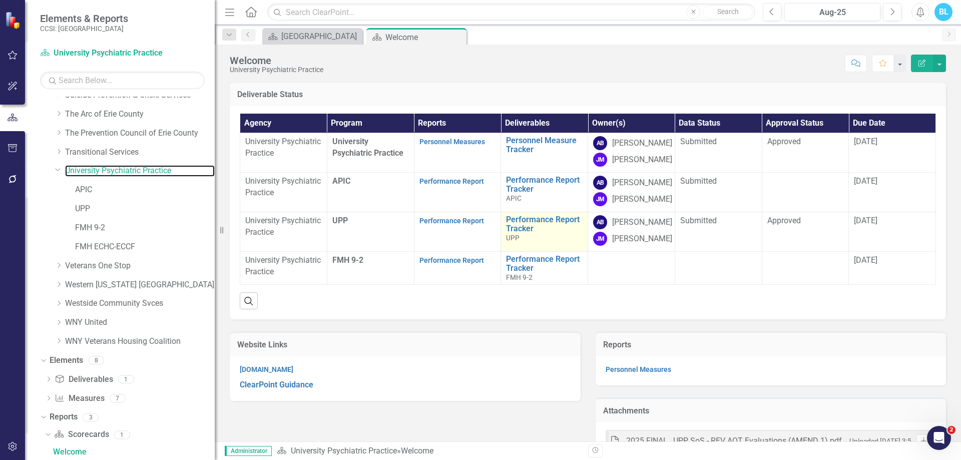
scroll to position [51, 0]
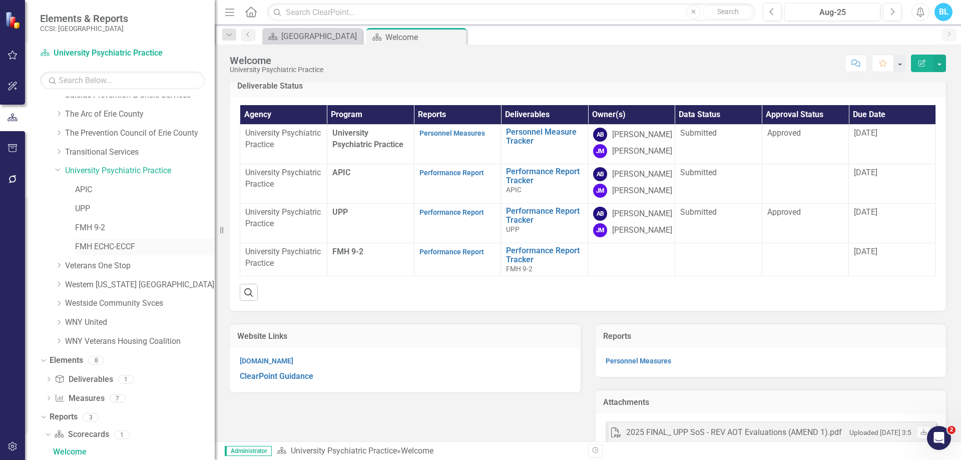
click at [132, 243] on link "FMH ECHC-ECCF" at bounding box center [145, 247] width 140 height 12
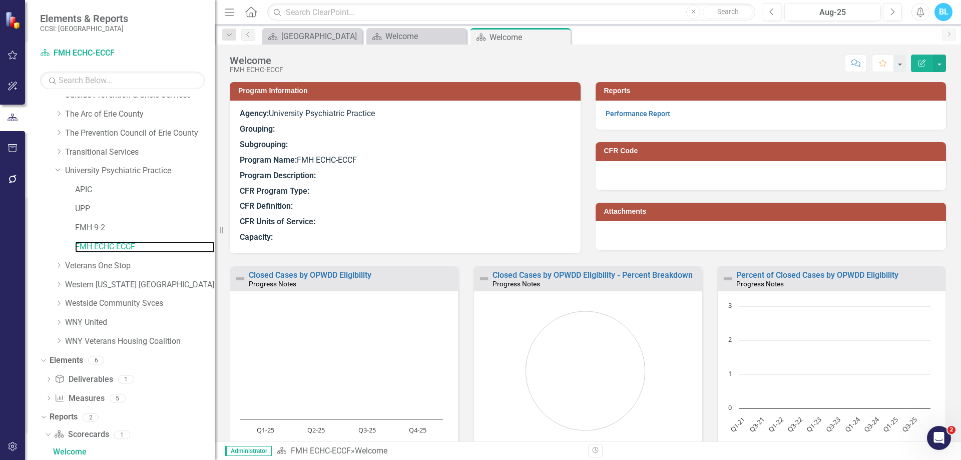
scroll to position [1, 0]
click at [629, 112] on link "Performance Report" at bounding box center [638, 114] width 65 height 8
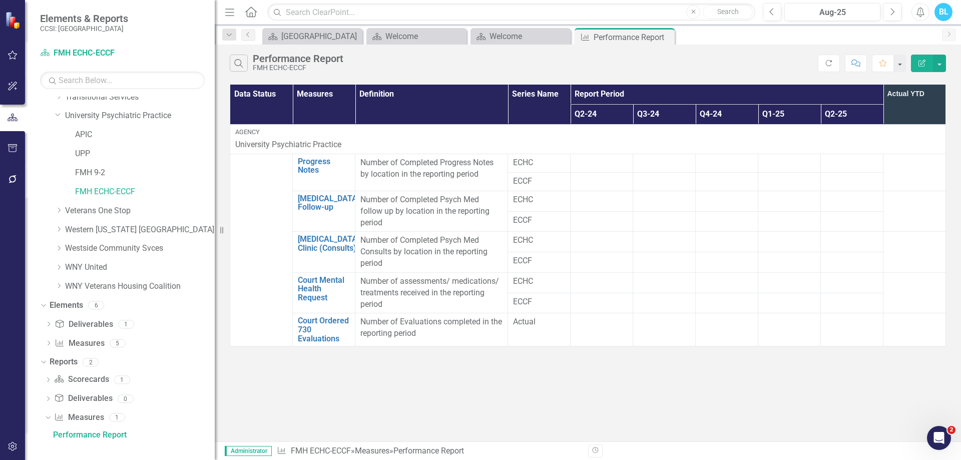
scroll to position [768, 0]
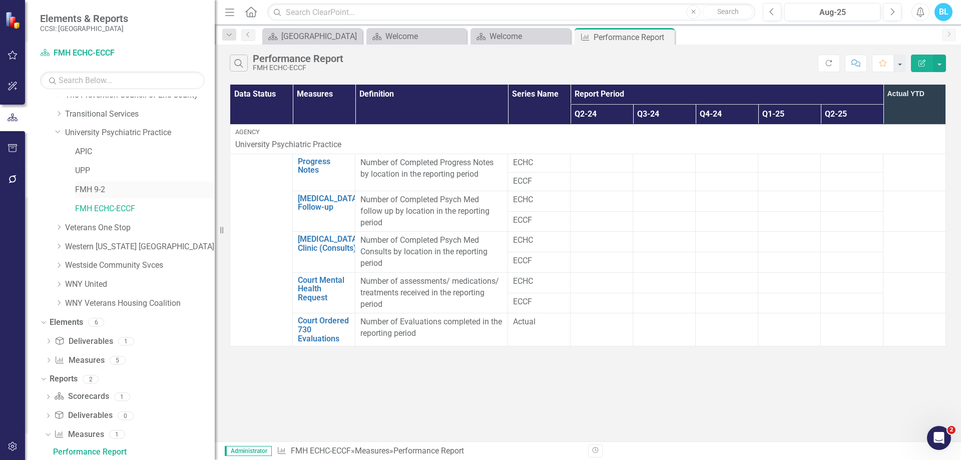
click at [94, 191] on link "FMH 9-2" at bounding box center [145, 190] width 140 height 12
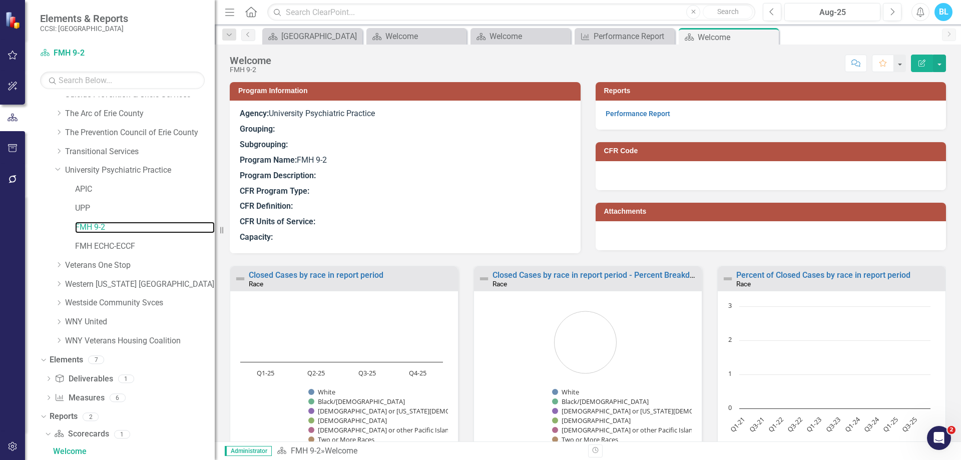
scroll to position [729, 0]
click at [645, 118] on link "Performance Report" at bounding box center [638, 114] width 65 height 8
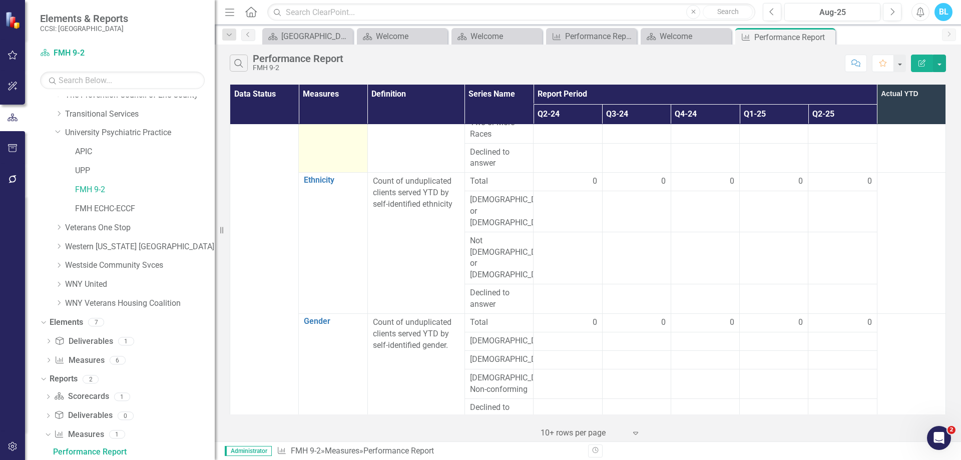
scroll to position [196, 0]
click at [116, 135] on link "University Psychiatric Practice" at bounding box center [140, 133] width 150 height 12
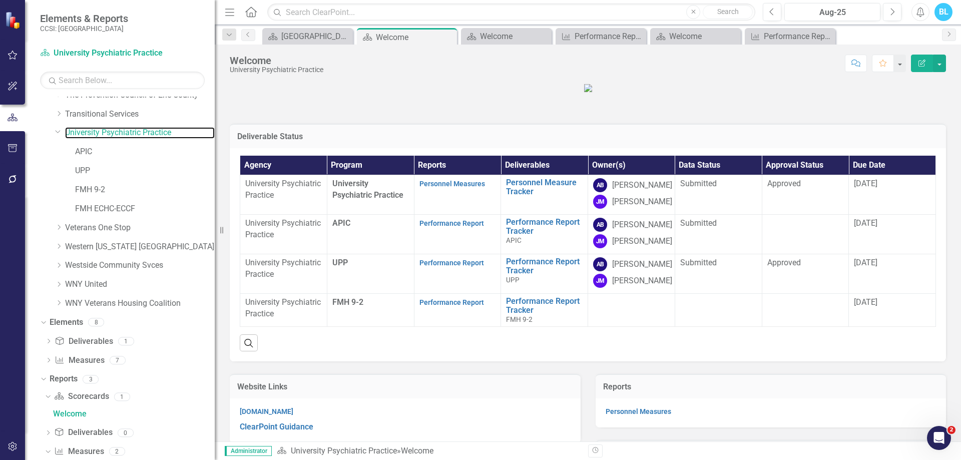
scroll to position [729, 0]
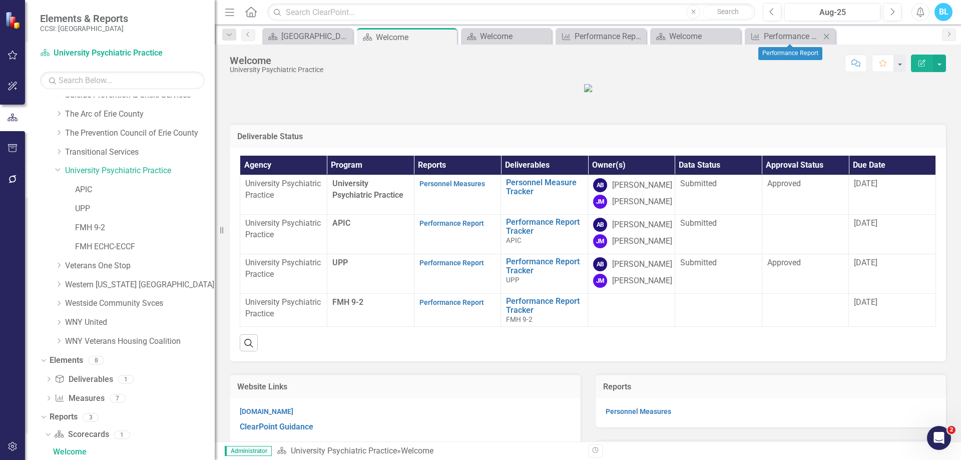
click at [831, 35] on icon "Close" at bounding box center [827, 37] width 10 height 8
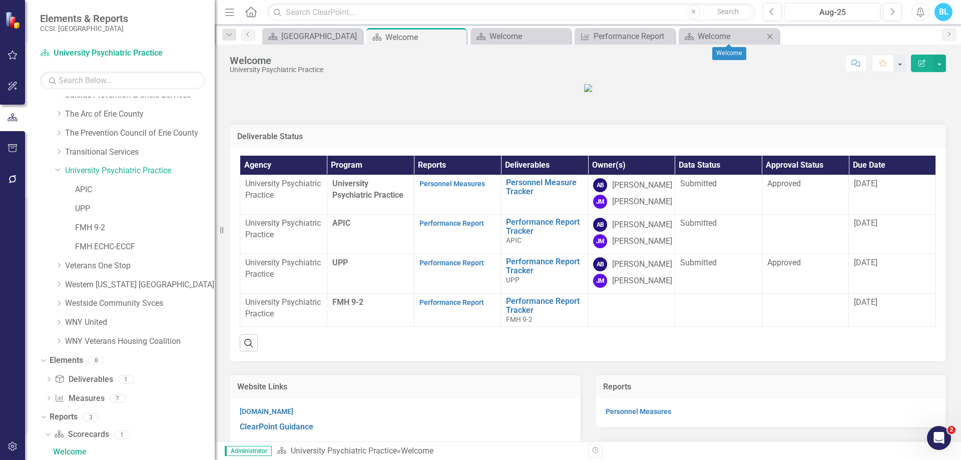
click at [772, 38] on icon at bounding box center [771, 37] width 6 height 6
click at [667, 38] on icon at bounding box center [666, 37] width 6 height 6
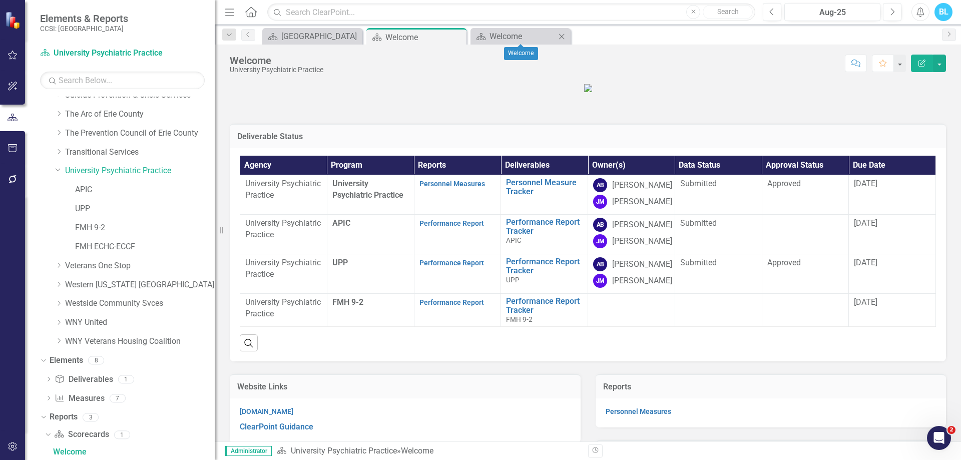
click at [566, 38] on icon "Close" at bounding box center [562, 37] width 10 height 8
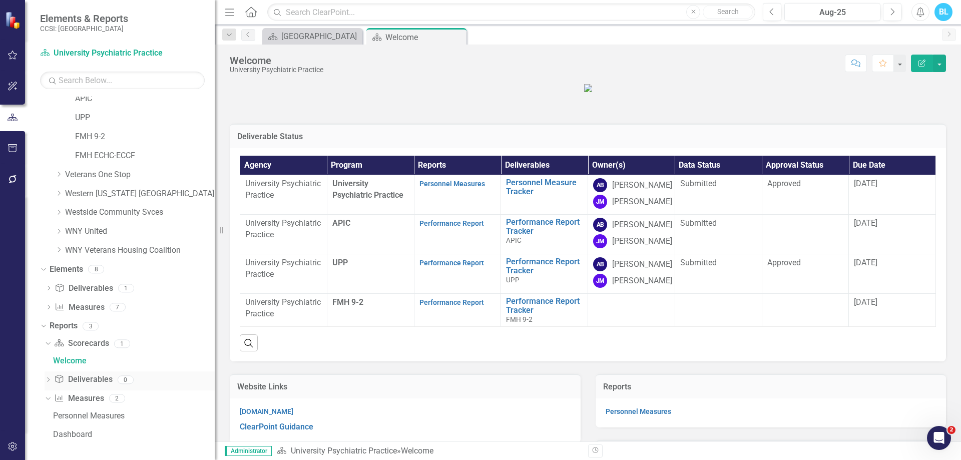
click at [45, 382] on icon "Dropdown" at bounding box center [48, 381] width 7 height 6
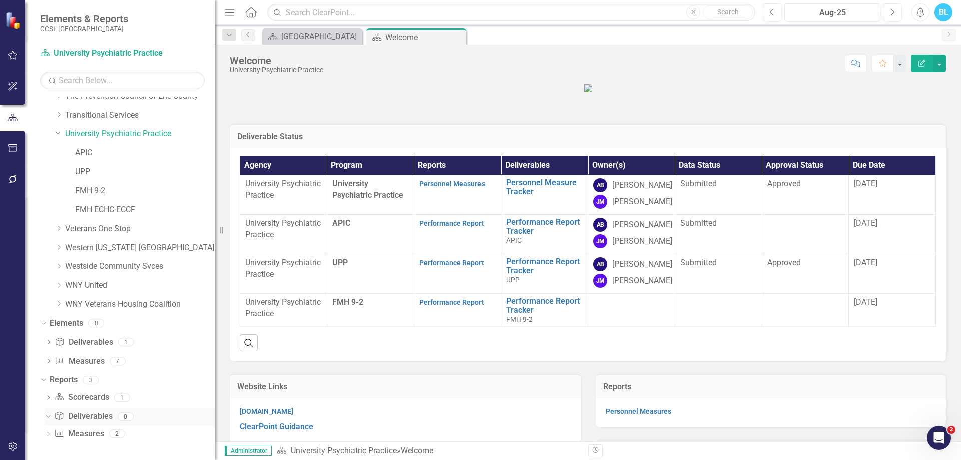
click at [94, 419] on link "Deliverable Deliverables" at bounding box center [83, 417] width 58 height 12
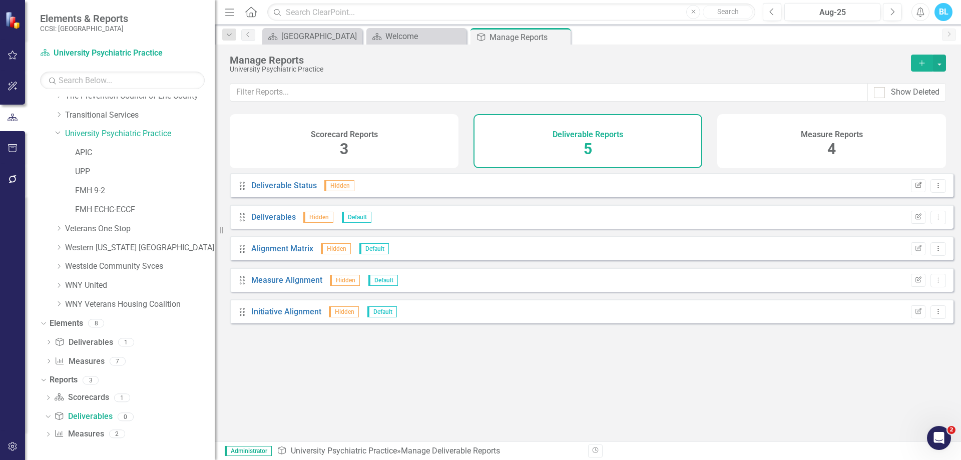
click at [916, 188] on icon "button" at bounding box center [919, 185] width 6 height 6
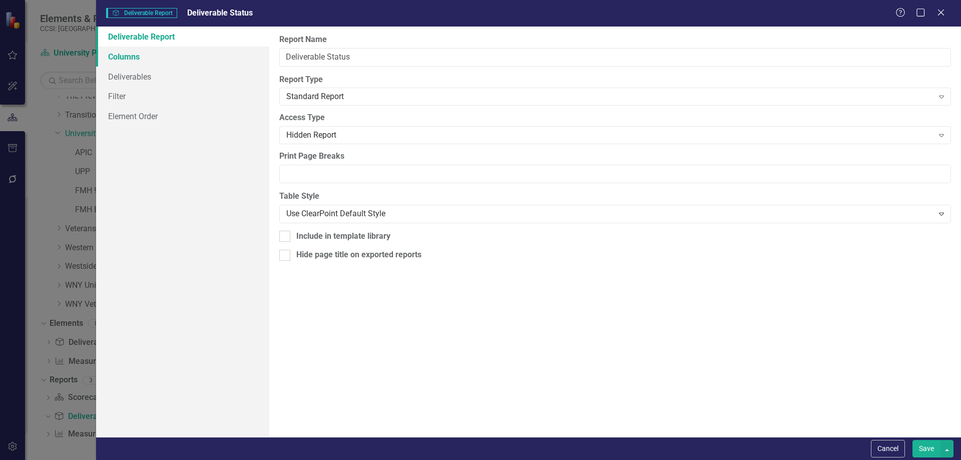
click at [167, 62] on link "Columns" at bounding box center [182, 57] width 173 height 20
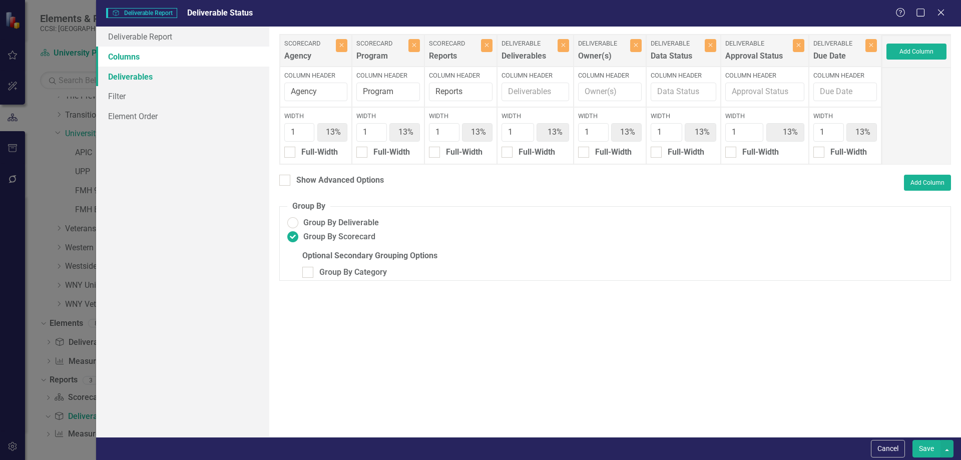
click at [159, 78] on link "Deliverables" at bounding box center [182, 77] width 173 height 20
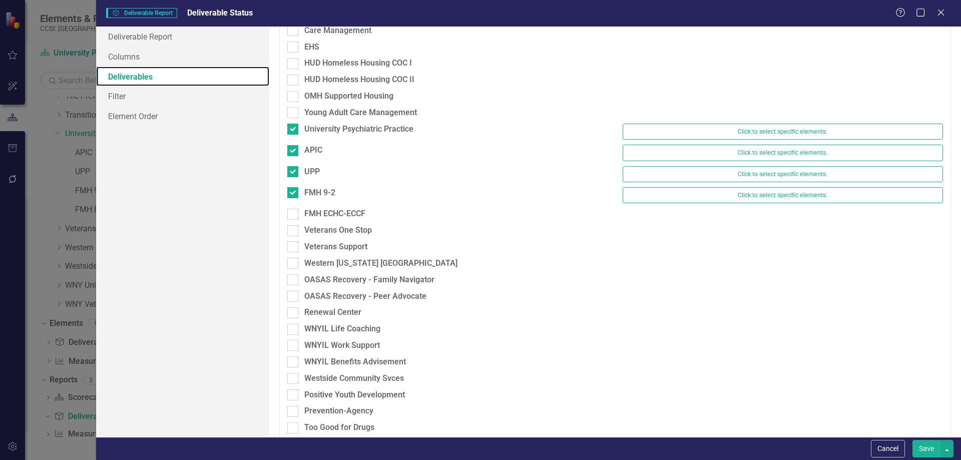
scroll to position [3509, 0]
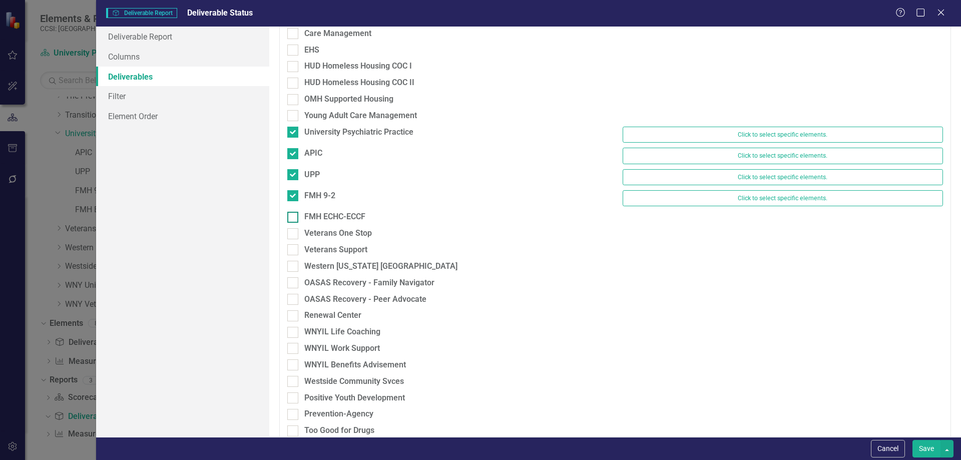
click at [356, 217] on div "FMH ECHC-ECCF" at bounding box center [334, 217] width 61 height 12
click at [294, 217] on input "FMH ECHC-ECCF" at bounding box center [290, 215] width 7 height 7
checkbox input "true"
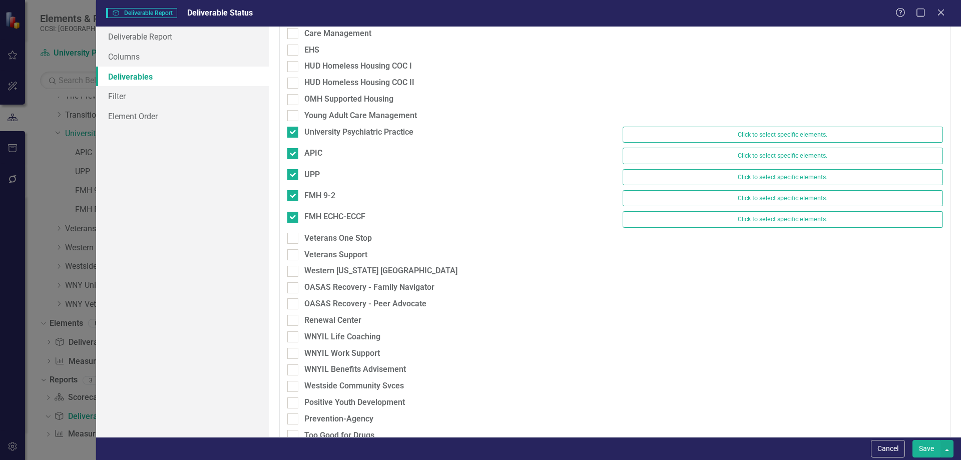
click at [928, 443] on button "Save" at bounding box center [927, 449] width 28 height 18
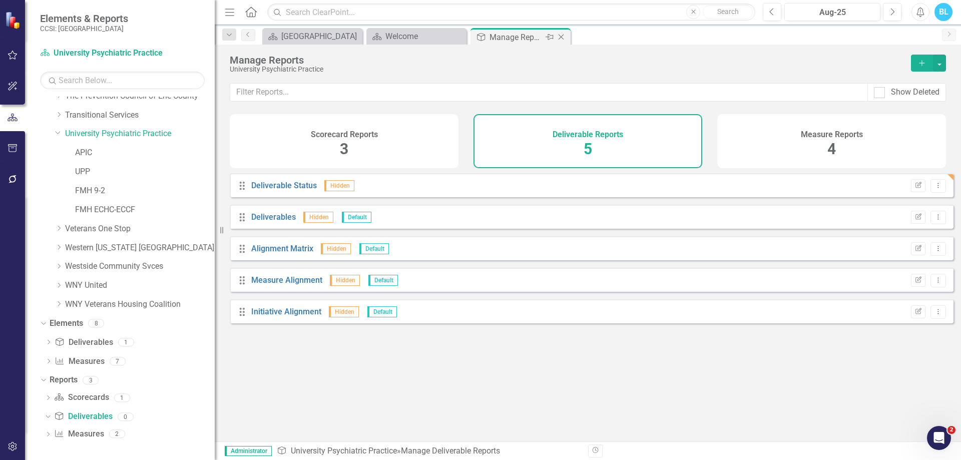
click at [561, 37] on icon at bounding box center [562, 38] width 6 height 6
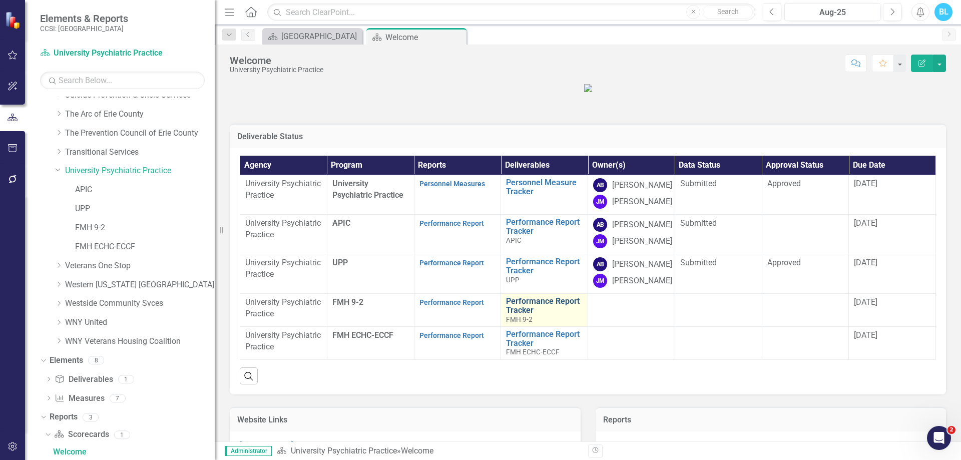
click at [523, 314] on link "Performance Report Tracker" at bounding box center [544, 306] width 77 height 18
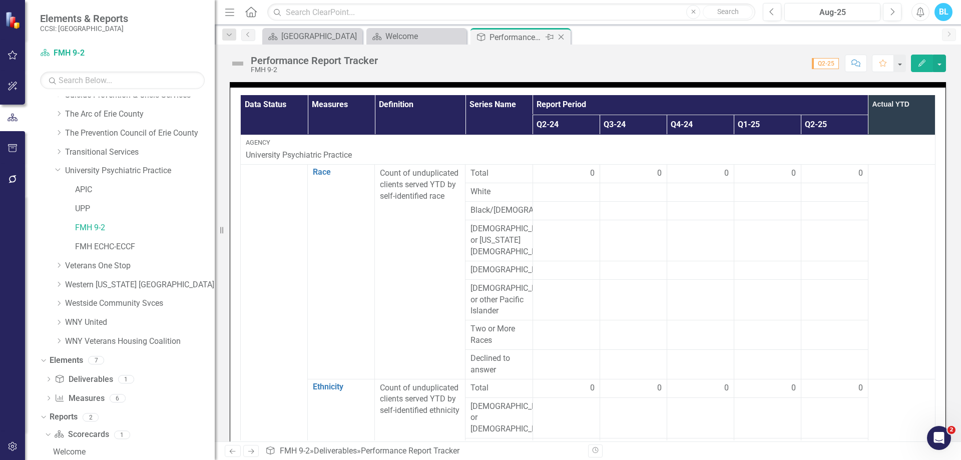
click at [564, 41] on icon "Close" at bounding box center [561, 37] width 10 height 8
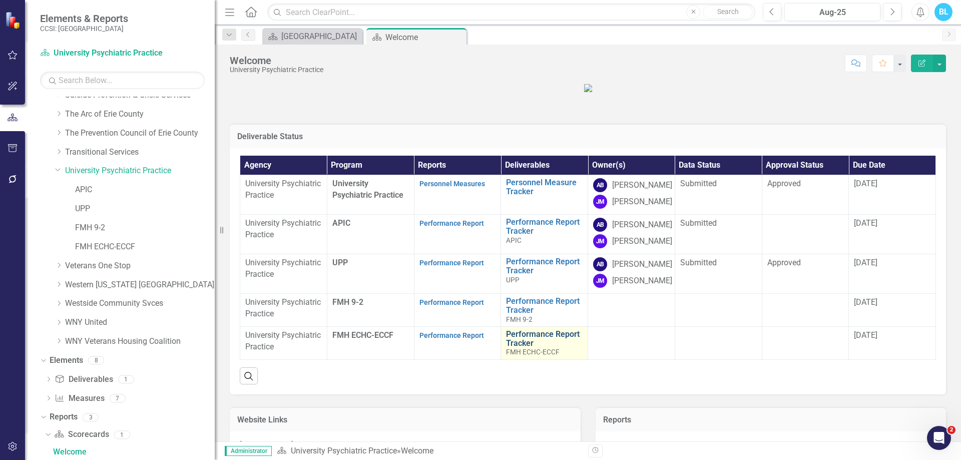
click at [529, 347] on link "Performance Report Tracker" at bounding box center [544, 339] width 77 height 18
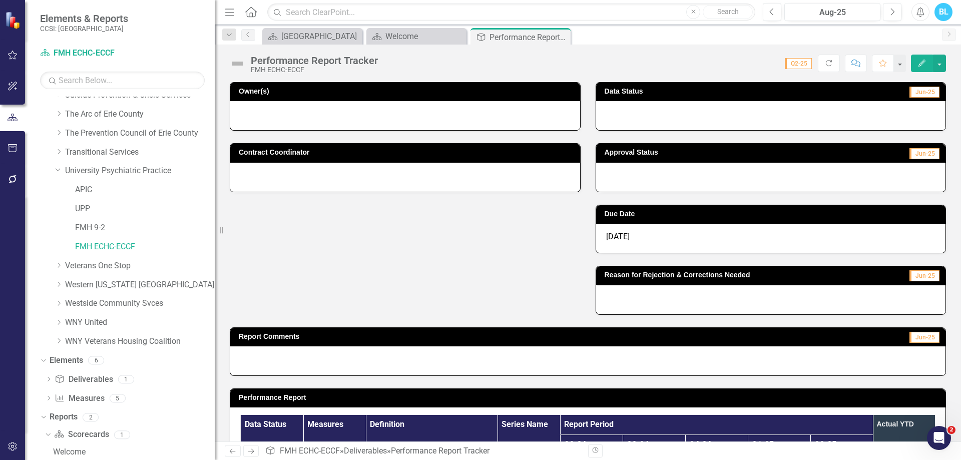
click at [653, 238] on div "[DATE]" at bounding box center [771, 238] width 350 height 29
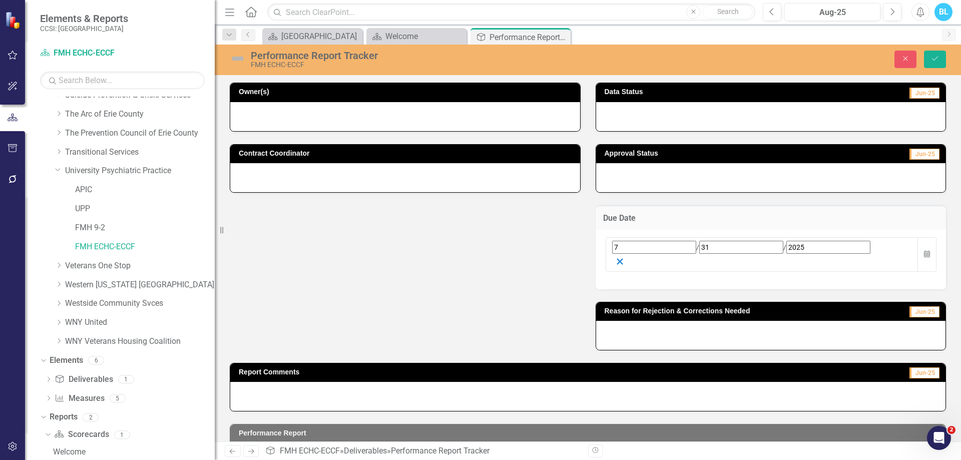
click at [625, 257] on icon "button" at bounding box center [620, 262] width 10 height 10
click at [942, 55] on button "Save" at bounding box center [935, 60] width 22 height 18
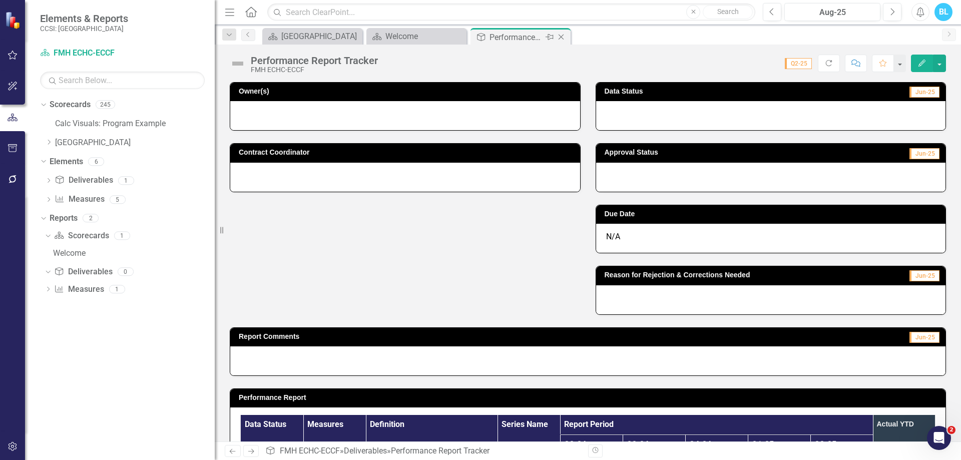
click at [560, 36] on icon at bounding box center [562, 38] width 6 height 6
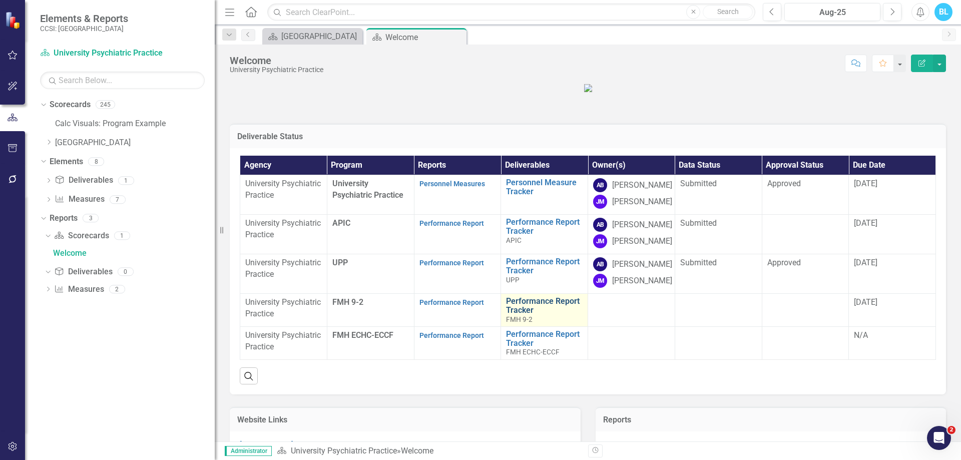
click at [522, 314] on link "Performance Report Tracker" at bounding box center [544, 306] width 77 height 18
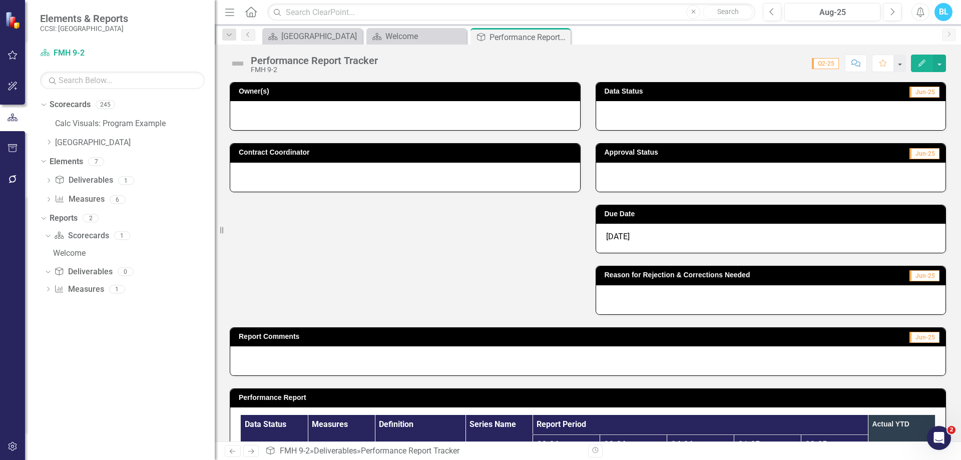
click at [532, 244] on div "Owner(s) Contract Coordinator Data Status Jun-25 Approval Status Jun-25 Due Dat…" at bounding box center [587, 192] width 731 height 245
click at [874, 236] on div "[DATE]" at bounding box center [771, 238] width 350 height 29
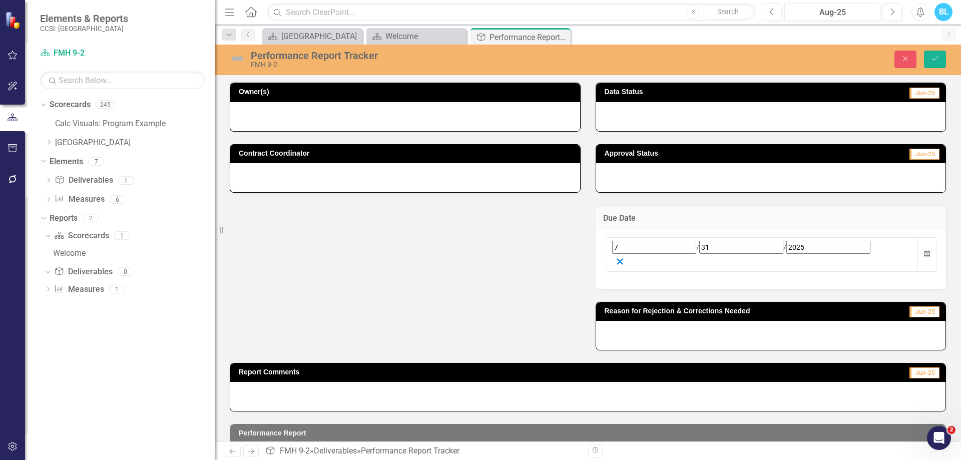
click at [625, 257] on icon "button" at bounding box center [620, 262] width 10 height 10
click at [939, 60] on icon "Save" at bounding box center [935, 58] width 9 height 7
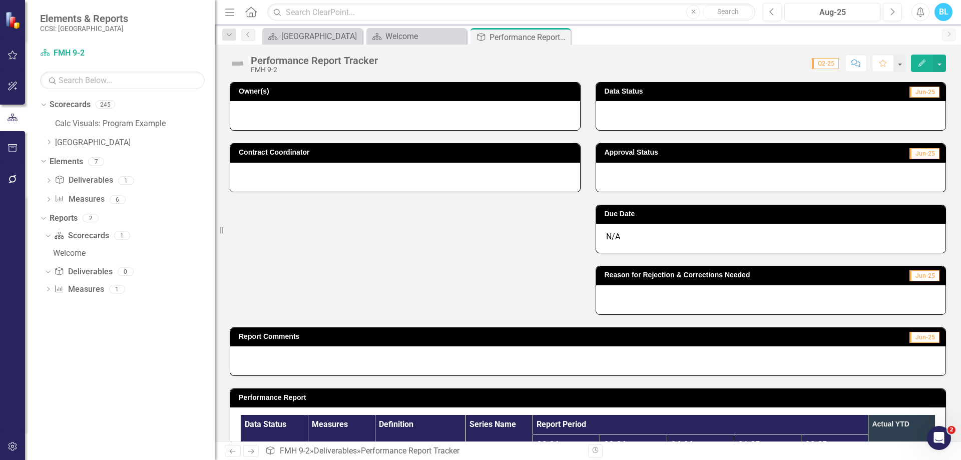
click at [475, 290] on div "Owner(s) Contract Coordinator Data Status Jun-25 Approval Status Jun-25 Due Dat…" at bounding box center [587, 192] width 731 height 245
click at [330, 266] on div "Owner(s) Contract Coordinator Data Status Jun-25 Approval Status Jun-25 Due Dat…" at bounding box center [587, 192] width 731 height 245
click at [653, 47] on div "Performance Report Tracker FMH 9-2 Score: 0.00 Q2-25 Completed Comment Favorite…" at bounding box center [588, 60] width 746 height 30
click at [438, 293] on div "Owner(s) Contract Coordinator Data Status Jun-25 Approval Status Jun-25 Due Dat…" at bounding box center [587, 192] width 731 height 245
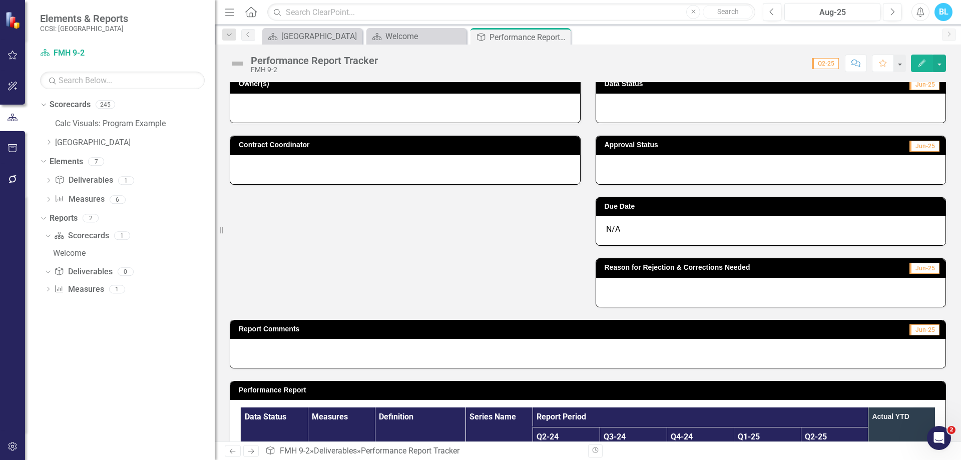
scroll to position [8, 0]
click at [567, 37] on div "Close" at bounding box center [562, 37] width 13 height 13
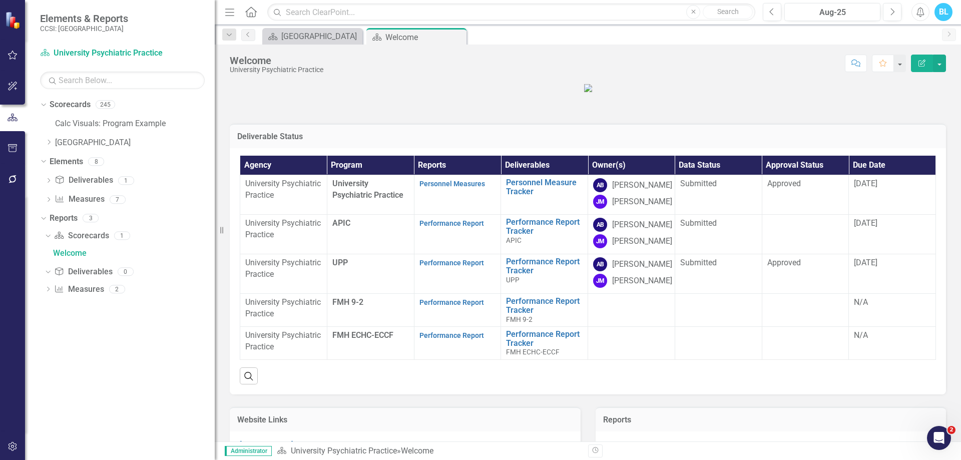
click at [316, 94] on figure at bounding box center [588, 88] width 716 height 12
